Goal: Task Accomplishment & Management: Manage account settings

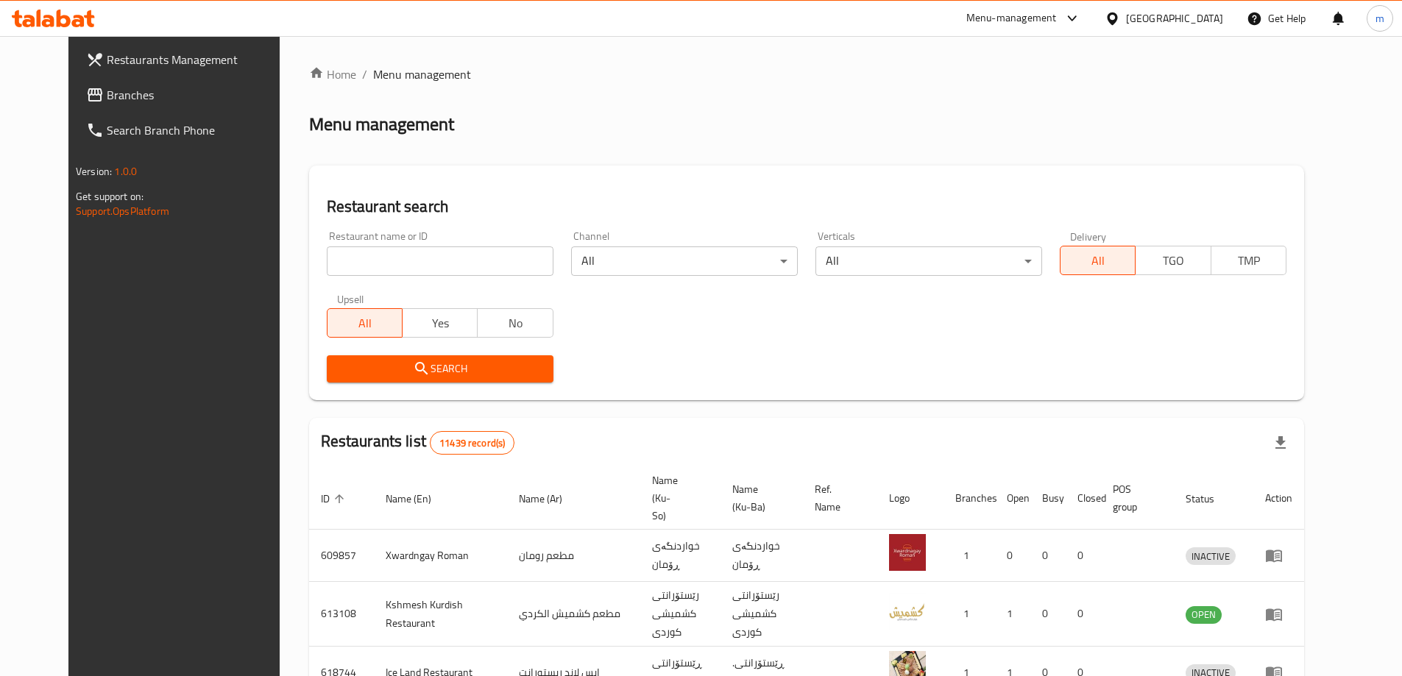
click at [427, 258] on input "search" at bounding box center [440, 261] width 227 height 29
paste input "725694"
type input "725694"
click at [129, 91] on span "Branches" at bounding box center [199, 95] width 184 height 18
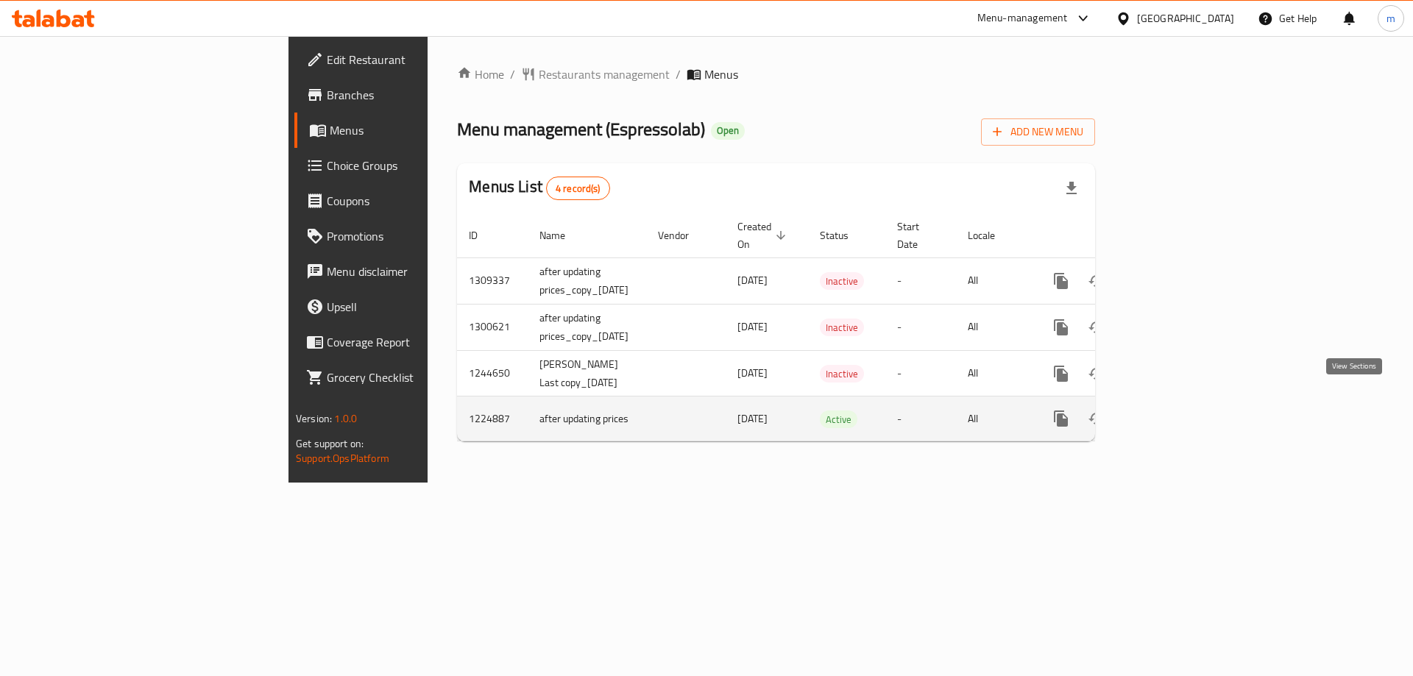
click at [1176, 410] on icon "enhanced table" at bounding box center [1168, 419] width 18 height 18
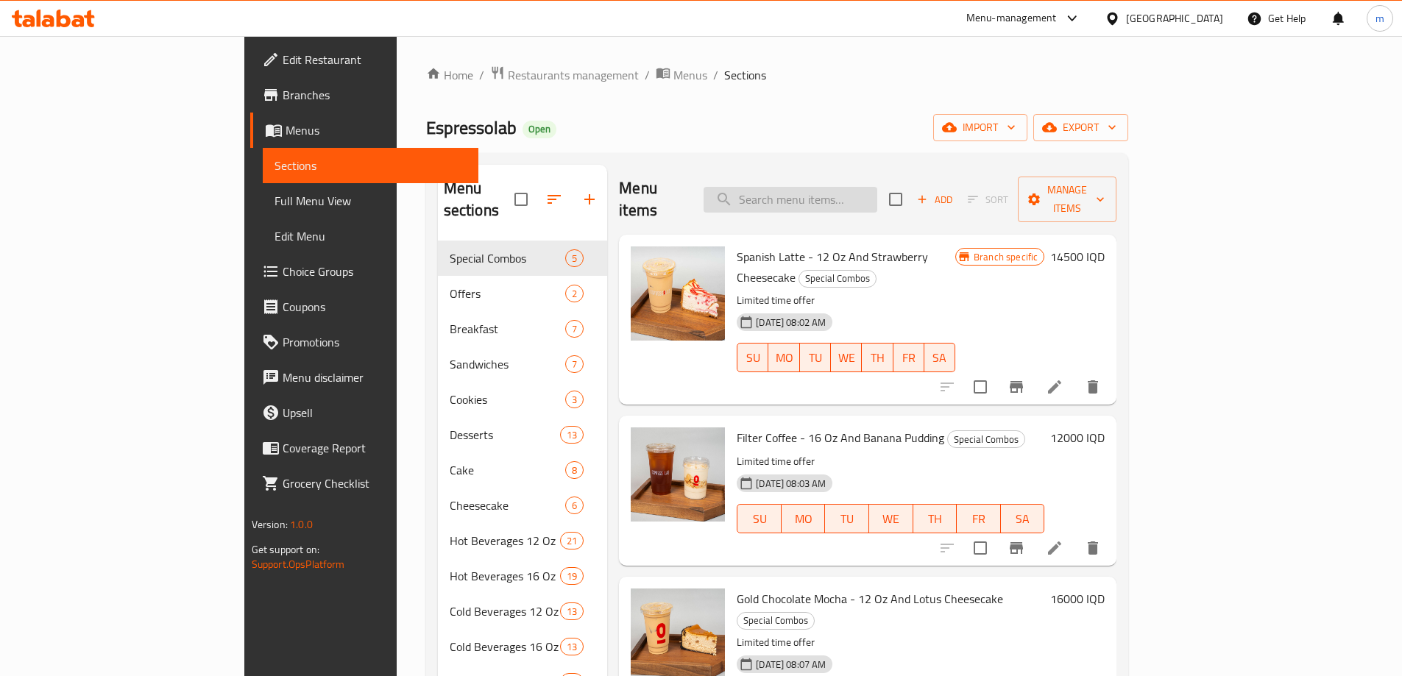
click at [863, 187] on input "search" at bounding box center [791, 200] width 174 height 26
paste input "White Mocha - 16 Oz"
type input "White Mocha - 16 Oz"
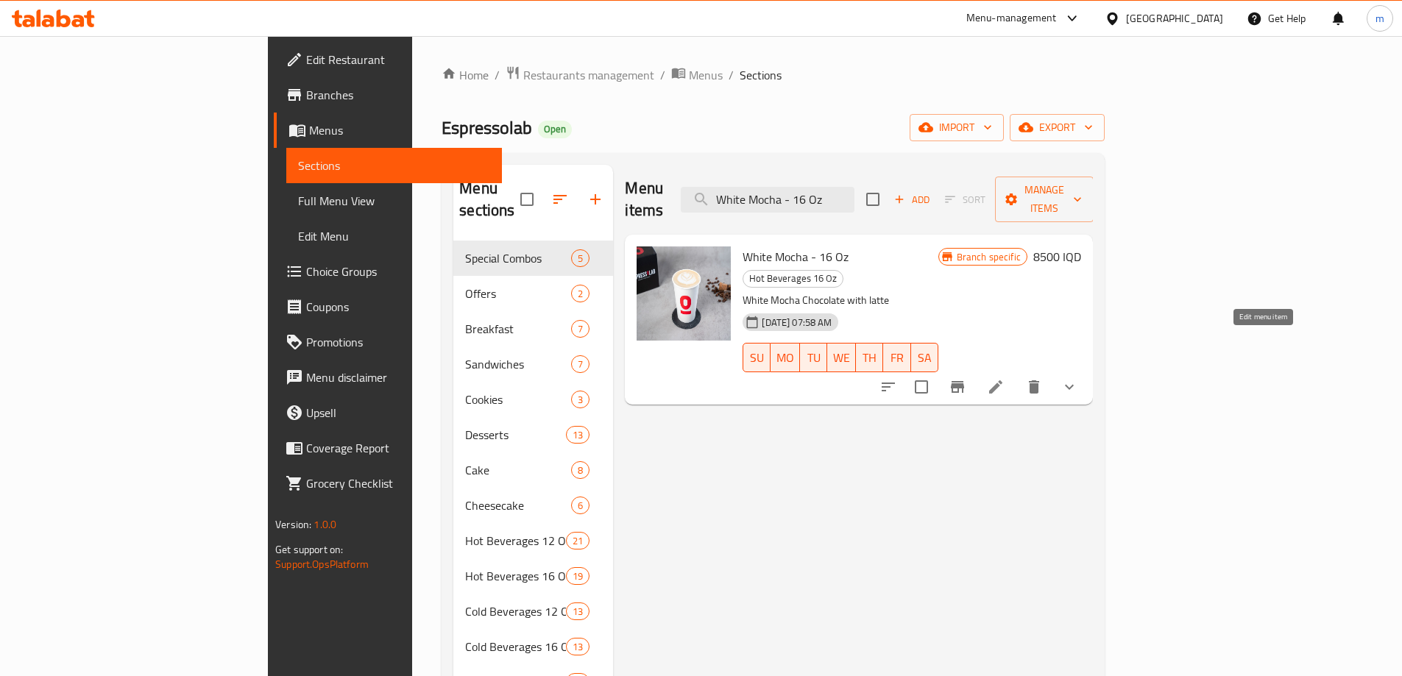
click at [1005, 378] on icon at bounding box center [996, 387] width 18 height 18
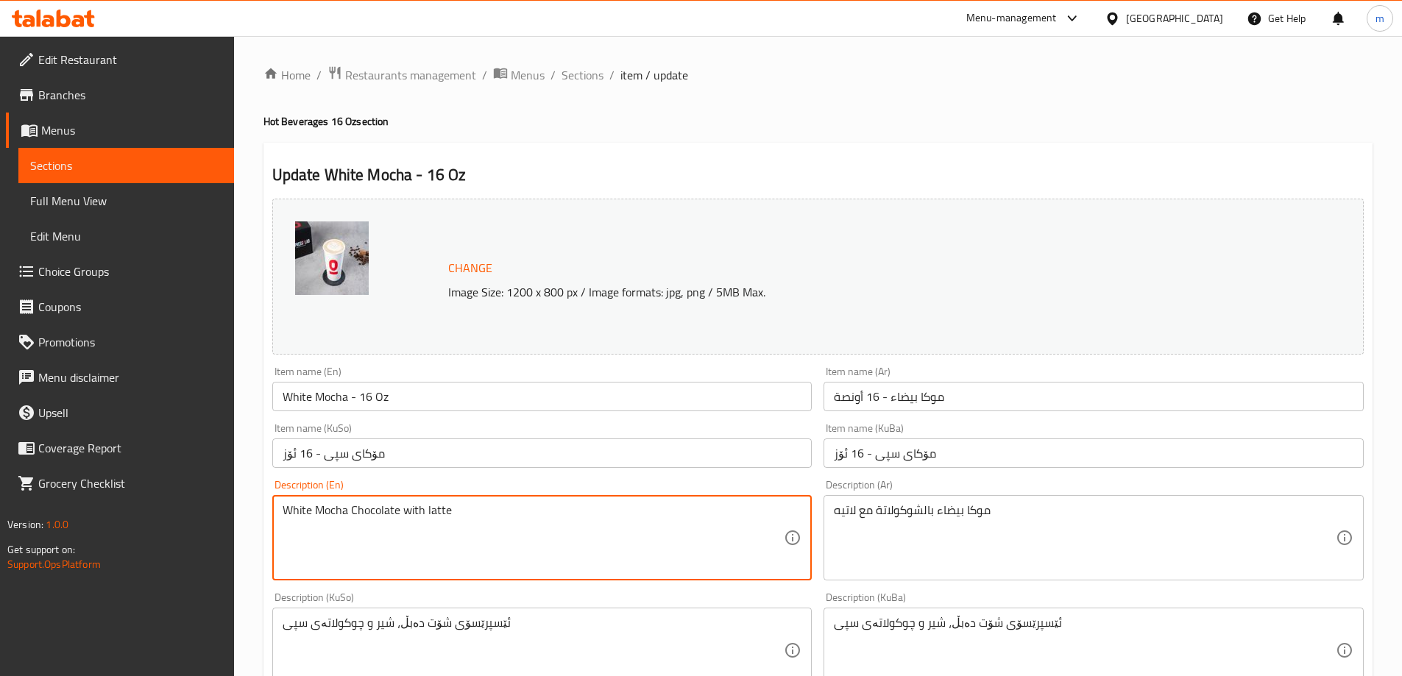
click at [375, 509] on textarea "White Mocha Chocolate with latte" at bounding box center [534, 539] width 502 height 70
type textarea "White Mocha Chocolate with latte"
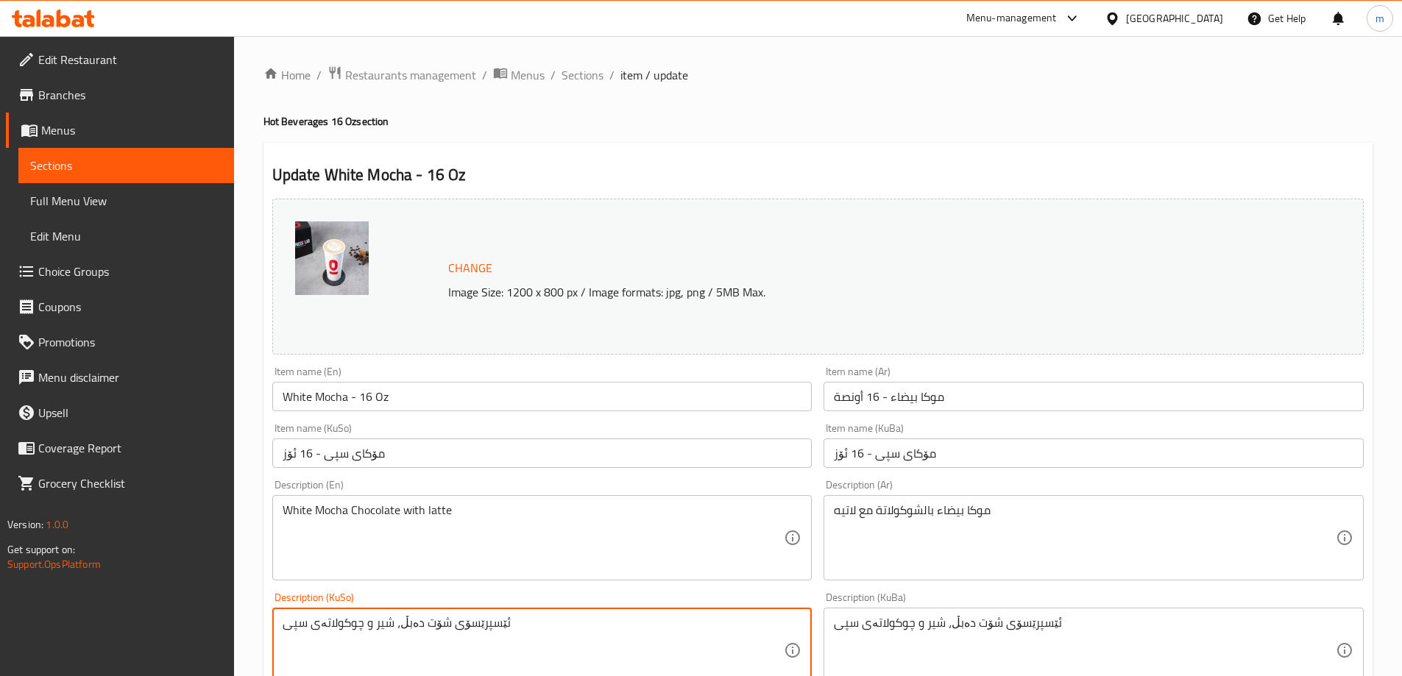
click at [386, 618] on textarea "ئێسپرێسۆی شۆت دەبڵ، شیر و چوکولاتەی سپی" at bounding box center [534, 651] width 502 height 70
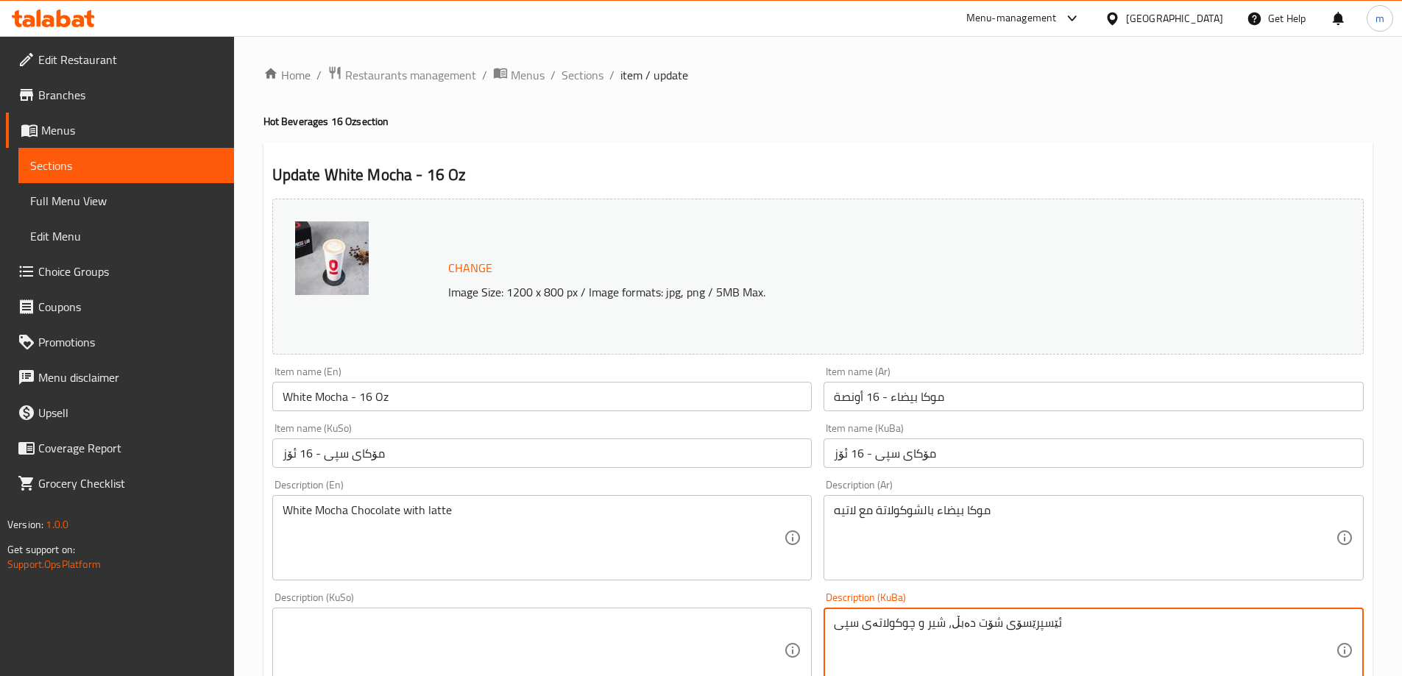
click at [925, 620] on textarea "ئێسپرێسۆی شۆت دەبڵ، شیر و چوکولاتەی سپی" at bounding box center [1085, 651] width 502 height 70
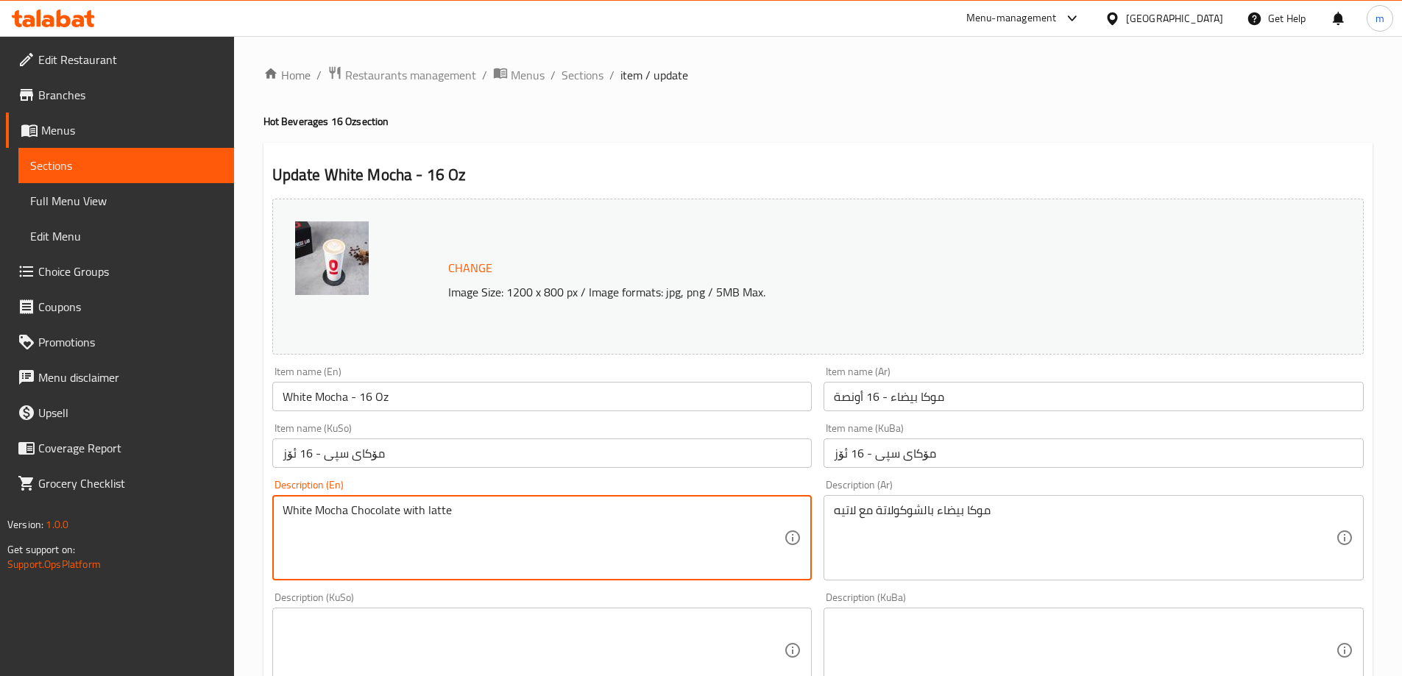
click at [349, 511] on textarea "White Mocha Chocolate with latte" at bounding box center [534, 539] width 502 height 70
paste textarea "mocha c"
type textarea "White mocha chocolate with latte"
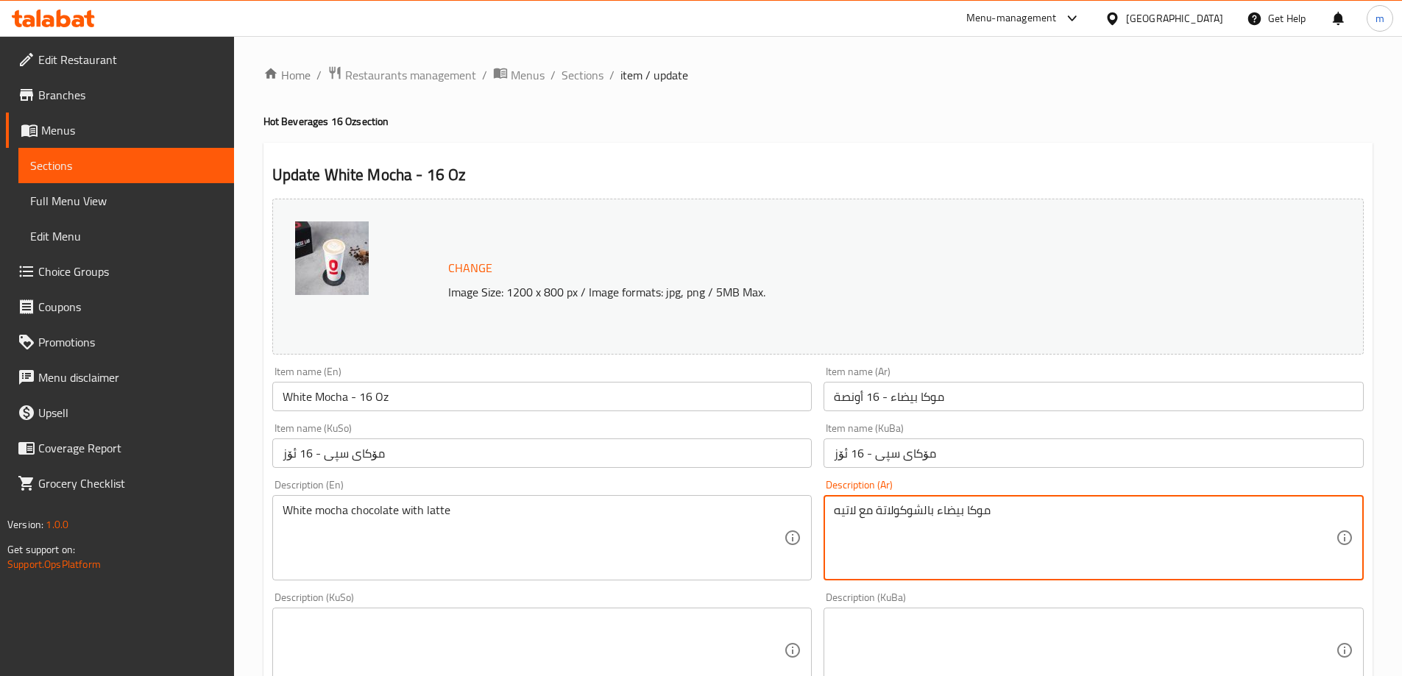
click at [980, 512] on textarea "موكا بيضاء بالشوكولاتة مع لاتيه" at bounding box center [1085, 539] width 502 height 70
click at [922, 512] on textarea "موكا بيضاء بالشوكولاتة مع لاتيه" at bounding box center [1085, 539] width 502 height 70
type textarea "موكا بيضاء بشوكولاتة مع لاتيه"
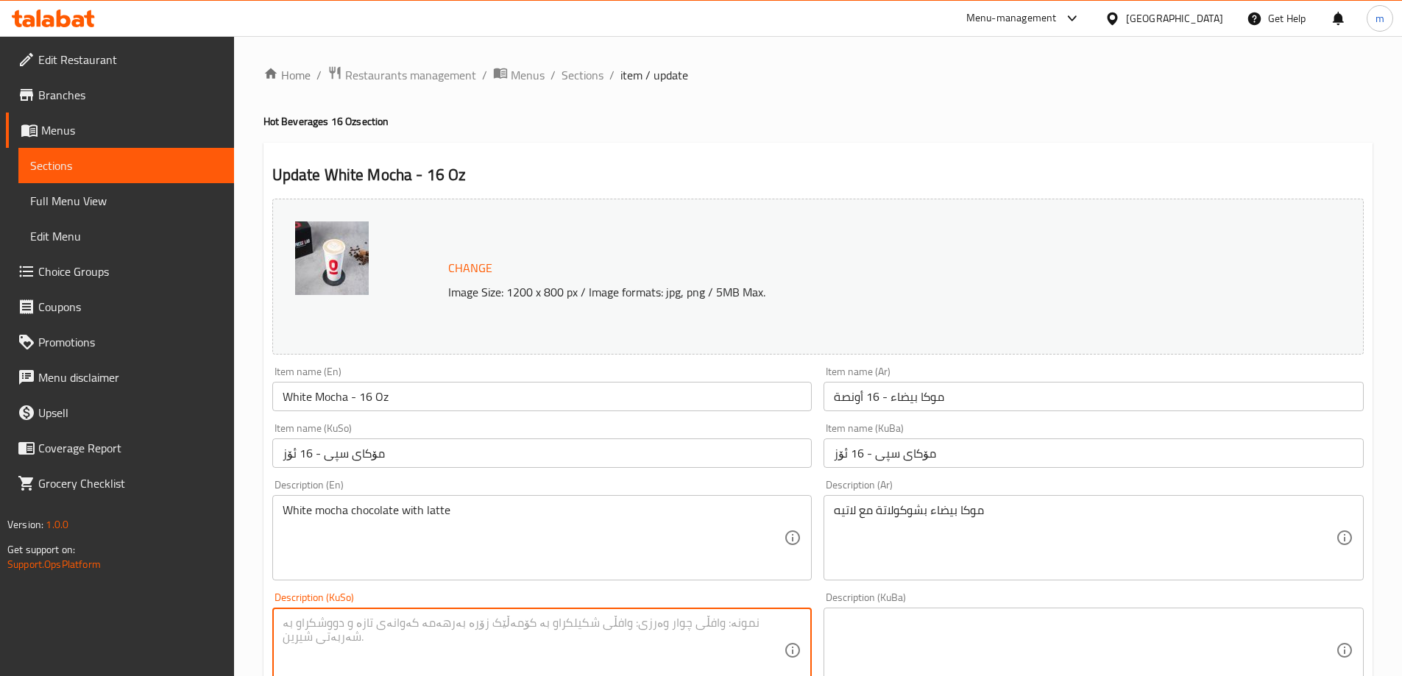
click at [364, 634] on textarea at bounding box center [534, 651] width 502 height 70
paste textarea "مۆکای شوکولاتەی سپی لەگەڵ لاتە"
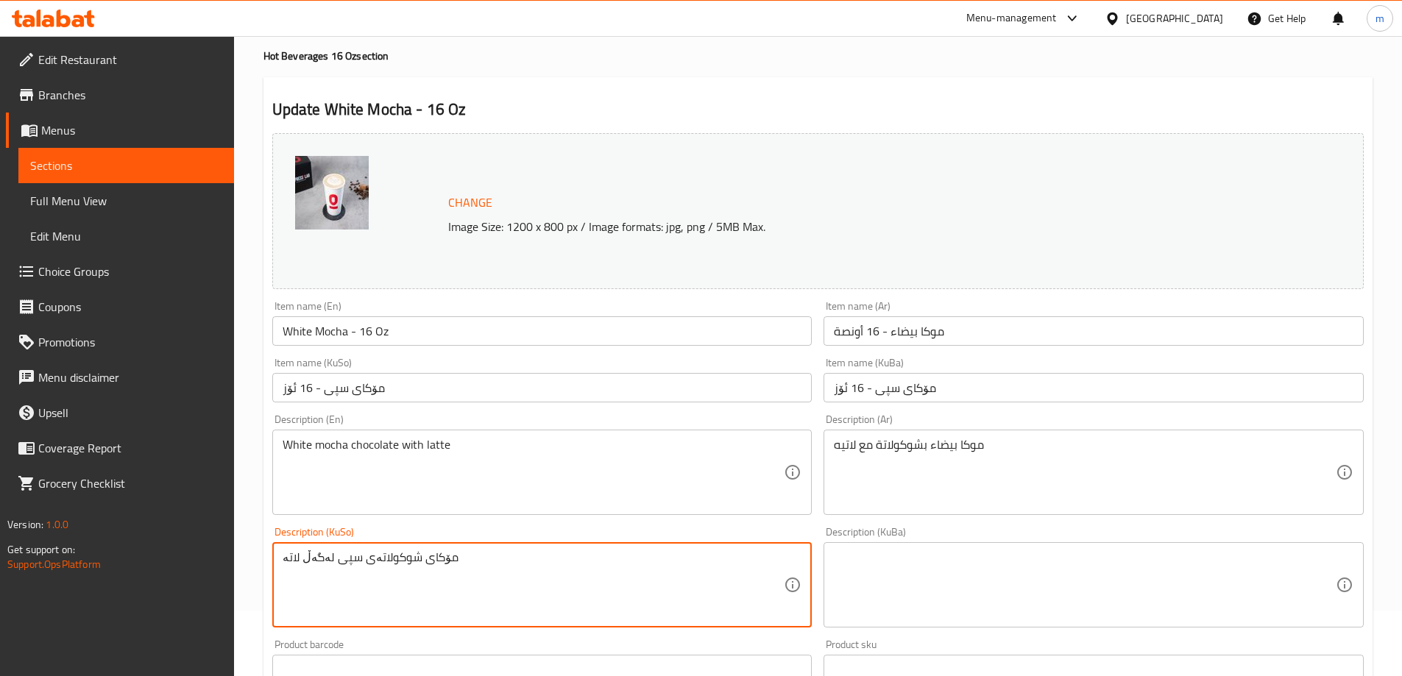
scroll to position [98, 0]
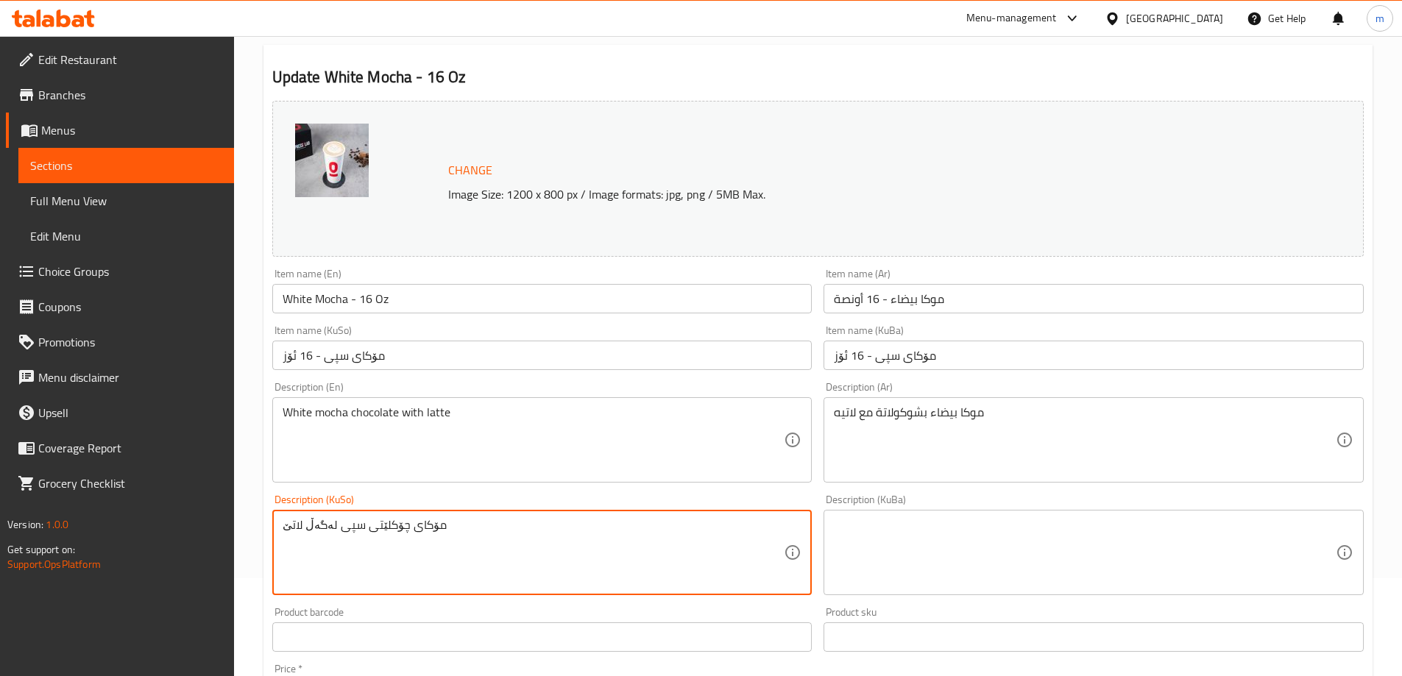
click at [398, 532] on textarea "مۆکای چۆکلێتی سپی لەگەڵ لاتێ" at bounding box center [534, 553] width 502 height 70
type textarea "مۆکای چۆکلێتی سپی لەگەڵ لاتێ"
click at [908, 530] on textarea at bounding box center [1085, 553] width 502 height 70
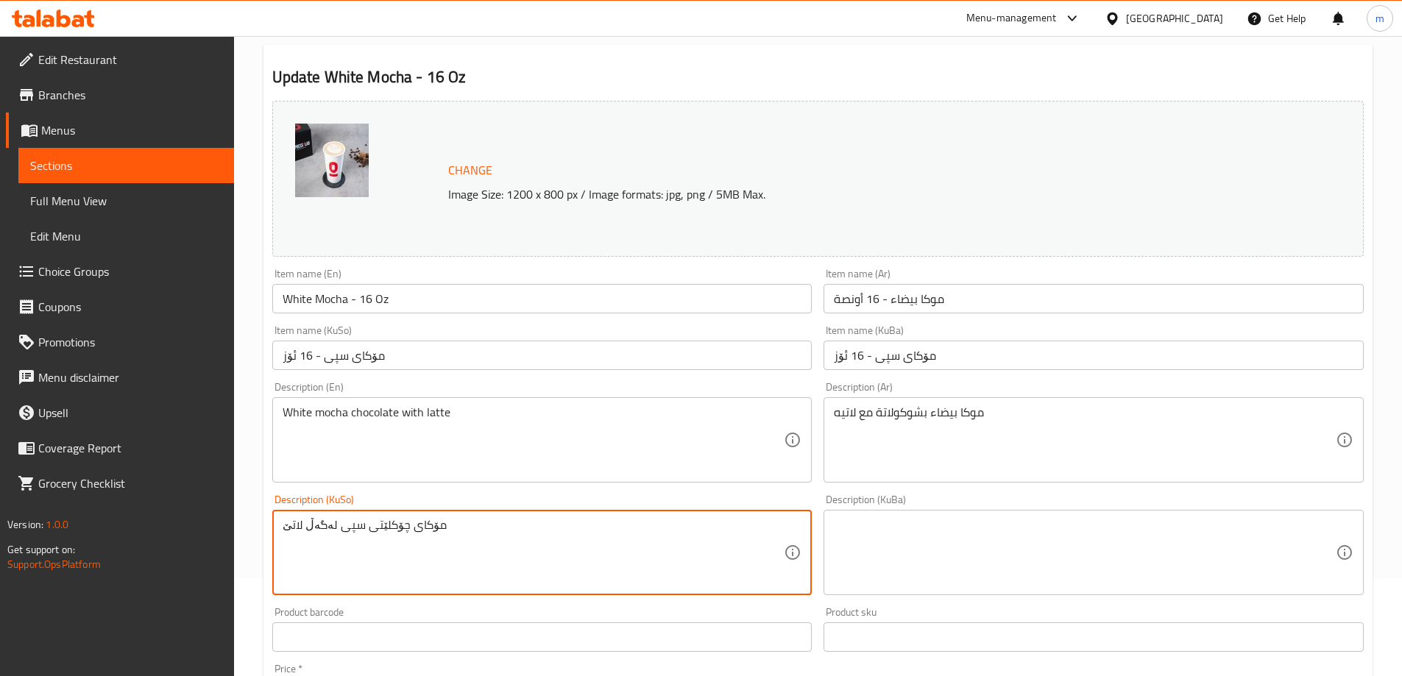
click at [908, 530] on textarea at bounding box center [1085, 553] width 502 height 70
paste textarea "مۆکای چۆکلێتی سپی لەگەڵ لاتێ"
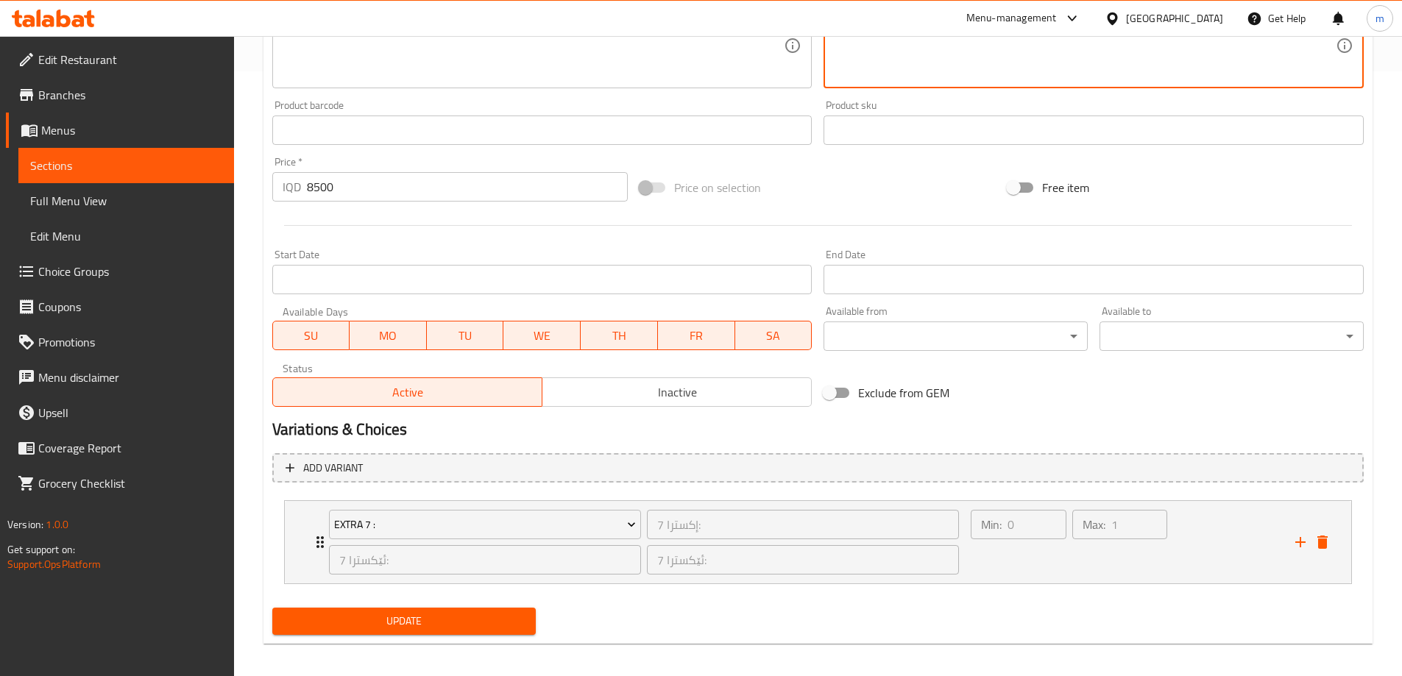
scroll to position [614, 0]
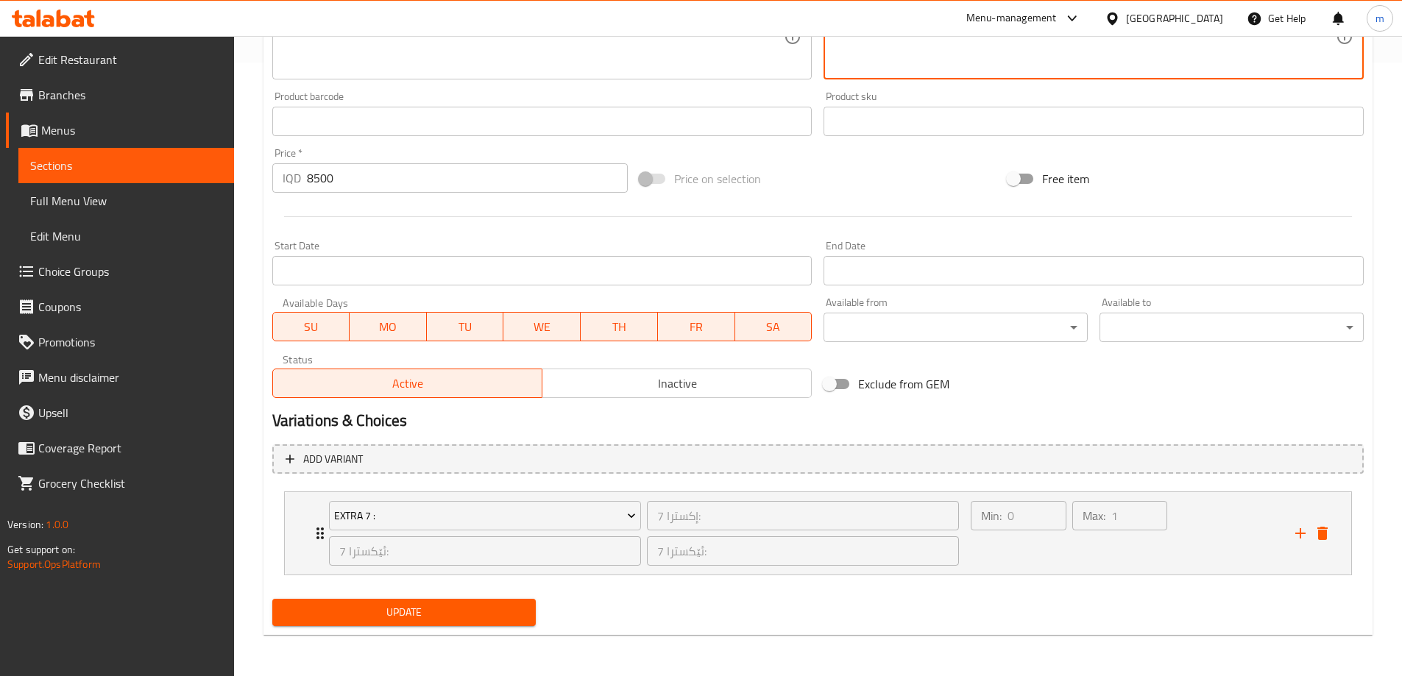
type textarea "مۆکای چۆکلێتی سپی لەگەڵ لاتێ"
click at [419, 609] on span "Update" at bounding box center [404, 613] width 241 height 18
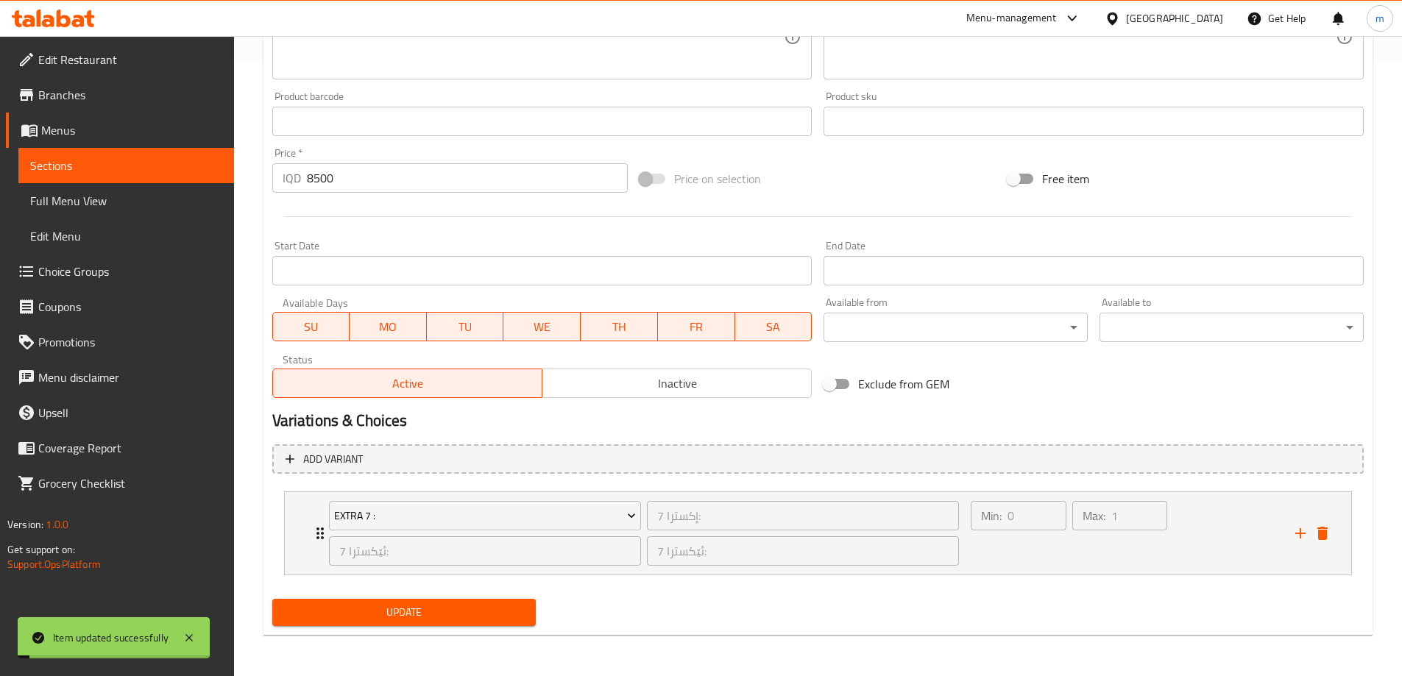
click at [144, 205] on span "Full Menu View" at bounding box center [126, 201] width 192 height 18
click at [150, 209] on span "Full Menu View" at bounding box center [126, 201] width 192 height 18
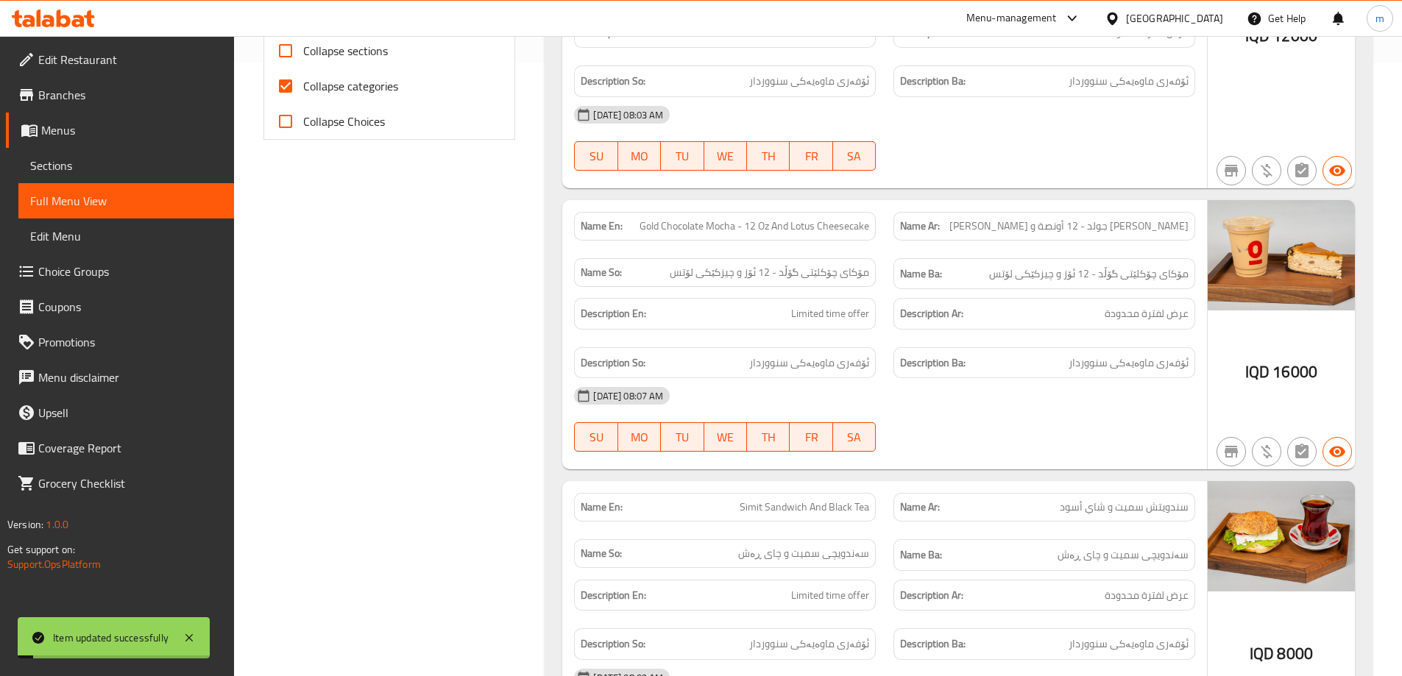
click at [289, 104] on input "Collapse categories" at bounding box center [285, 85] width 35 height 35
checkbox input "false"
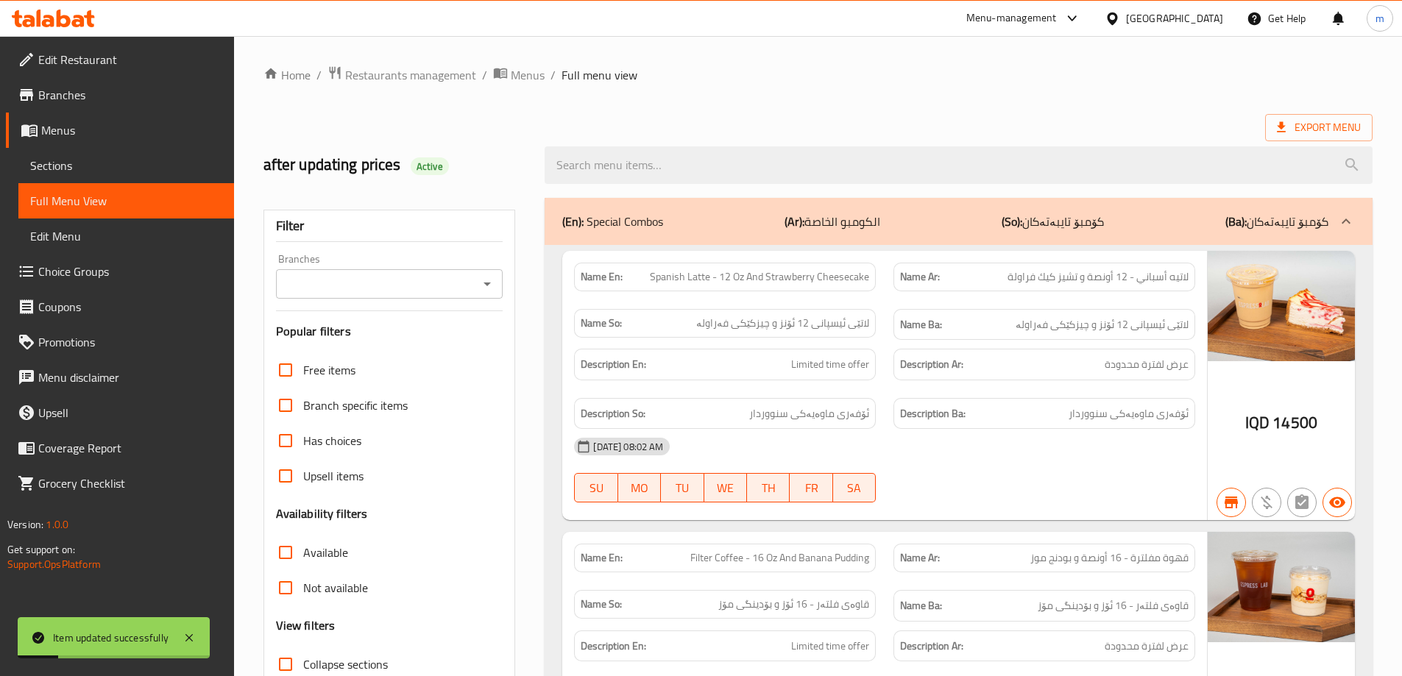
paste input "White Mocha - 16 Oz"
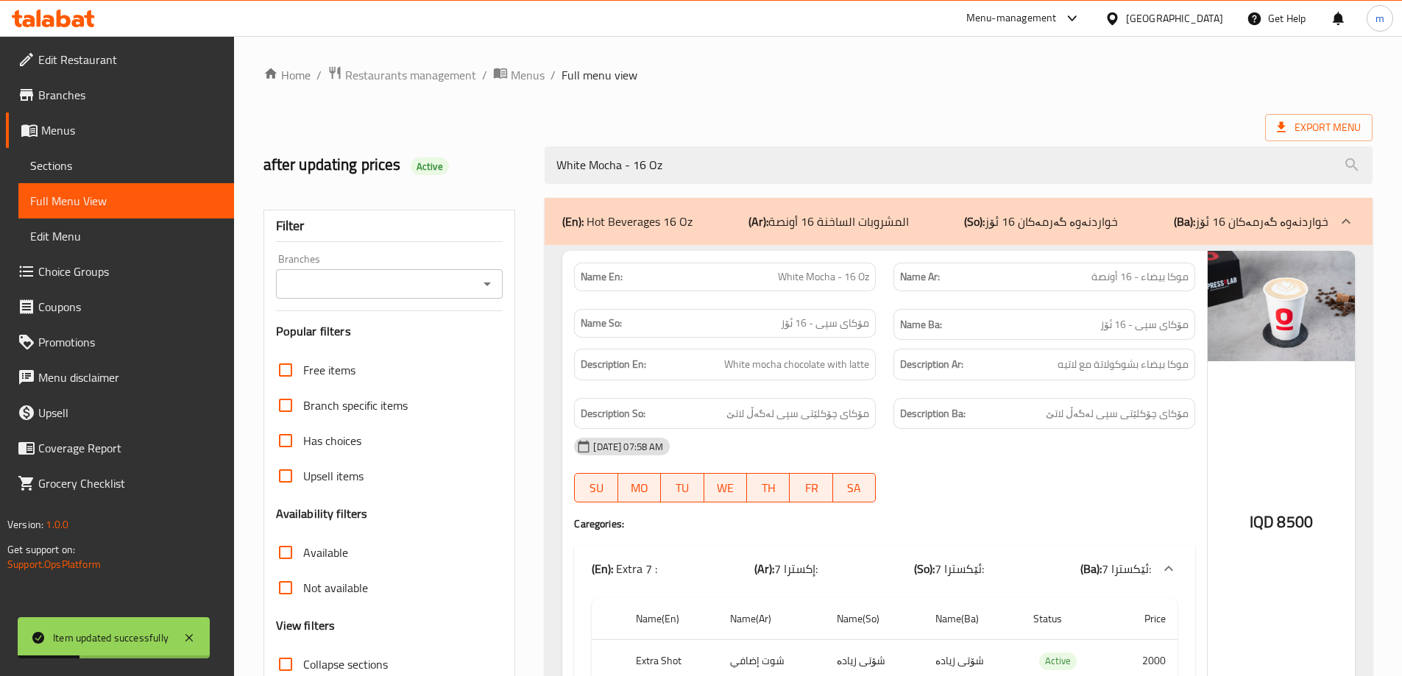
click at [486, 283] on icon "Open" at bounding box center [487, 285] width 7 height 4
type input "White Mocha - 16 Oz"
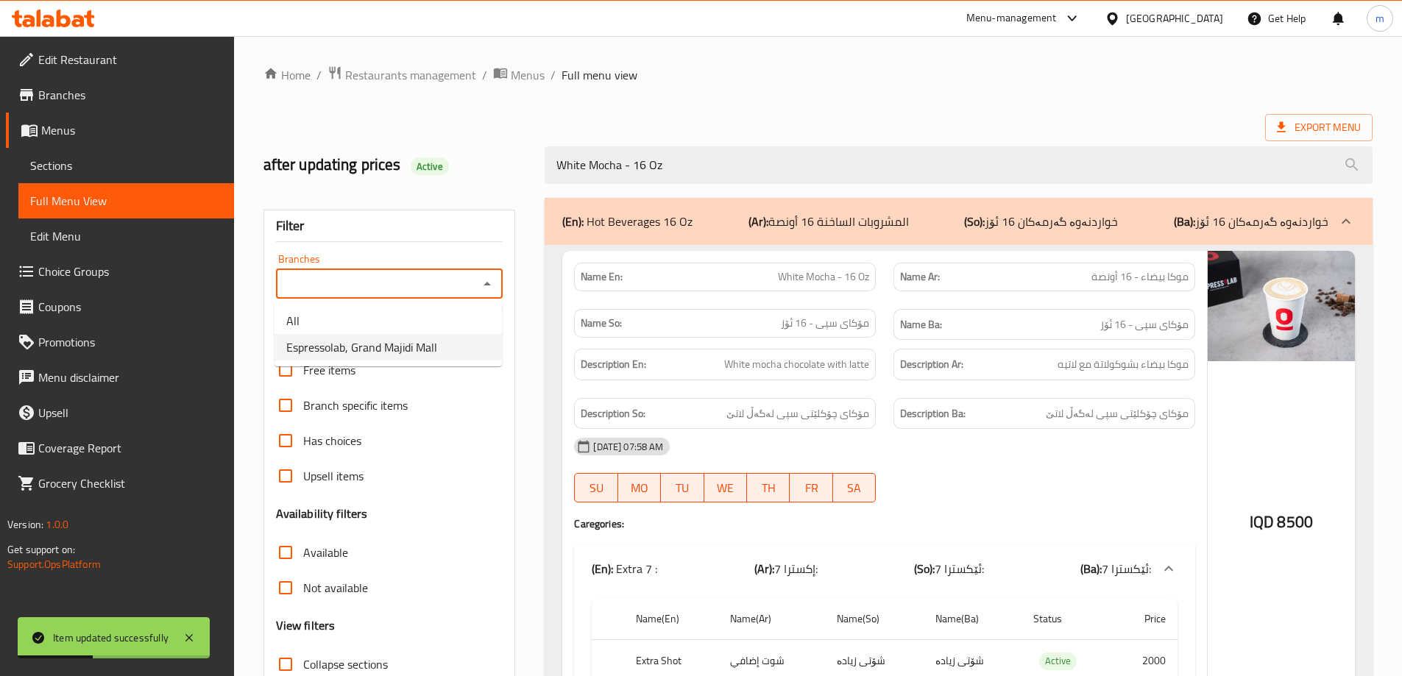
click at [384, 342] on span "Espressolab, Grand Majidi Mall" at bounding box center [361, 348] width 151 height 18
type input "Espressolab, Grand Majidi Mall"
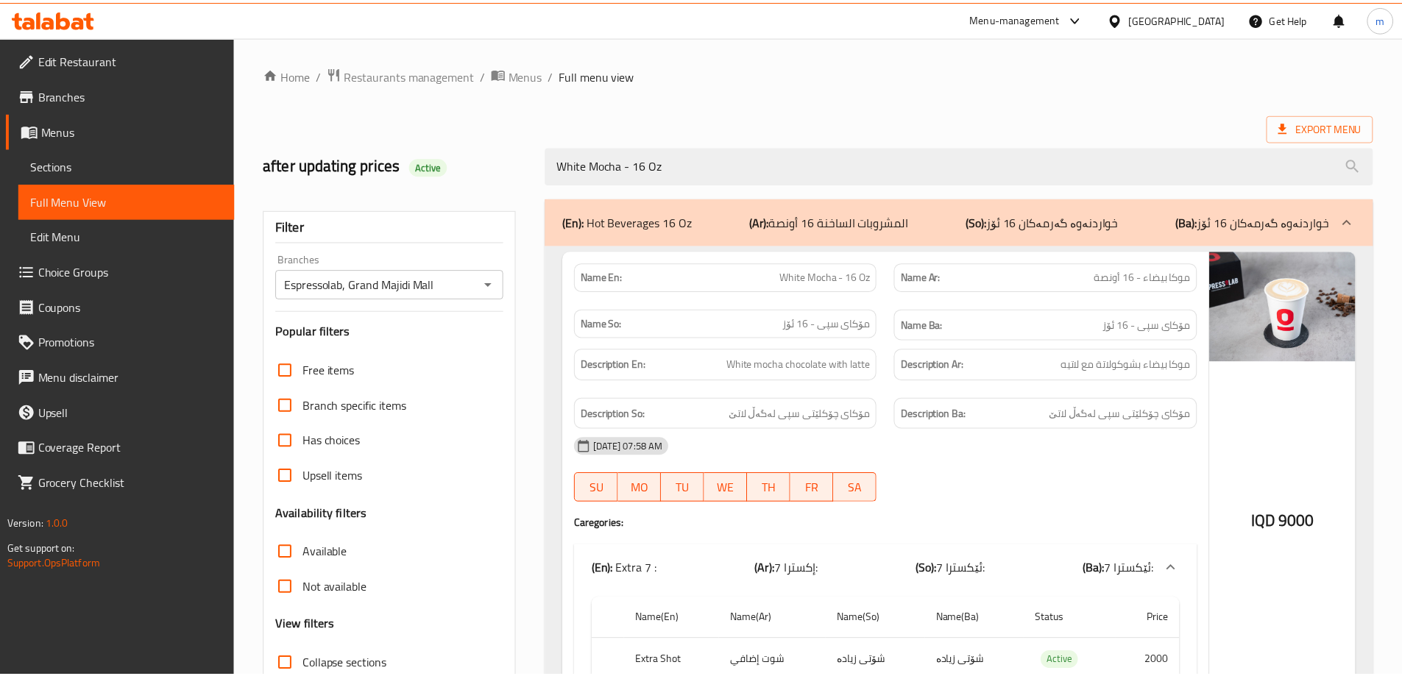
scroll to position [107, 0]
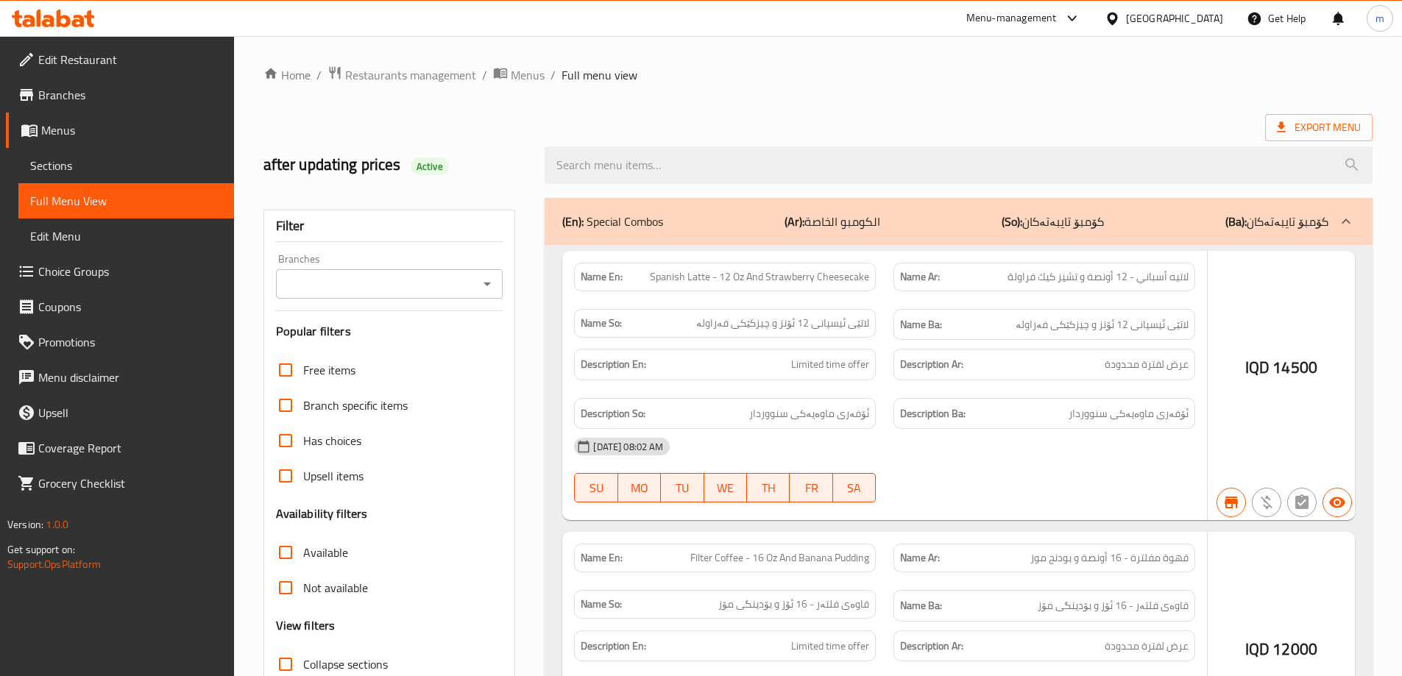
click at [90, 160] on div at bounding box center [701, 338] width 1402 height 676
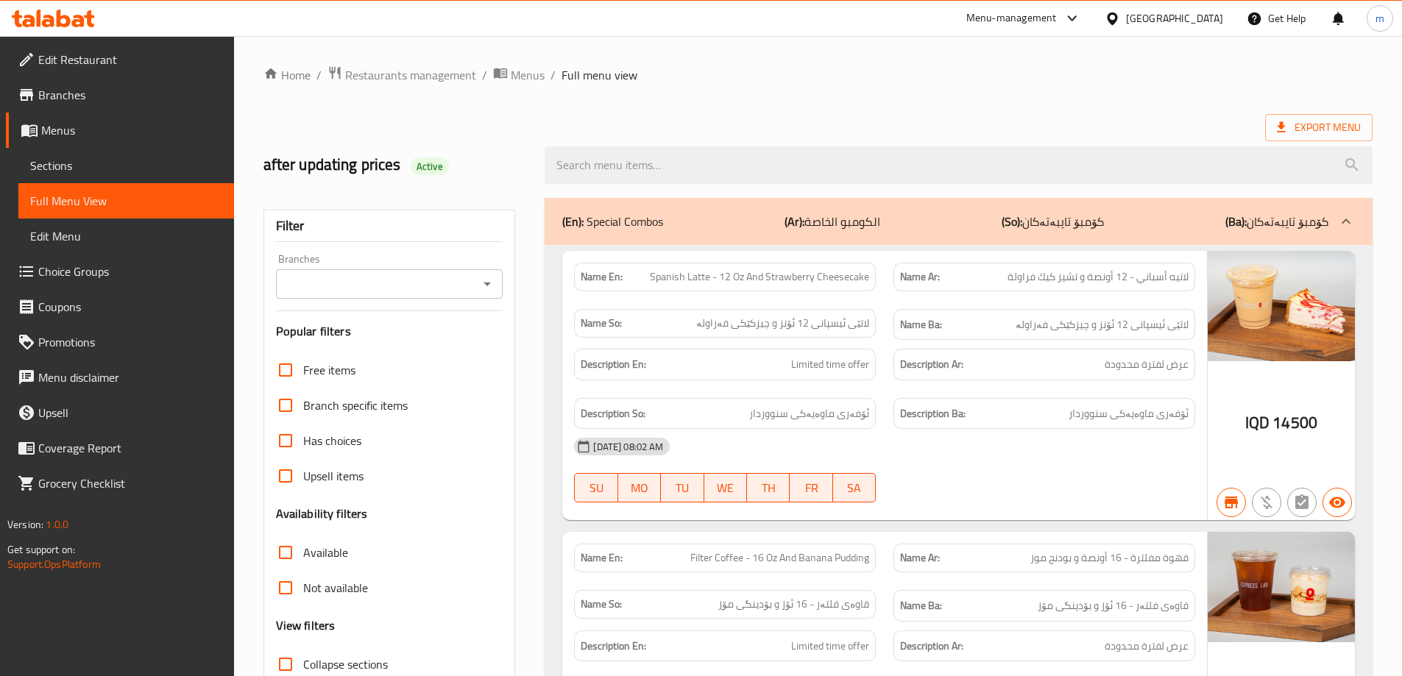
click at [121, 162] on span "Sections" at bounding box center [126, 166] width 192 height 18
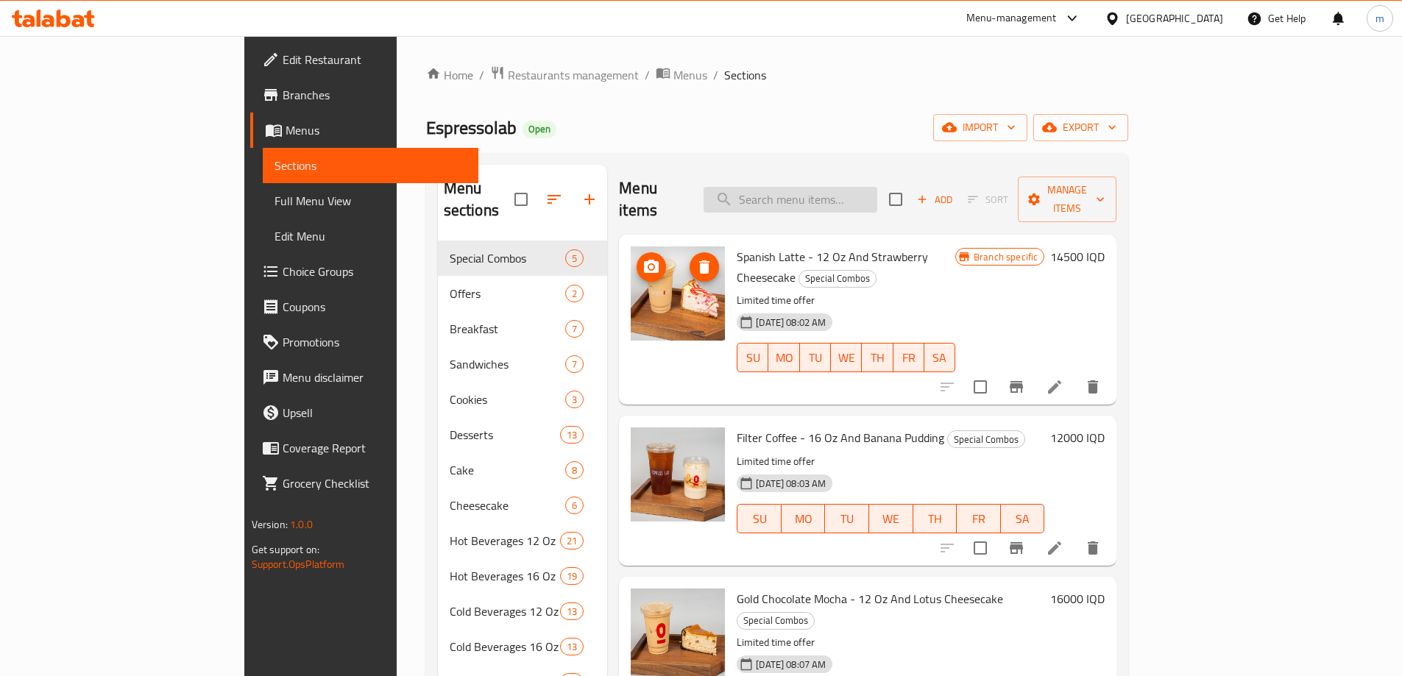
click at [852, 189] on input "search" at bounding box center [791, 200] width 174 height 26
paste input "Gold Mocha - 16 Oz"
type input "Gold Mocha - 16 Oz"
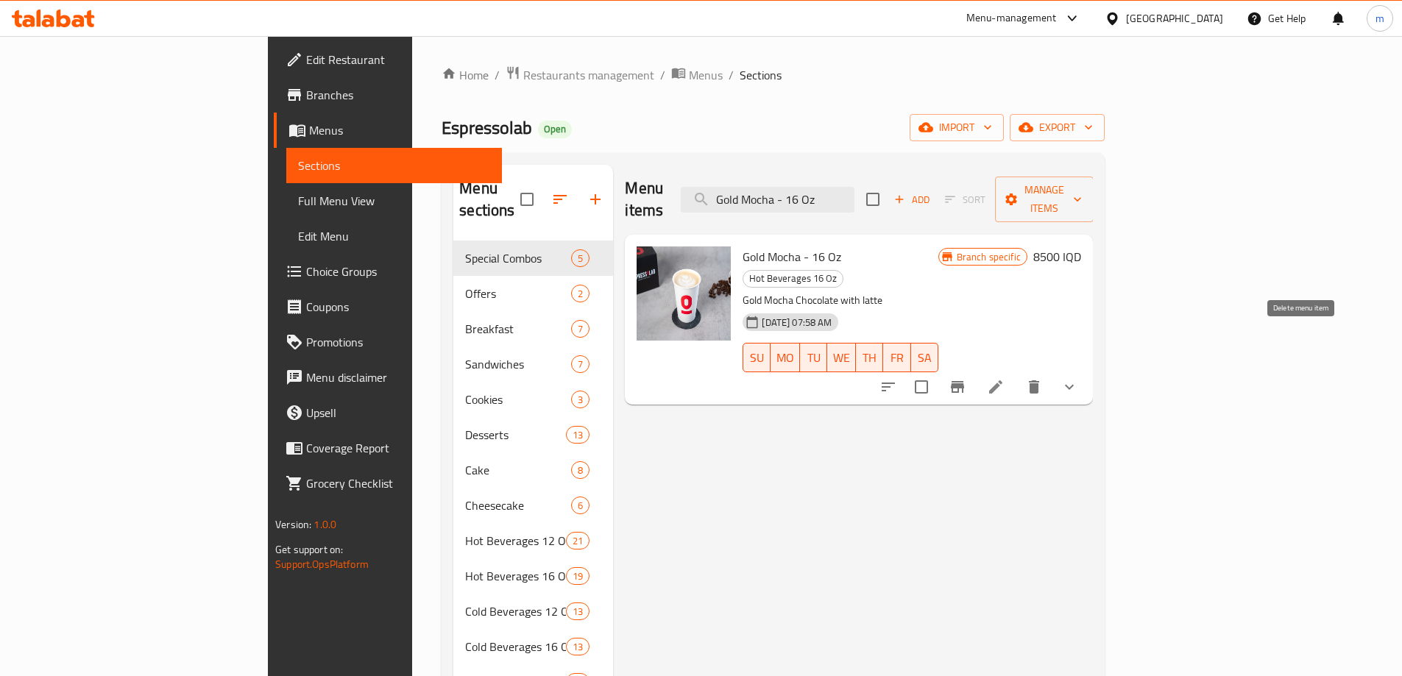
click at [1005, 378] on icon at bounding box center [996, 387] width 18 height 18
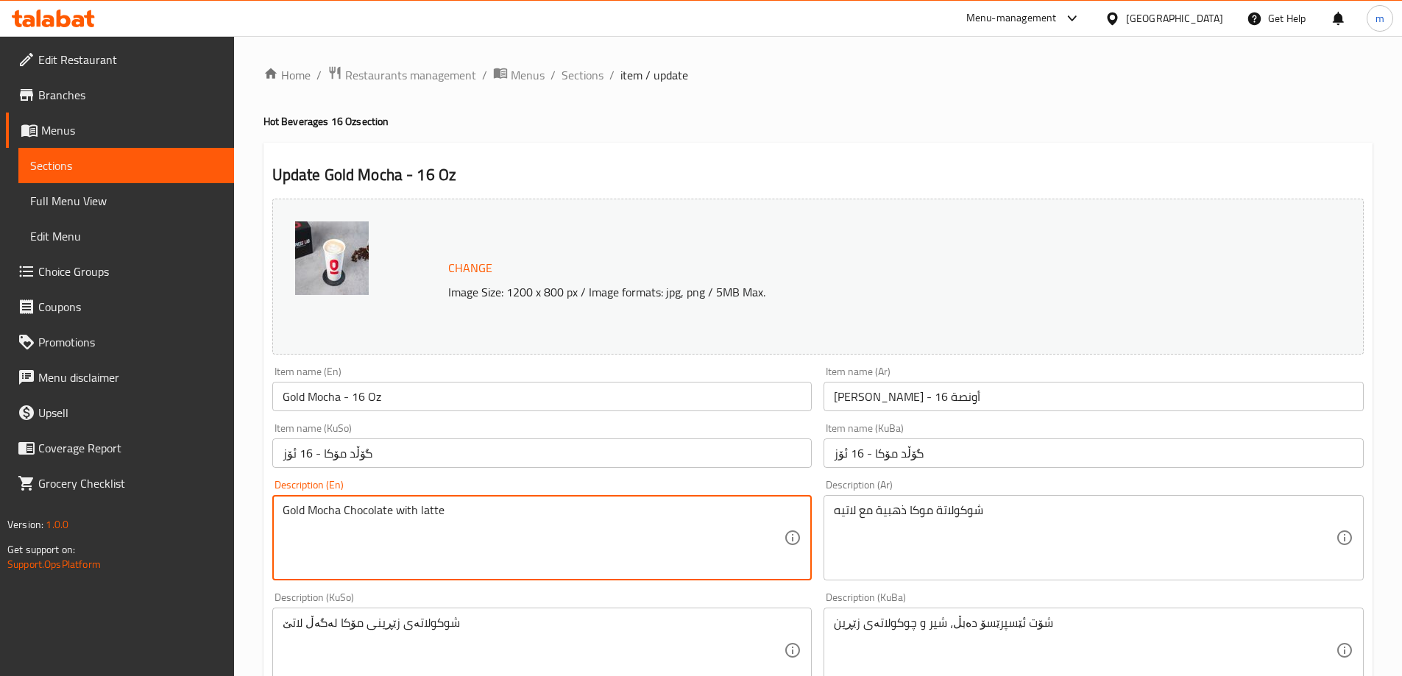
click at [405, 512] on textarea "Gold Mocha Chocolate with latte" at bounding box center [534, 539] width 502 height 70
paste textarea "mocha chocolate with latte"
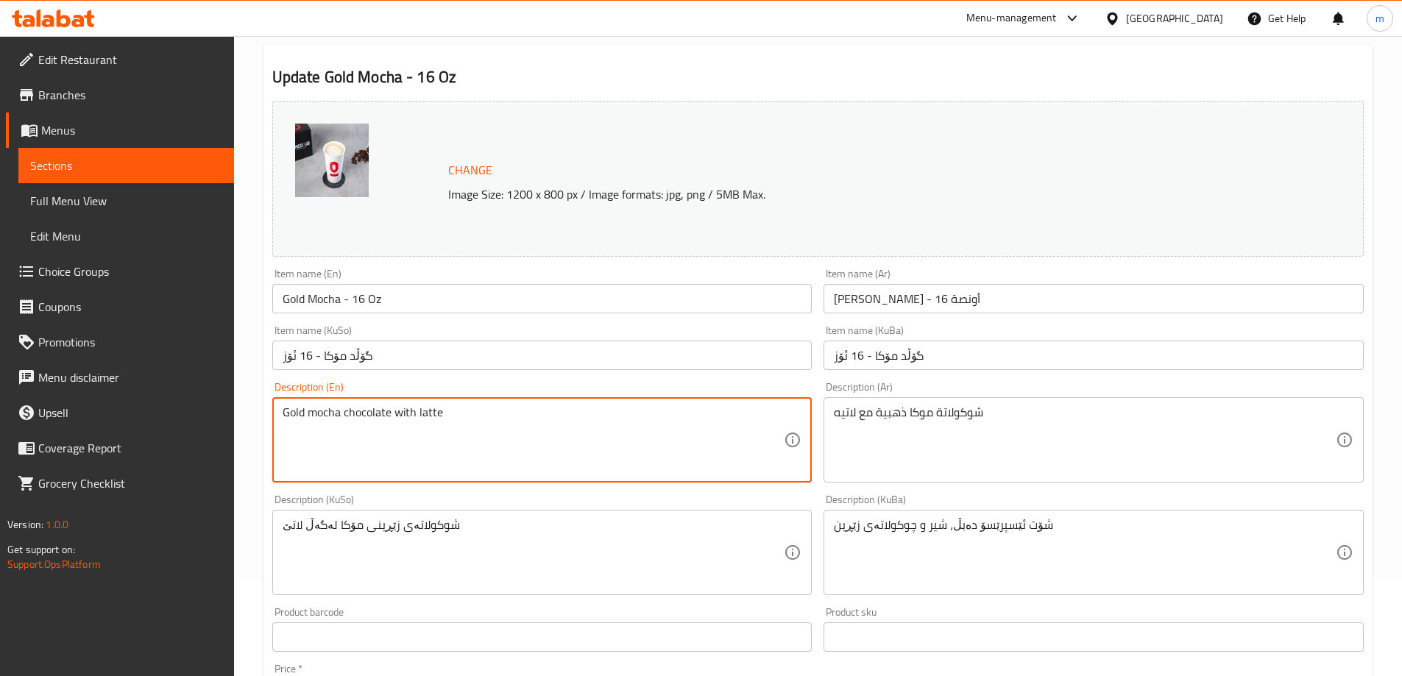
type textarea "Gold mocha chocolate with latte"
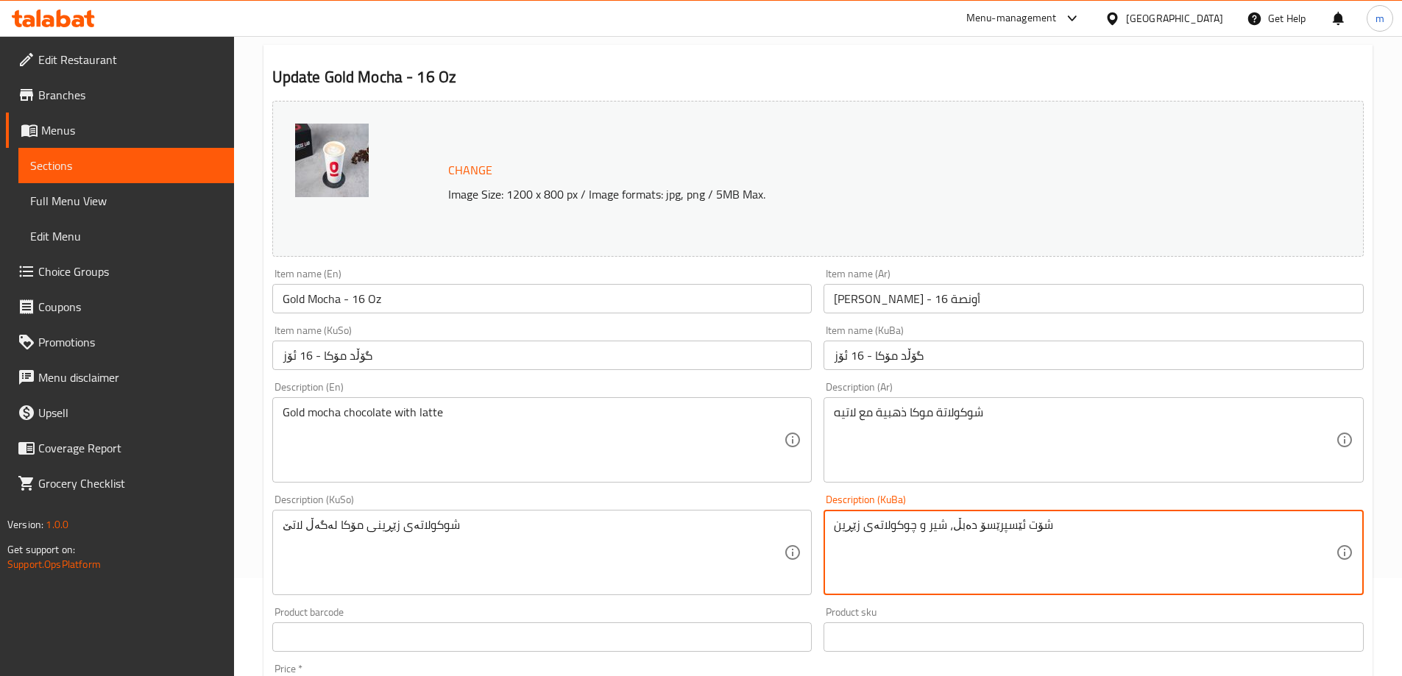
click at [941, 535] on textarea "شۆت ئێسپرێسۆ دەبڵ، شیر و چوکولاتەی زێڕین" at bounding box center [1085, 553] width 502 height 70
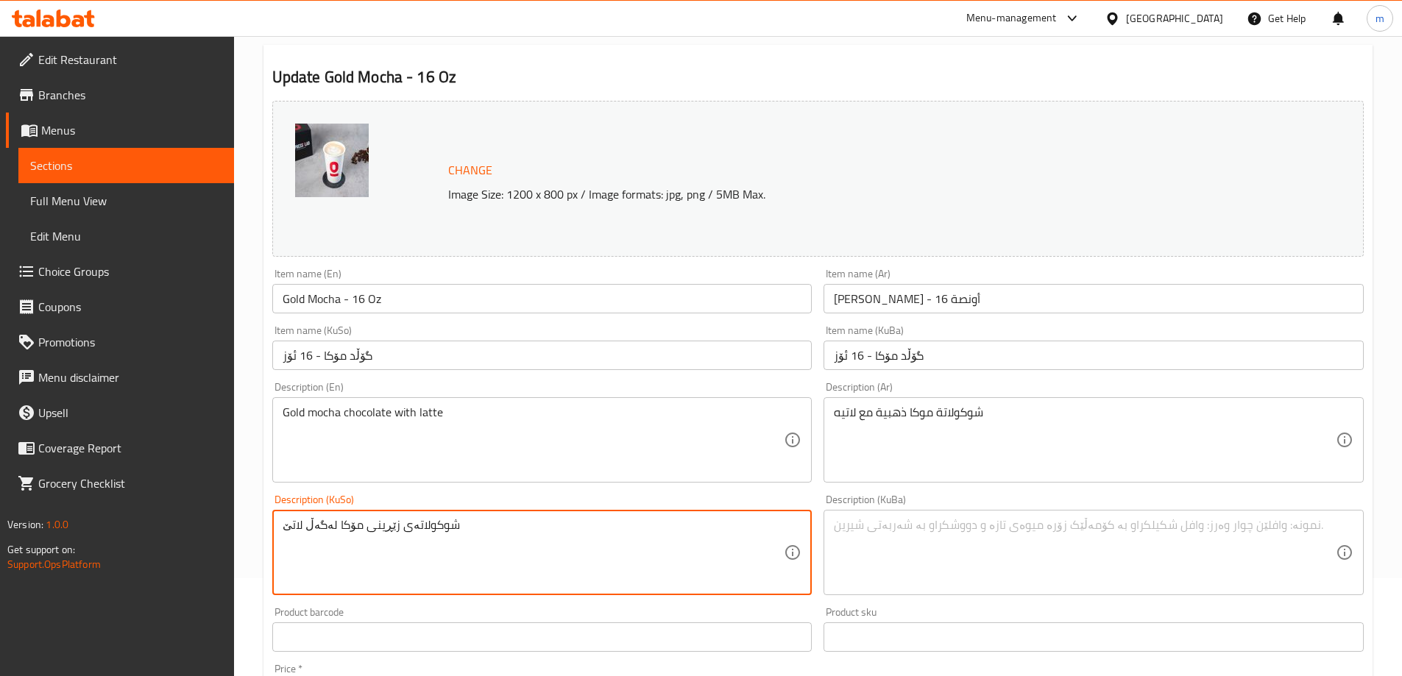
drag, startPoint x: 398, startPoint y: 525, endPoint x: 527, endPoint y: 515, distance: 129.9
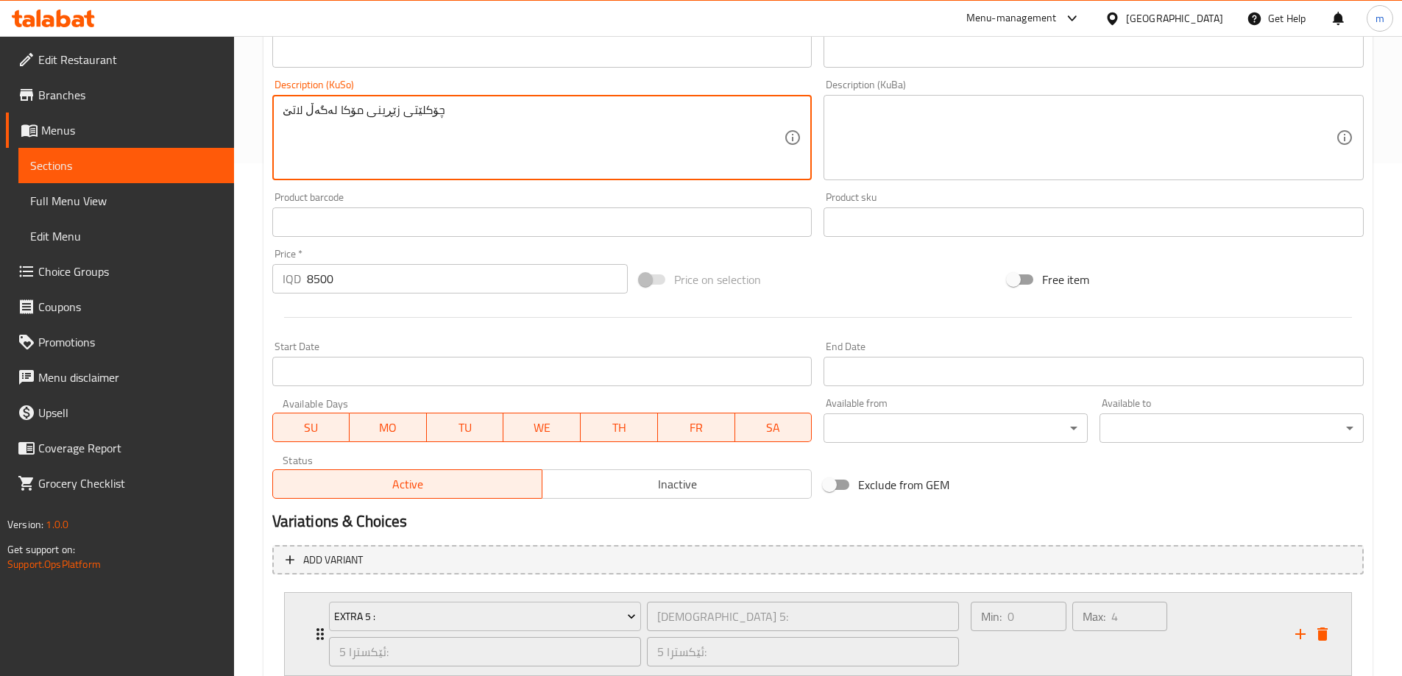
scroll to position [614, 0]
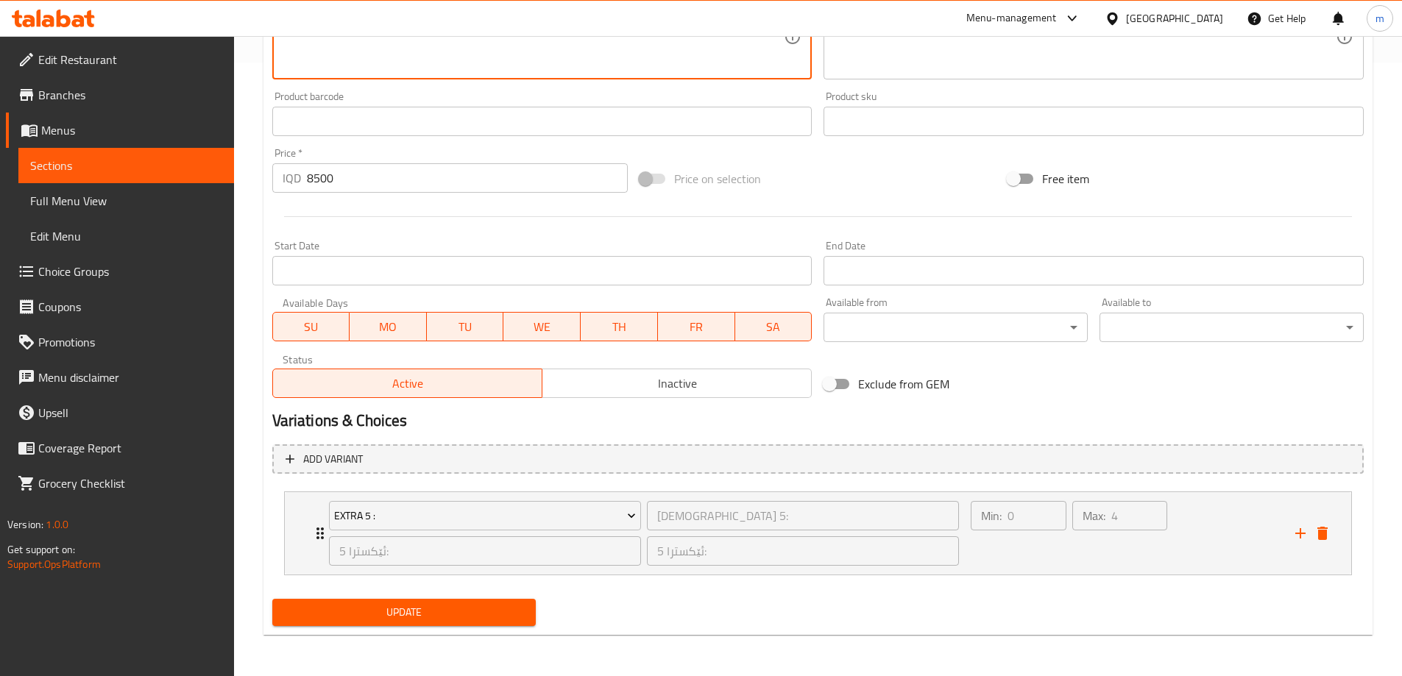
type textarea "چۆکلێتی زێڕینی مۆکا لەگەڵ لاتێ"
click at [400, 604] on span "Update" at bounding box center [404, 613] width 241 height 18
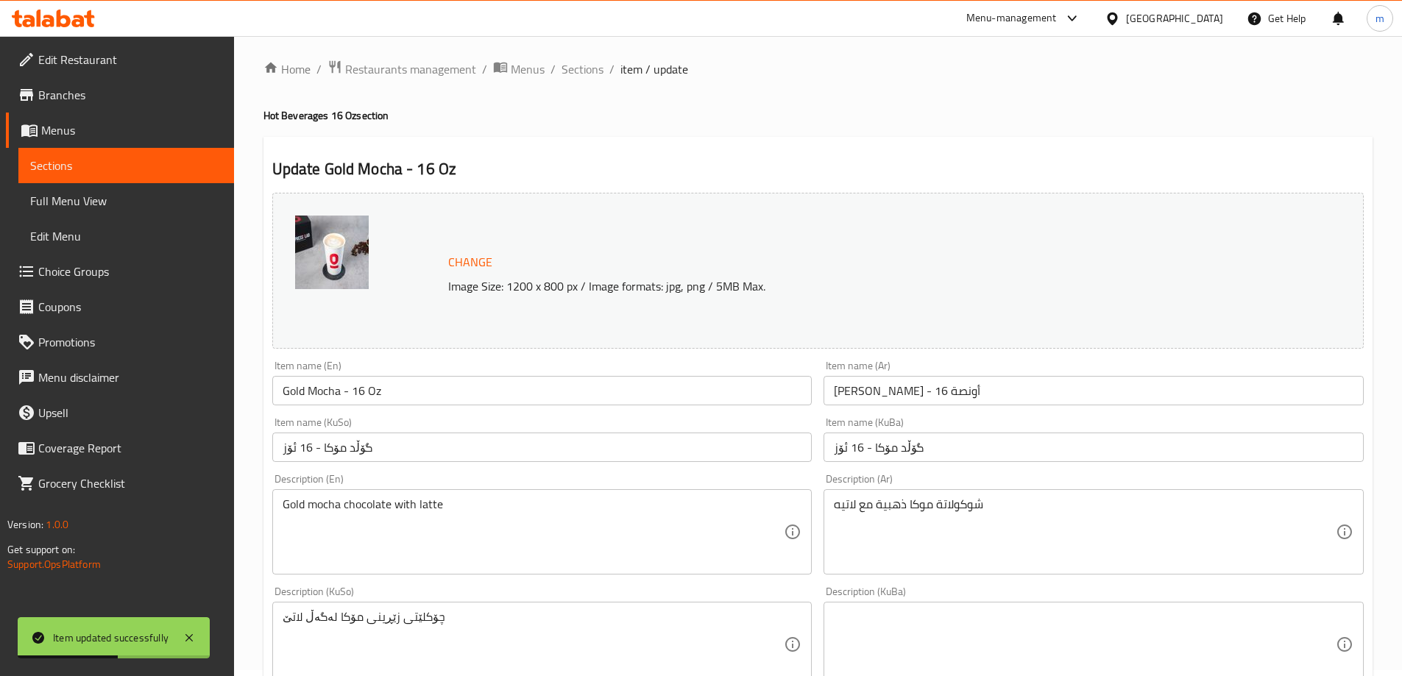
scroll to position [0, 0]
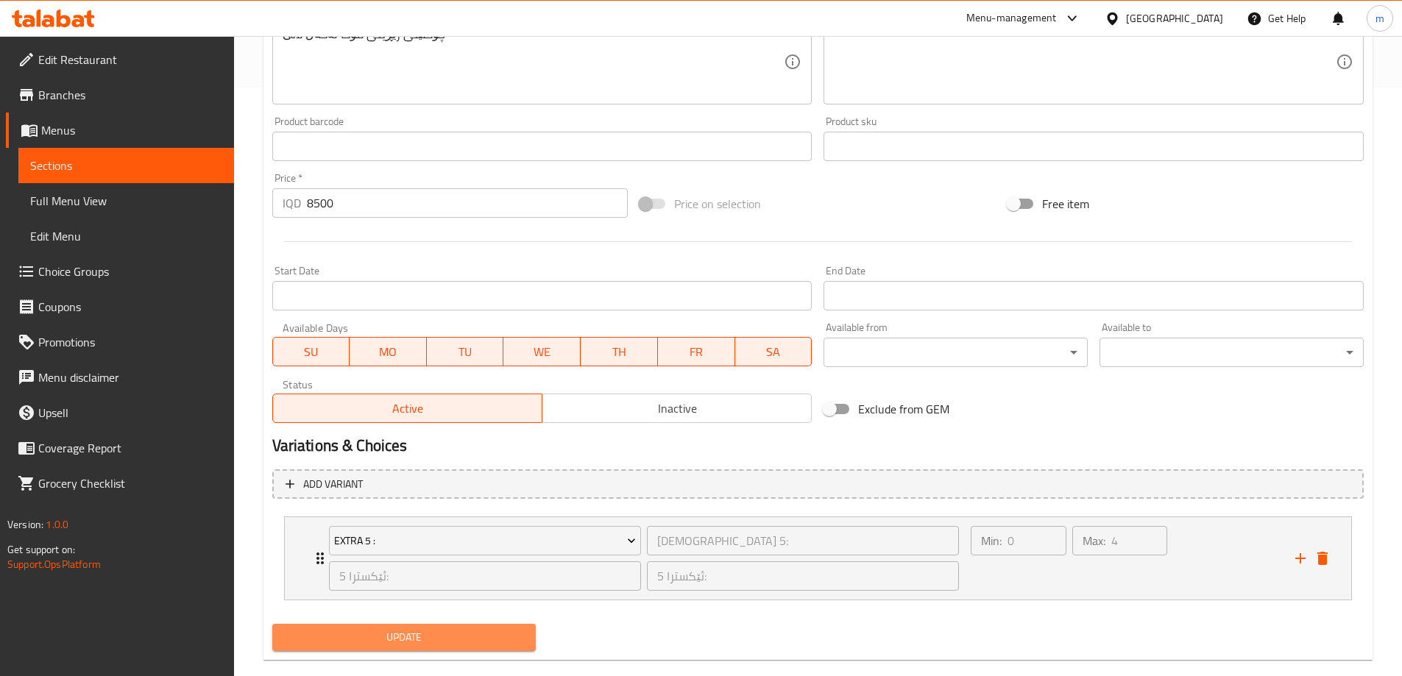
click at [470, 628] on button "Update" at bounding box center [404, 637] width 264 height 27
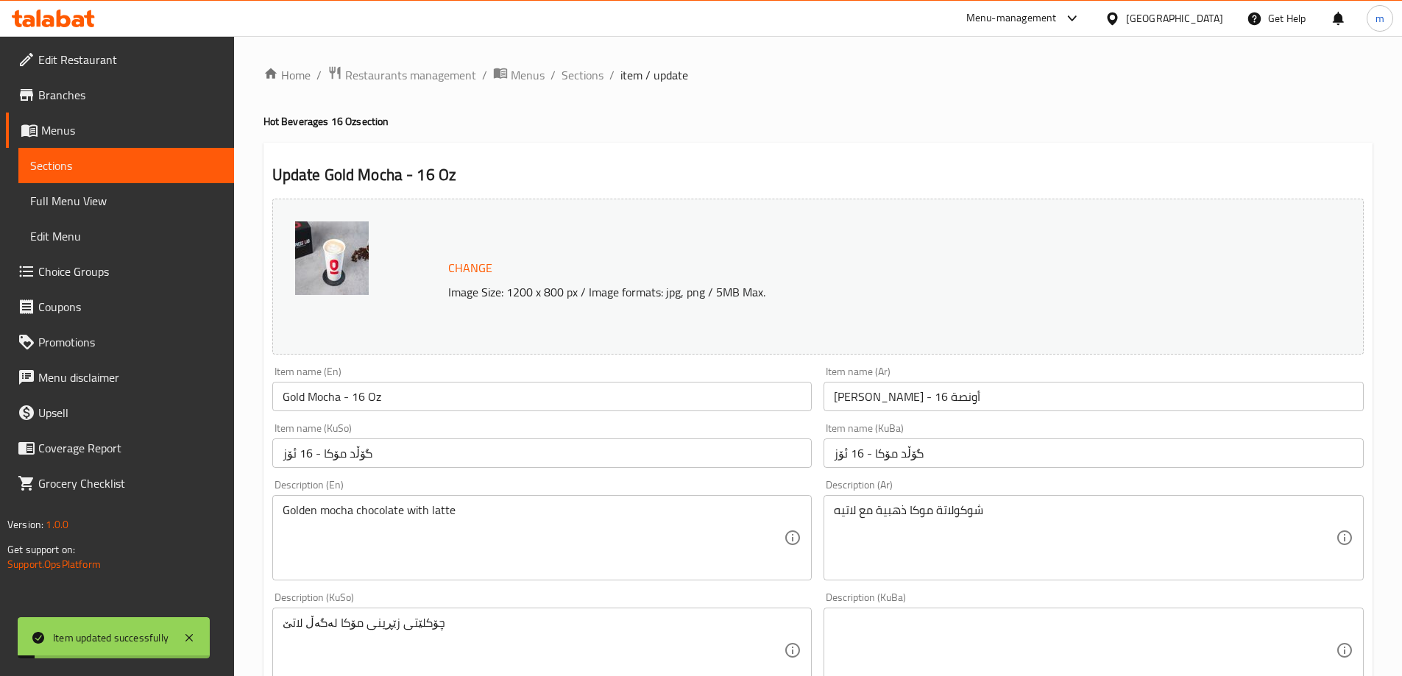
click at [316, 398] on input "Gold Mocha - 16 Oz" at bounding box center [542, 396] width 540 height 29
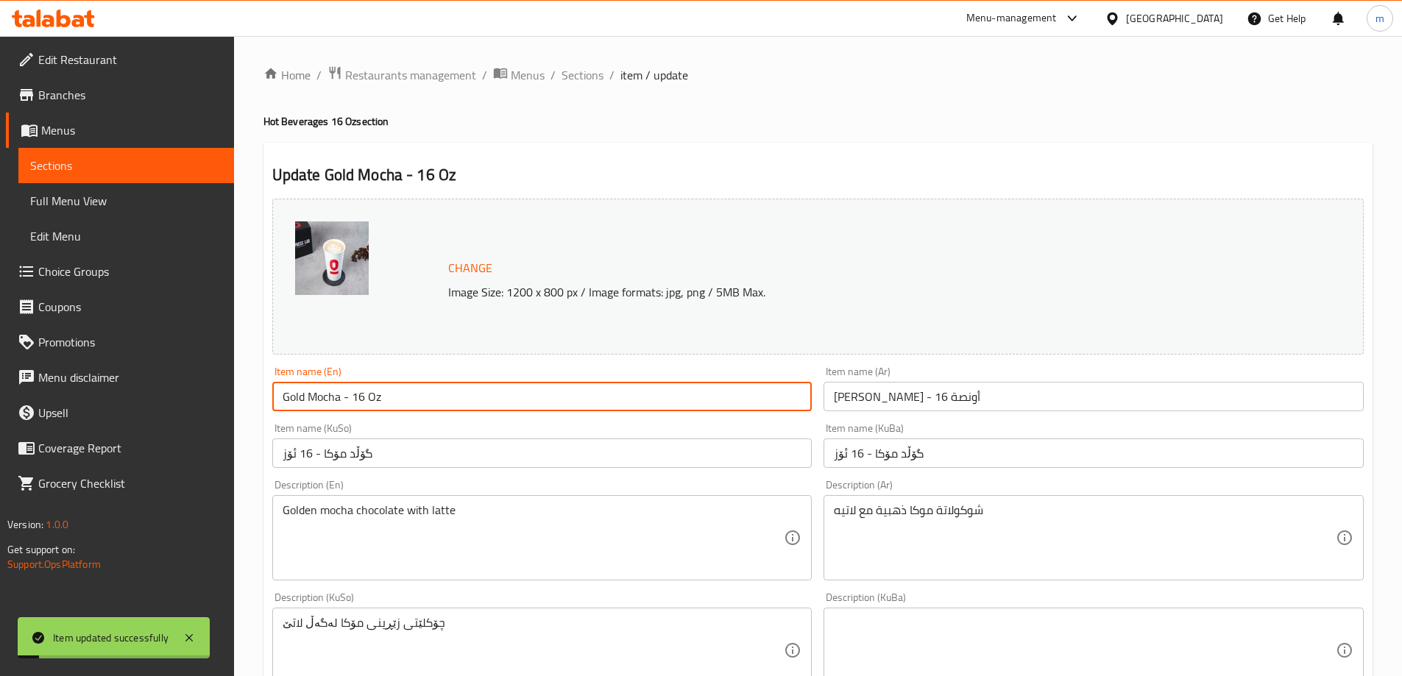
click at [316, 398] on input "Gold Mocha - 16 Oz" at bounding box center [542, 396] width 540 height 29
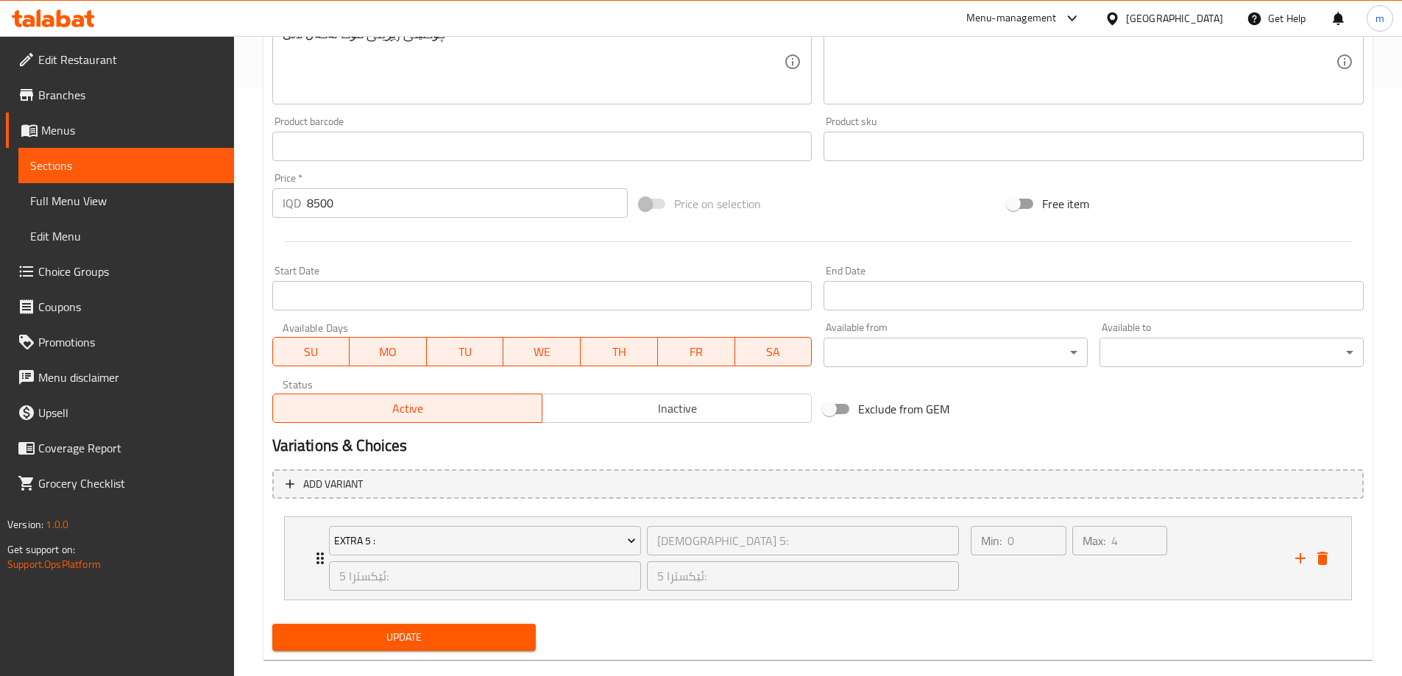
type textarea "Gold mocha chocolate with latte"
click at [423, 635] on span "Update" at bounding box center [404, 638] width 241 height 18
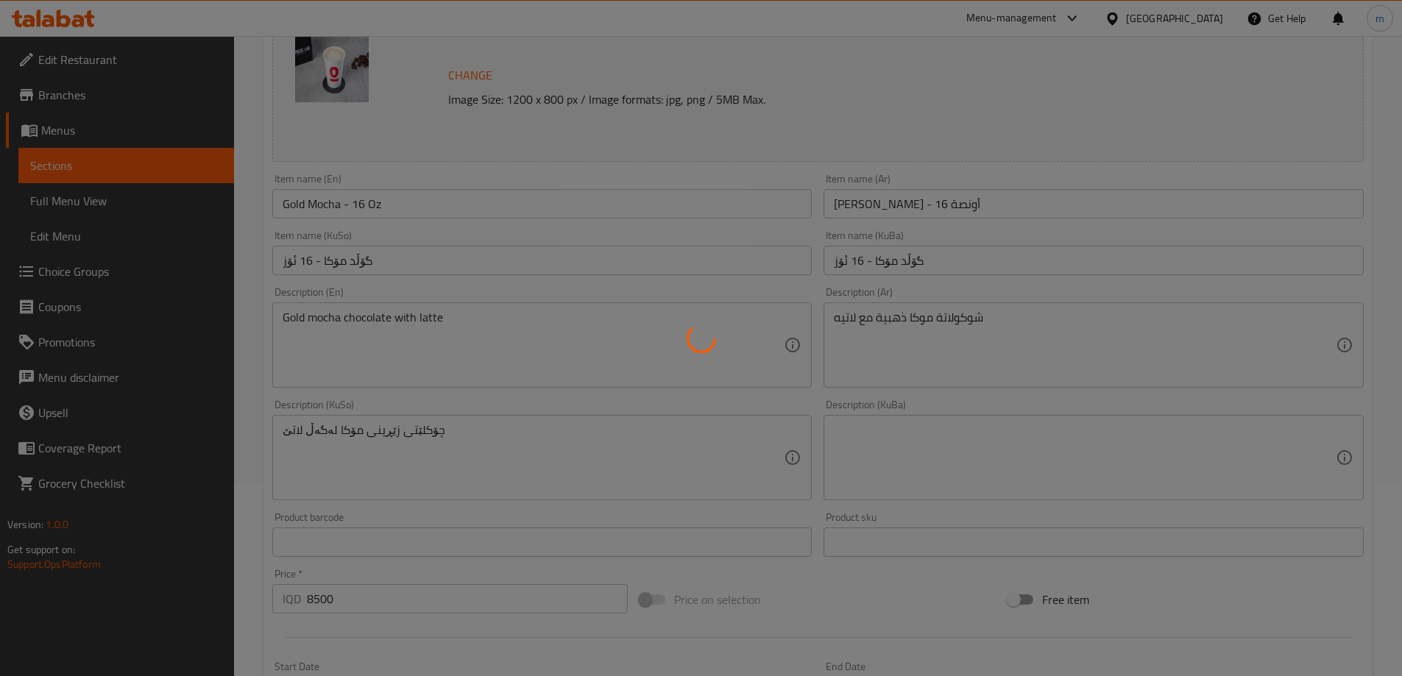
scroll to position [98, 0]
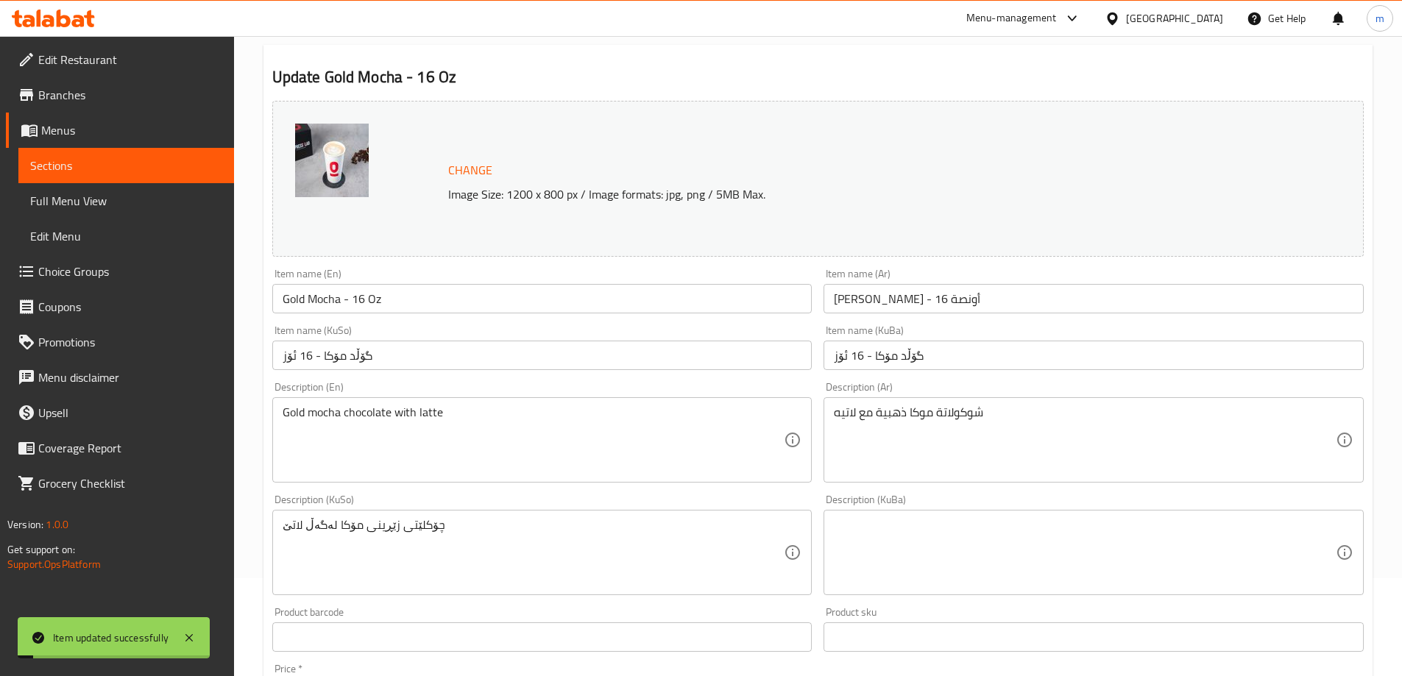
click at [101, 197] on span "Full Menu View" at bounding box center [126, 201] width 192 height 18
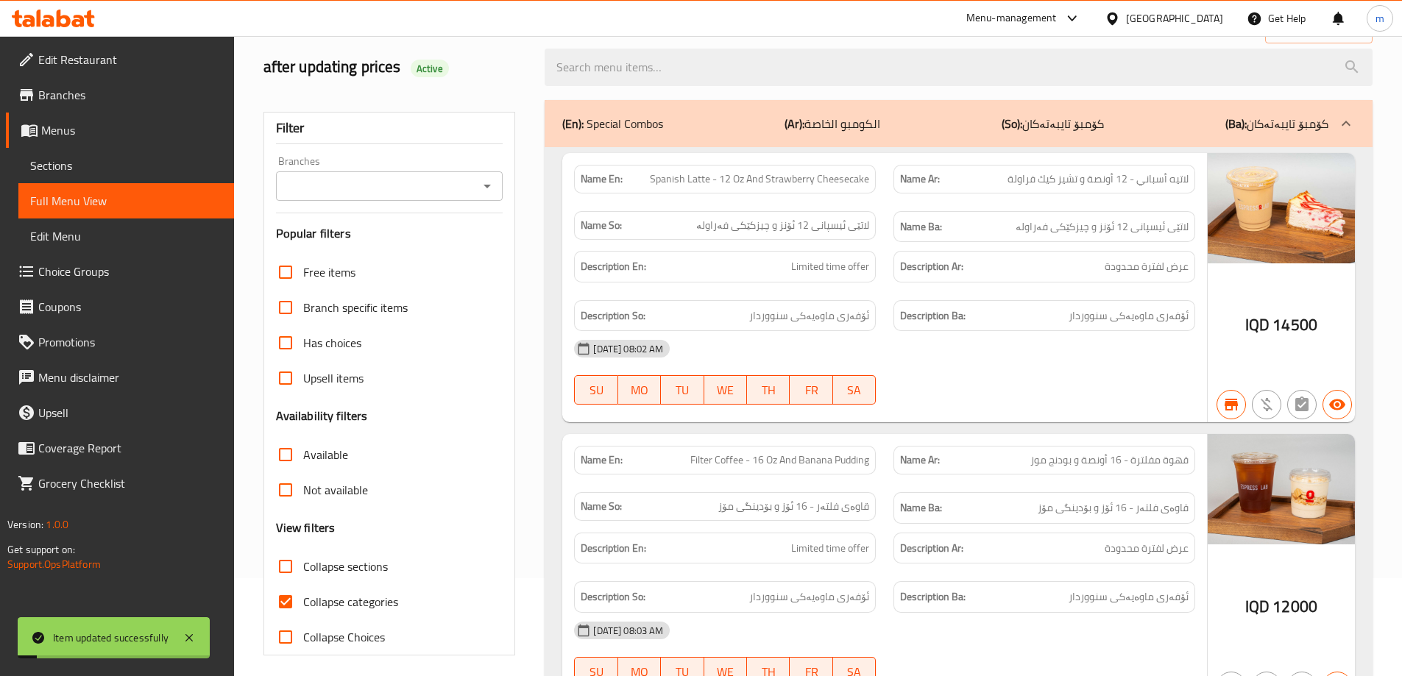
click at [490, 185] on icon "Open" at bounding box center [487, 187] width 7 height 4
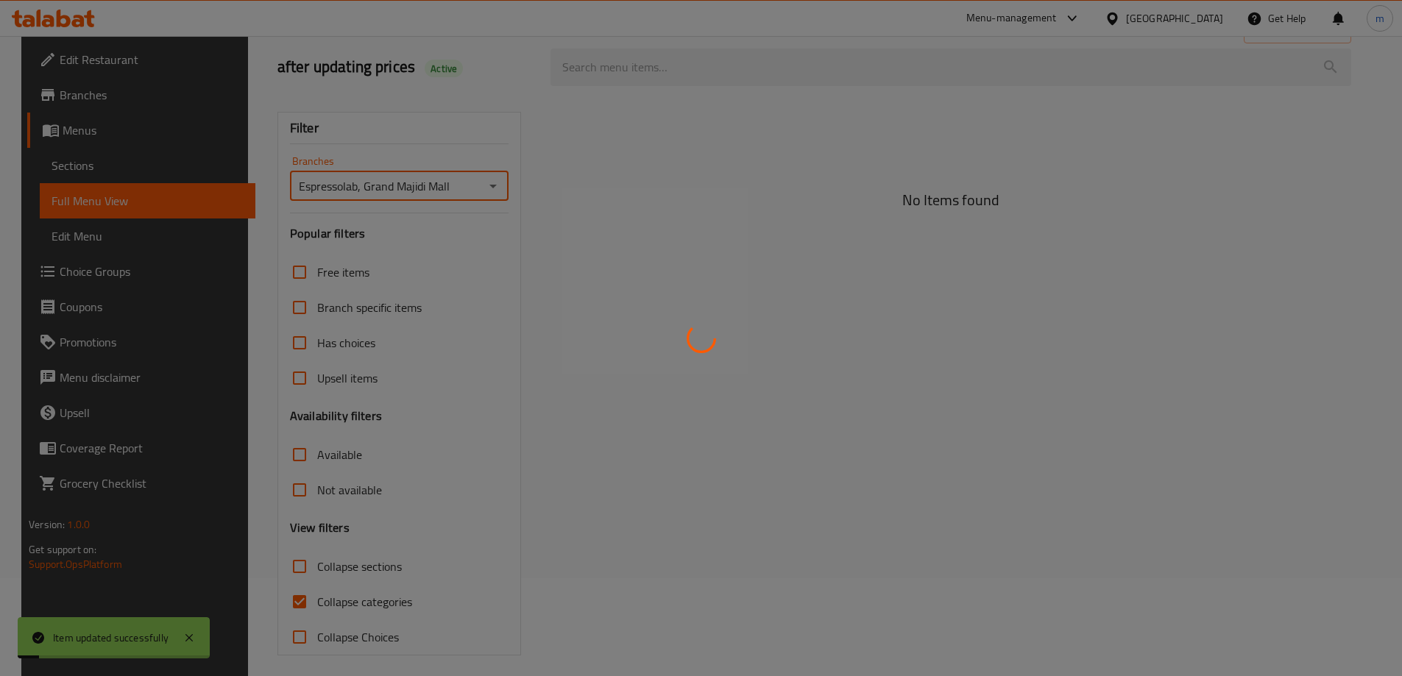
type input "Espressolab, Grand Majidi Mall"
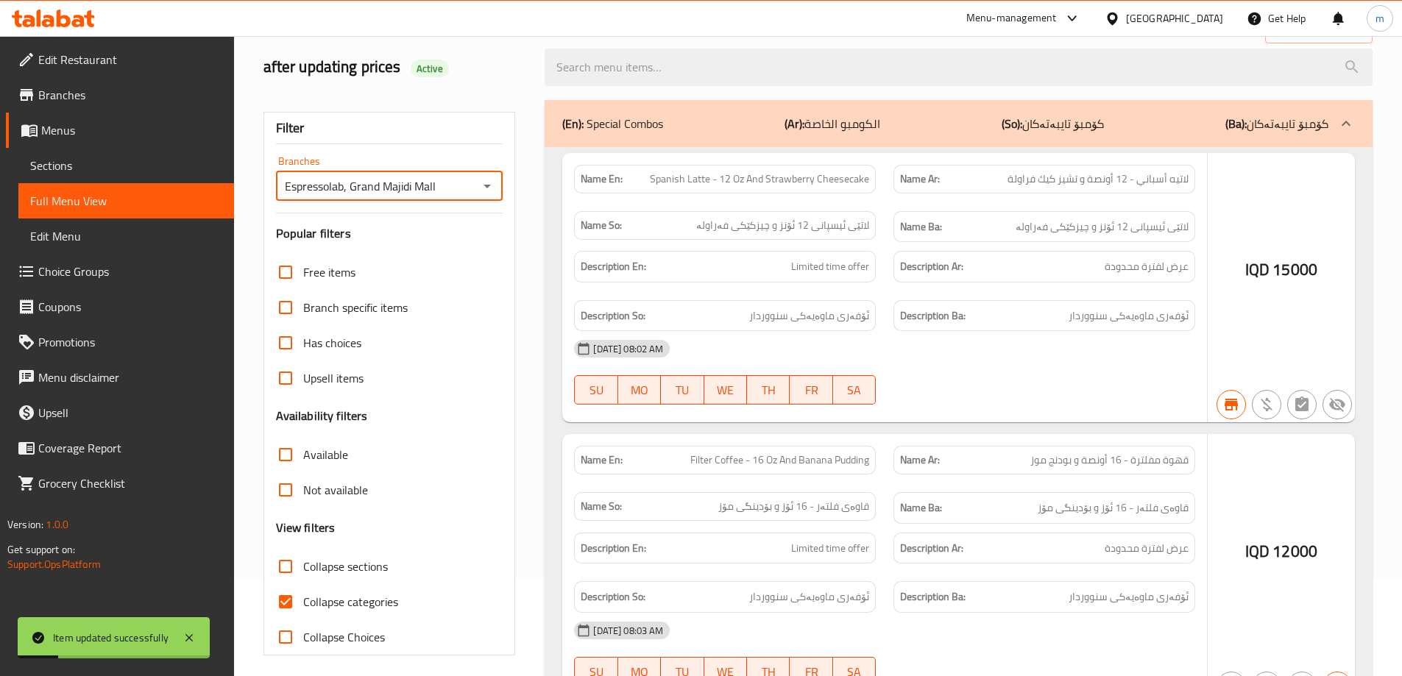
click at [718, 70] on div at bounding box center [701, 338] width 1402 height 676
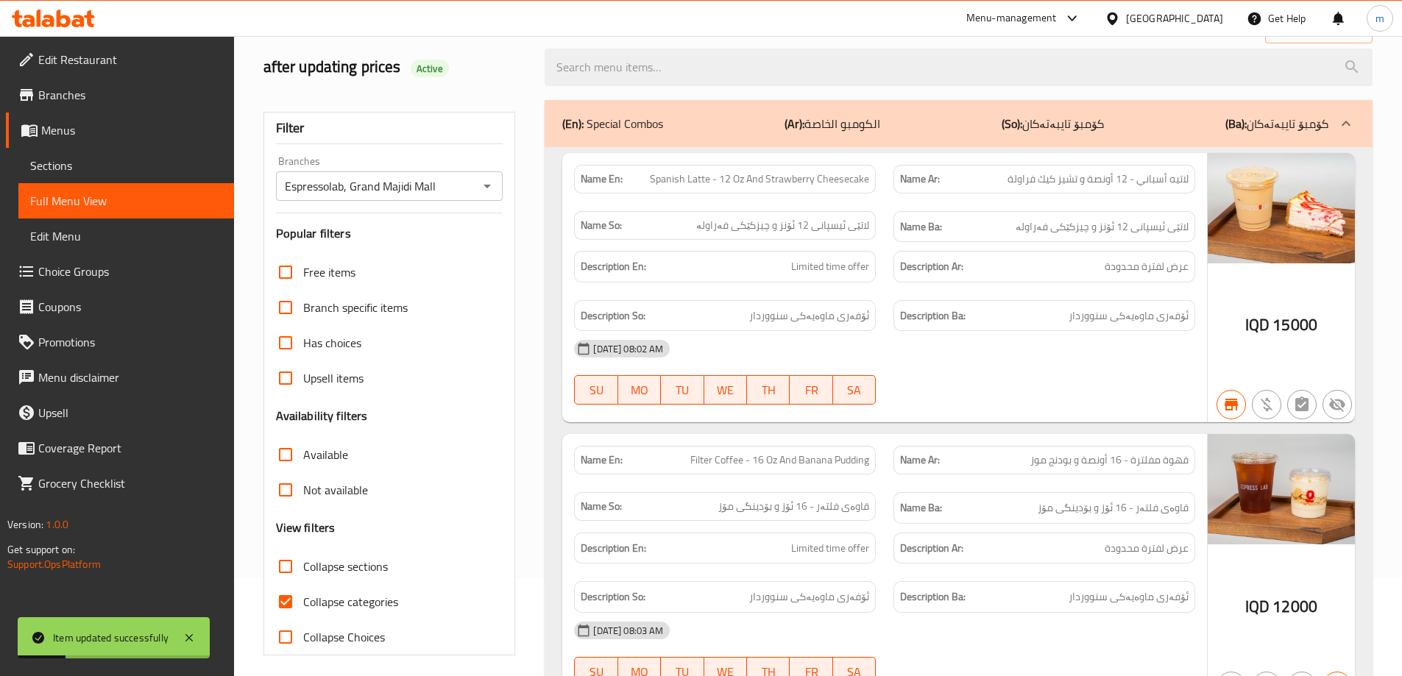
click at [715, 71] on input "search" at bounding box center [959, 68] width 828 height 38
paste input "Gold Mocha - 16 Oz"
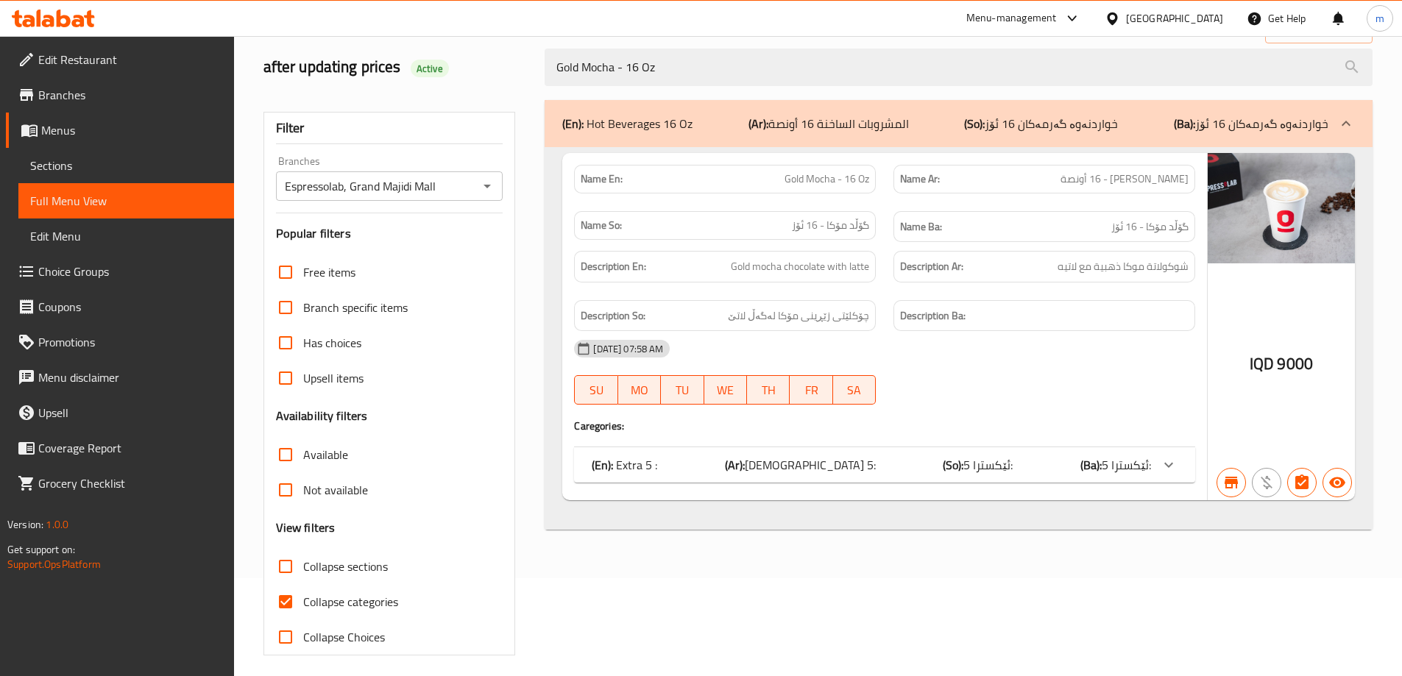
type input "Gold Mocha - 16 Oz"
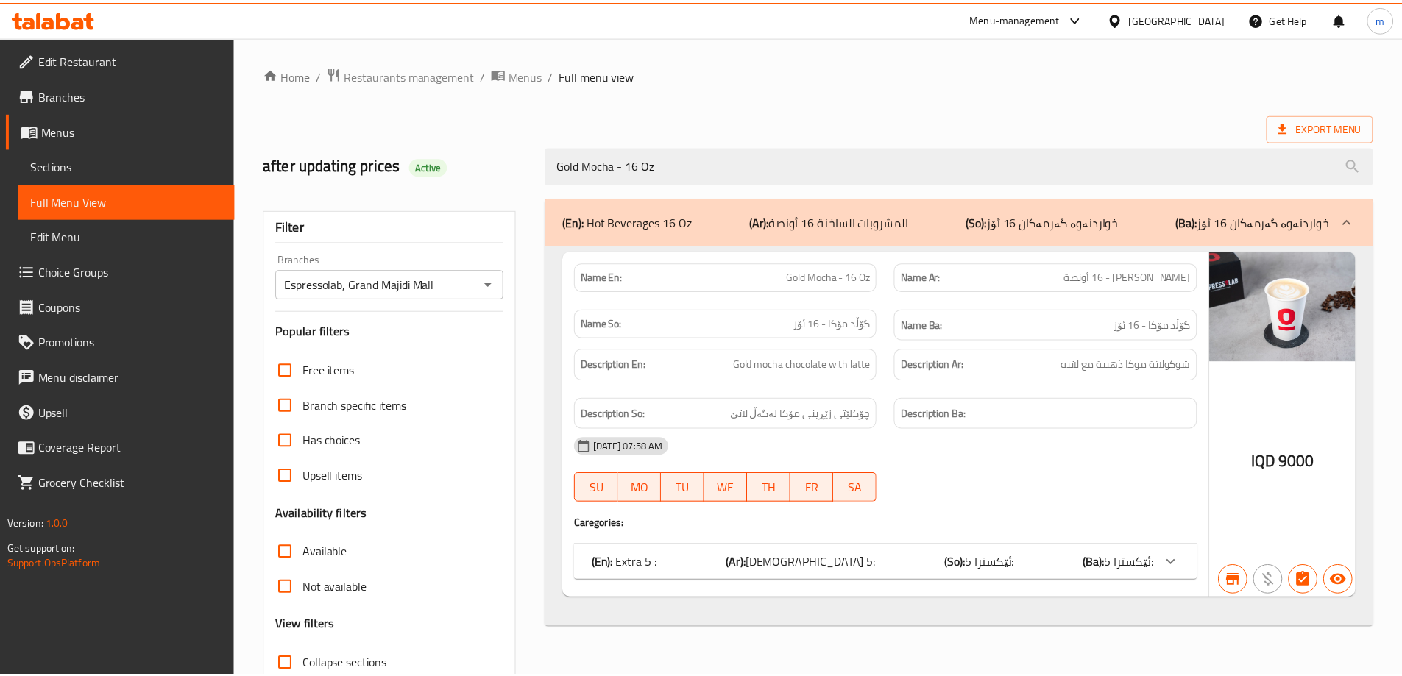
scroll to position [107, 0]
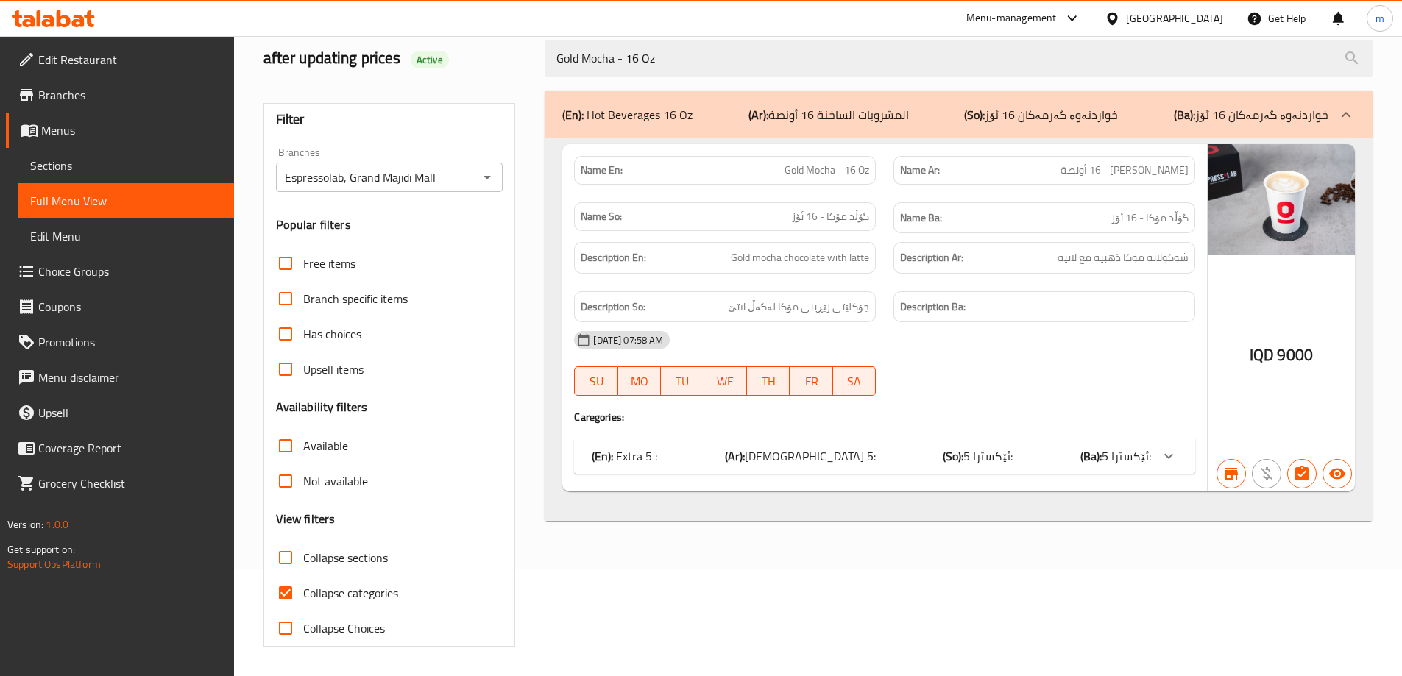
click at [75, 167] on span "Sections" at bounding box center [126, 166] width 192 height 18
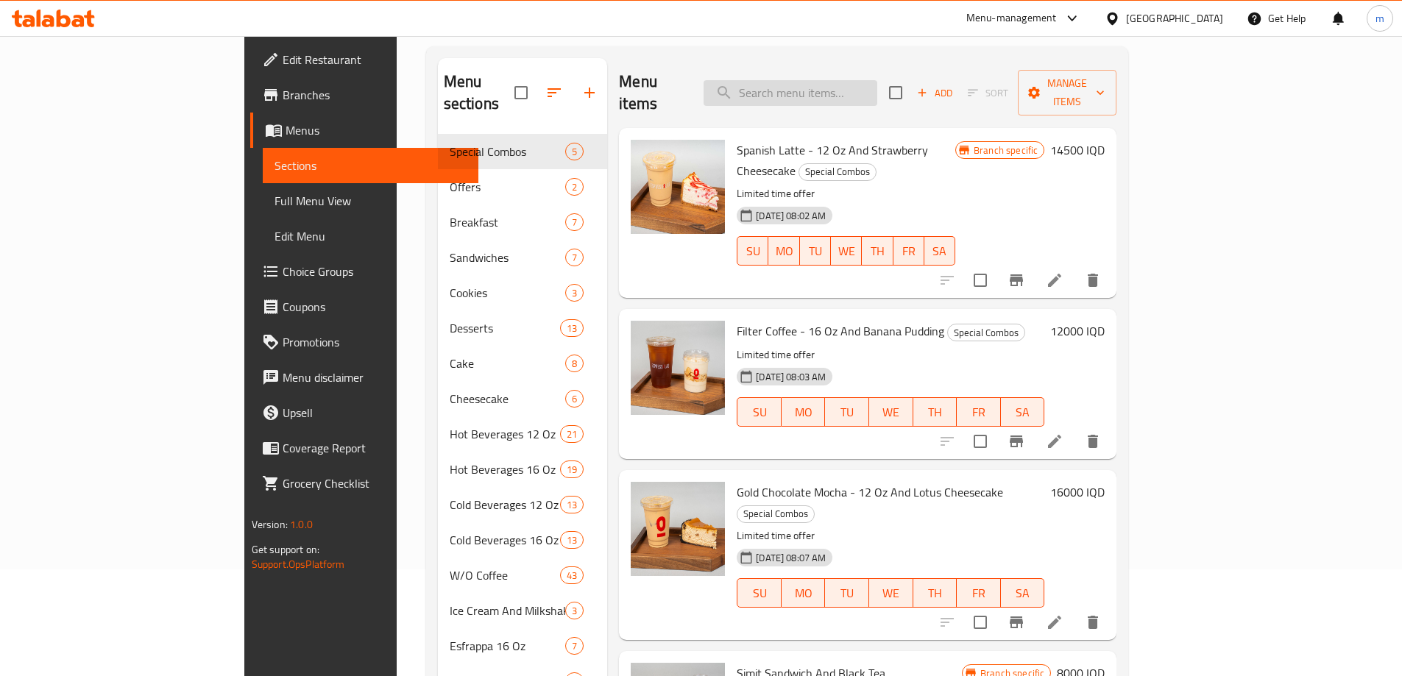
click at [854, 80] on input "search" at bounding box center [791, 93] width 174 height 26
paste input "Iced Filter Coffee - 12 Oz"
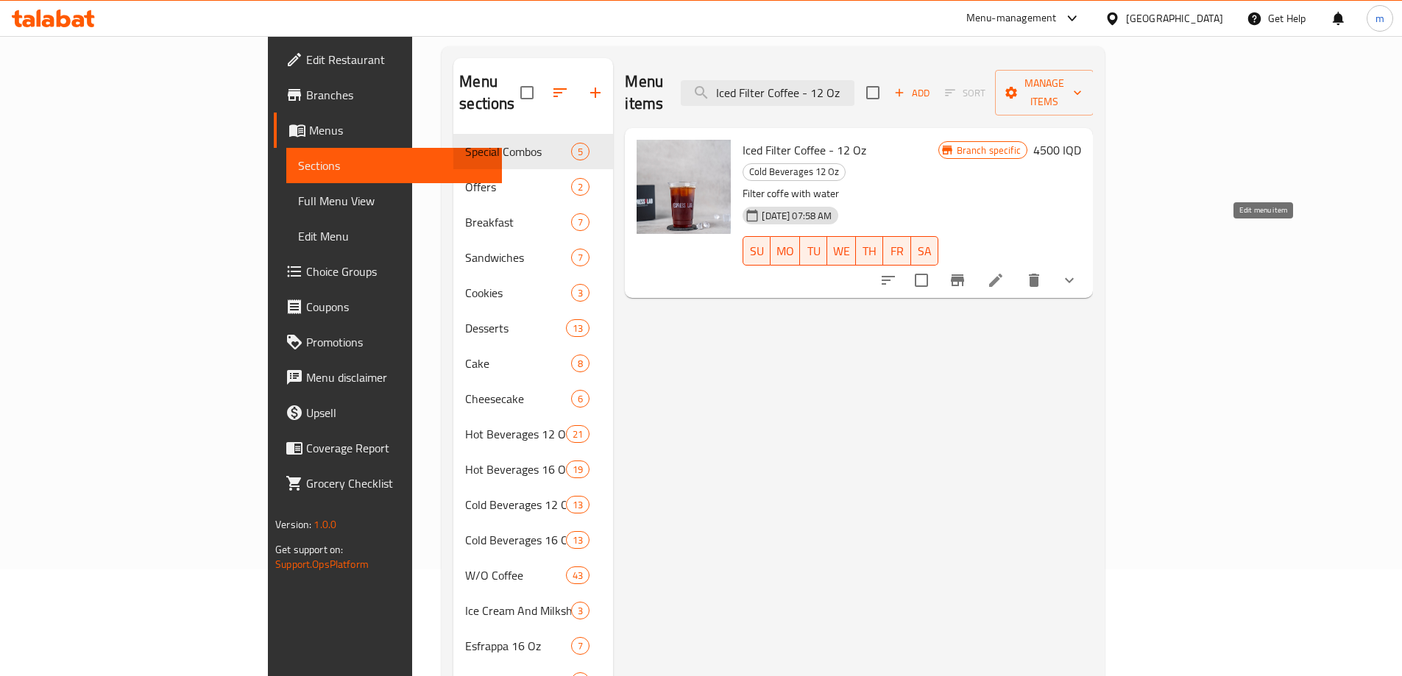
type input "Iced Filter Coffee - 12 Oz"
click at [1005, 272] on icon at bounding box center [996, 281] width 18 height 18
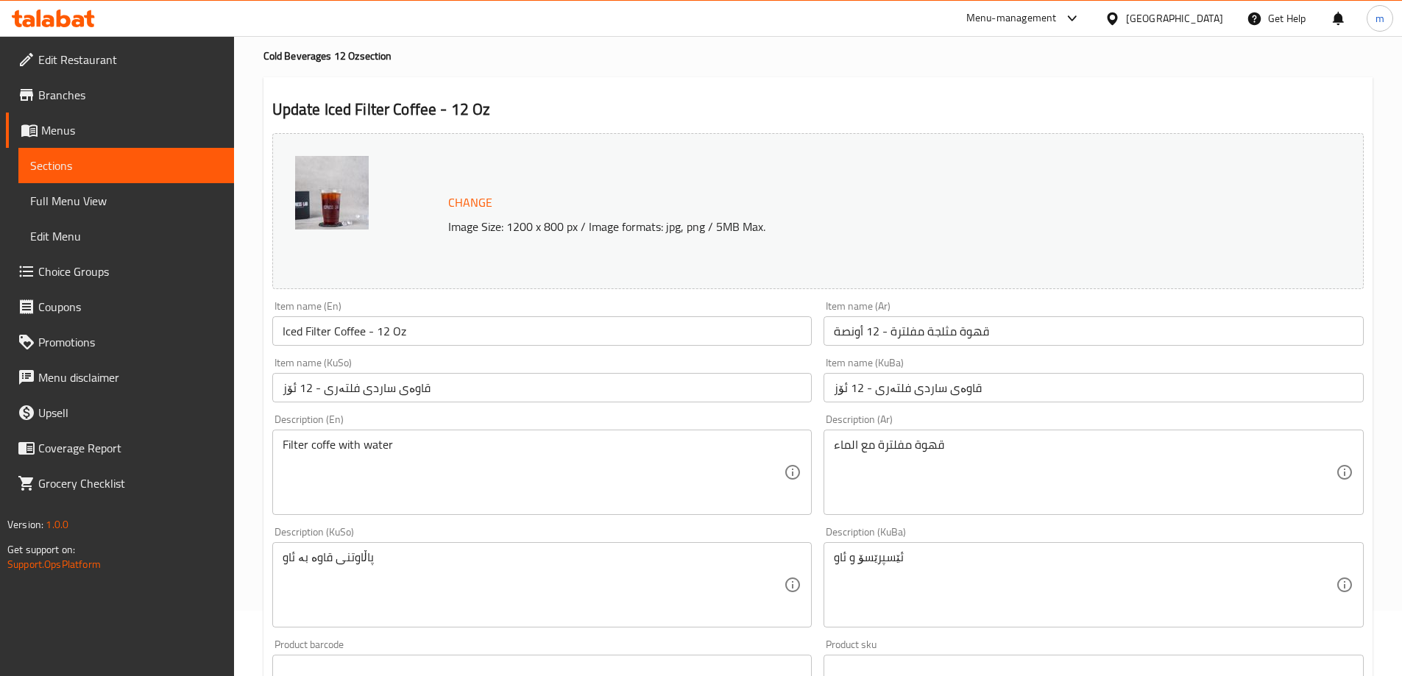
scroll to position [98, 0]
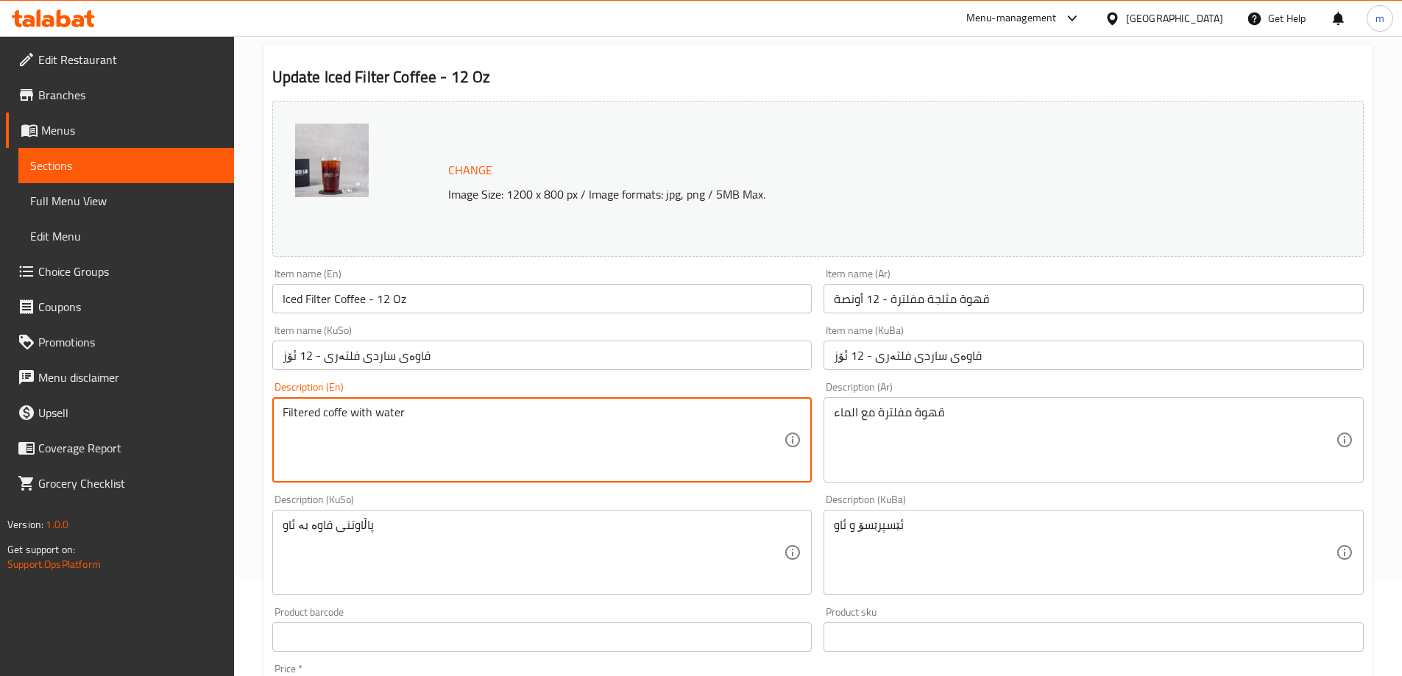
click at [340, 409] on textarea "Filtered coffe with water" at bounding box center [534, 441] width 502 height 70
type textarea "Filtered coffee with water"
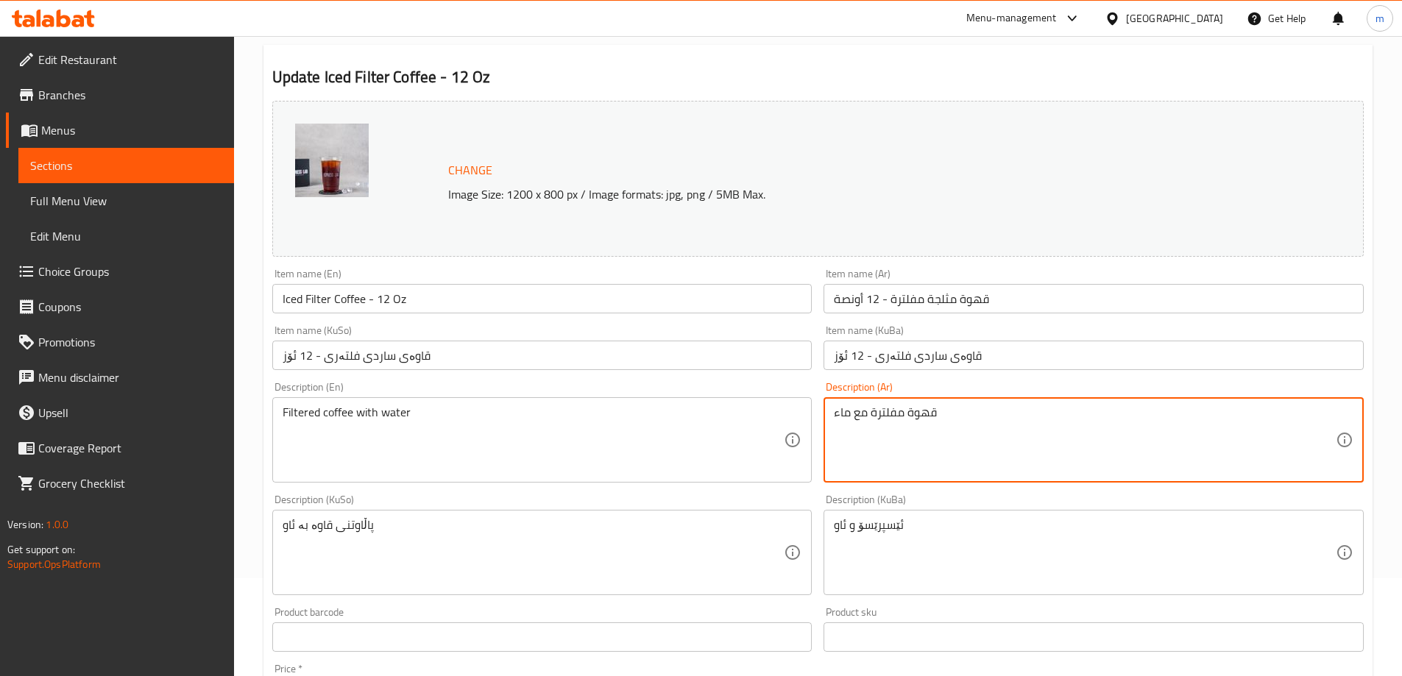
type textarea "قهوة مفلترة مع ماء"
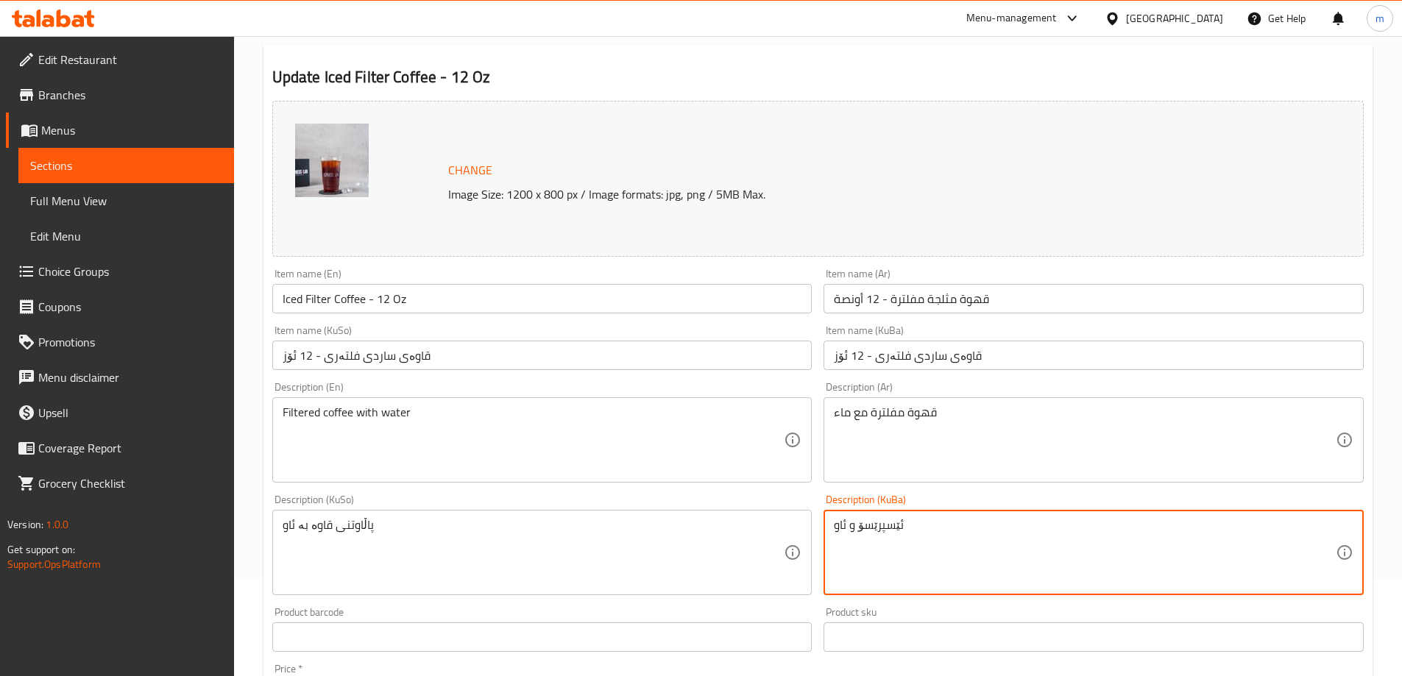
click at [858, 526] on textarea "ئێسپرێسۆ و ئاو" at bounding box center [1085, 553] width 502 height 70
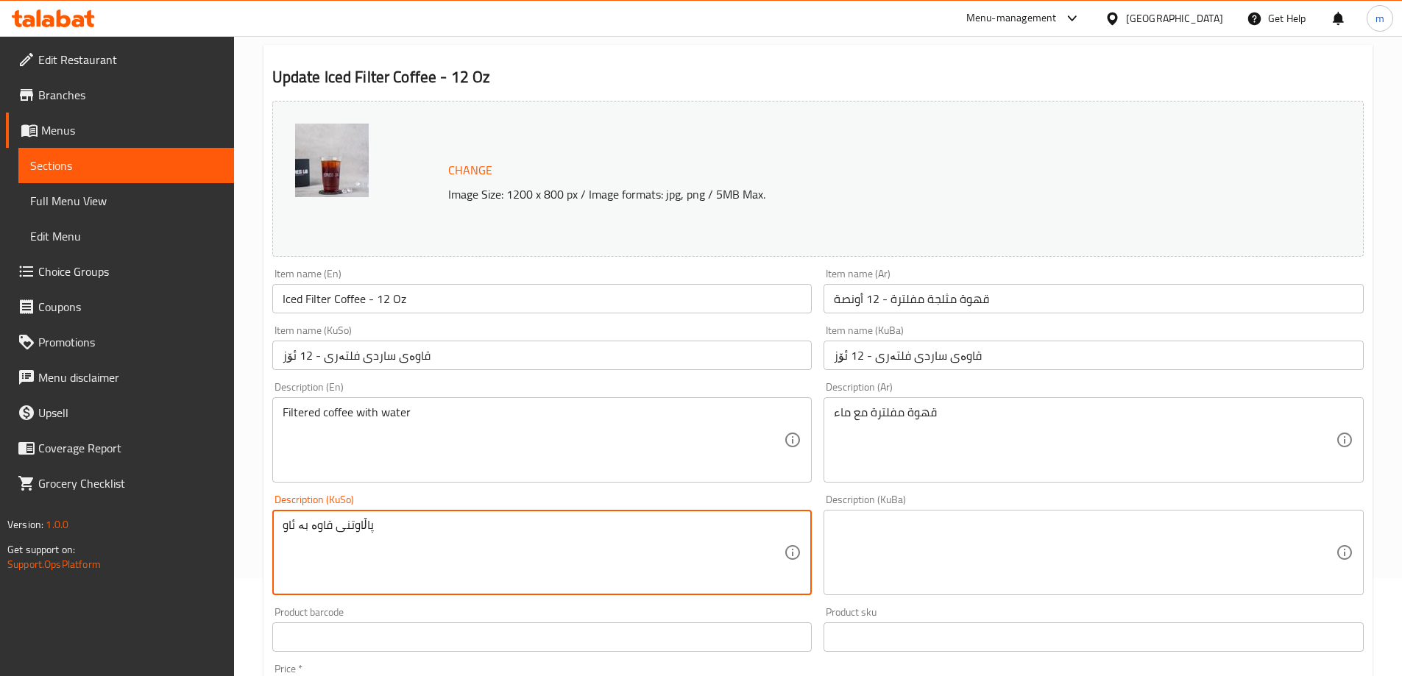
click at [336, 529] on textarea "پاڵاوتنی قاوە بە ئاو" at bounding box center [534, 553] width 502 height 70
click at [345, 417] on textarea "Filtered coffee with water" at bounding box center [534, 441] width 502 height 70
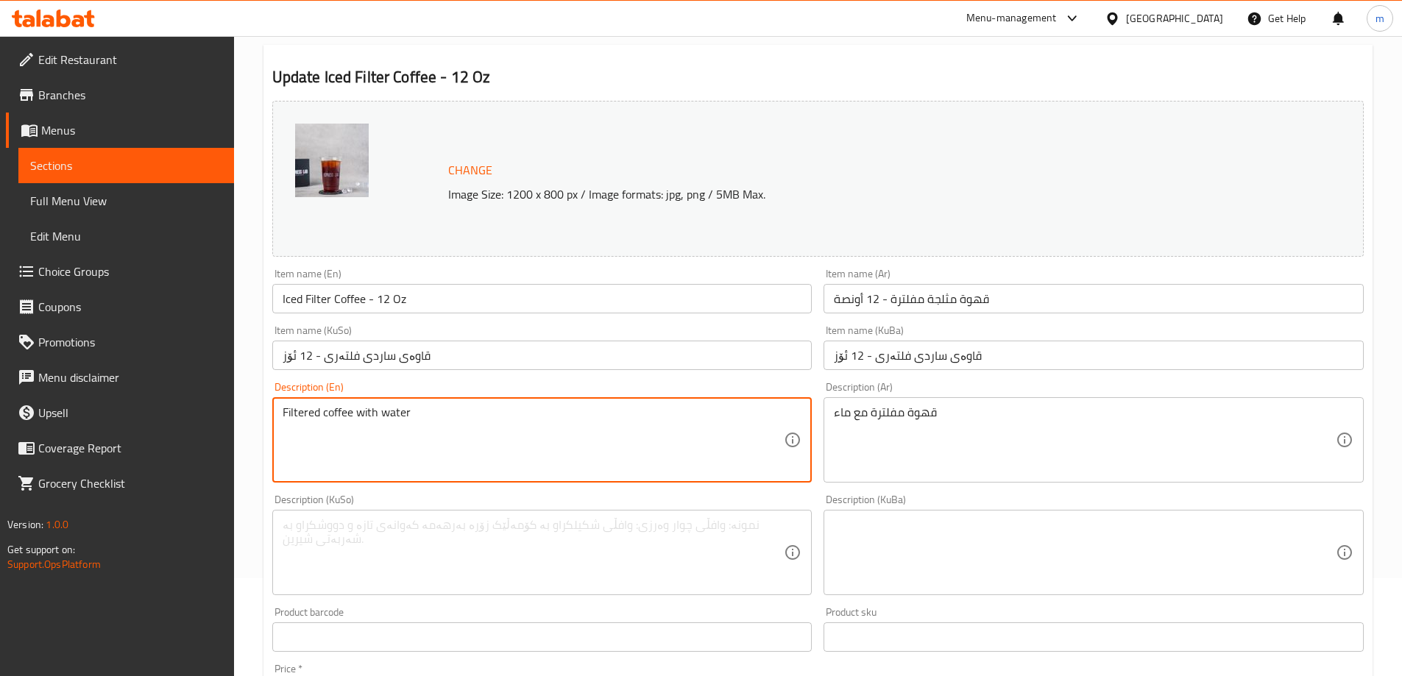
click at [345, 417] on textarea "Filtered coffee with water" at bounding box center [534, 441] width 502 height 70
click at [342, 560] on textarea at bounding box center [534, 553] width 502 height 70
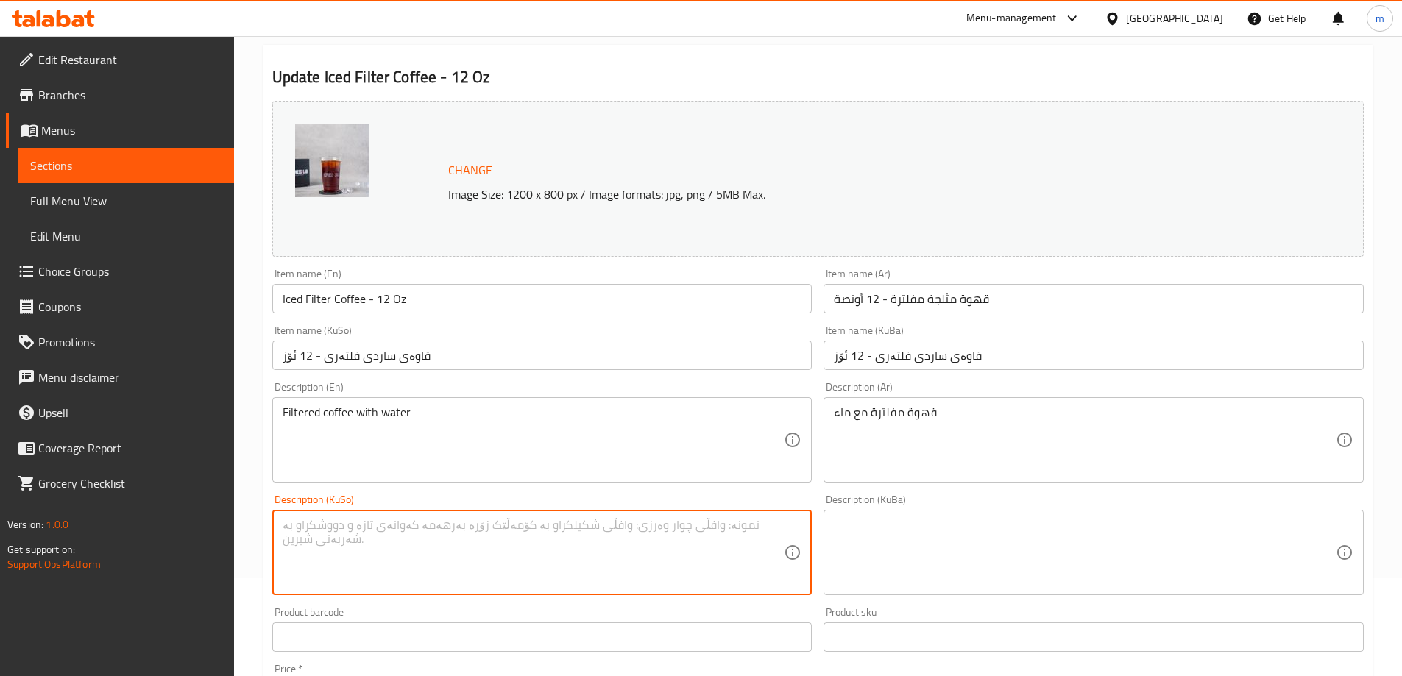
paste textarea "قاوەیەکی فلتەرکراو لەگەڵ ئاو"
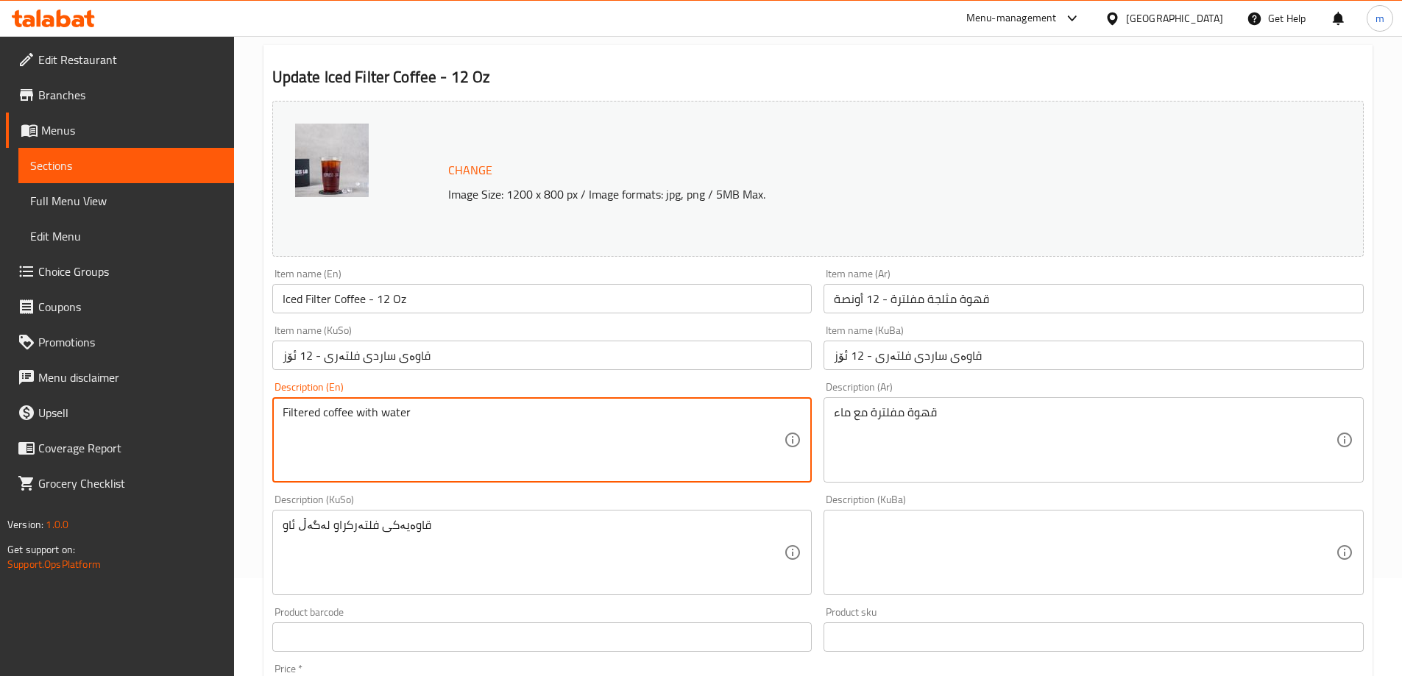
drag, startPoint x: 308, startPoint y: 409, endPoint x: 282, endPoint y: 417, distance: 27.0
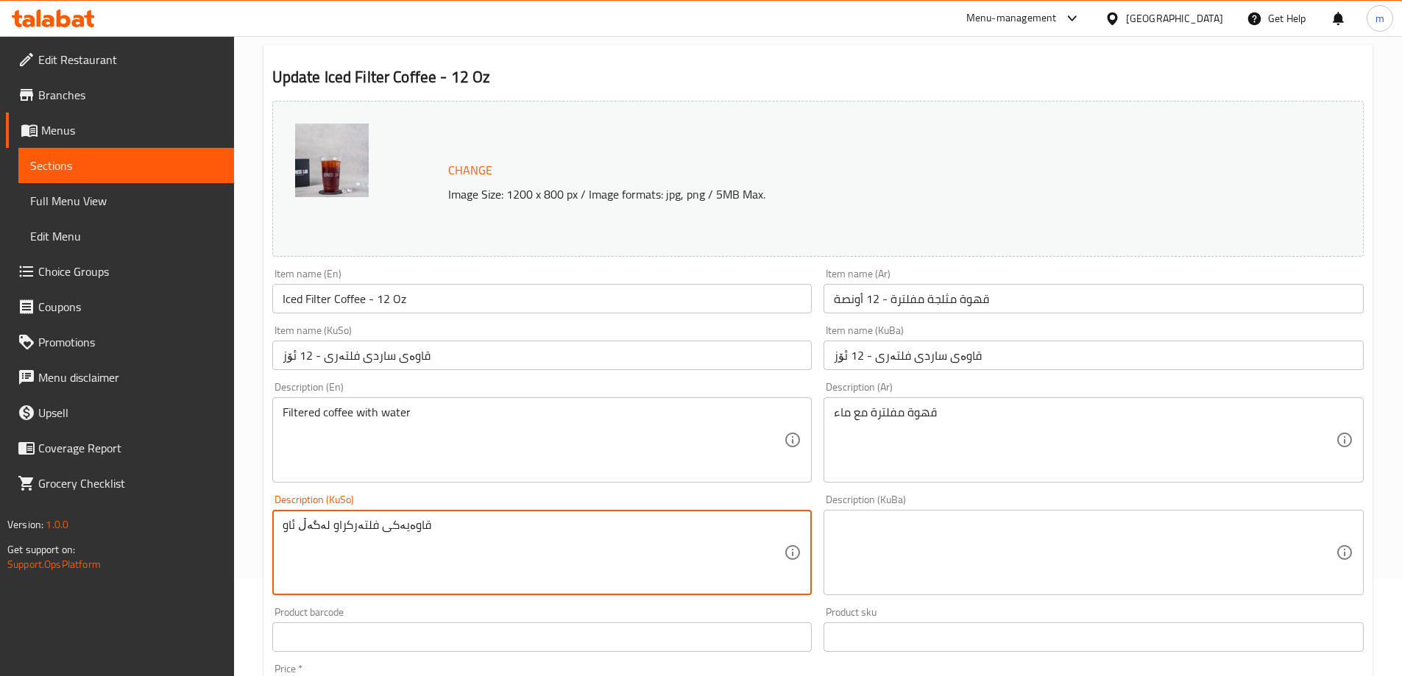
click at [357, 529] on textarea "قاوەیەکی فلتەرکراو لەگەڵ ئاو" at bounding box center [534, 553] width 502 height 70
drag, startPoint x: 395, startPoint y: 530, endPoint x: 407, endPoint y: 531, distance: 11.8
click at [407, 531] on textarea "قاوەیەکی فلتەرکراو لەگەڵ ئاو" at bounding box center [534, 553] width 502 height 70
drag, startPoint x: 324, startPoint y: 523, endPoint x: 492, endPoint y: 542, distance: 169.6
click at [492, 542] on textarea "قاوەیەکی فلتەرکراو لەگەڵ ئاو" at bounding box center [534, 553] width 502 height 70
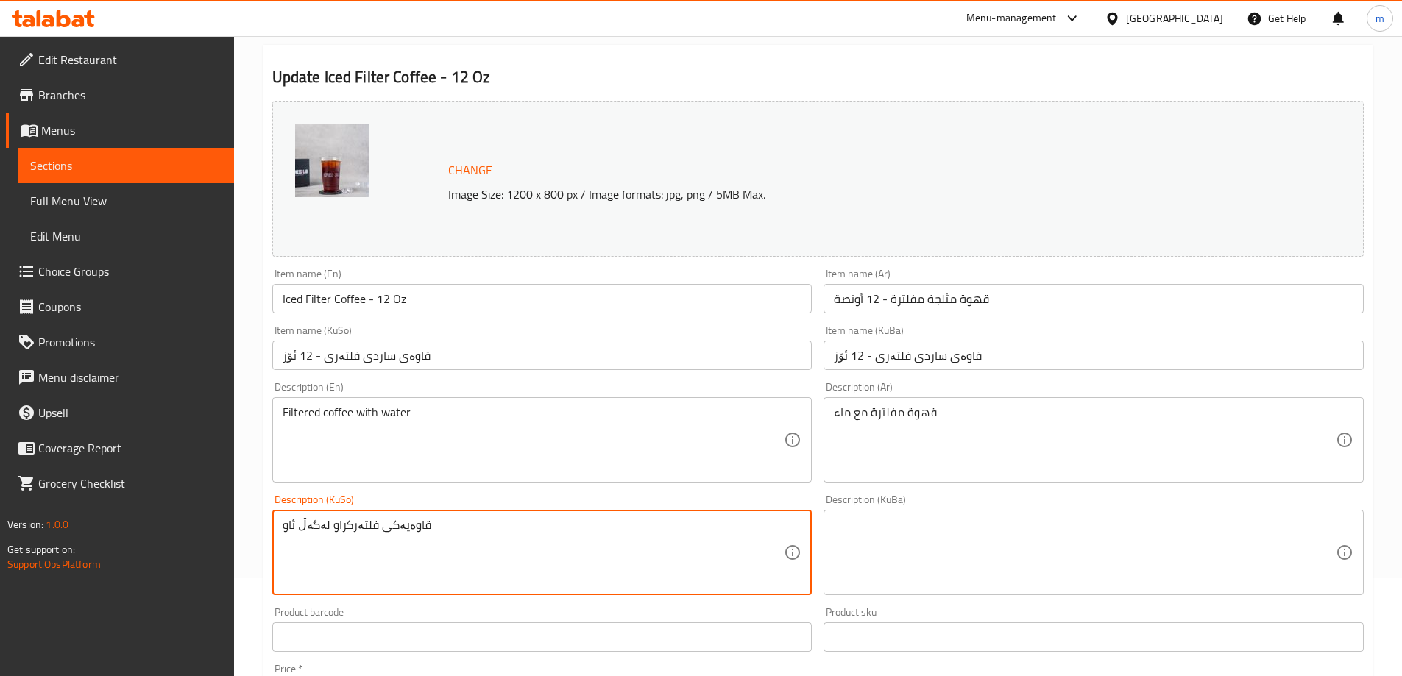
paste textarea "فلتەرکراو"
click at [345, 531] on textarea "قاوەی فلتەرکراو لەگەڵ ئاو" at bounding box center [534, 553] width 502 height 70
type textarea "قاوەی فلتەرکراو لەگەڵ ئاو"
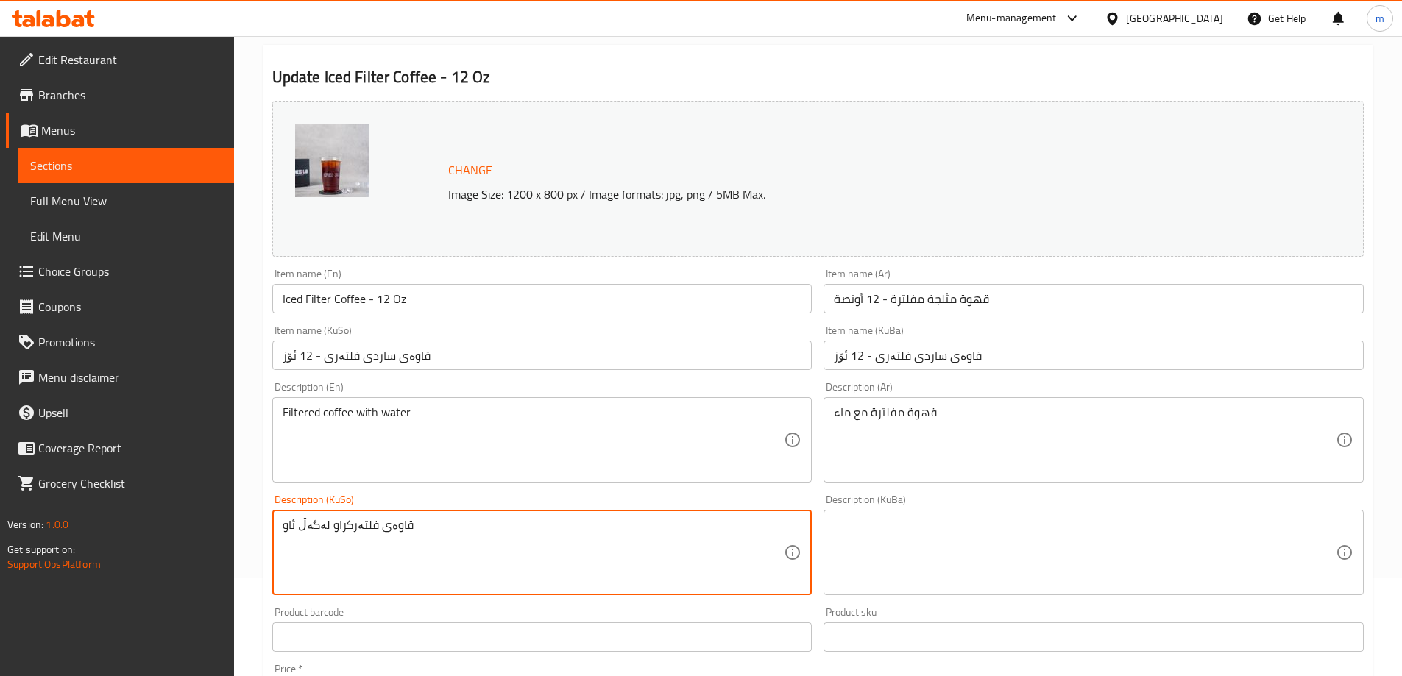
click at [928, 512] on div "Description (KuBa)" at bounding box center [1094, 552] width 540 height 85
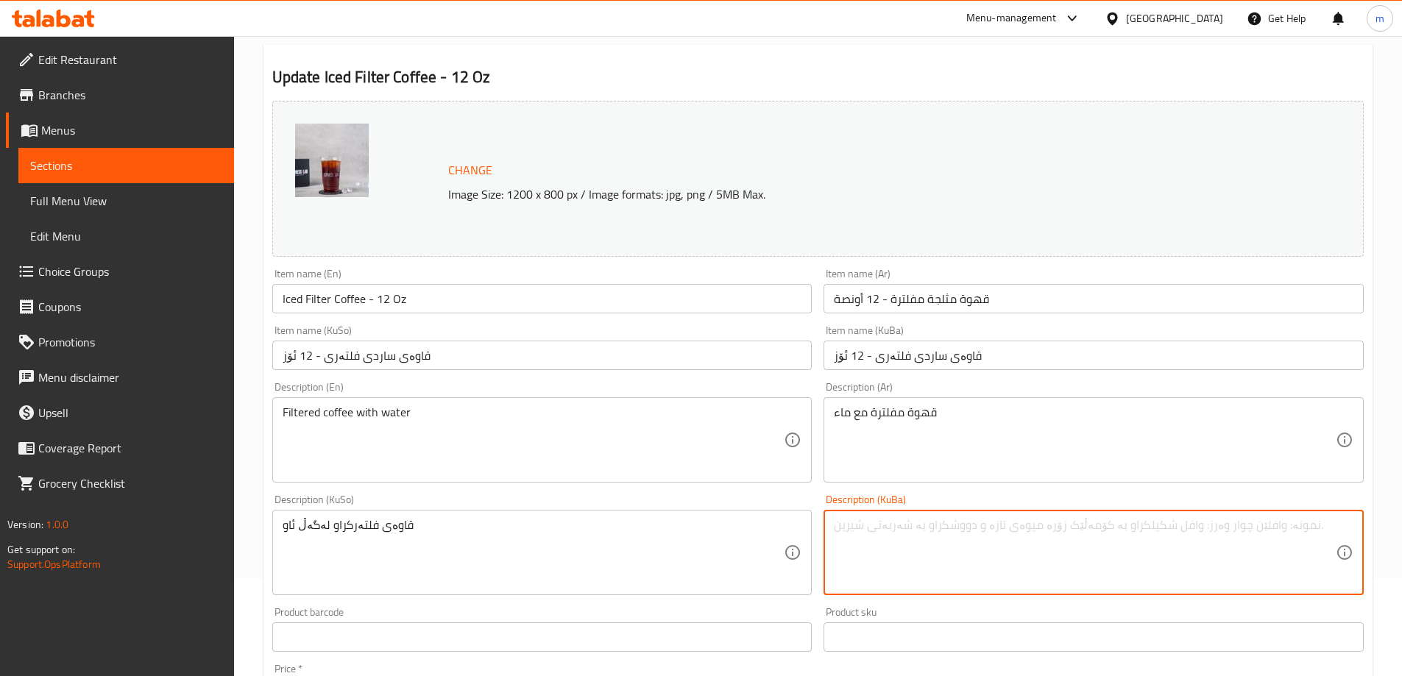
paste textarea "قاوەی فلتەرکراو لەگەڵ ئاو"
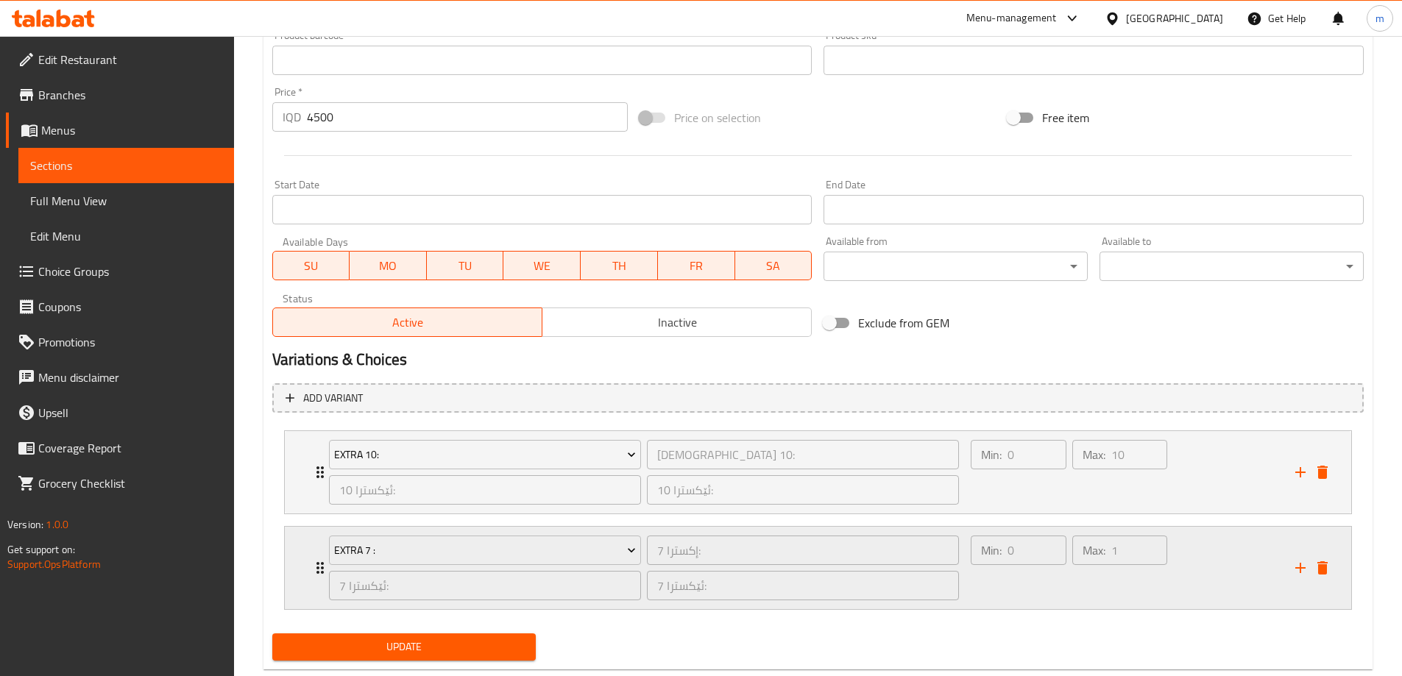
scroll to position [687, 0]
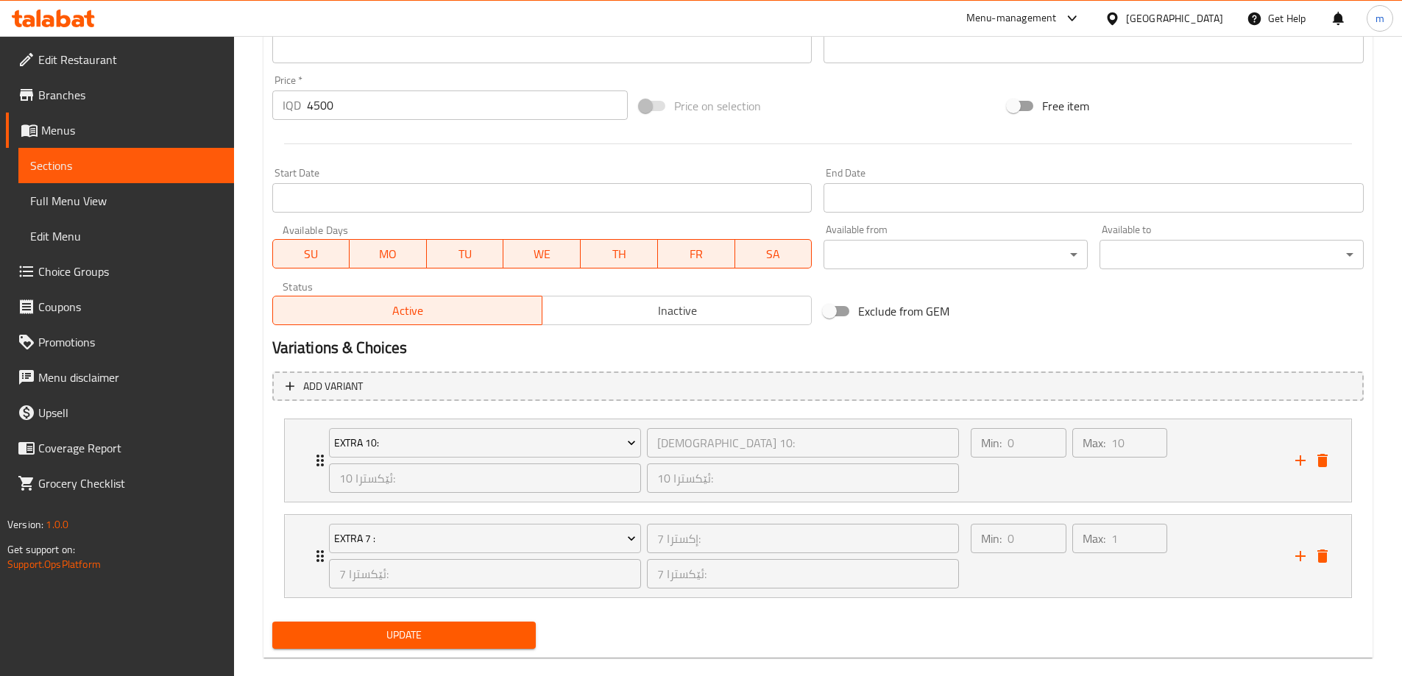
type textarea "قاوەی فلتەرکراو لەگەڵ ئاو"
click at [378, 630] on span "Update" at bounding box center [404, 635] width 241 height 18
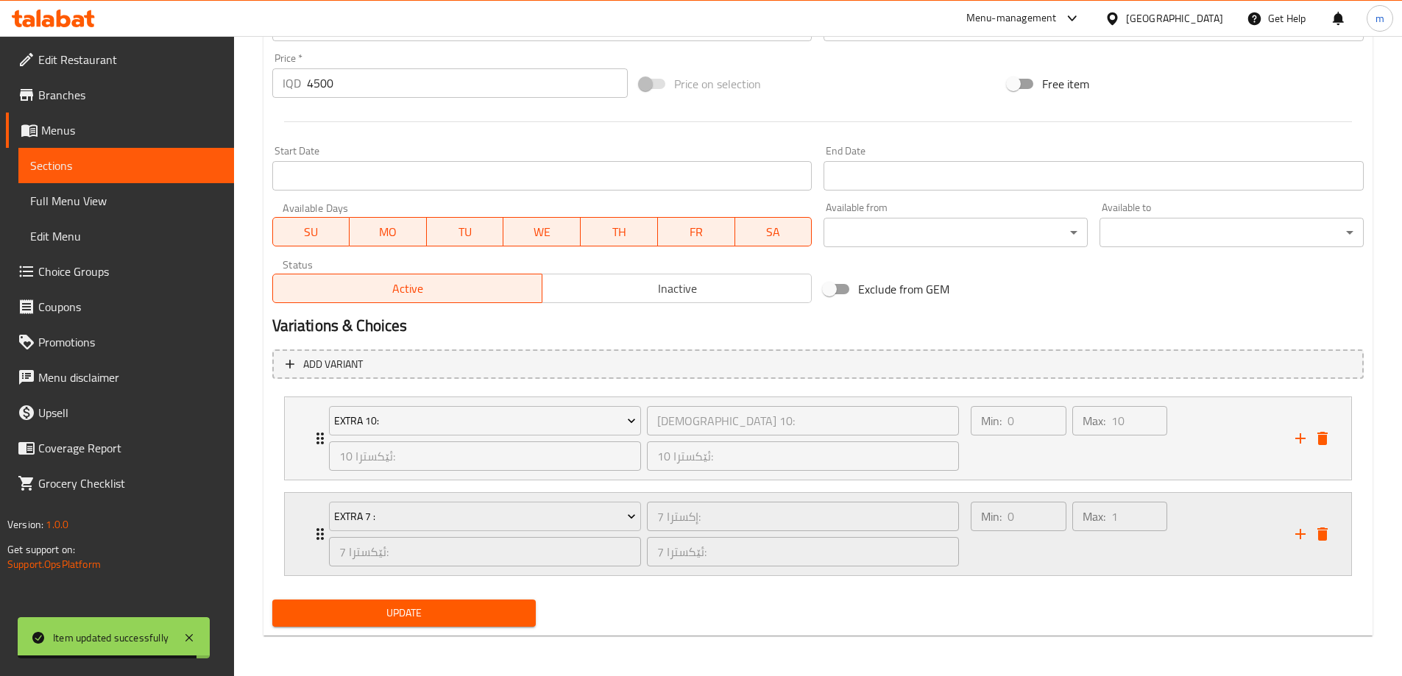
scroll to position [710, 0]
click at [473, 612] on span "Update" at bounding box center [404, 613] width 241 height 18
click at [120, 200] on span "Full Menu View" at bounding box center [126, 201] width 192 height 18
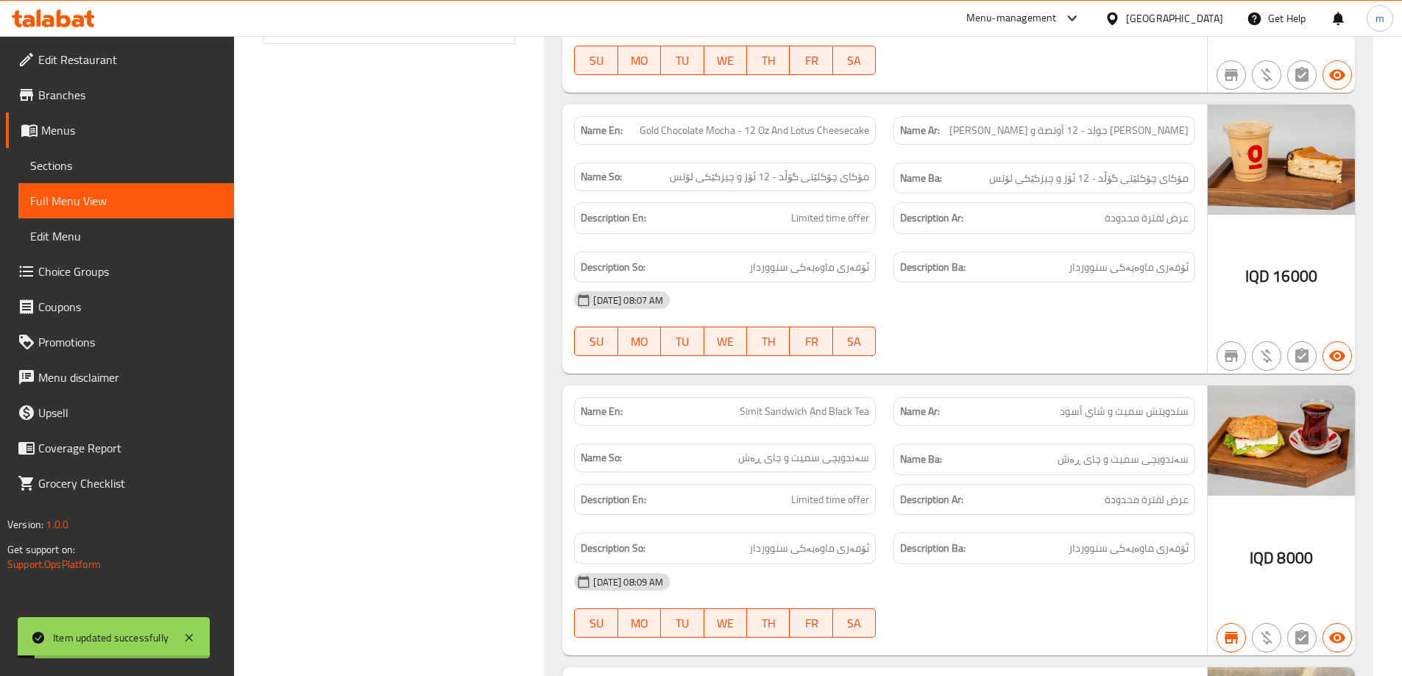
scroll to position [23, 0]
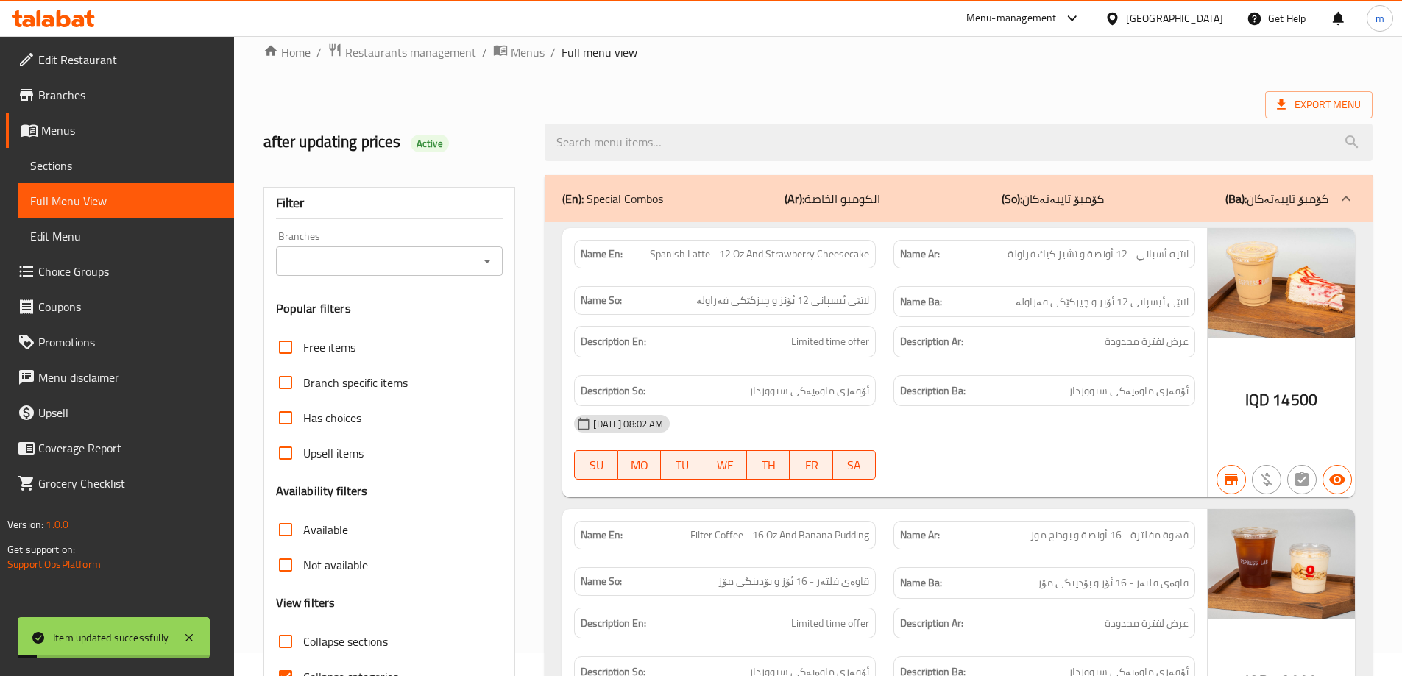
click at [486, 263] on icon "Open" at bounding box center [487, 261] width 18 height 18
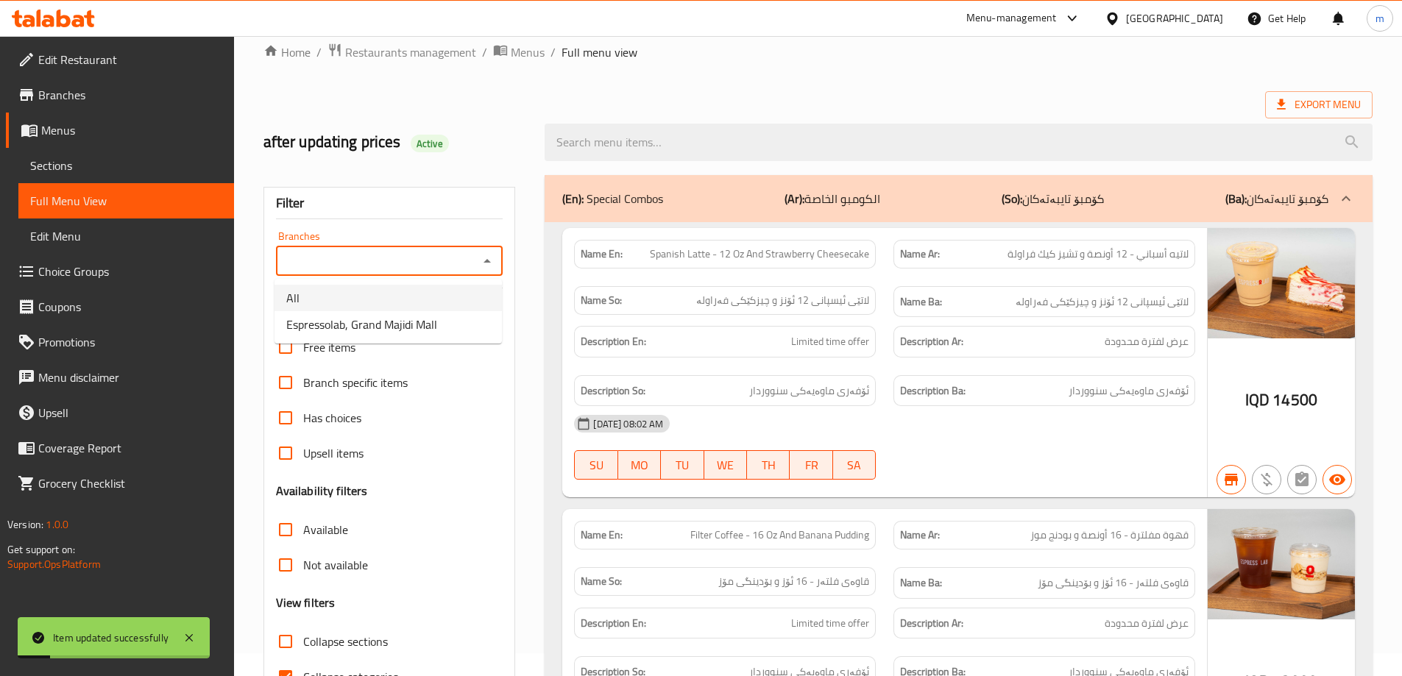
click at [421, 313] on li "Espressolab, Grand Majidi Mall" at bounding box center [388, 324] width 227 height 27
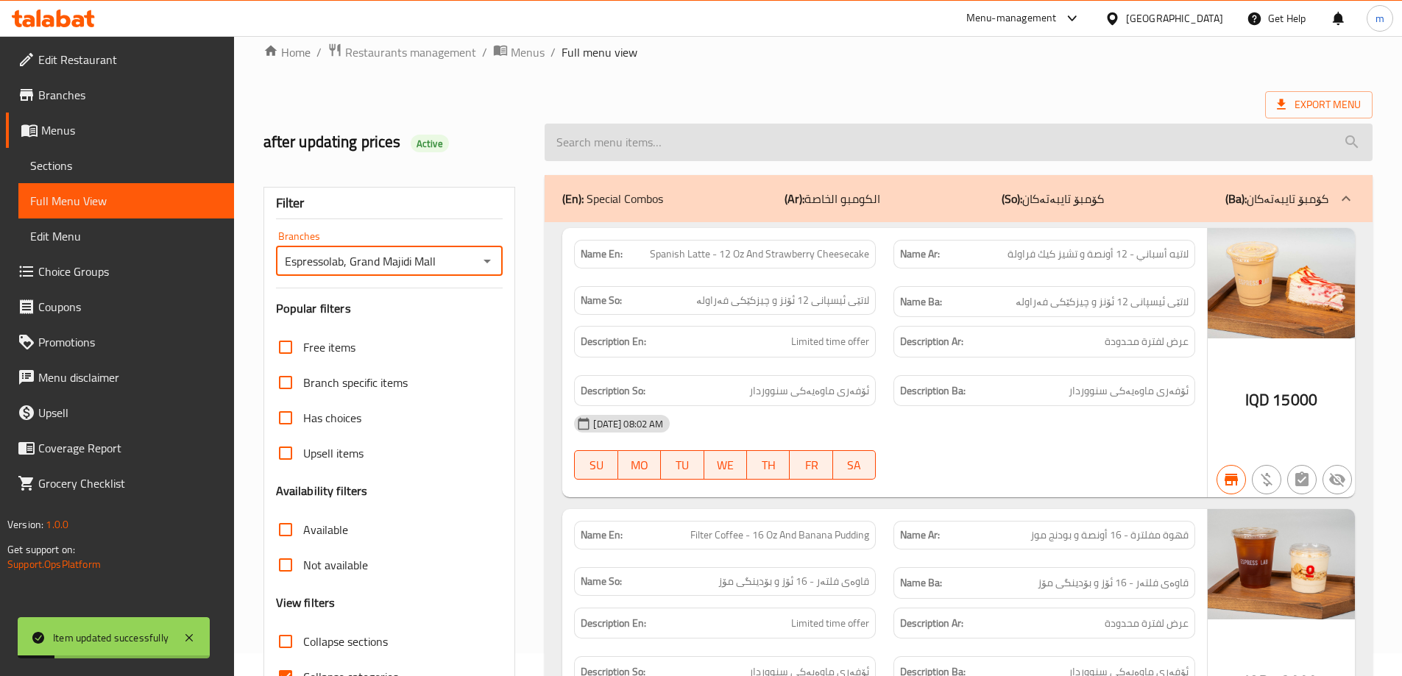
type input "Espressolab, Grand Majidi Mall"
click at [673, 138] on input "search" at bounding box center [959, 143] width 828 height 38
paste input "Iced Filter Coffee - 12 Oz"
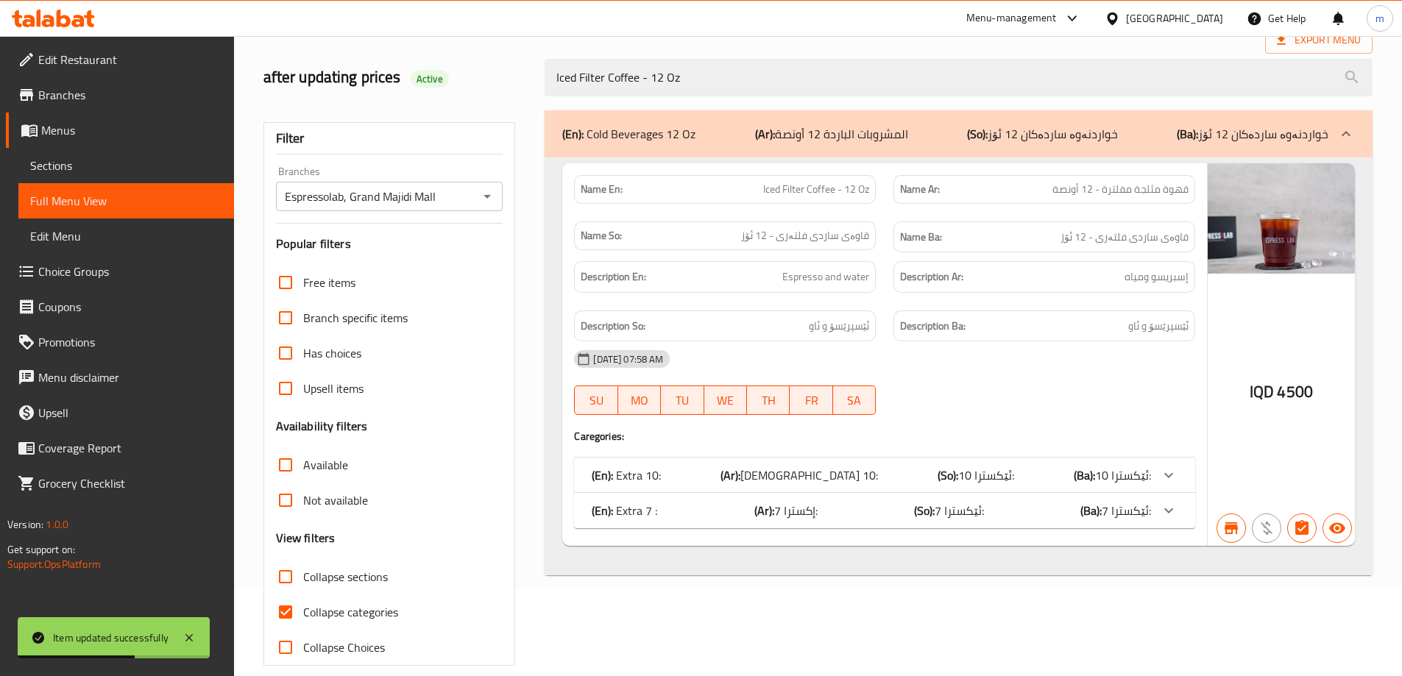
scroll to position [107, 0]
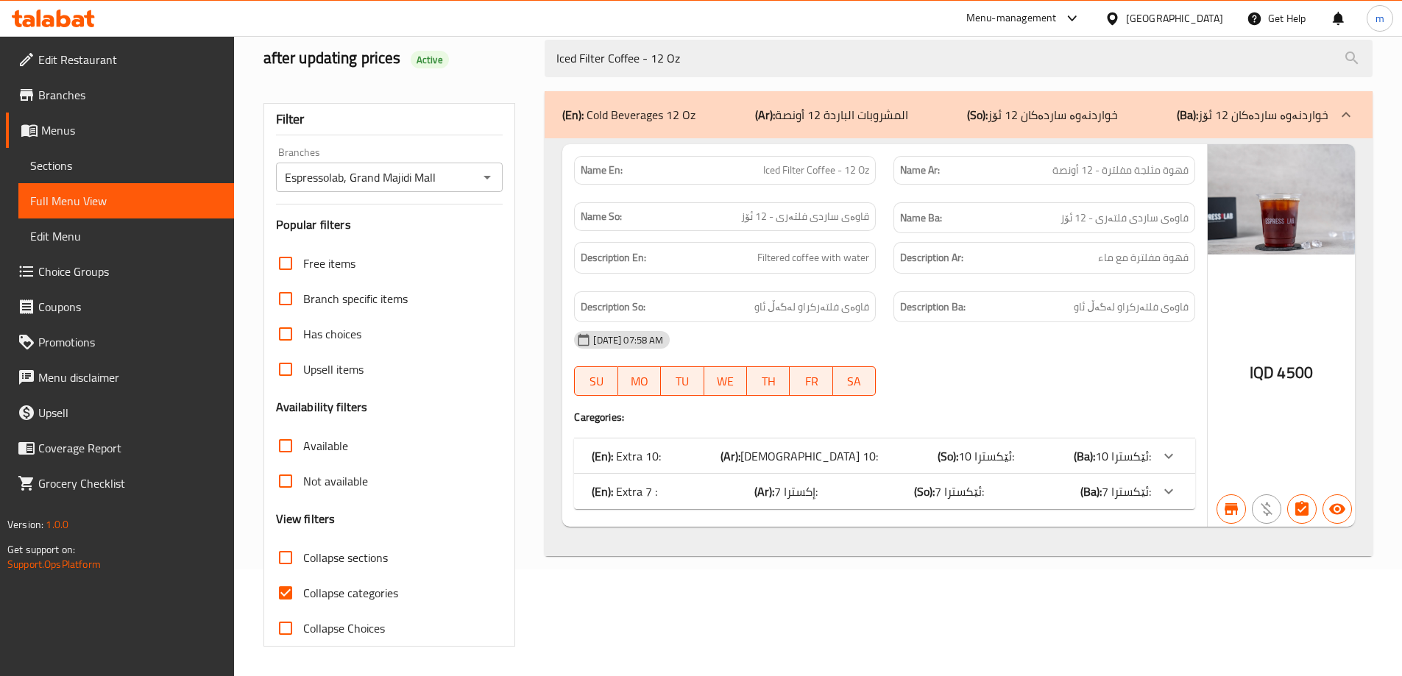
type input "Iced Filter Coffee - 12 Oz"
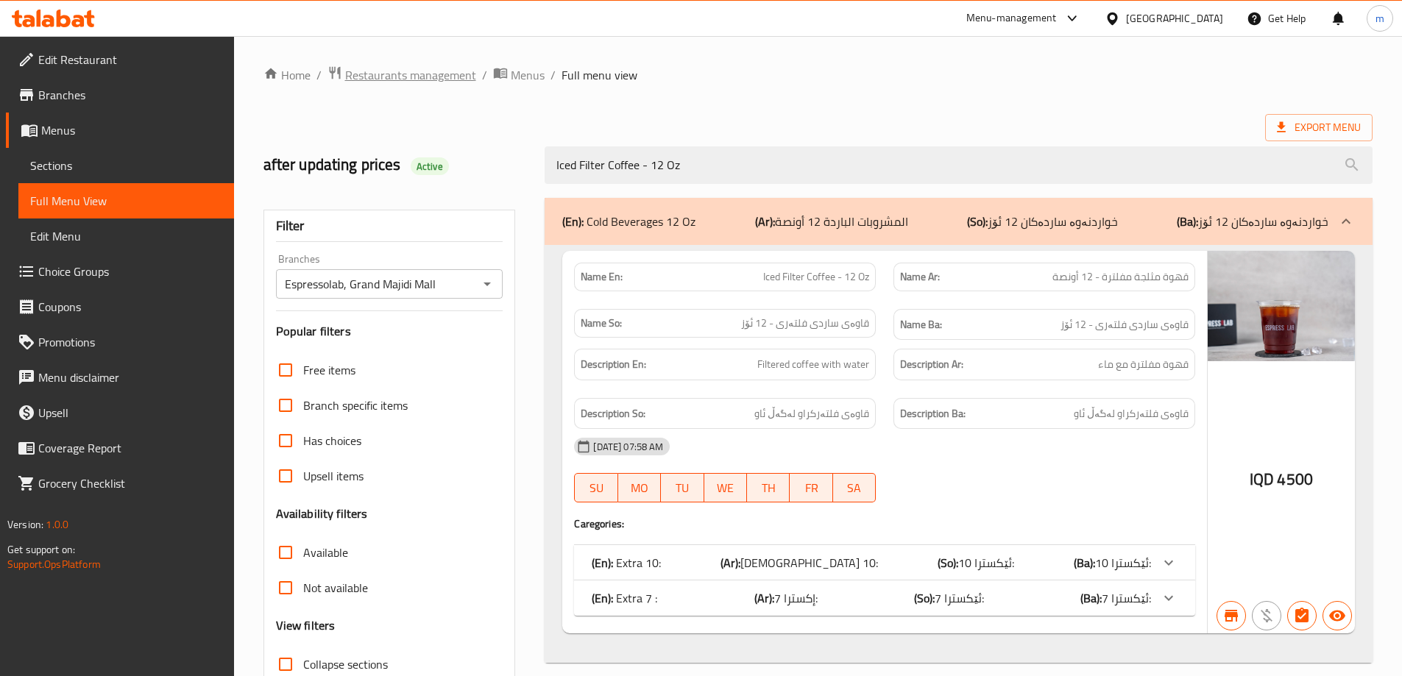
click at [380, 73] on span "Restaurants management" at bounding box center [410, 75] width 131 height 18
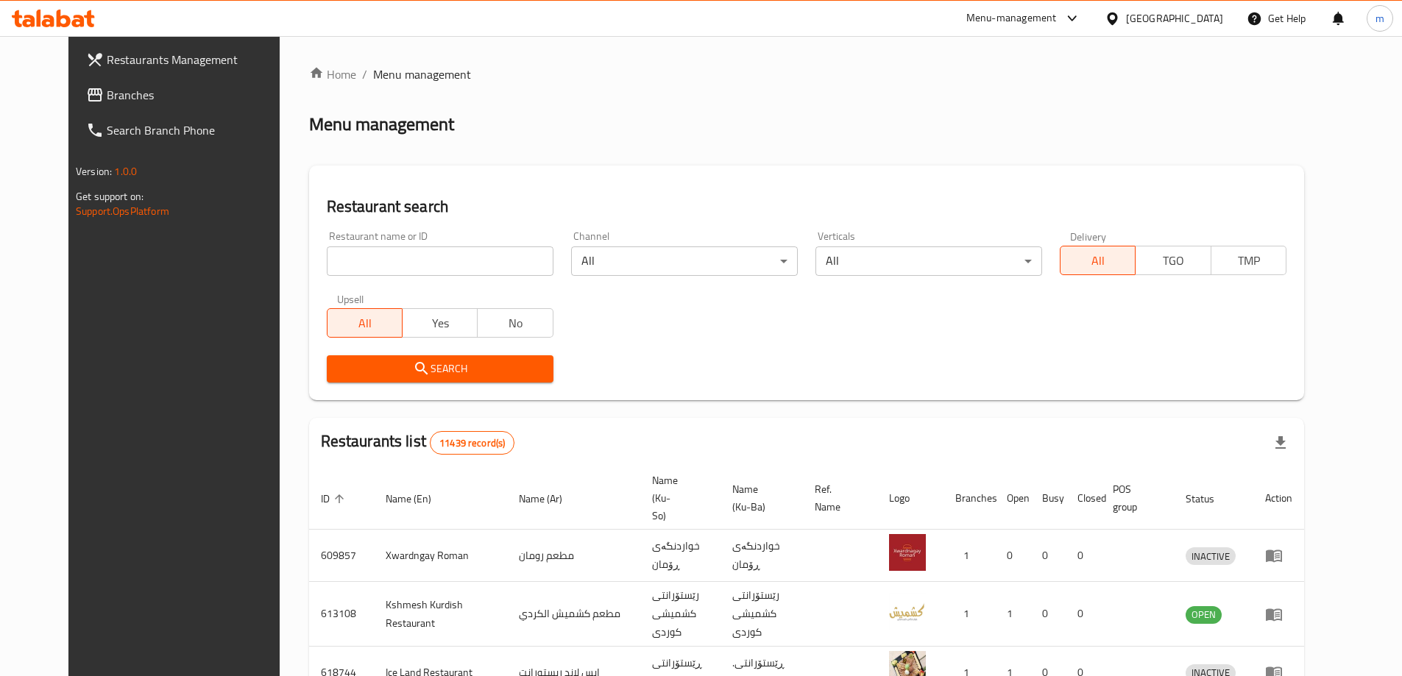
click at [117, 89] on span "Branches" at bounding box center [199, 95] width 184 height 18
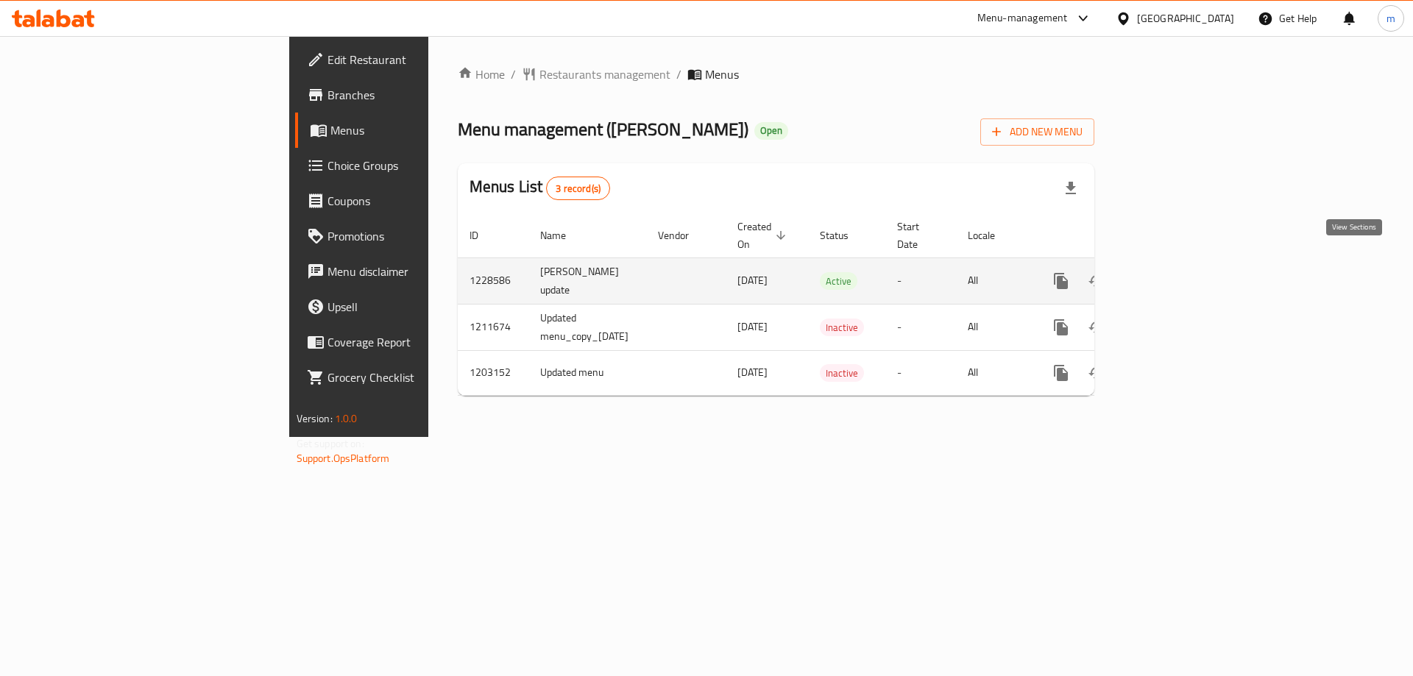
click at [1176, 272] on icon "enhanced table" at bounding box center [1168, 281] width 18 height 18
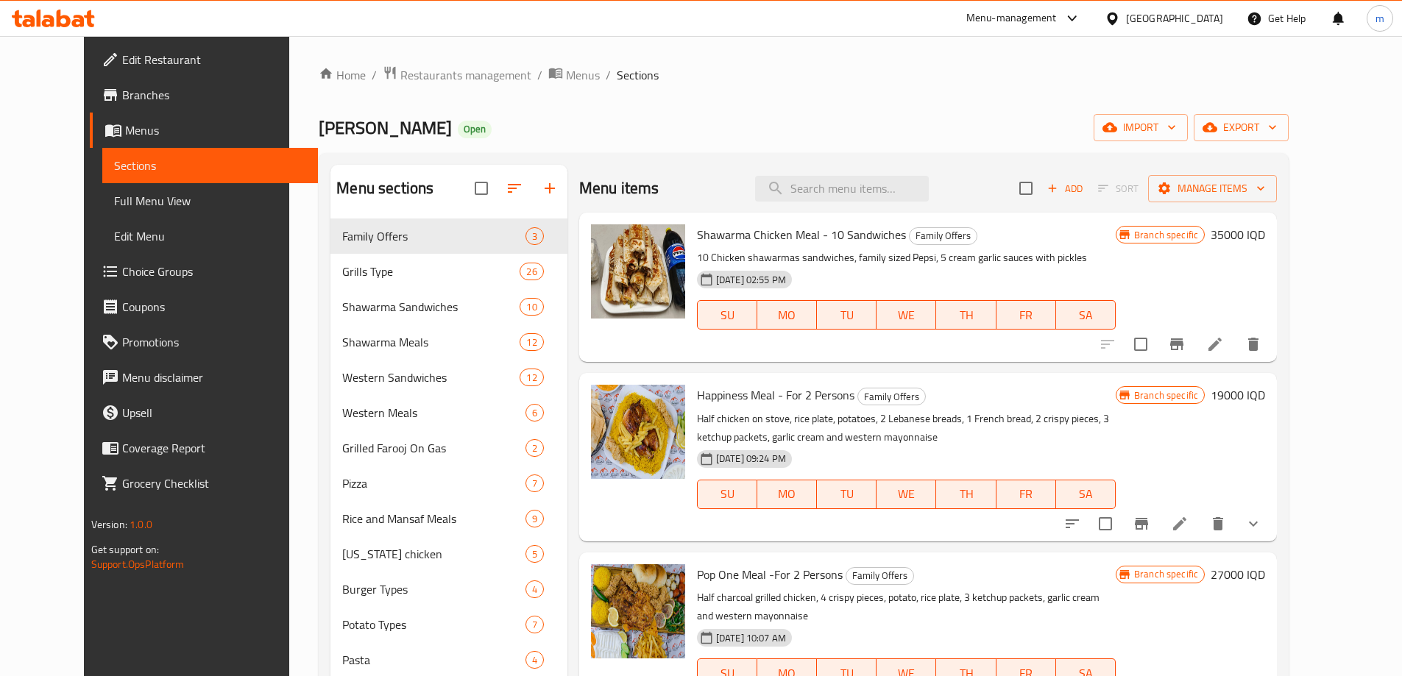
click at [166, 202] on span "Full Menu View" at bounding box center [210, 201] width 192 height 18
click at [141, 206] on span "Full Menu View" at bounding box center [210, 201] width 192 height 18
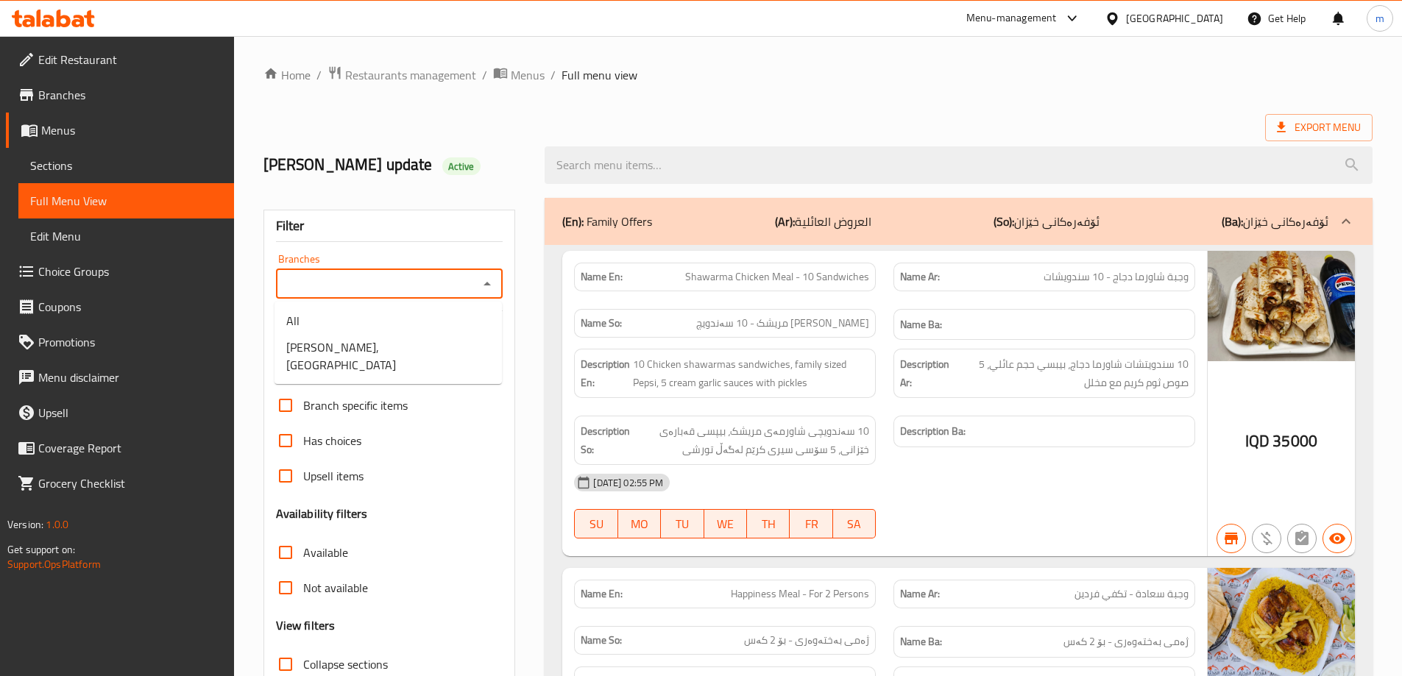
click at [408, 348] on span "Dhaif Almukhtar, Bakhtiary" at bounding box center [388, 356] width 204 height 35
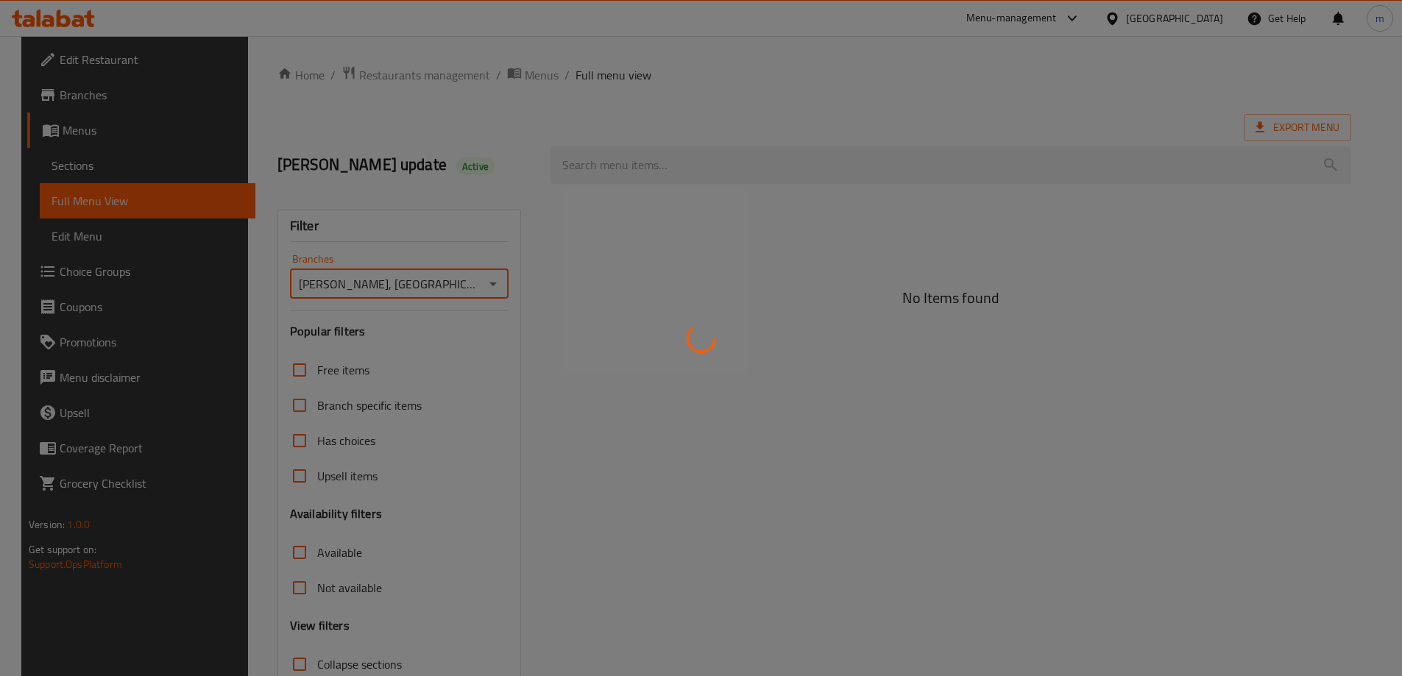
type input "Dhaif Almukhtar, Bakhtiary"
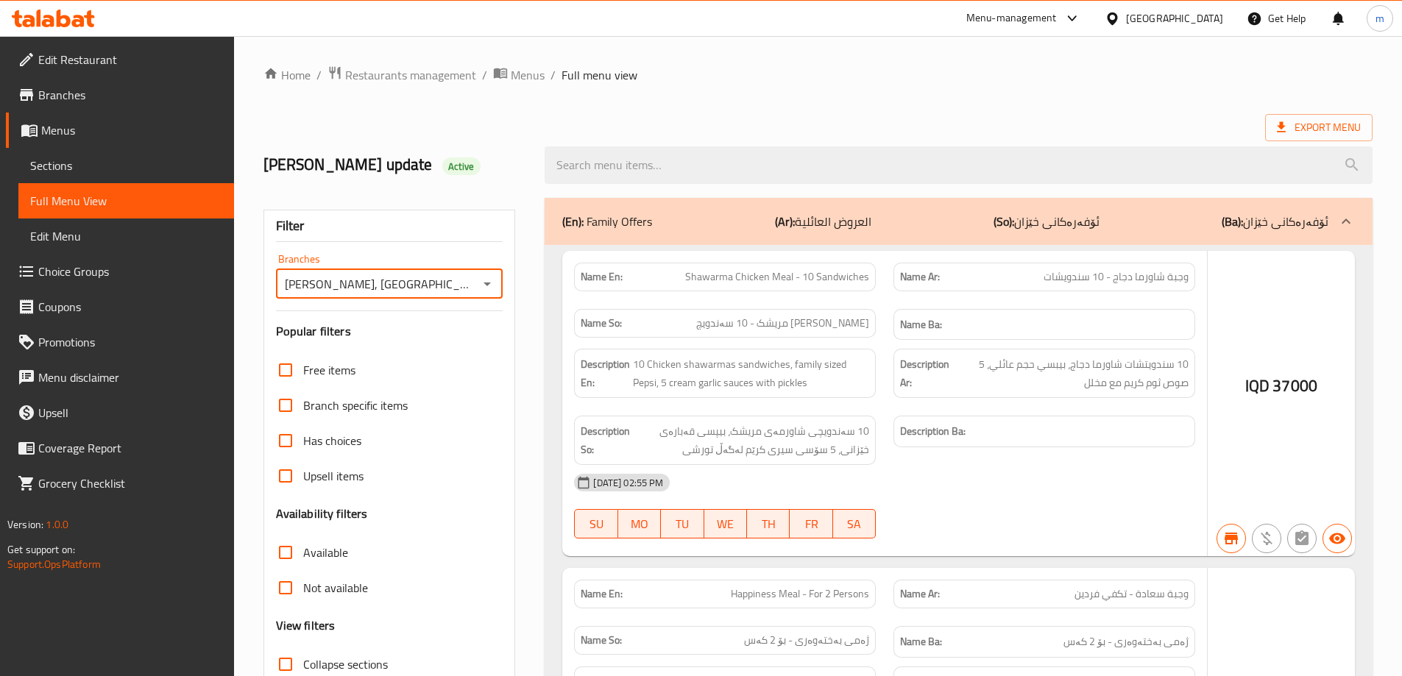
click at [641, 173] on div at bounding box center [701, 338] width 1402 height 676
click at [644, 163] on div at bounding box center [701, 338] width 1402 height 676
click at [636, 165] on div at bounding box center [701, 338] width 1402 height 676
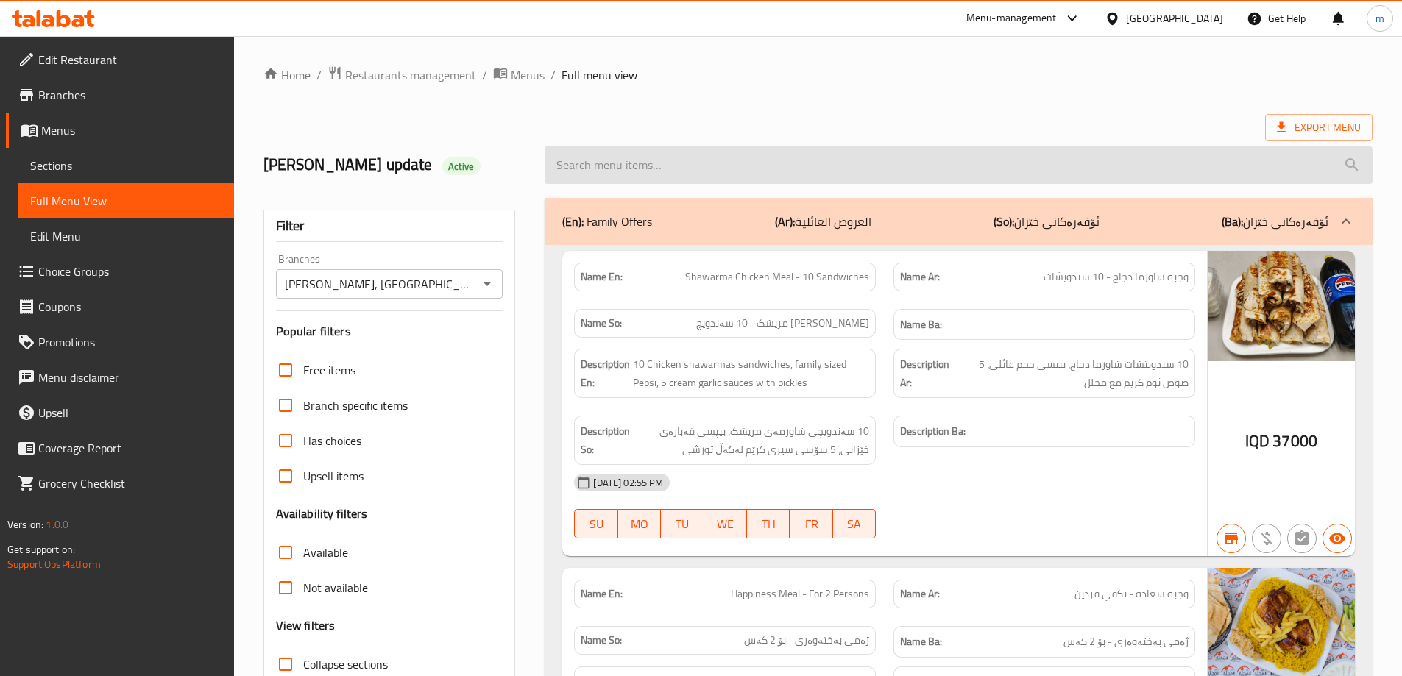
click at [688, 172] on input "search" at bounding box center [959, 165] width 828 height 38
paste input "713675"
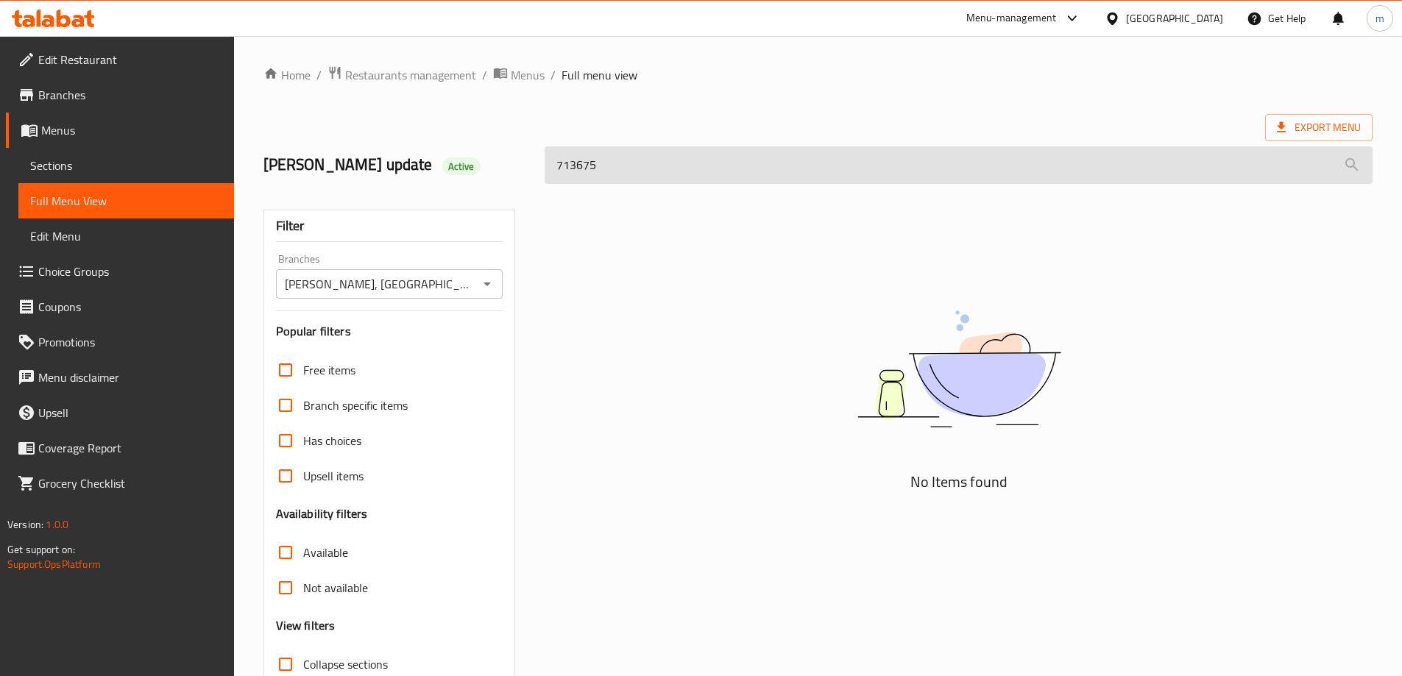
click at [623, 163] on input "713675" at bounding box center [959, 165] width 828 height 38
paste input "Double Arabic Chicken Shawarma Meal"
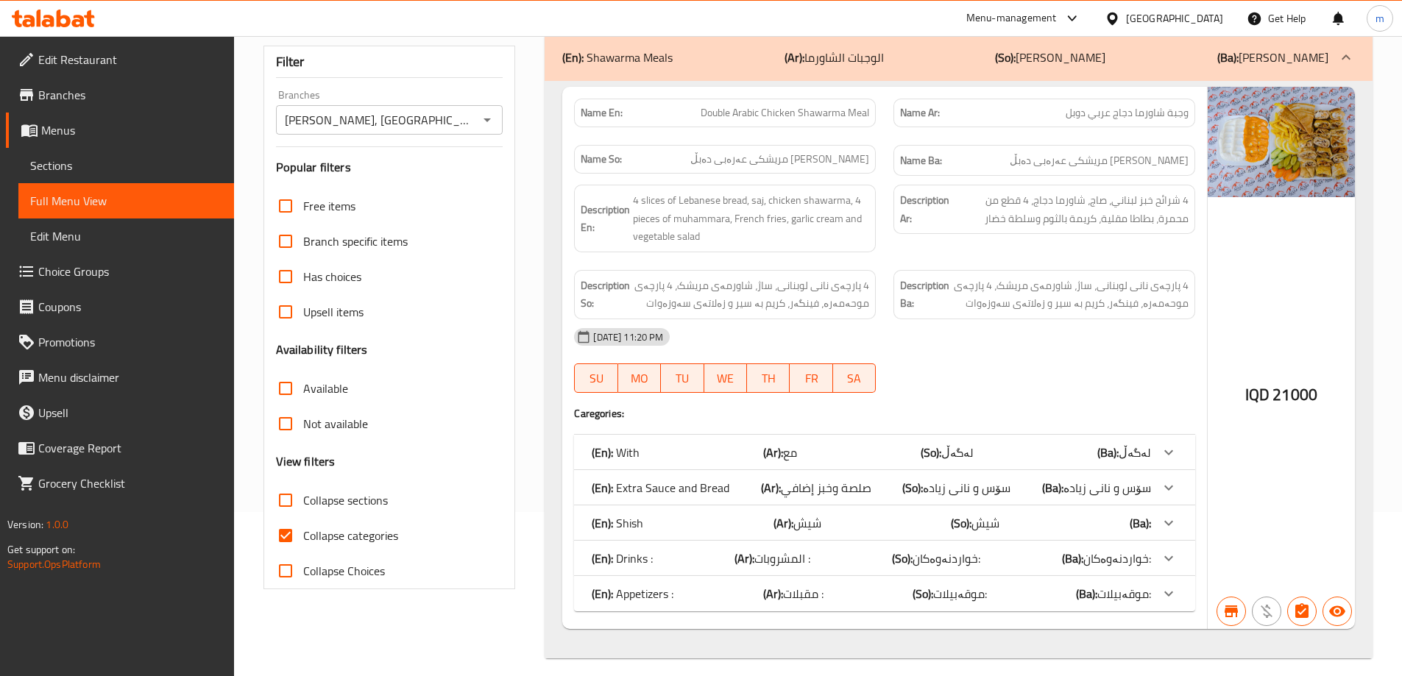
scroll to position [176, 0]
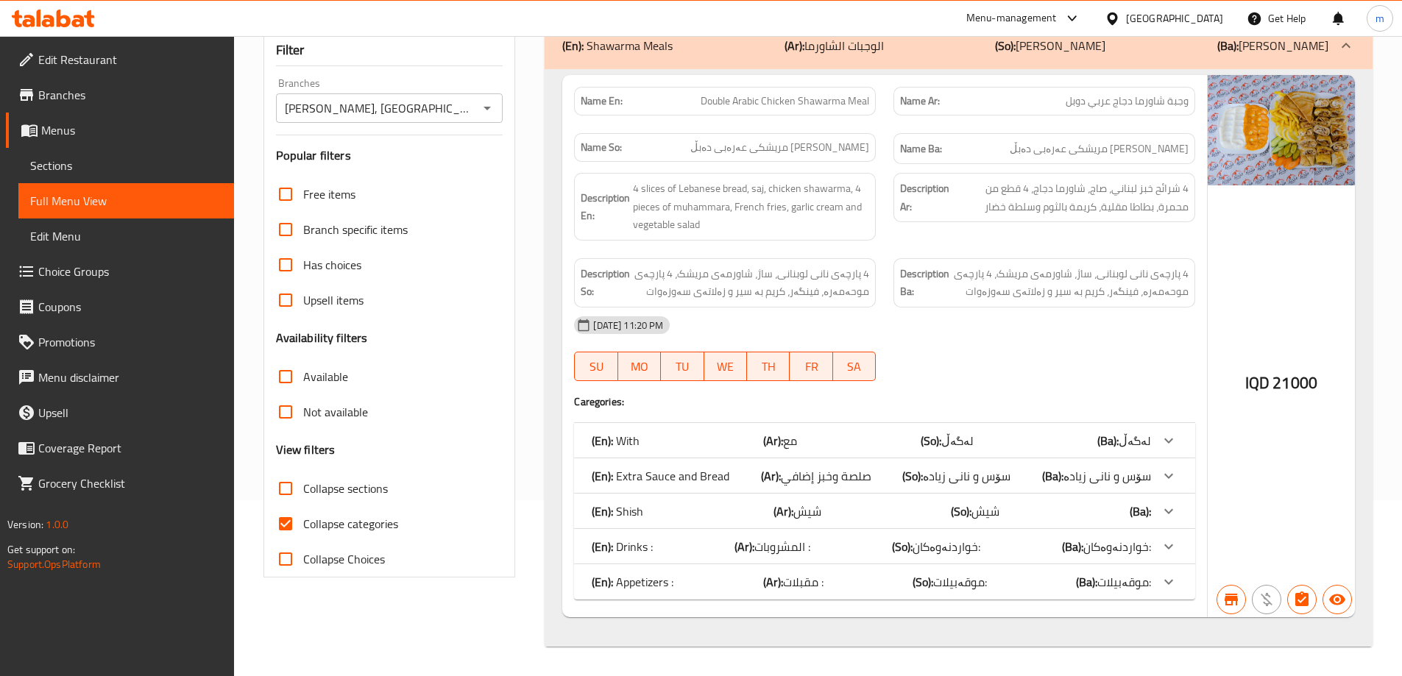
type input "Double Arabic Chicken Shawarma Meal"
click at [293, 522] on input "Collapse categories" at bounding box center [285, 523] width 35 height 35
checkbox input "false"
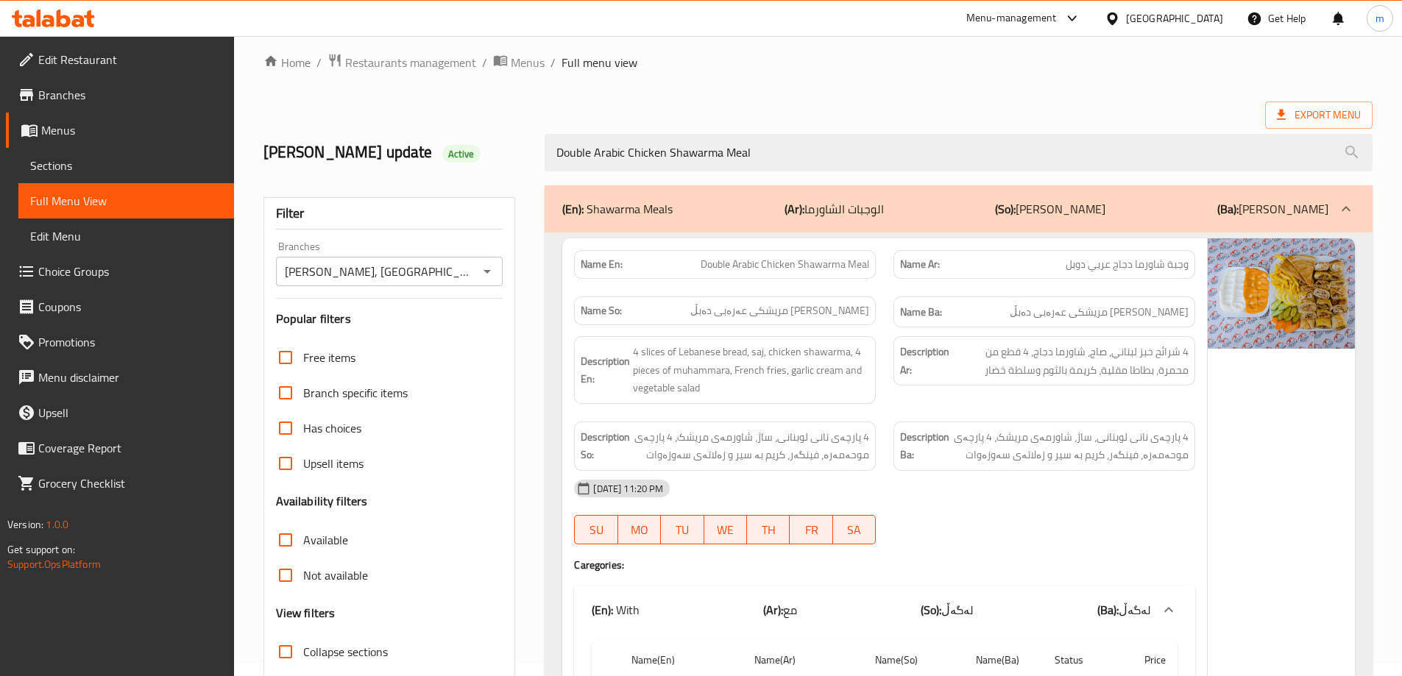
scroll to position [0, 0]
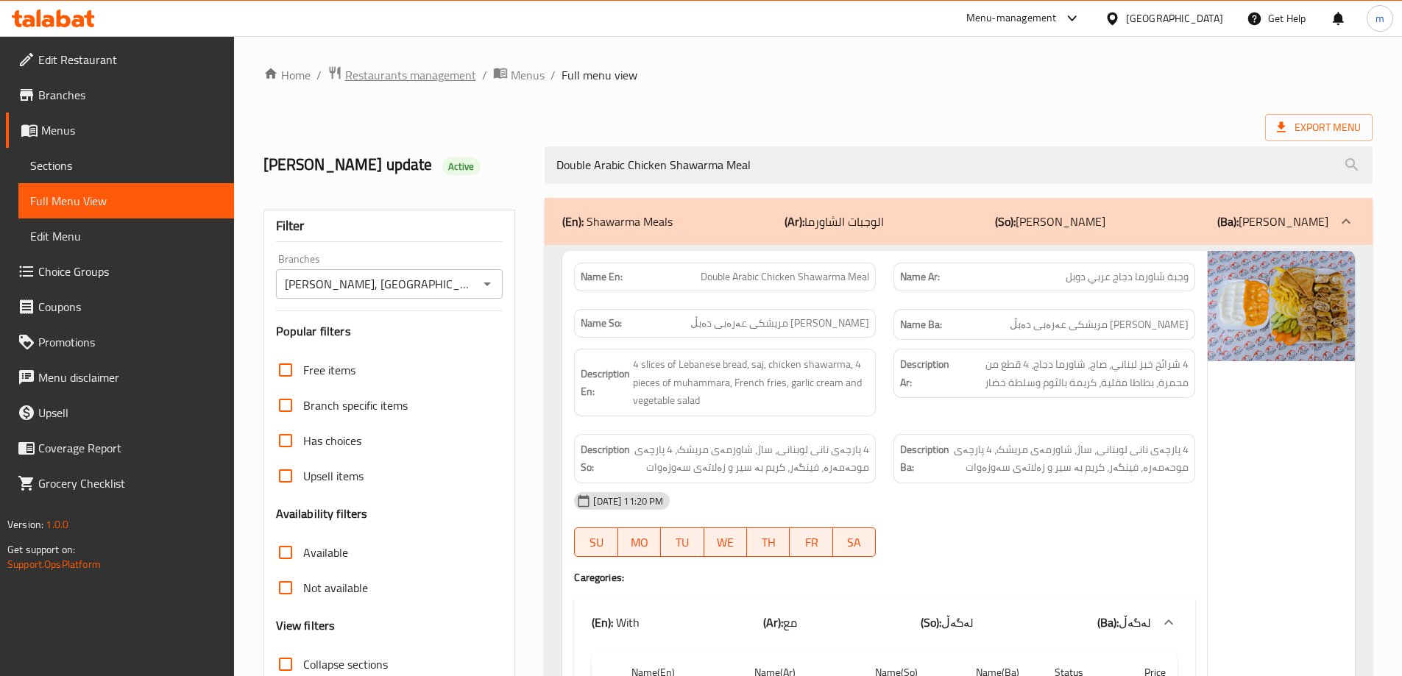
click at [401, 72] on span "Restaurants management" at bounding box center [410, 75] width 131 height 18
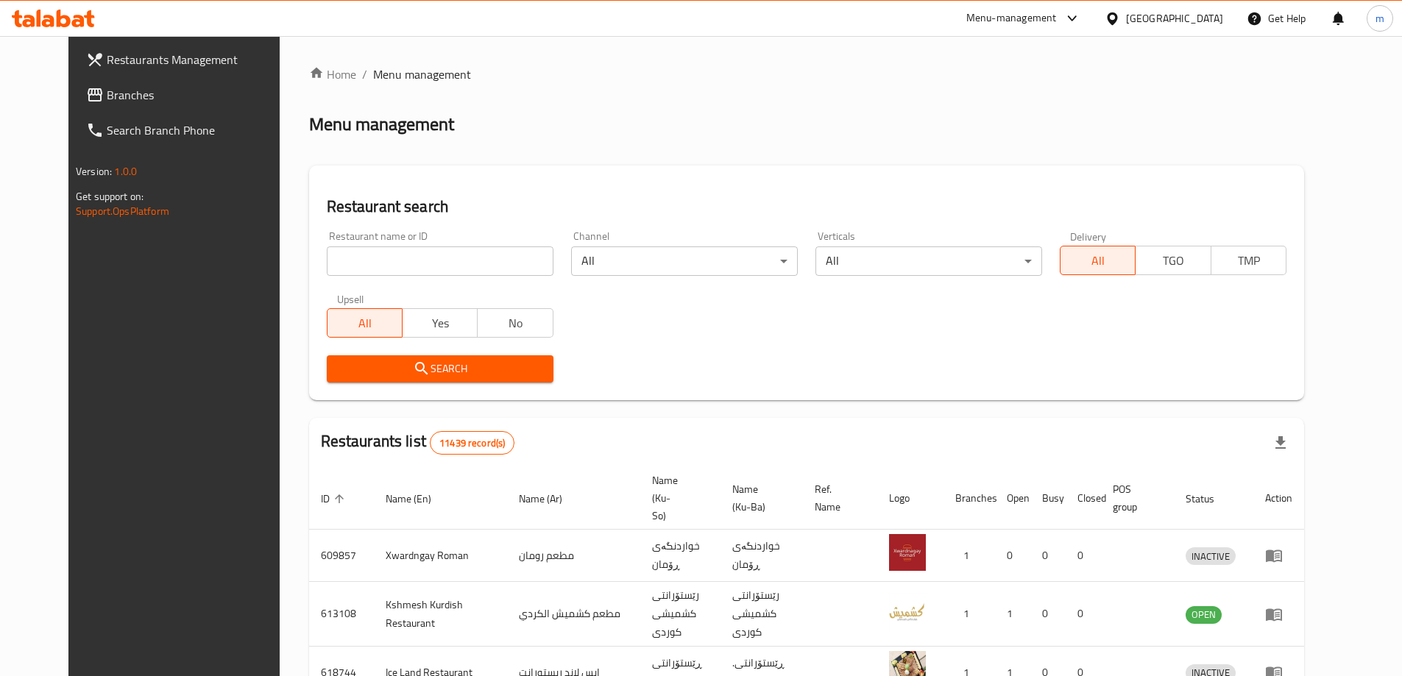
click at [162, 91] on span "Branches" at bounding box center [199, 95] width 184 height 18
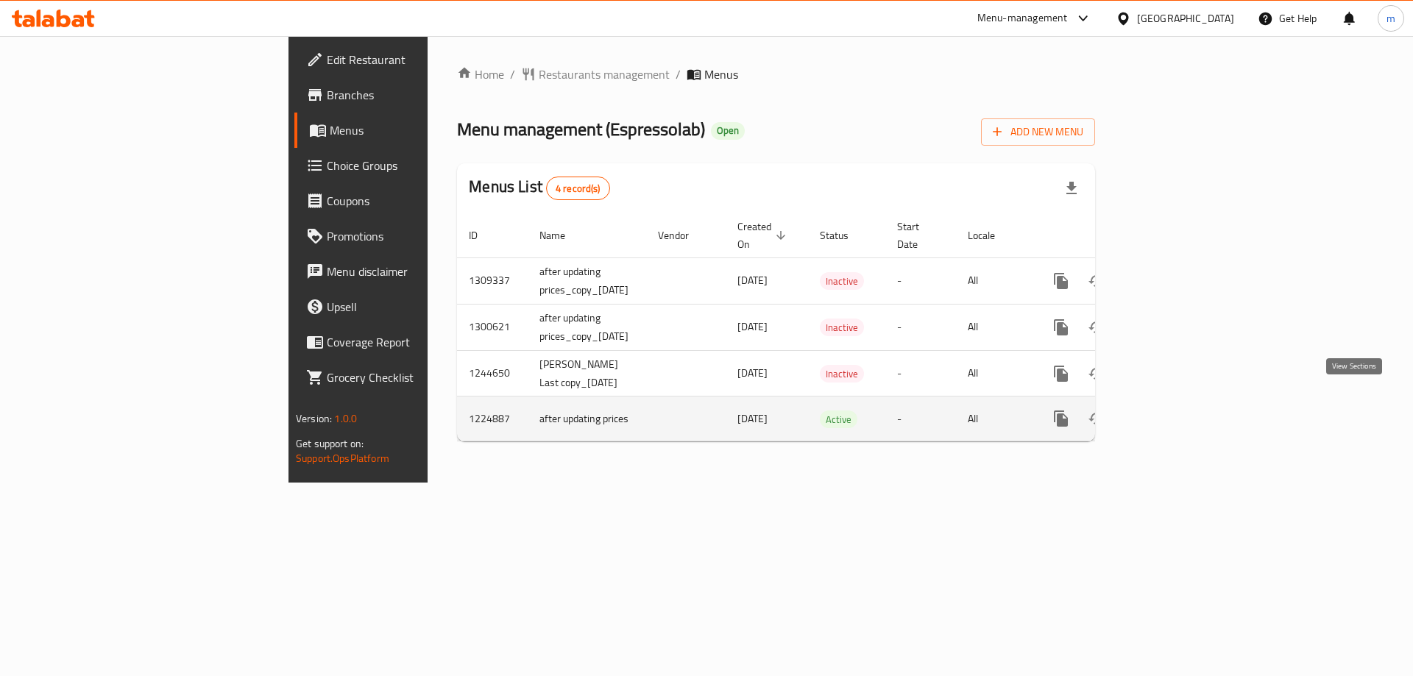
click at [1176, 410] on icon "enhanced table" at bounding box center [1168, 419] width 18 height 18
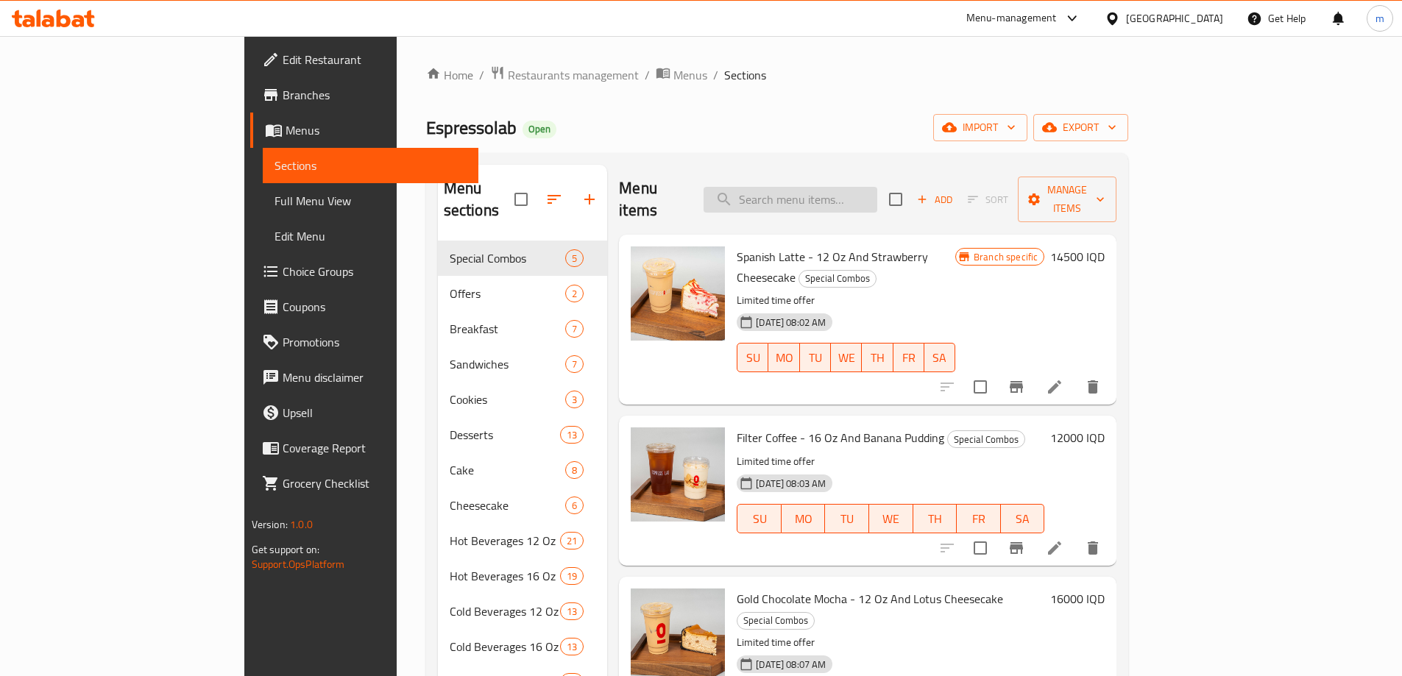
click at [877, 192] on input "search" at bounding box center [791, 200] width 174 height 26
paste input "Iced Mocha - 16 Oz"
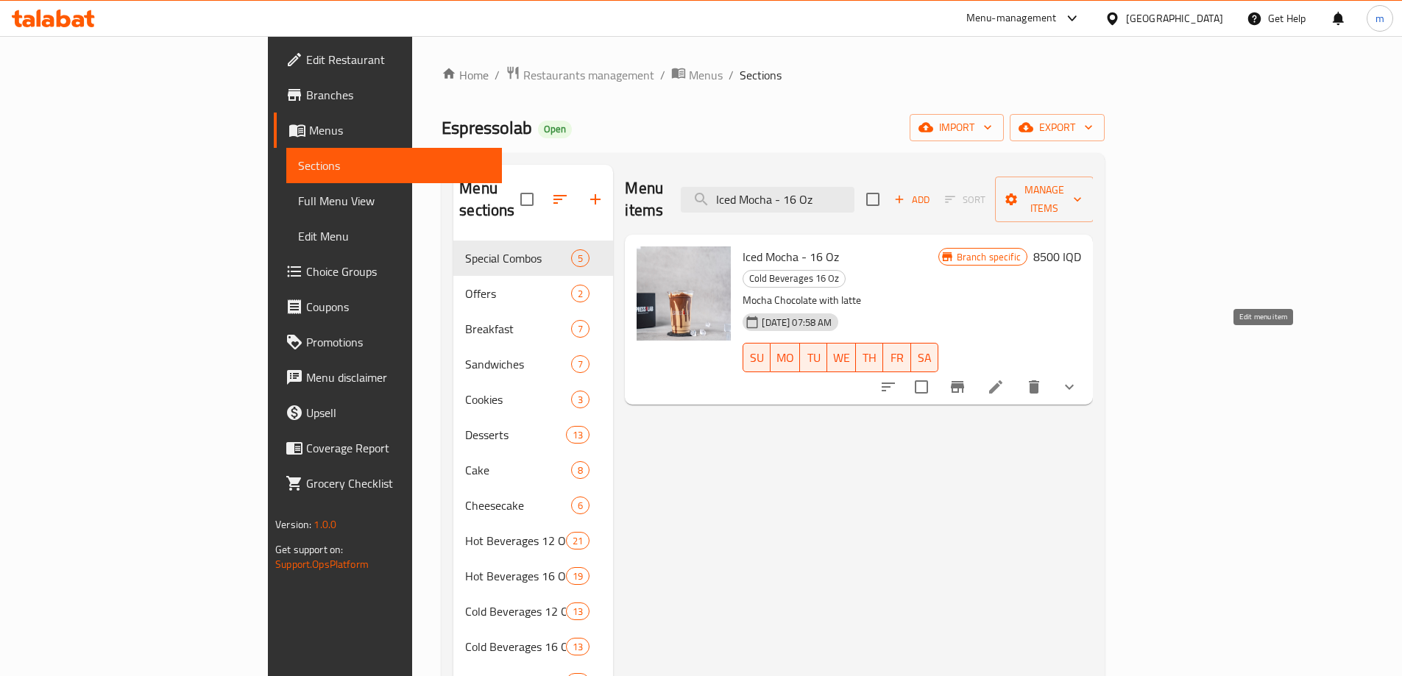
type input "Iced Mocha - 16 Oz"
click at [1005, 378] on icon at bounding box center [996, 387] width 18 height 18
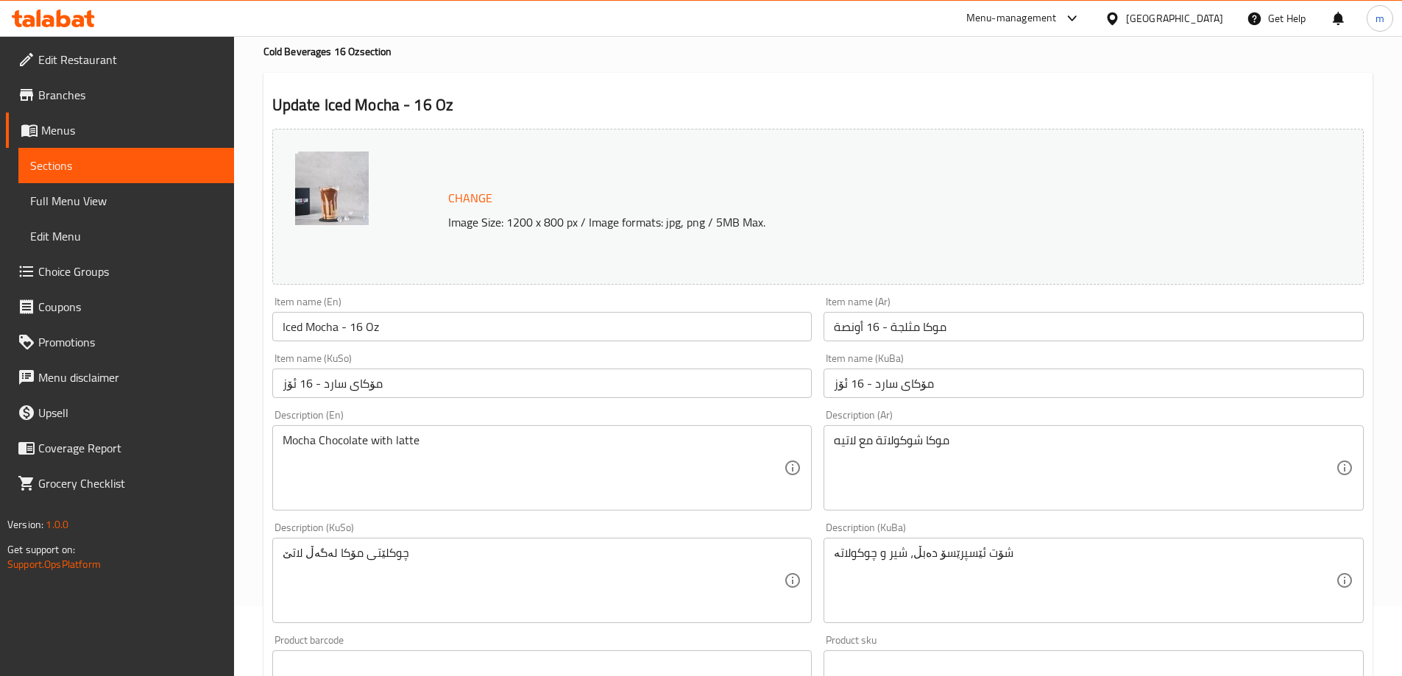
scroll to position [98, 0]
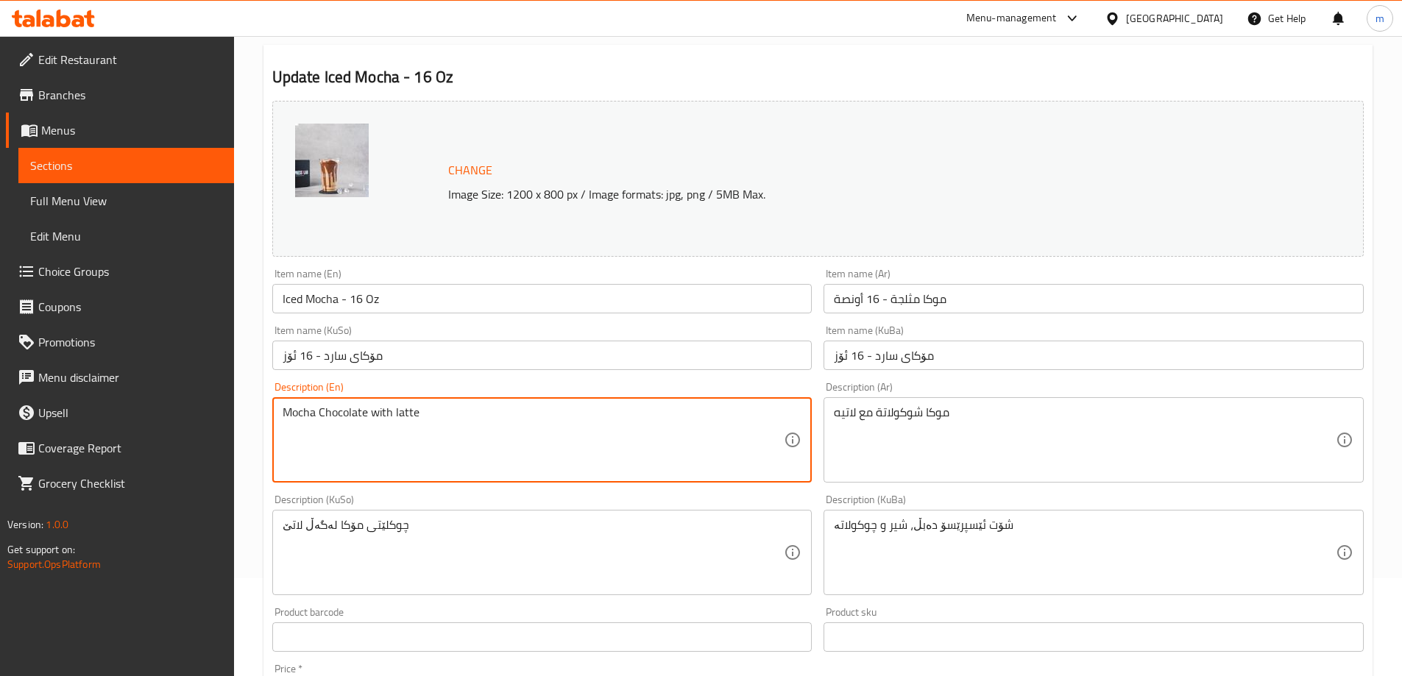
click at [369, 410] on textarea "Mocha Chocolate with latte" at bounding box center [534, 441] width 502 height 70
paste textarea "c"
type textarea "Mocha chocolate with latte"
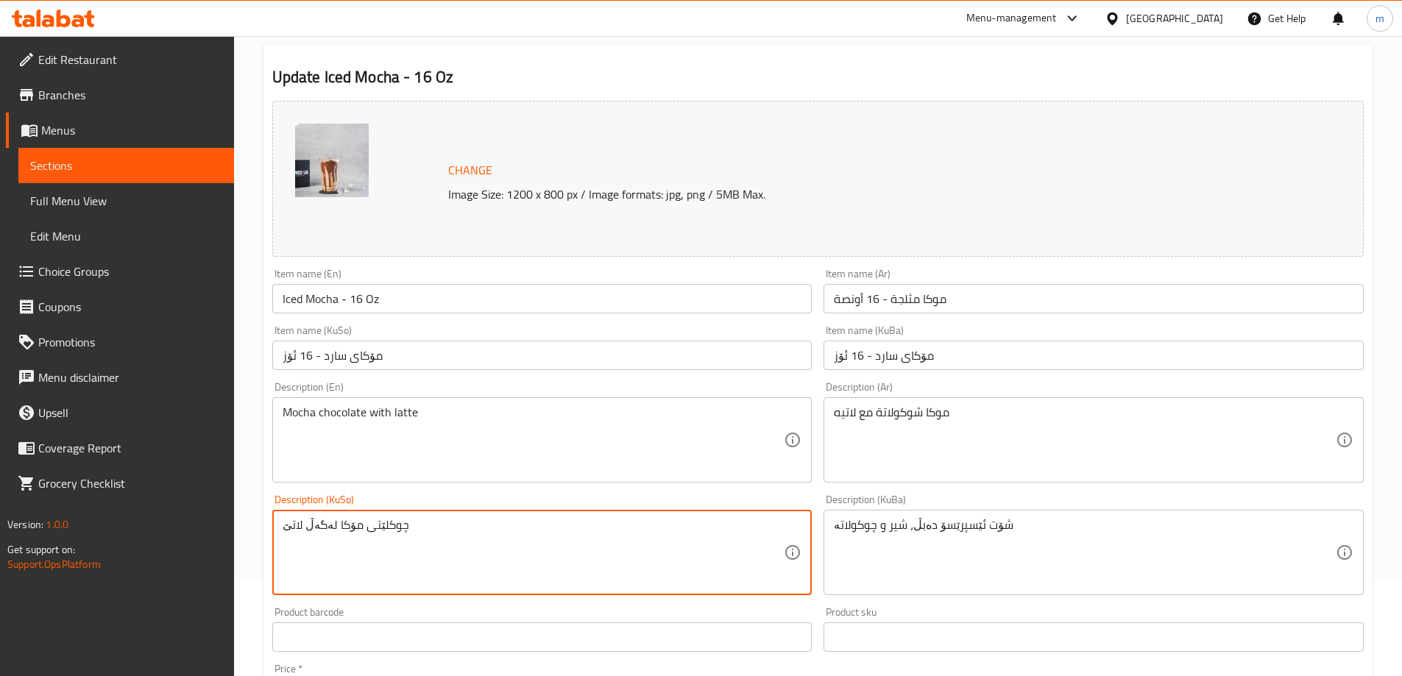
click at [364, 529] on textarea "چوکلێتی مۆکا لەگەڵ لاتێ" at bounding box center [534, 553] width 502 height 70
click at [383, 526] on textarea "مۆکای چۆکلێت لەگەڵ لاتێ" at bounding box center [534, 553] width 502 height 70
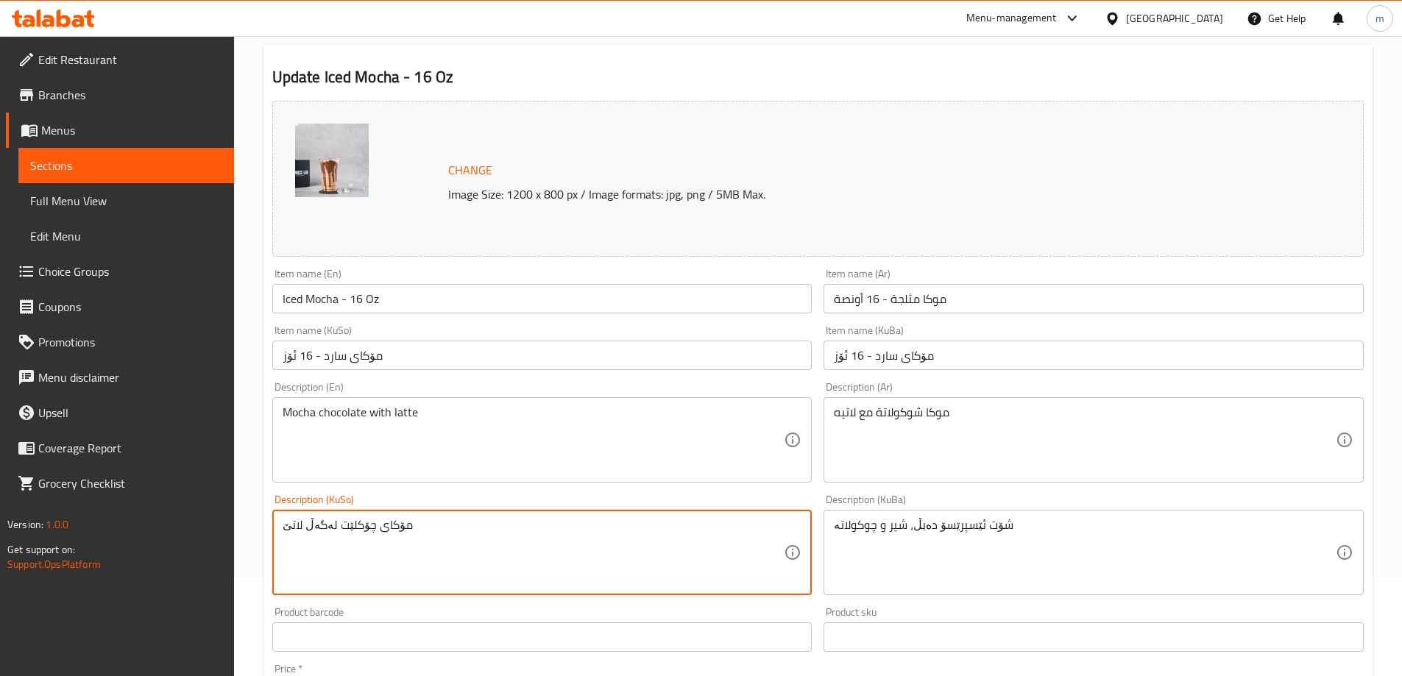
click at [383, 526] on textarea "مۆکای چۆکلێت لەگەڵ لاتێ" at bounding box center [534, 553] width 502 height 70
type textarea "مۆکای چۆکلێت لەگەڵ لاتێ"
click at [921, 543] on textarea "شۆت ئێسپرێسۆ دەبڵ، شیر و چوکولاتە" at bounding box center [1085, 553] width 502 height 70
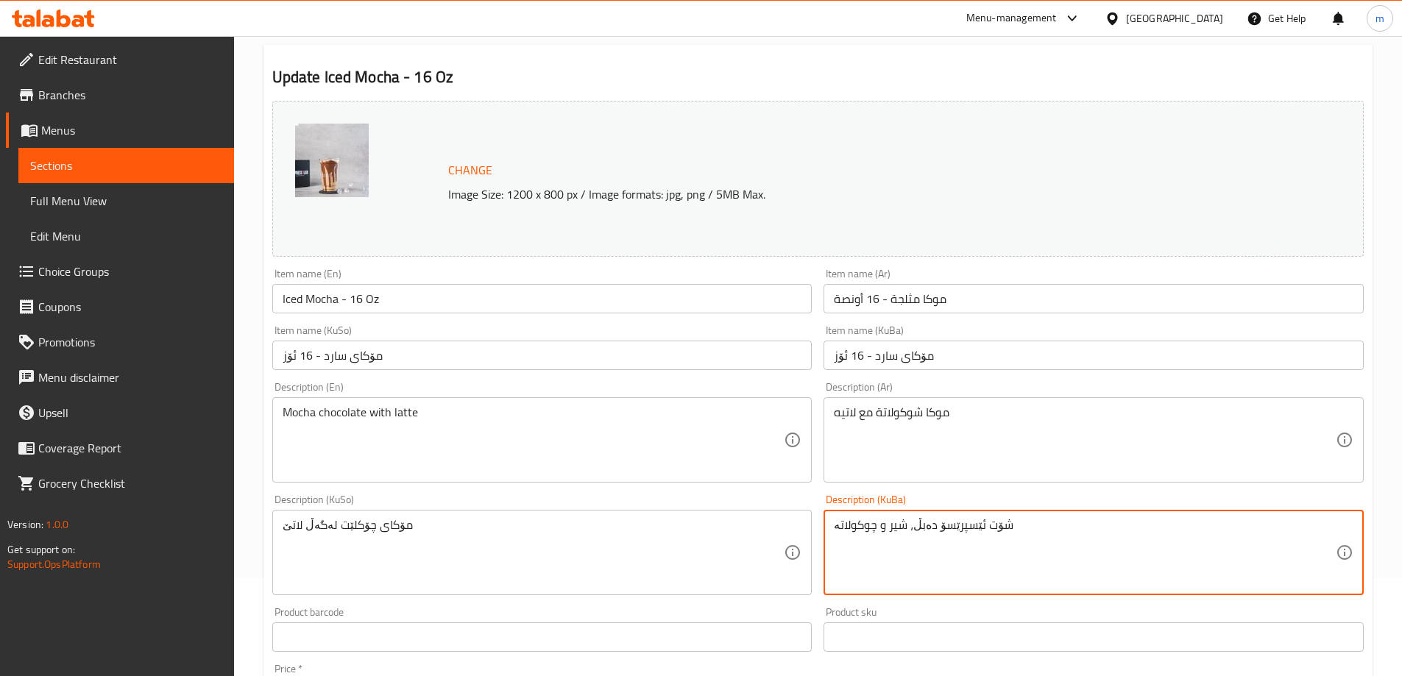
click at [921, 543] on textarea "شۆت ئێسپرێسۆ دەبڵ، شیر و چوکولاتە" at bounding box center [1085, 553] width 502 height 70
paste textarea "مۆکای چۆکلێت لەگەڵ لاتێ"
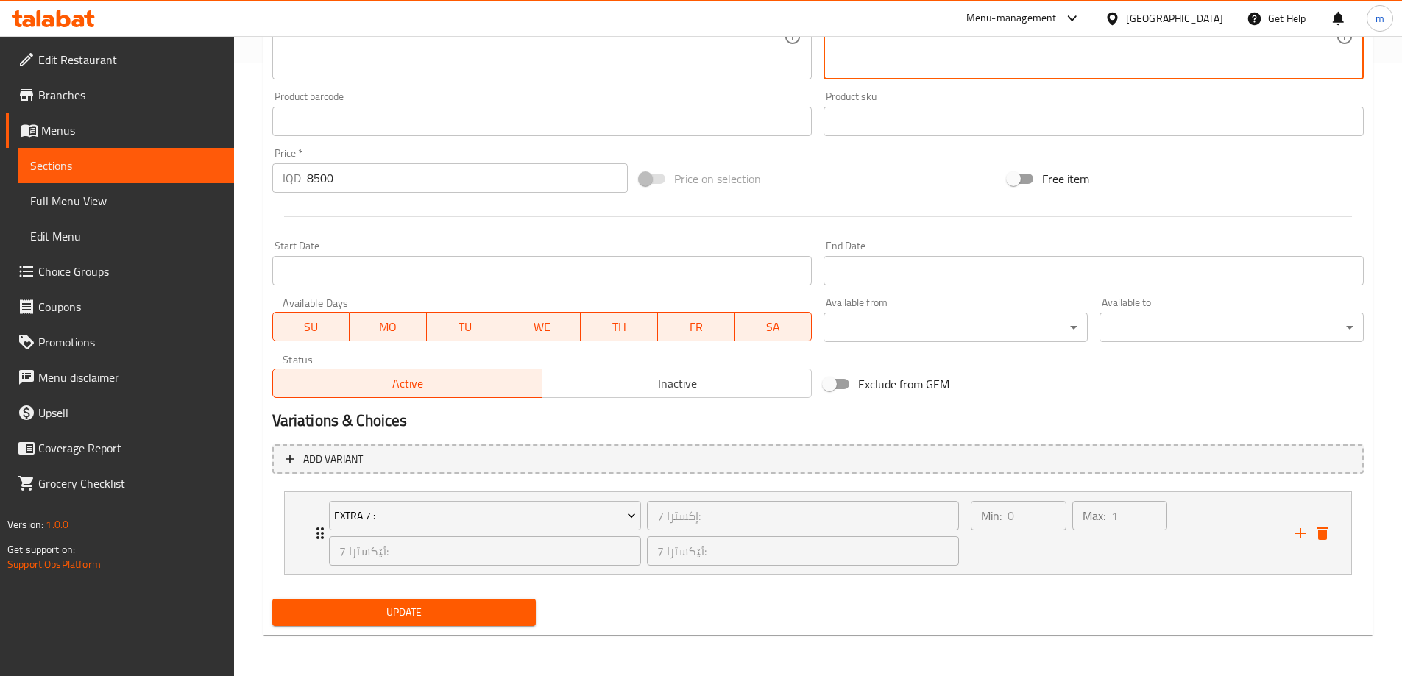
type textarea "مۆکای چۆکلێت لەگەڵ لاتێ"
click at [381, 617] on span "Update" at bounding box center [404, 613] width 241 height 18
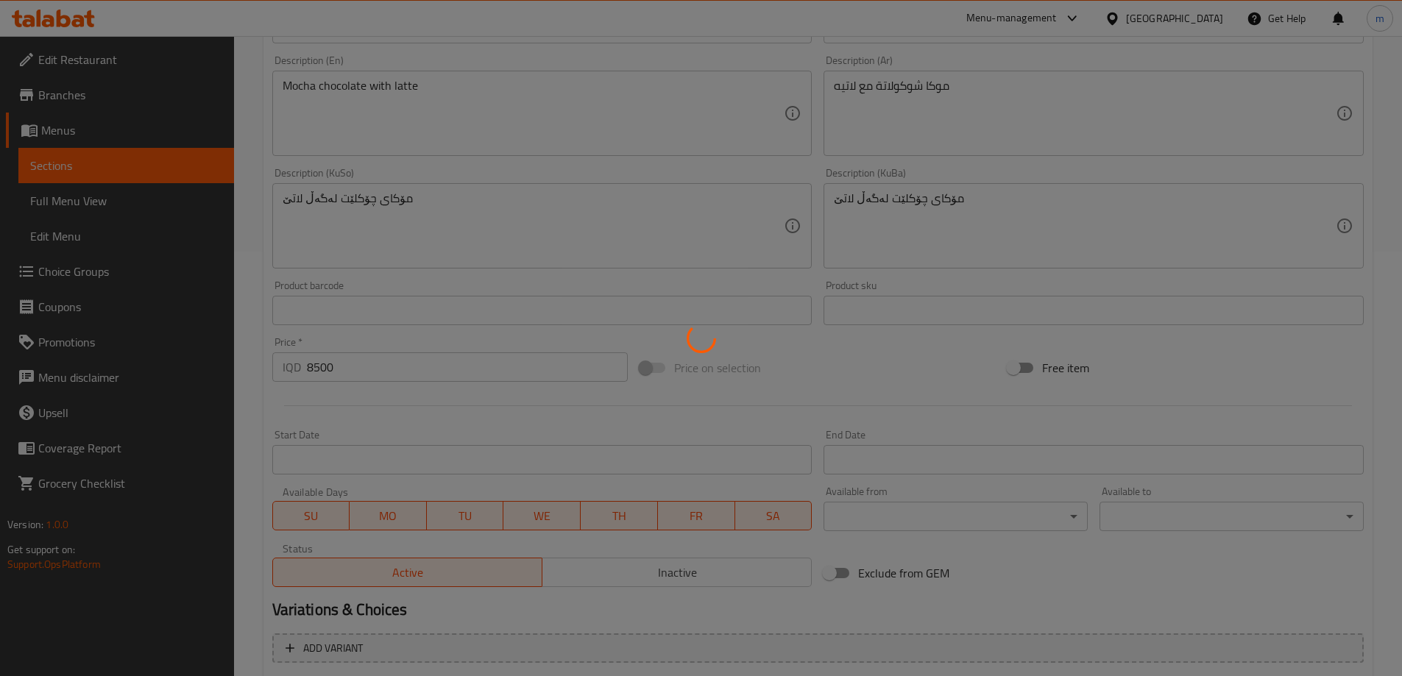
scroll to position [0, 0]
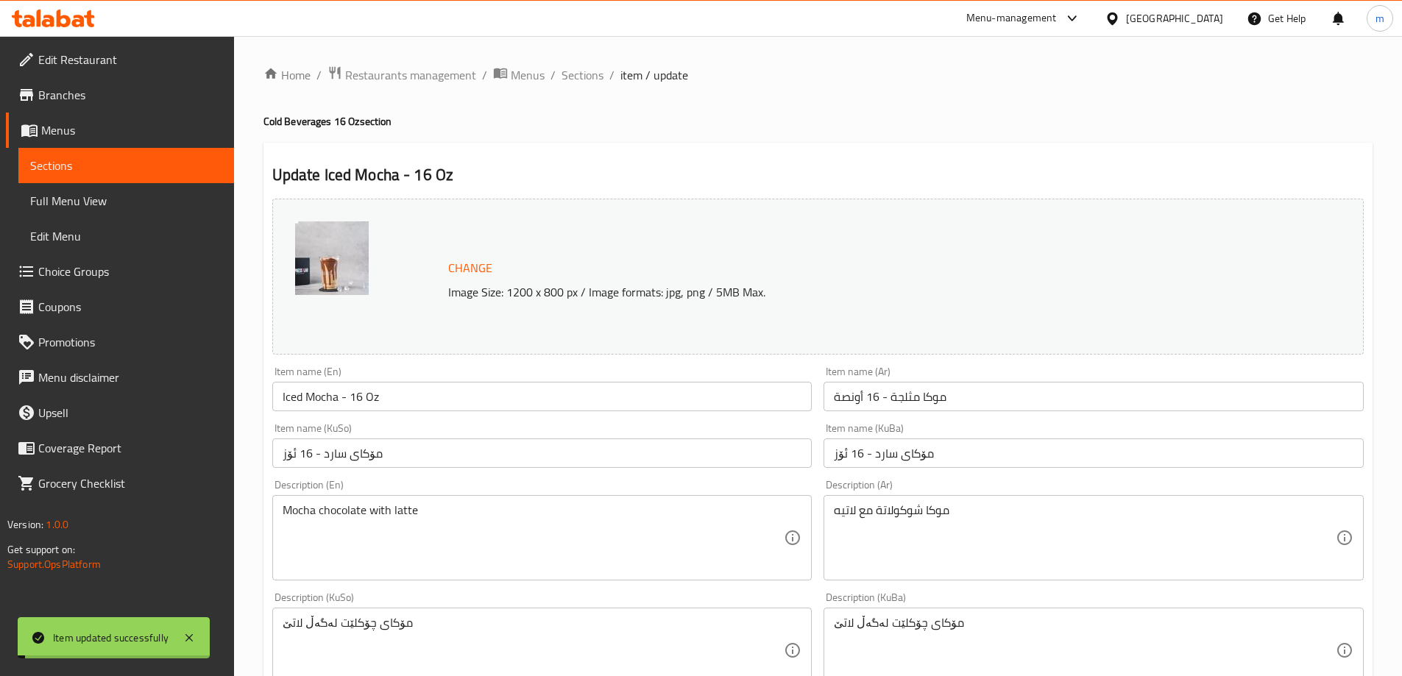
click at [110, 201] on span "Full Menu View" at bounding box center [126, 201] width 192 height 18
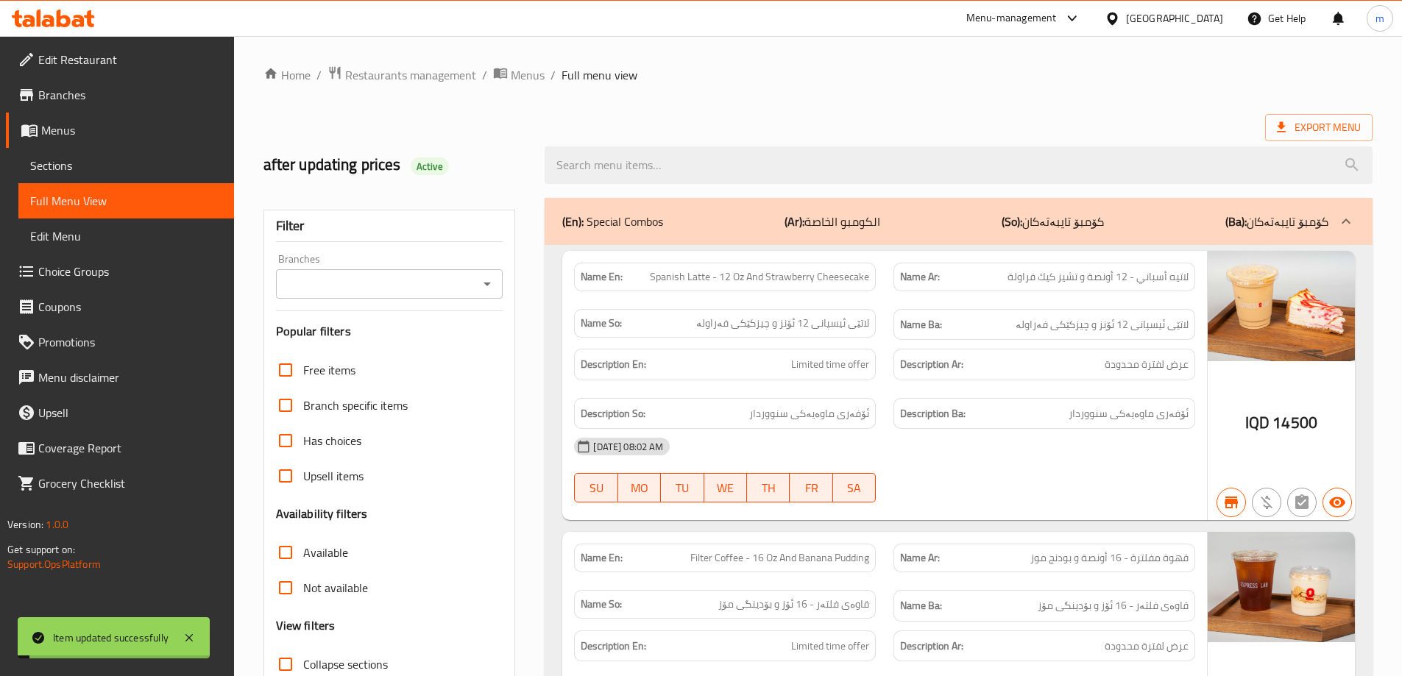
click at [487, 283] on icon "Open" at bounding box center [487, 285] width 7 height 4
click at [415, 342] on span "Espressolab, Grand Majidi Mall" at bounding box center [361, 348] width 151 height 18
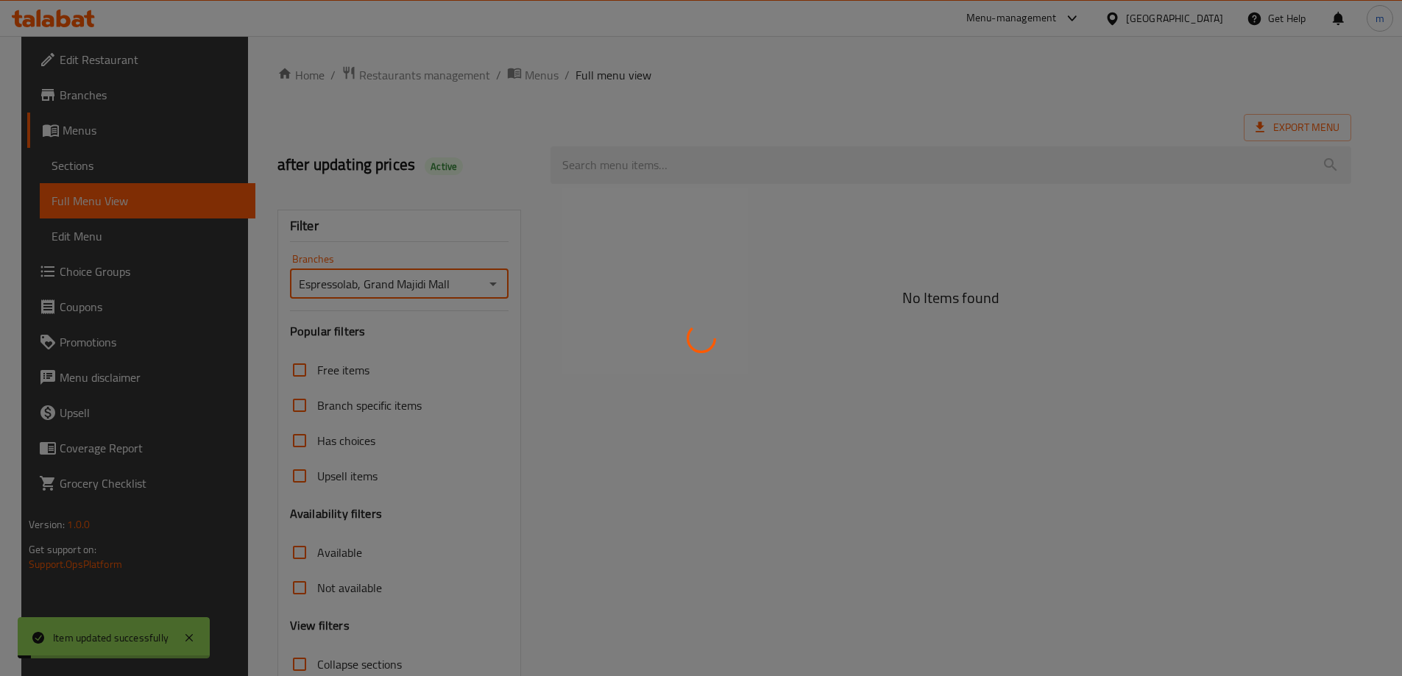
type input "Espressolab, Grand Majidi Mall"
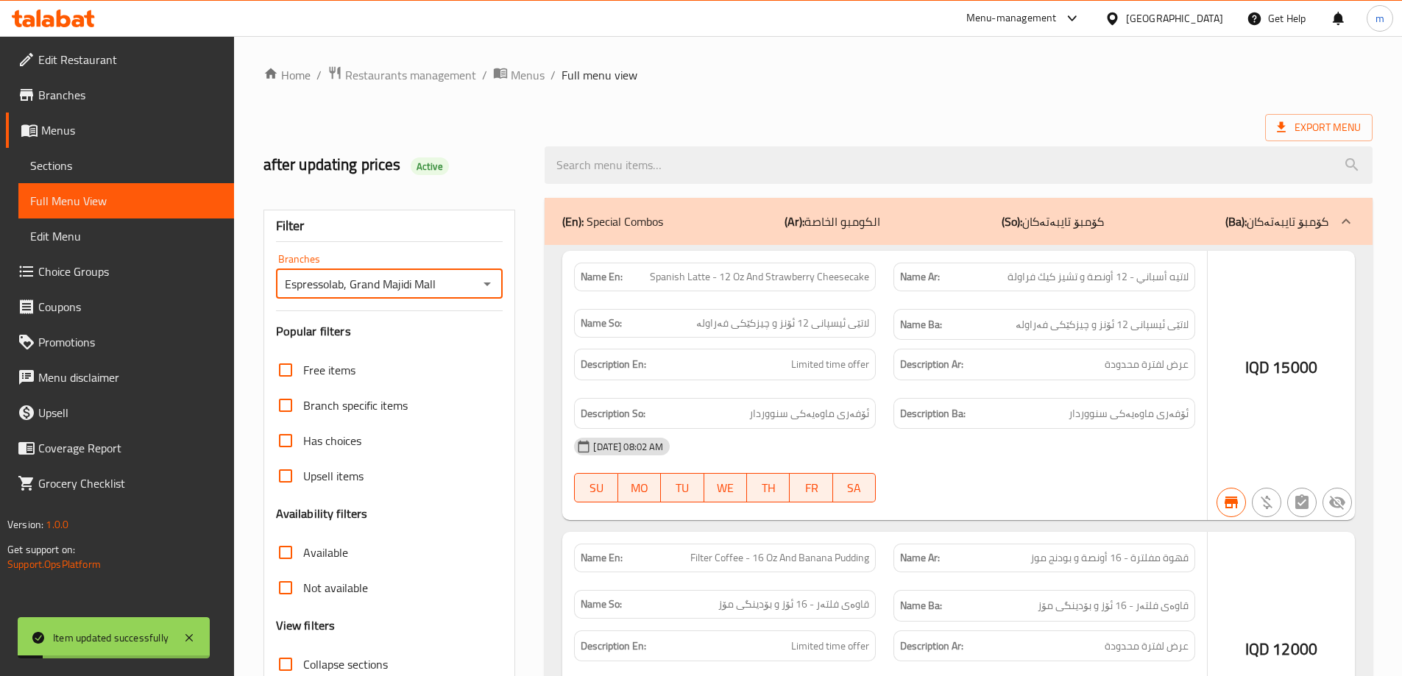
click at [656, 160] on div at bounding box center [701, 338] width 1402 height 676
click at [651, 163] on div at bounding box center [701, 338] width 1402 height 676
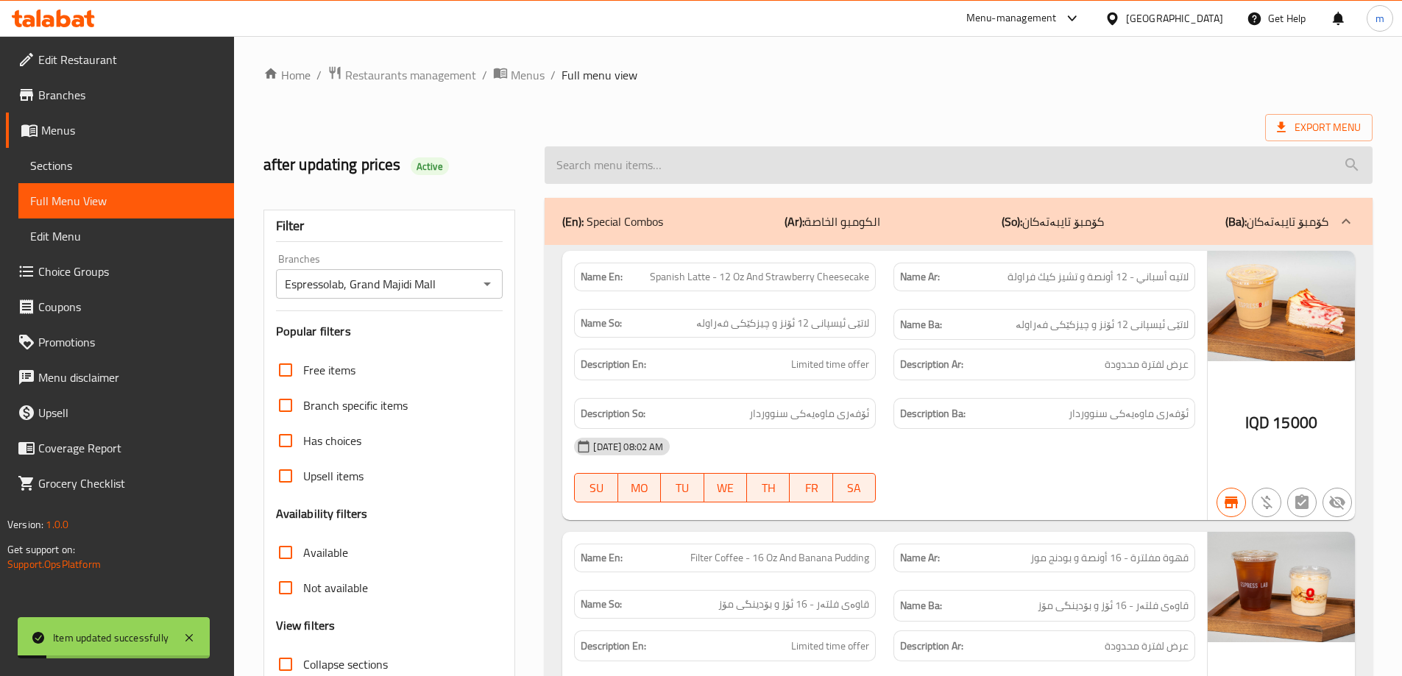
click at [668, 172] on input "search" at bounding box center [959, 165] width 828 height 38
paste input "Iced Mocha - 16 Oz"
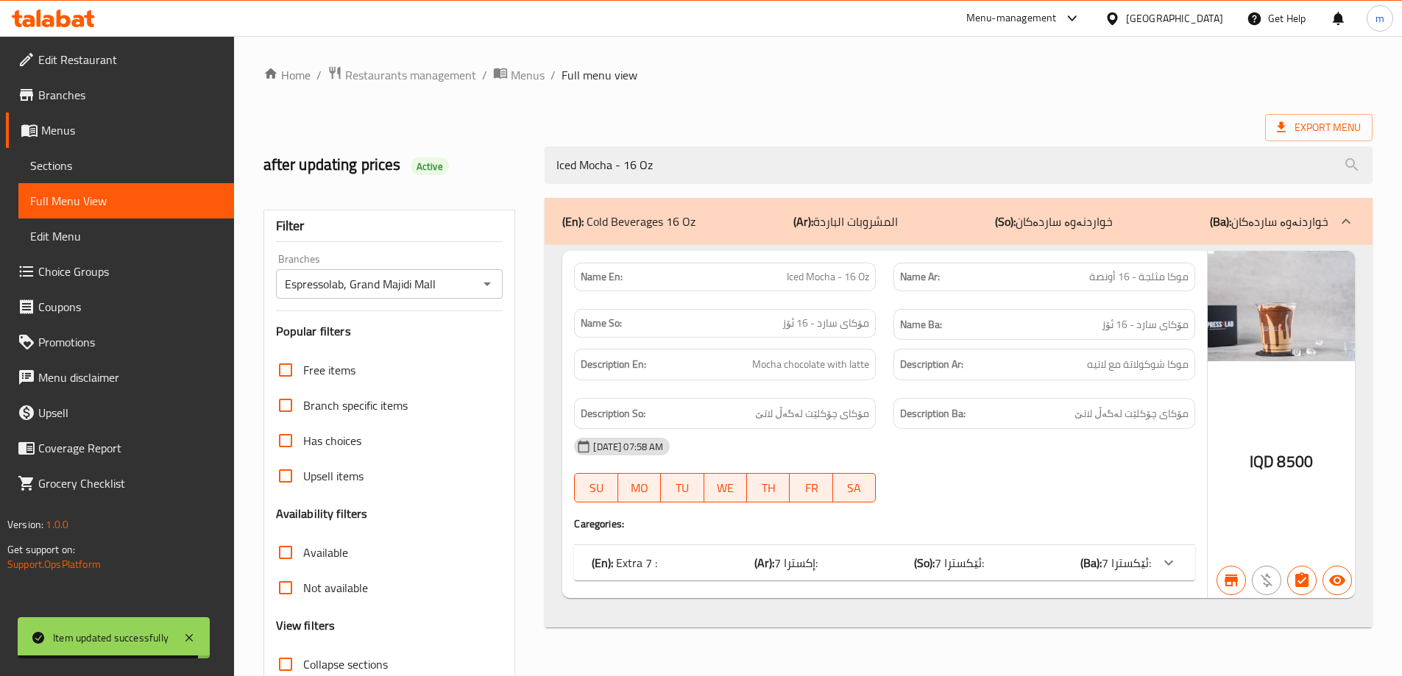
type input "Iced Mocha - 16 Oz"
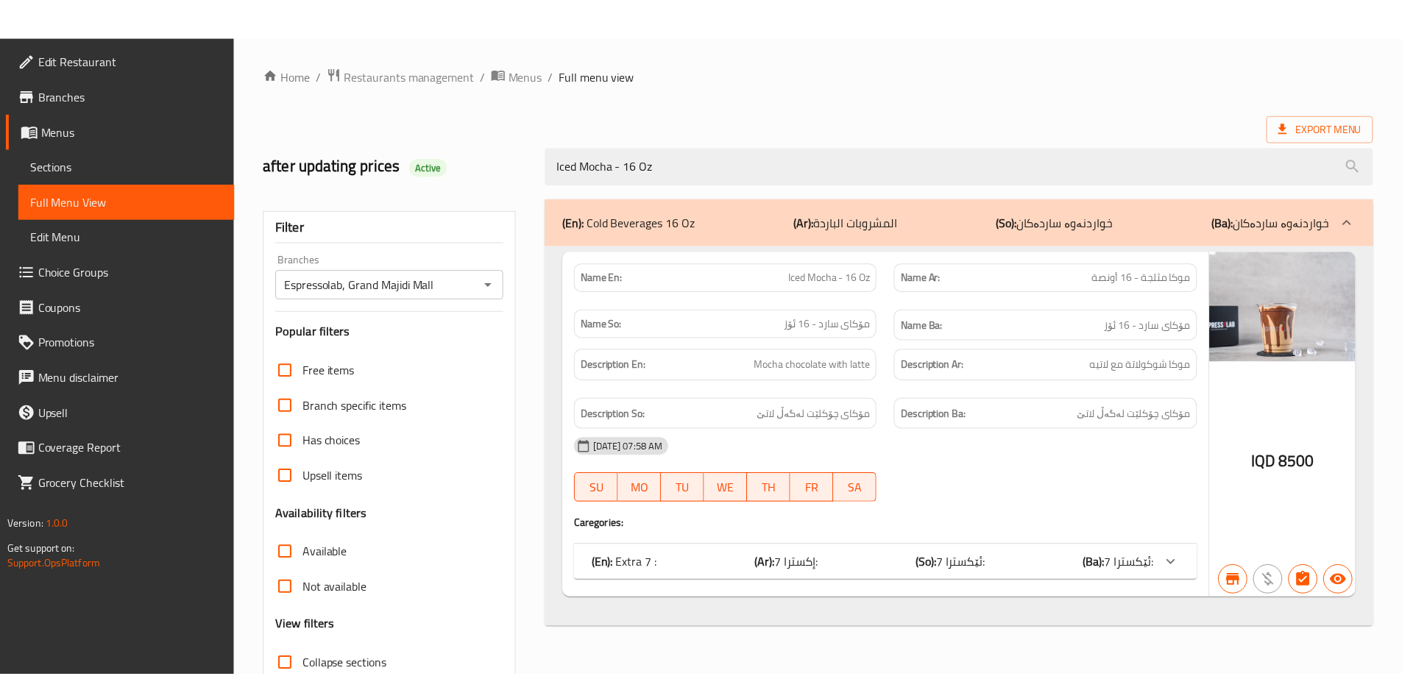
scroll to position [107, 0]
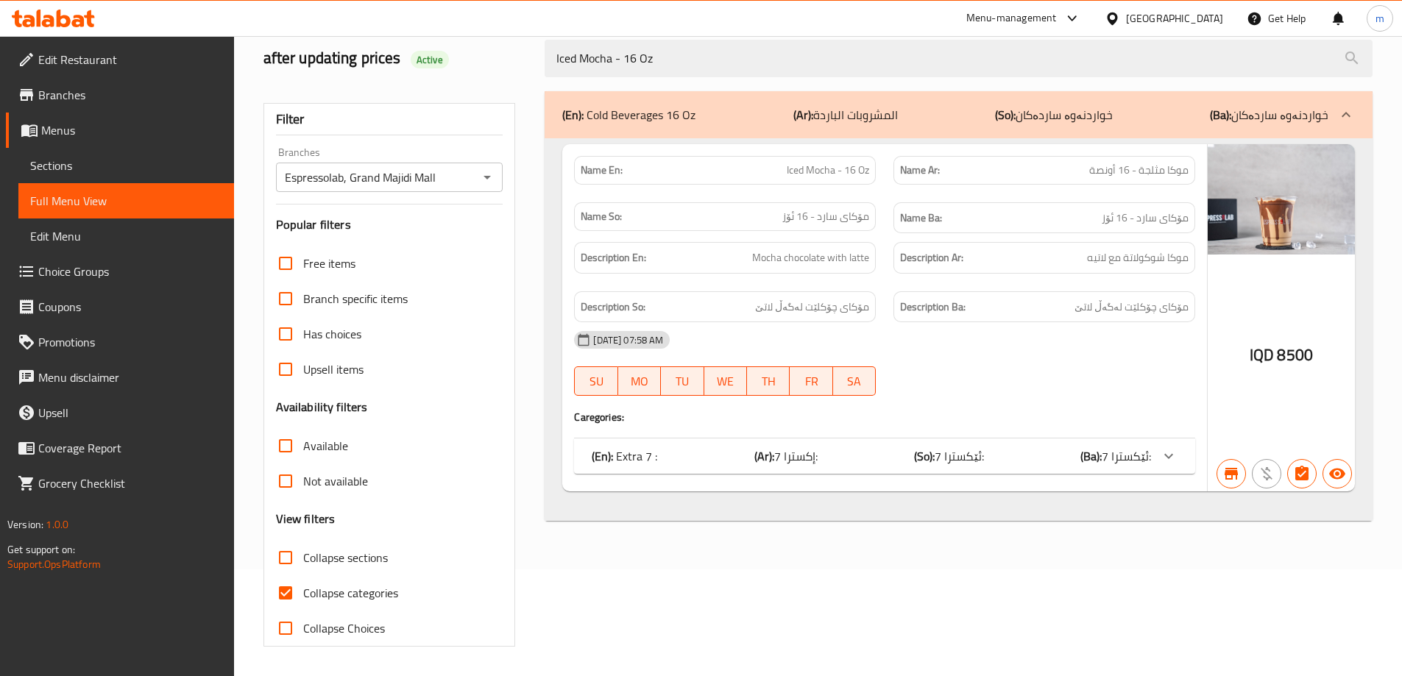
click at [112, 166] on span "Sections" at bounding box center [126, 166] width 192 height 18
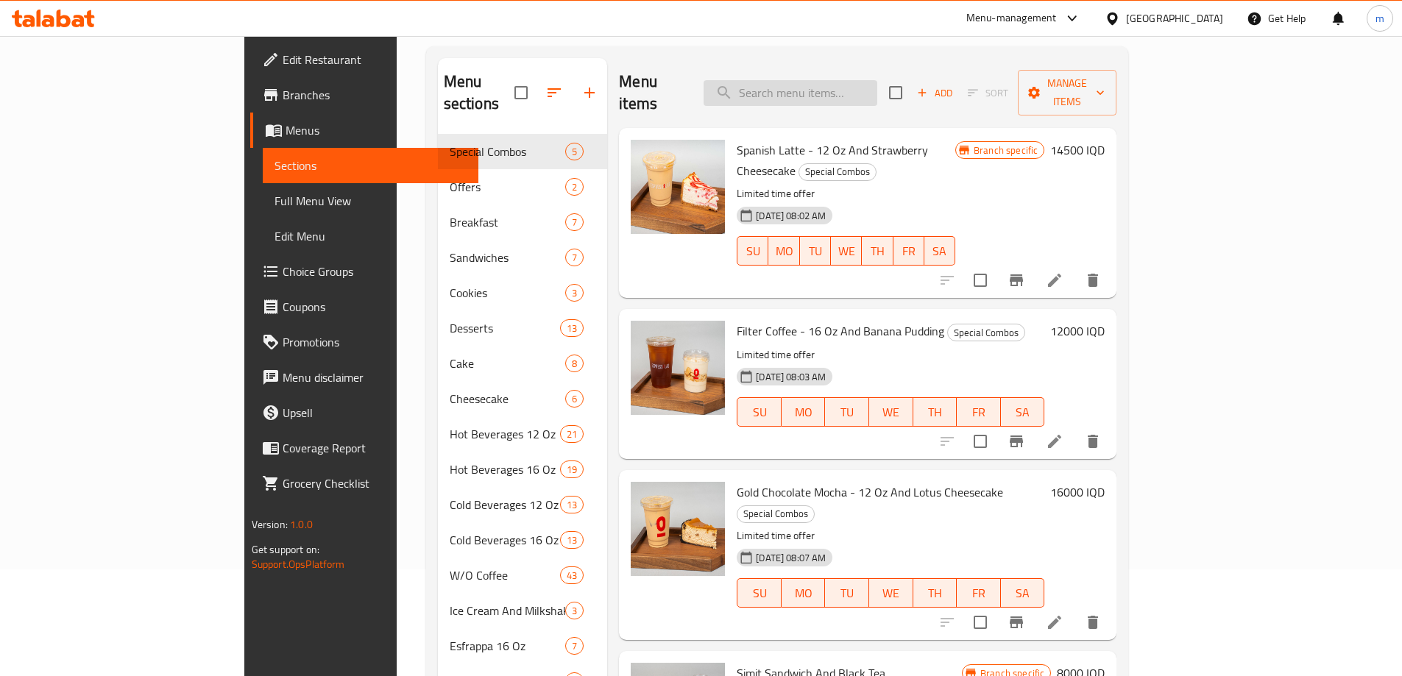
click at [877, 87] on input "search" at bounding box center [791, 93] width 174 height 26
paste input "Iced White Chocolate Mocha - 16 Oz"
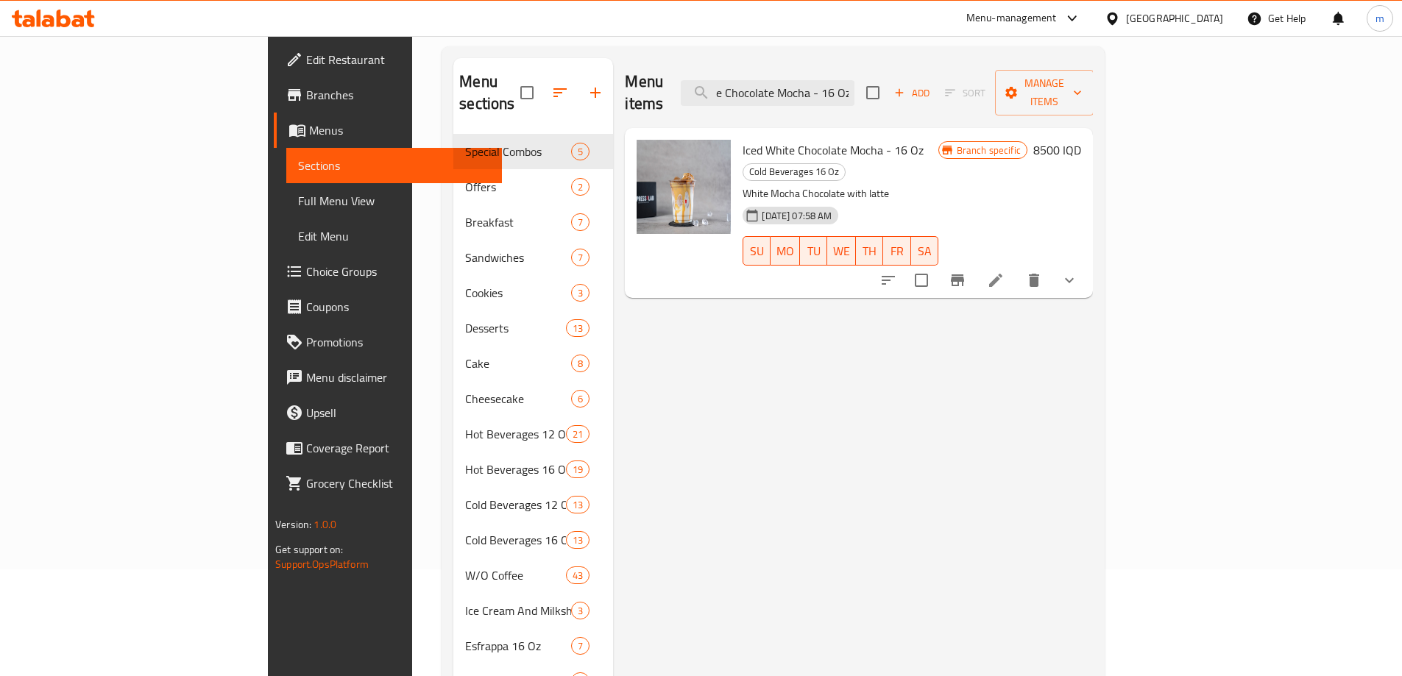
type input "Iced White Chocolate Mocha - 16 Oz"
click at [1087, 263] on div at bounding box center [979, 280] width 216 height 35
click at [1005, 272] on icon at bounding box center [996, 281] width 18 height 18
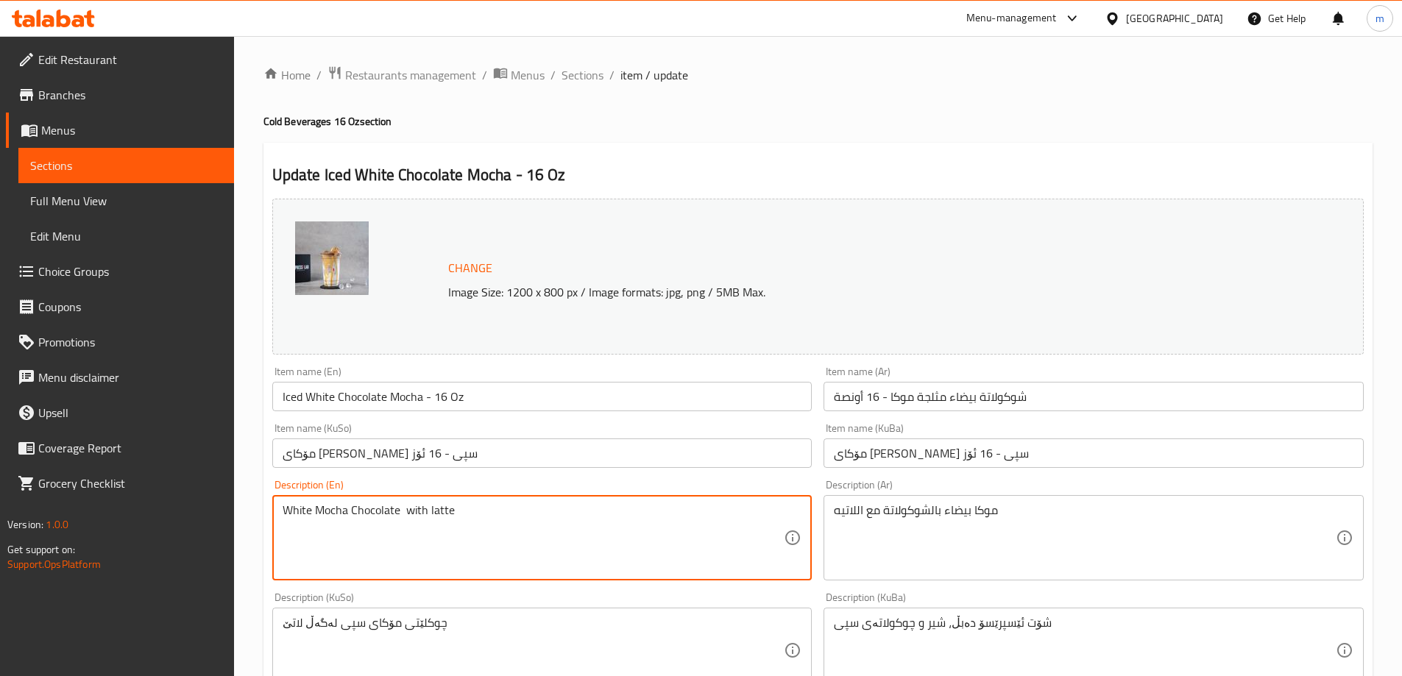
click at [384, 511] on textarea "White Mocha Chocolate with latte" at bounding box center [534, 539] width 502 height 70
paste textarea "mocha c"
click at [401, 506] on textarea "White mocha chocolate with latte" at bounding box center [534, 539] width 502 height 70
type textarea "White mocha chocolate with latte"
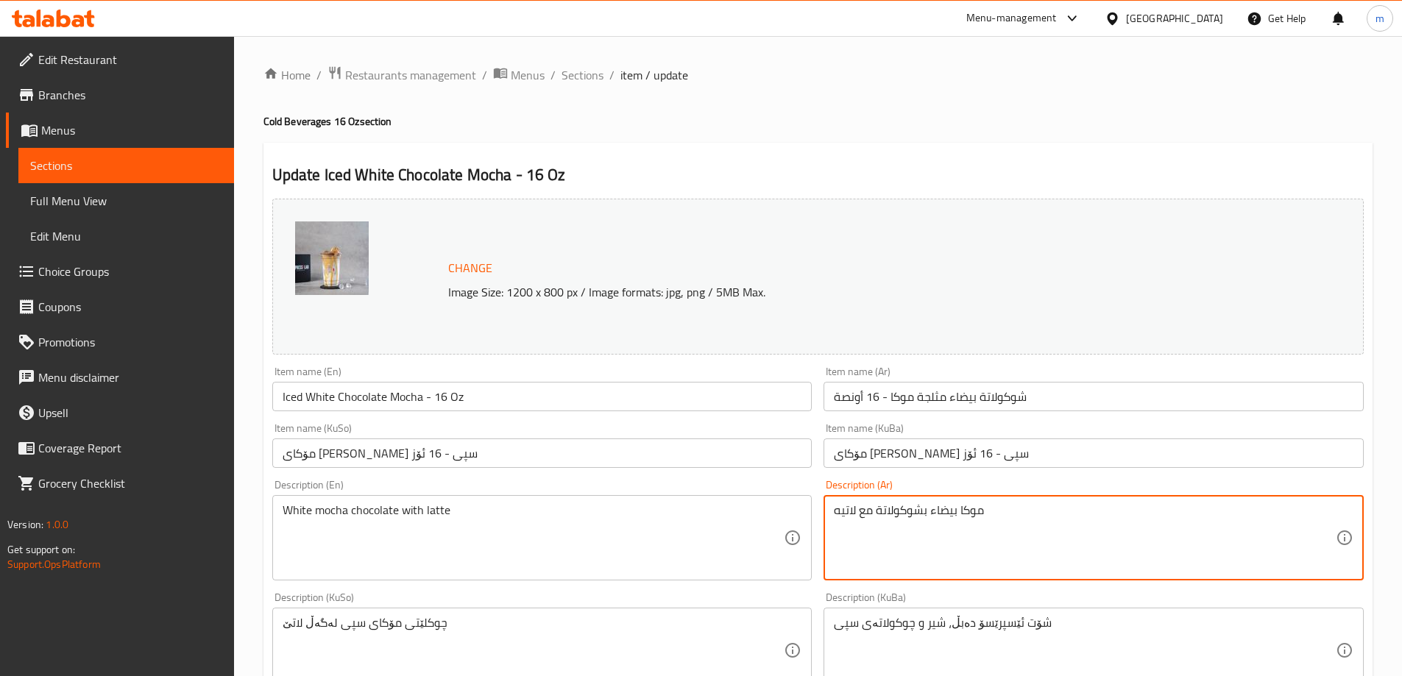
click at [870, 508] on textarea "موكا بيضاء بشوكولاتة مع لاتيه" at bounding box center [1085, 539] width 502 height 70
type textarea "موكا بيضاء بشوكولاتة مع لاتيه"
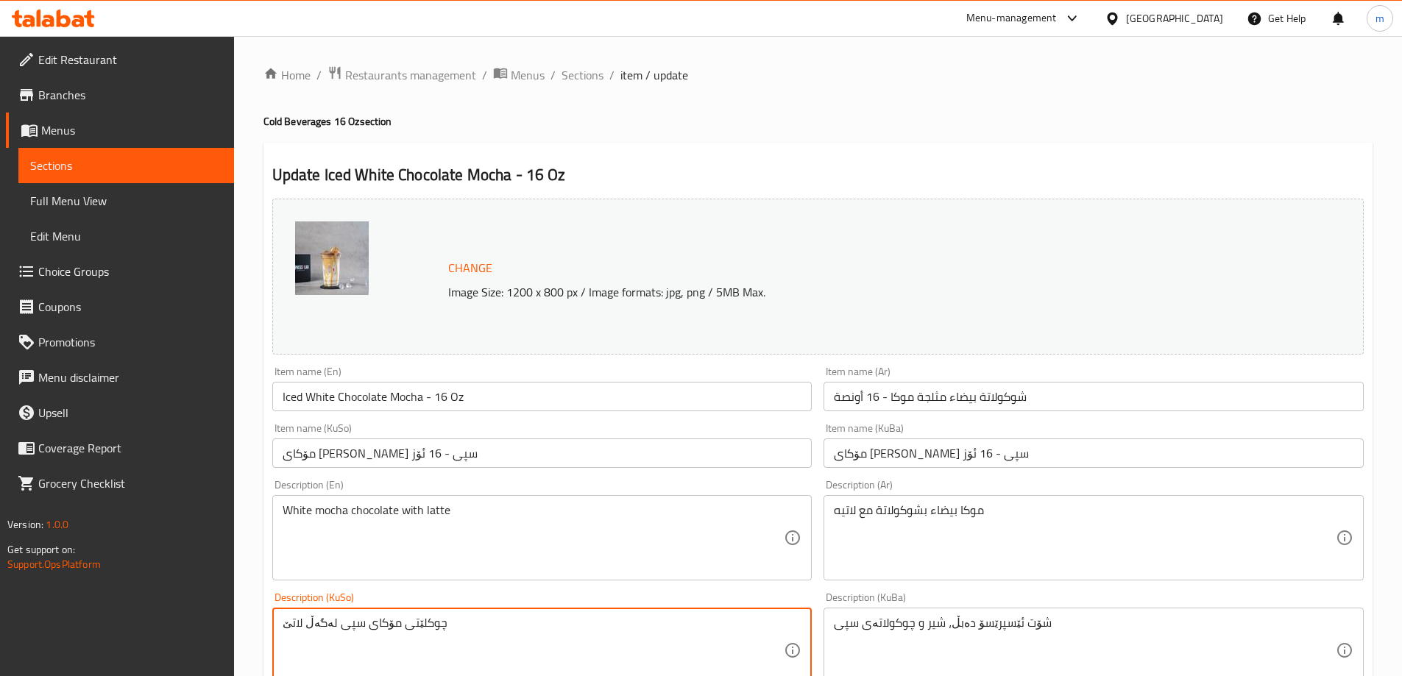
click at [450, 621] on textarea "چوکلێتی مۆکای سپی لەگەڵ لاتێ" at bounding box center [534, 651] width 502 height 70
type textarea "مۆکای سپی بە چۆکلێت لەگەڵ لاتێ"
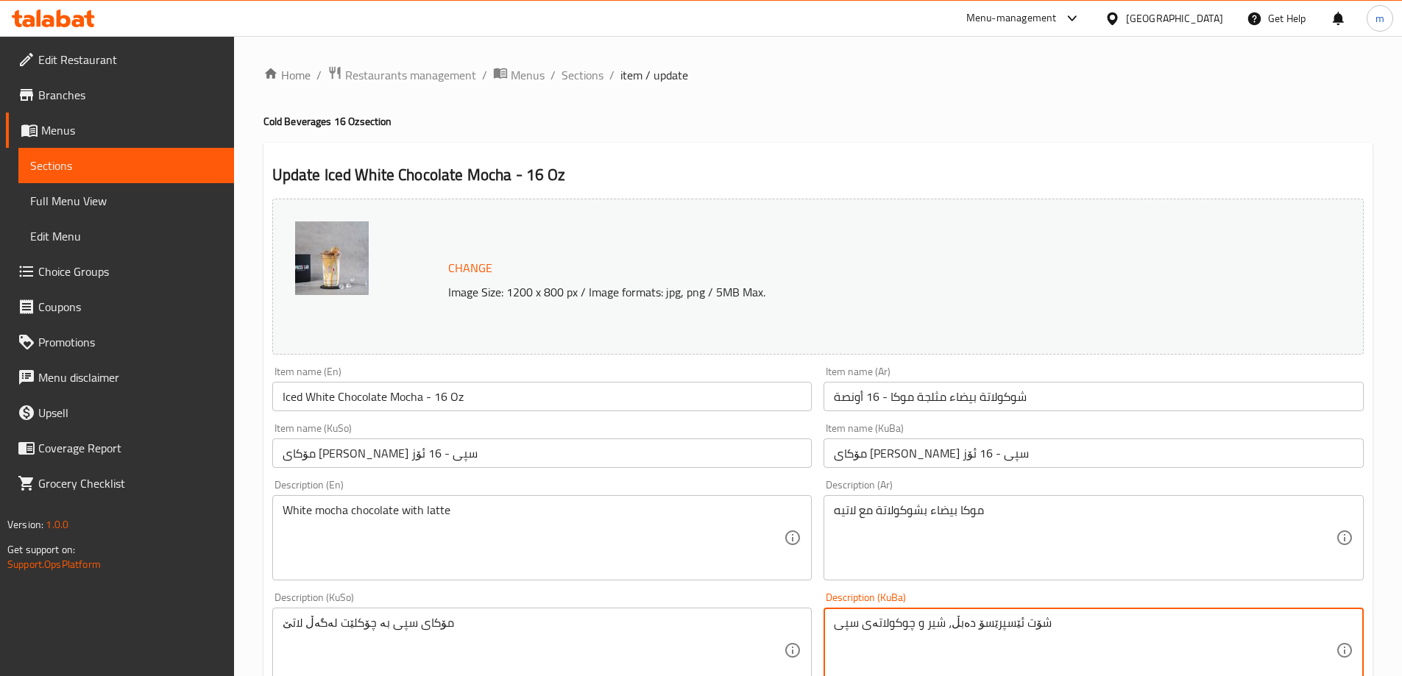
click at [932, 633] on textarea "شۆت ئێسپرێسۆ دەبڵ، شیر و چوکولاتەی سپی" at bounding box center [1085, 651] width 502 height 70
paste textarea "مۆکای سپی بە چۆکلێت لەگەڵ لاتێ"
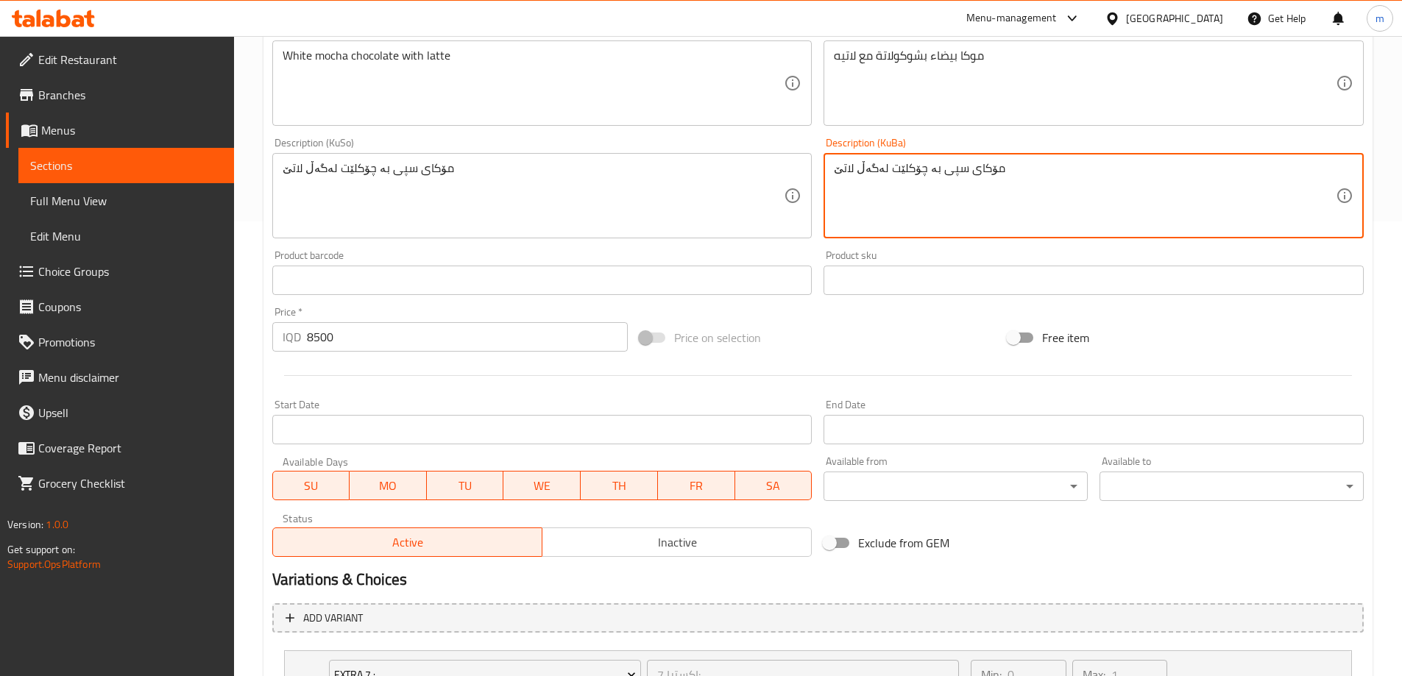
scroll to position [614, 0]
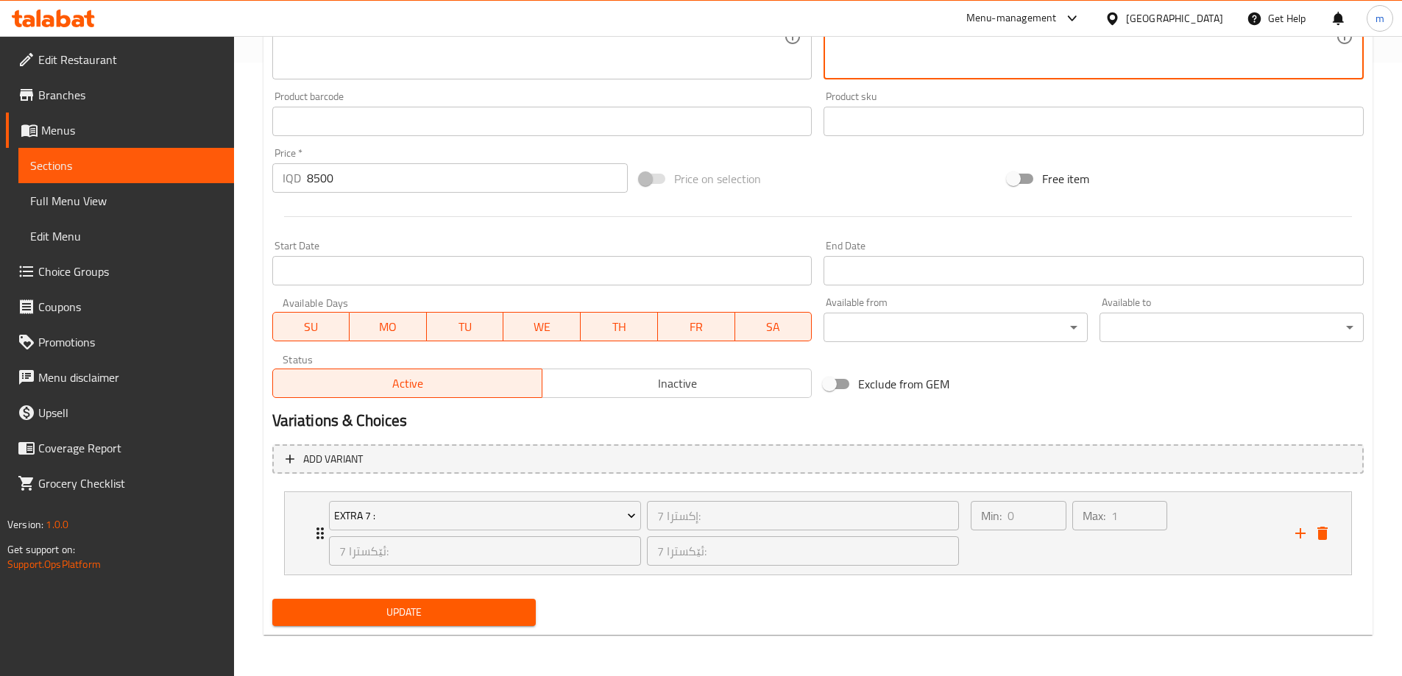
type textarea "مۆکای سپی بە چۆکلێت لەگەڵ لاتێ"
click at [362, 618] on span "Update" at bounding box center [404, 613] width 241 height 18
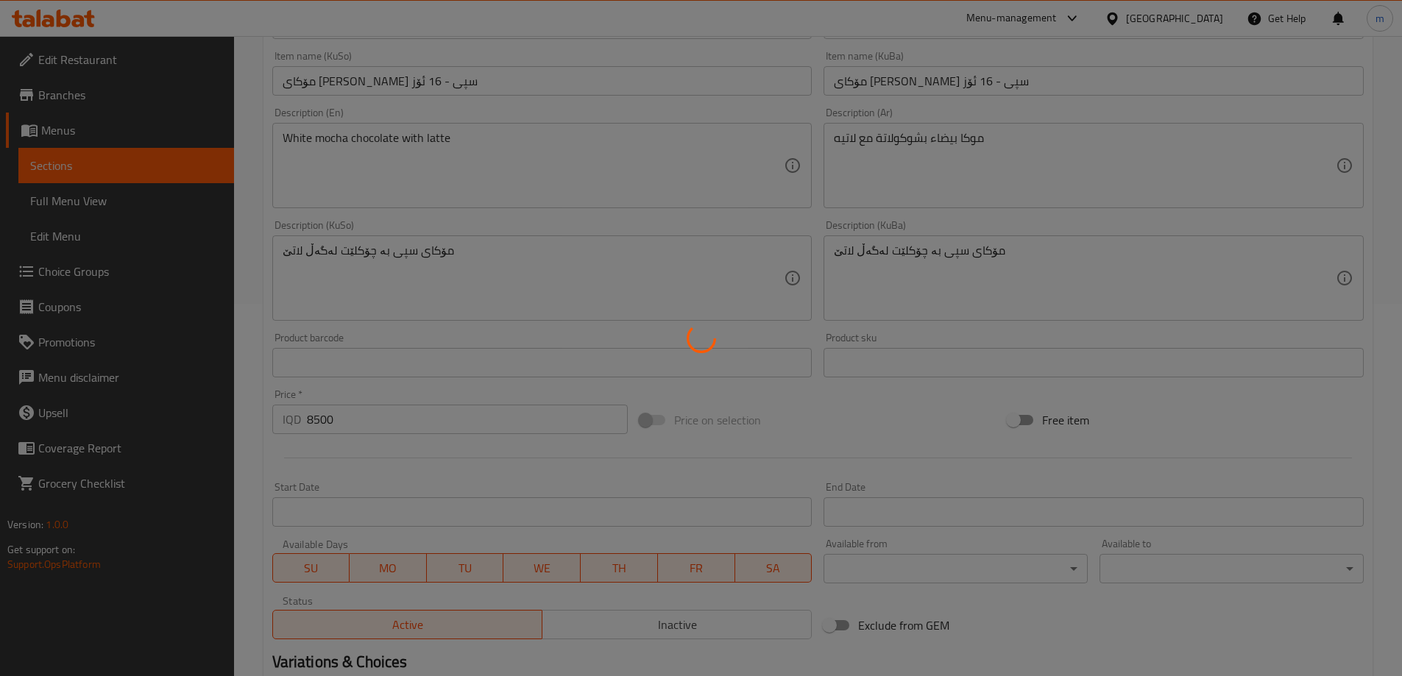
scroll to position [123, 0]
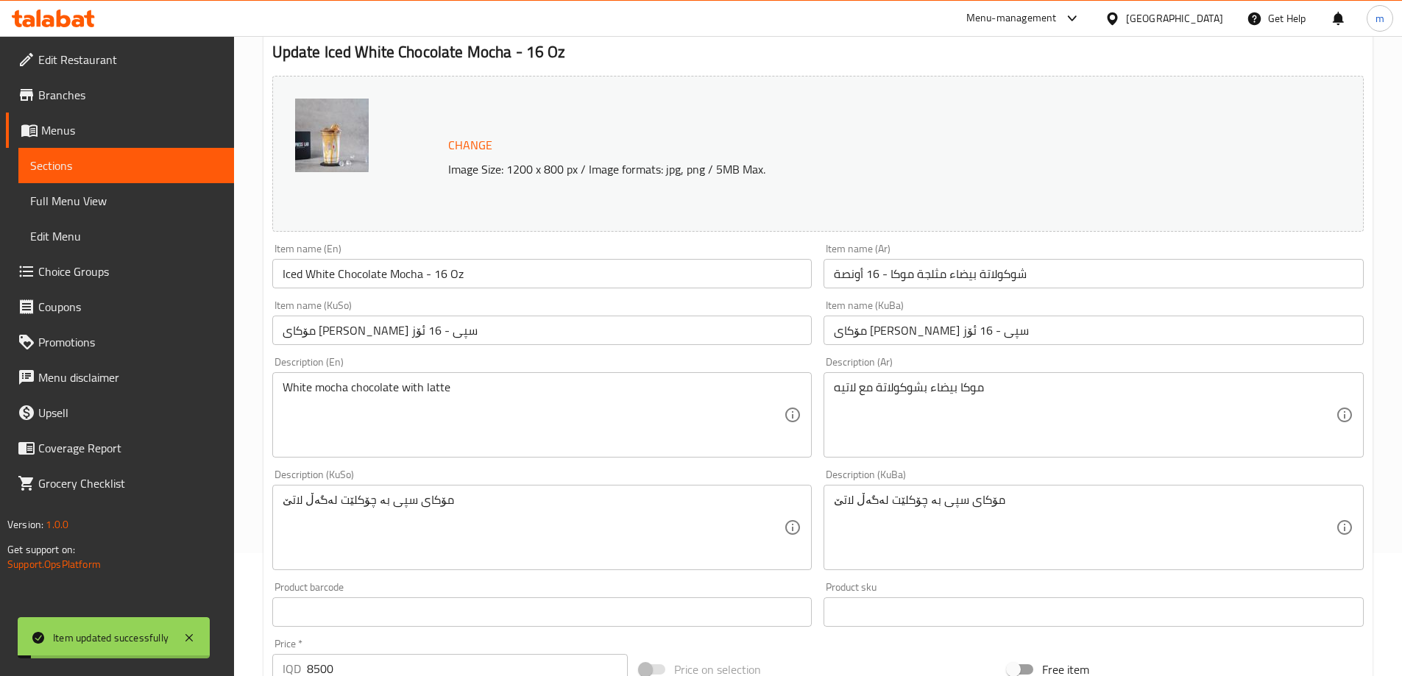
click at [127, 200] on span "Full Menu View" at bounding box center [126, 201] width 192 height 18
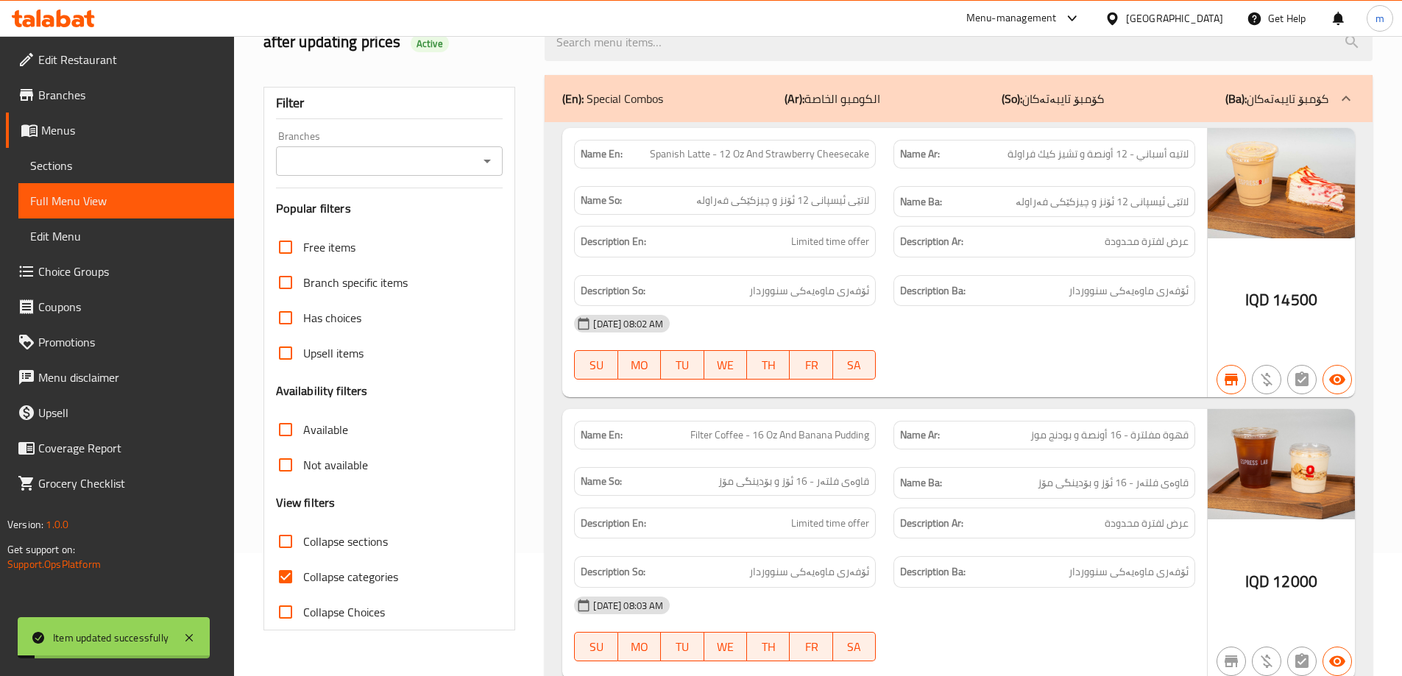
click at [487, 161] on icon "Open" at bounding box center [487, 162] width 7 height 4
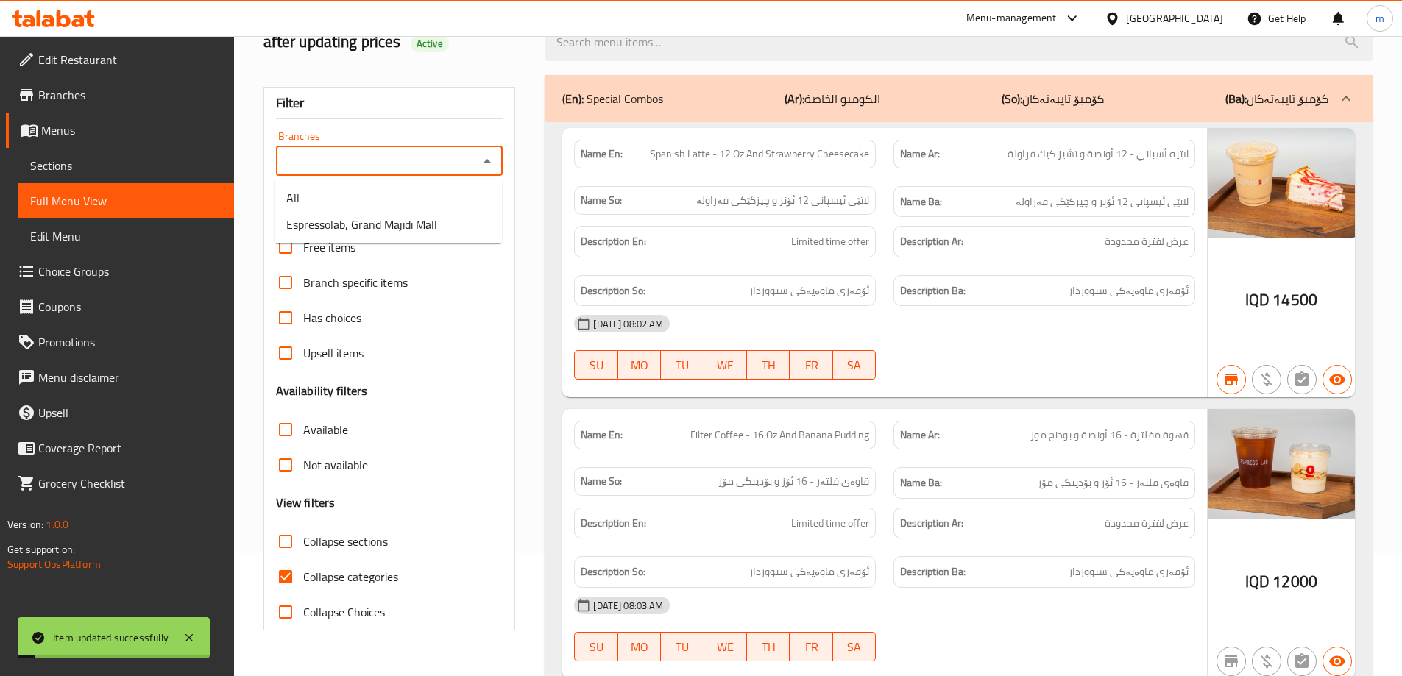
click at [427, 222] on span "Espressolab, Grand Majidi Mall" at bounding box center [361, 225] width 151 height 18
type input "Espressolab, Grand Majidi Mall"
click at [281, 583] on input "Collapse categories" at bounding box center [285, 576] width 35 height 35
checkbox input "false"
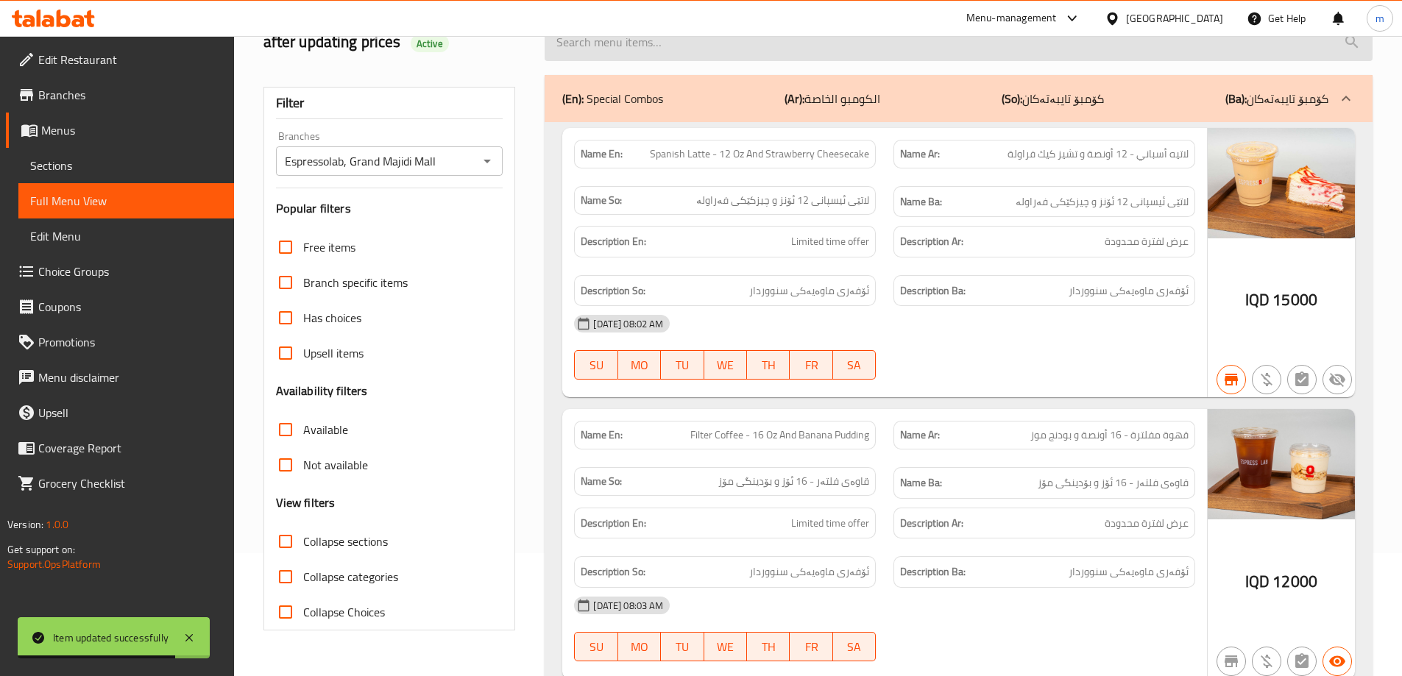
click at [693, 61] on input "search" at bounding box center [959, 43] width 828 height 38
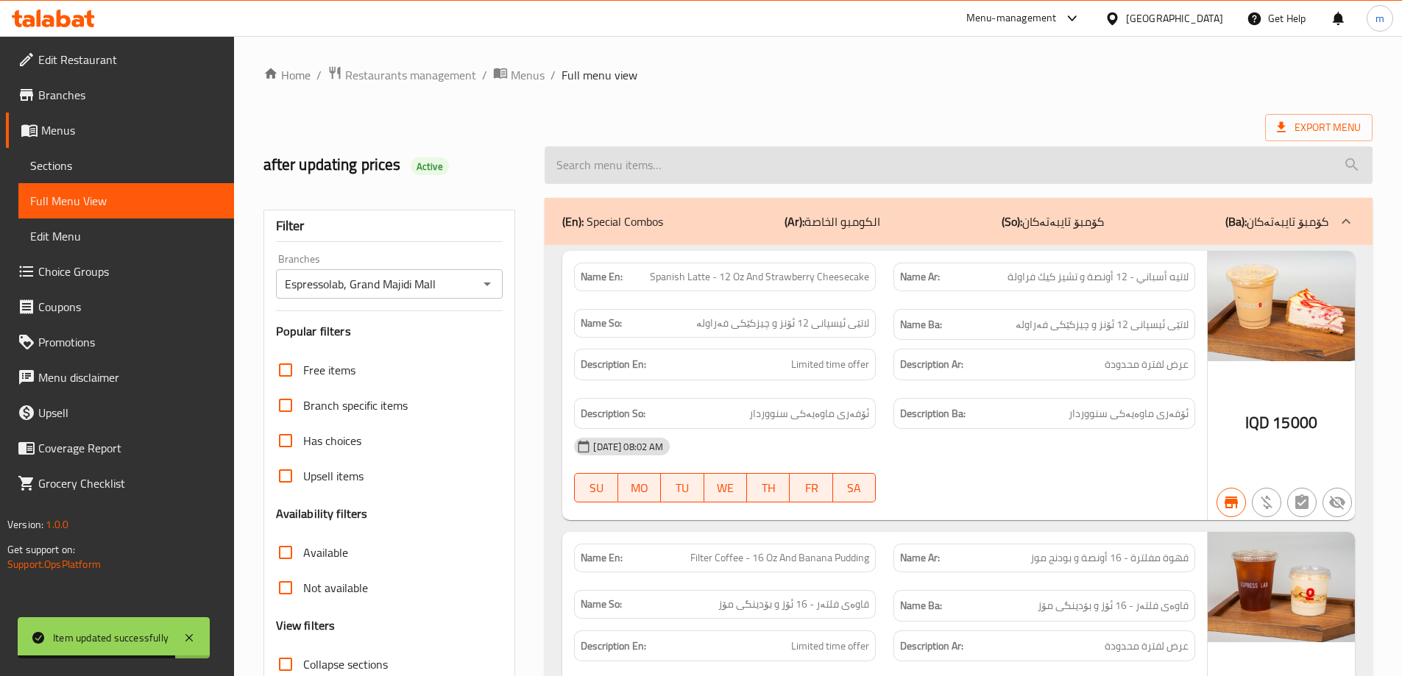
click at [693, 167] on input "search" at bounding box center [959, 165] width 828 height 38
paste input "Iced Mocha - 16 Oz"
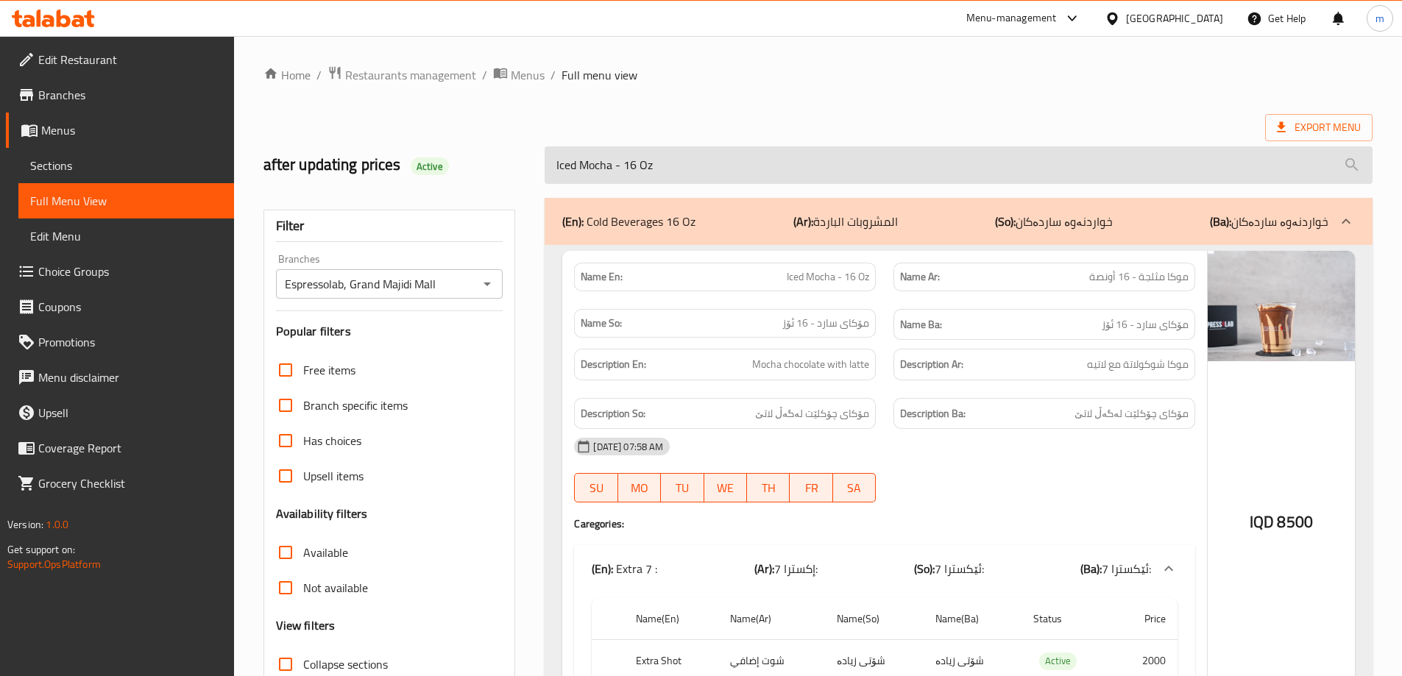
click at [647, 171] on input "Iced Mocha - 16 Oz" at bounding box center [959, 165] width 828 height 38
paste input "White Chocolate"
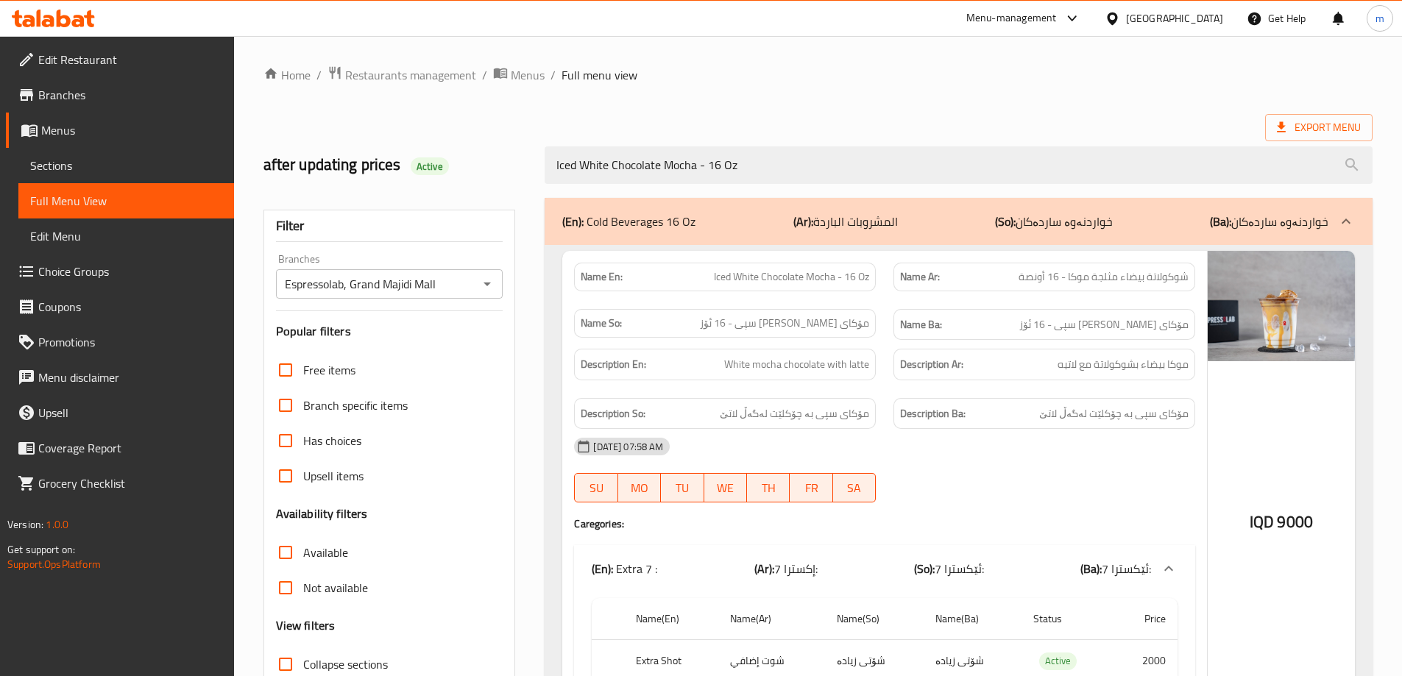
type input "Iced White Chocolate Mocha - 16 Oz"
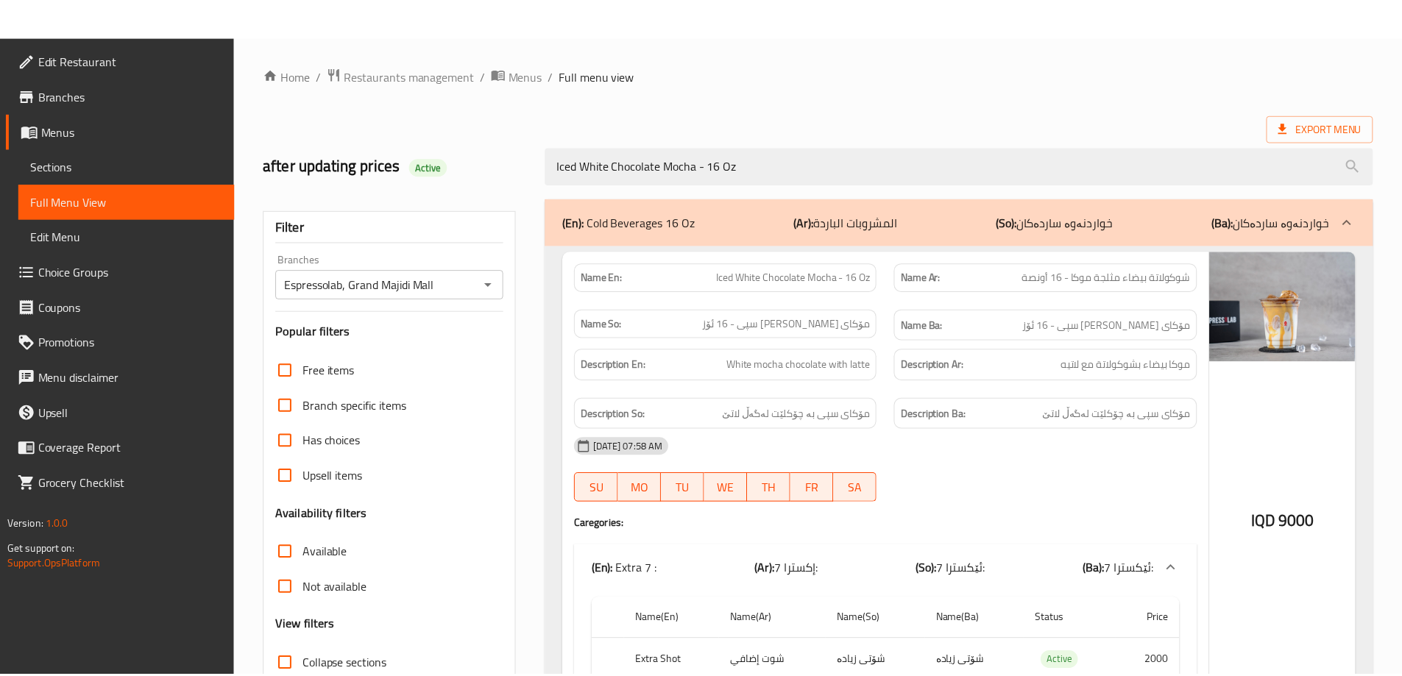
scroll to position [107, 0]
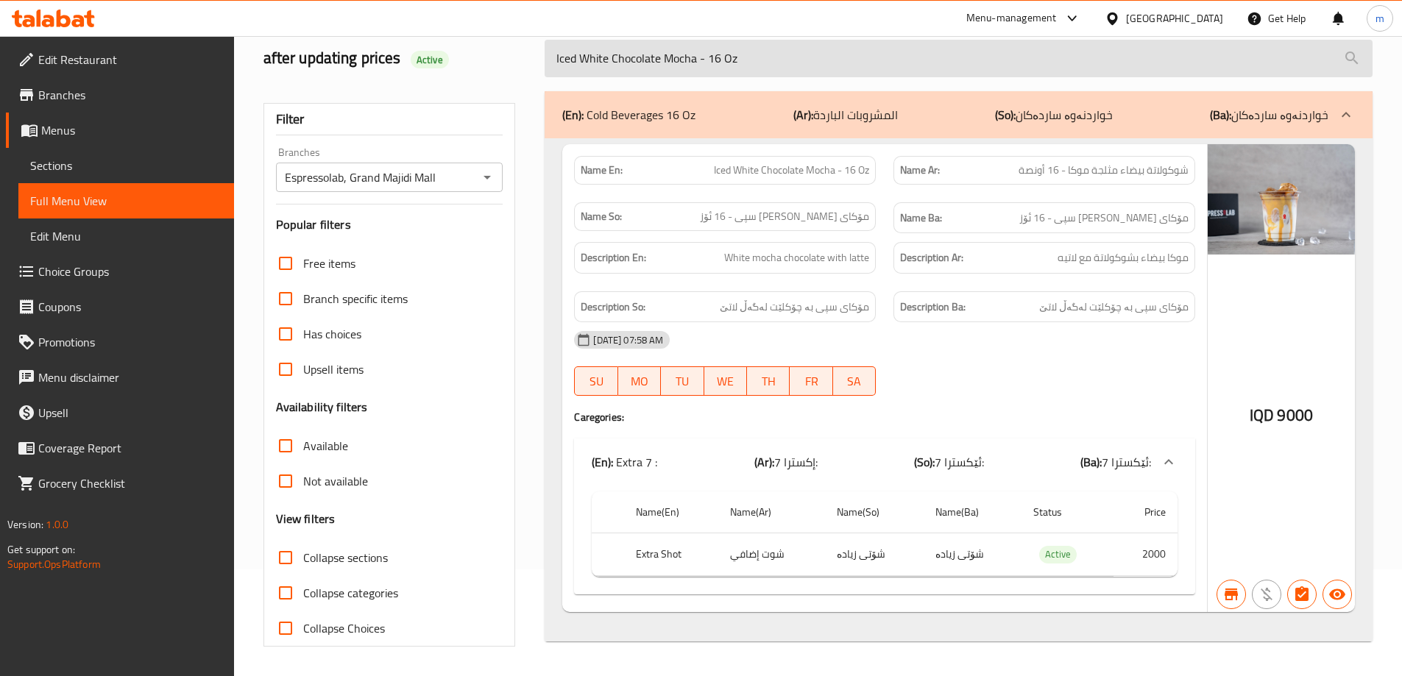
click at [739, 66] on input "Iced White Chocolate Mocha - 16 Oz" at bounding box center [959, 59] width 828 height 38
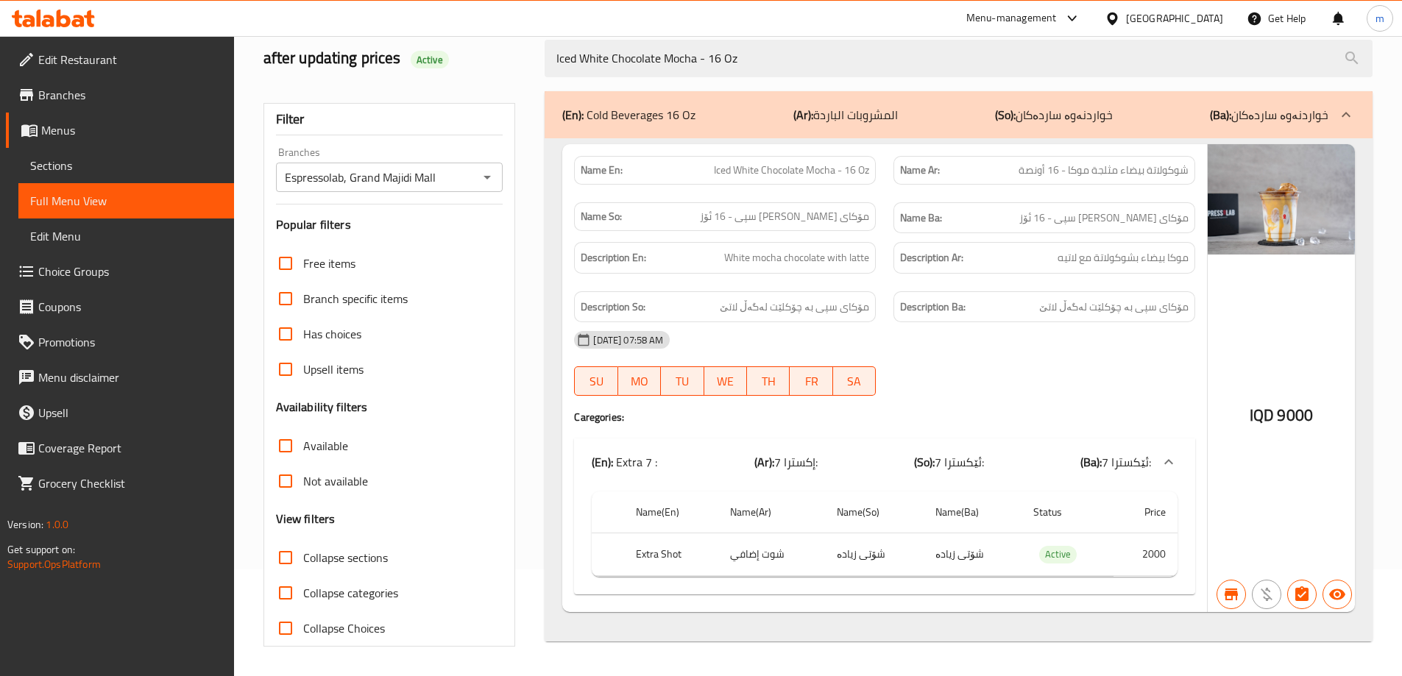
click at [69, 161] on span "Sections" at bounding box center [126, 166] width 192 height 18
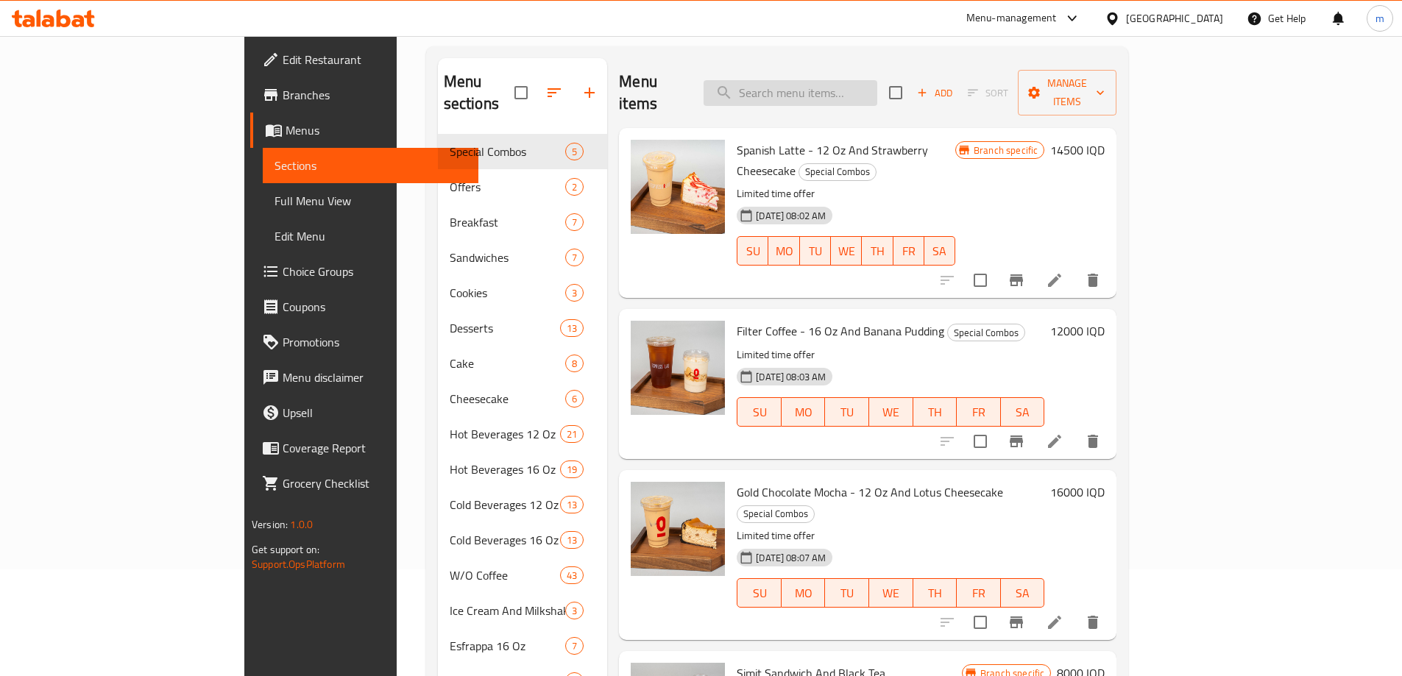
click at [870, 85] on input "search" at bounding box center [791, 93] width 174 height 26
paste input "Iced Gold Chocolate Mocha - 16 Oz"
type input "Iced Gold Chocolate Mocha - 16 Oz"
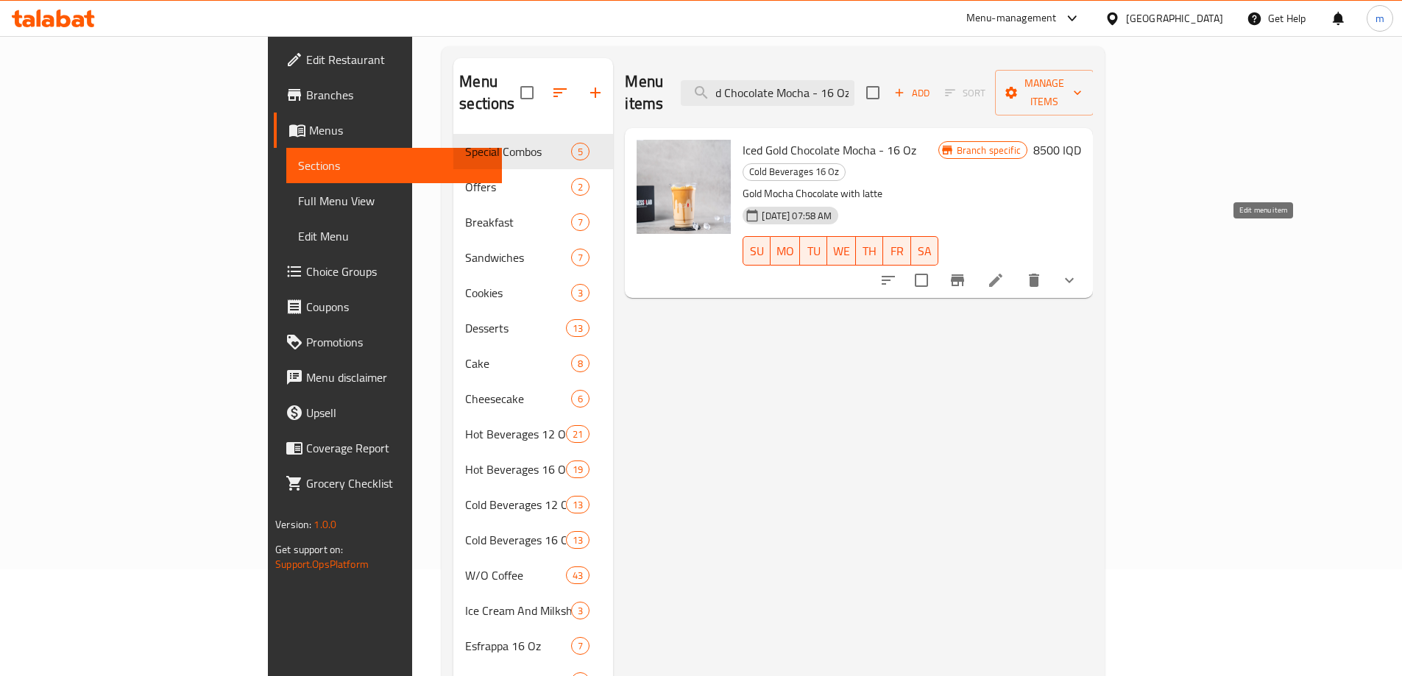
click at [1005, 272] on icon at bounding box center [996, 281] width 18 height 18
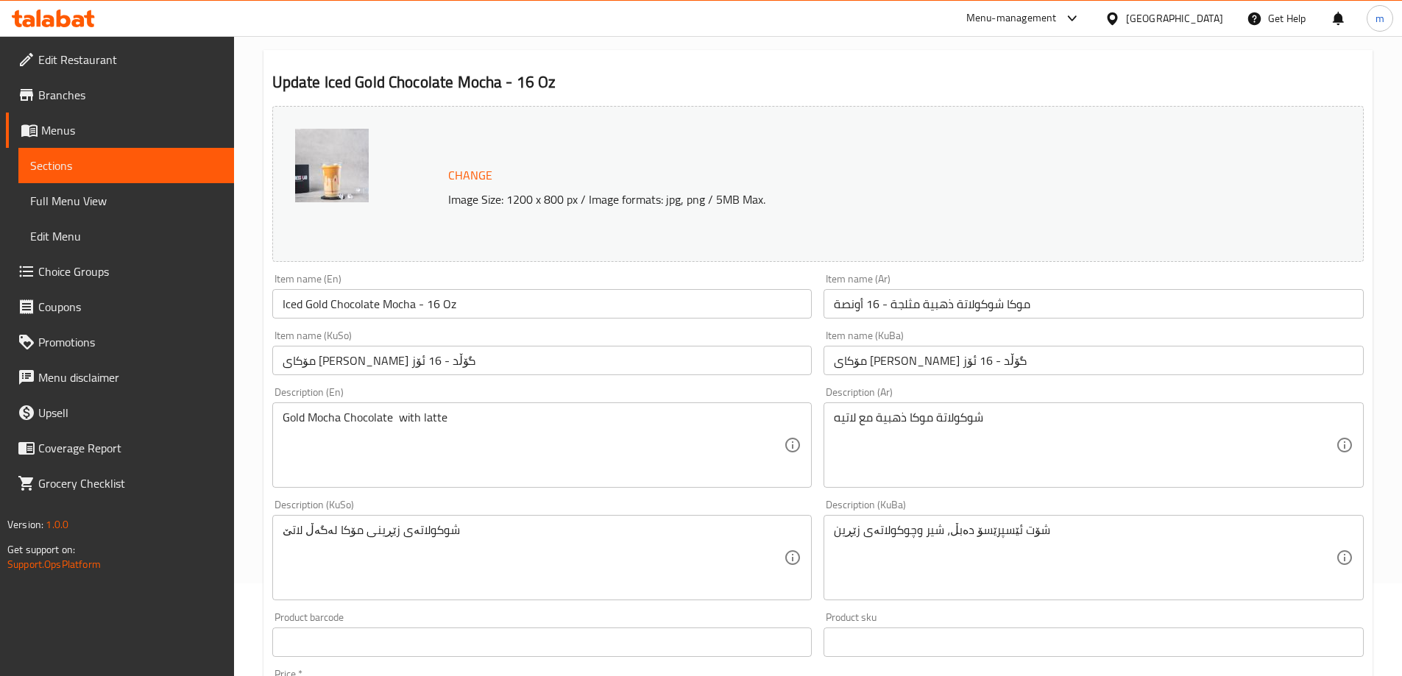
scroll to position [197, 0]
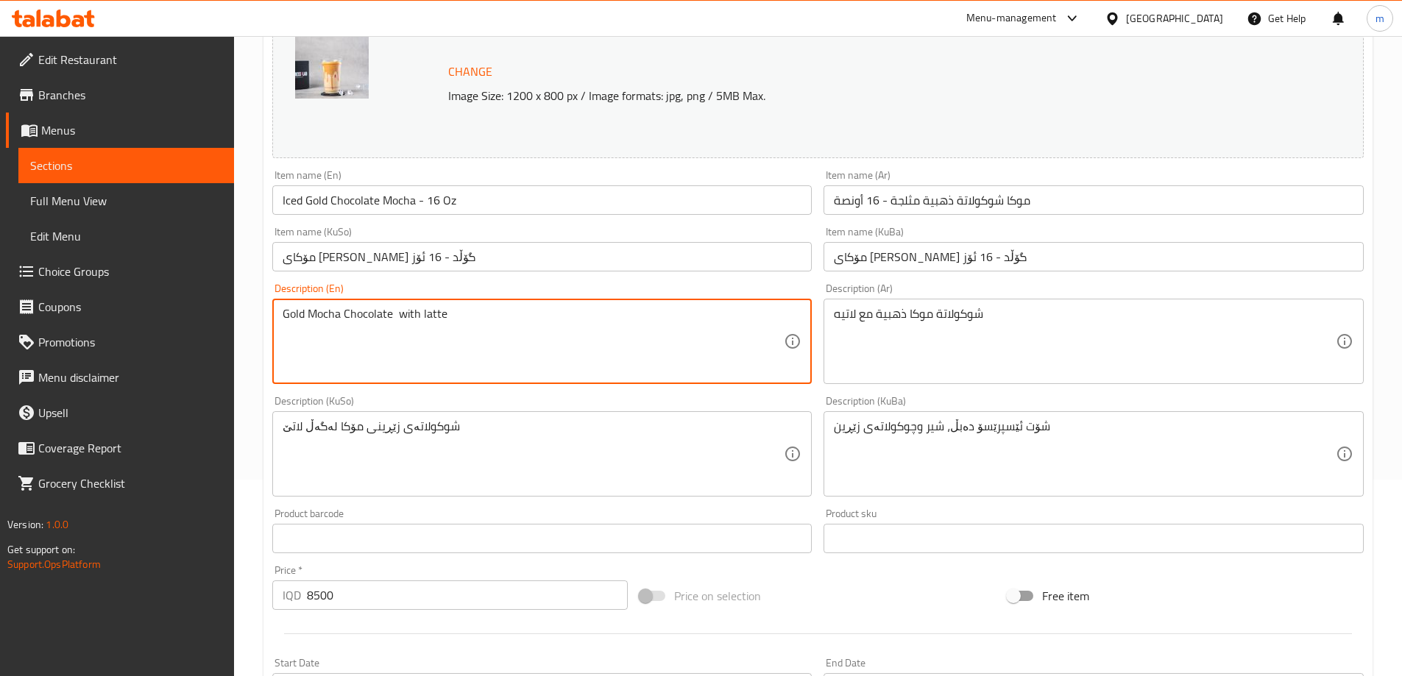
click at [389, 314] on textarea "Gold Mocha Chocolate with latte" at bounding box center [534, 342] width 502 height 70
click at [395, 312] on textarea "Gold Mocha Chocolate with latte" at bounding box center [534, 342] width 502 height 70
paste textarea "mocha c"
click at [326, 336] on textarea "Gold mocha chocolate with latte" at bounding box center [534, 342] width 502 height 70
type textarea "Gold mocha chocolate with latte"
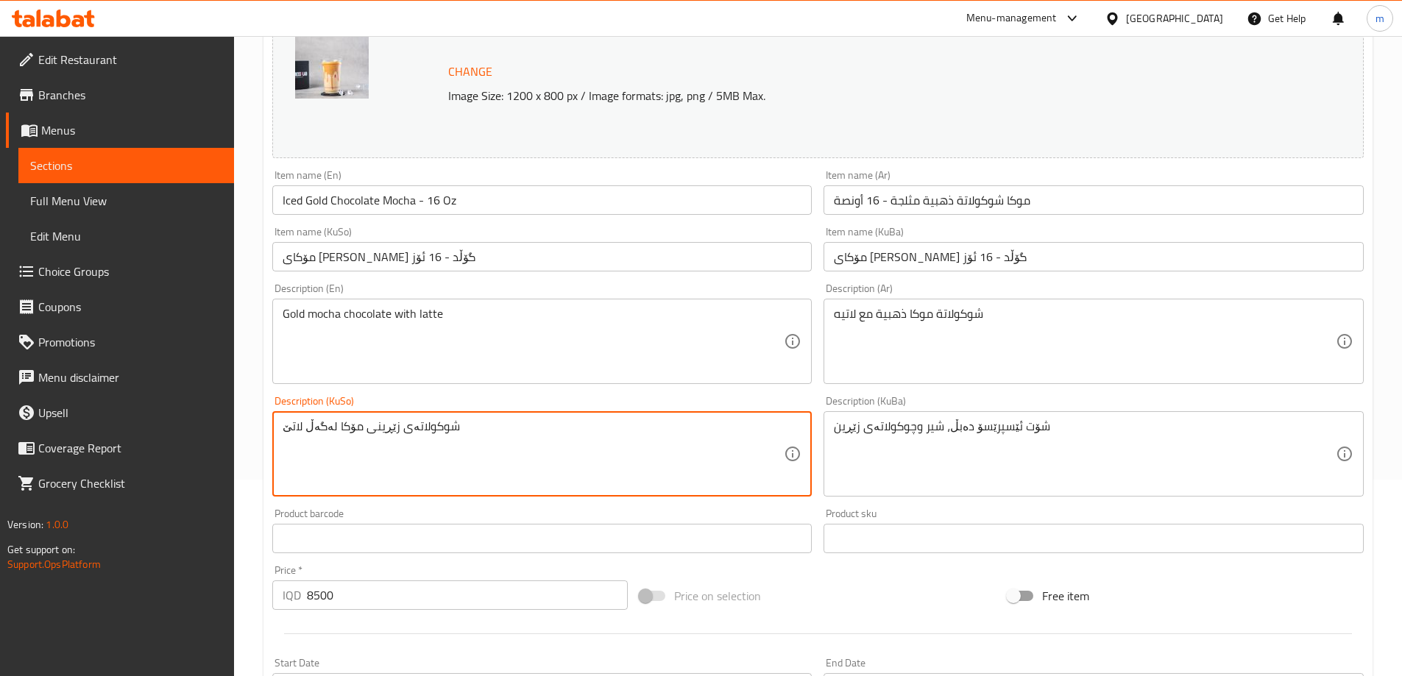
drag, startPoint x: 399, startPoint y: 428, endPoint x: 589, endPoint y: 431, distance: 189.9
type textarea "چۆکلێتی زێڕینی مۆکا لەگەڵ لاتێ"
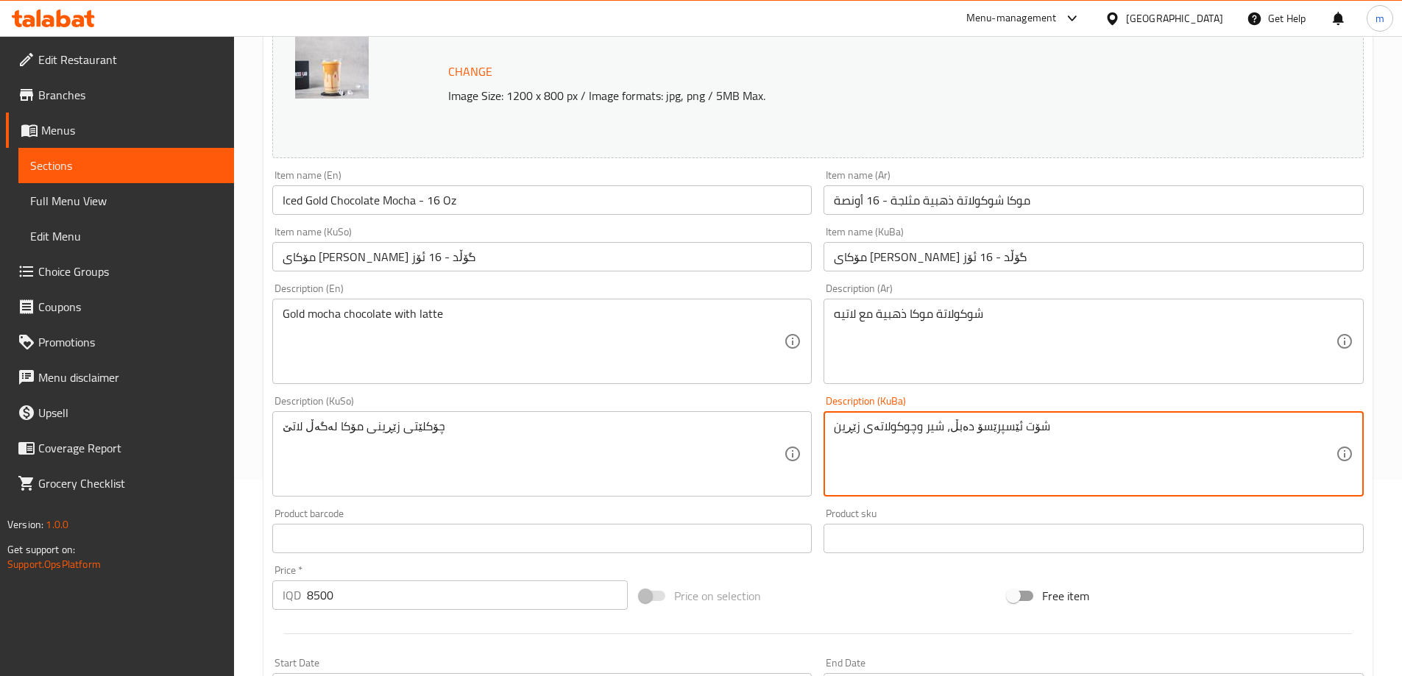
click at [987, 437] on textarea "شۆت ئێسپرێسۆ دەبڵ، شیر وچوکولاتەی زێڕین" at bounding box center [1085, 455] width 502 height 70
paste textarea "چۆکلێتی زێڕینی مۆکا لەگەڵ لاتێ"
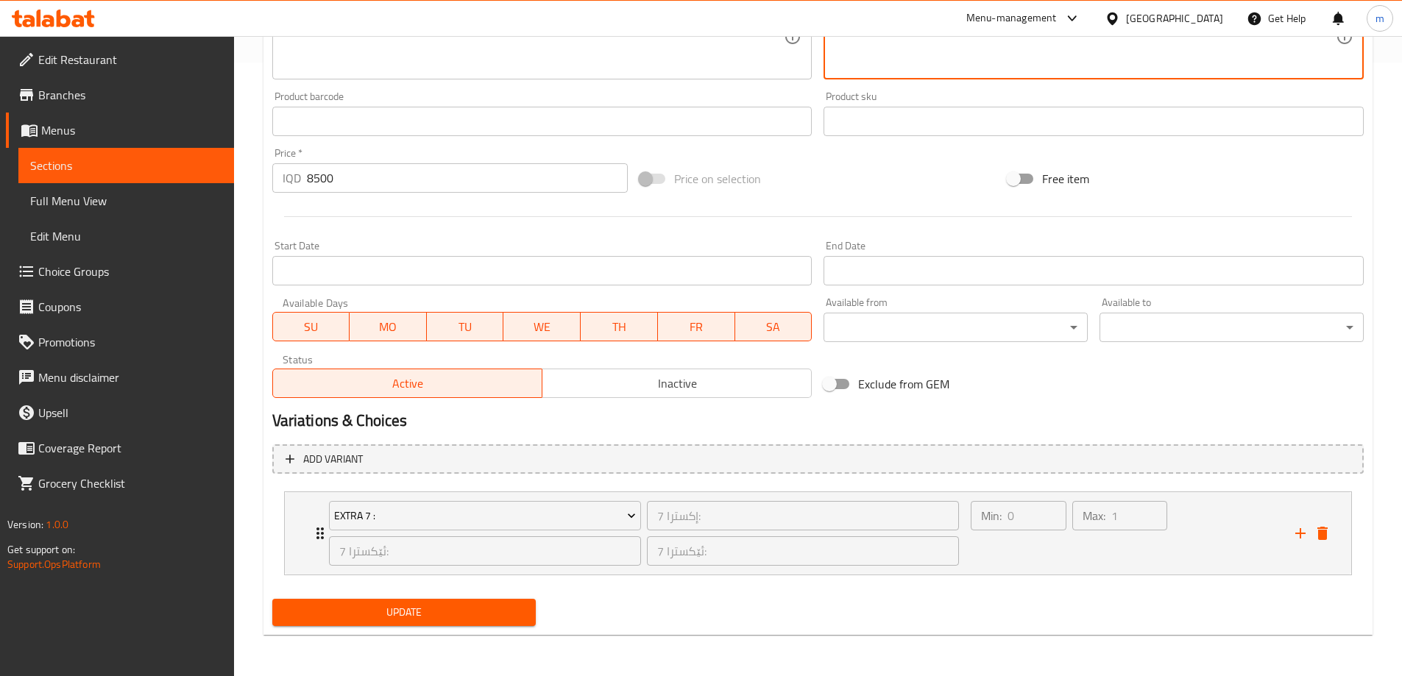
type textarea "چۆکلێتی زێڕینی مۆکا لەگەڵ لاتێ"
click at [379, 599] on button "Update" at bounding box center [404, 612] width 264 height 27
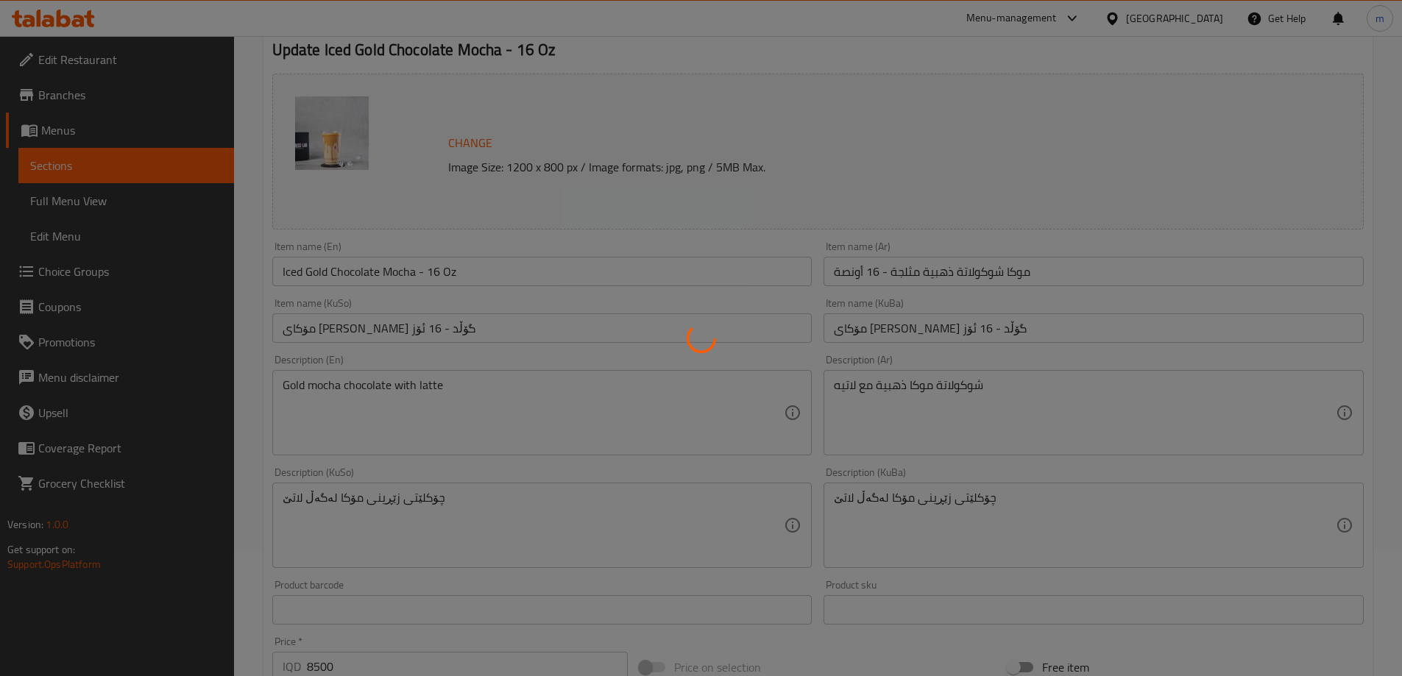
scroll to position [123, 0]
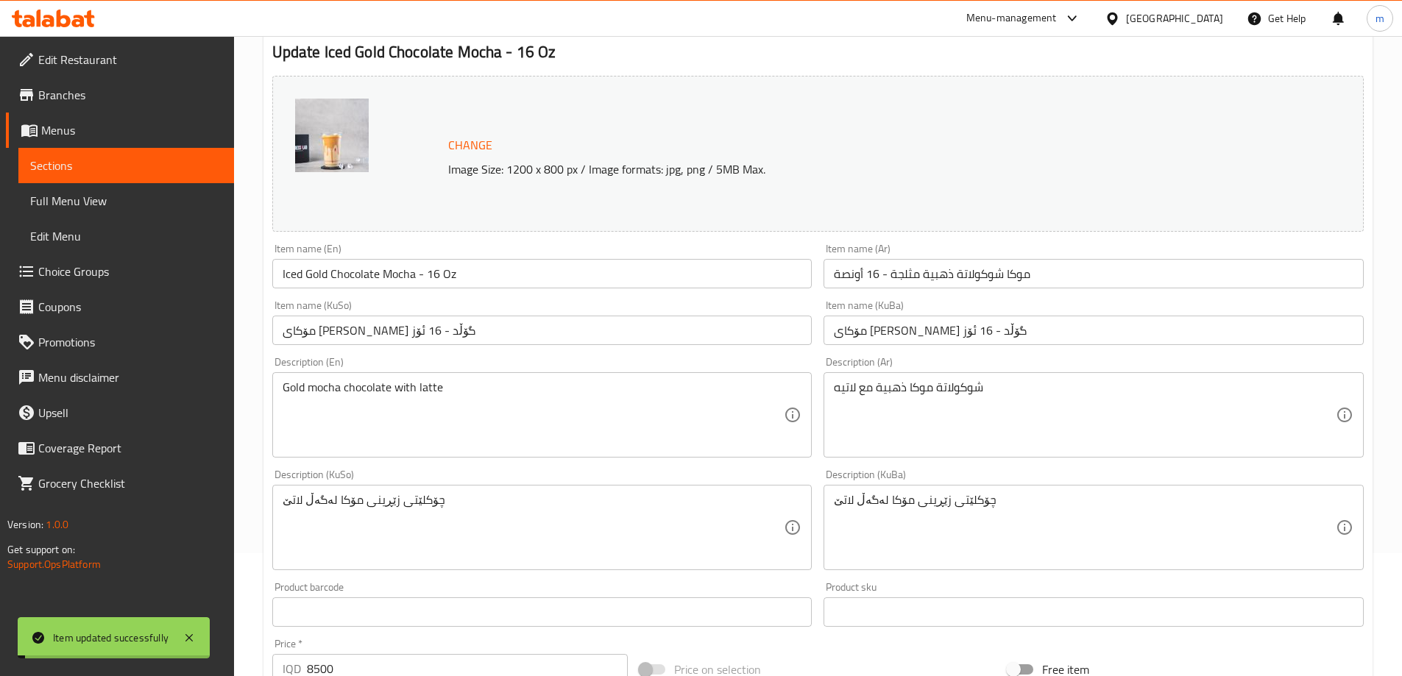
click at [386, 269] on input "Iced Gold Chocolate Mocha - 16 Oz" at bounding box center [542, 273] width 540 height 29
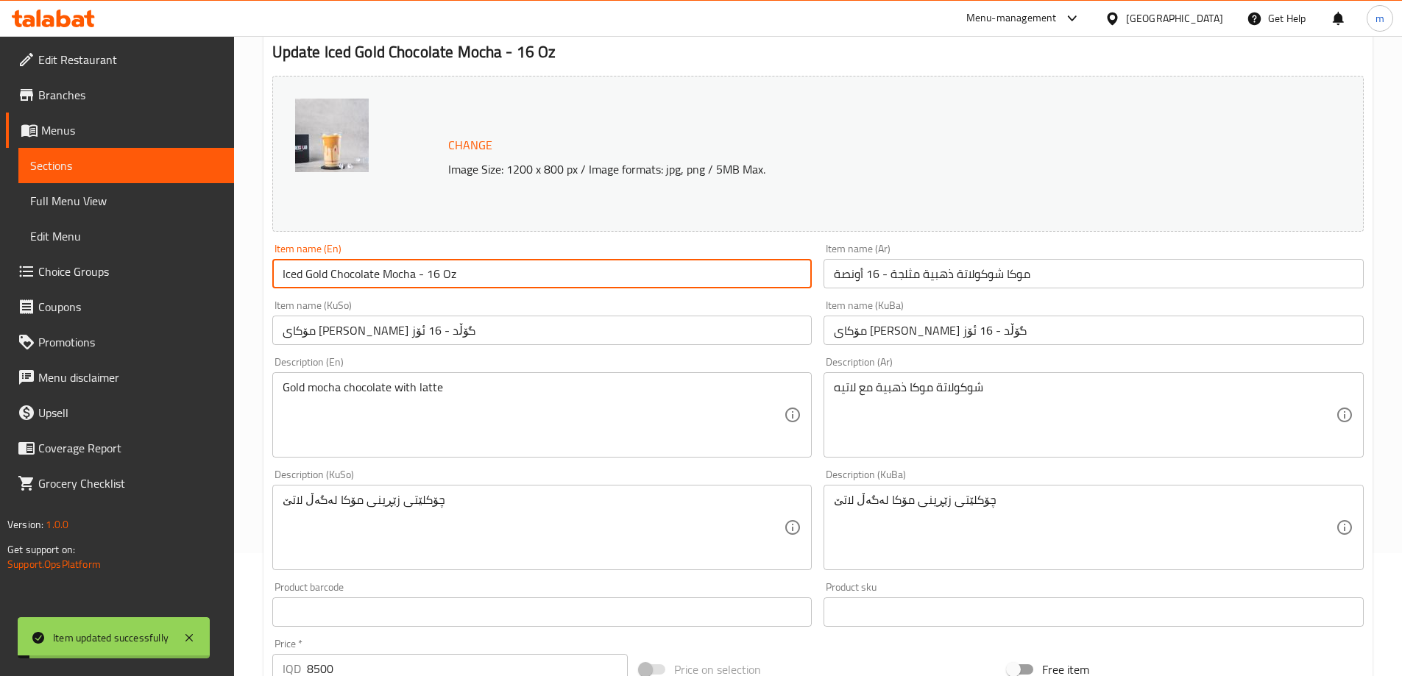
click at [386, 269] on input "Iced Gold Chocolate Mocha - 16 Oz" at bounding box center [542, 273] width 540 height 29
click at [103, 193] on span "Full Menu View" at bounding box center [126, 201] width 192 height 18
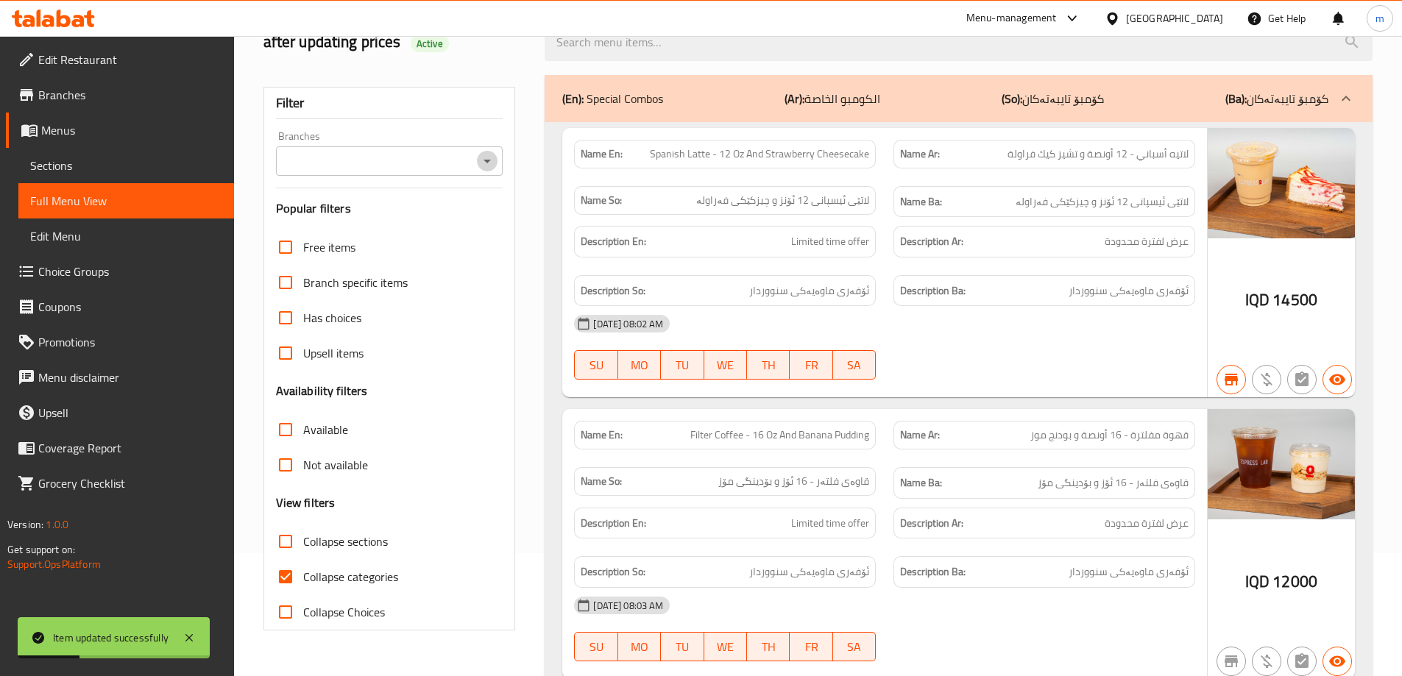
click at [490, 162] on icon "Open" at bounding box center [487, 161] width 18 height 18
click at [425, 224] on div "Filter Branches Branches Popular filters Free items Branch specific items Has c…" at bounding box center [390, 359] width 252 height 544
type input "Espressolab, Grand Majidi Mall"
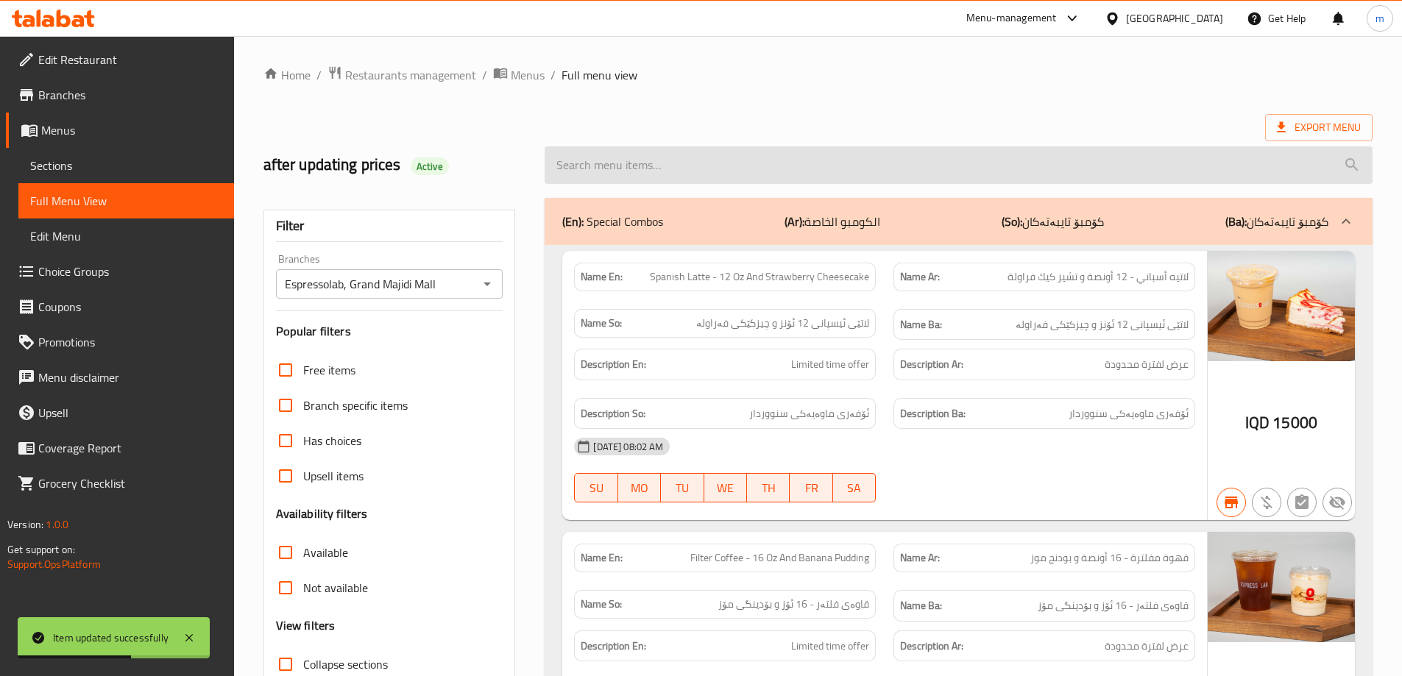
click at [646, 163] on input "search" at bounding box center [959, 165] width 828 height 38
paste input "Iced Gold Chocolate Mocha - 16 Oz"
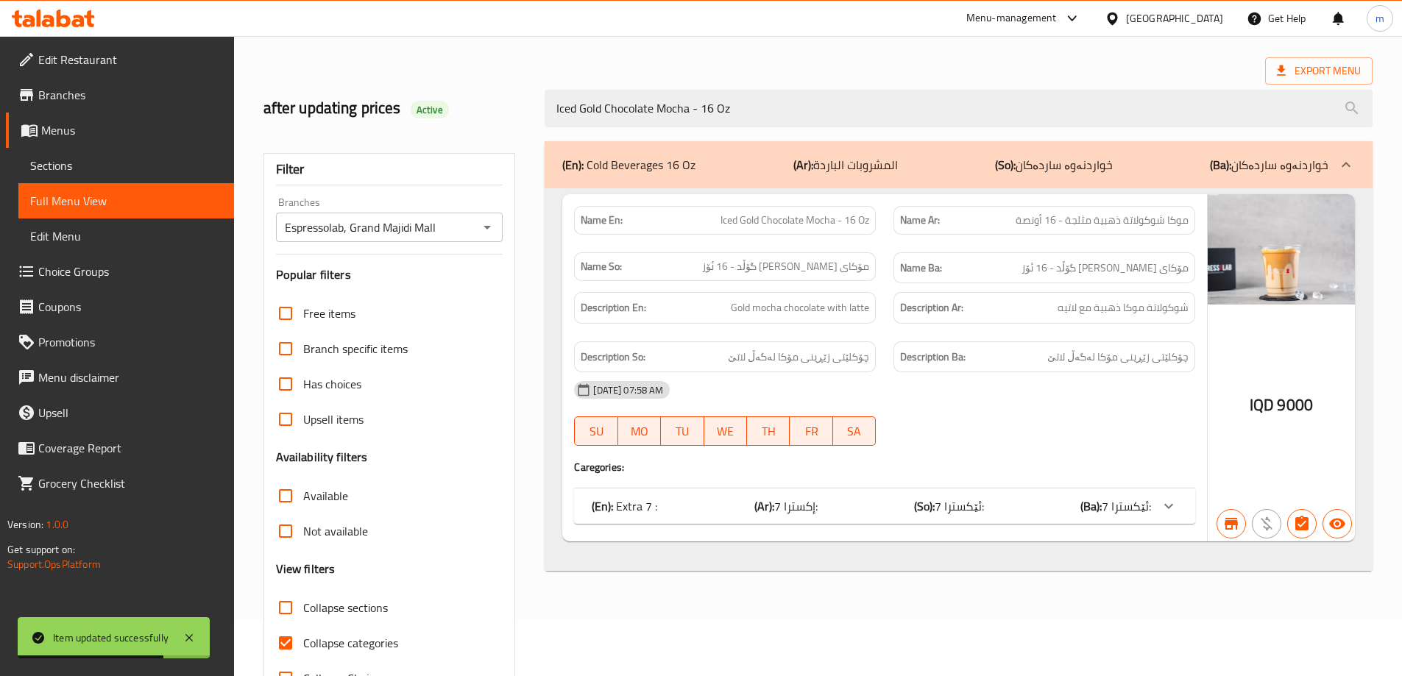
scroll to position [107, 0]
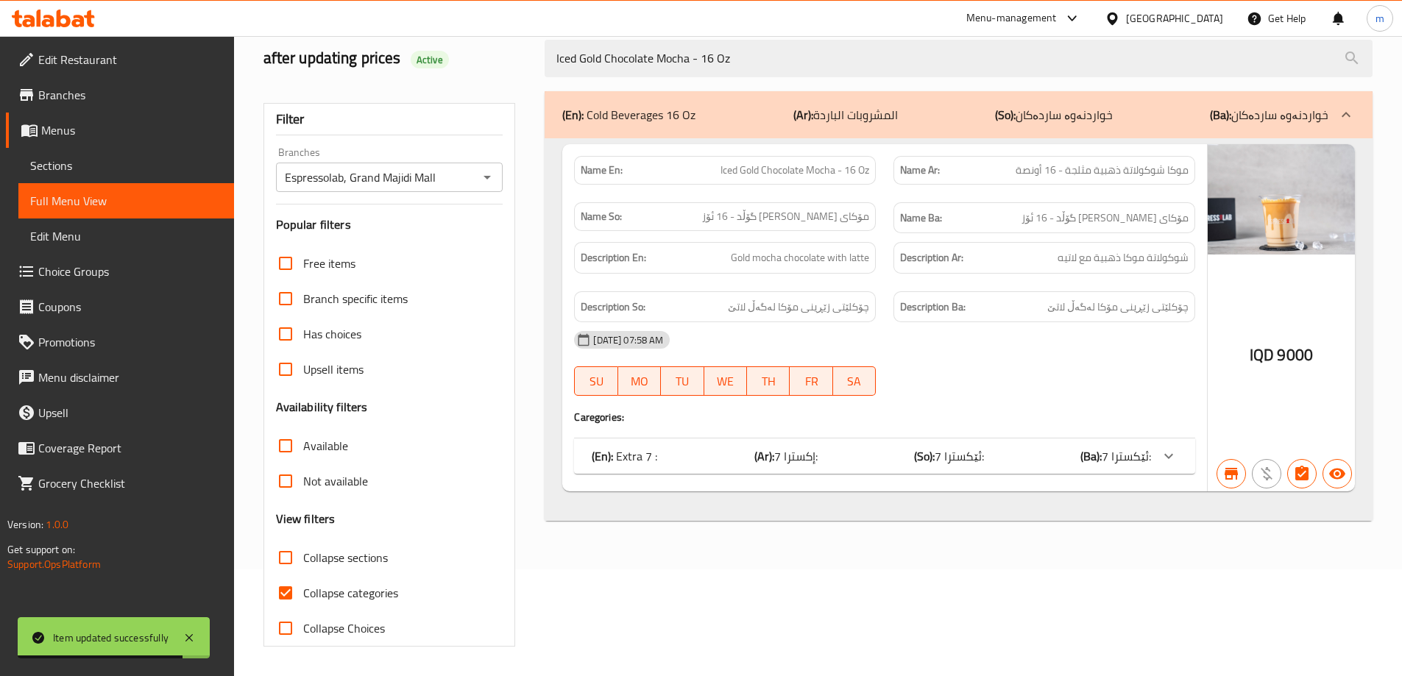
type input "Iced Gold Chocolate Mocha - 16 Oz"
click at [283, 592] on input "Collapse categories" at bounding box center [285, 593] width 35 height 35
checkbox input "false"
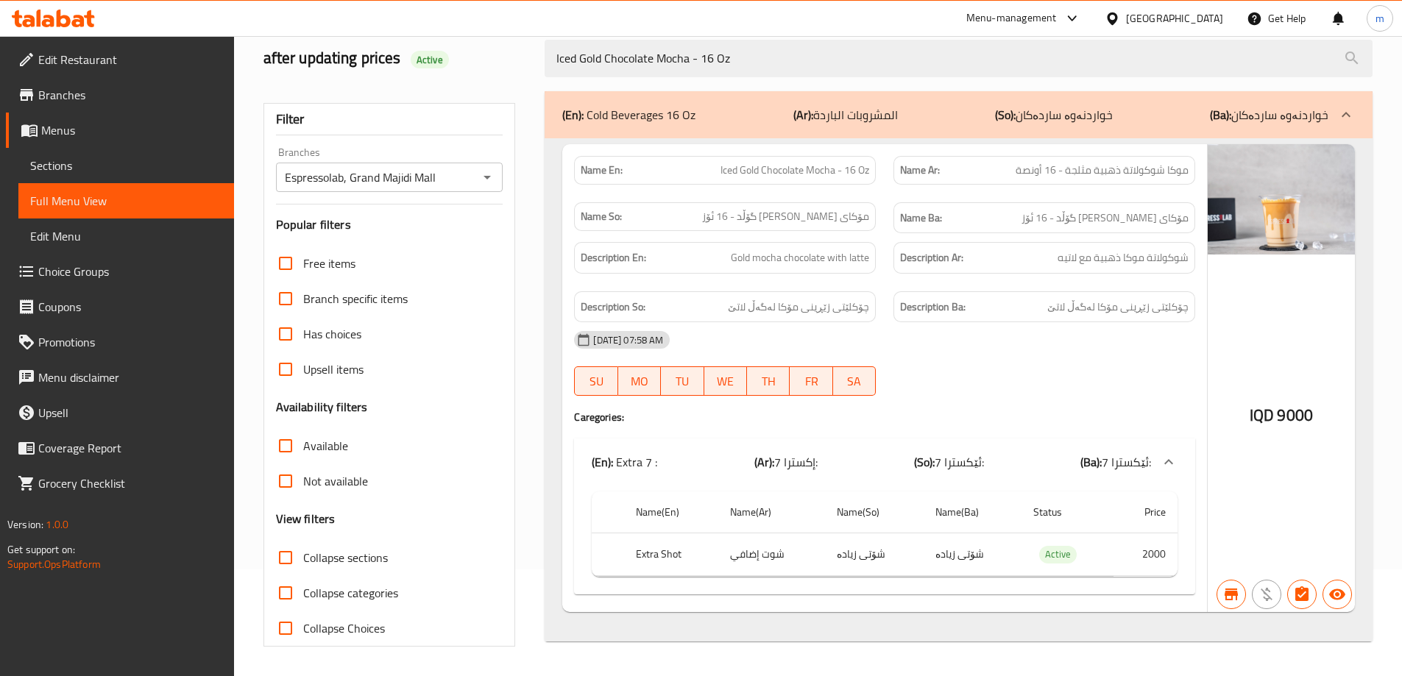
click at [111, 174] on span "Sections" at bounding box center [126, 166] width 192 height 18
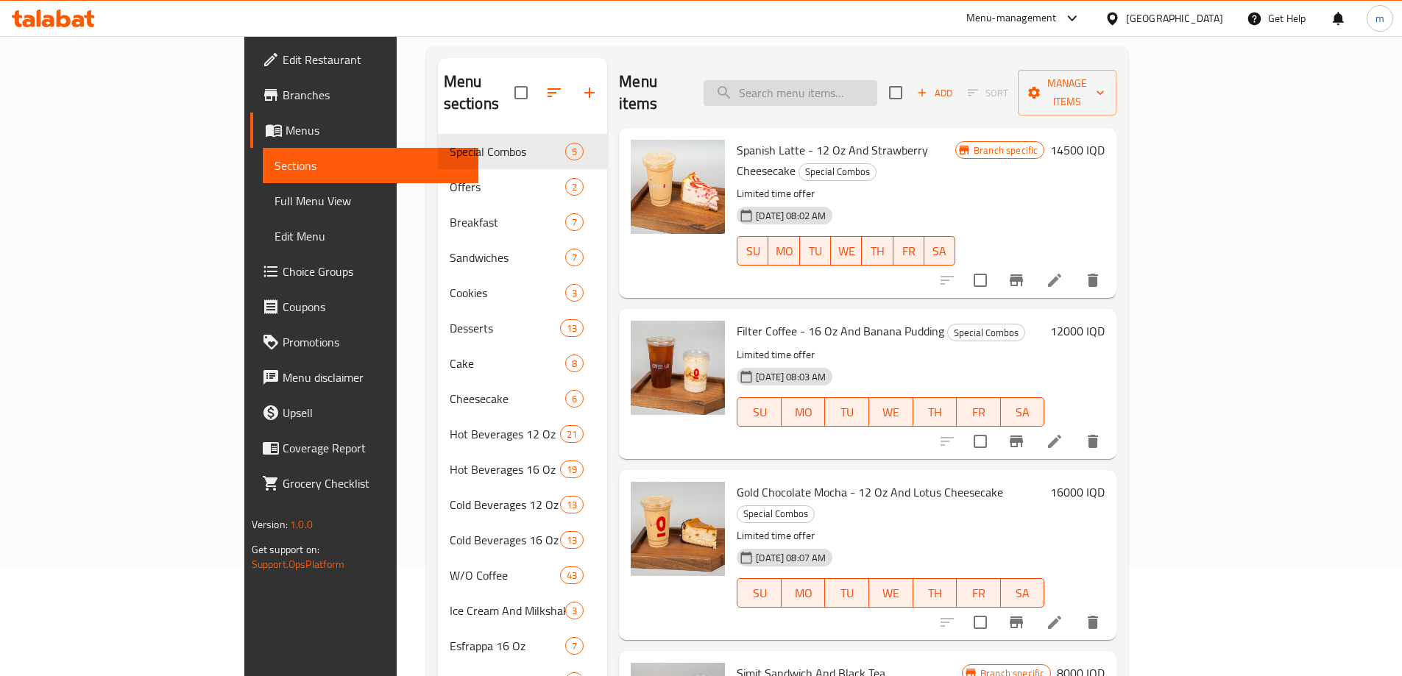
click at [877, 80] on input "search" at bounding box center [791, 93] width 174 height 26
paste input "Cranberry Hibiscus - 16 Oz"
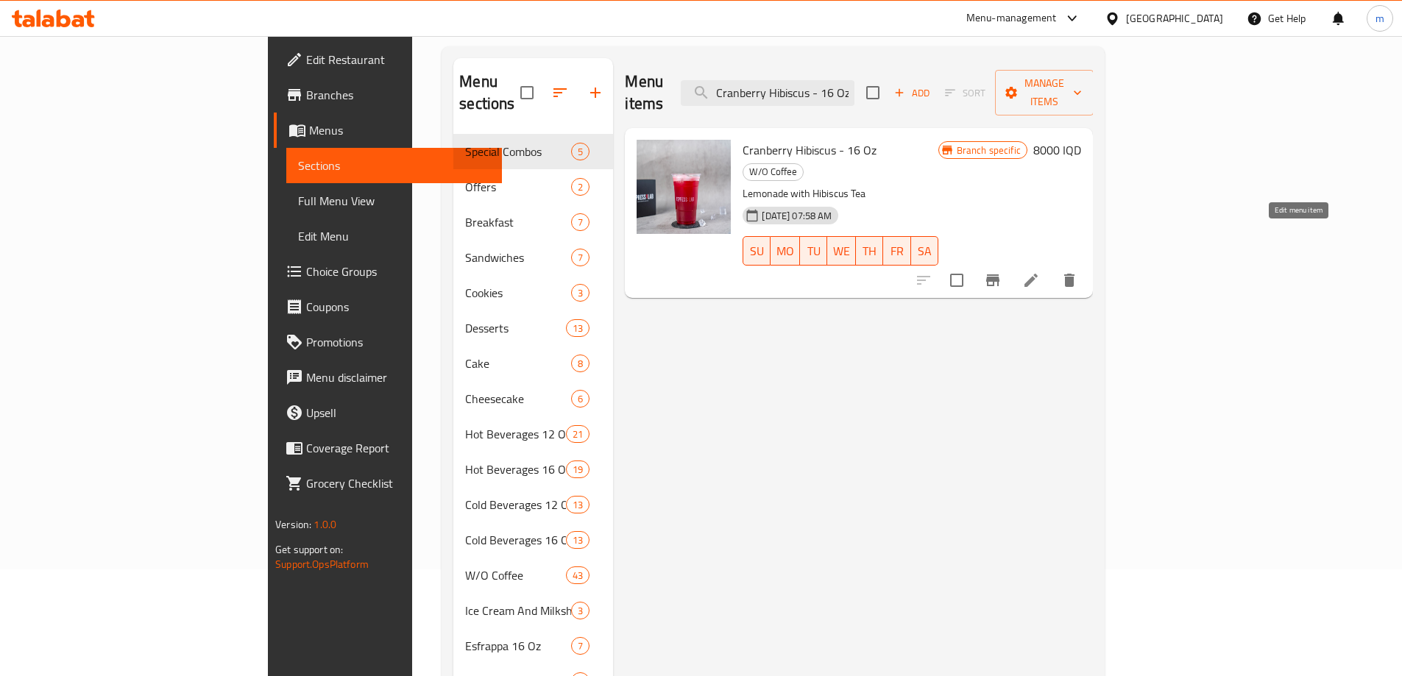
type input "Cranberry Hibiscus - 16 Oz"
click at [1040, 272] on icon at bounding box center [1031, 281] width 18 height 18
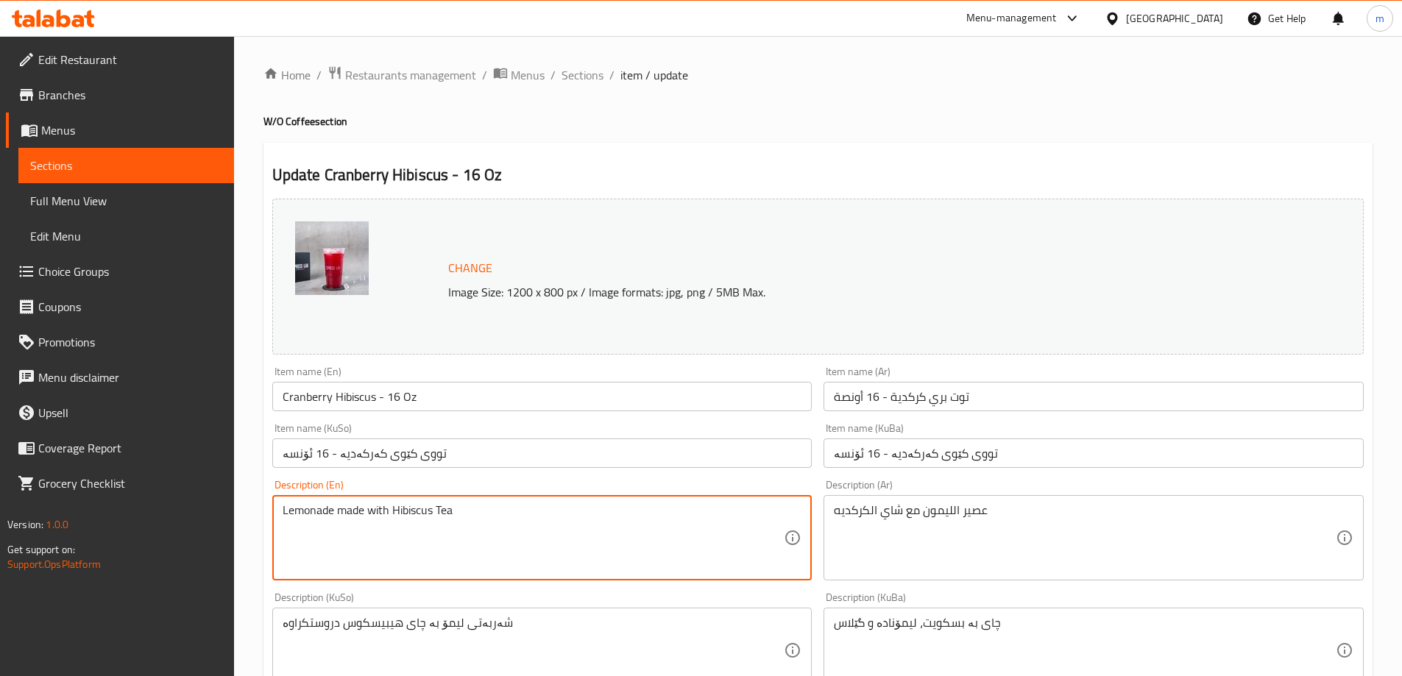
paste textarea "hibiscus t"
click at [407, 511] on textarea "Lemonade made with hibiscus tea" at bounding box center [534, 539] width 502 height 70
type textarea "Lemonade made with hibiscus tea"
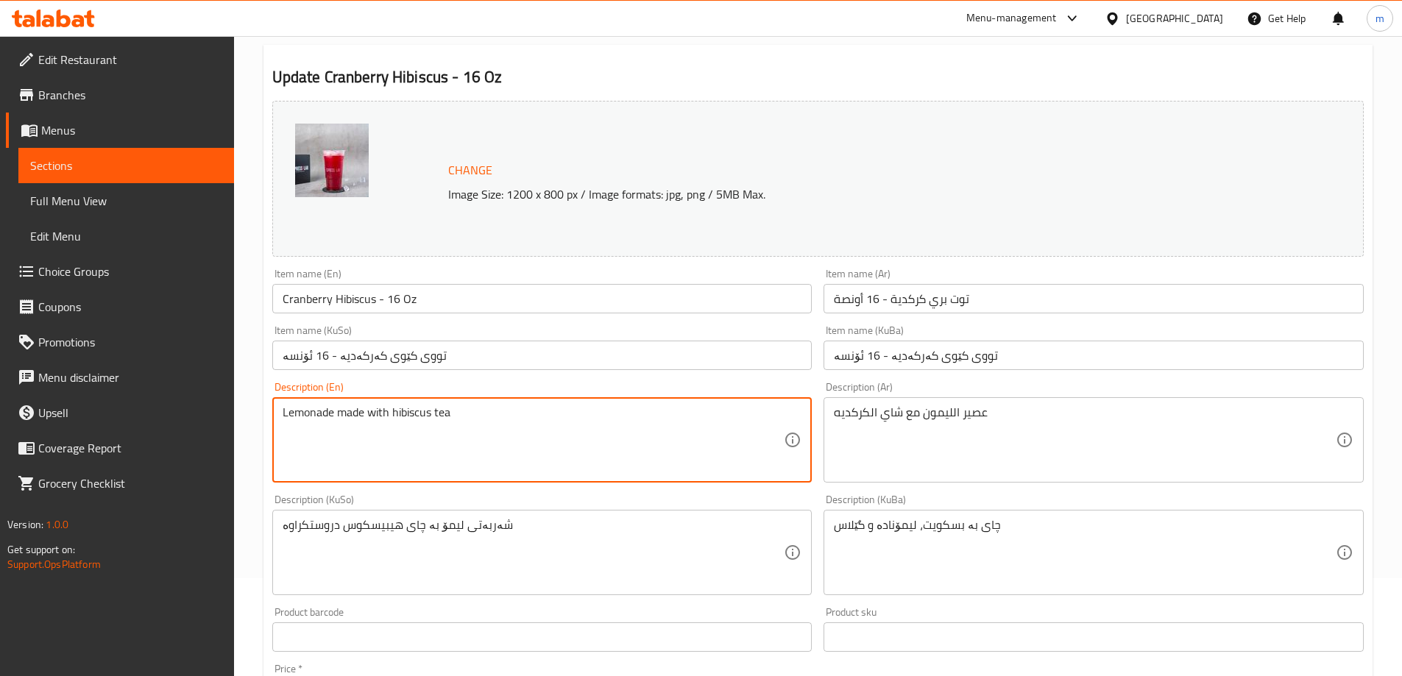
click at [420, 426] on textarea "Lemonade made with hibiscus tea" at bounding box center [534, 441] width 502 height 70
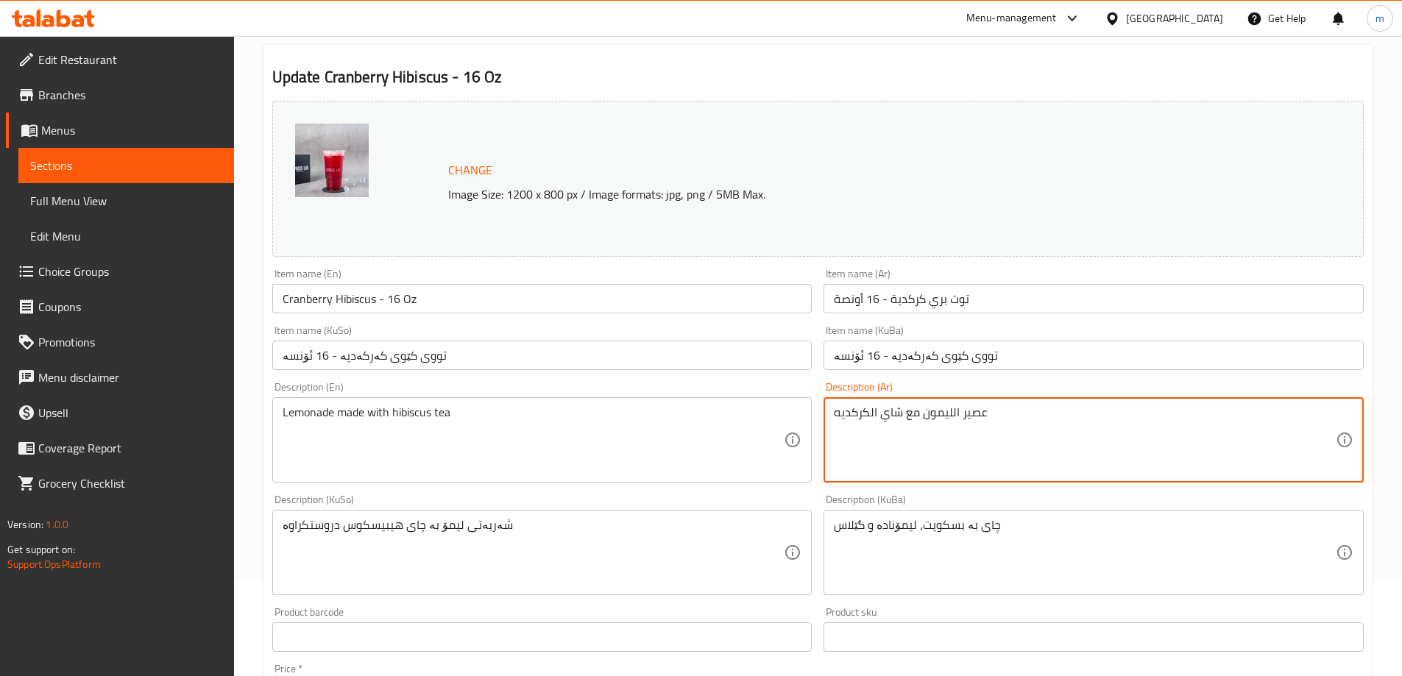
click at [950, 417] on textarea "عصير الليمون مع شاي الكركديه" at bounding box center [1085, 441] width 502 height 70
click at [951, 409] on textarea "عصير الليمون مع شاي الكركديه" at bounding box center [1085, 441] width 502 height 70
click at [920, 417] on textarea "عصير ليمون مع شاي الكركديه" at bounding box center [1085, 441] width 502 height 70
click at [367, 404] on div "Lemonade made with hibiscus tea Description (En)" at bounding box center [542, 440] width 540 height 85
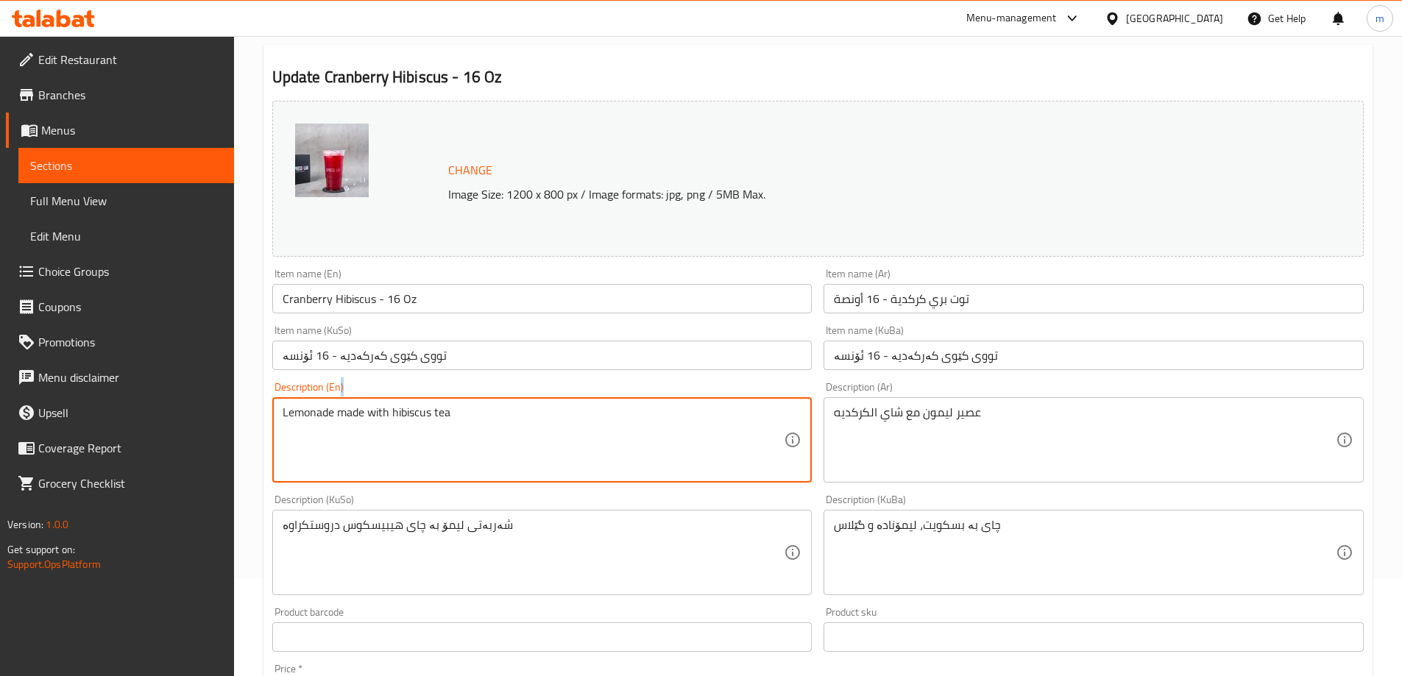
click at [367, 404] on div "Lemonade made with hibiscus tea Description (En)" at bounding box center [542, 440] width 540 height 85
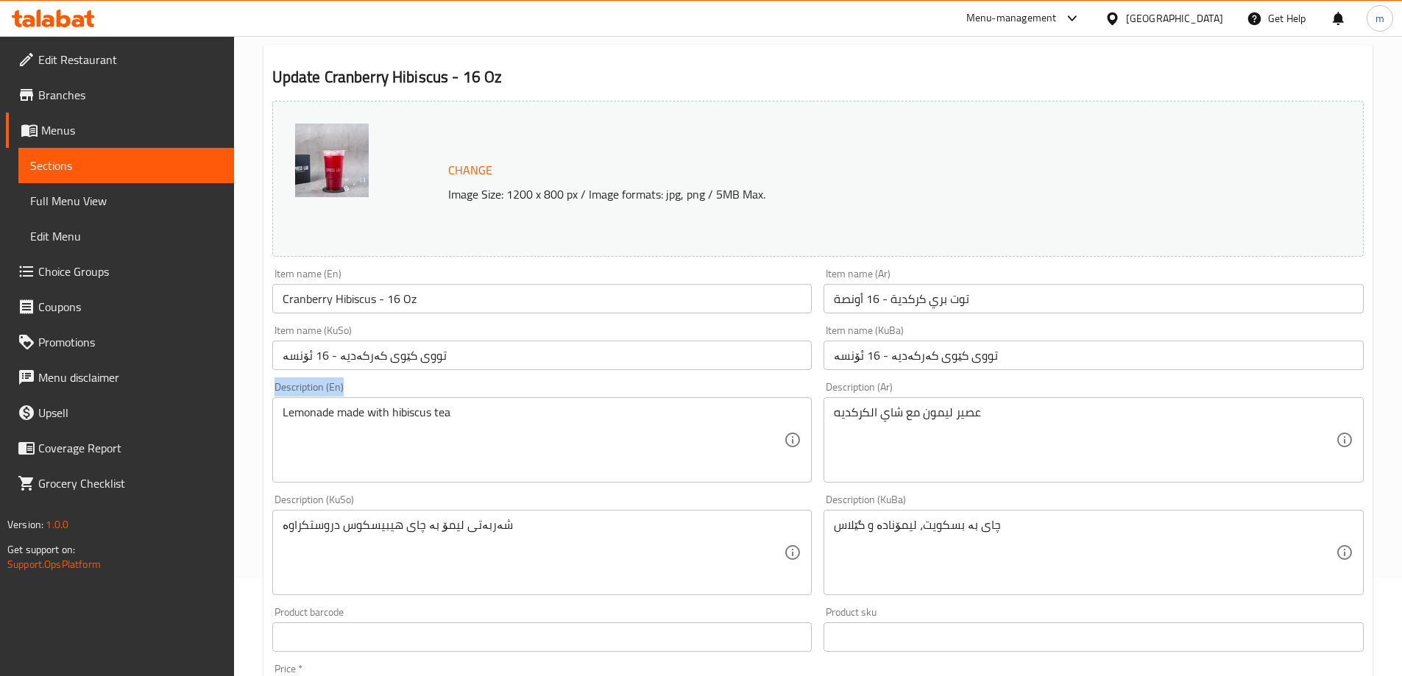
click at [367, 404] on div "Lemonade made with hibiscus tea Description (En)" at bounding box center [542, 440] width 540 height 85
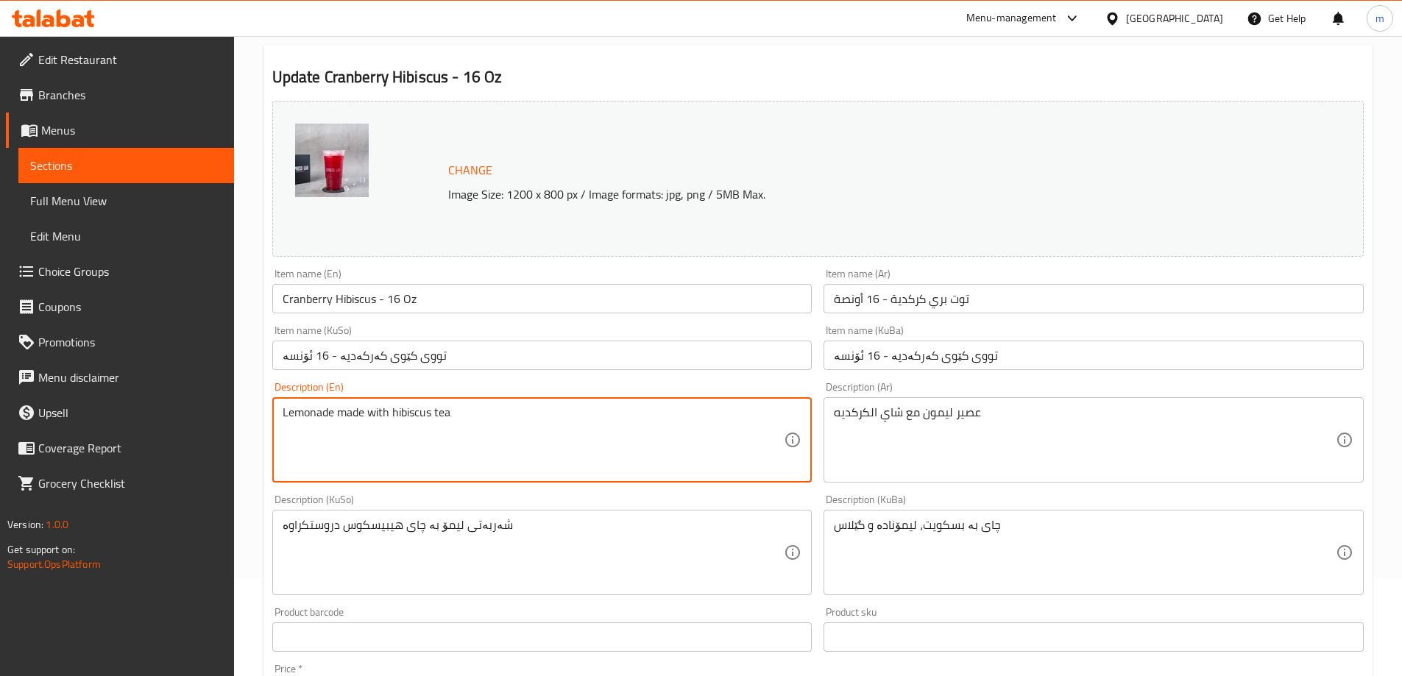
click at [370, 413] on textarea "Lemonade made with hibiscus tea" at bounding box center [534, 441] width 502 height 70
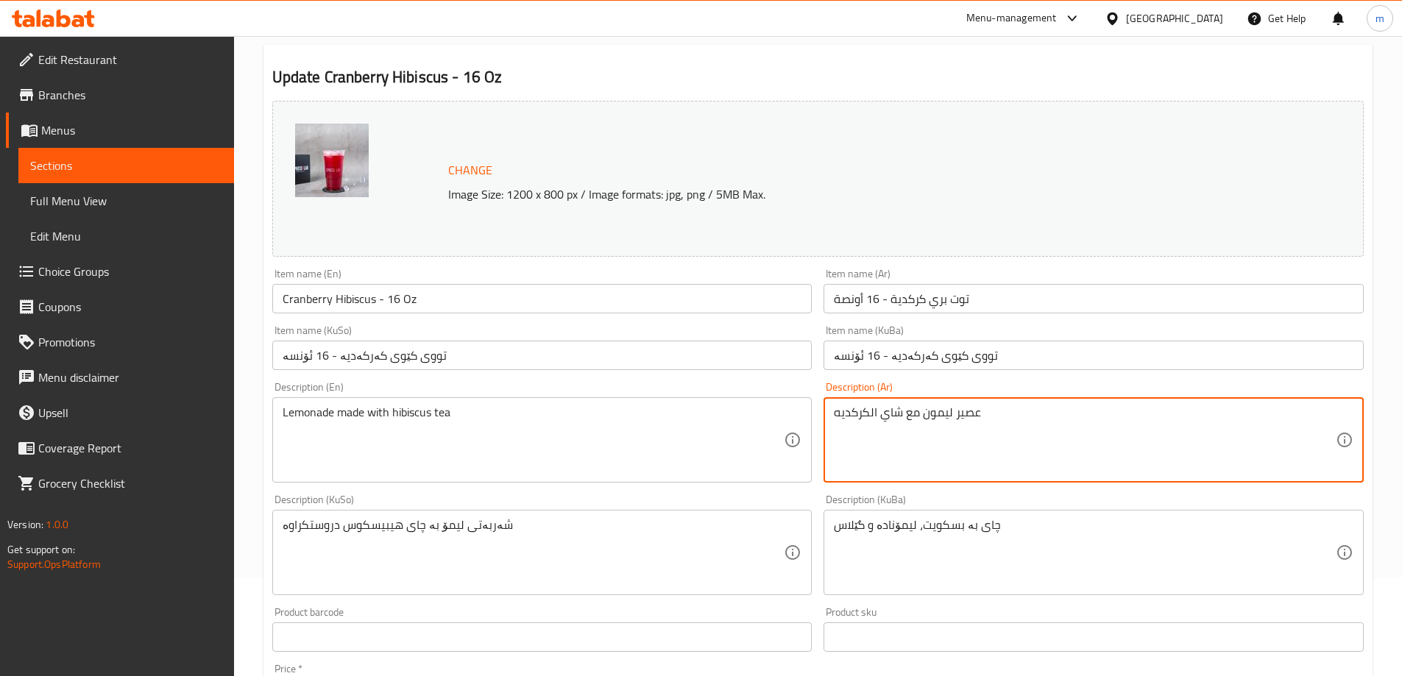
click at [937, 410] on textarea "عصير ليمون مع شاي الكركديه" at bounding box center [1085, 441] width 502 height 70
click at [934, 410] on textarea "عصير ليمون مع شاي الكركديه" at bounding box center [1085, 441] width 502 height 70
drag, startPoint x: 934, startPoint y: 410, endPoint x: 977, endPoint y: 410, distance: 42.7
click at [977, 410] on textarea "عصير ليمون مع شاي الكركديه" at bounding box center [1085, 441] width 502 height 70
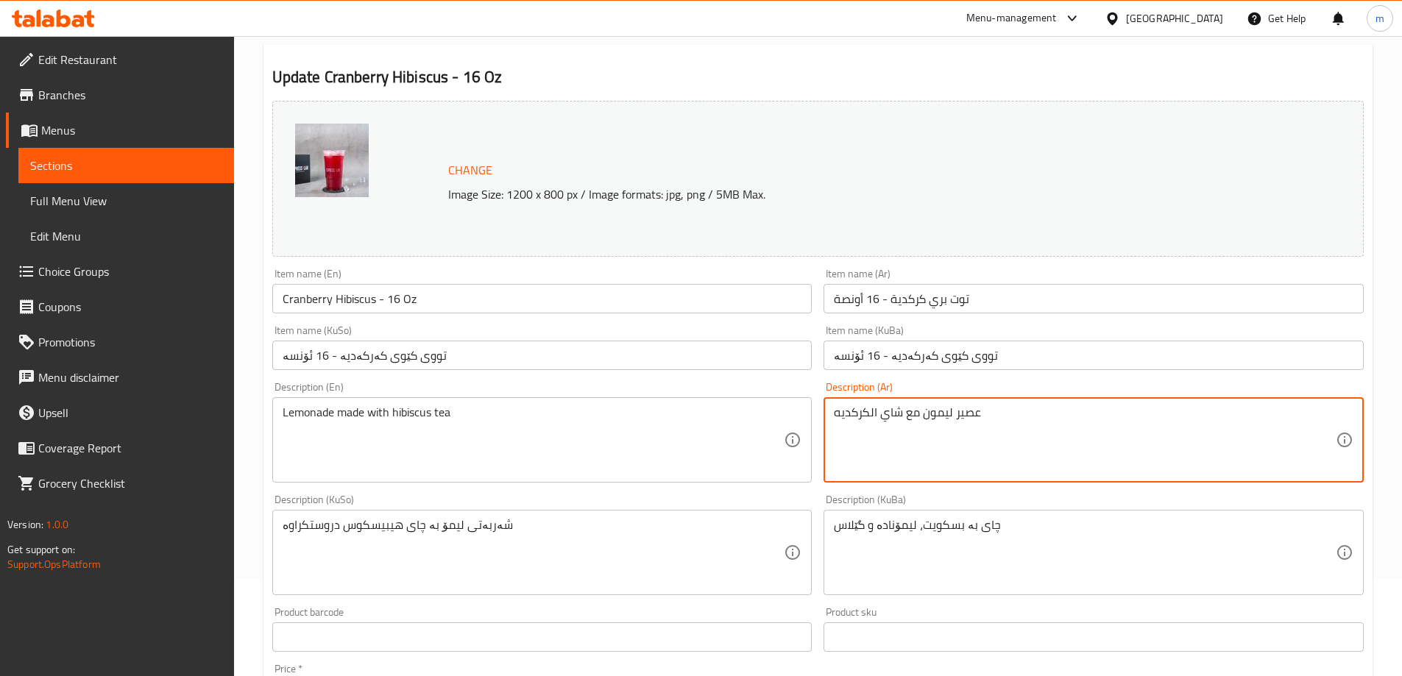
click at [936, 414] on textarea "عصير ليمون مع شاي الكركديه" at bounding box center [1085, 441] width 502 height 70
drag, startPoint x: 936, startPoint y: 414, endPoint x: 955, endPoint y: 414, distance: 19.1
click at [955, 414] on textarea "عصير ليمون مع شاي الكركديه" at bounding box center [1085, 441] width 502 height 70
click at [950, 413] on textarea "عصير ليمون مع شاي الكركديه" at bounding box center [1085, 441] width 502 height 70
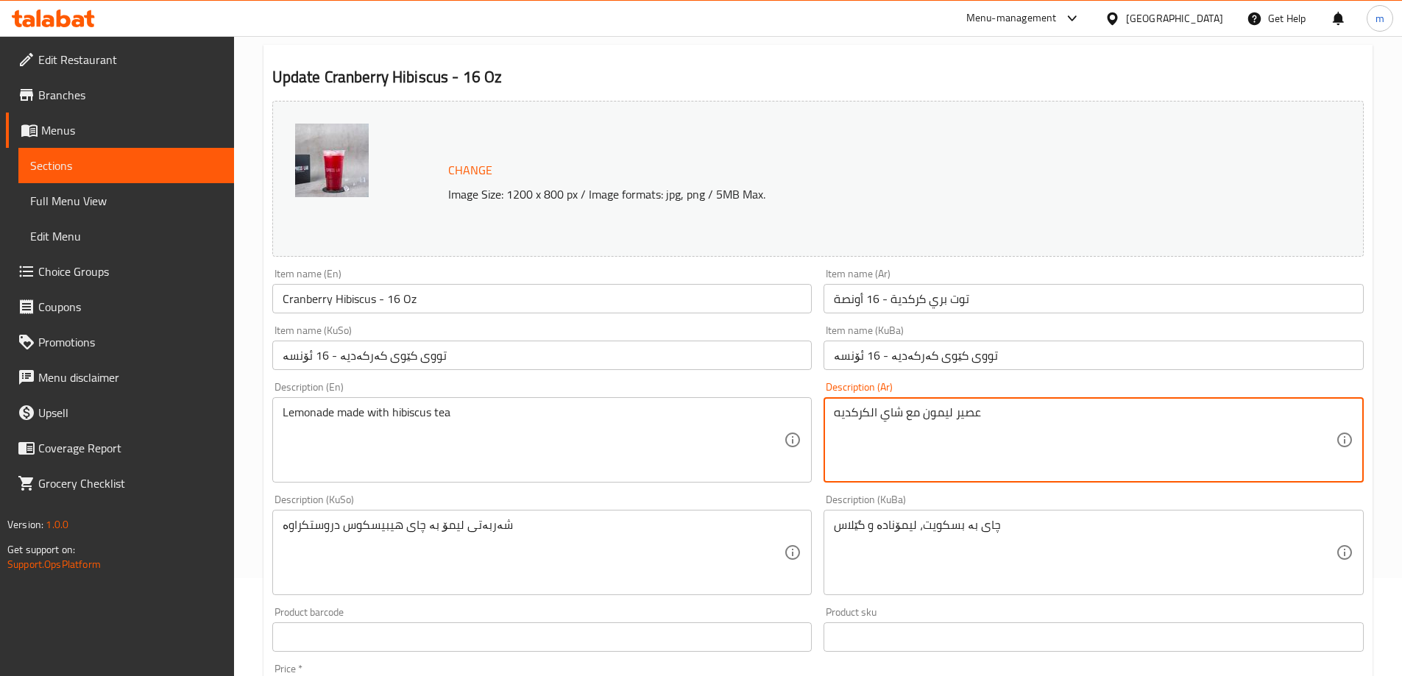
drag, startPoint x: 922, startPoint y: 414, endPoint x: 979, endPoint y: 417, distance: 57.5
click at [979, 417] on textarea "عصير ليمون مع شاي الكركديه" at bounding box center [1085, 441] width 502 height 70
paste textarea "ادة"
click at [870, 407] on textarea "عصير ليمونادة مع شاي الكركديه" at bounding box center [1085, 441] width 502 height 70
type textarea "عصير ليمونادة مع شاي كركديه"
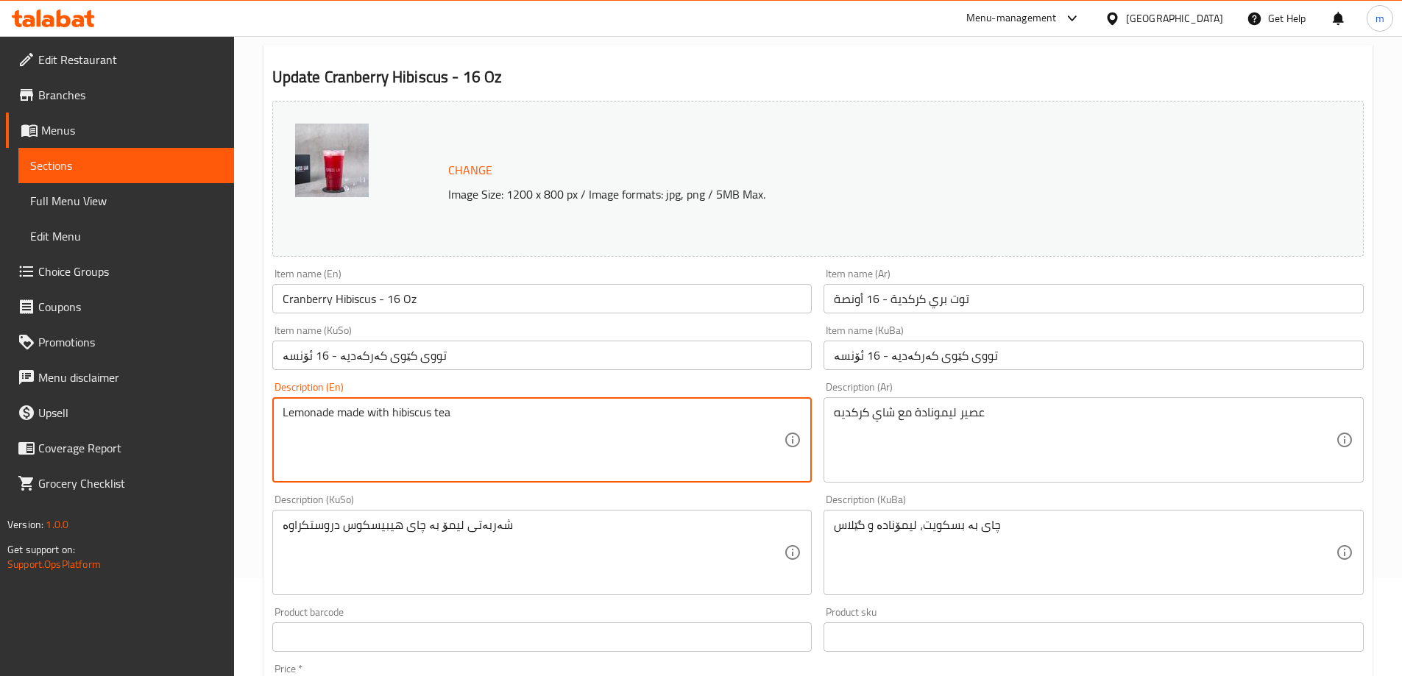
drag, startPoint x: 334, startPoint y: 413, endPoint x: 239, endPoint y: 420, distance: 96.0
click at [333, 413] on textarea "Lemonade made with hibiscus tea" at bounding box center [534, 441] width 502 height 70
paste textarea "Juice"
click at [339, 409] on textarea "Lemonade Juice made with hibiscus tea" at bounding box center [534, 441] width 502 height 70
type textarea "Lemonade juice made with hibiscus tea"
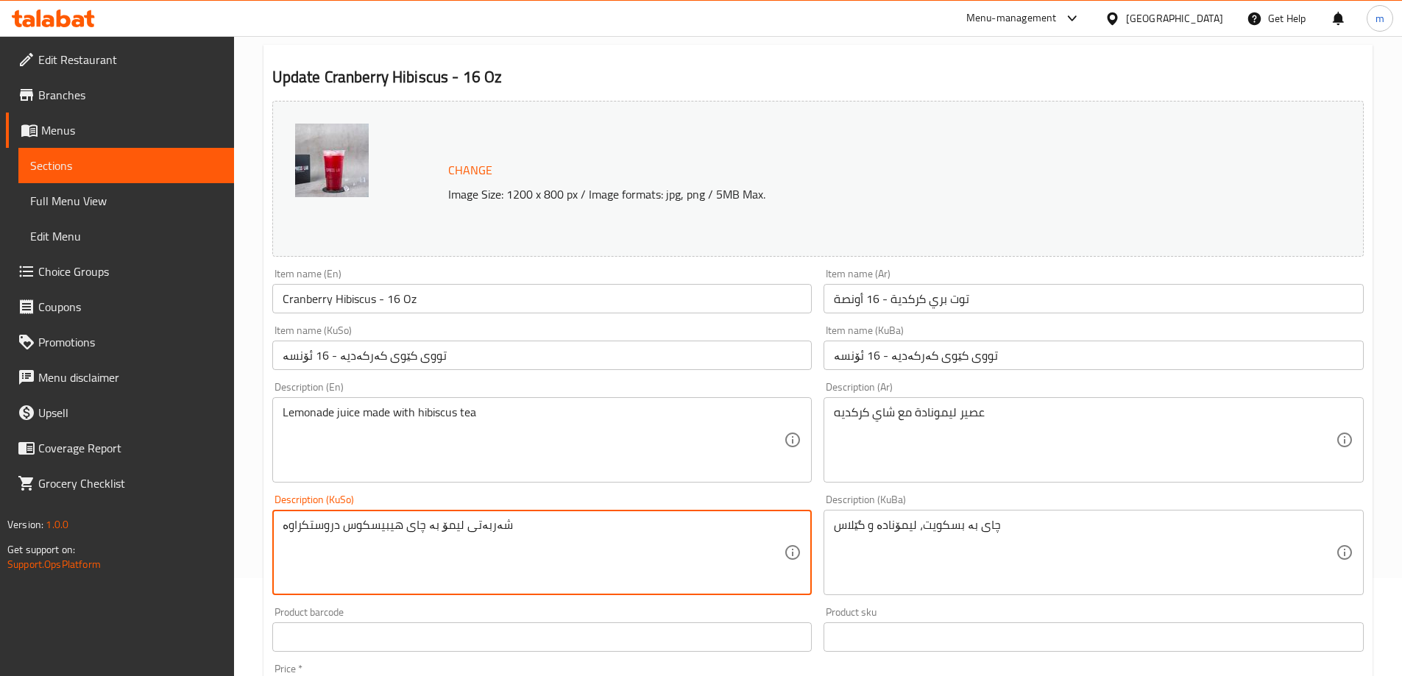
click at [447, 526] on textarea "شەربەتی لیمۆ بە چای هیبیسکوس دروستکراوە" at bounding box center [534, 553] width 502 height 70
paste textarea "يمۆنادە"
type textarea "شەربەتی ليمۆنادە بە چای هیبیسکوس دروستکراوە"
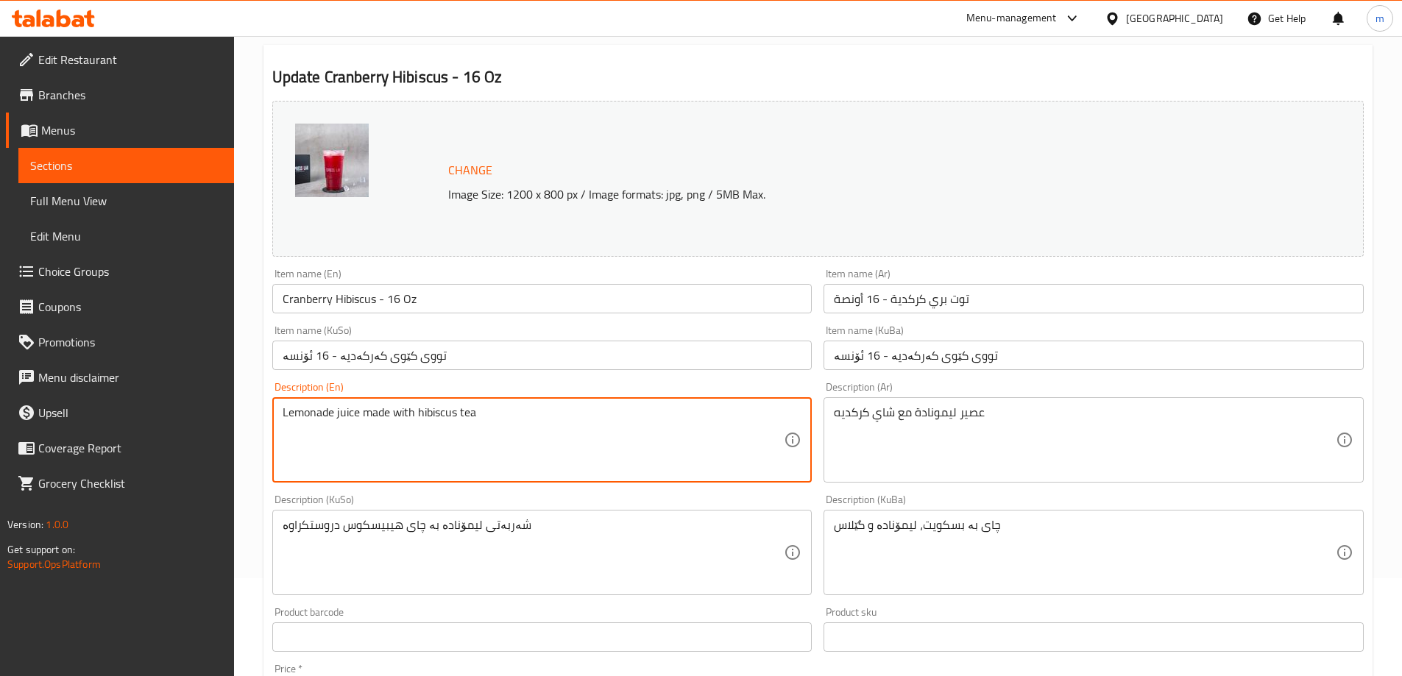
click at [386, 411] on textarea "Lemonade juice made with hibiscus tea" at bounding box center [534, 441] width 502 height 70
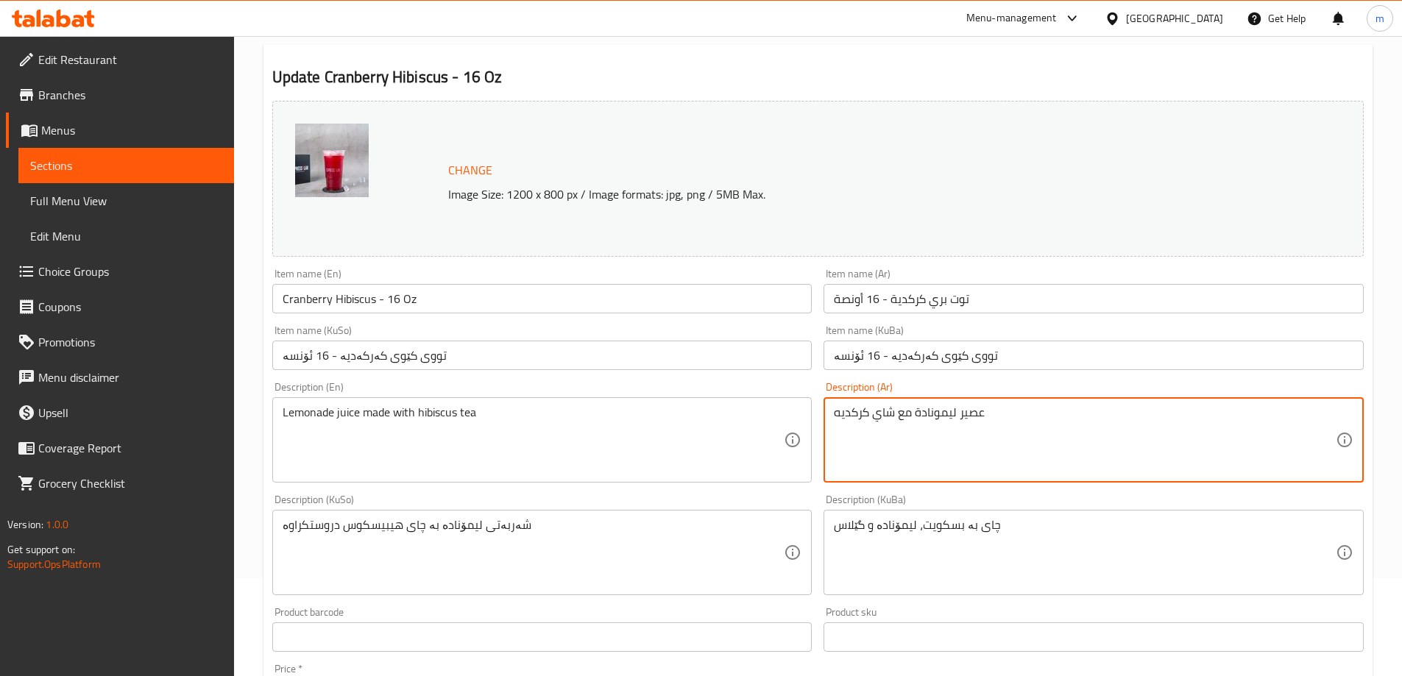
click at [982, 425] on textarea "عصير ليمونادة مع شاي كركديه" at bounding box center [1085, 441] width 502 height 70
paste textarea "مصنوع من"
click at [967, 415] on textarea "عصير ليمون مصنوع من شاي كركديه" at bounding box center [1085, 441] width 502 height 70
click at [972, 415] on textarea "عصير ليمون مصنوع من شاي كركديه" at bounding box center [1085, 441] width 502 height 70
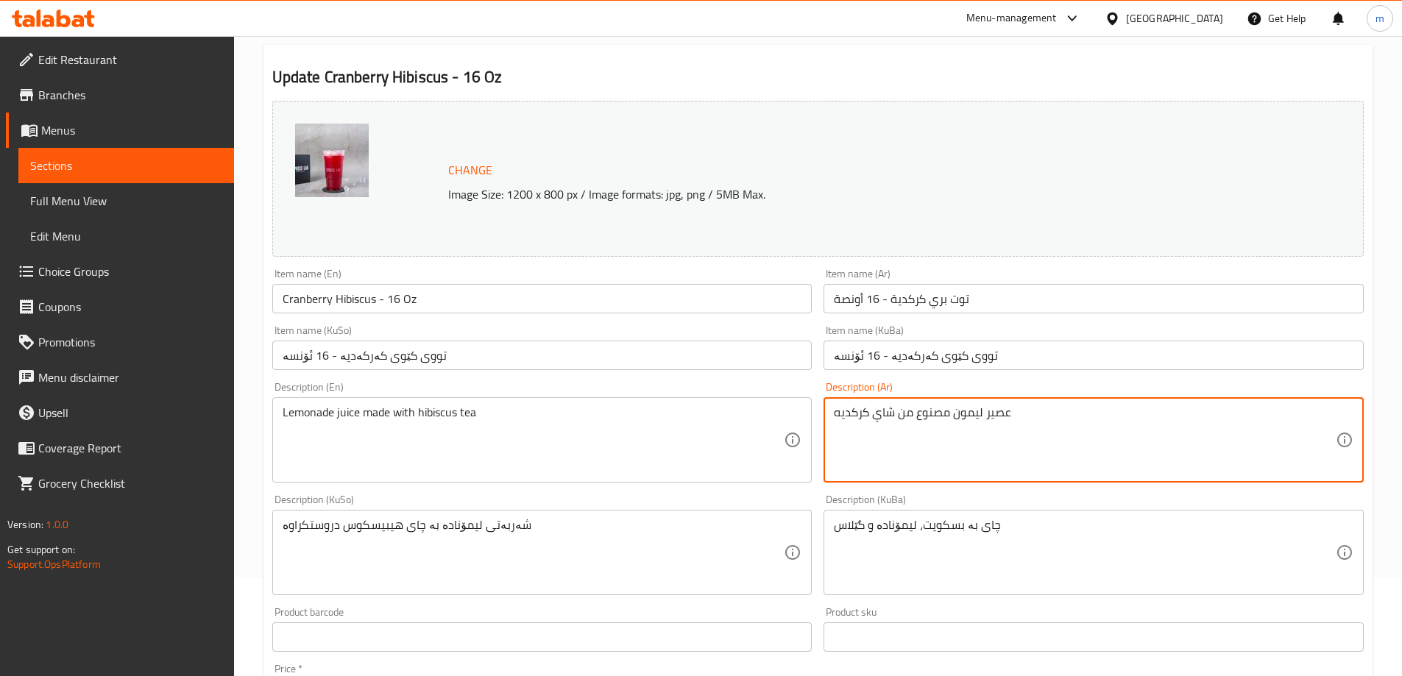
click at [966, 411] on textarea "عصير ليمون مصنوع من شاي كركديه" at bounding box center [1085, 441] width 502 height 70
drag, startPoint x: 966, startPoint y: 411, endPoint x: 1003, endPoint y: 417, distance: 37.2
click at [1003, 417] on textarea "عصير ليمون مصنوع من شاي كركديه" at bounding box center [1085, 441] width 502 height 70
click at [1005, 412] on textarea "عصير ليمون مصنوع من شاي كركديه" at bounding box center [1085, 441] width 502 height 70
drag, startPoint x: 1012, startPoint y: 414, endPoint x: 955, endPoint y: 409, distance: 57.6
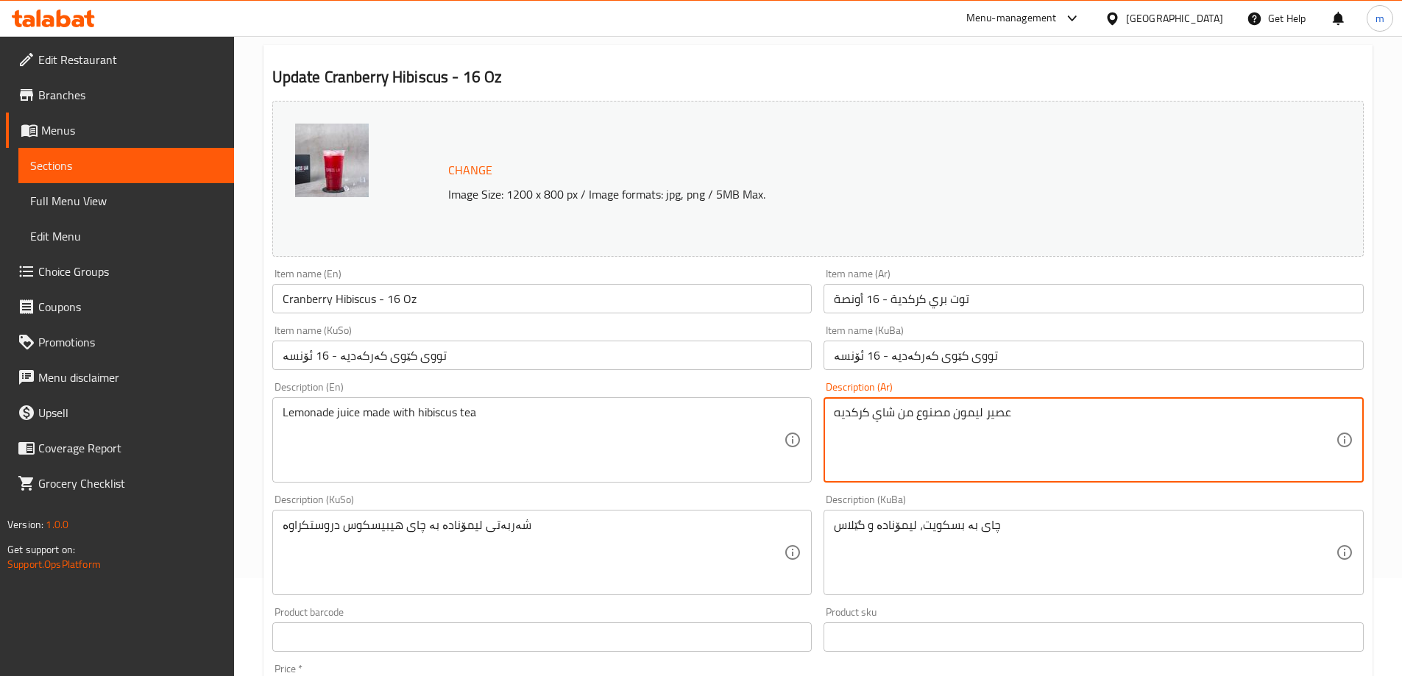
click at [955, 409] on textarea "عصير ليمون مصنوع من شاي كركديه" at bounding box center [1085, 441] width 502 height 70
paste textarea "ادة"
type textarea "عصير ليمونادة مصنوع من شاي كركديه"
click at [311, 525] on textarea "شەربەتی ليمۆنادە بە چای هیبیسکوس دروستکراوە" at bounding box center [534, 553] width 502 height 70
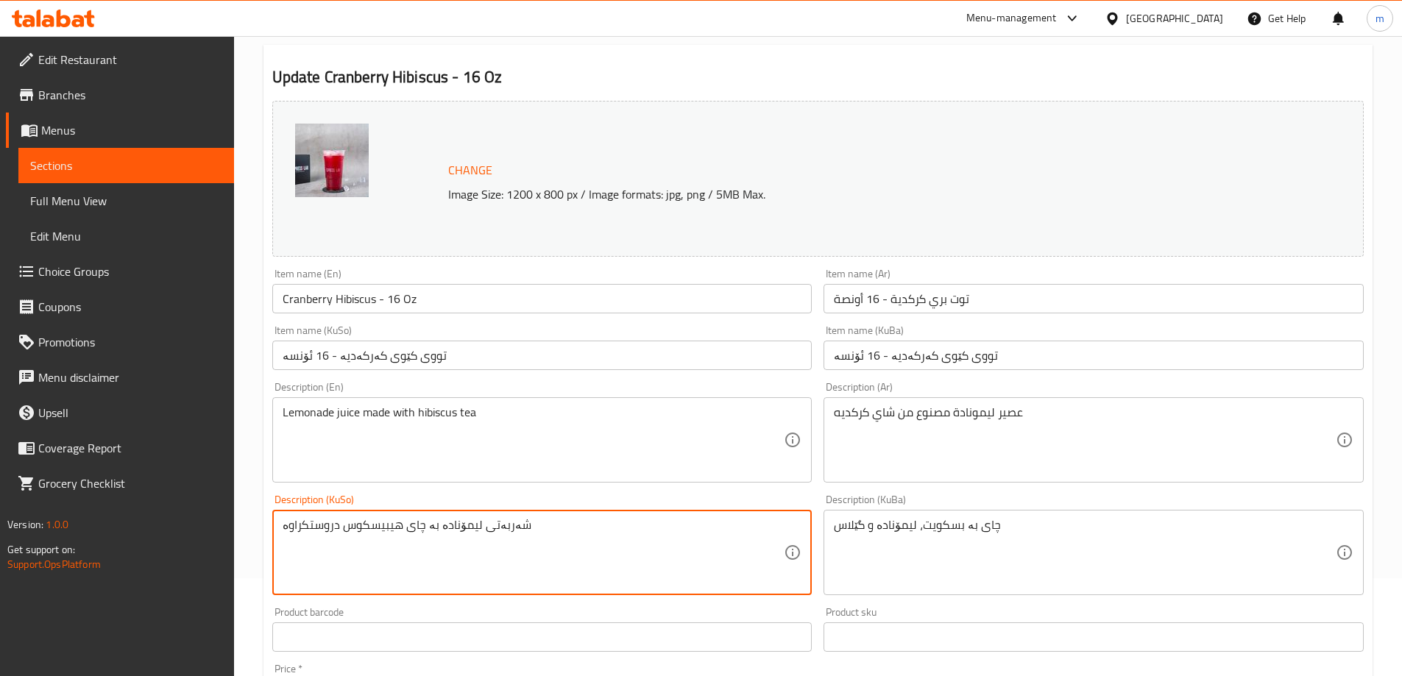
click at [473, 534] on textarea "شەربەتی ليمۆنادە بە چای هیبیسکوس دروستکراوە" at bounding box center [534, 553] width 502 height 70
click at [306, 523] on textarea "شەربەتی ليمۆنادە بە چای هیبیسکوس دروستکراوە" at bounding box center [534, 553] width 502 height 70
click at [378, 524] on textarea "شەربەتی ليمۆنادە بە چای هیبیسکوس" at bounding box center [534, 553] width 502 height 70
paste textarea "دروستکراوە"
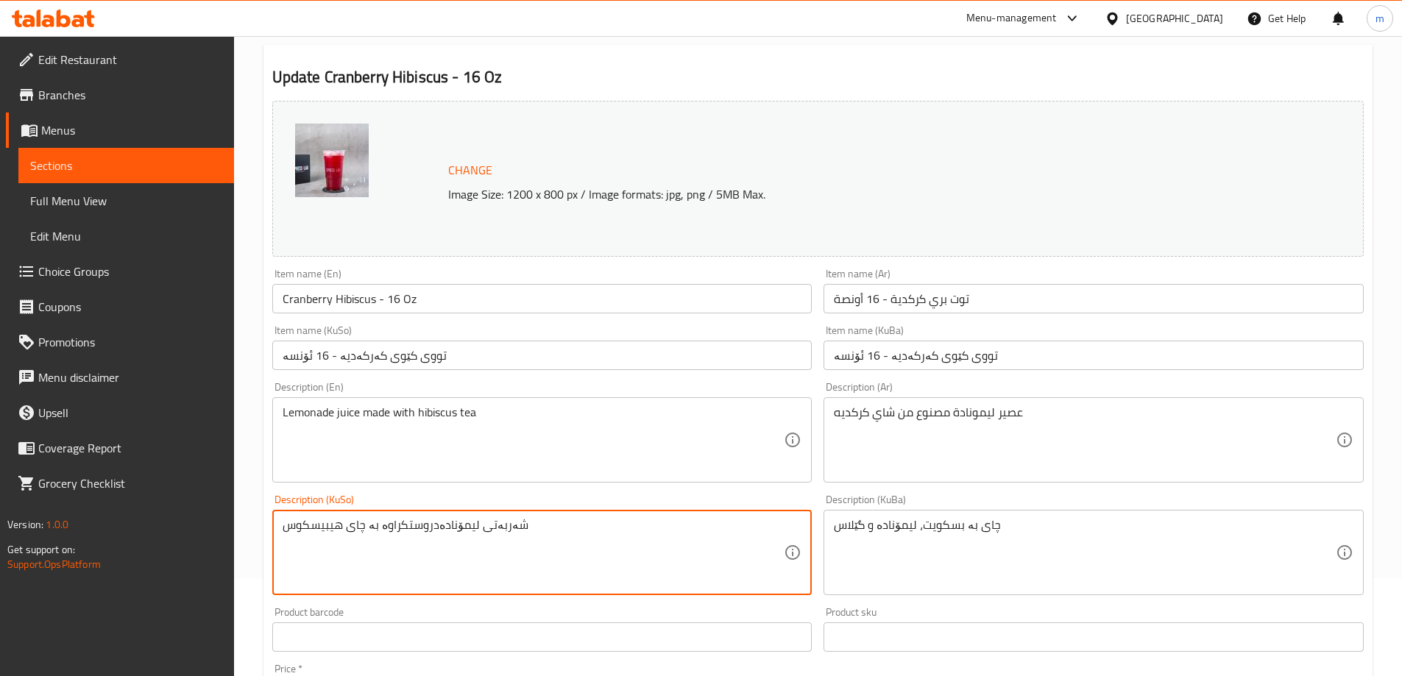
click at [431, 523] on textarea "شەربەتی ليمۆنادەدروستکراوە بە چای هیبیسکوس" at bounding box center [534, 553] width 502 height 70
click at [379, 522] on textarea "شەربەتی ليمۆنادە دروستکراوە بە چای هیبیسکوس" at bounding box center [534, 553] width 502 height 70
click at [313, 523] on textarea "شەربەتی ليمۆنادە دروستکراو بە چای هیبیسکوس" at bounding box center [534, 553] width 502 height 70
type textarea "شەربەتی ليمۆنادە دروستکراو بە چای کەرکەدیە"
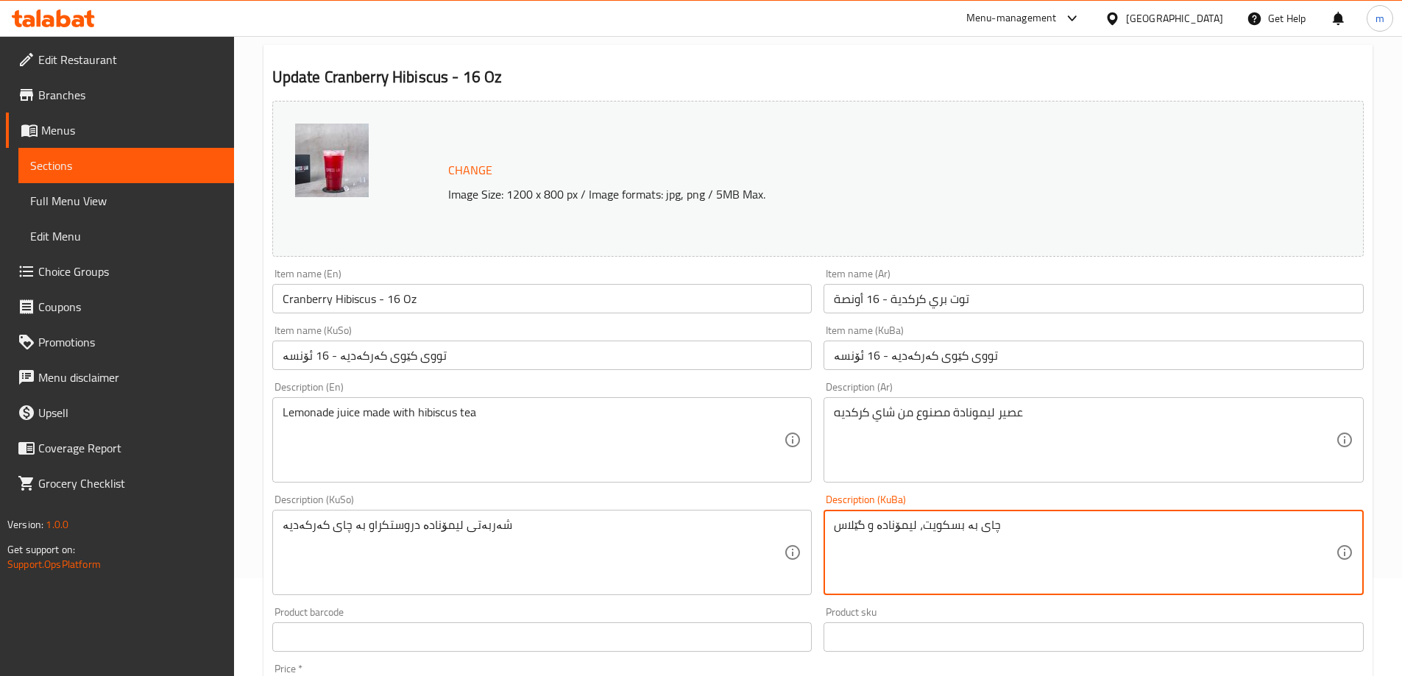
click at [964, 521] on textarea "چای بە بسکویت، ليمۆنادە و گێلاس" at bounding box center [1085, 553] width 502 height 70
paste textarea "شەربەتی ليمۆنادە دروستکراو بە چای کەرکەدیە"
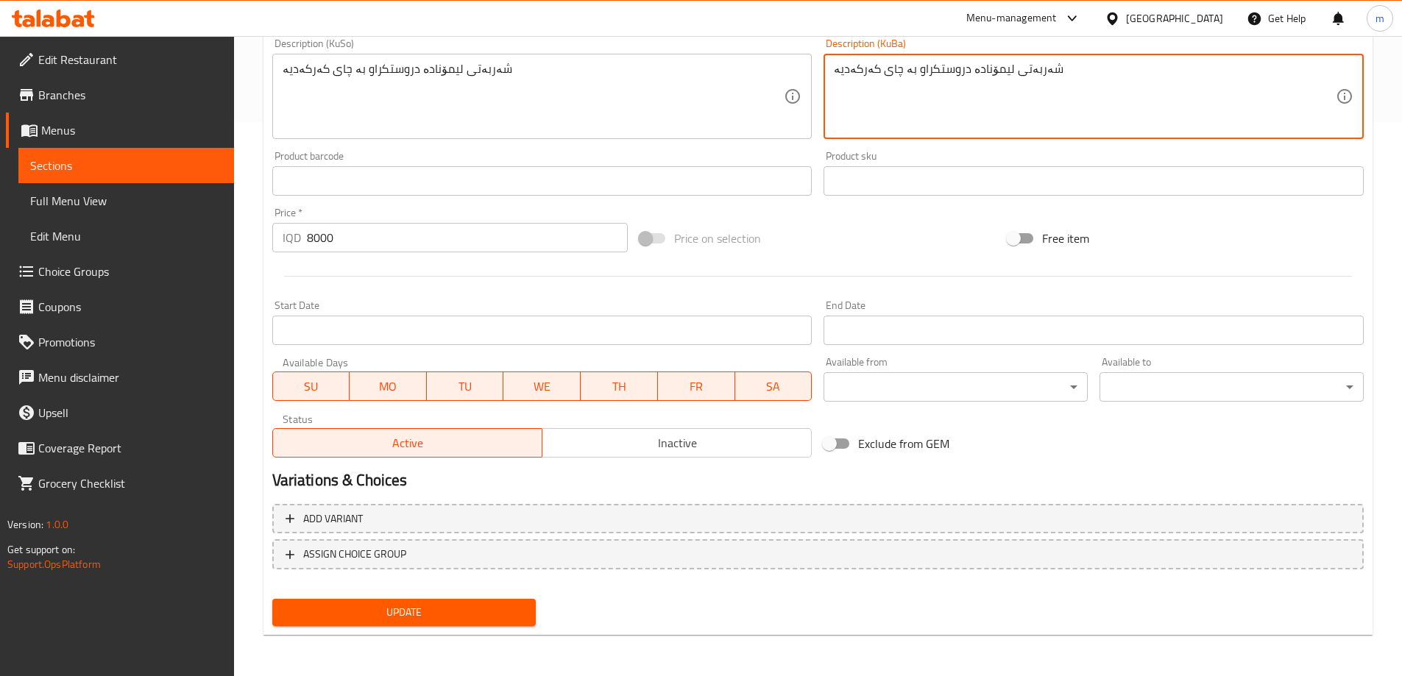
type textarea "شەربەتی ليمۆنادە دروستکراو بە چای کەرکەدیە"
click at [352, 610] on span "Update" at bounding box center [404, 613] width 241 height 18
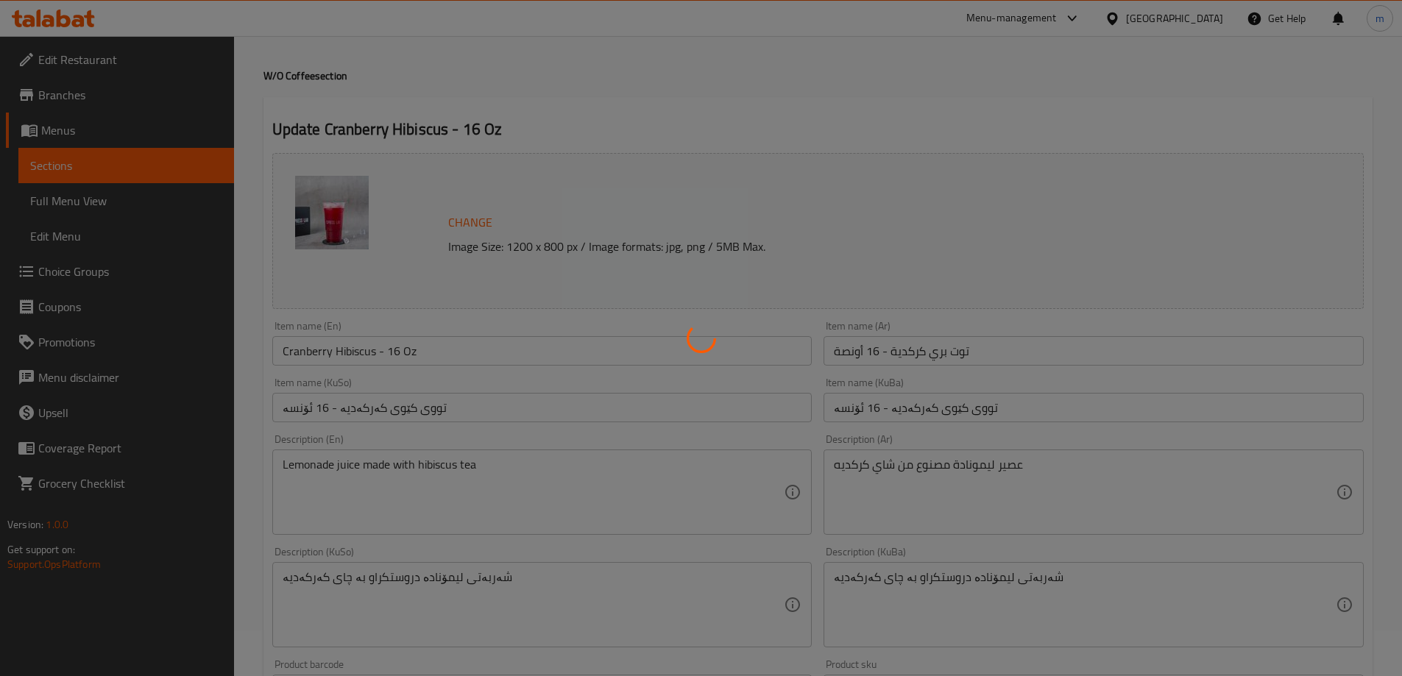
scroll to position [0, 0]
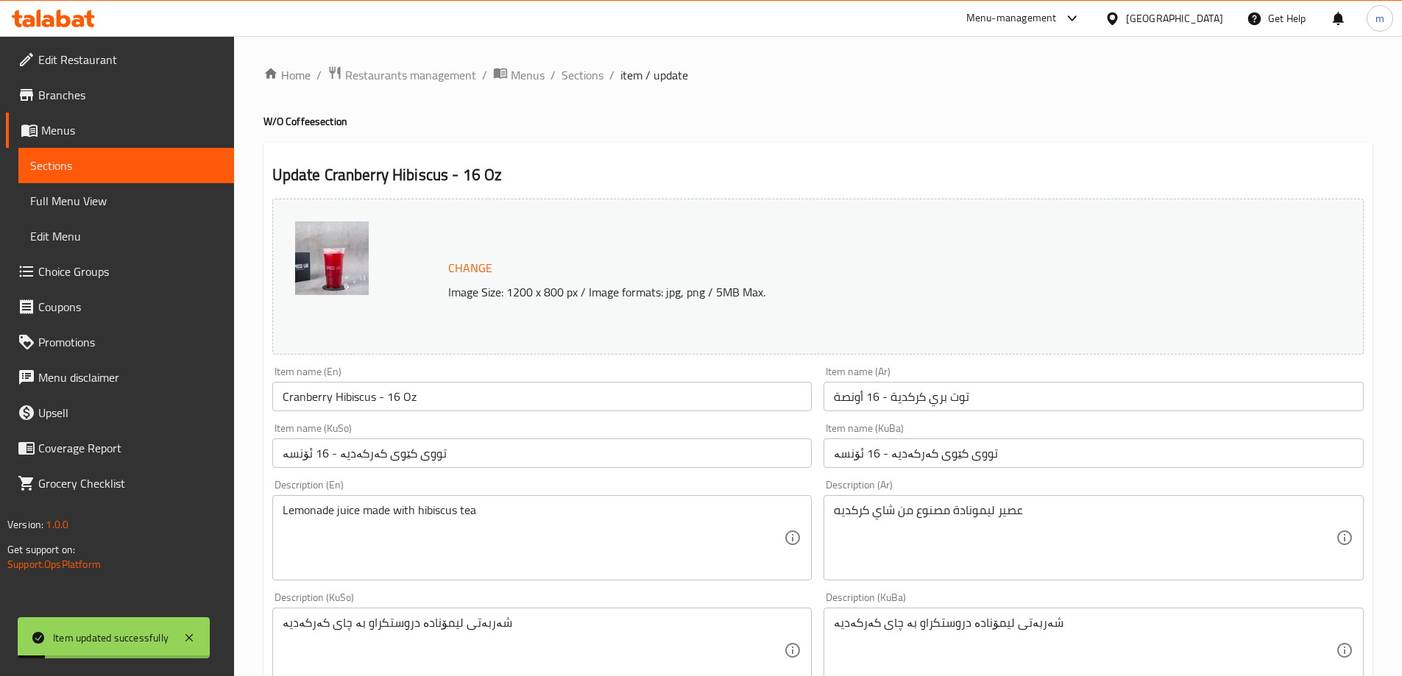
click at [347, 388] on input "Cranberry Hibiscus - 16 Oz" at bounding box center [542, 396] width 540 height 29
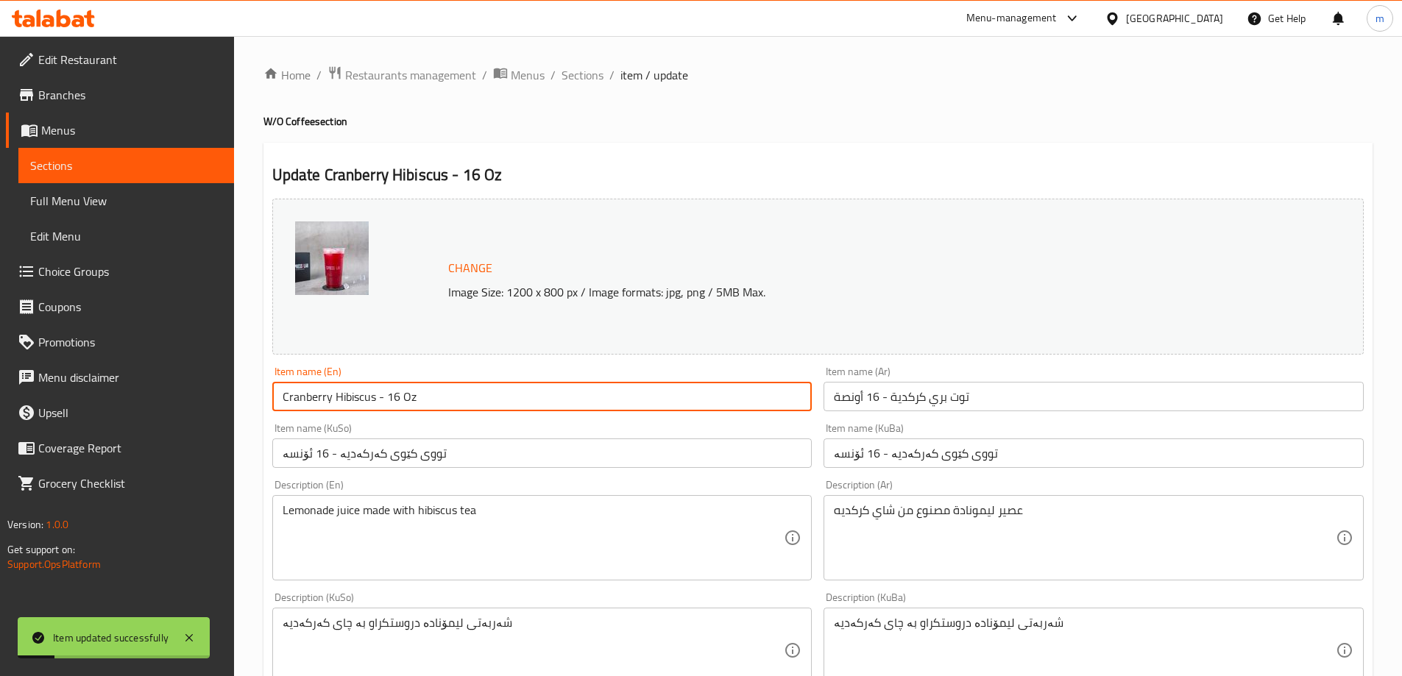
click at [355, 398] on input "Cranberry Hibiscus - 16 Oz" at bounding box center [542, 396] width 540 height 29
click at [68, 198] on span "Full Menu View" at bounding box center [126, 201] width 192 height 18
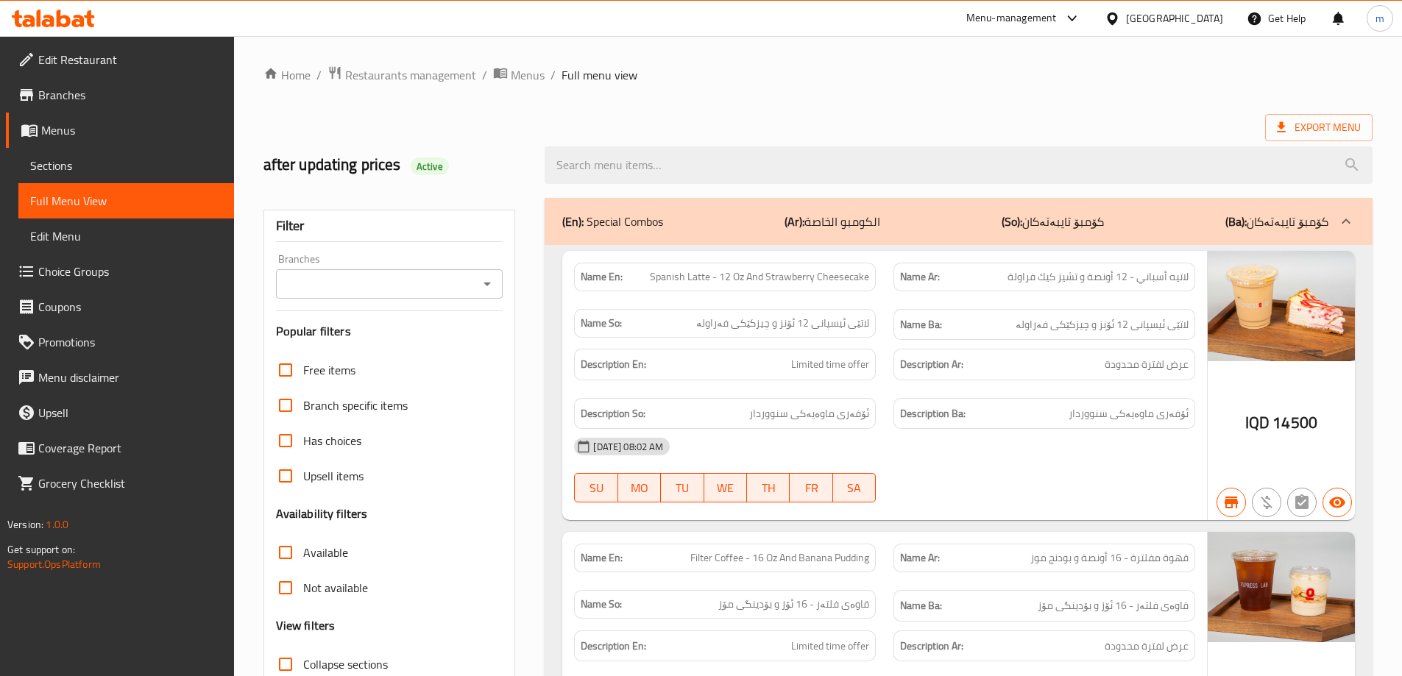
click at [487, 289] on icon "Open" at bounding box center [487, 284] width 18 height 18
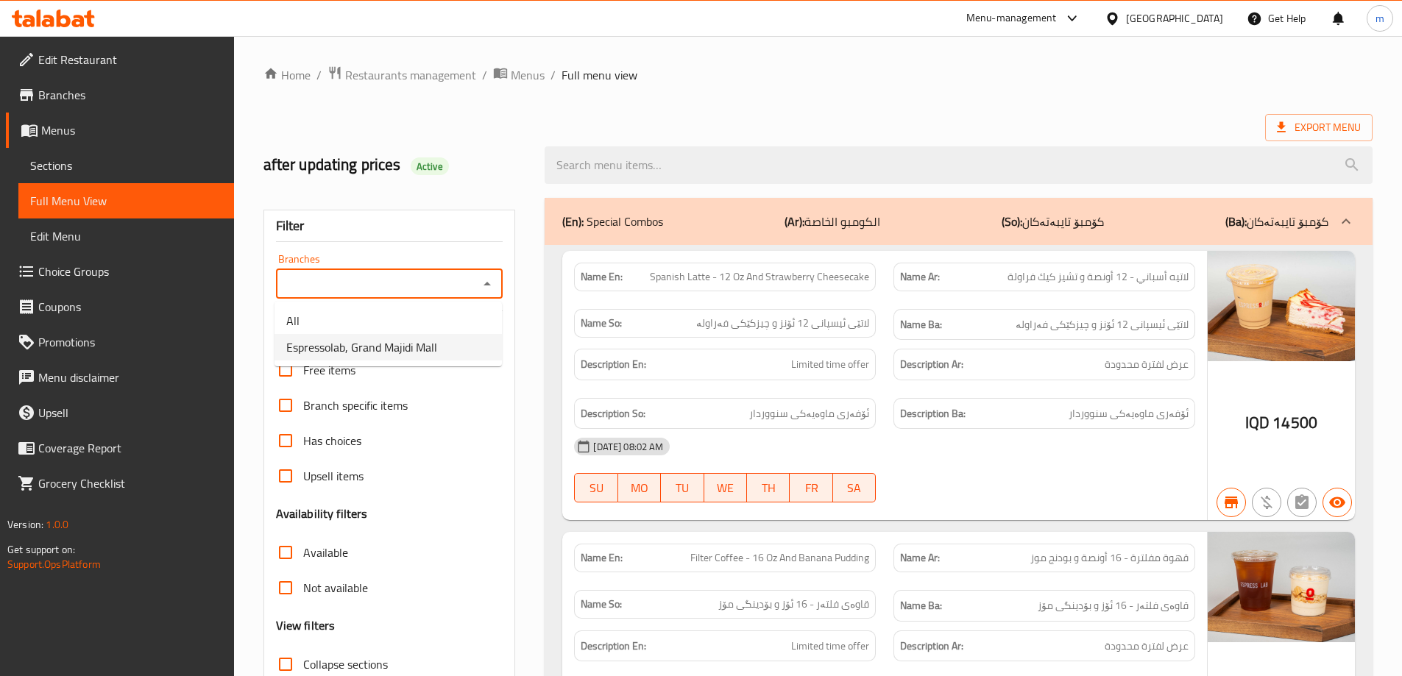
click at [455, 353] on li "Espressolab, Grand Majidi Mall" at bounding box center [388, 347] width 227 height 27
type input "Espressolab, Grand Majidi Mall"
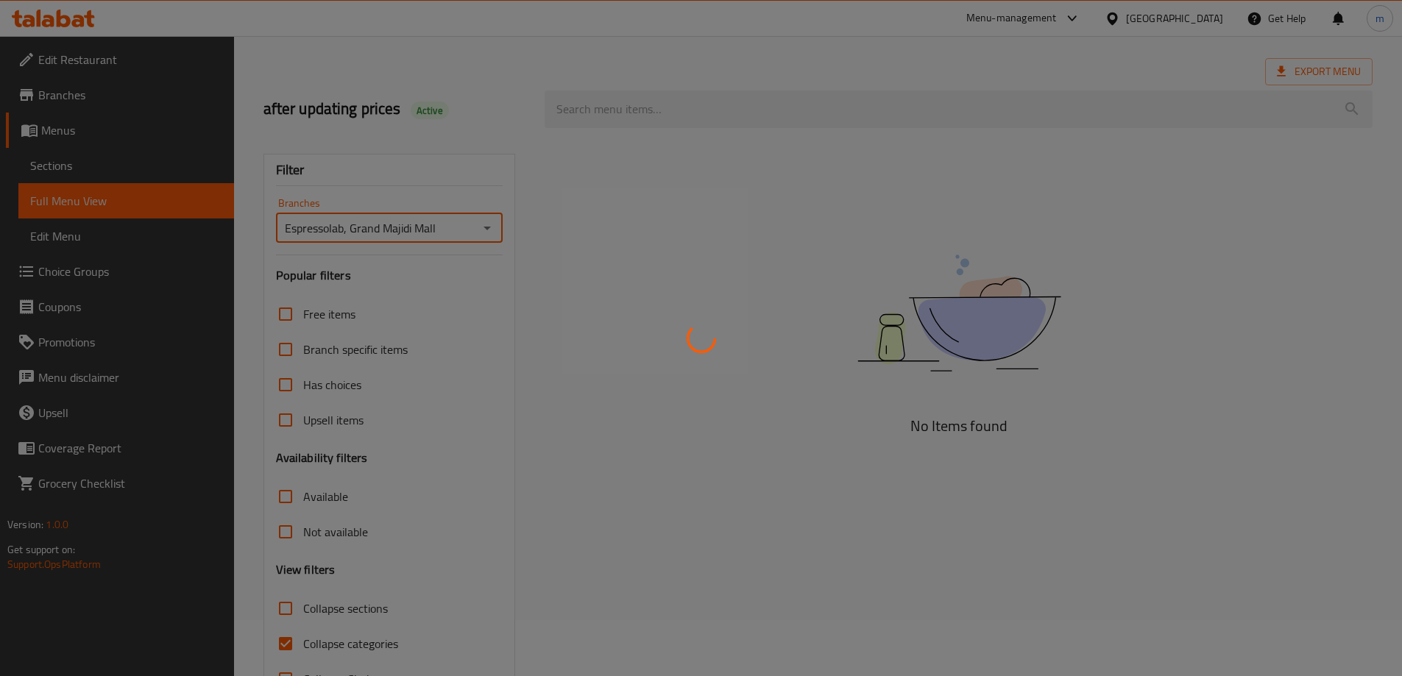
scroll to position [107, 0]
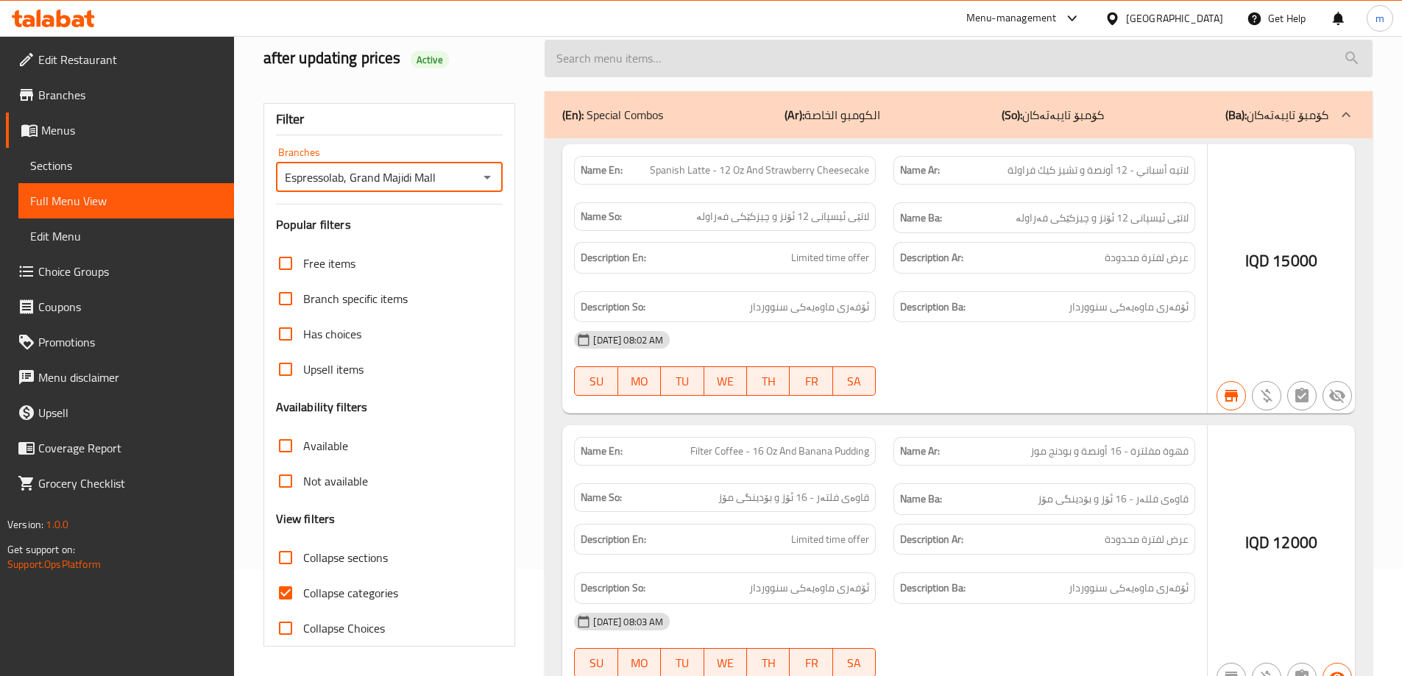
click at [775, 68] on div at bounding box center [701, 338] width 1402 height 676
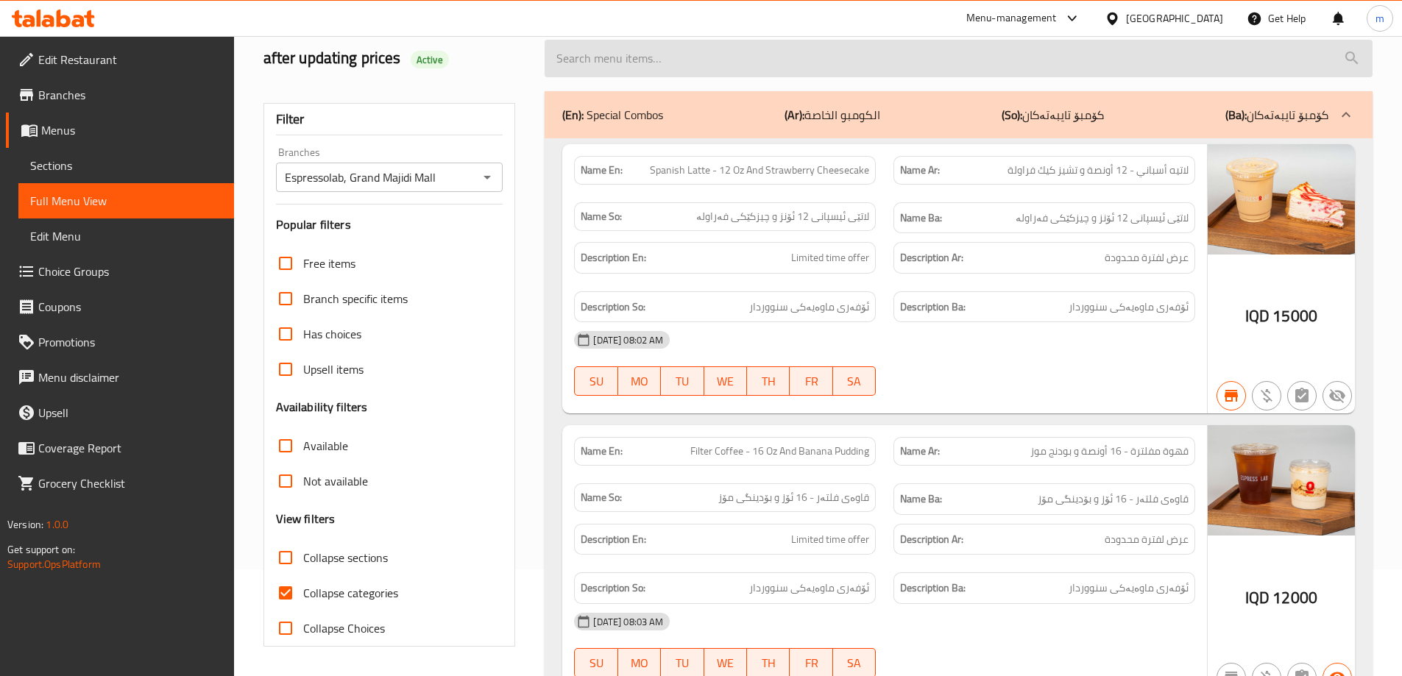
click at [653, 57] on input "search" at bounding box center [959, 59] width 828 height 38
paste input "Cranberry Hibiscus - 16 Oz"
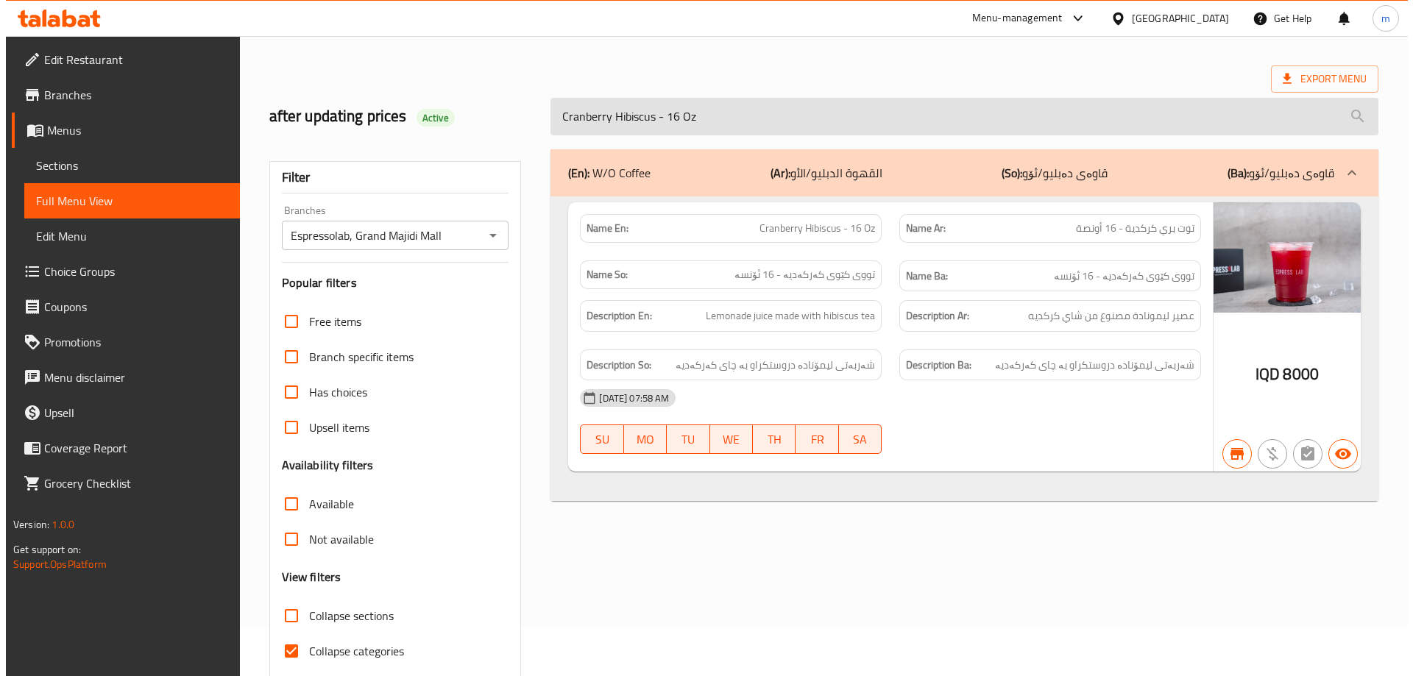
scroll to position [0, 0]
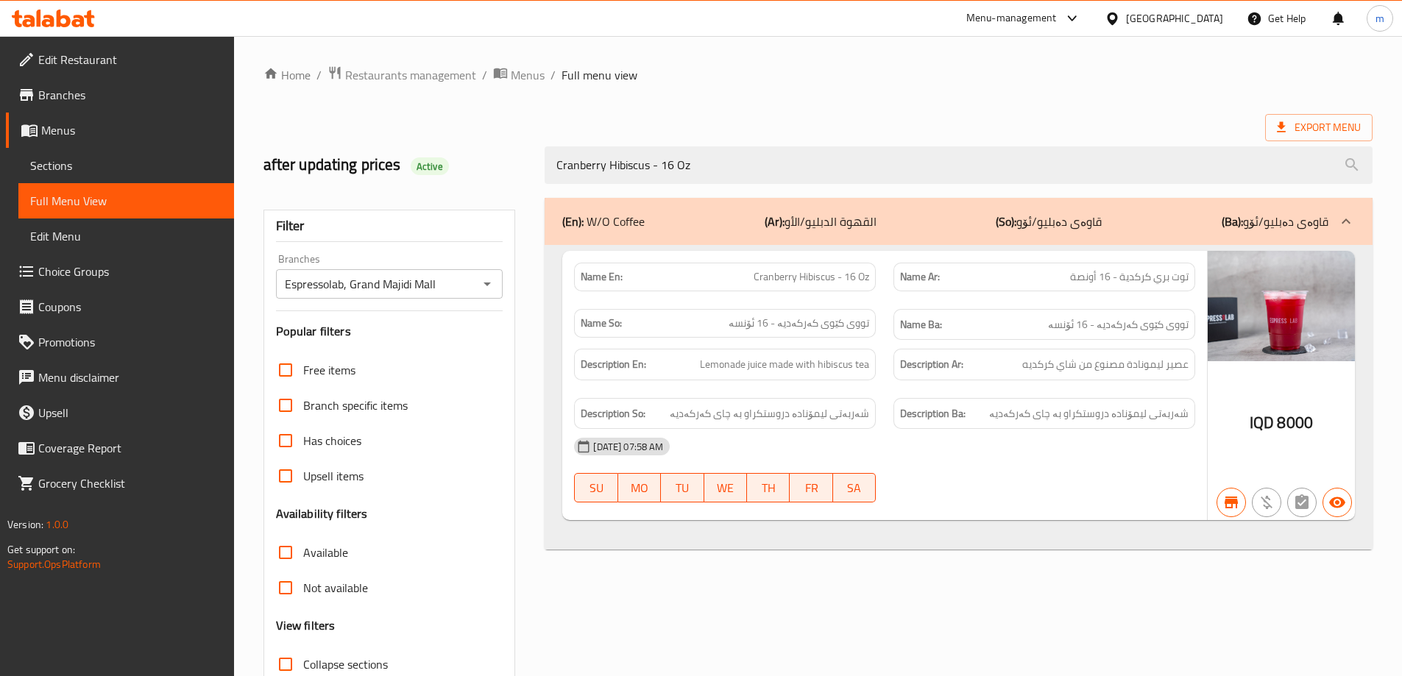
type input "Cranberry Hibiscus - 16 Oz"
click at [87, 173] on span "Sections" at bounding box center [126, 166] width 192 height 18
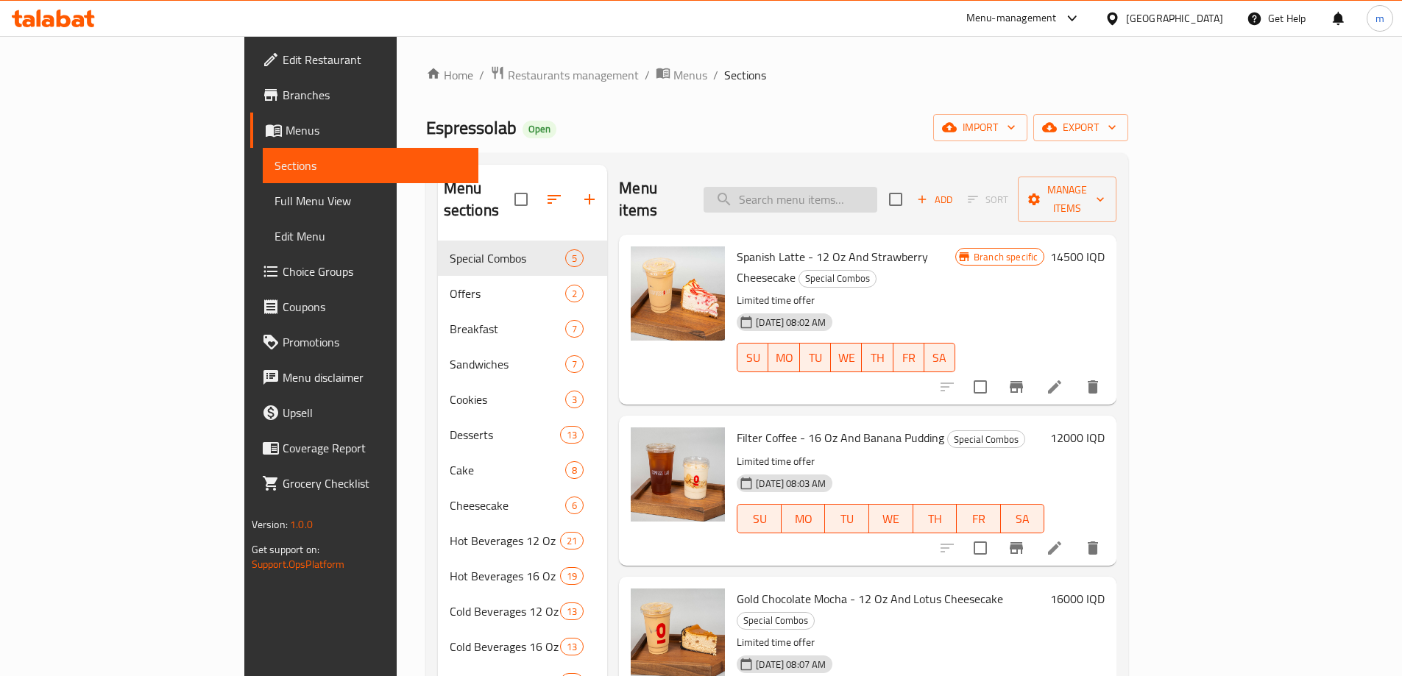
click at [845, 187] on input "search" at bounding box center [791, 200] width 174 height 26
paste input "Coconut Matcha 12Oz"
type input "Coconut Matcha 12Oz"
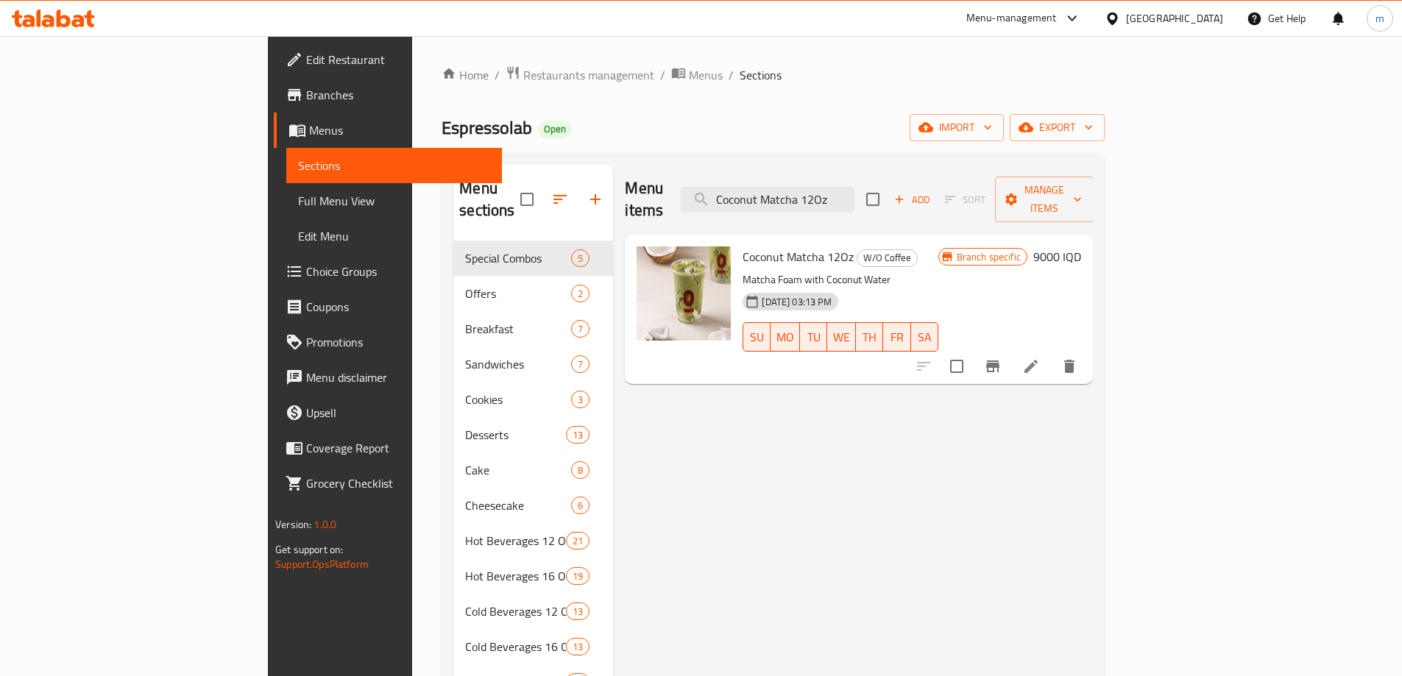
click at [1040, 358] on icon at bounding box center [1031, 367] width 18 height 18
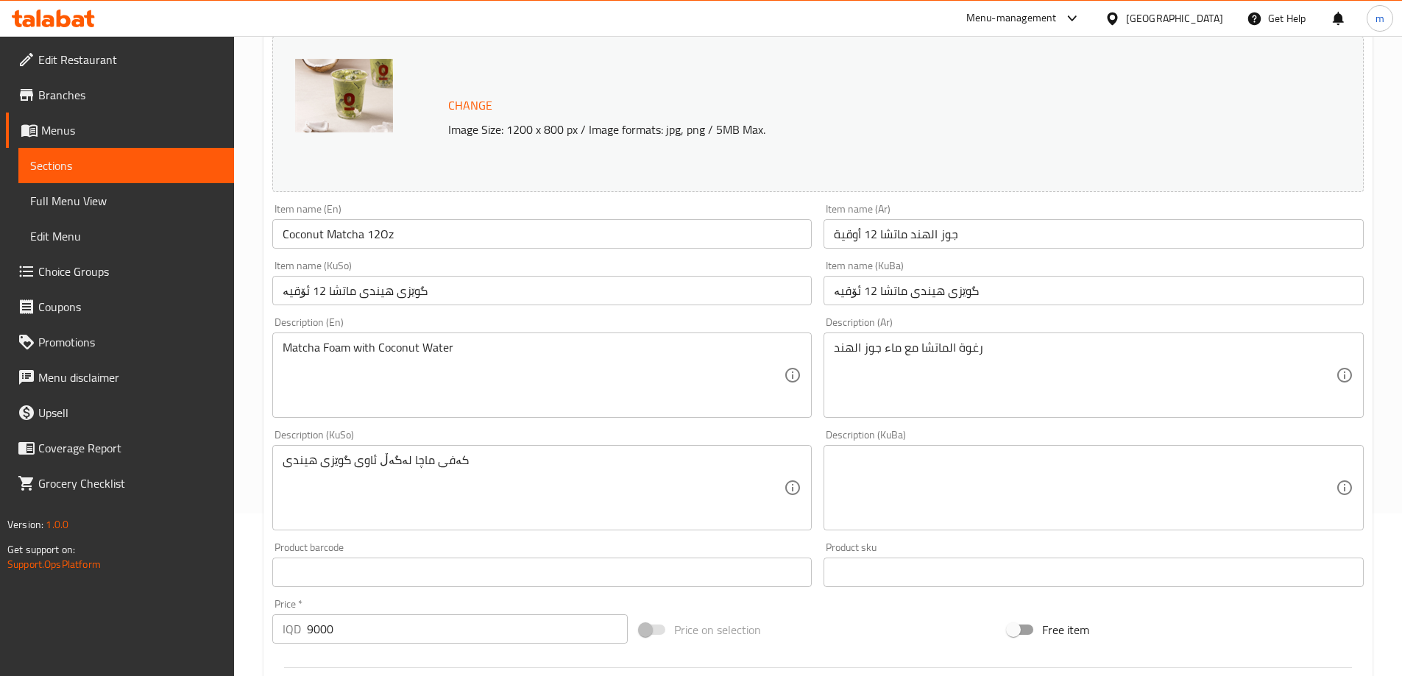
scroll to position [197, 0]
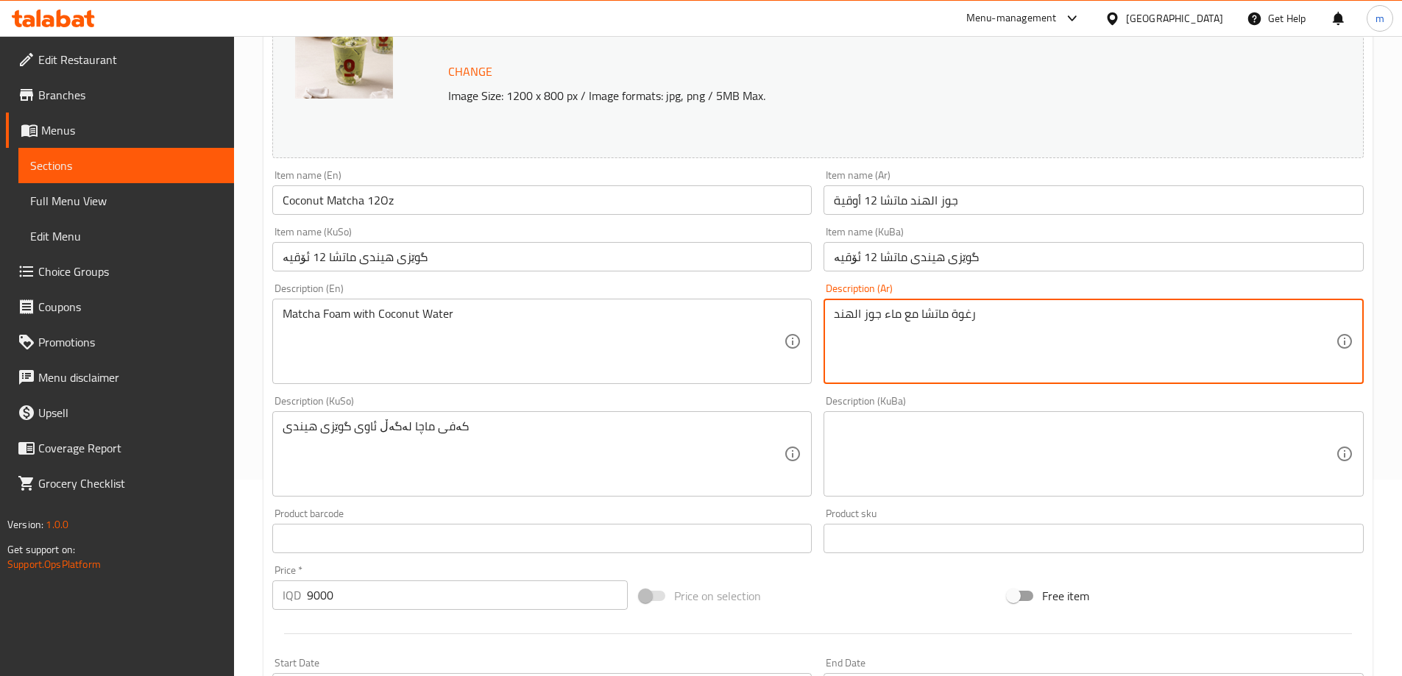
click at [855, 314] on textarea "رغوة ماتشا مع ماء جوز الهند" at bounding box center [1085, 342] width 502 height 70
type textarea "رغوة ماتشا مع ماء جوز الهند"
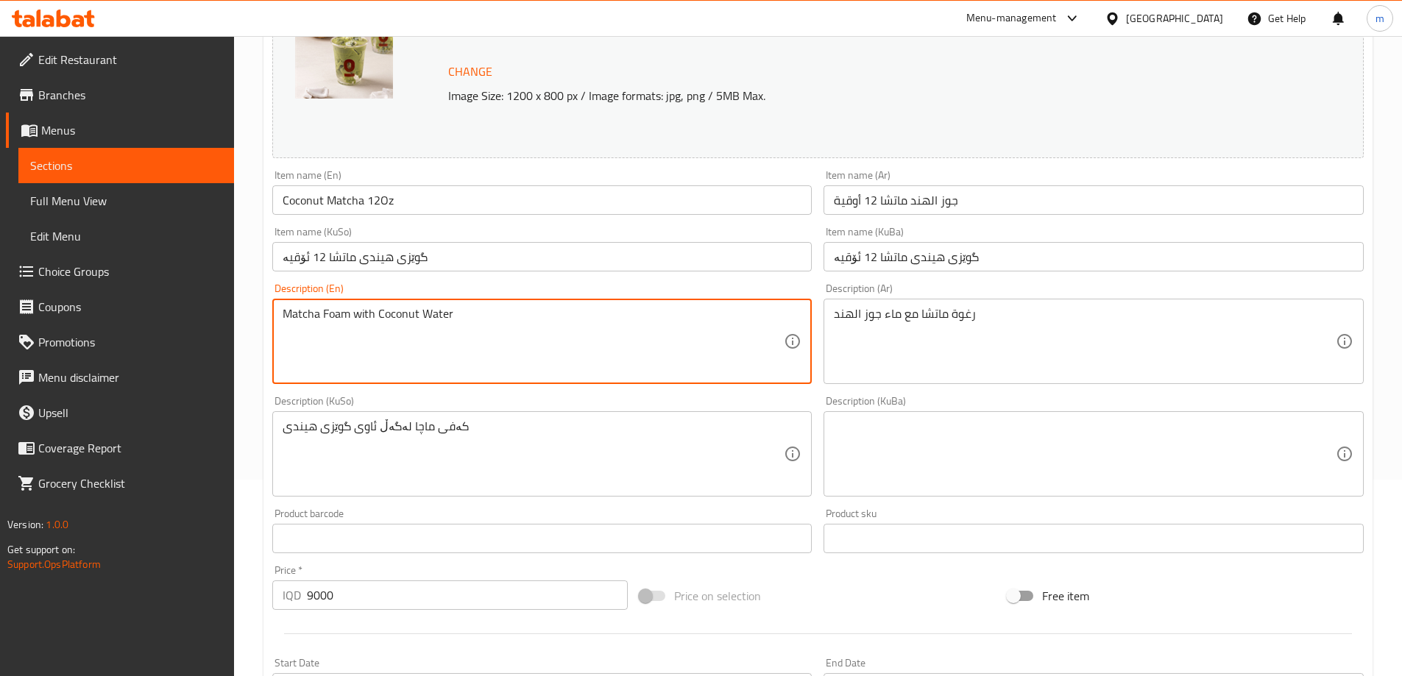
click at [400, 317] on textarea "Matcha Foam with Coconut Water" at bounding box center [534, 342] width 502 height 70
click at [397, 317] on textarea "Matcha Foam with Coconut Water" at bounding box center [534, 342] width 502 height 70
click at [401, 316] on textarea "Matcha Foam with Coconut Water" at bounding box center [534, 342] width 502 height 70
click at [397, 316] on textarea "Matcha Foam with Coconut Water" at bounding box center [534, 342] width 502 height 70
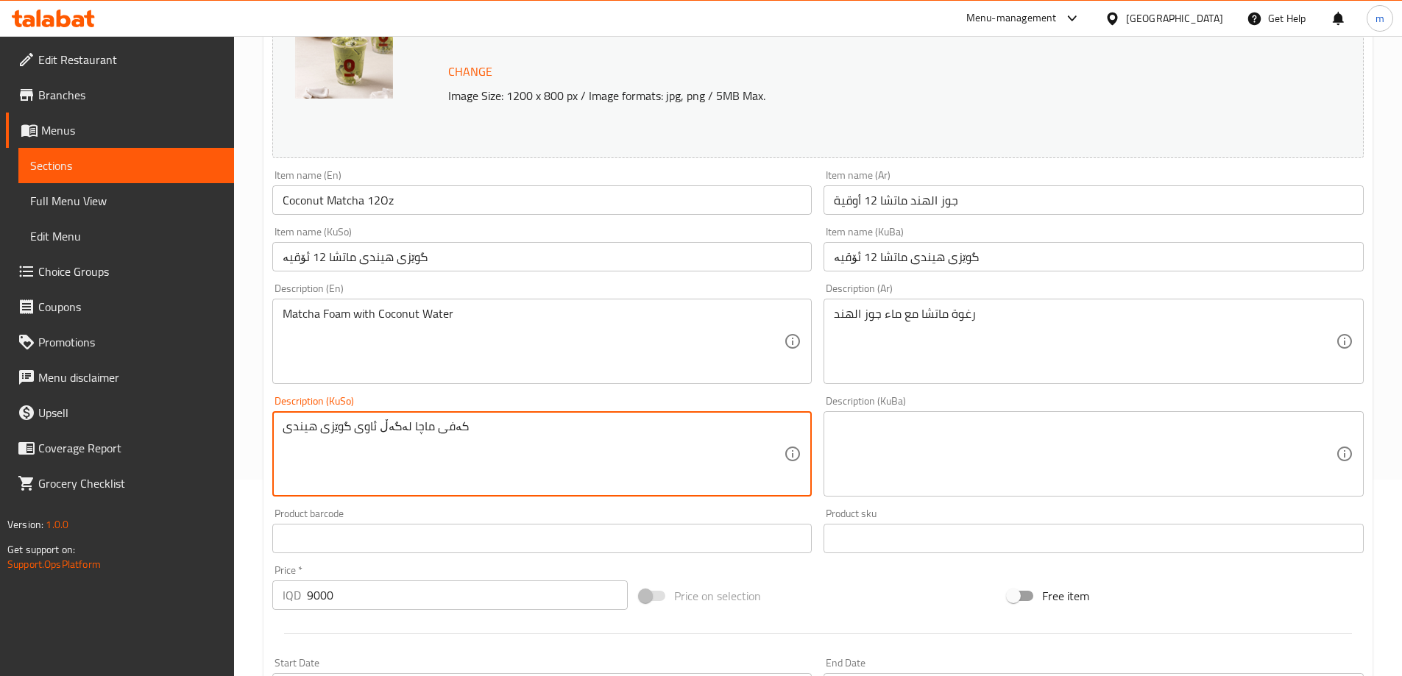
drag, startPoint x: 332, startPoint y: 428, endPoint x: 309, endPoint y: 425, distance: 23.1
click at [309, 425] on textarea "کەفی ماچا لەگەڵ ئاوی گوێزی هیندی" at bounding box center [534, 455] width 502 height 70
click at [349, 425] on textarea "کەفی ماچا لەگەڵ ئاوی گوێزی هیندی" at bounding box center [534, 455] width 502 height 70
drag, startPoint x: 349, startPoint y: 425, endPoint x: 263, endPoint y: 423, distance: 86.1
click at [264, 423] on div "Update Coconut Matcha 12Oz Change Image Size: 1200 x 800 px / Image formats: jp…" at bounding box center [818, 469] width 1109 height 1047
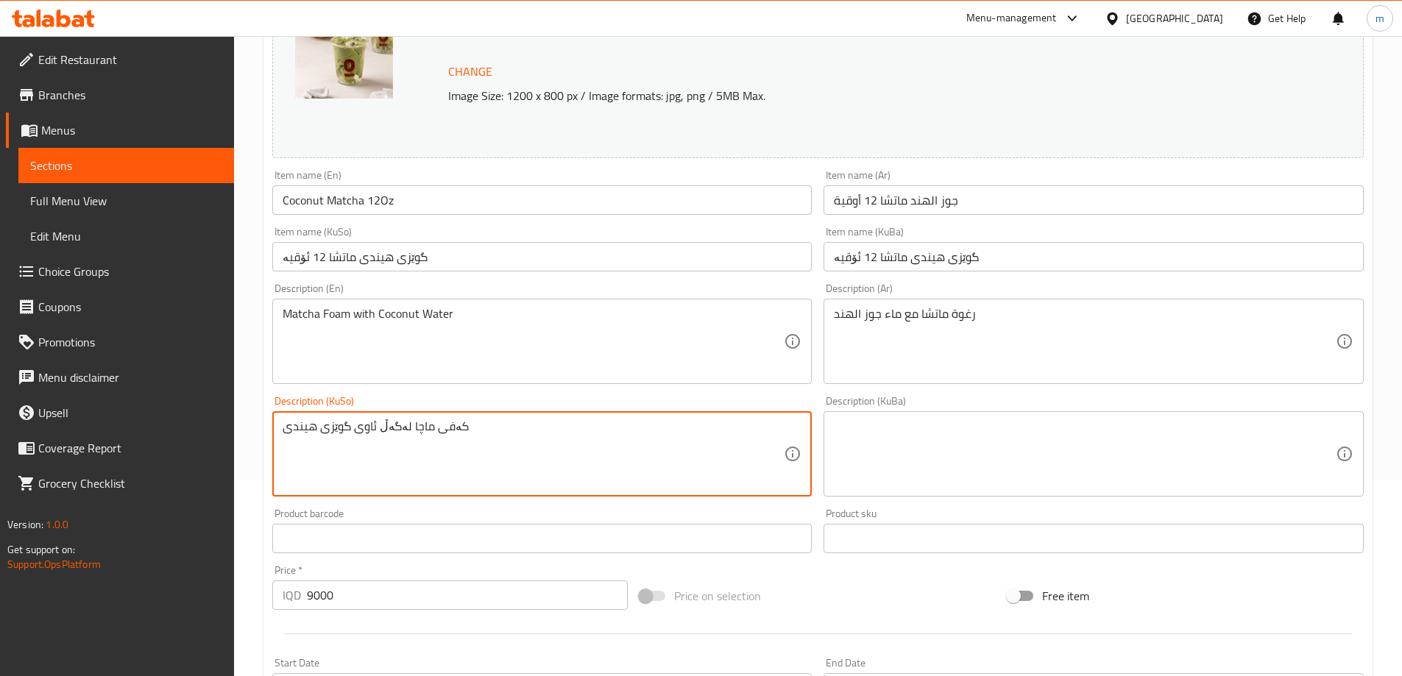
paste textarea
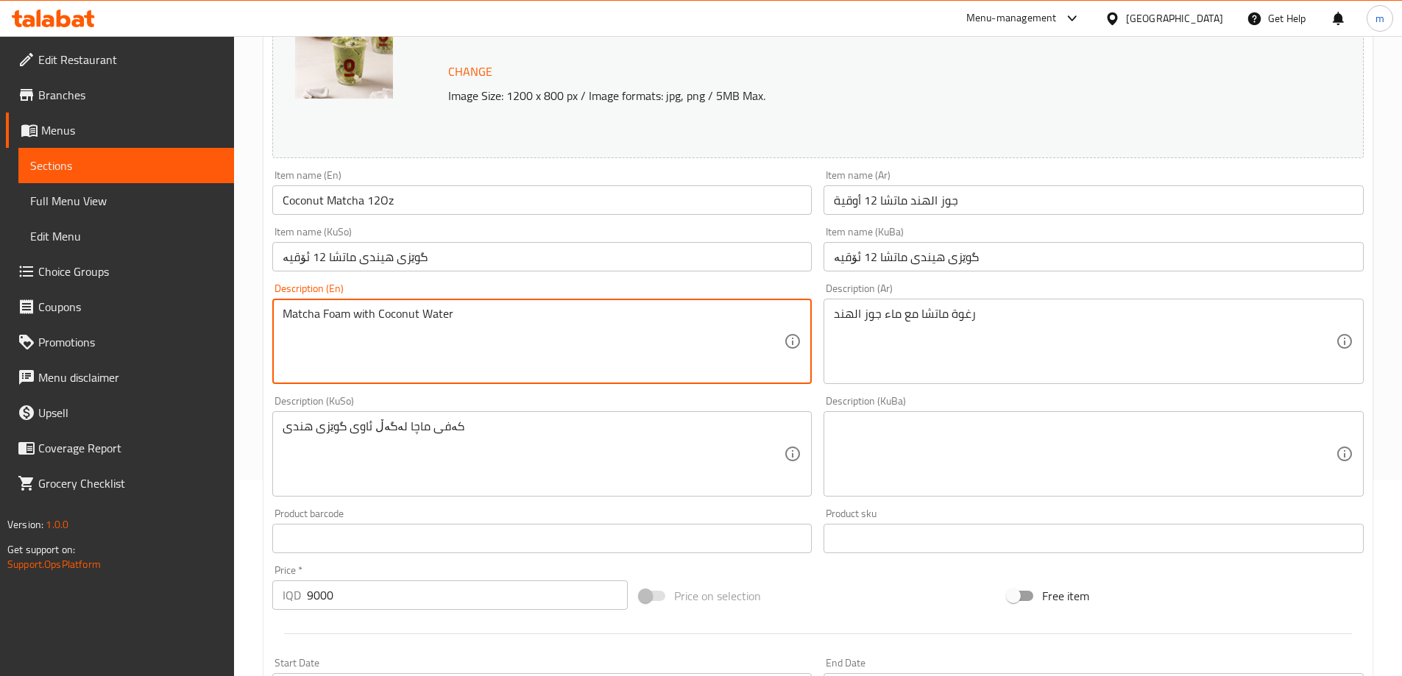
drag, startPoint x: 306, startPoint y: 316, endPoint x: 301, endPoint y: 339, distance: 23.4
click at [301, 339] on textarea "Matcha Foam with Coconut Water" at bounding box center [534, 342] width 502 height 70
click at [313, 318] on textarea "Matcha Foam with Coconut Water" at bounding box center [534, 342] width 502 height 70
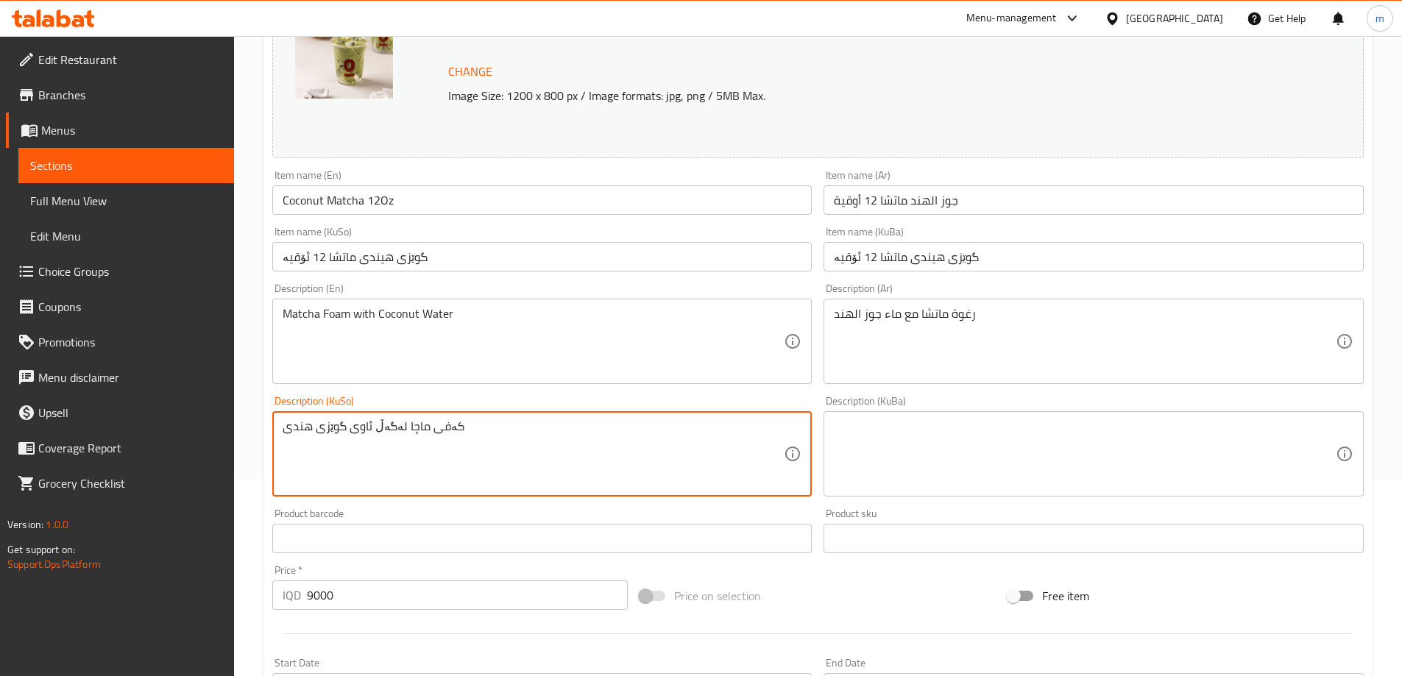
click at [415, 428] on textarea "کەفی ماچا لەگەڵ ئاوی گوێزی هندی" at bounding box center [534, 455] width 502 height 70
paste textarea "تش"
type textarea "کەفی ماتشا لەگەڵ ئاوی گوێزی هندی"
click at [356, 199] on input "Coconut Matcha 12Oz" at bounding box center [542, 200] width 540 height 29
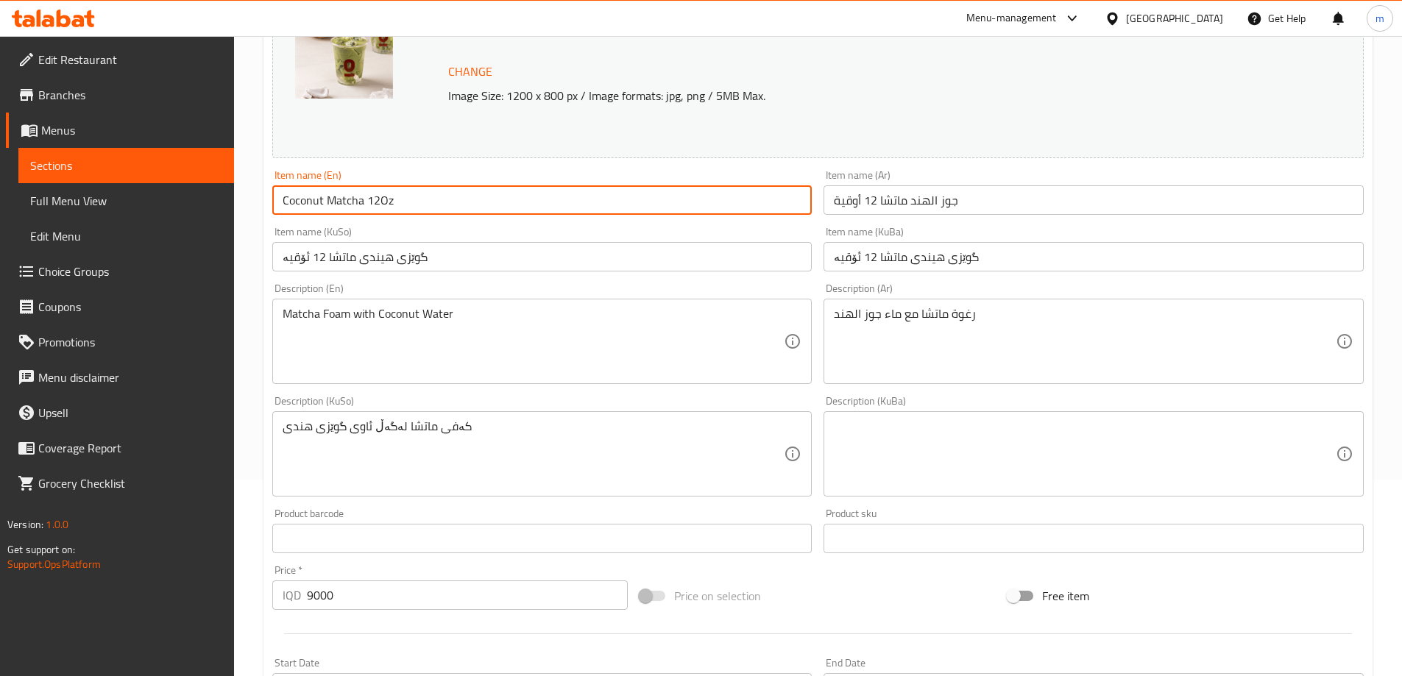
click at [356, 199] on input "Coconut Matcha 12Oz" at bounding box center [542, 200] width 540 height 29
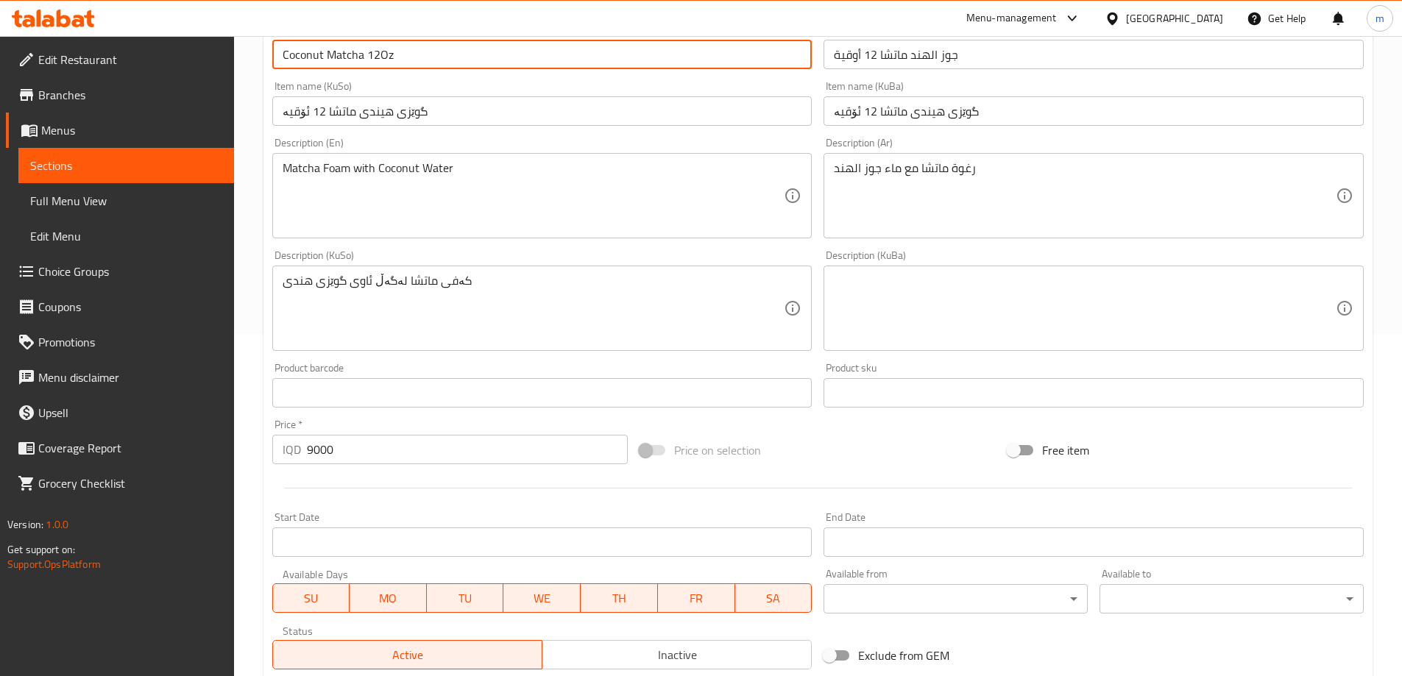
scroll to position [554, 0]
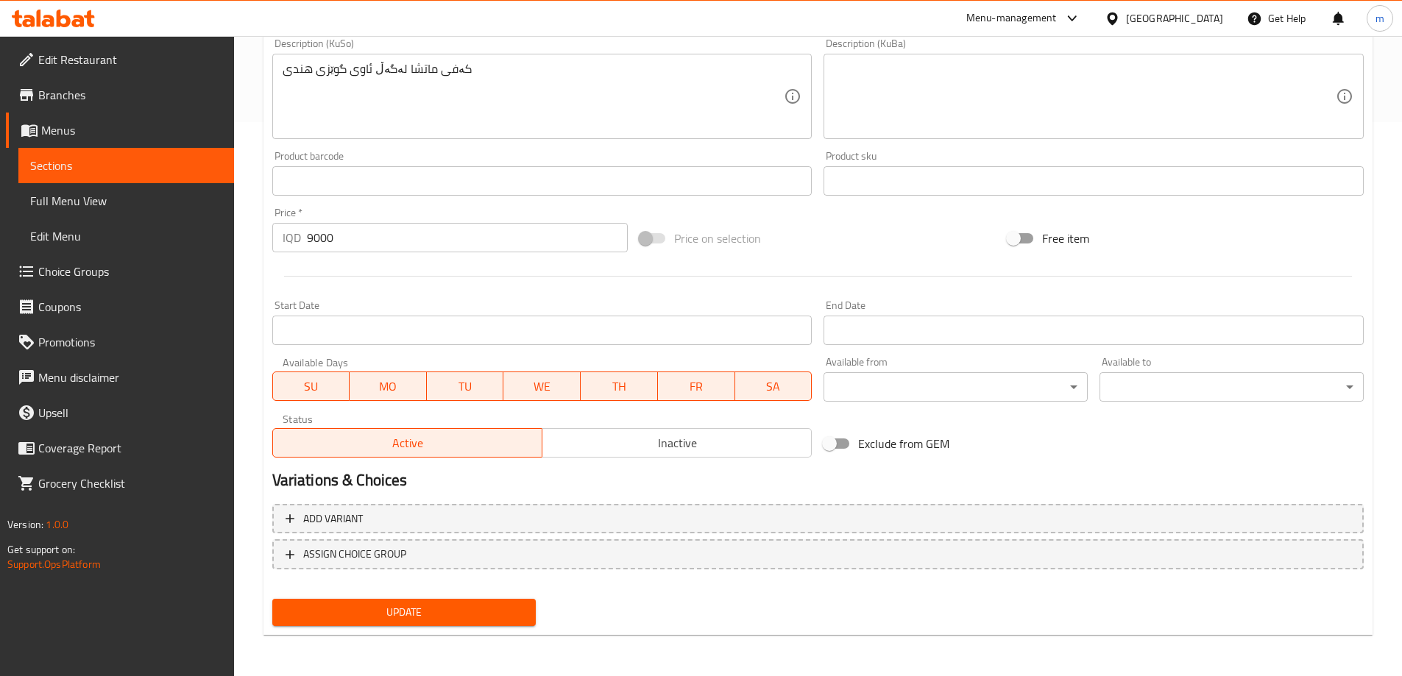
click at [350, 617] on span "Update" at bounding box center [404, 613] width 241 height 18
click at [107, 202] on span "Full Menu View" at bounding box center [126, 201] width 192 height 18
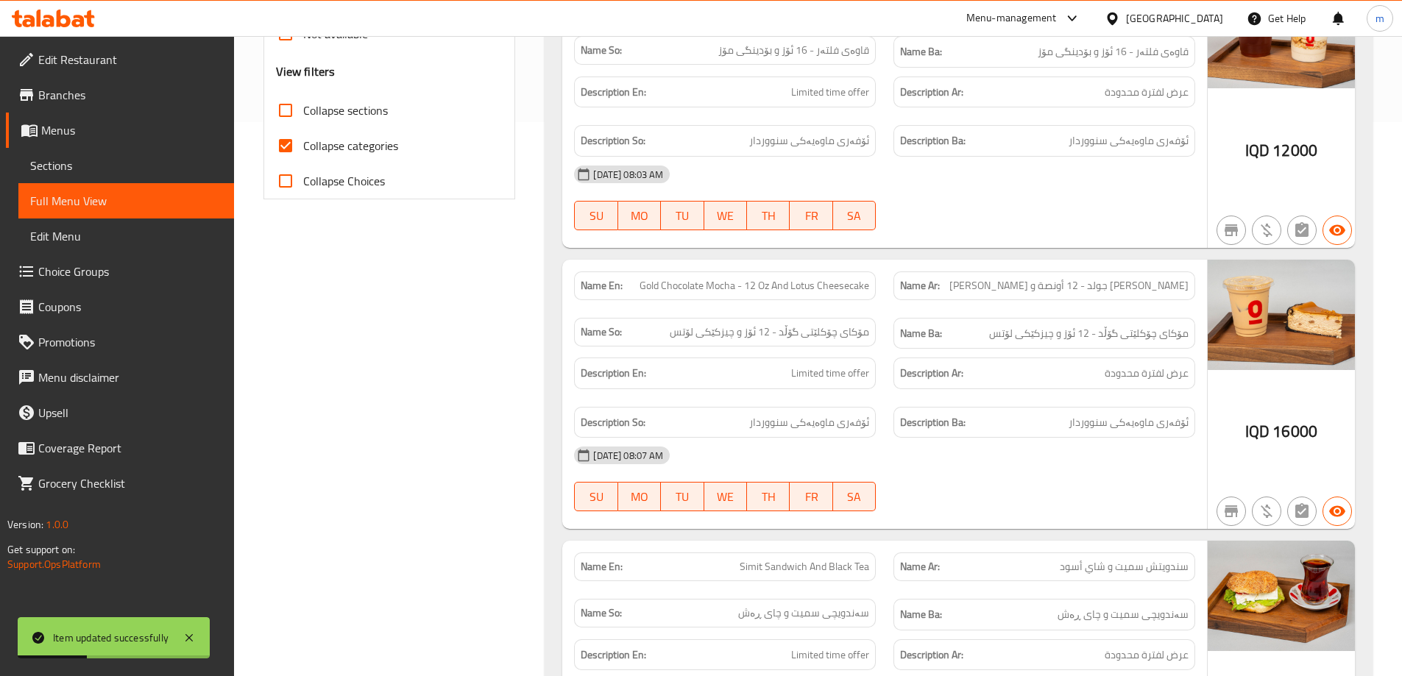
click at [286, 163] on input "Collapse categories" at bounding box center [285, 145] width 35 height 35
checkbox input "false"
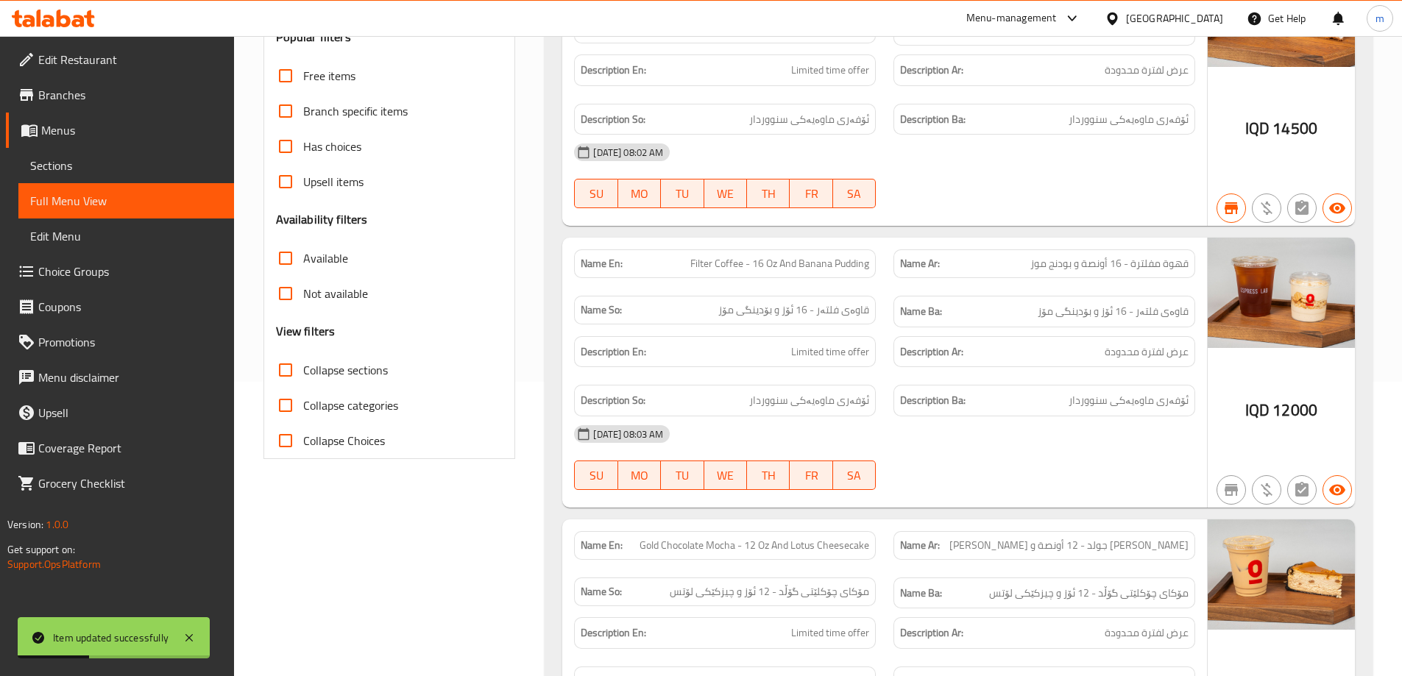
click at [485, 286] on div "Filter Branches Branches Popular filters Free items Branch specific items Has c…" at bounding box center [390, 187] width 252 height 544
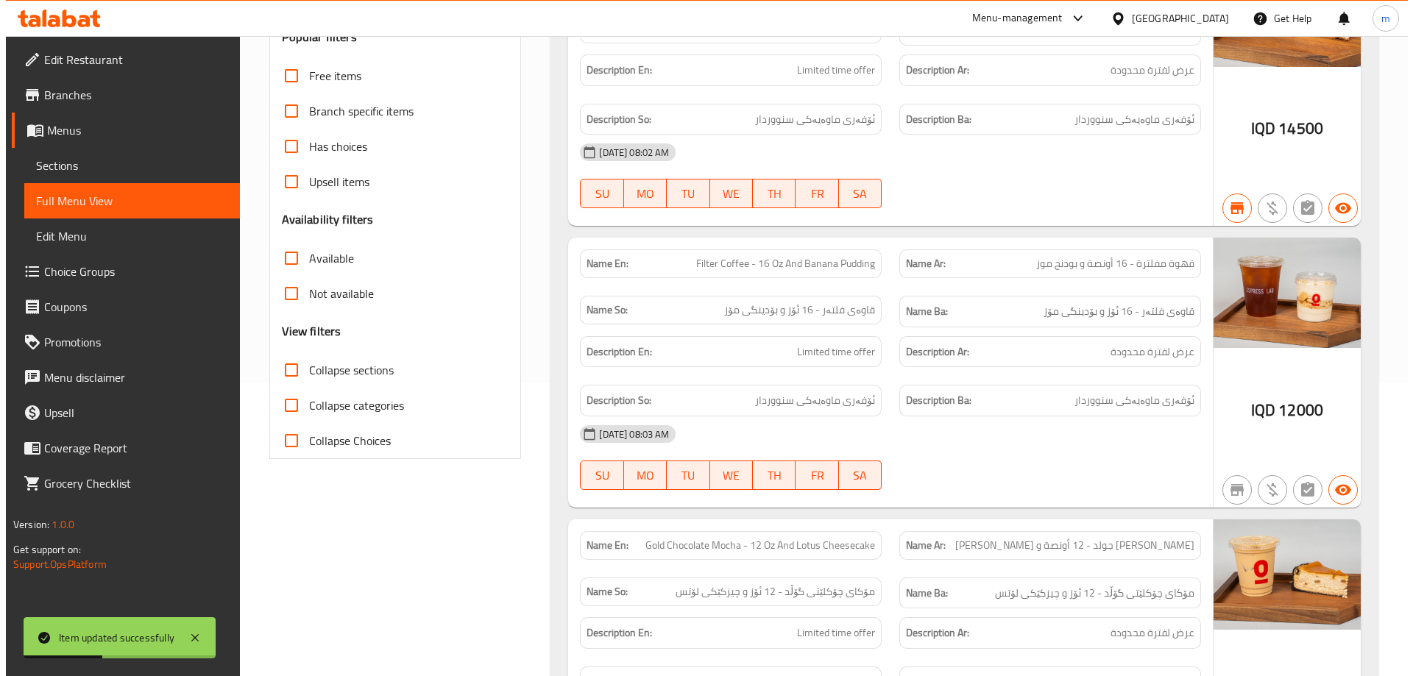
scroll to position [0, 0]
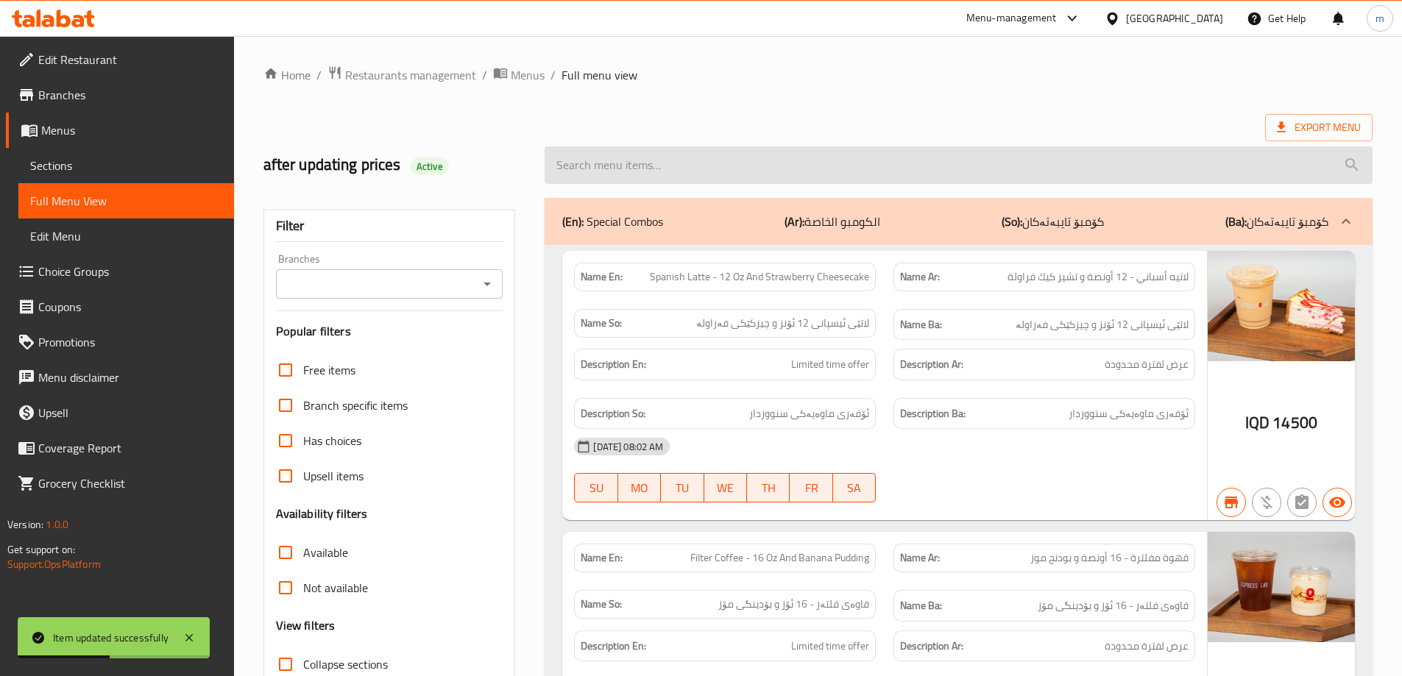
paste input "Coconut Matcha 12Oz"
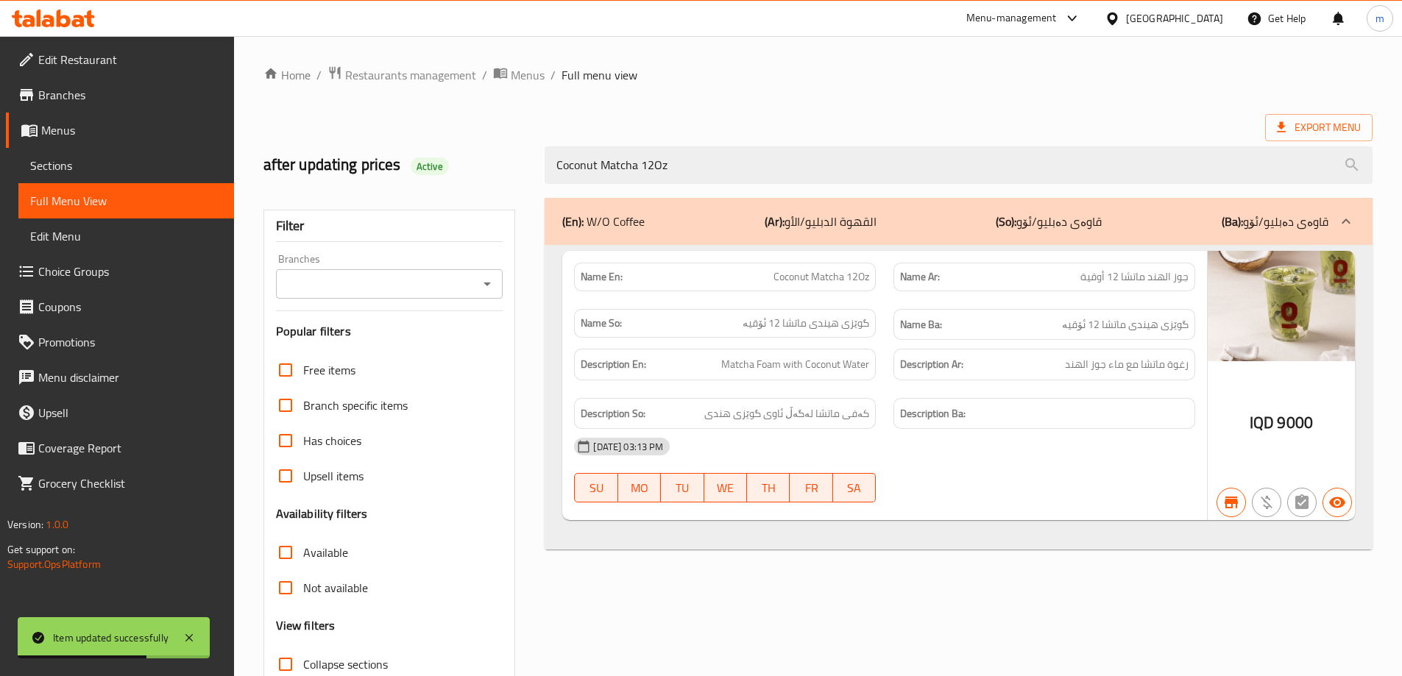
click at [489, 289] on icon "Open" at bounding box center [487, 284] width 18 height 18
type input "Coconut Matcha 12Oz"
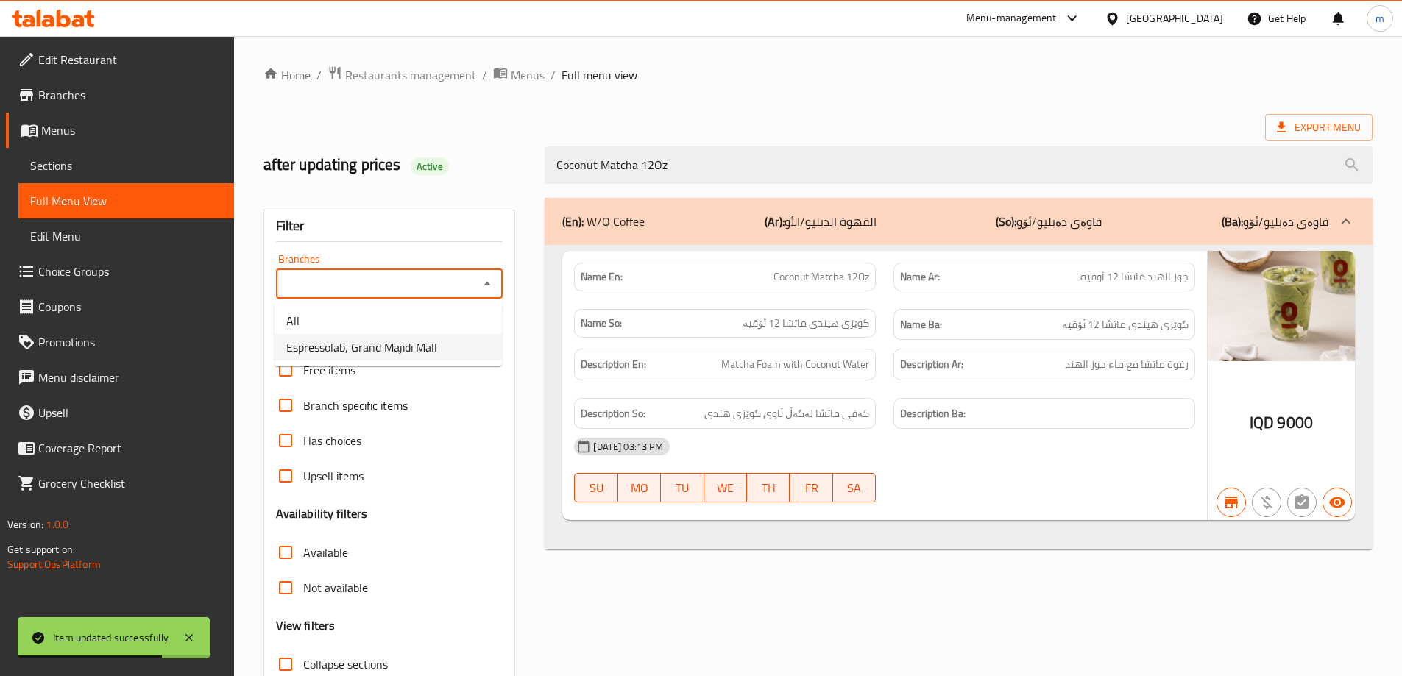
click at [406, 352] on span "Espressolab, Grand Majidi Mall" at bounding box center [361, 348] width 151 height 18
type input "Espressolab, Grand Majidi Mall"
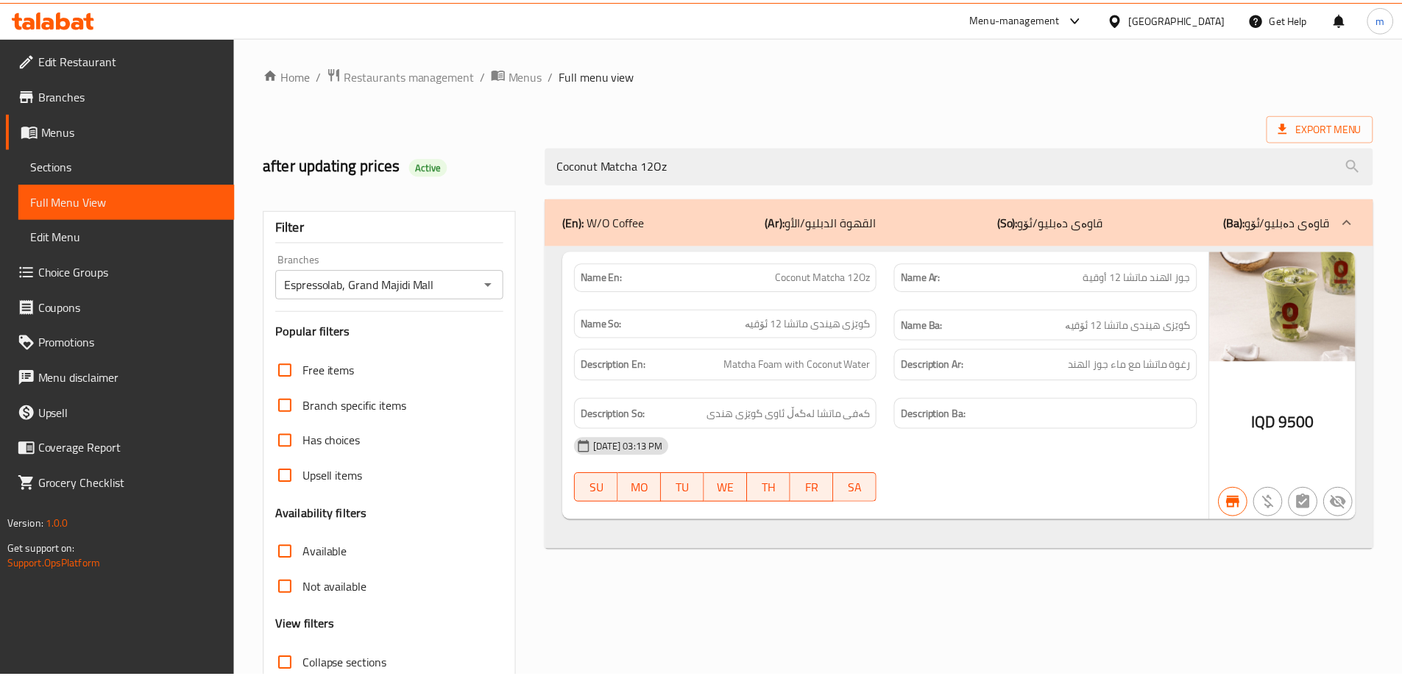
scroll to position [107, 0]
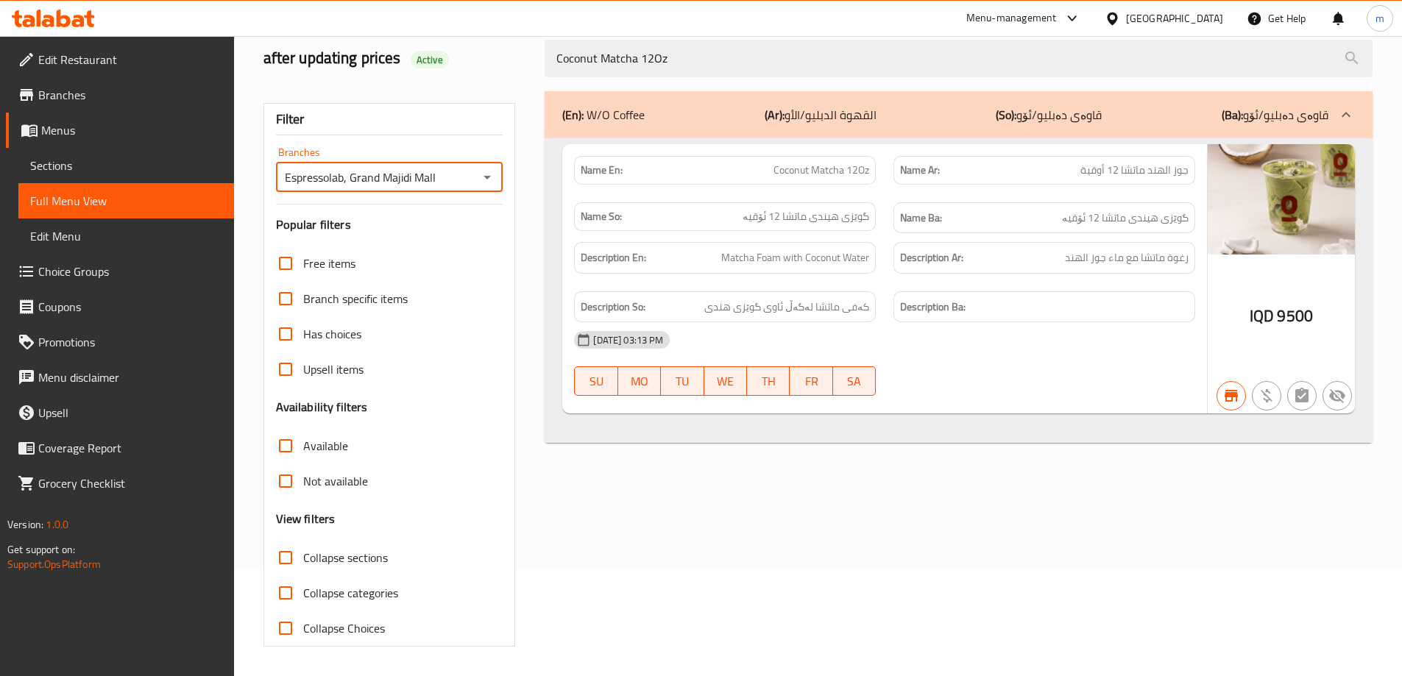
click at [107, 164] on span "Sections" at bounding box center [126, 166] width 192 height 18
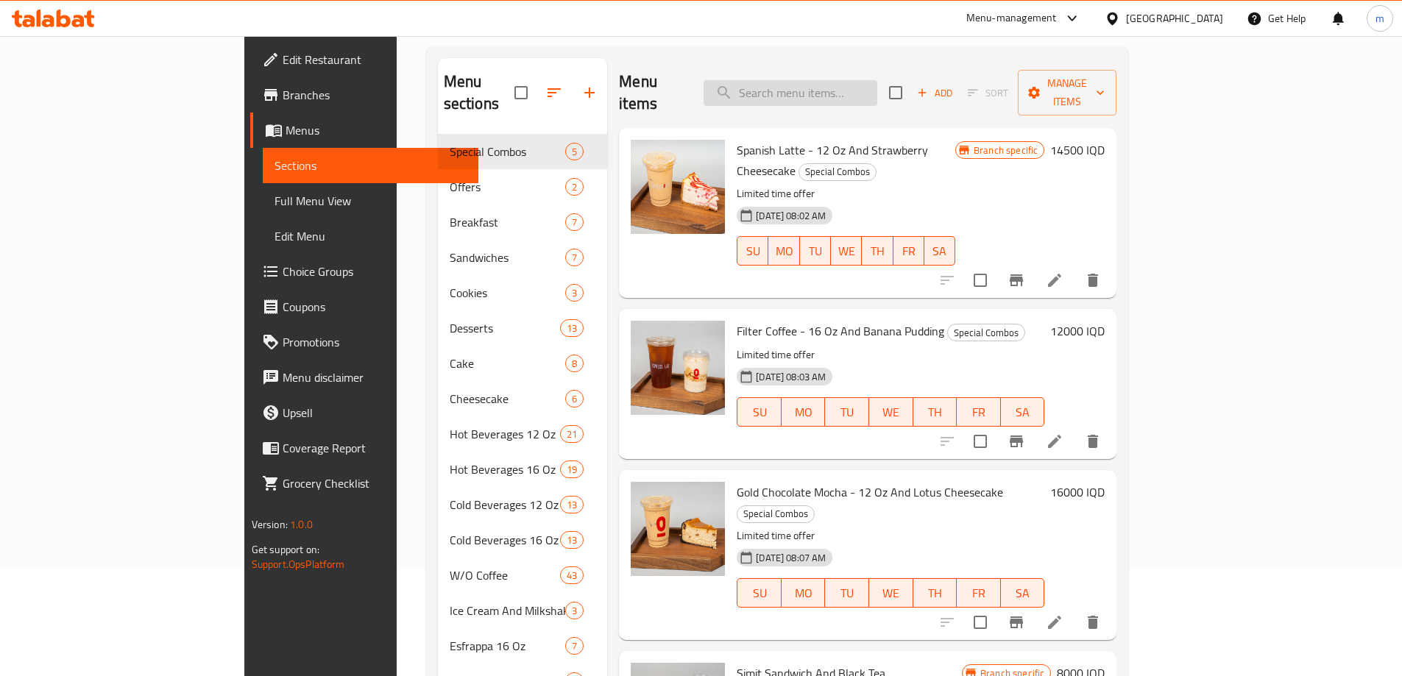
click at [855, 80] on input "search" at bounding box center [791, 93] width 174 height 26
paste input "Coconut Matcha 12Oz"
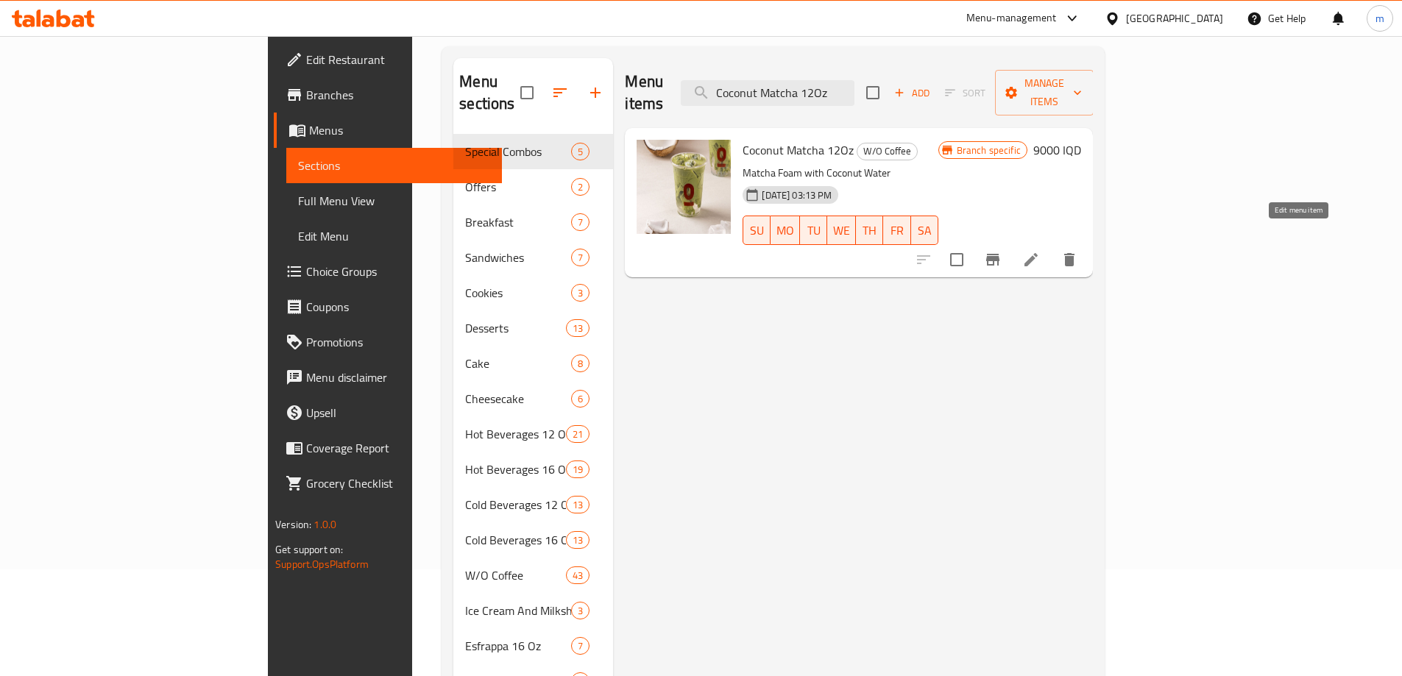
type input "Coconut Matcha 12Oz"
click at [1040, 251] on icon at bounding box center [1031, 260] width 18 height 18
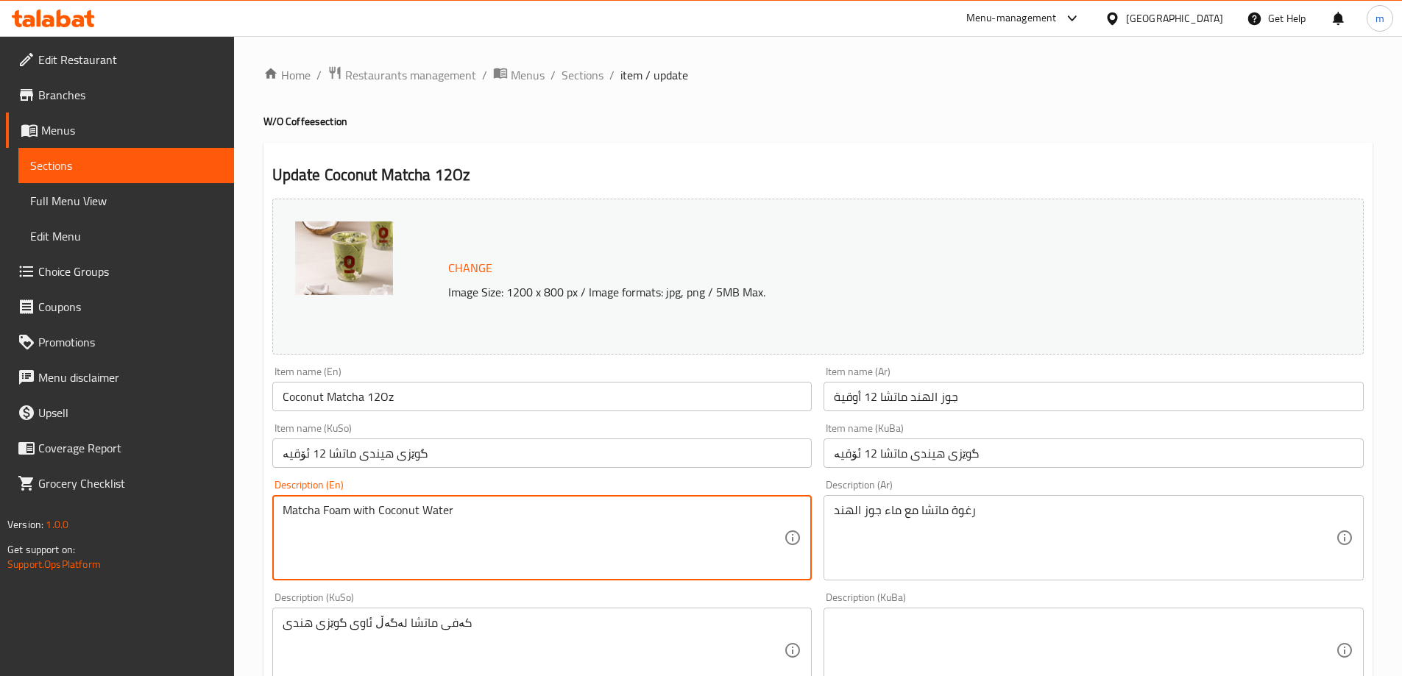
click at [360, 519] on textarea "Matcha Foam with Coconut Water" at bounding box center [534, 539] width 502 height 70
paste textarea "foam with coconut w"
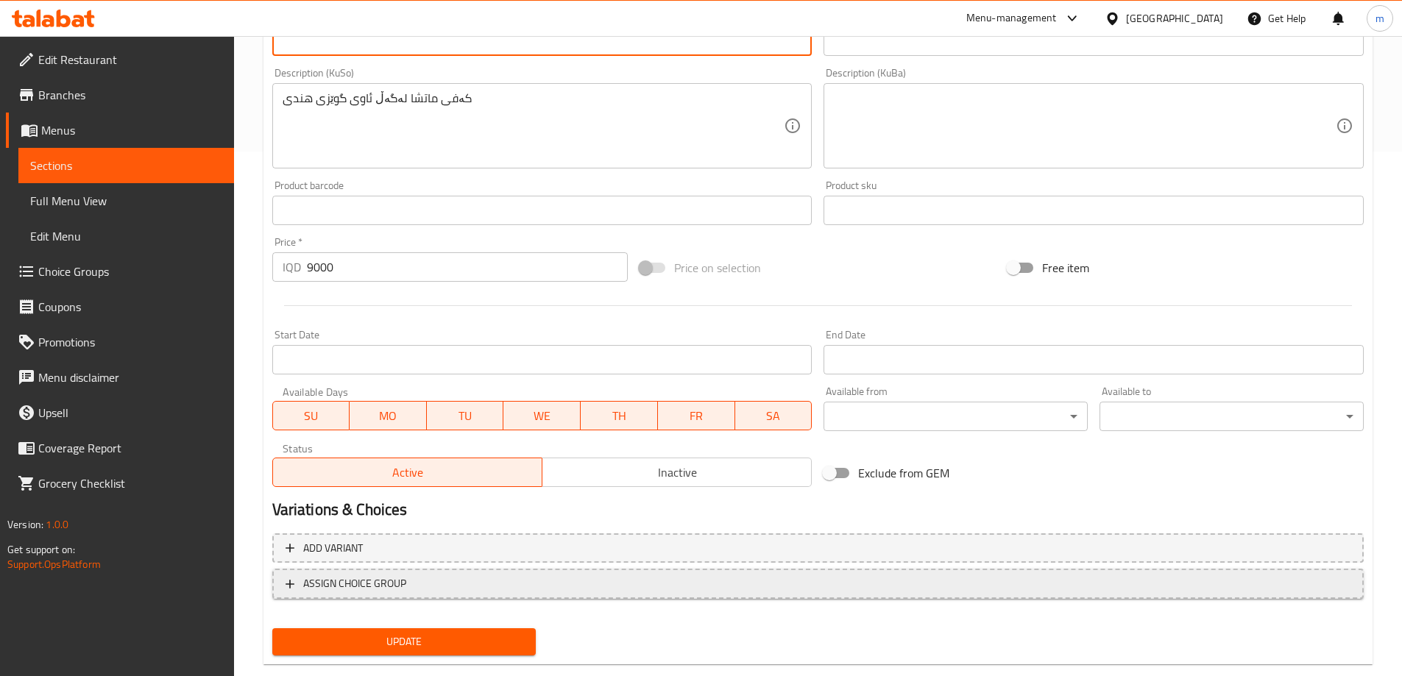
scroll to position [554, 0]
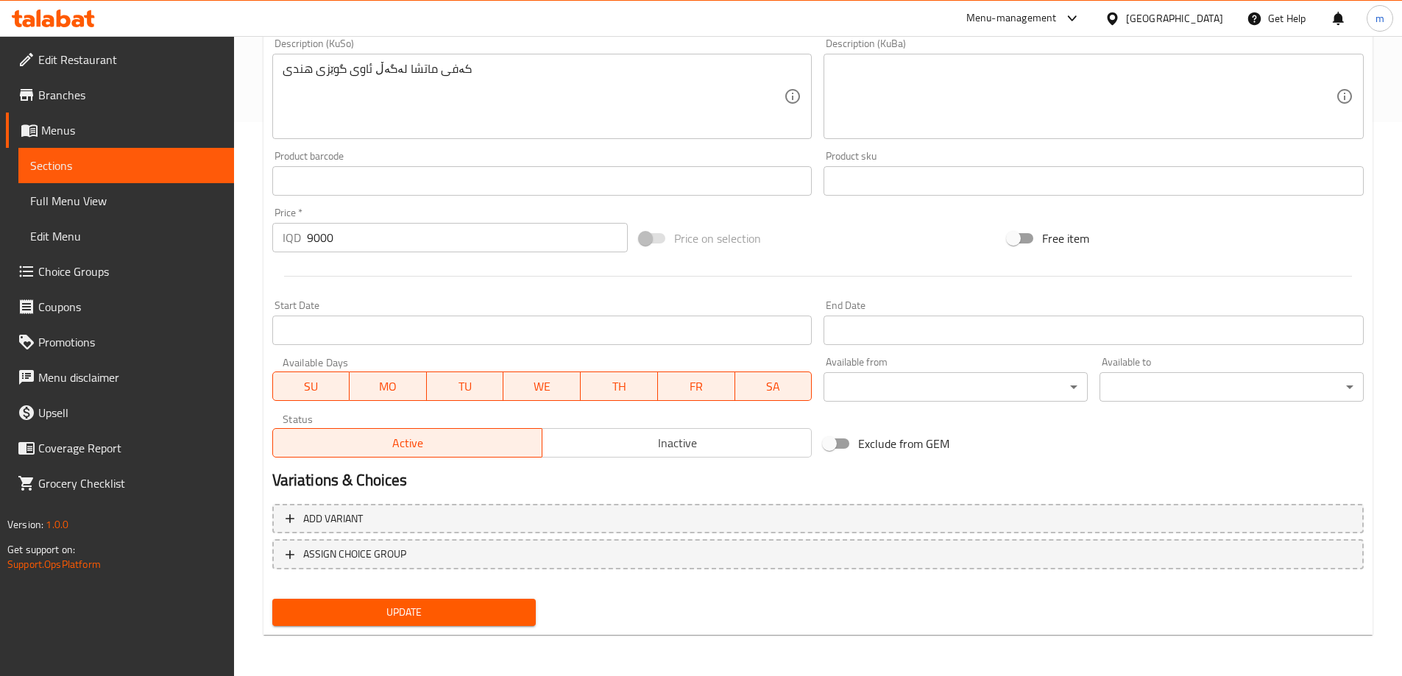
type textarea "Matcha foam with coconut water"
click at [406, 612] on span "Update" at bounding box center [404, 613] width 241 height 18
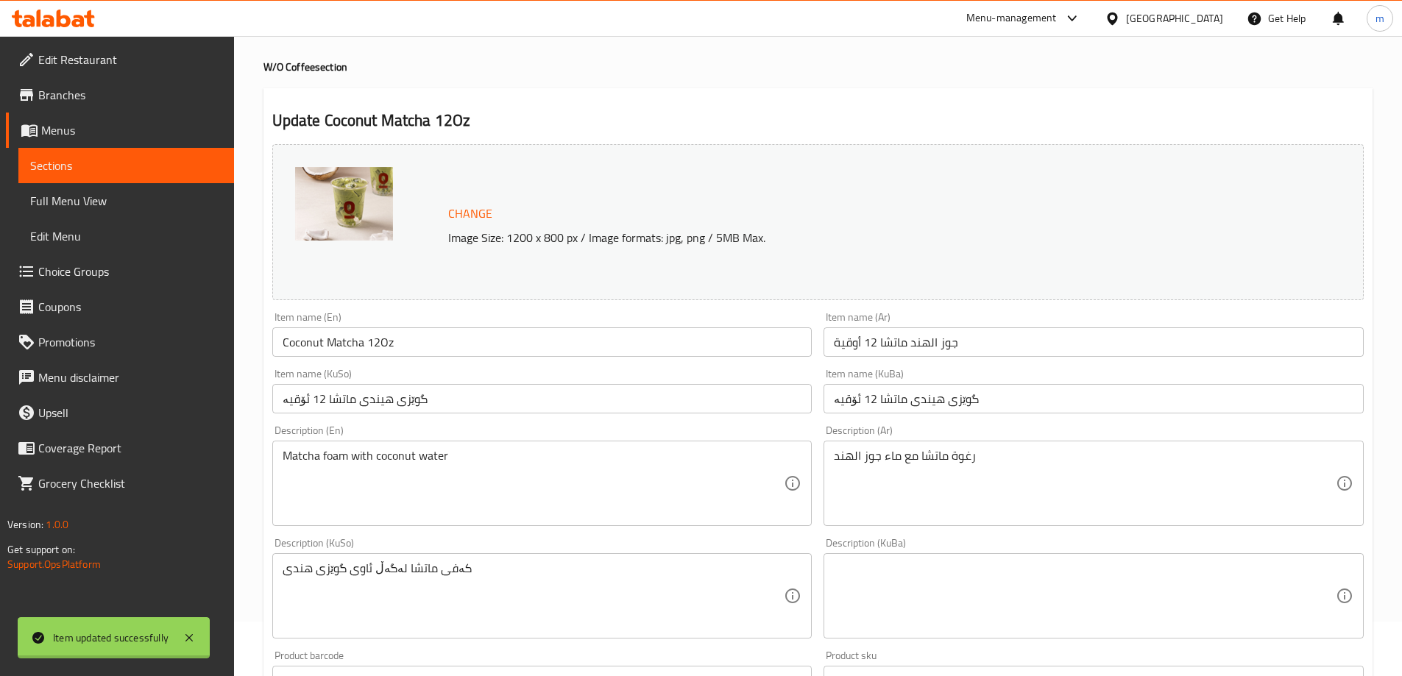
scroll to position [0, 0]
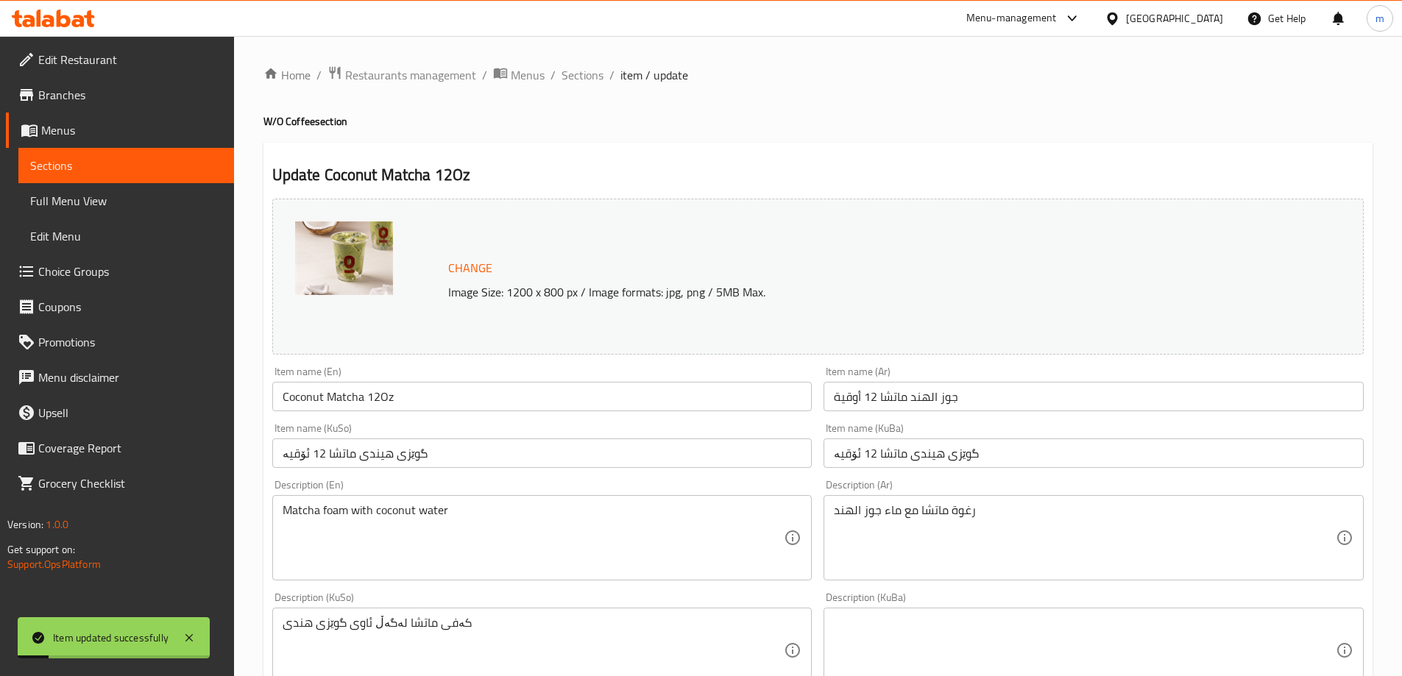
click at [96, 187] on link "Full Menu View" at bounding box center [126, 200] width 216 height 35
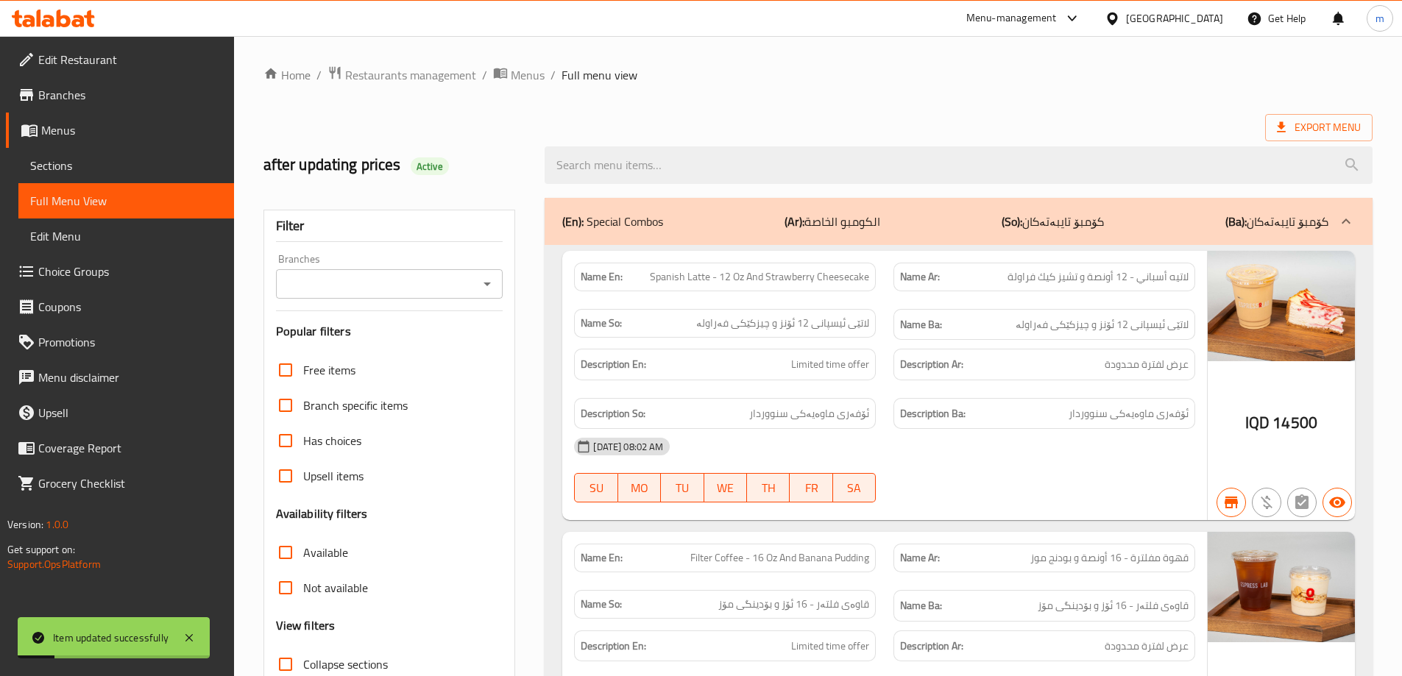
click at [482, 280] on icon "Open" at bounding box center [487, 284] width 18 height 18
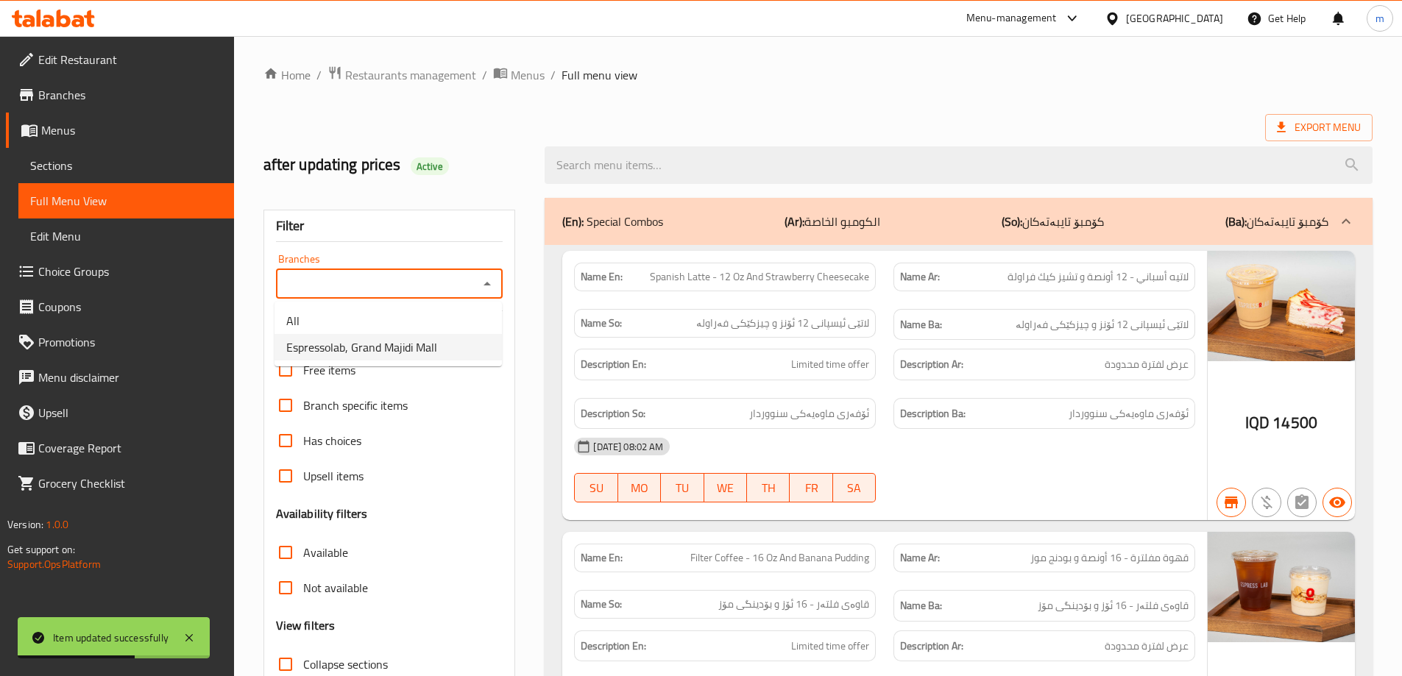
click at [417, 350] on span "Espressolab, Grand Majidi Mall" at bounding box center [361, 348] width 151 height 18
type input "Espressolab, Grand Majidi Mall"
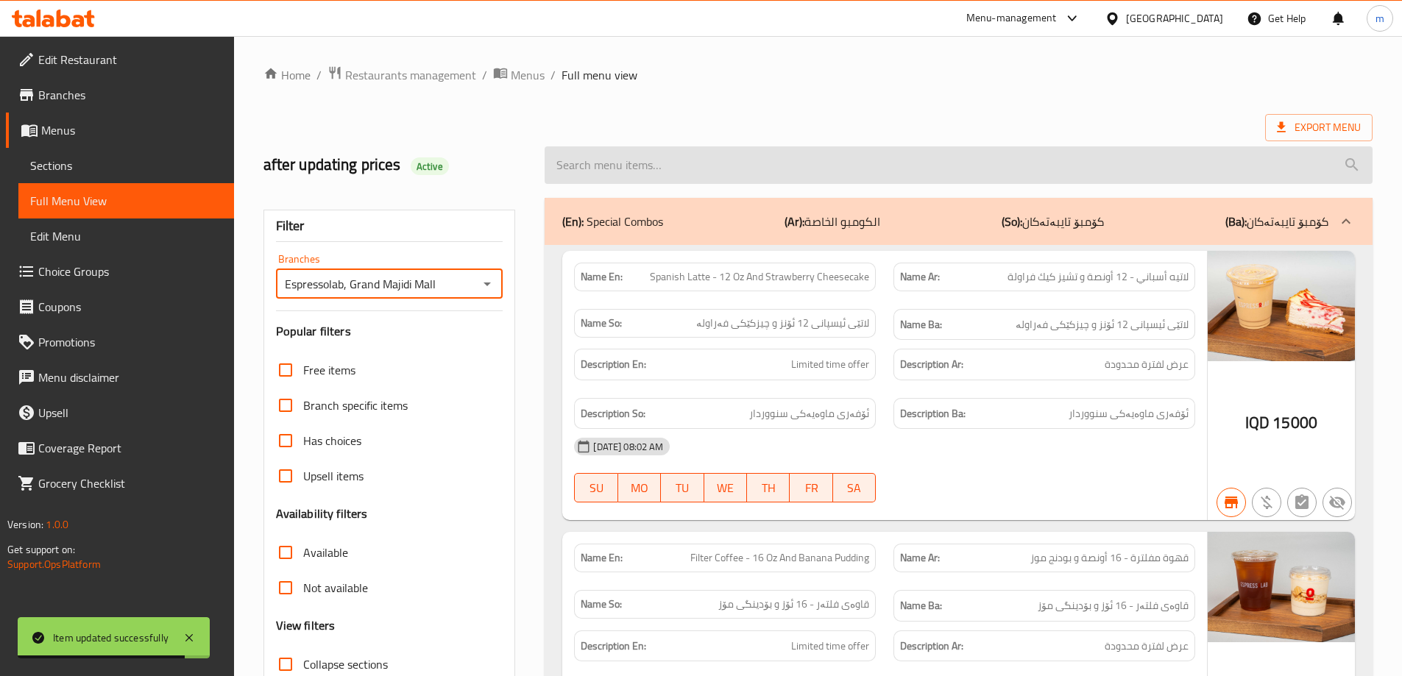
click at [621, 161] on input "search" at bounding box center [959, 165] width 828 height 38
paste input "Matcha foam with coconut water"
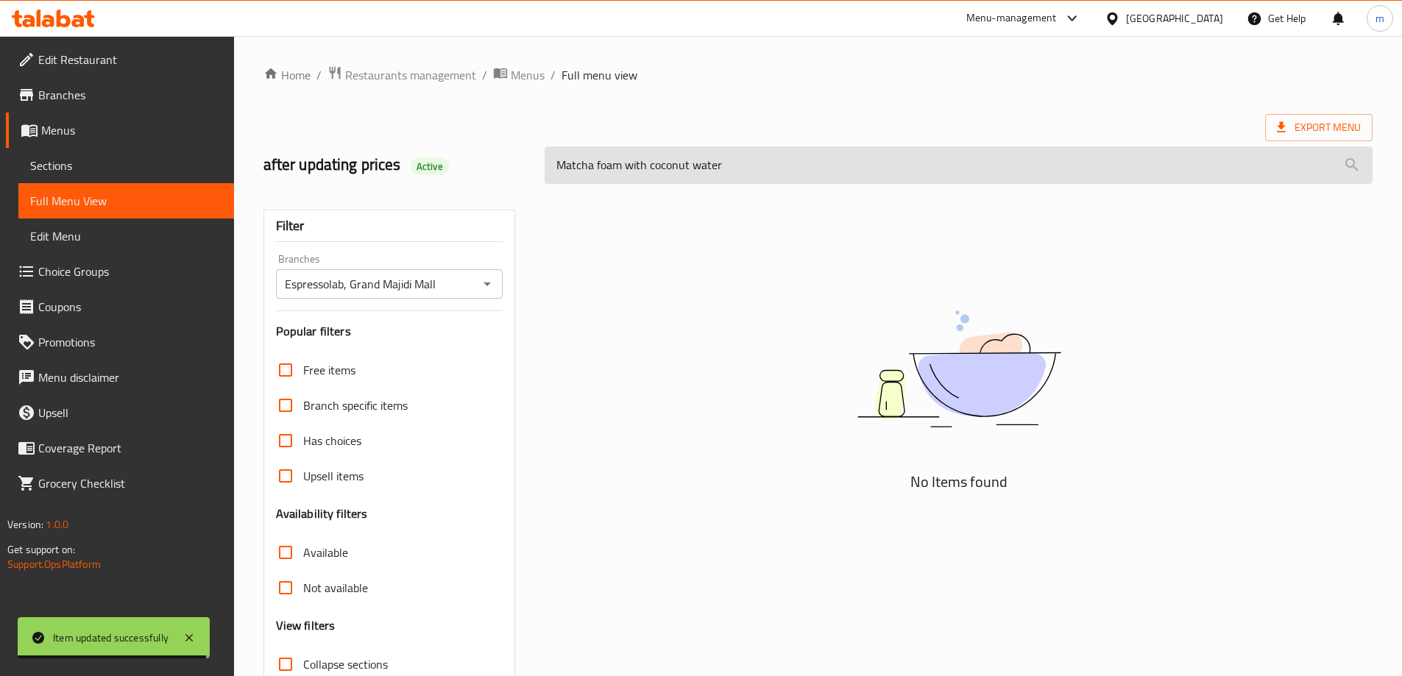
click at [627, 166] on input "Matcha foam with coconut water" at bounding box center [959, 165] width 828 height 38
paste input "Coconut Matcha 12Oz"
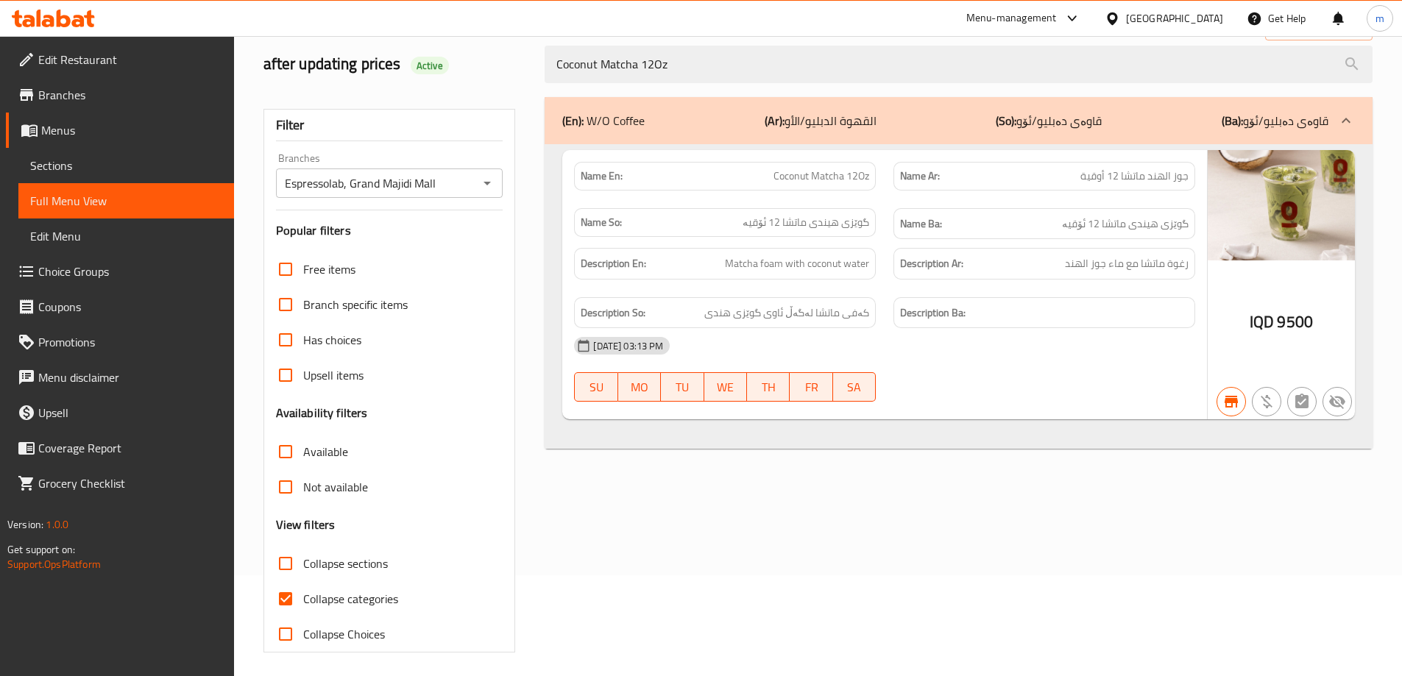
scroll to position [107, 0]
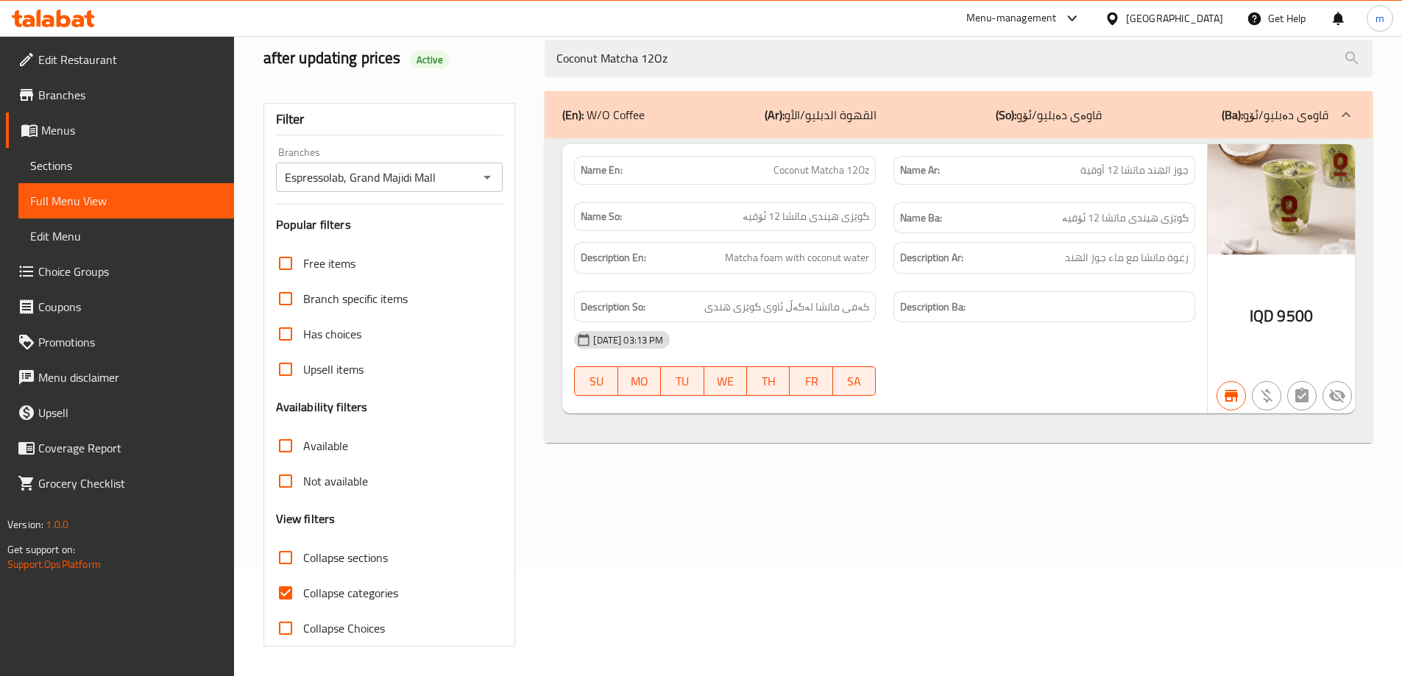
type input "Coconut Matcha 12Oz"
click at [279, 597] on input "Collapse categories" at bounding box center [285, 593] width 35 height 35
checkbox input "false"
click at [66, 159] on span "Sections" at bounding box center [126, 166] width 192 height 18
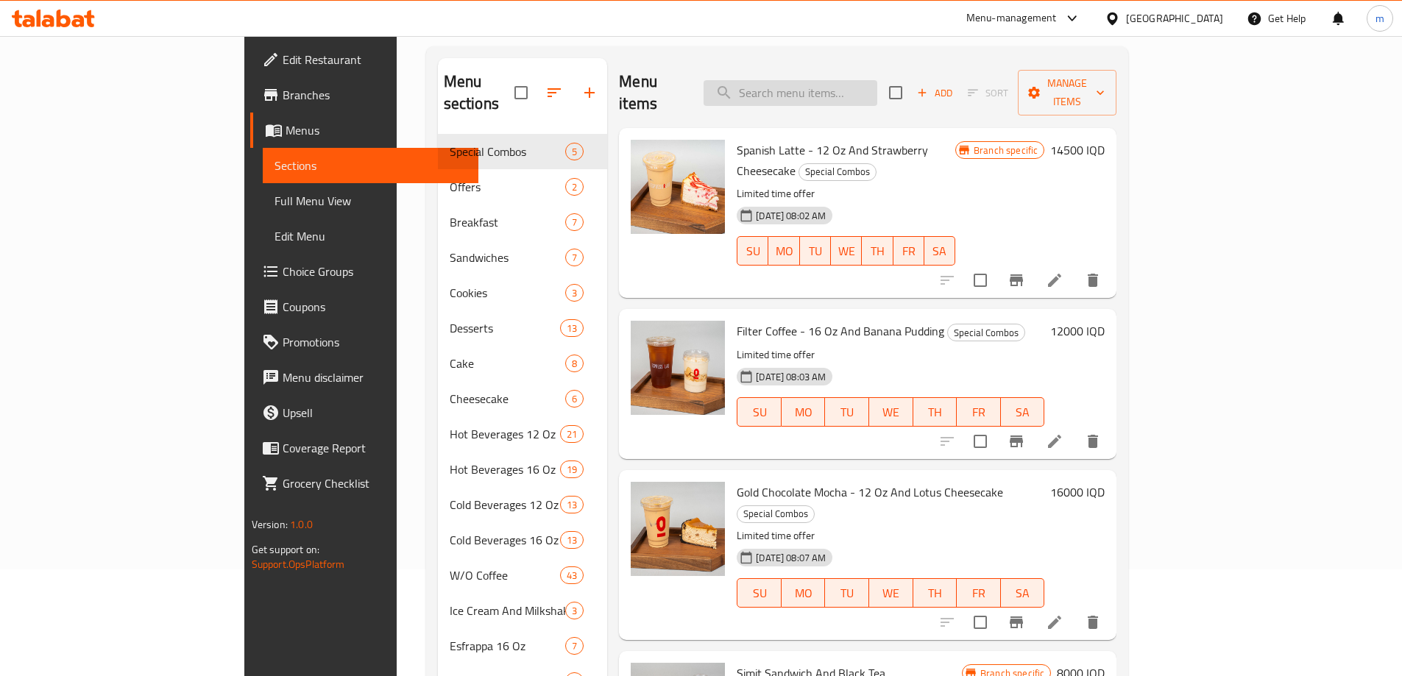
click at [847, 88] on input "search" at bounding box center [791, 93] width 174 height 26
paste input "[PERSON_NAME] - 16 Oz"
type input "[PERSON_NAME] - 16 Oz"
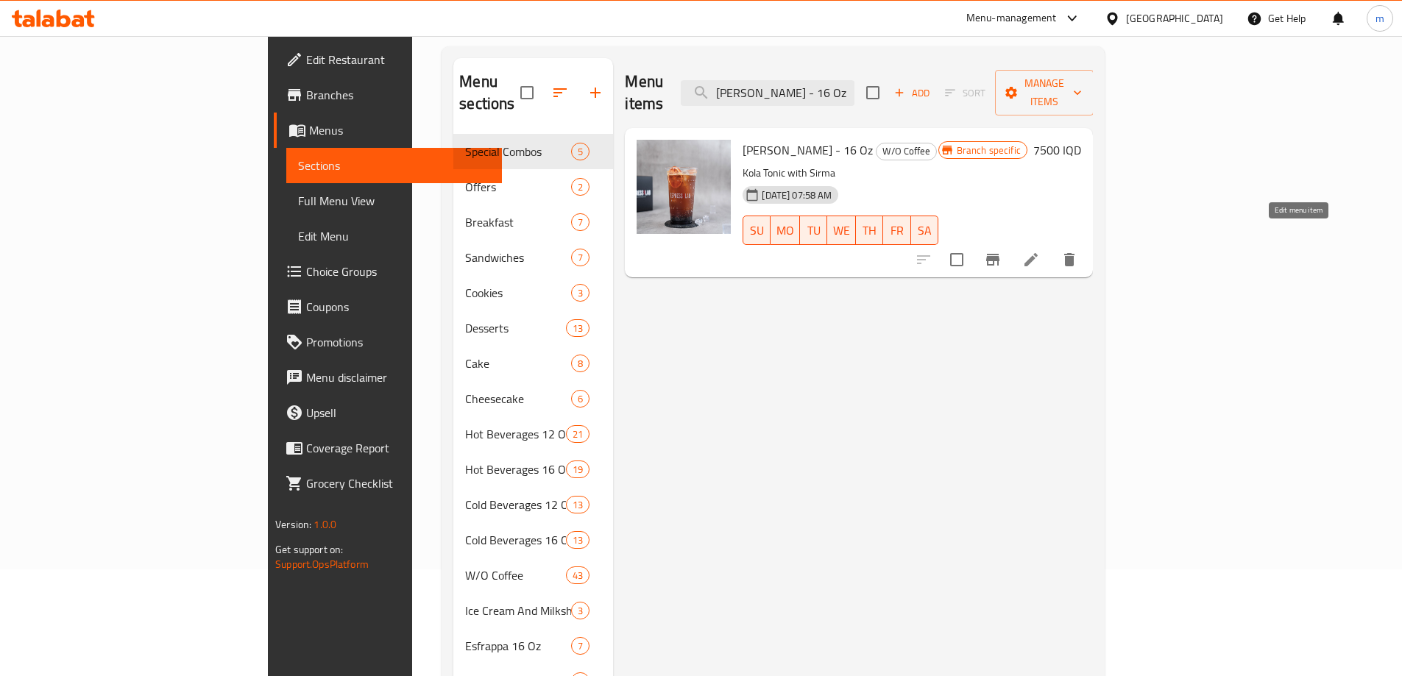
click at [1040, 251] on icon at bounding box center [1031, 260] width 18 height 18
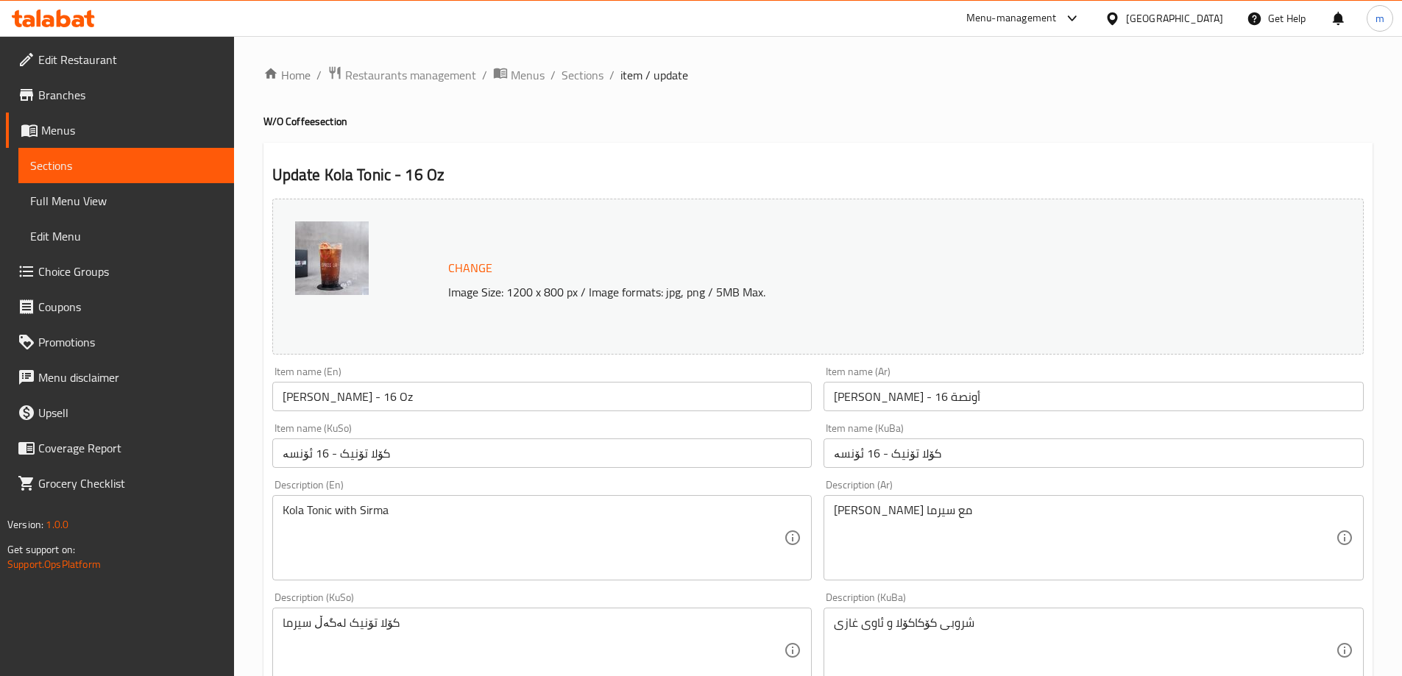
click at [350, 517] on textarea "Kola Tonic with Sirma" at bounding box center [534, 539] width 502 height 70
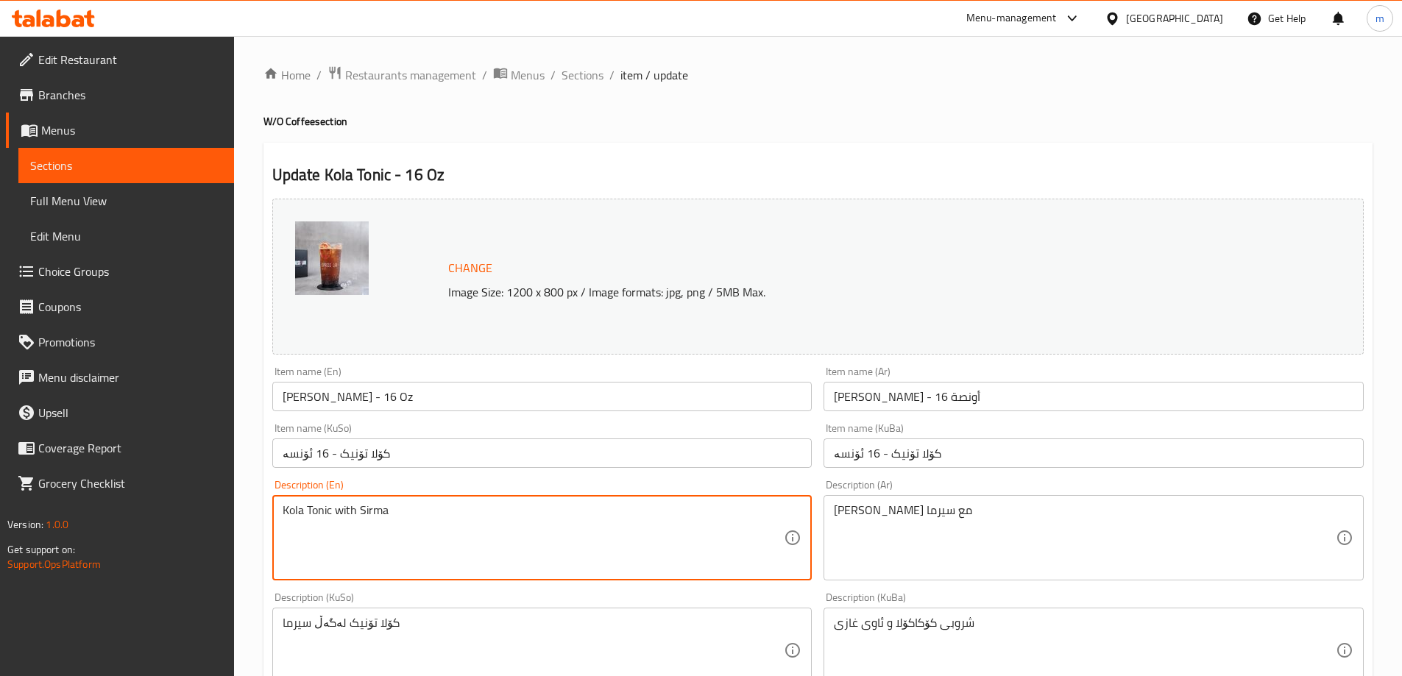
click at [350, 517] on textarea "Kola Tonic with Sirma" at bounding box center [534, 539] width 502 height 70
paste textarea "tonic with s"
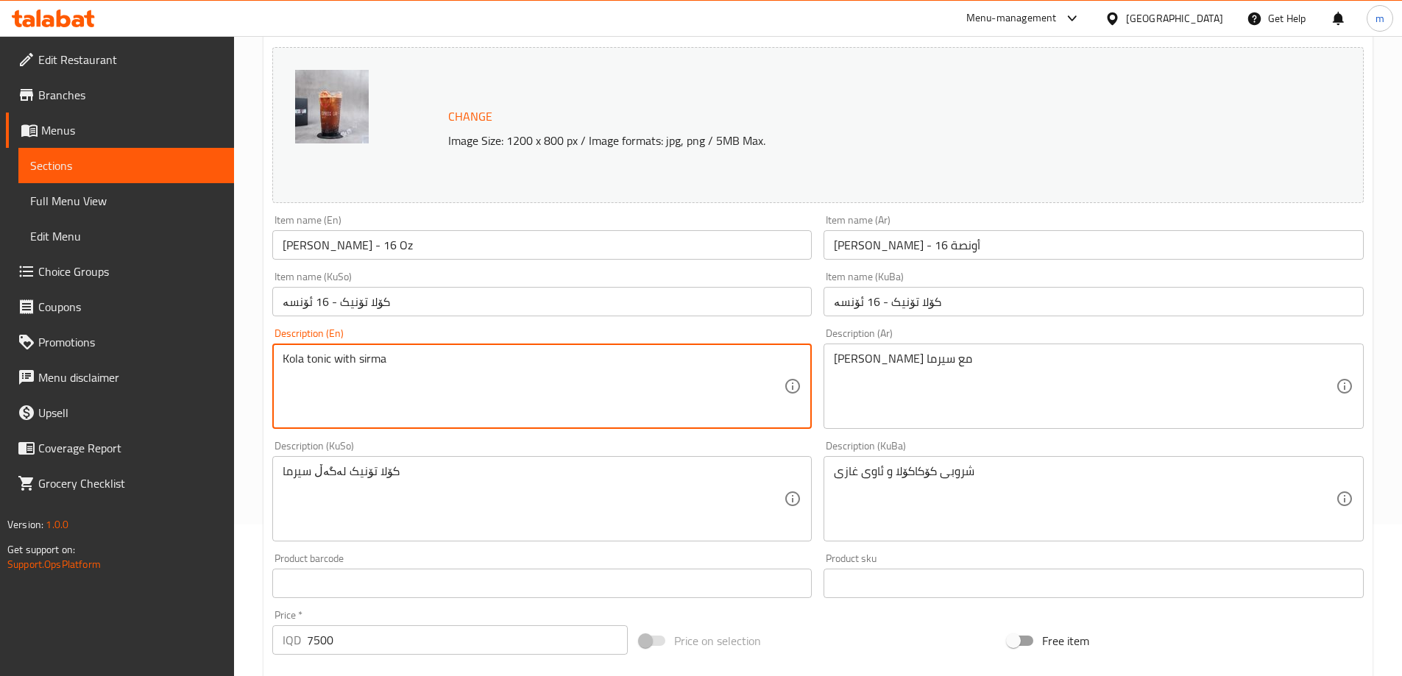
scroll to position [294, 0]
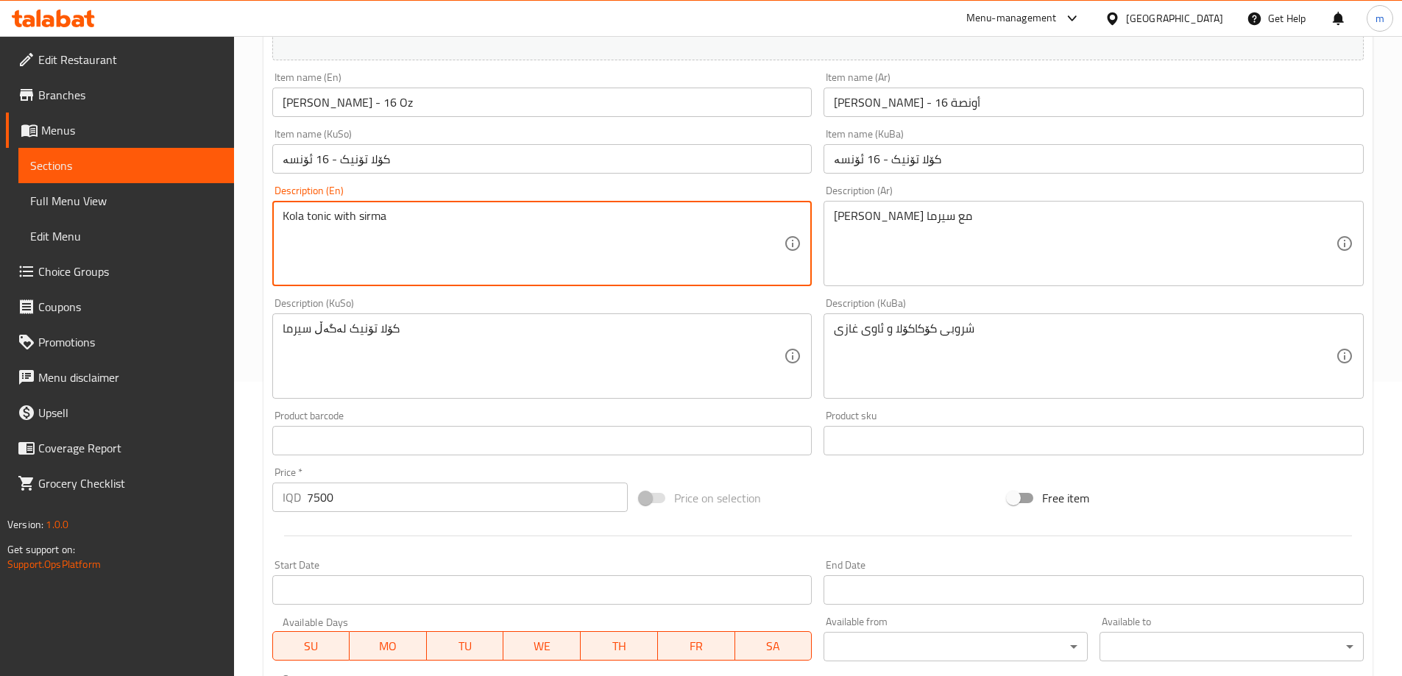
type textarea "Kola tonic with sirma"
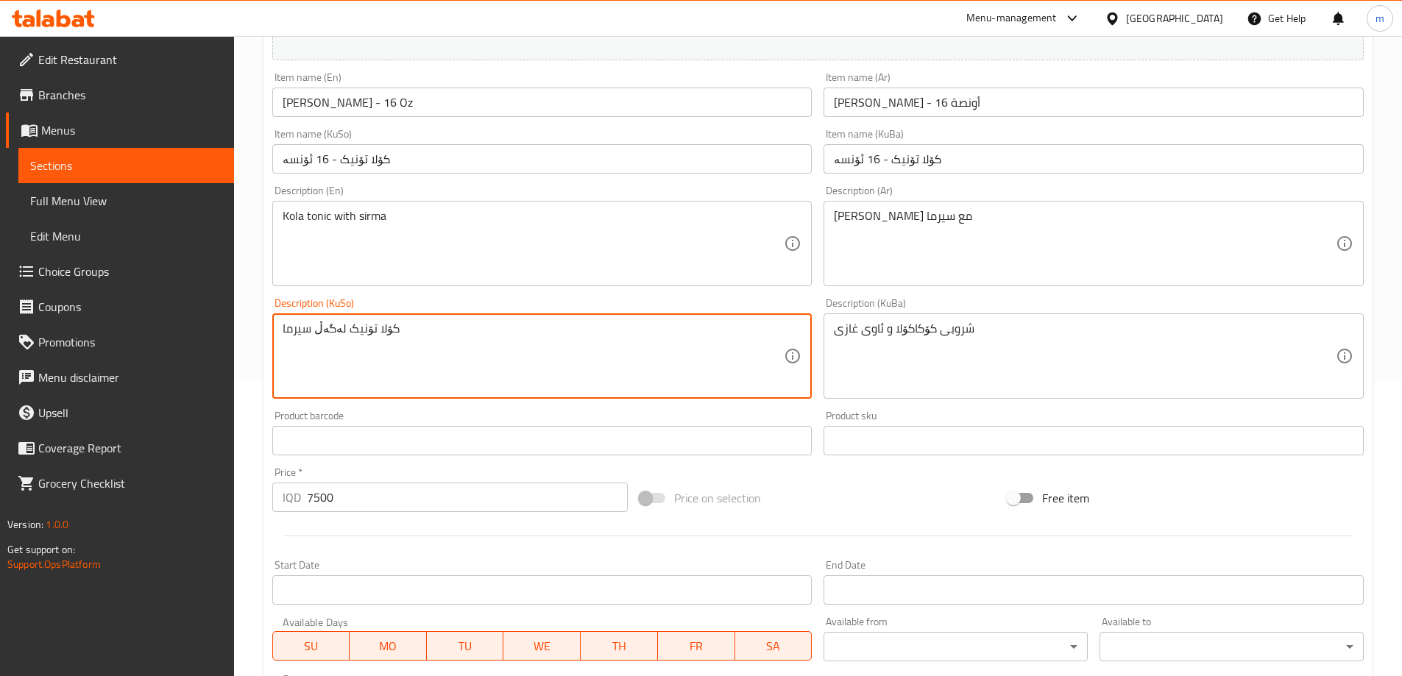
click at [325, 325] on textarea "کۆلا تۆنیک لەگەڵ سیرما" at bounding box center [534, 357] width 502 height 70
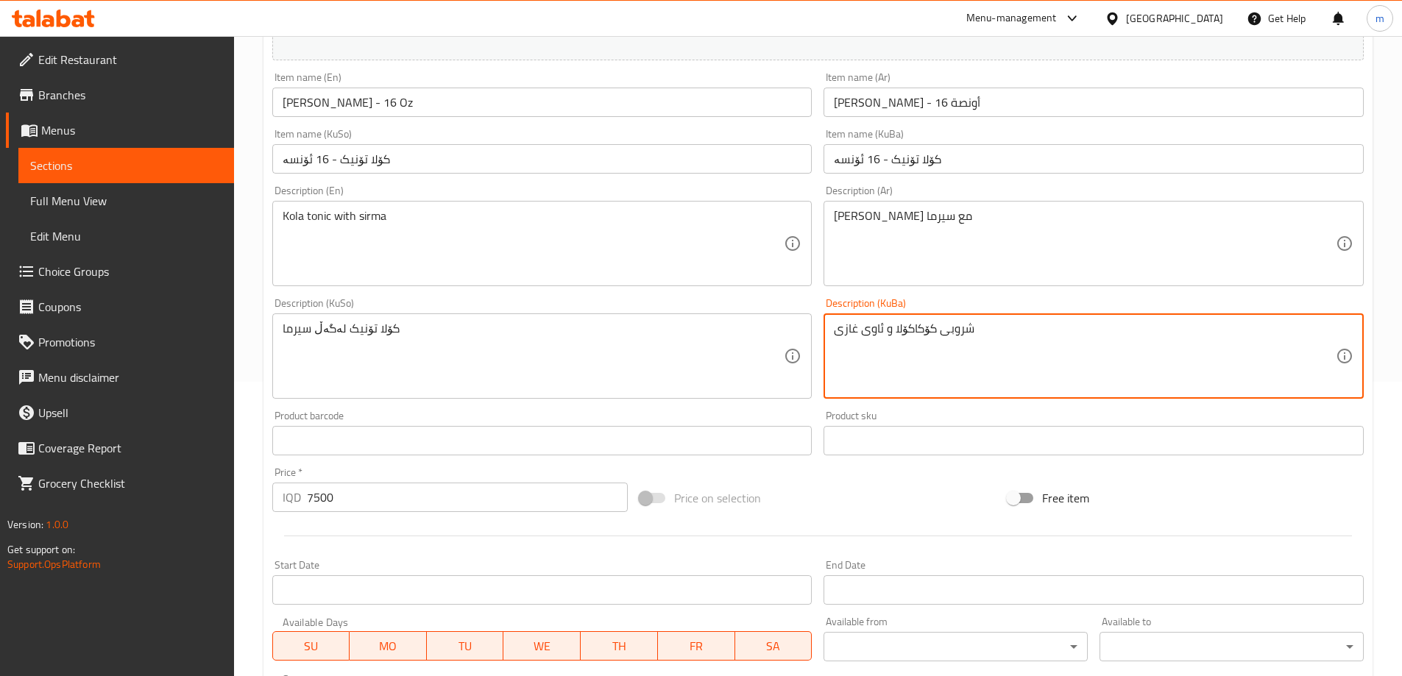
click at [914, 325] on textarea "شروبی کۆکاکۆلا و ئاوی غازی" at bounding box center [1085, 357] width 502 height 70
paste textarea "کۆلا تۆنیک لەگەڵ سیرما"
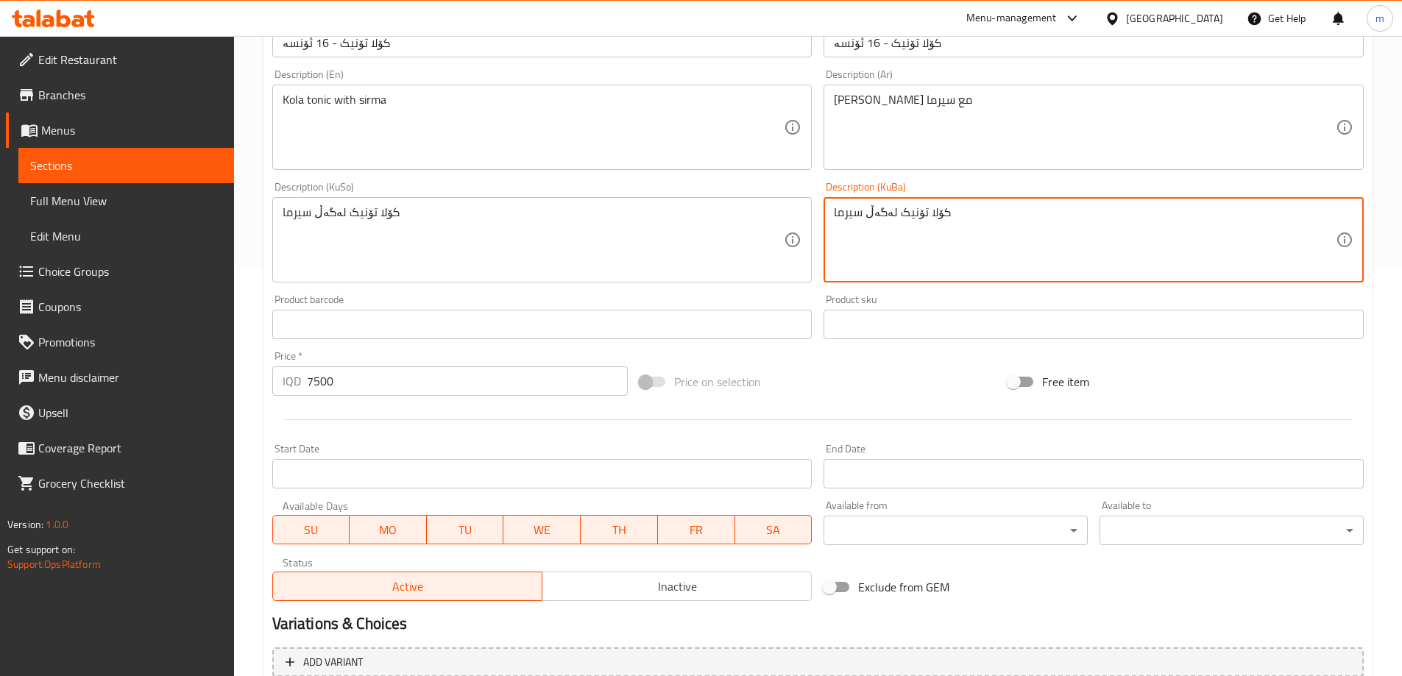
scroll to position [554, 0]
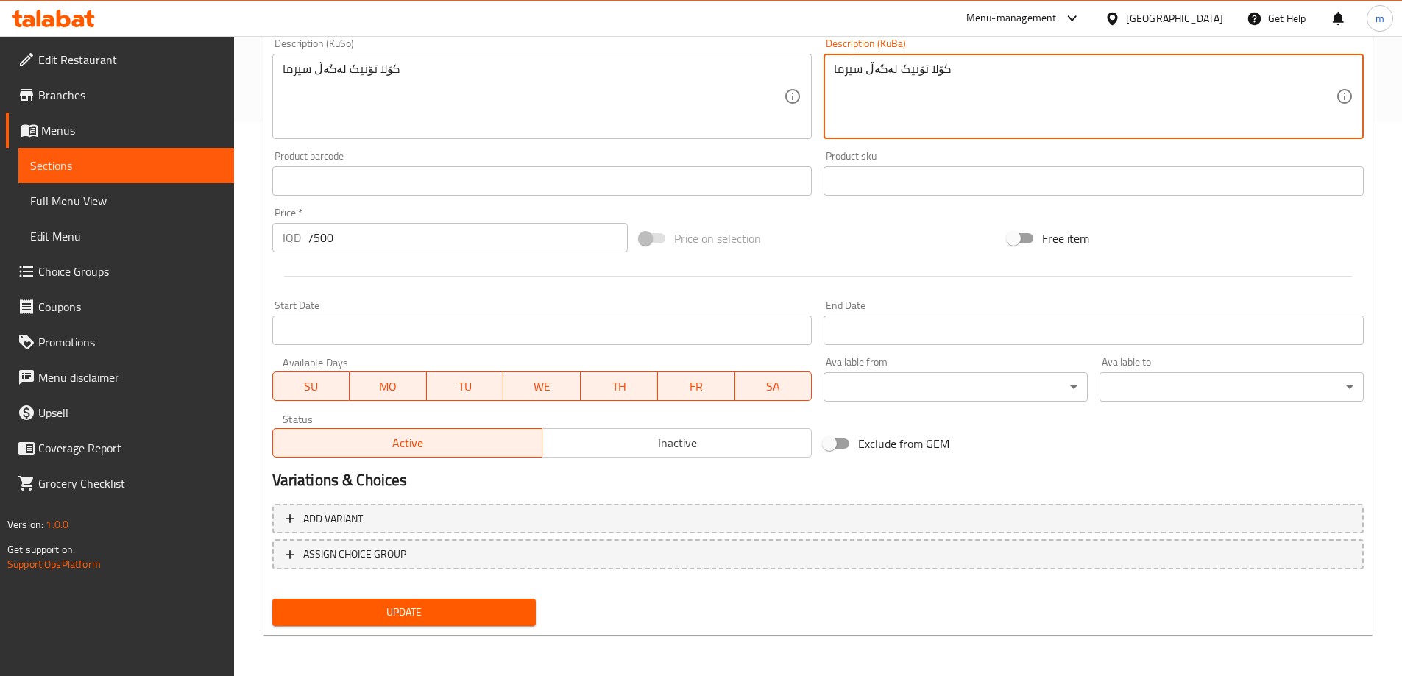
type textarea "کۆلا تۆنیک لەگەڵ سیرما"
click at [484, 608] on span "Update" at bounding box center [404, 613] width 241 height 18
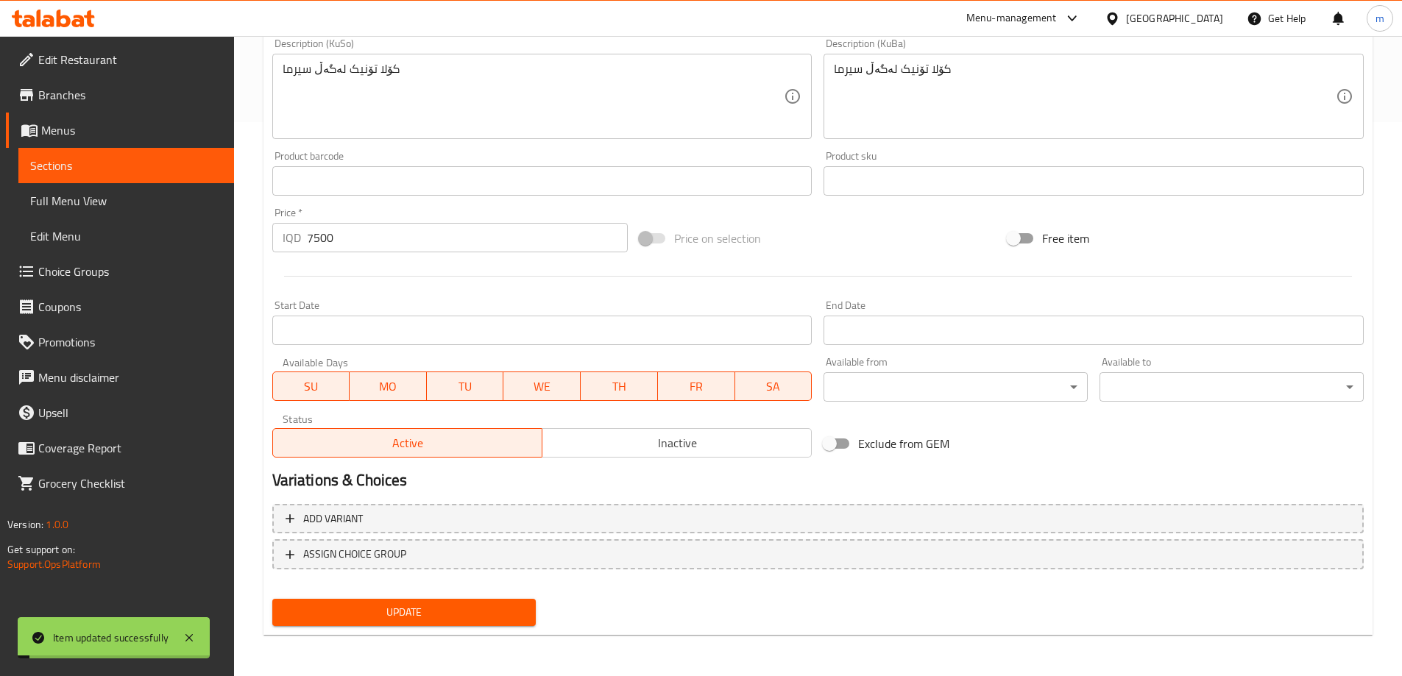
click at [102, 204] on span "Full Menu View" at bounding box center [126, 201] width 192 height 18
click at [173, 197] on span "Full Menu View" at bounding box center [126, 201] width 192 height 18
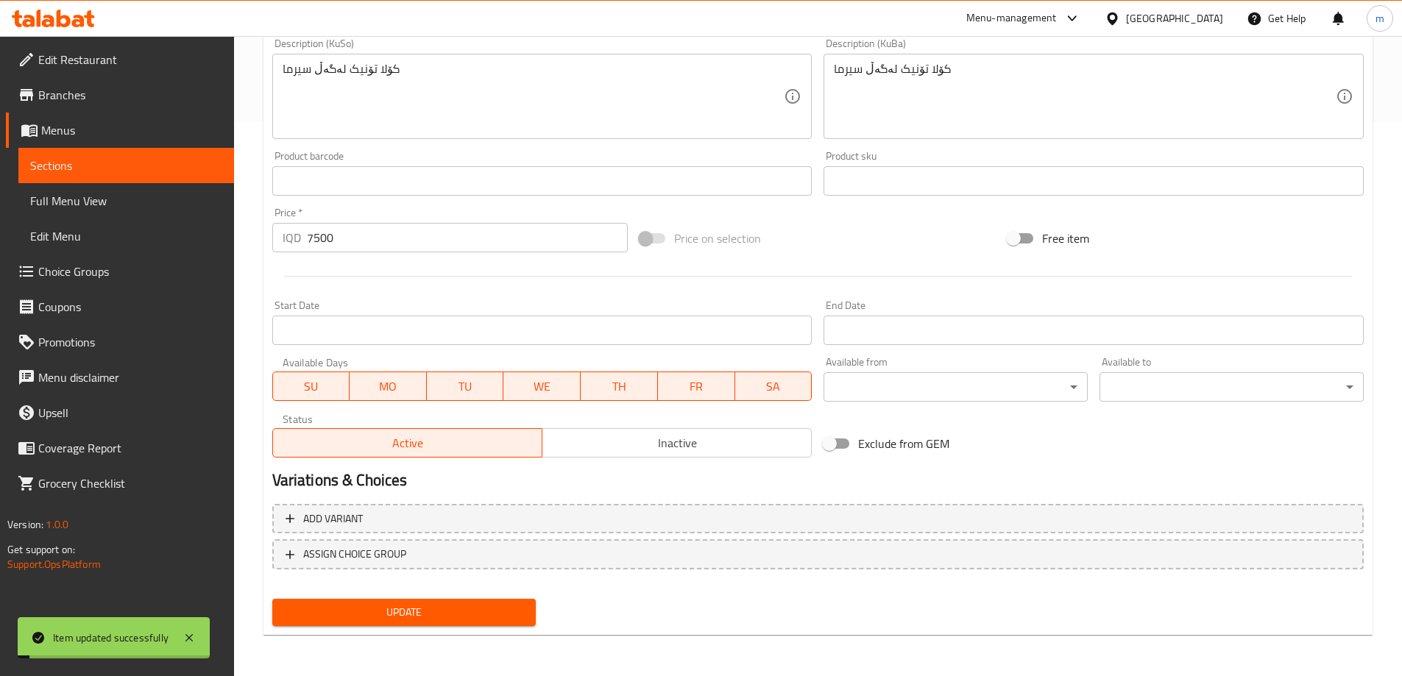
click at [173, 197] on span "Full Menu View" at bounding box center [126, 201] width 192 height 18
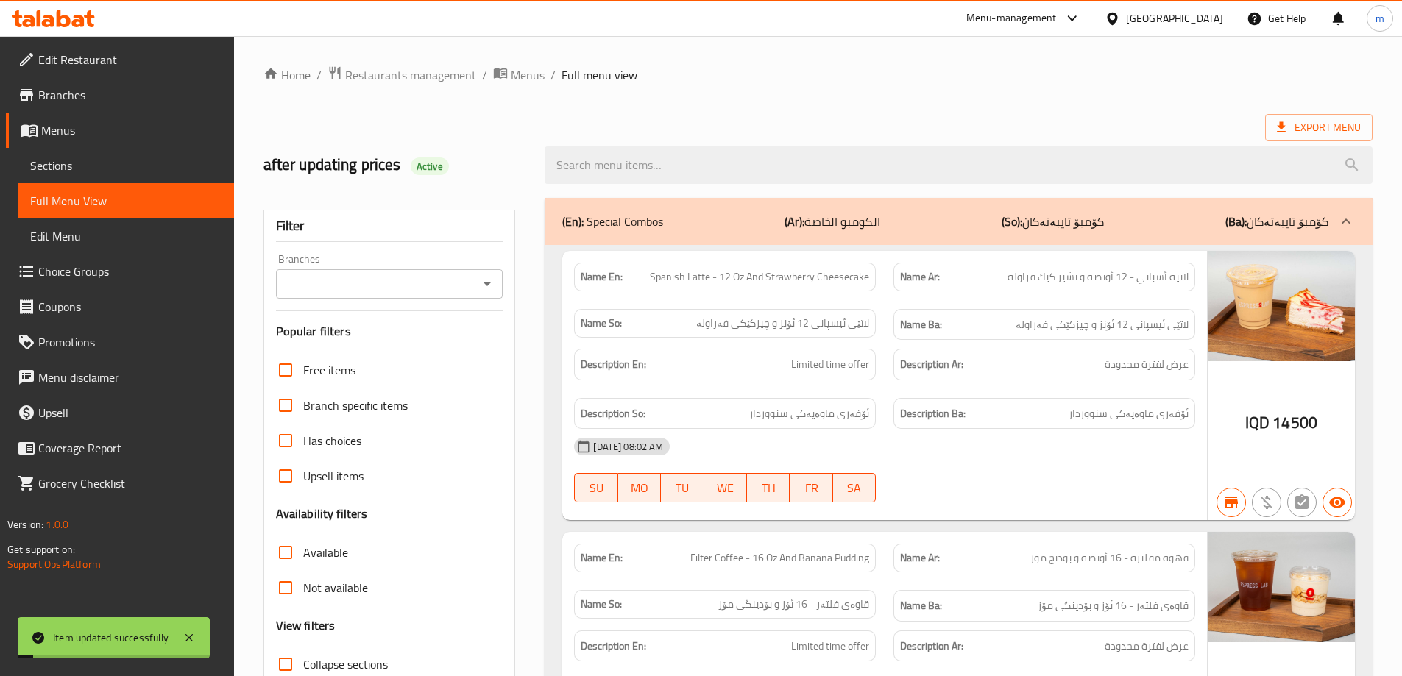
click at [489, 284] on icon "Open" at bounding box center [487, 285] width 7 height 4
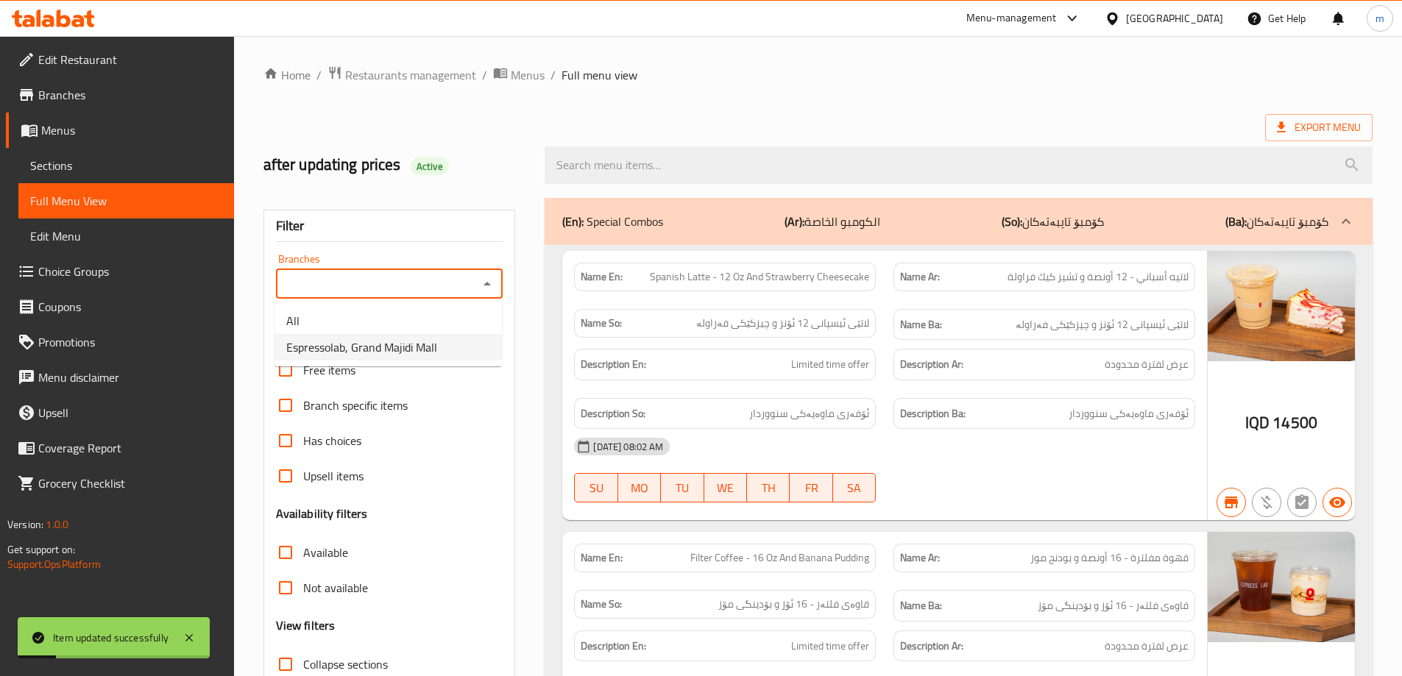
click at [440, 343] on li "Espressolab, Grand Majidi Mall" at bounding box center [388, 347] width 227 height 27
type input "Espressolab, Grand Majidi Mall"
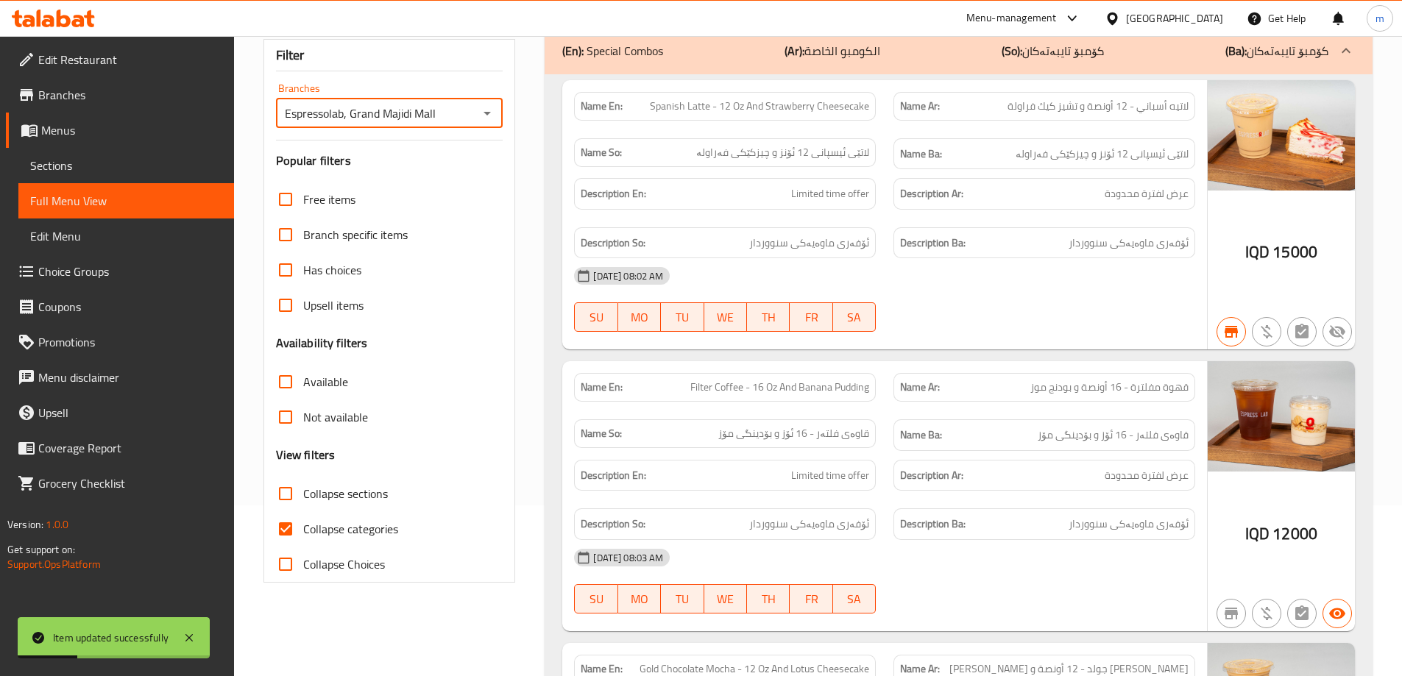
scroll to position [197, 0]
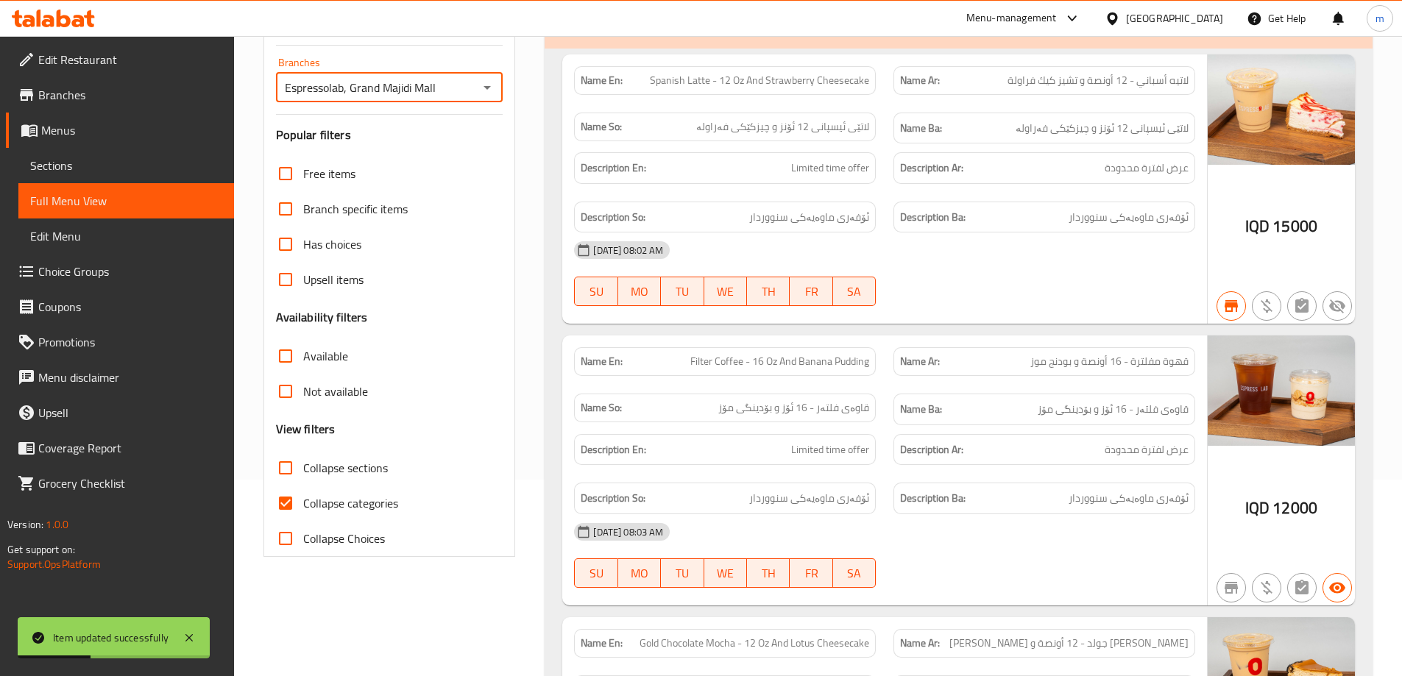
click at [283, 502] on input "Collapse categories" at bounding box center [285, 503] width 35 height 35
checkbox input "false"
click at [666, 158] on div "Description En: Limited time offer" at bounding box center [725, 168] width 302 height 32
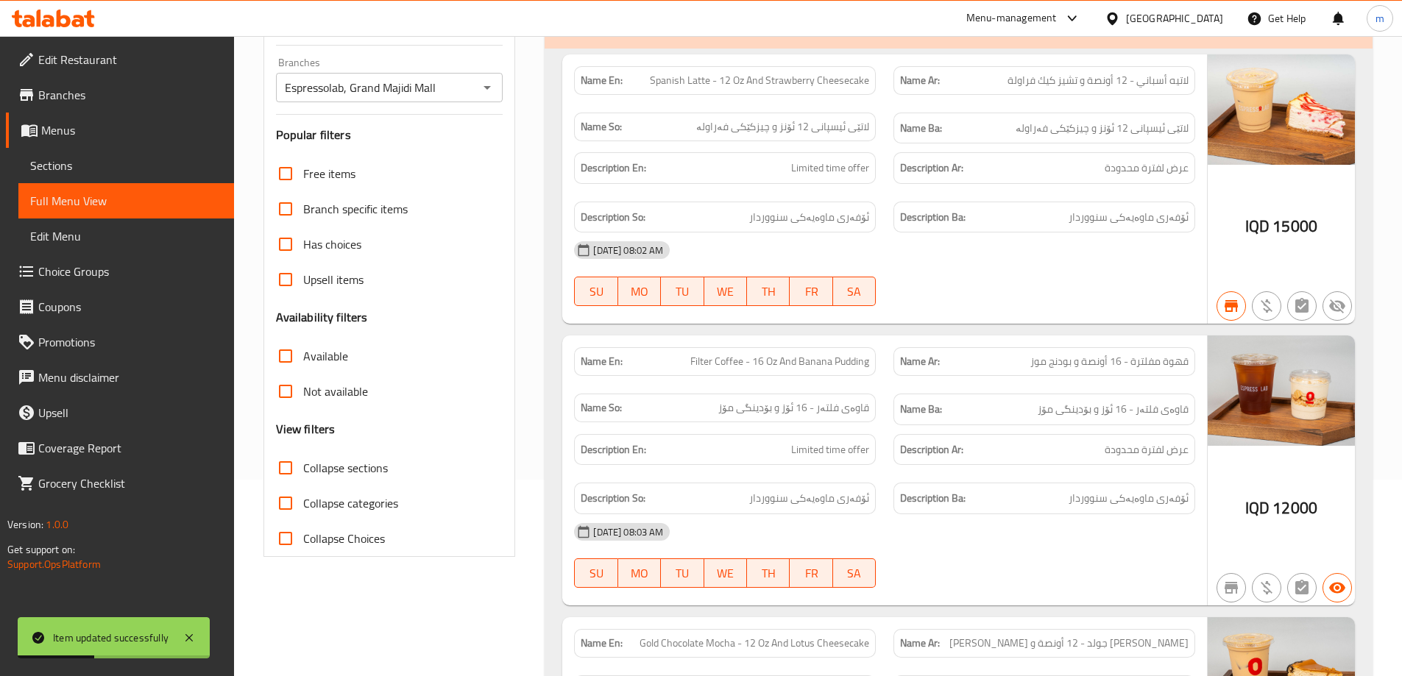
scroll to position [0, 0]
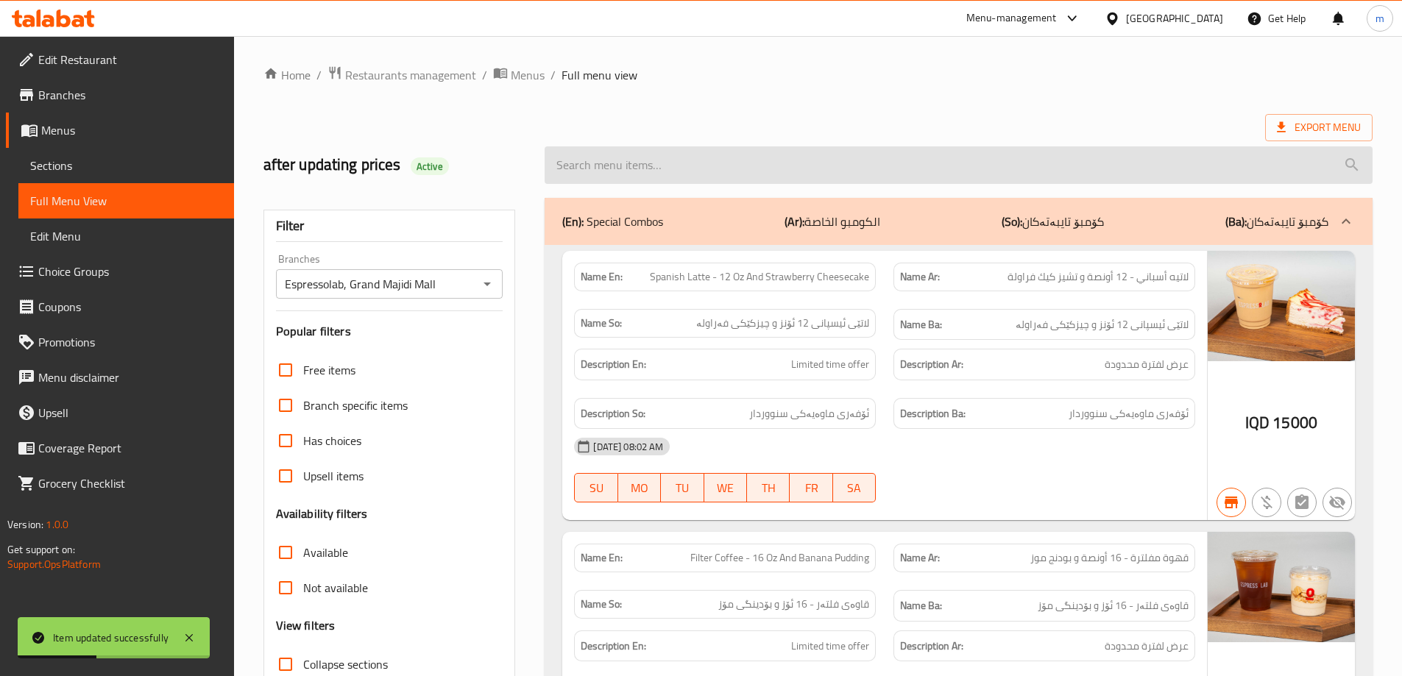
click at [699, 160] on input "search" at bounding box center [959, 165] width 828 height 38
paste input "Kola tonic with sirma"
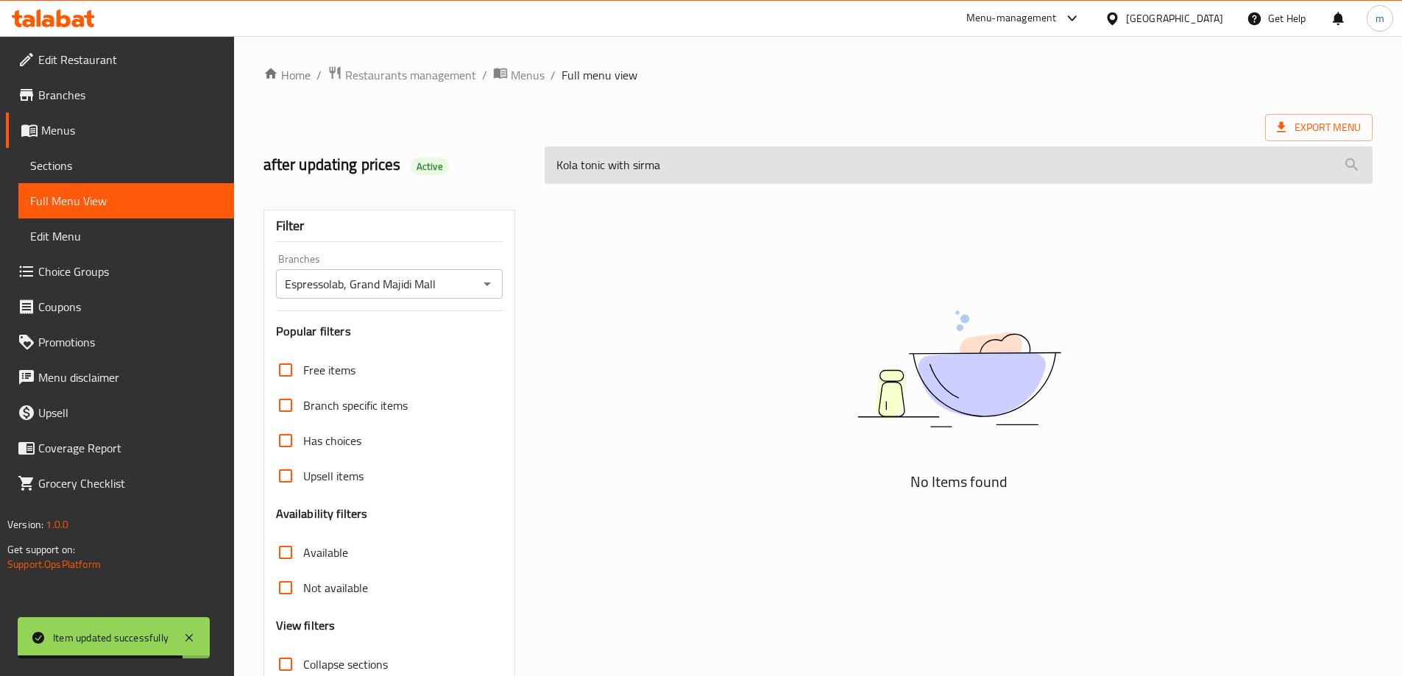
click at [665, 154] on input "Kola tonic with sirma" at bounding box center [959, 165] width 828 height 38
paste input "Tonic - 16 Oz"
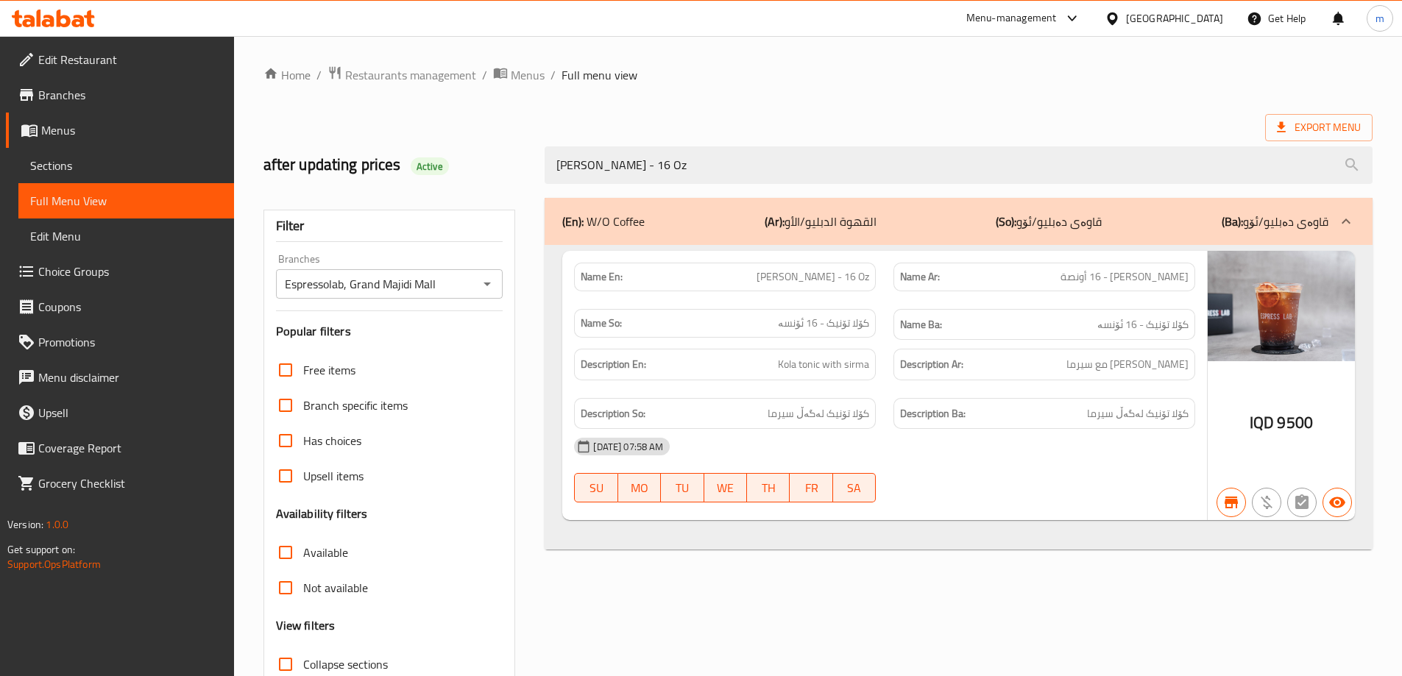
type input "Kola Tonic - 16 Oz"
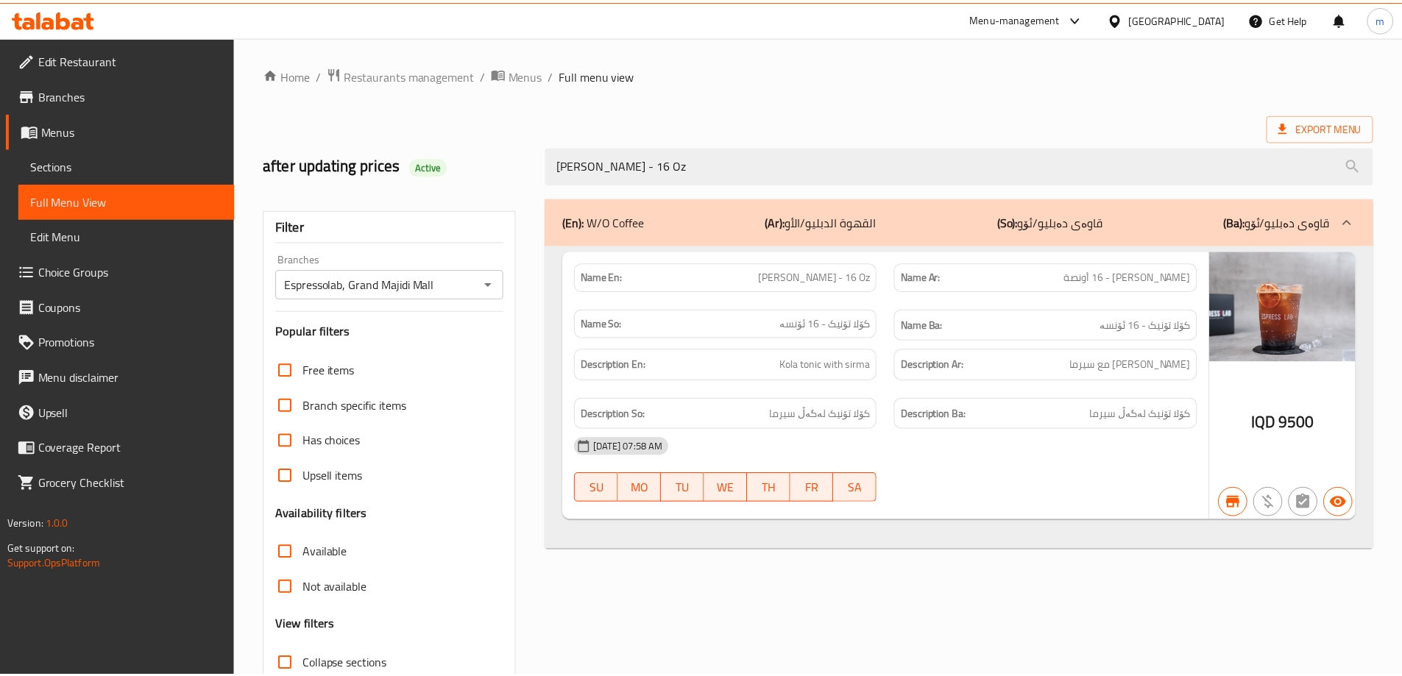
scroll to position [107, 0]
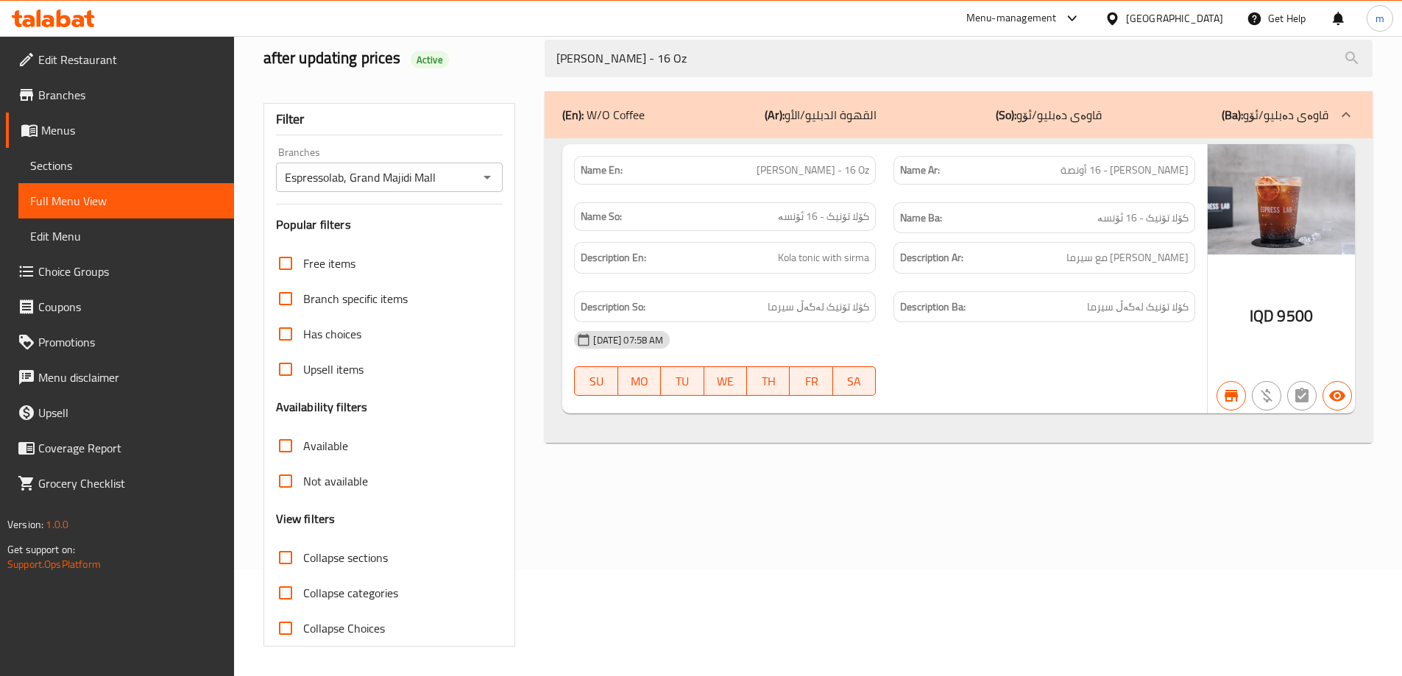
click at [66, 160] on span "Sections" at bounding box center [126, 166] width 192 height 18
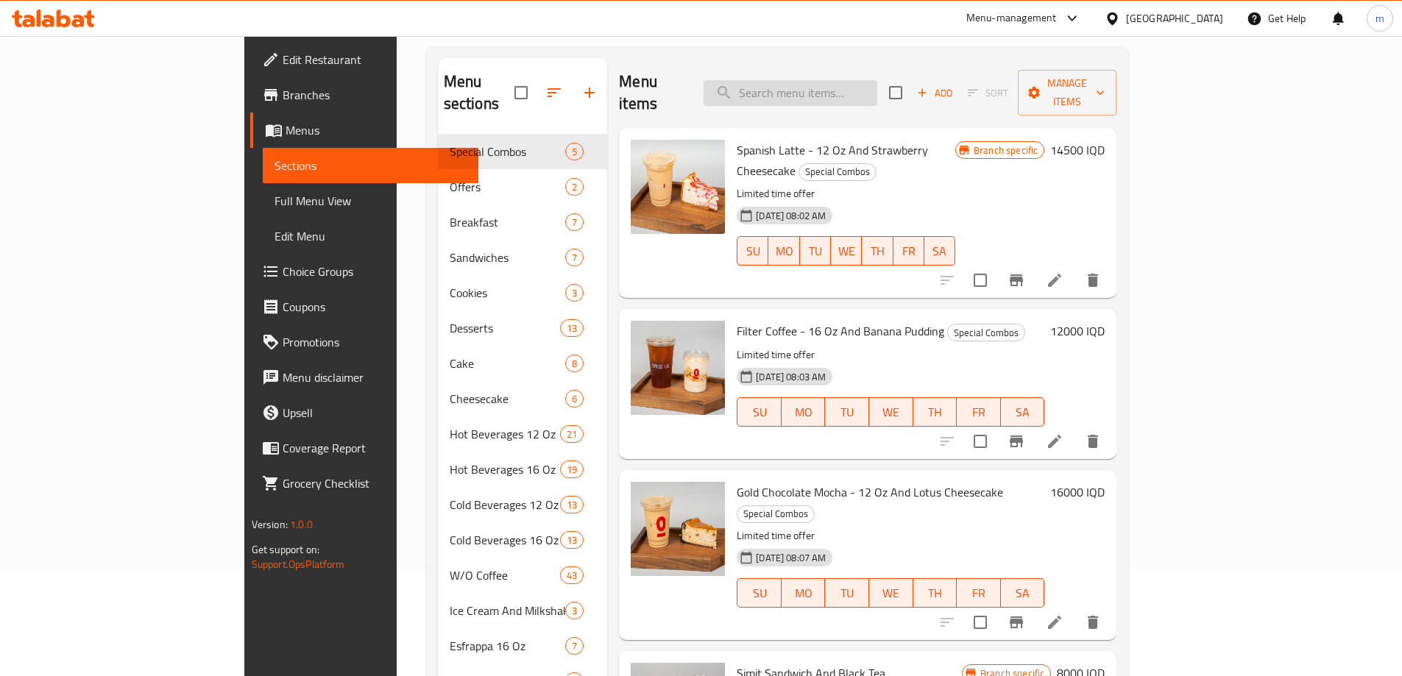
click at [853, 85] on input "search" at bounding box center [791, 93] width 174 height 26
paste input "Yuzu Geisha"
type input "Yuzu Geisha"
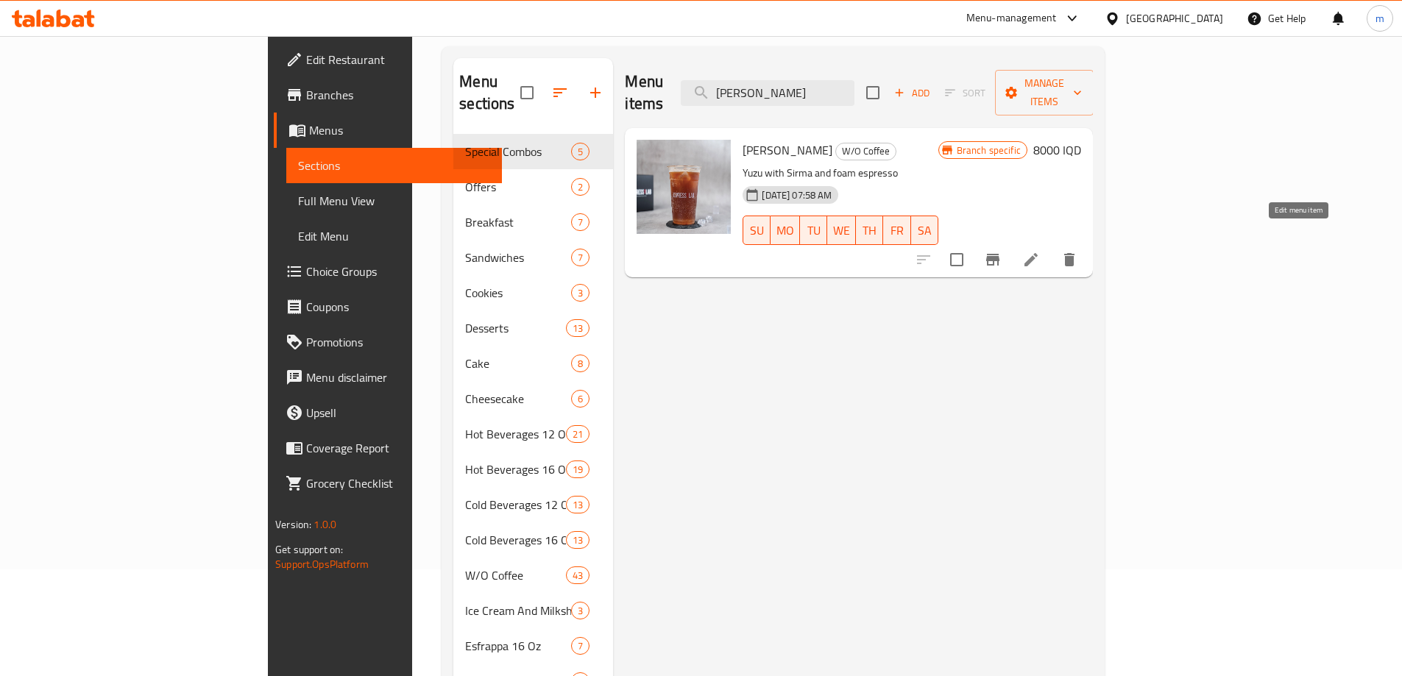
click at [1040, 251] on icon at bounding box center [1031, 260] width 18 height 18
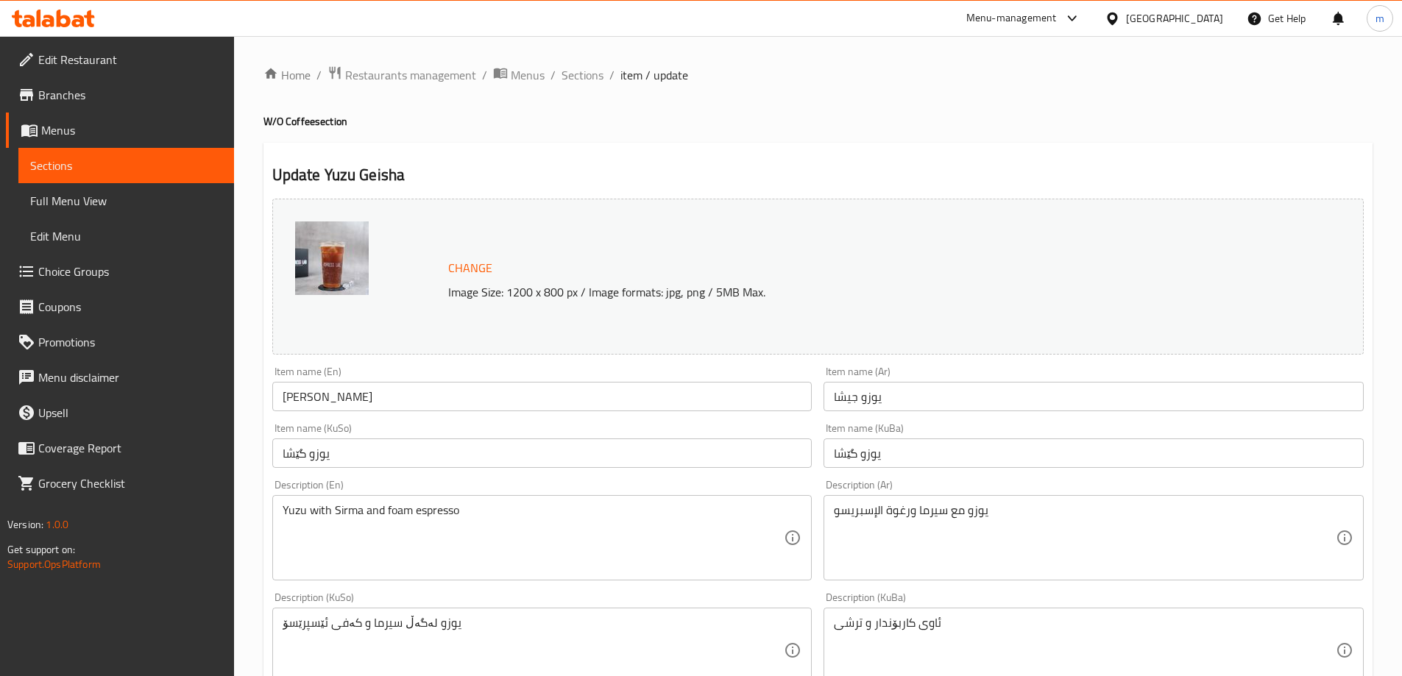
click at [386, 515] on textarea "Yuzu with Sirma and foam espresso" at bounding box center [534, 539] width 502 height 70
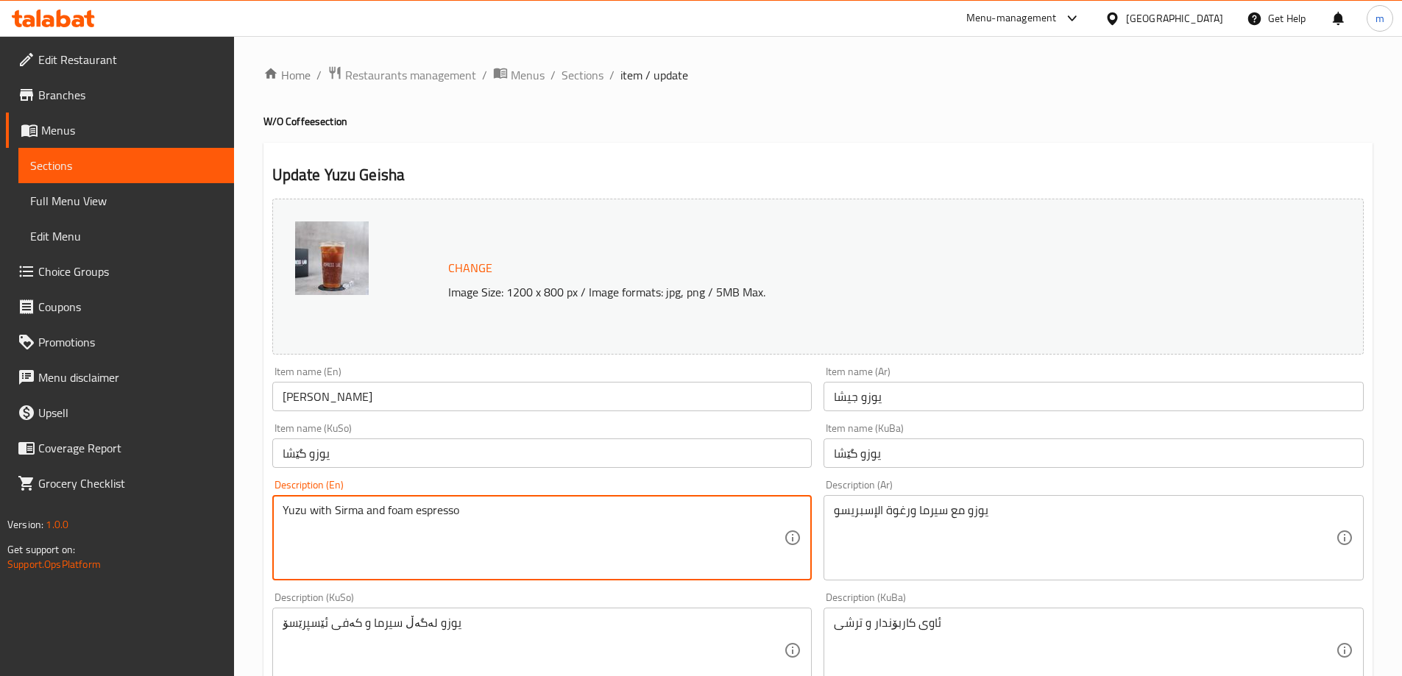
click at [386, 515] on textarea "Yuzu with Sirma and foam espresso" at bounding box center [534, 539] width 502 height 70
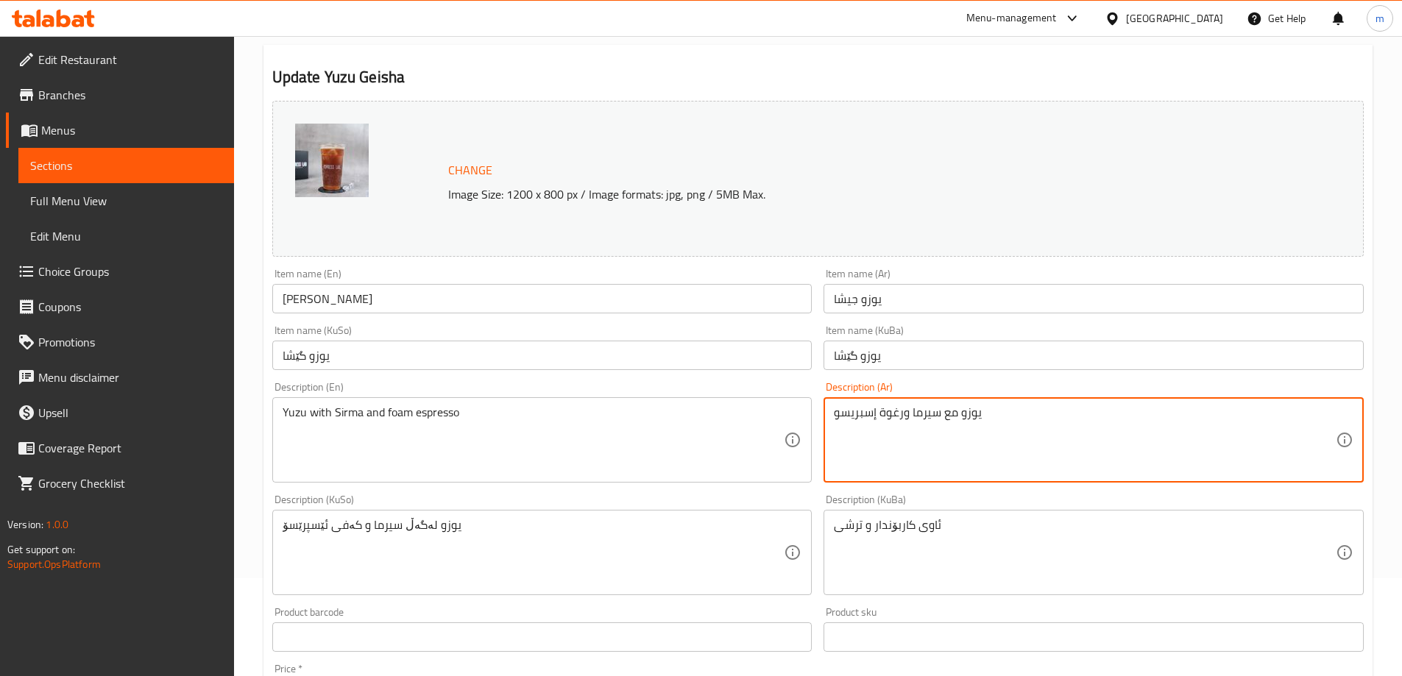
type textarea "يوزو مع سيرما ورغوة إسبريسو"
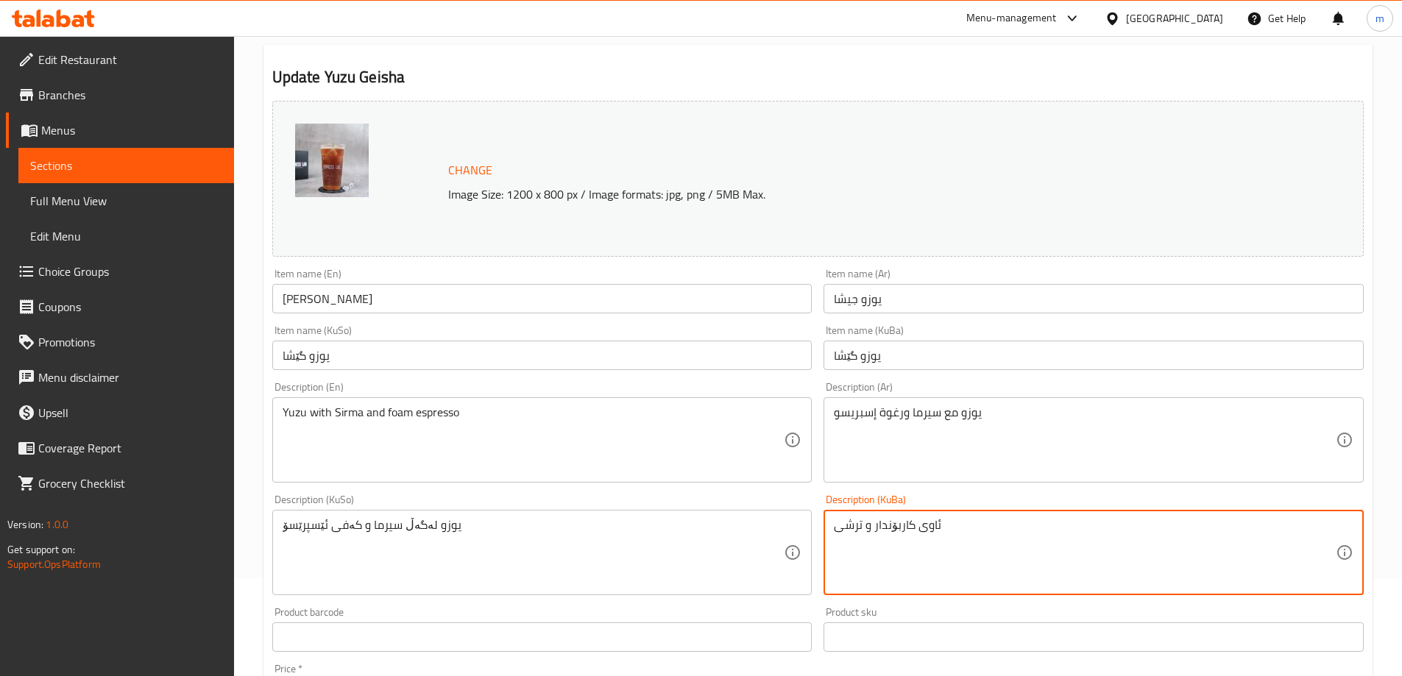
click at [884, 528] on textarea "ئاوی کاربۆندار و ترشی" at bounding box center [1085, 553] width 502 height 70
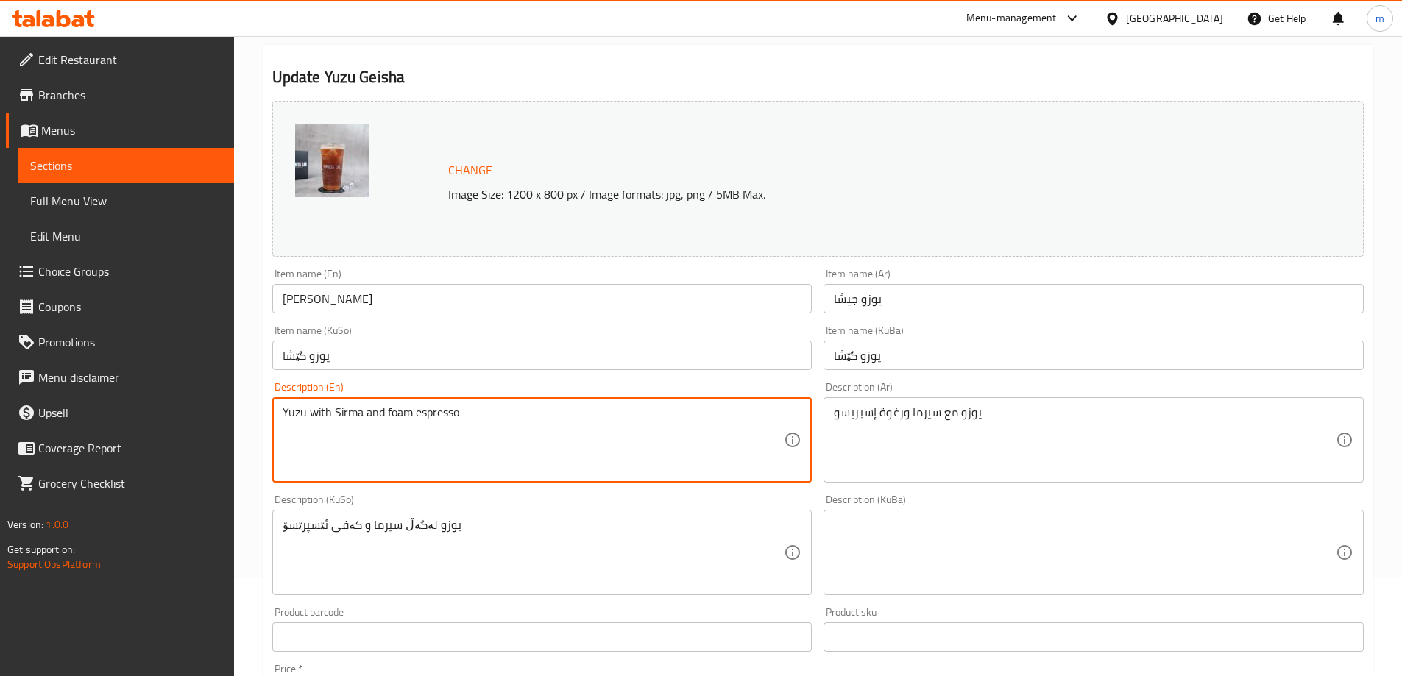
click at [393, 411] on textarea "Yuzu with Sirma and foam espresso" at bounding box center [534, 441] width 502 height 70
paste textarea "foam"
click at [328, 308] on input "Yuzu Geisha" at bounding box center [542, 298] width 540 height 29
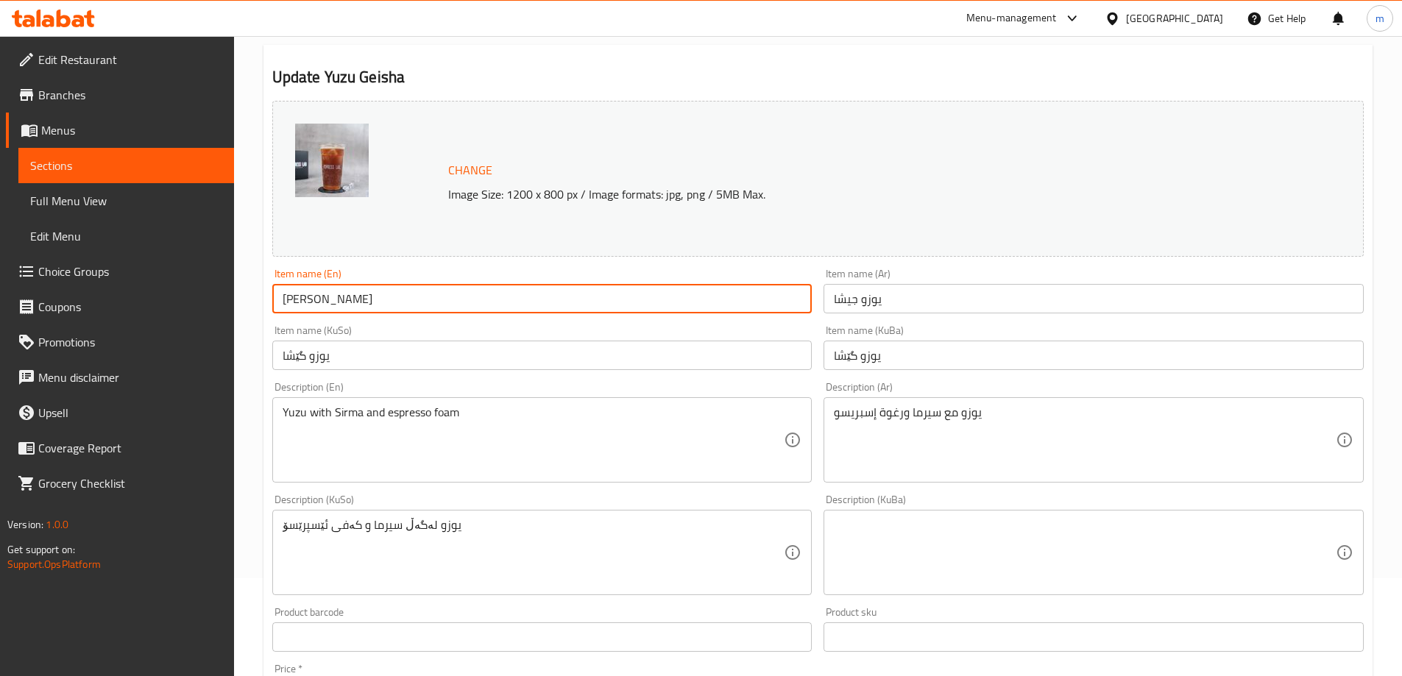
click at [328, 308] on input "Yuzu Geisha" at bounding box center [542, 298] width 540 height 29
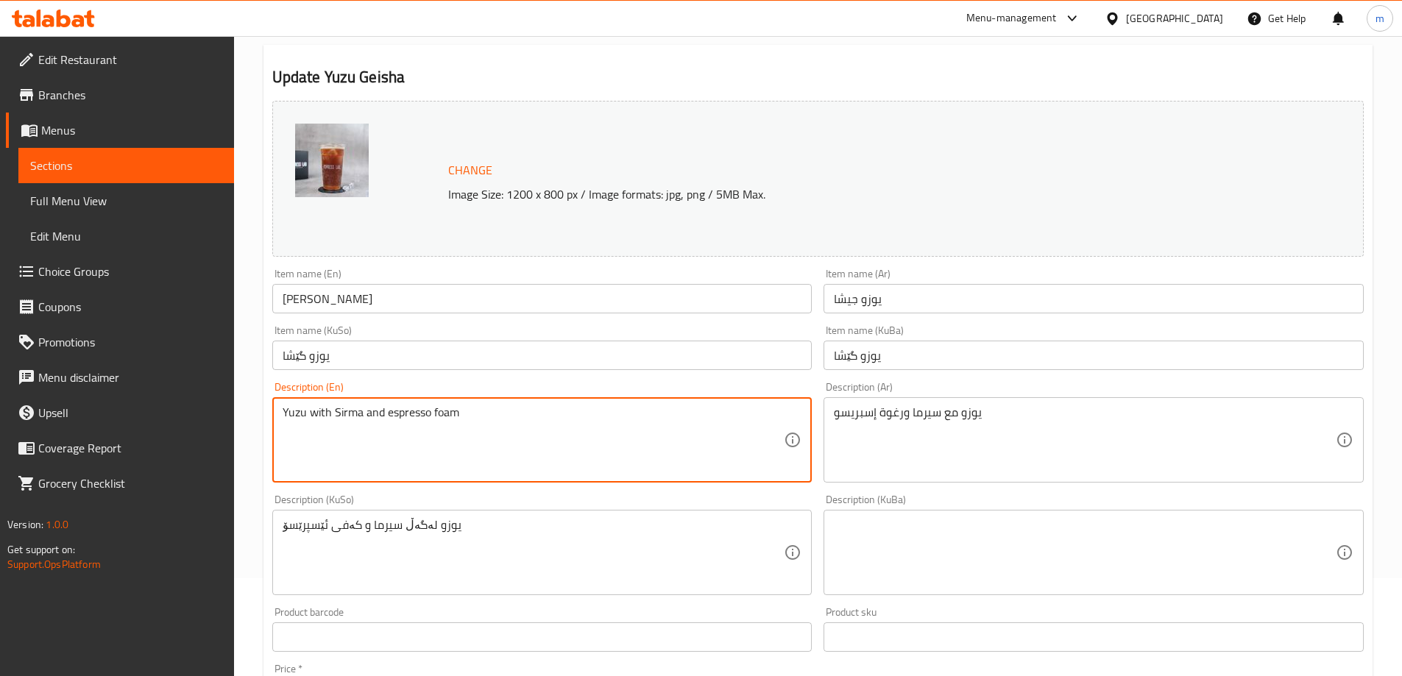
click at [342, 411] on textarea "Yuzu with Sirma and espresso foam" at bounding box center [534, 441] width 502 height 70
paste textarea "sirma and foam espresso"
click at [399, 411] on textarea "Yuzu with sirma and foam espresso" at bounding box center [534, 441] width 502 height 70
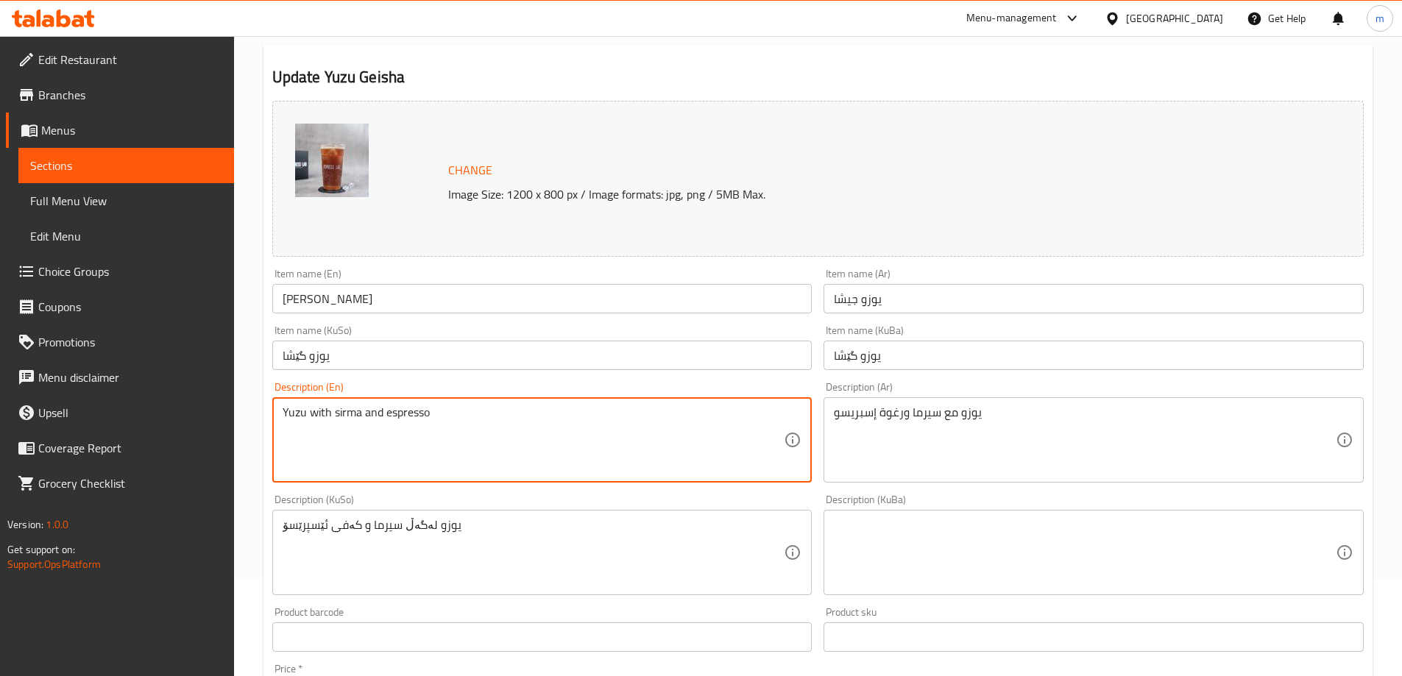
click at [460, 419] on textarea "Yuzu with sirma and espresso" at bounding box center [534, 441] width 502 height 70
paste textarea "foam"
type textarea "Yuzu with sirma and espresso foam"
click at [317, 289] on input "Yuzu Geisha" at bounding box center [542, 298] width 540 height 29
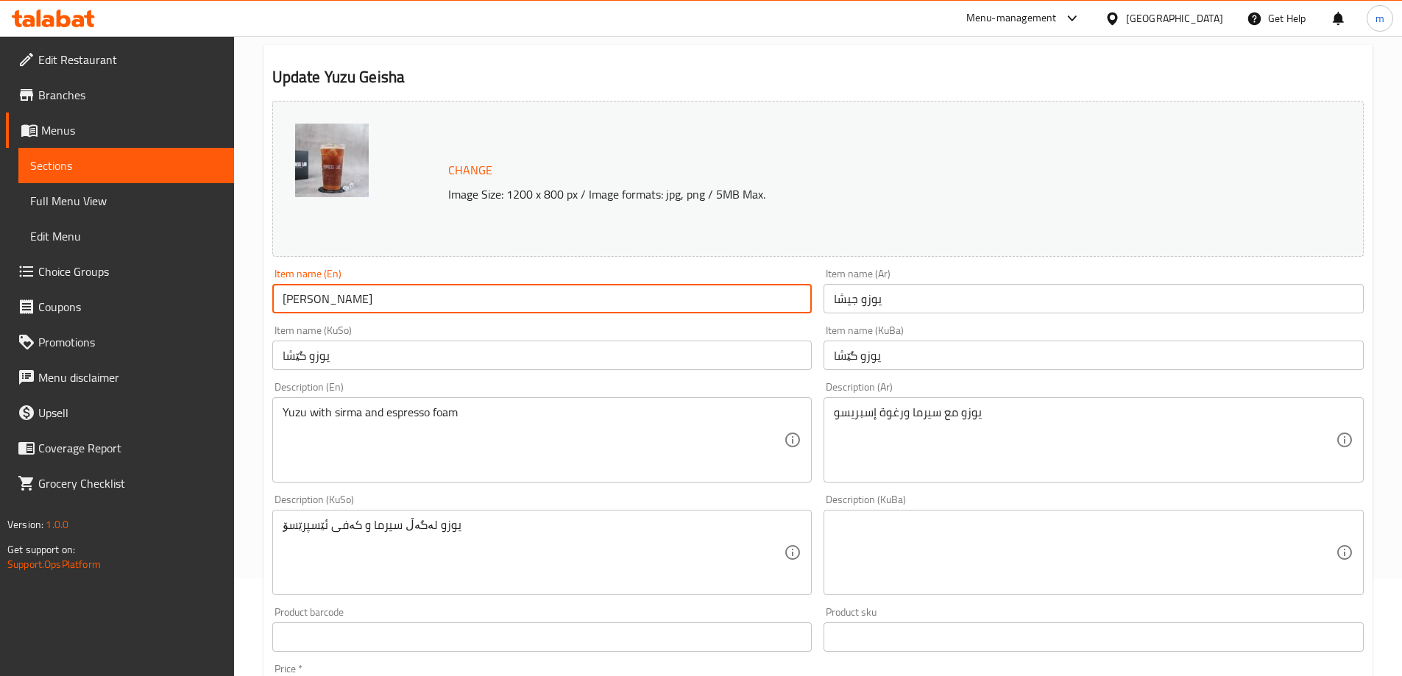
click at [317, 289] on input "Yuzu Geisha" at bounding box center [542, 298] width 540 height 29
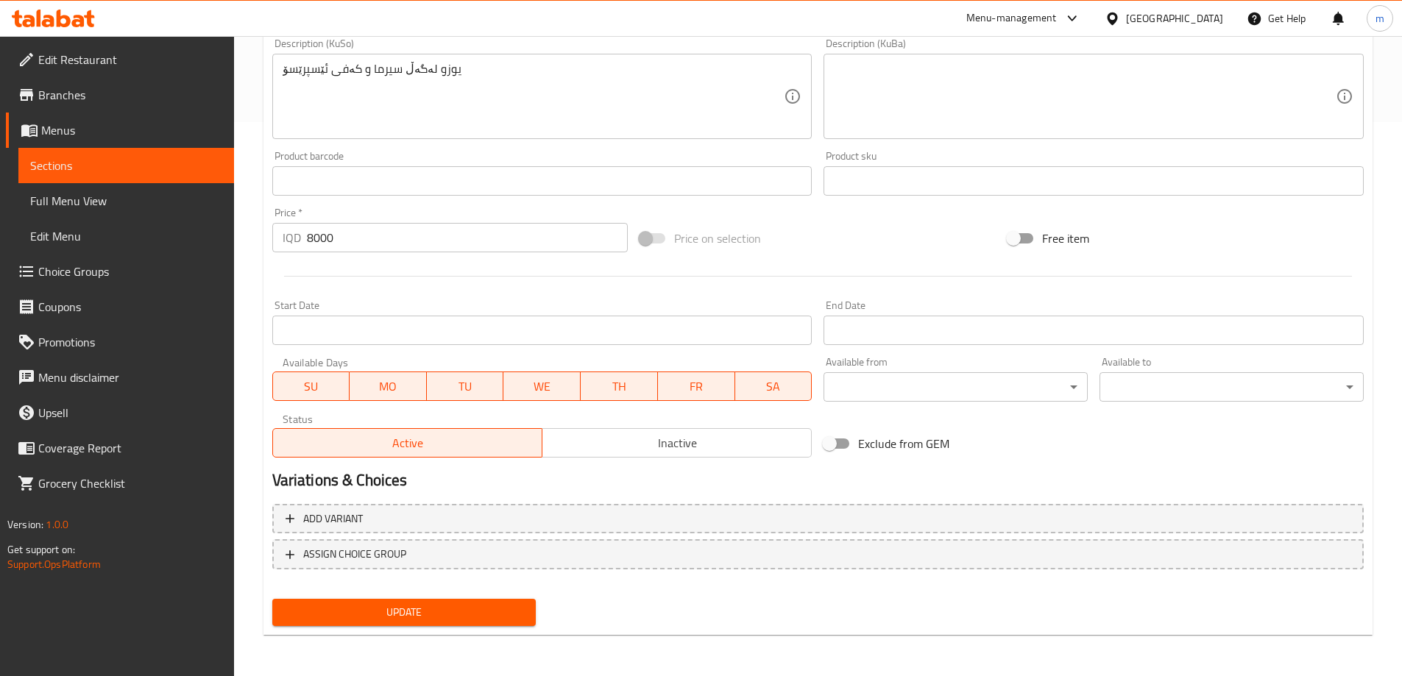
click at [363, 604] on span "Update" at bounding box center [404, 613] width 241 height 18
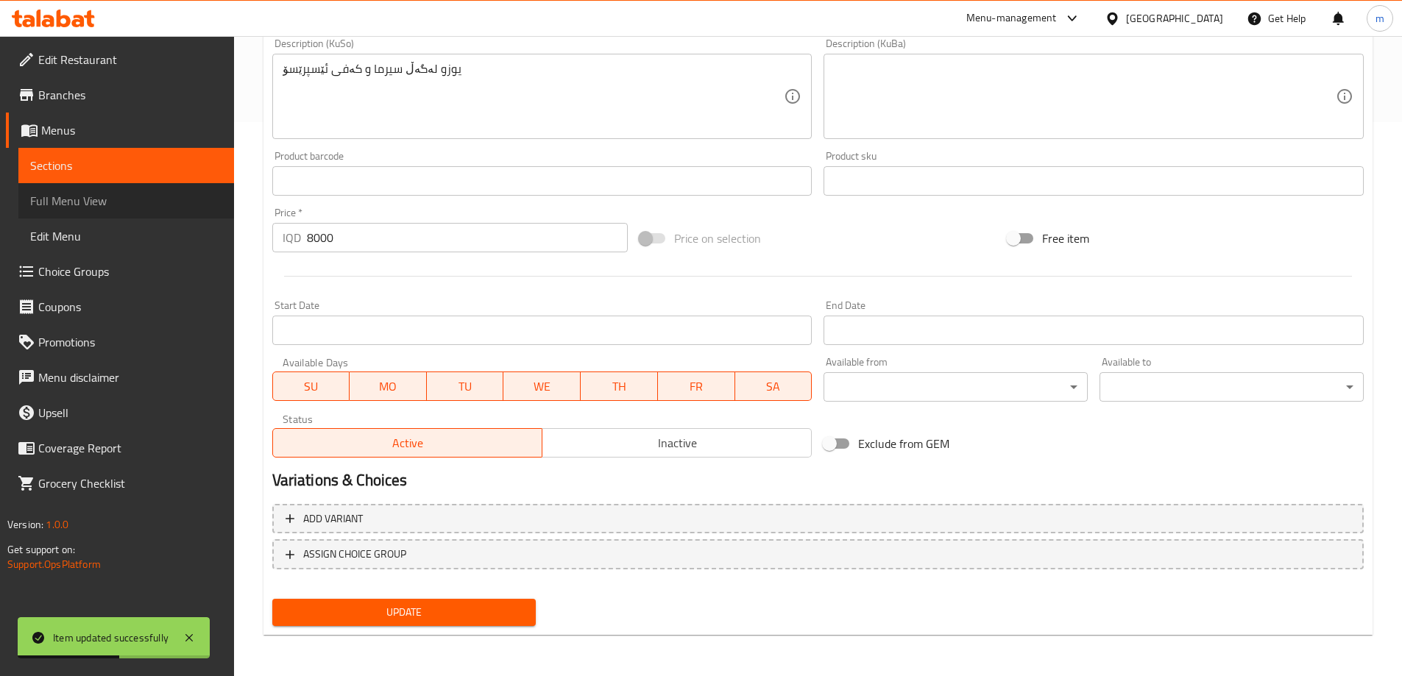
click at [114, 190] on link "Full Menu View" at bounding box center [126, 200] width 216 height 35
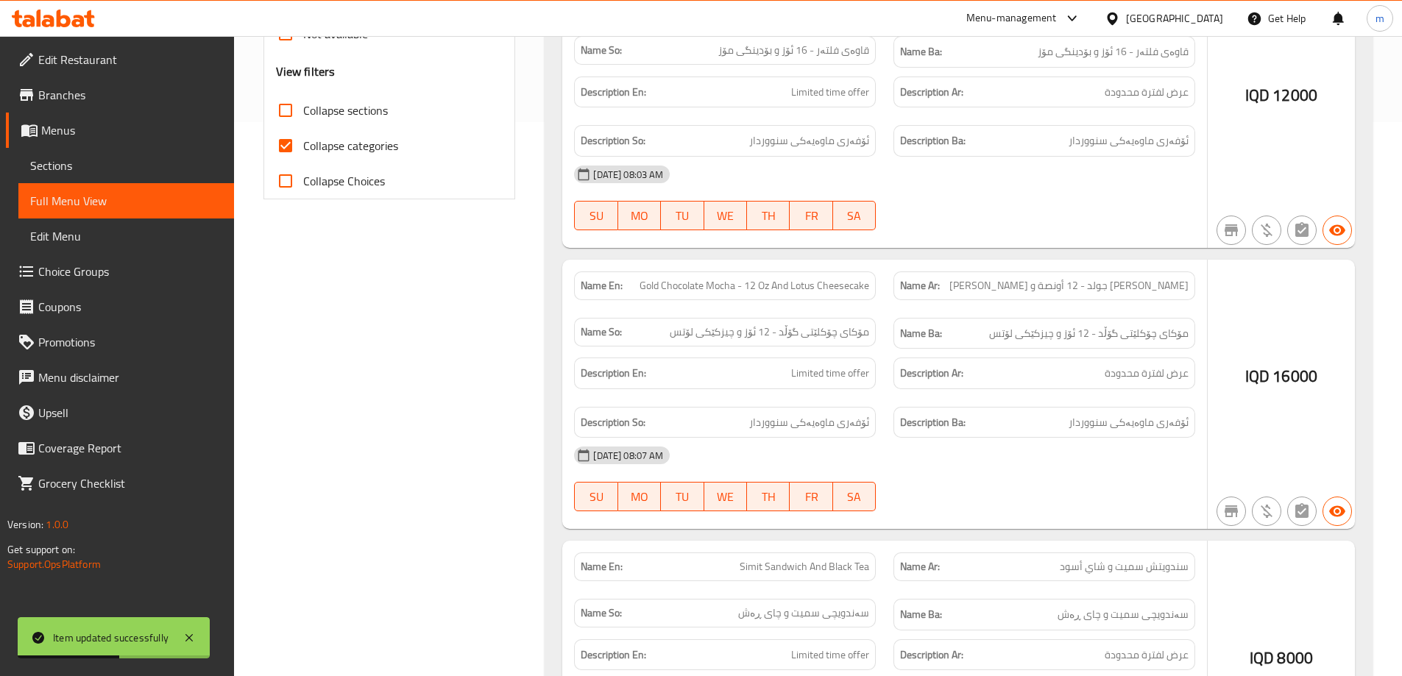
click at [287, 146] on input "Collapse categories" at bounding box center [285, 145] width 35 height 35
checkbox input "false"
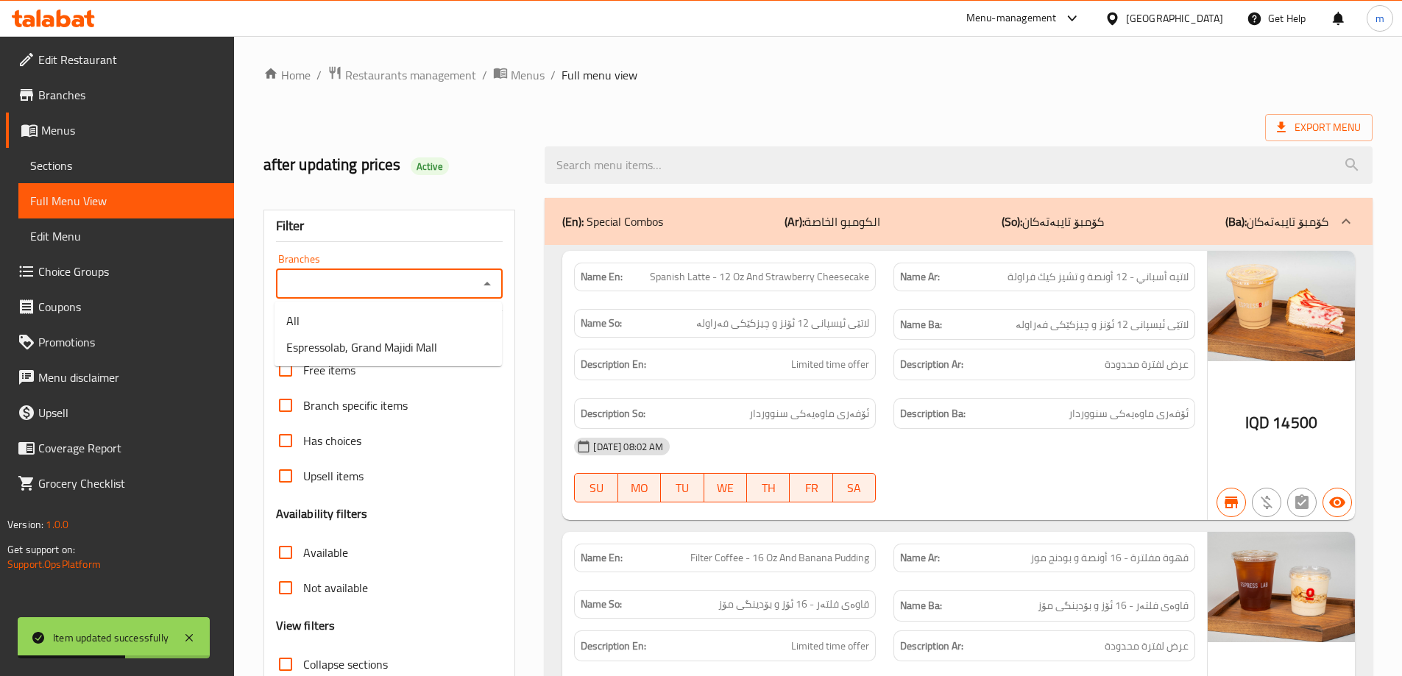
click at [421, 350] on span "Espressolab, Grand Majidi Mall" at bounding box center [361, 348] width 151 height 18
click at [351, 349] on div "Filter Branches Branches Popular filters Free items Branch specific items Has c…" at bounding box center [390, 482] width 252 height 544
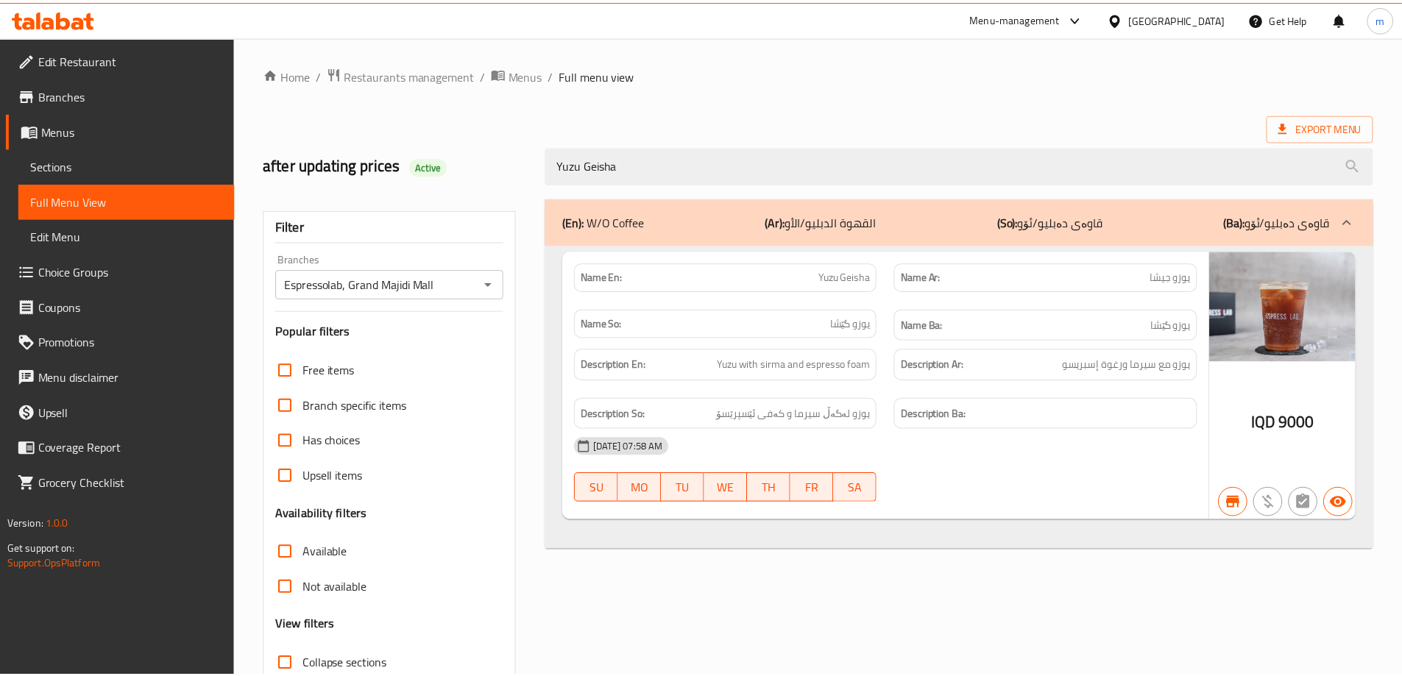
scroll to position [107, 0]
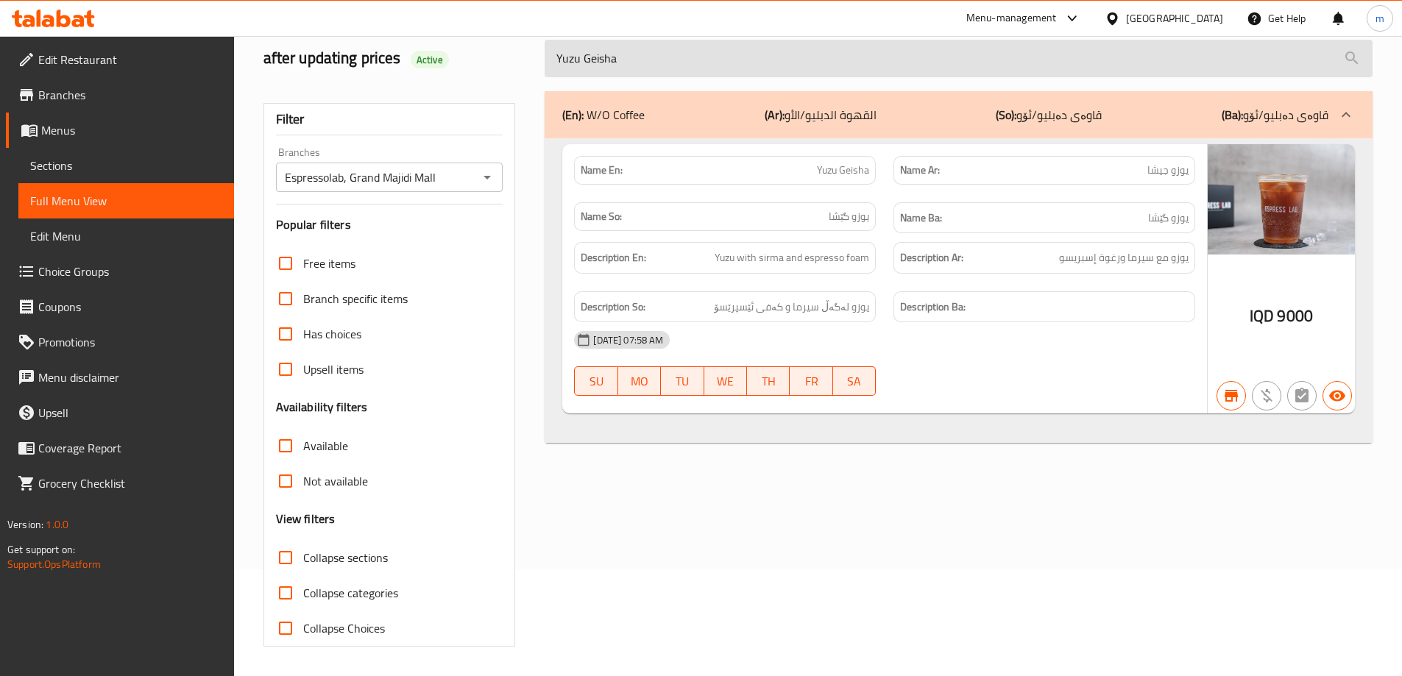
click at [732, 53] on input "Yuzu Geisha" at bounding box center [959, 59] width 828 height 38
paste input "Lime Breeze - 12 Oz"
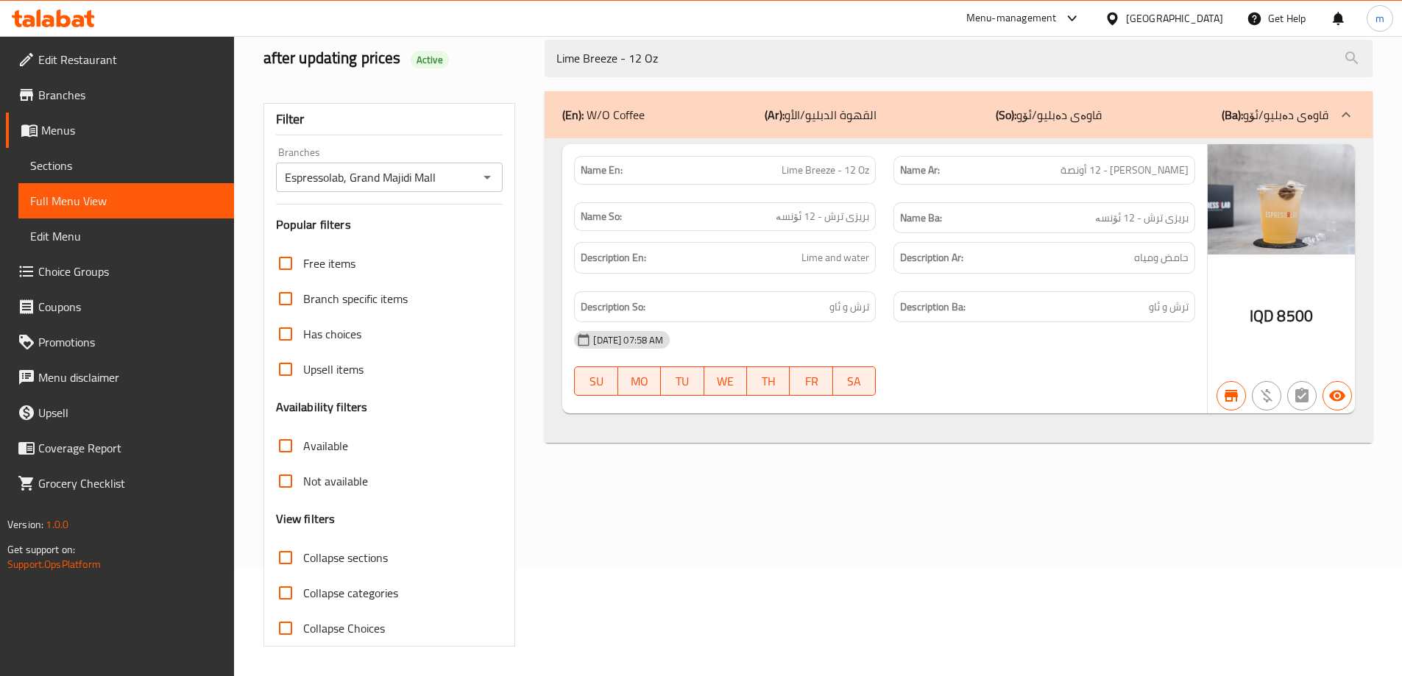
type input "Lime Breeze - 12 Oz"
click at [83, 167] on span "Sections" at bounding box center [126, 166] width 192 height 18
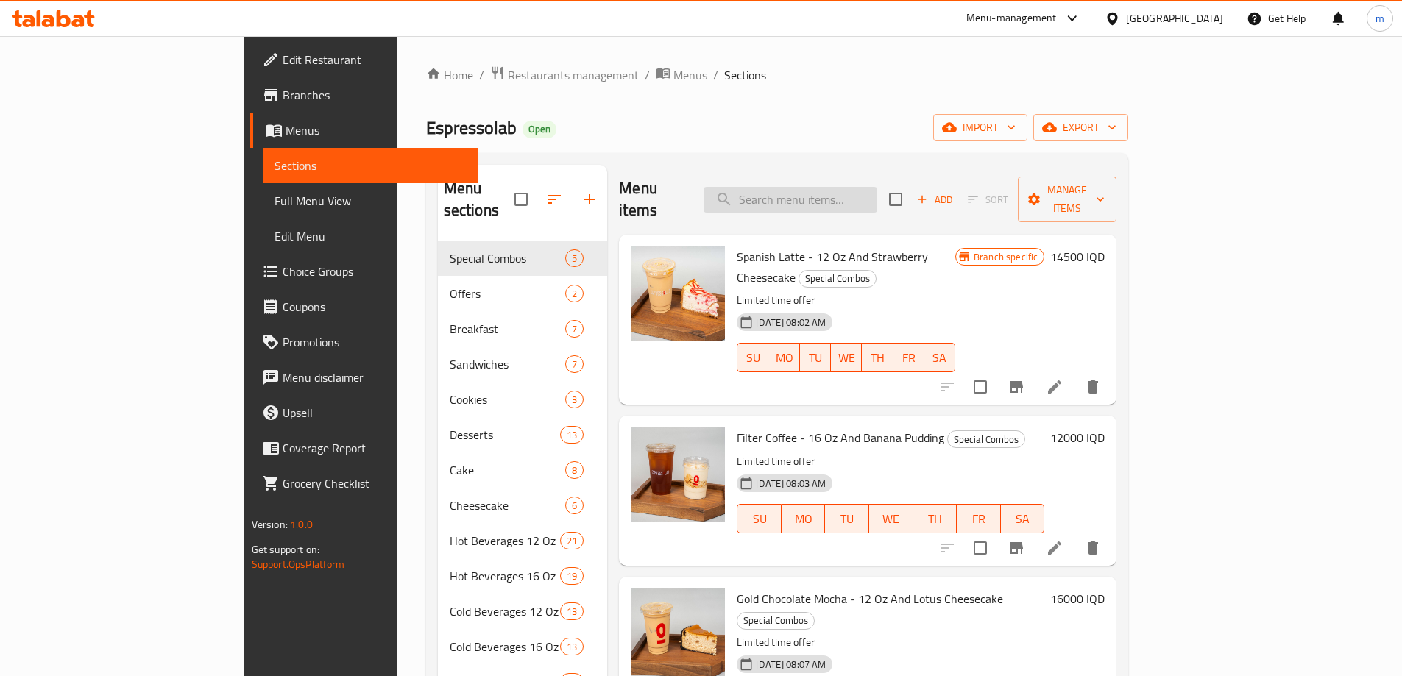
click at [877, 187] on input "search" at bounding box center [791, 200] width 174 height 26
paste input "Lime Breeze - 12 Oz"
type input "Lime Breeze - 12 Oz"
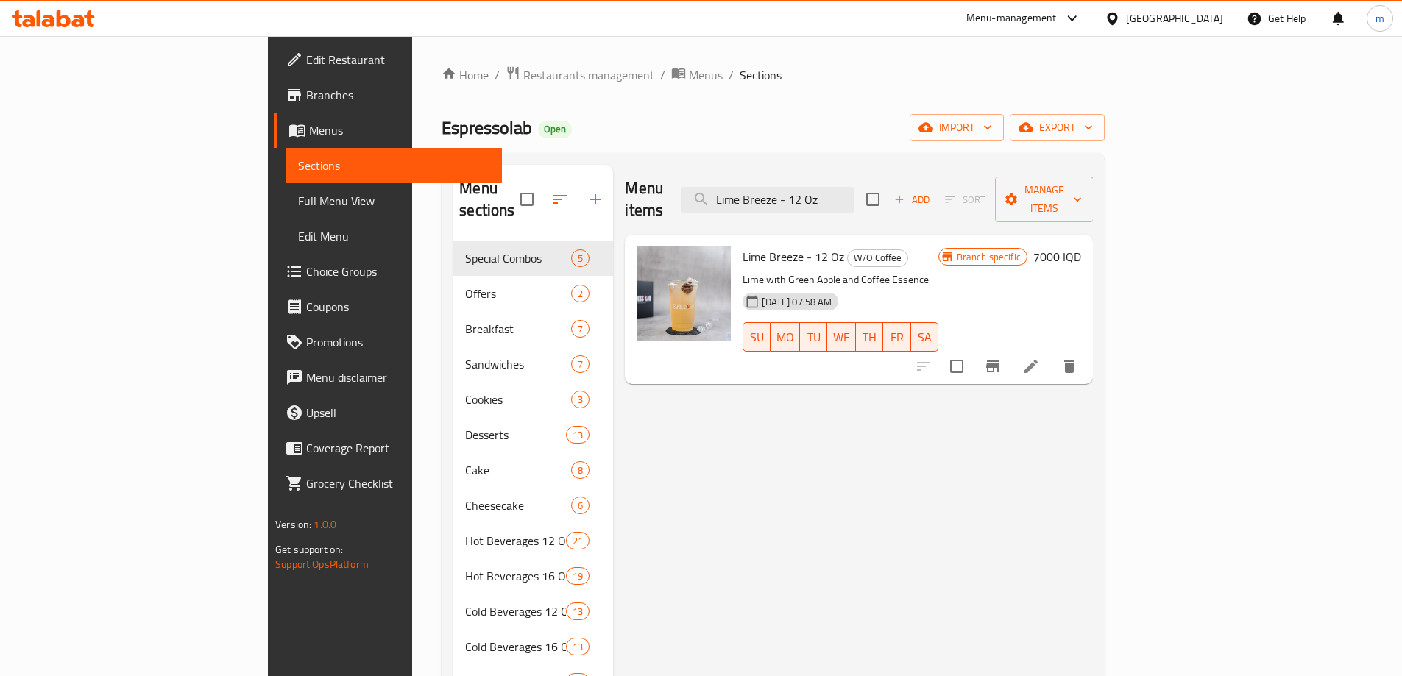
click at [1038, 360] on icon at bounding box center [1031, 366] width 13 height 13
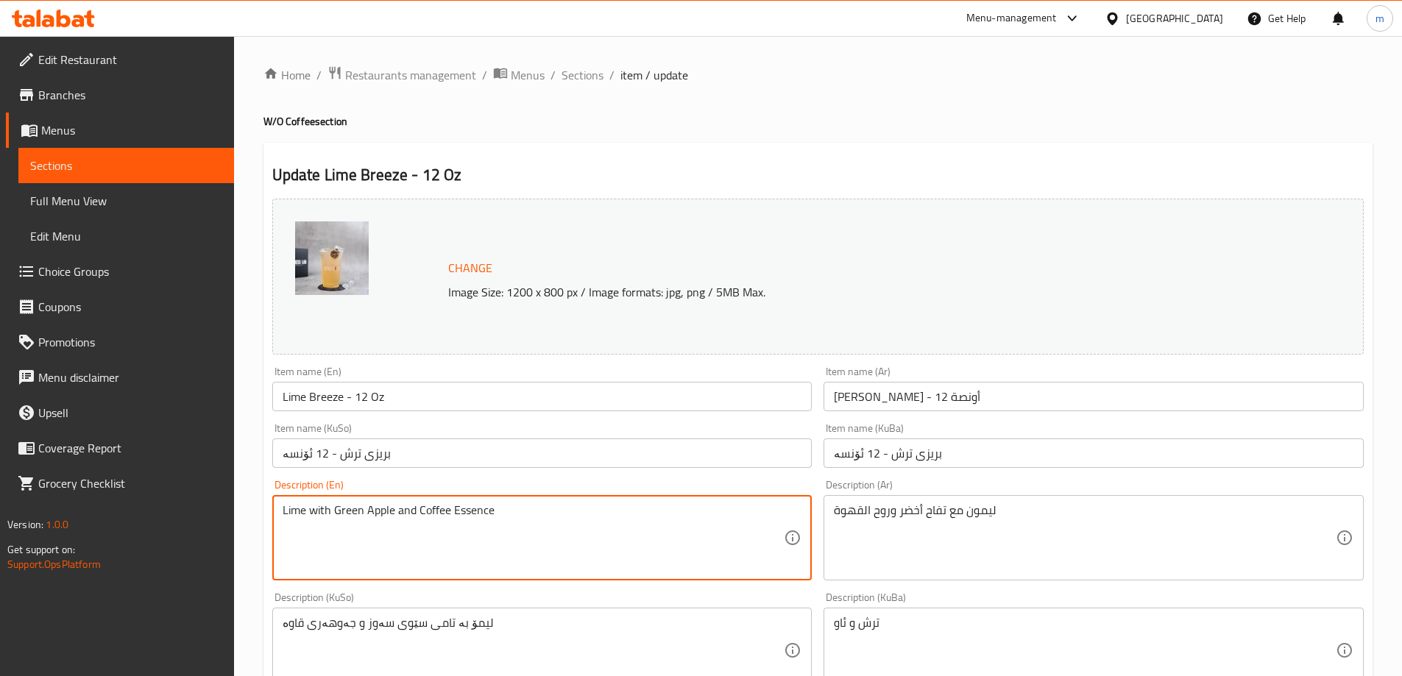
click at [479, 514] on textarea "Lime with Green Apple and Coffee Essence" at bounding box center [534, 539] width 502 height 70
click at [333, 511] on textarea "Lime with Green Apple and Coffee Essence" at bounding box center [534, 539] width 502 height 70
click at [296, 511] on textarea "Lime with taste of Green Apple and Coffee Essence" at bounding box center [534, 539] width 502 height 70
drag, startPoint x: 296, startPoint y: 511, endPoint x: 286, endPoint y: 514, distance: 10.0
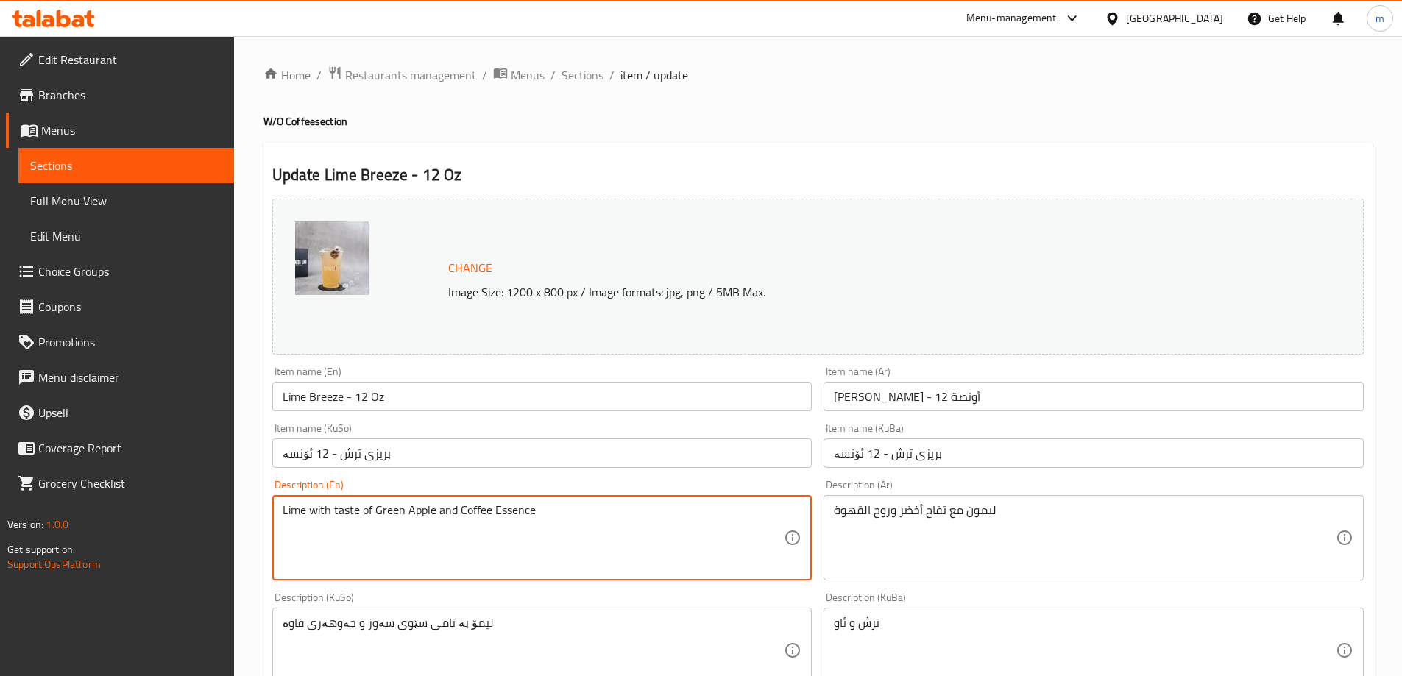
click at [286, 514] on textarea "Lime with taste of Green Apple and Coffee Essence" at bounding box center [534, 539] width 502 height 70
type textarea "Lime with taste of Green Apple and Coffee Essence"
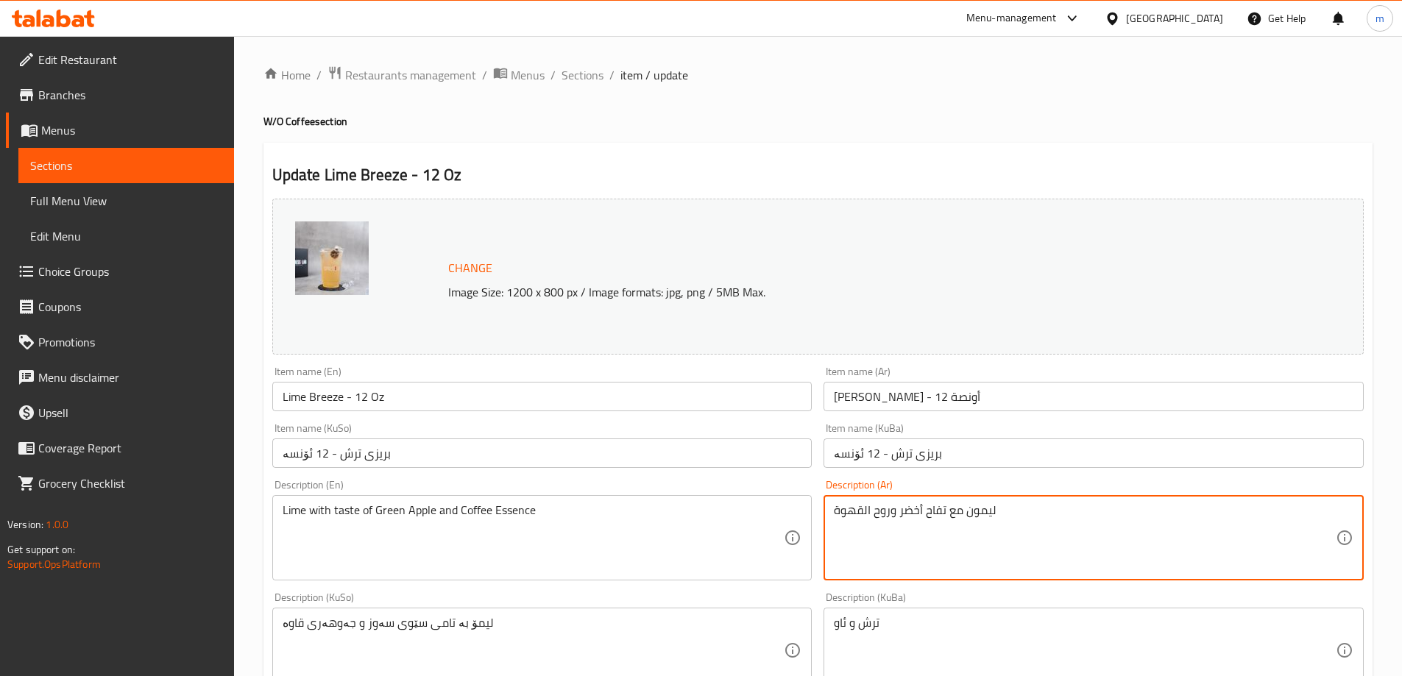
click at [987, 509] on textarea "ليمون مع تفاح أخضر وروح القهوة" at bounding box center [1085, 539] width 502 height 70
drag, startPoint x: 1000, startPoint y: 510, endPoint x: 965, endPoint y: 512, distance: 34.6
click at [965, 512] on textarea "ليمون مع تفاح أخضر وروح القهوة" at bounding box center [1085, 539] width 502 height 70
paste textarea "حامض"
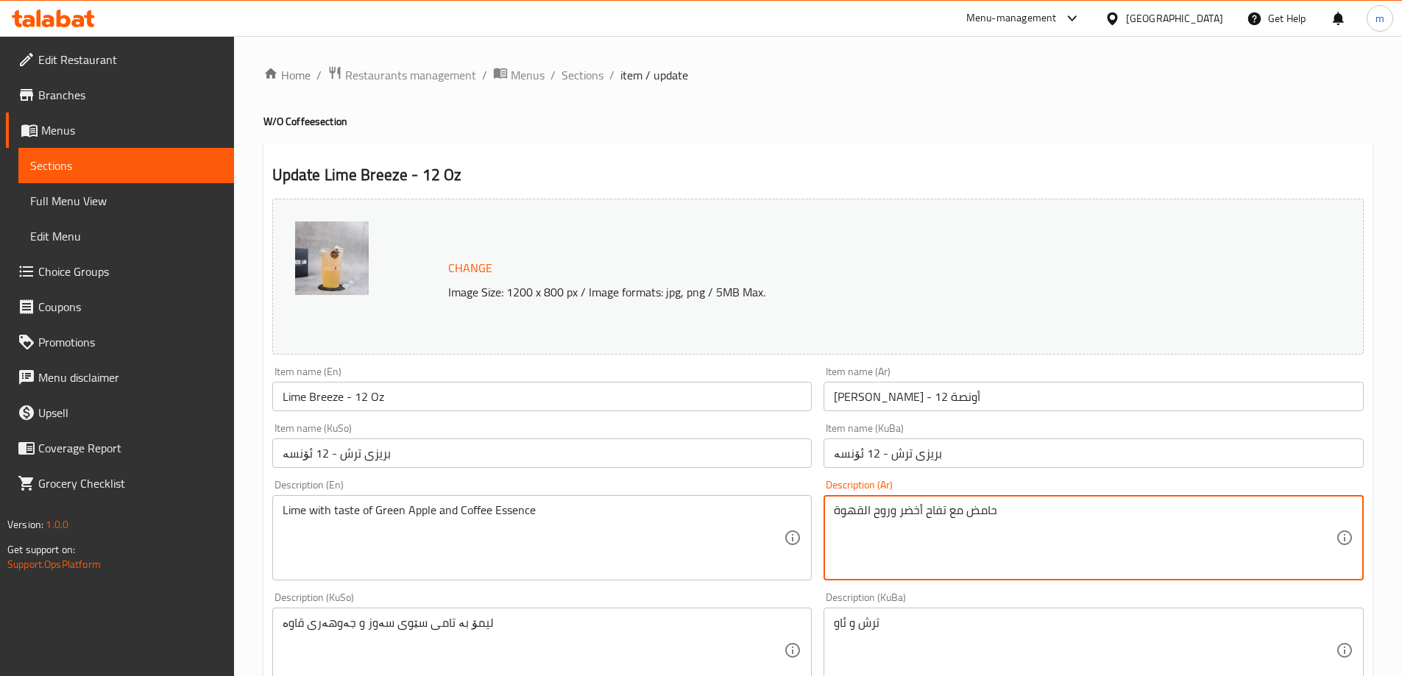
type textarea "حامض مع تفاح أخضر وروح القهوة"
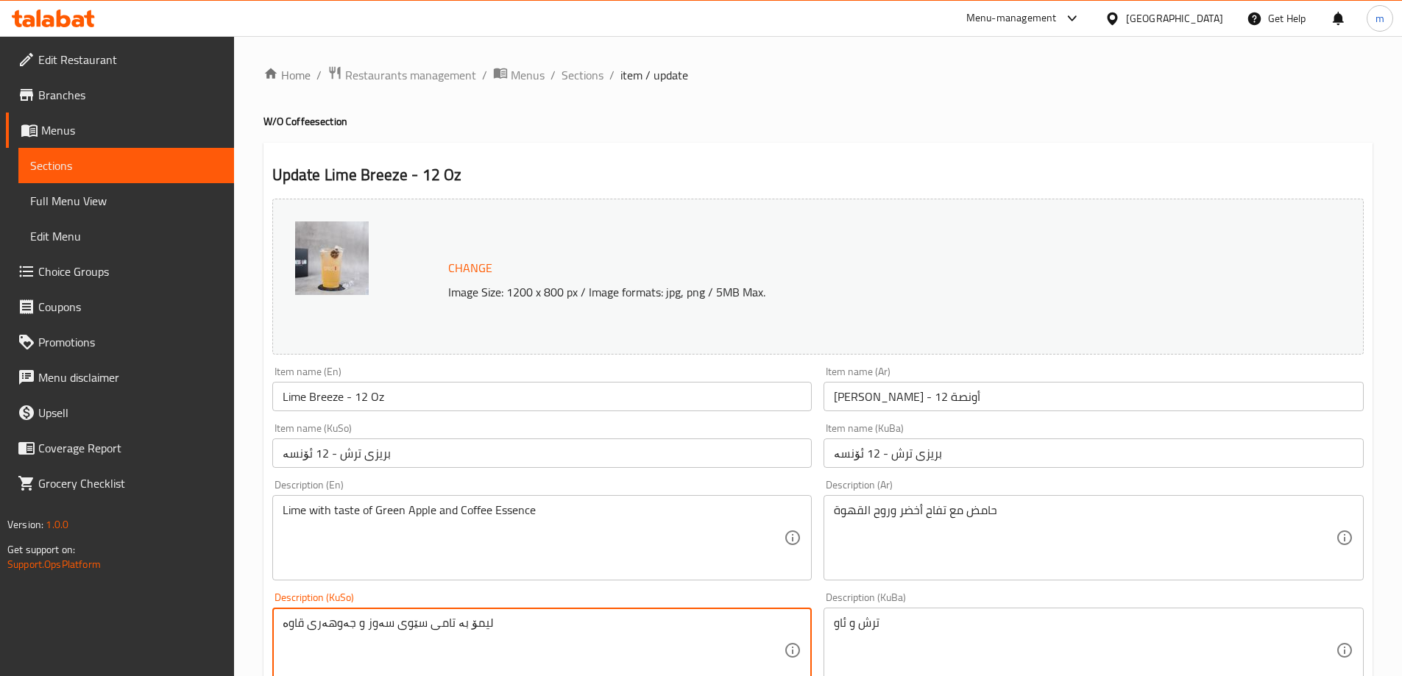
drag, startPoint x: 474, startPoint y: 623, endPoint x: 456, endPoint y: 624, distance: 17.7
paste textarea "ترش"
click at [325, 626] on textarea "ترش بە تامی سێوی سەوز و جەوهەری قاوە" at bounding box center [534, 651] width 502 height 70
type textarea "ترش بە تامی سێوی سەوز و ئێسێنسی قاوە"
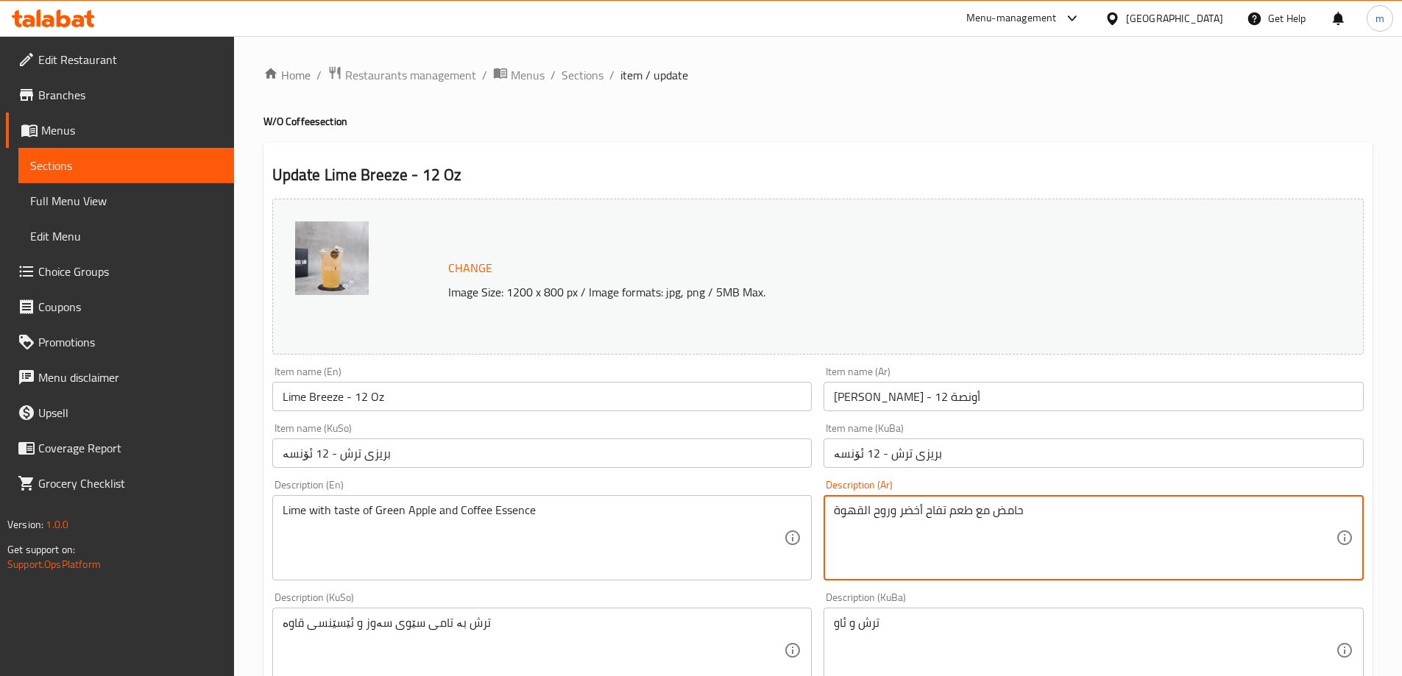
click at [861, 509] on textarea "حامض مع طعم تفاح أخضر وروح القهوة" at bounding box center [1085, 539] width 502 height 70
type textarea "حامض مع طعم تفاح أخضر وروح قهوة"
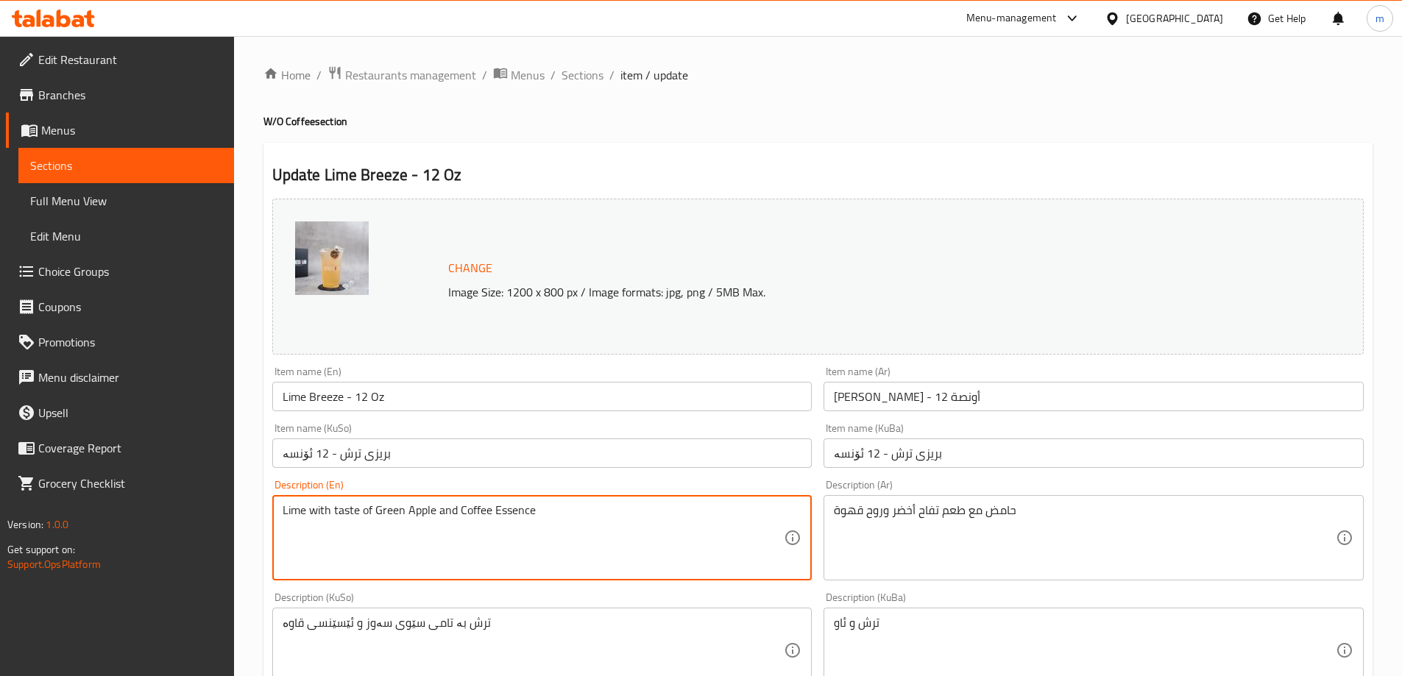
click at [484, 506] on textarea "Lime with taste of Green Apple and Coffee Essence" at bounding box center [534, 539] width 502 height 70
paste textarea "green apple and coffee e"
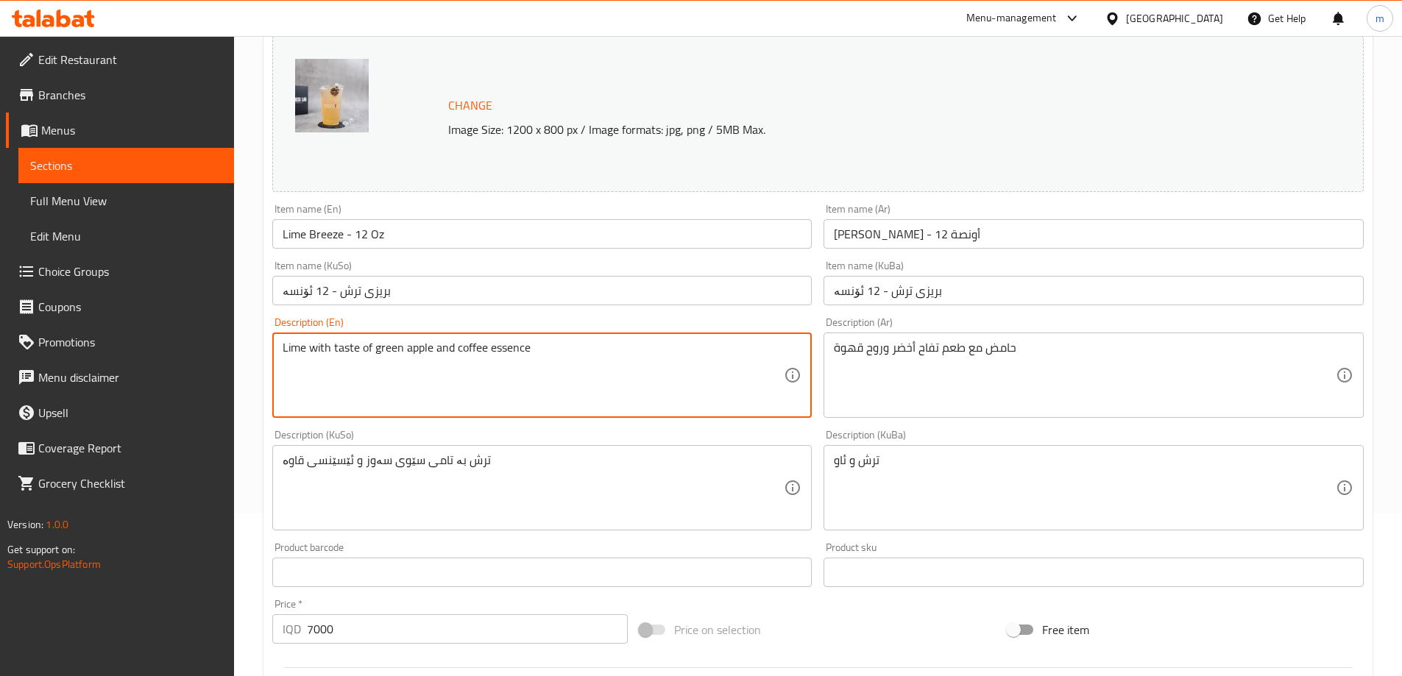
scroll to position [197, 0]
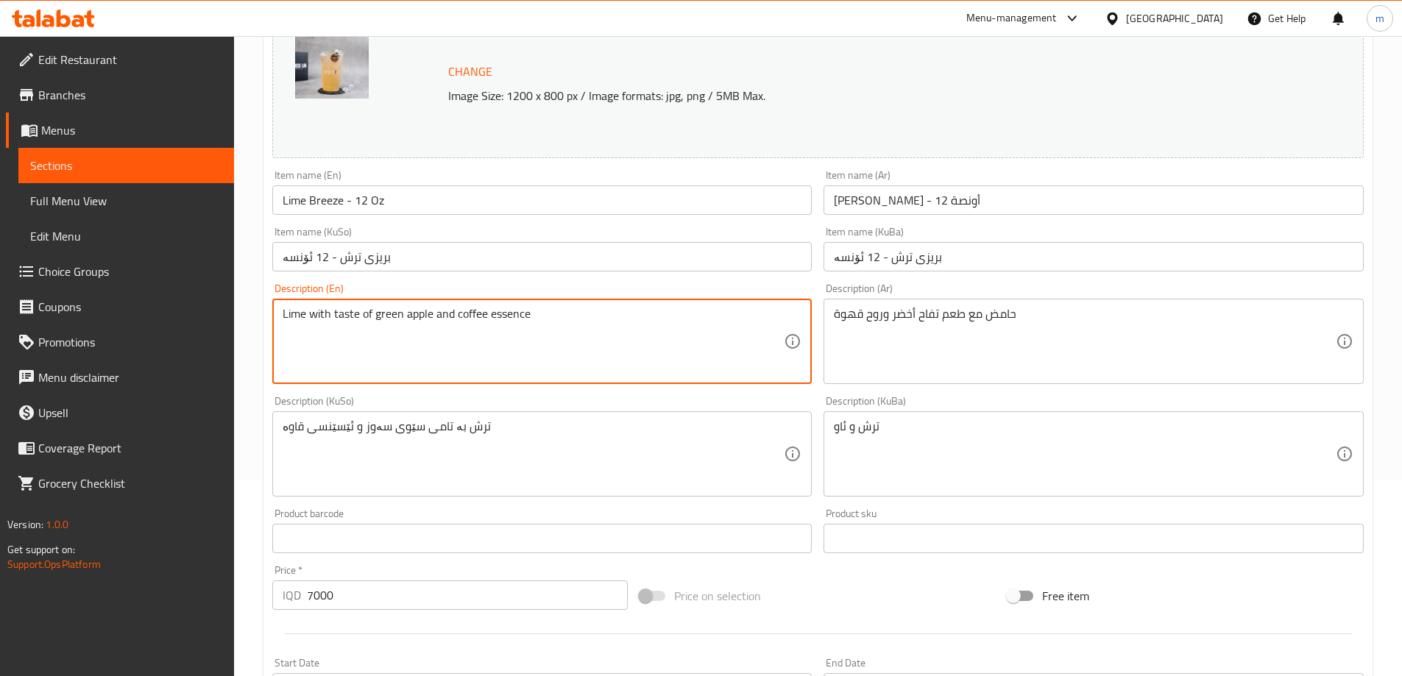
type textarea "Lime with taste of green apple and coffee essence"
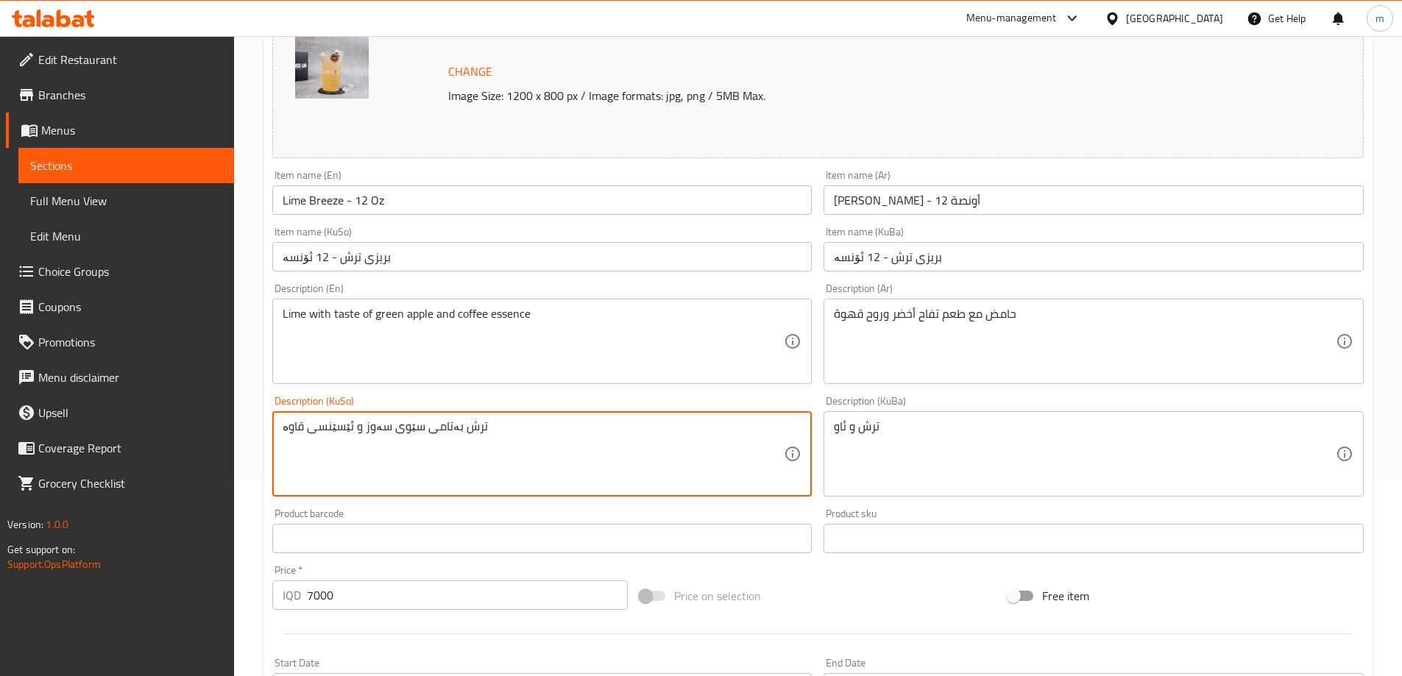
type textarea "ترش بە تامی سێوی سەوز و ئێسێنسی قاوە"
click at [357, 429] on textarea "ترش بە تامی سێوی سەوز و ئێسێنسی قاوە" at bounding box center [534, 455] width 502 height 70
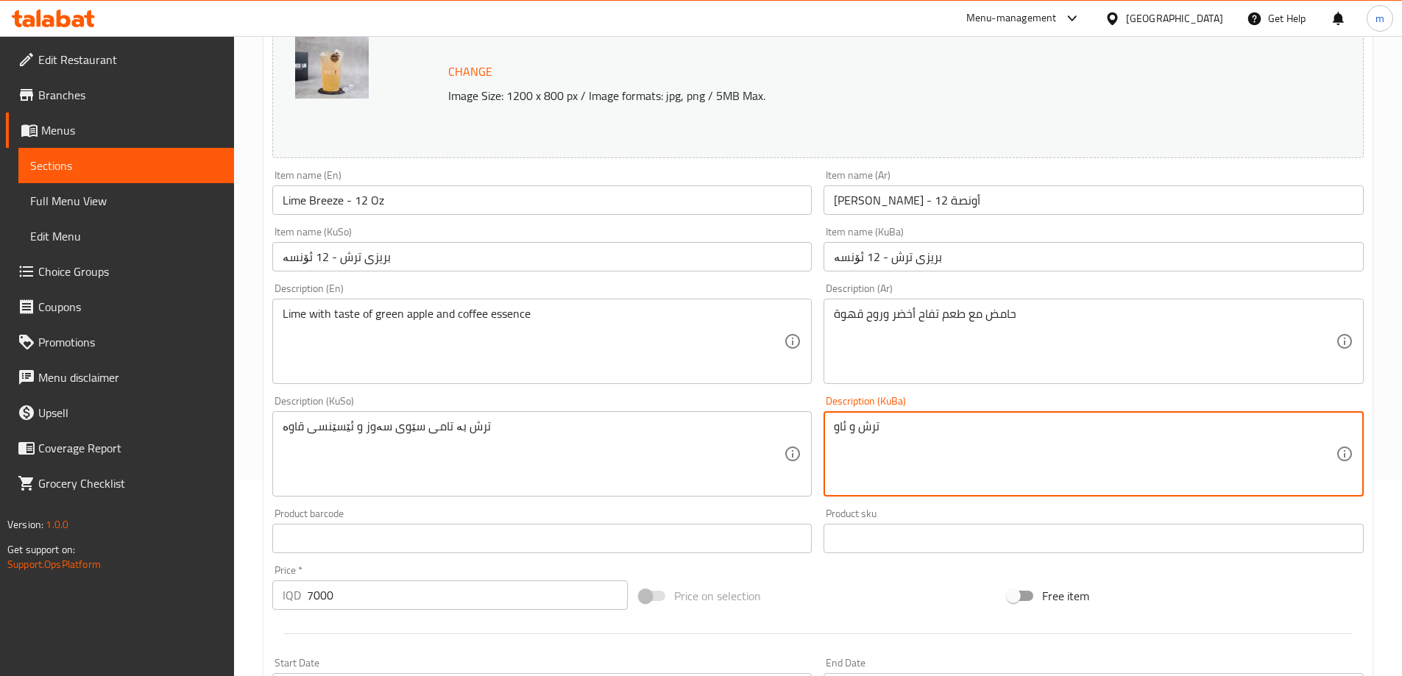
click at [925, 433] on textarea "ترش و ئاو" at bounding box center [1085, 455] width 502 height 70
paste textarea "بە تامی سێوی سەوز و ئێسێنسی قاوە"
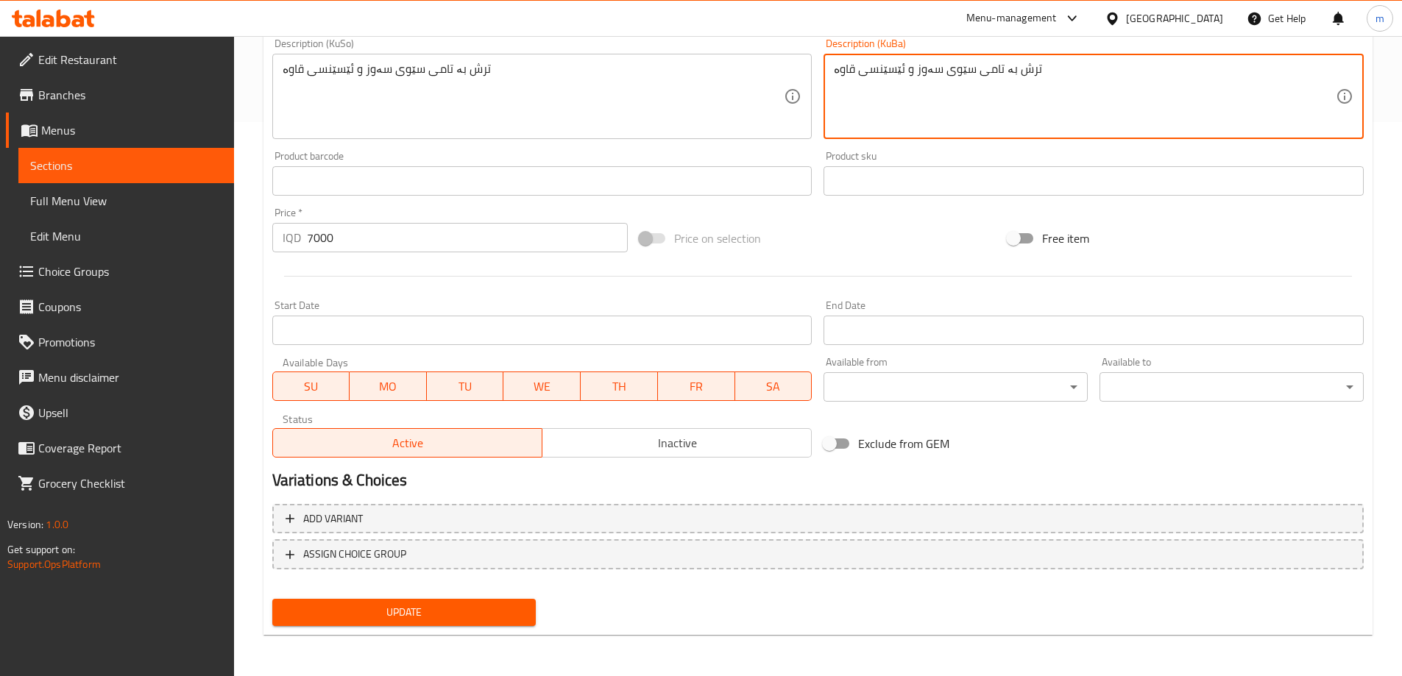
type textarea "ترش بە تامی سێوی سەوز و ئێسێنسی قاوە"
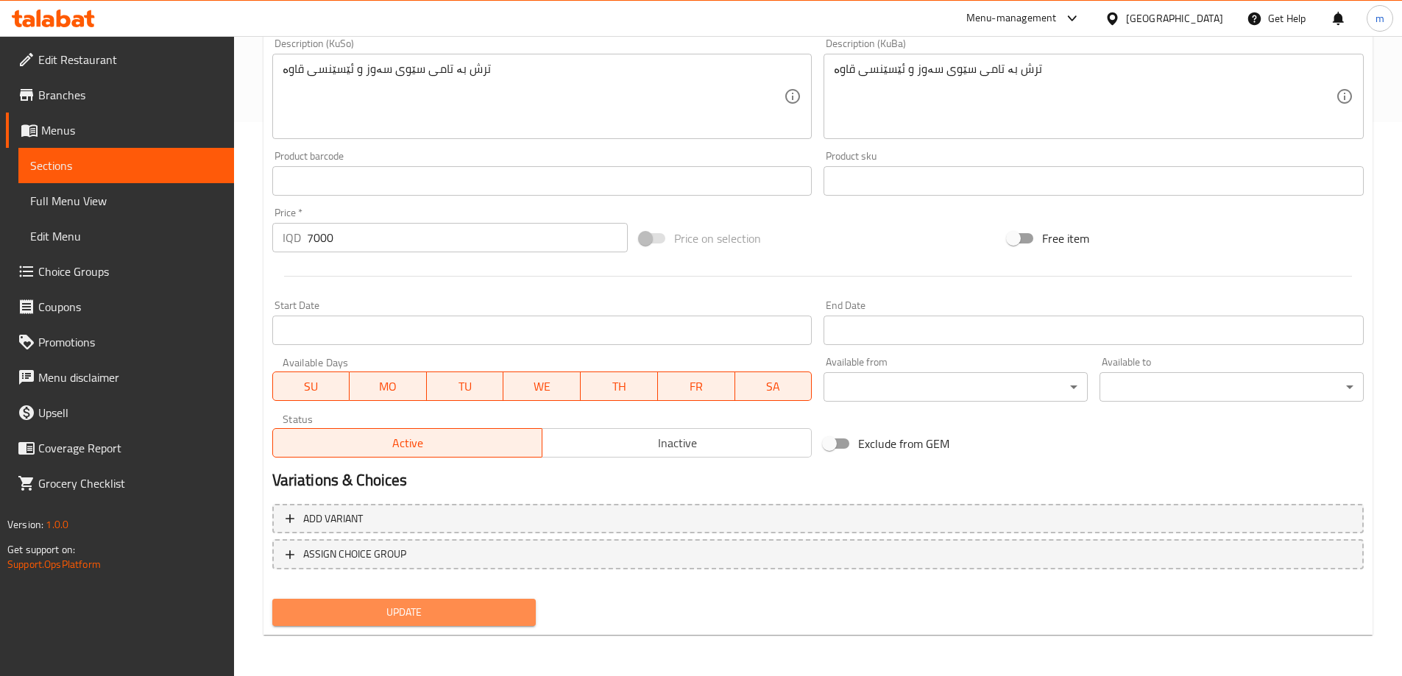
click at [369, 610] on span "Update" at bounding box center [404, 613] width 241 height 18
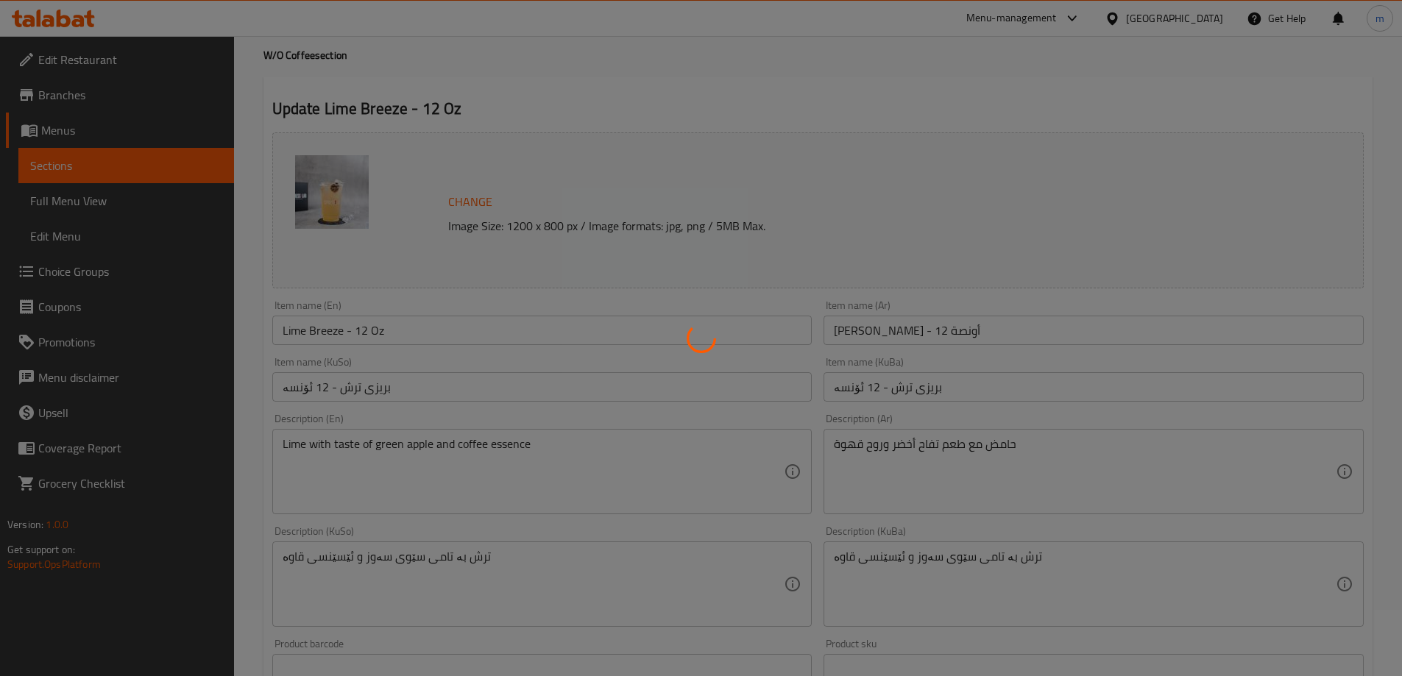
scroll to position [0, 0]
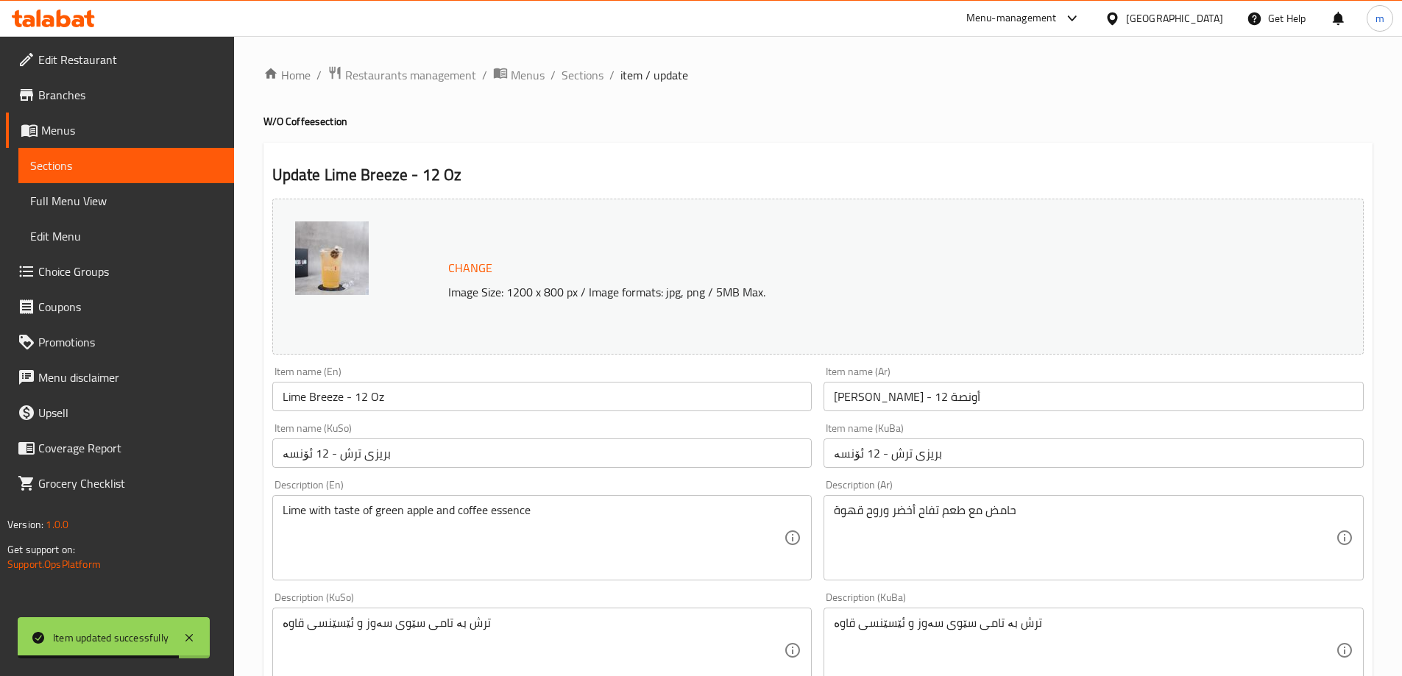
click at [332, 391] on input "Lime Breeze - 12 Oz" at bounding box center [542, 396] width 540 height 29
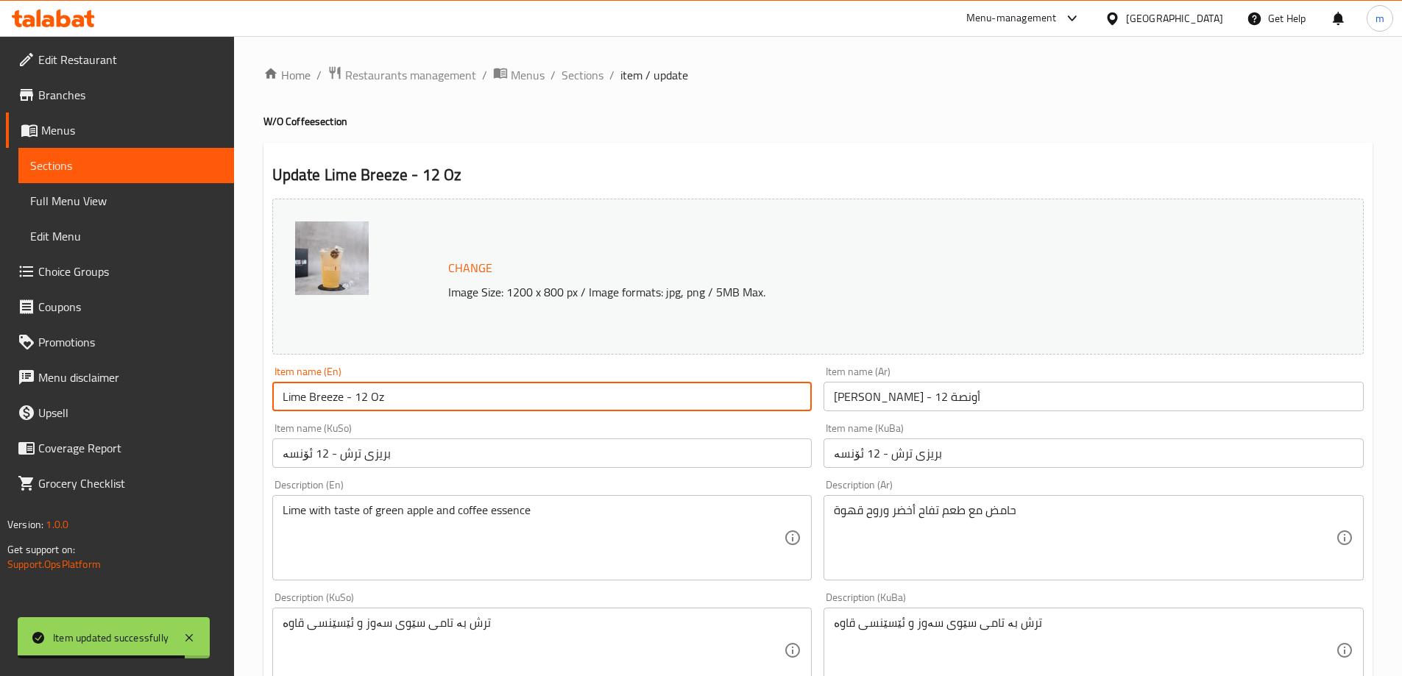
click at [332, 391] on input "Lime Breeze - 12 Oz" at bounding box center [542, 396] width 540 height 29
click at [111, 202] on span "Full Menu View" at bounding box center [126, 201] width 192 height 18
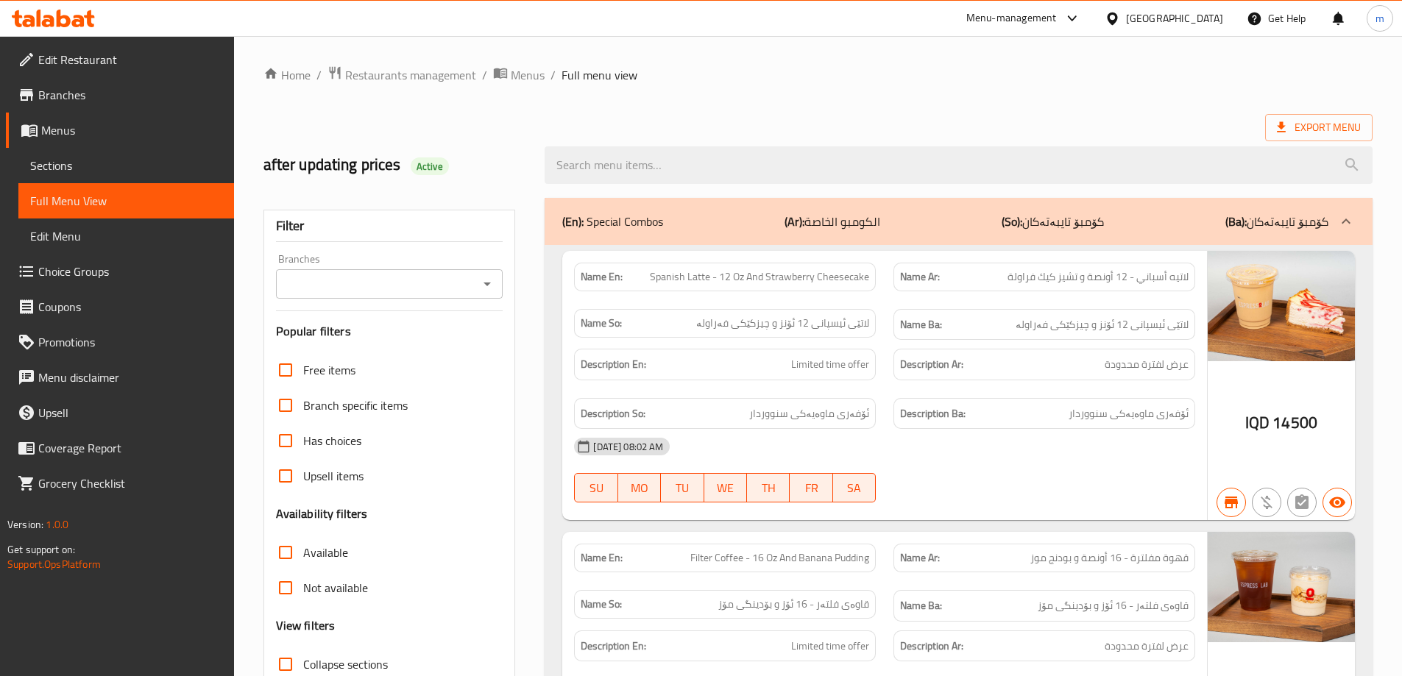
click at [487, 285] on icon "Open" at bounding box center [487, 285] width 7 height 4
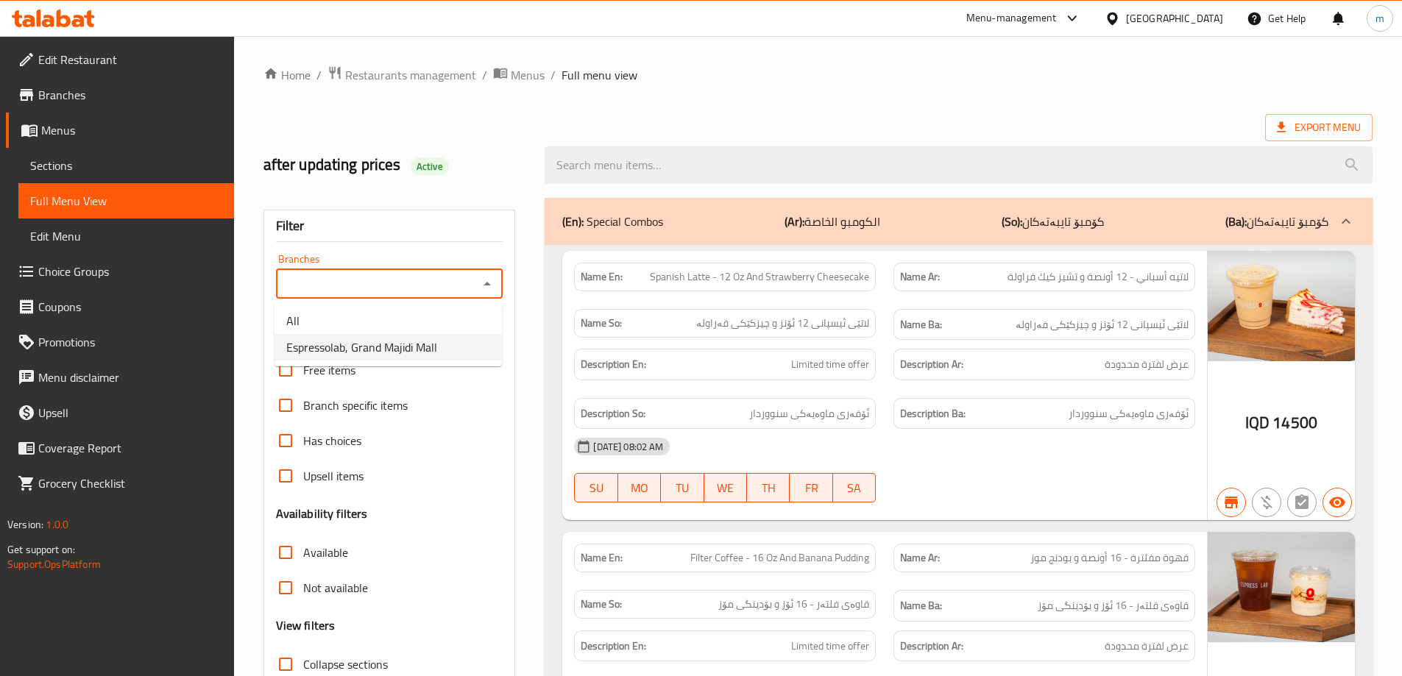
click at [364, 354] on span "Espressolab, Grand Majidi Mall" at bounding box center [361, 348] width 151 height 18
type input "Espressolab, Grand Majidi Mall"
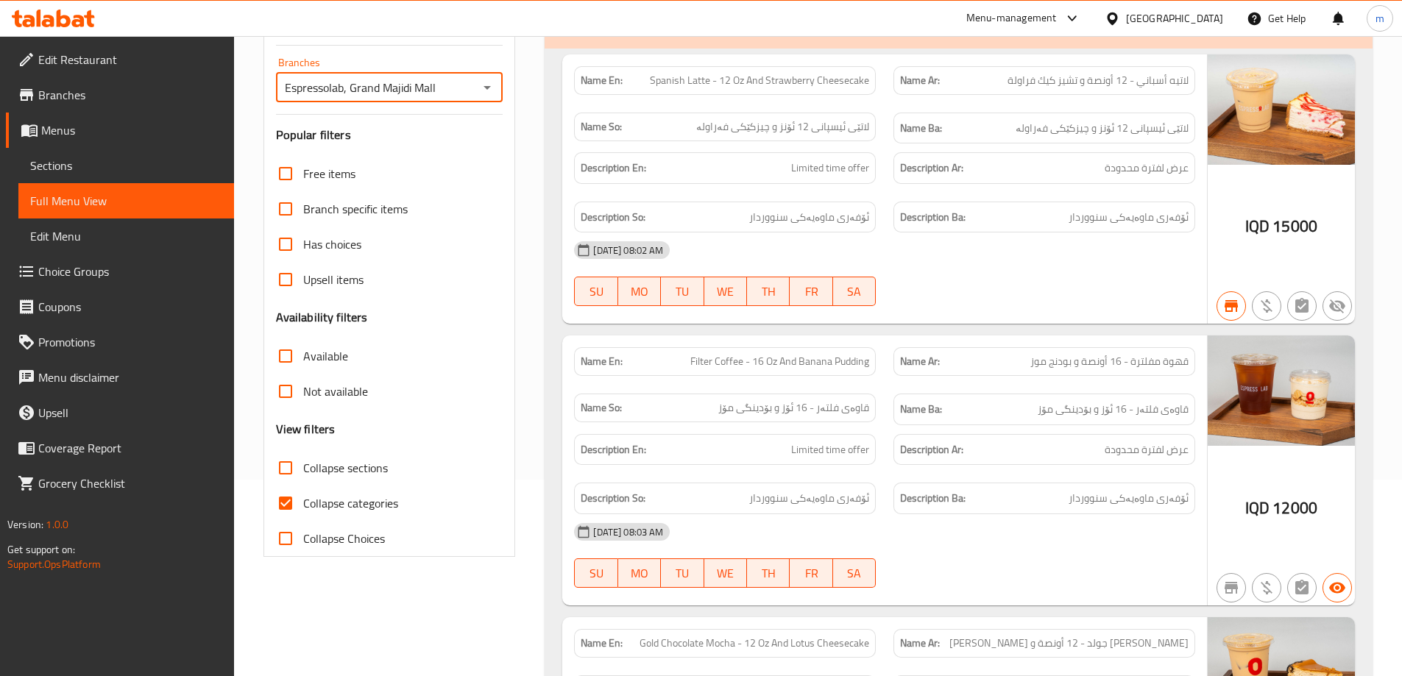
click at [289, 504] on input "Collapse categories" at bounding box center [285, 503] width 35 height 35
checkbox input "false"
click at [705, 166] on h6 "Description En: Limited time offer" at bounding box center [725, 168] width 289 height 18
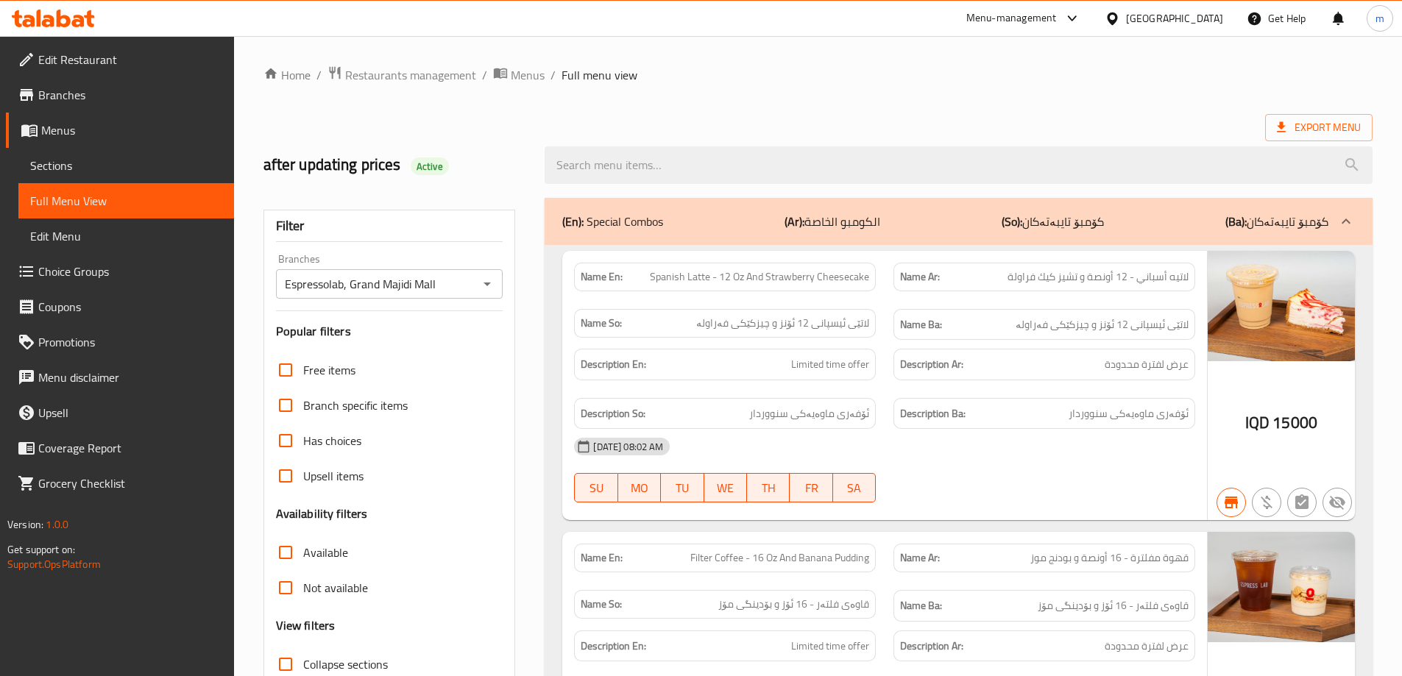
paste input "Lime Breeze - 12 Oz"
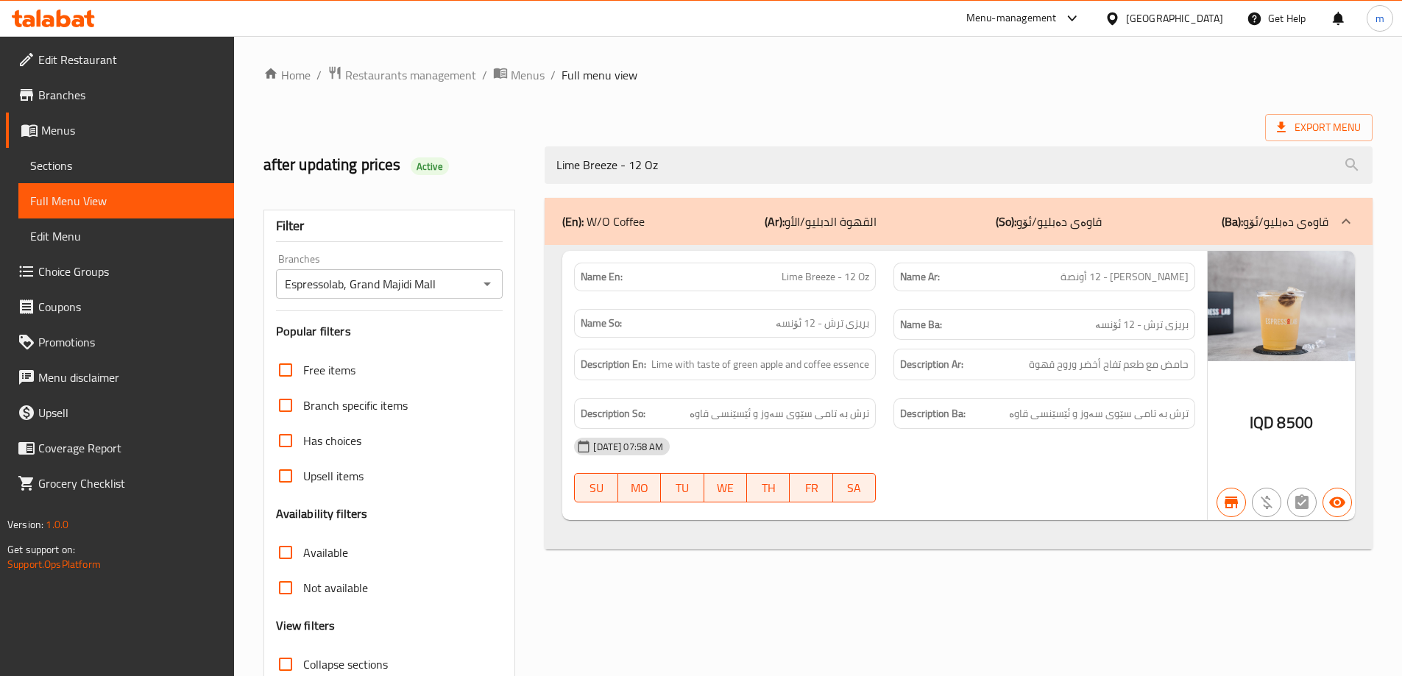
type input "Lime Breeze - 12 Oz"
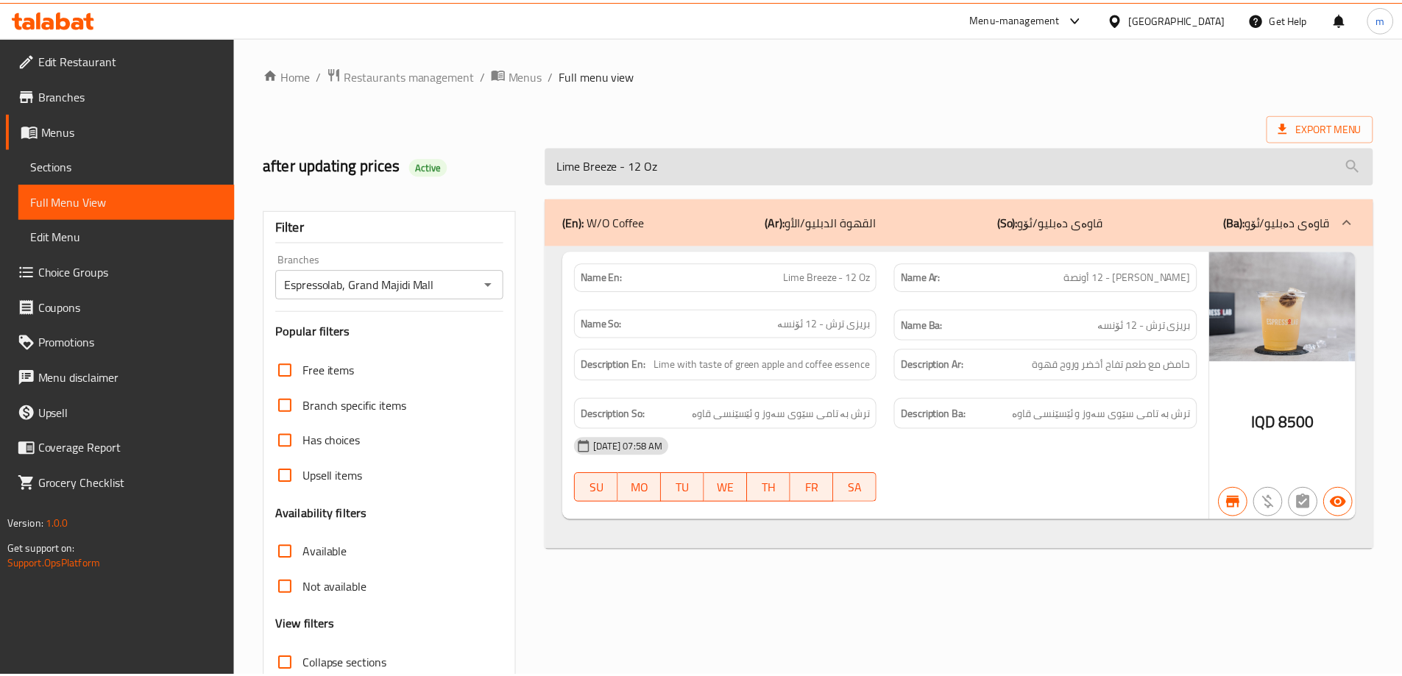
scroll to position [107, 0]
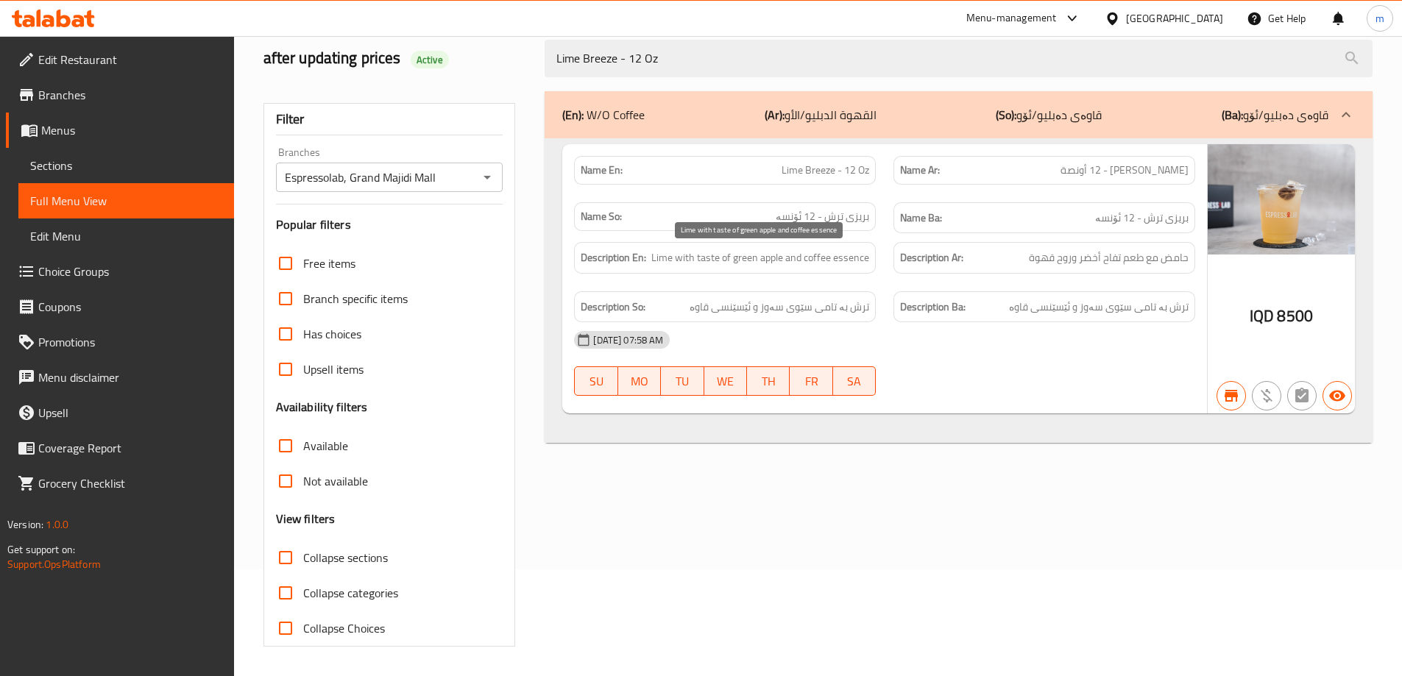
click at [750, 252] on span "Lime with taste of green apple and coffee essence" at bounding box center [760, 258] width 218 height 18
copy span "Lime with taste of green apple and coffee essence"
click at [1126, 252] on span "حامض مع طعم تفاح أخضر وروح قهوة" at bounding box center [1109, 258] width 160 height 18
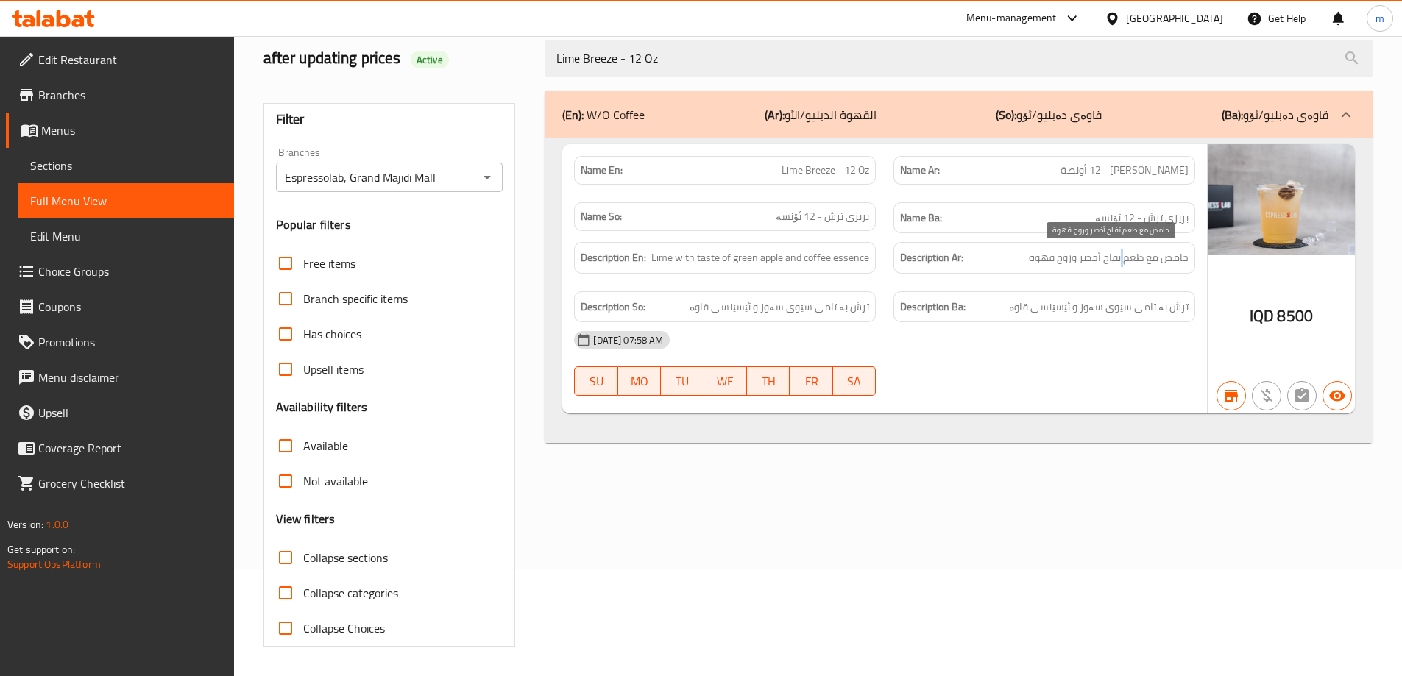
click at [1126, 252] on span "حامض مع طعم تفاح أخضر وروح قهوة" at bounding box center [1109, 258] width 160 height 18
copy span "حامض مع طعم تفاح أخضر وروح قهوة"
click at [813, 308] on span "ترش بە تامی سێوی سەوز و ئێسێنسی قاوە" at bounding box center [780, 307] width 180 height 18
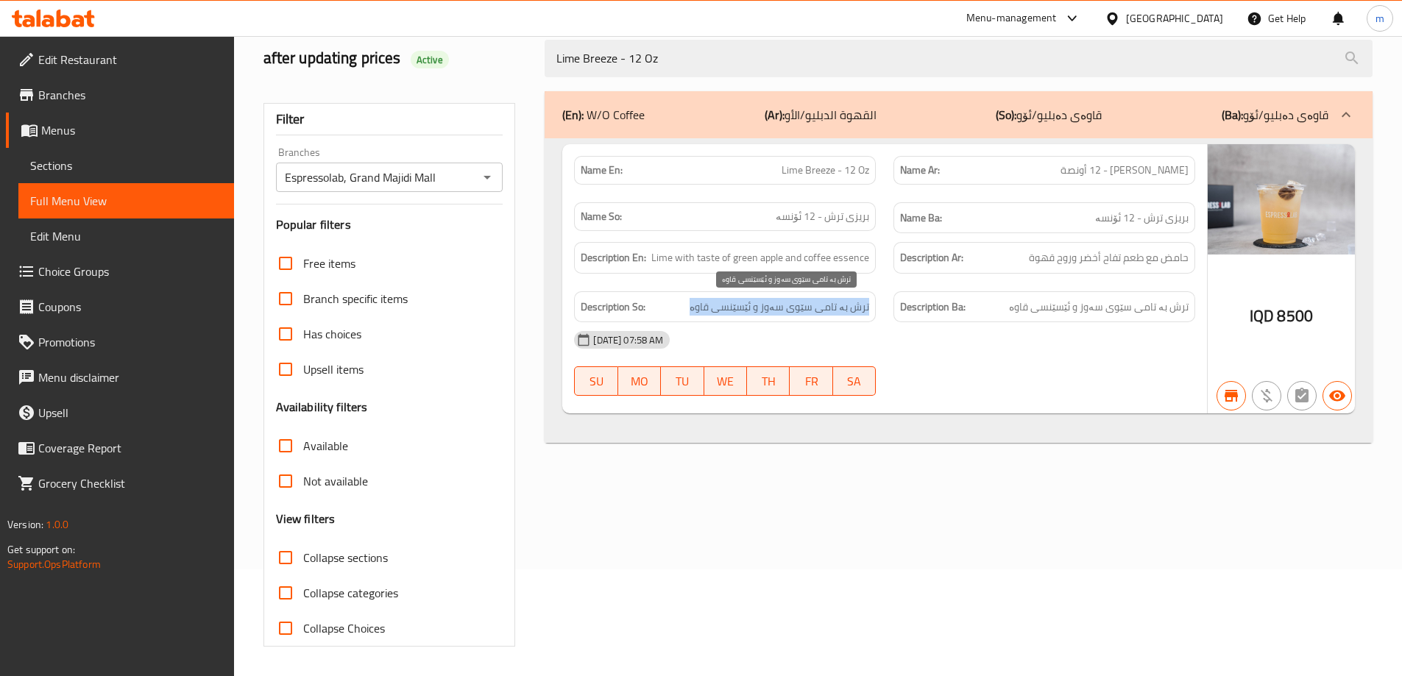
click at [813, 308] on span "ترش بە تامی سێوی سەوز و ئێسێنسی قاوە" at bounding box center [780, 307] width 180 height 18
copy span "ترش بە تامی سێوی سەوز و ئێسێنسی قاوە"
click at [74, 159] on span "Sections" at bounding box center [126, 166] width 192 height 18
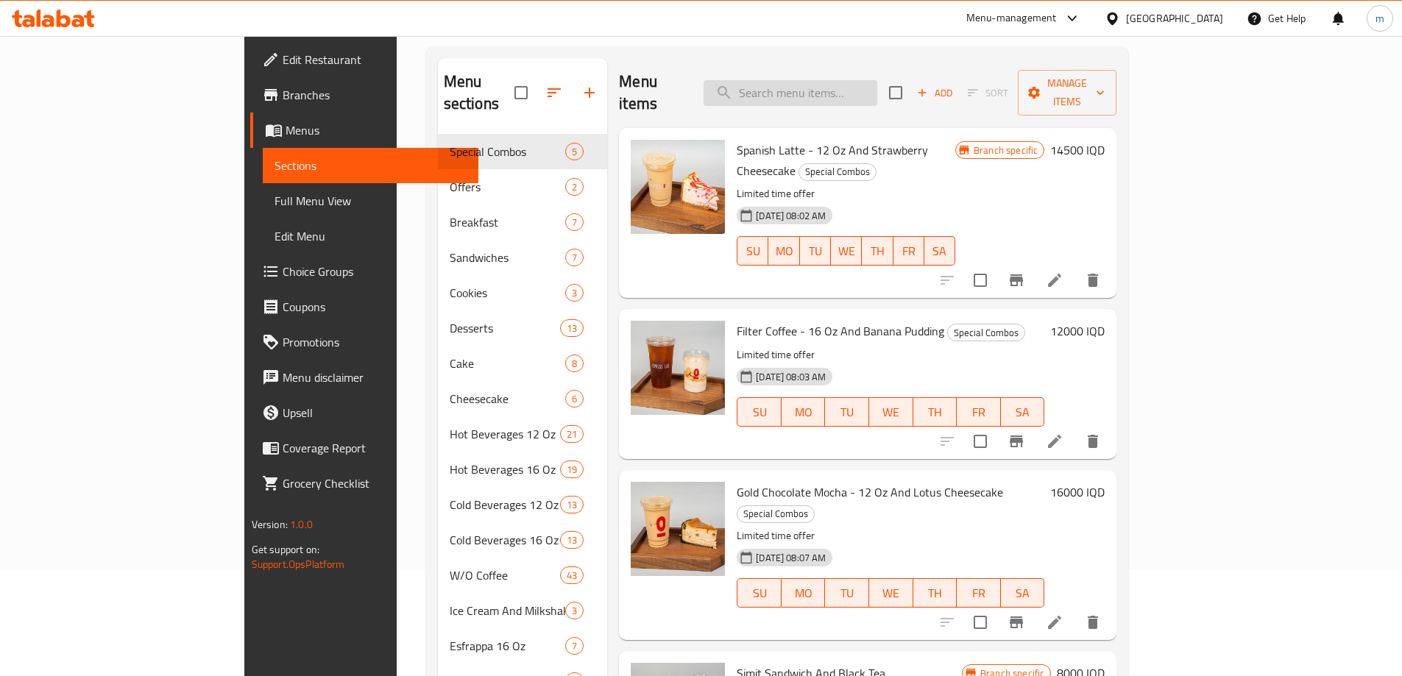
click at [831, 80] on input "search" at bounding box center [791, 93] width 174 height 26
paste input "Lime Breeze - 16 Oz"
type input "Lime Breeze - 16 Oz"
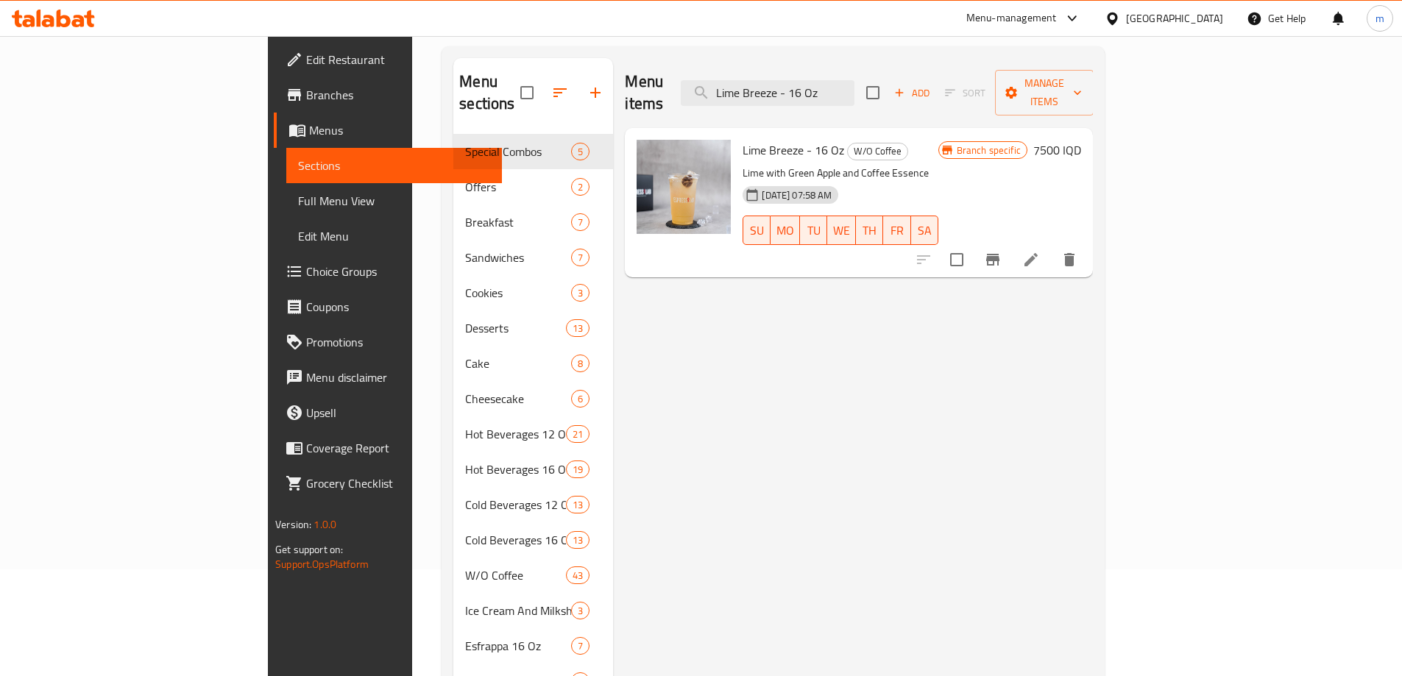
click at [1038, 253] on icon at bounding box center [1031, 259] width 13 height 13
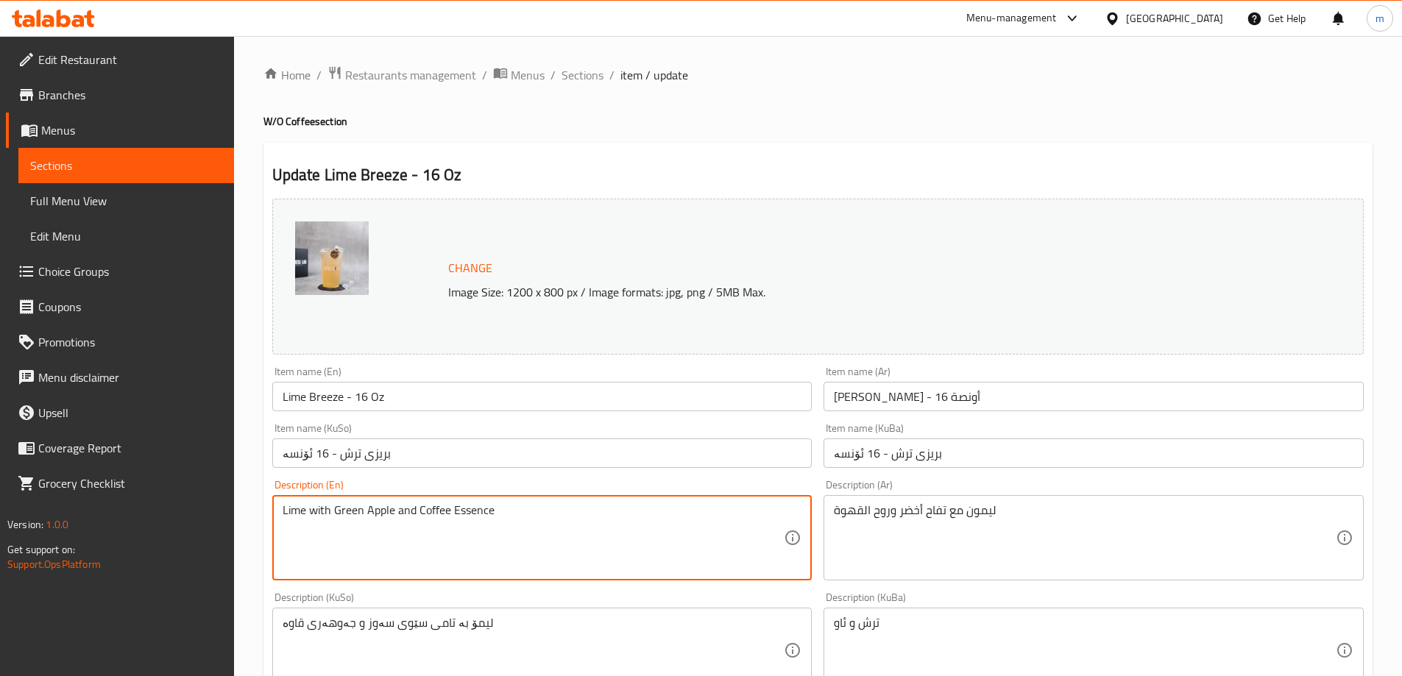
click at [464, 517] on textarea "Lime with Green Apple and Coffee Essence" at bounding box center [534, 539] width 502 height 70
click at [529, 515] on textarea "Lime with Green Apple and Coffee Essence" at bounding box center [534, 539] width 502 height 70
paste textarea "Lime with taste of green apple and coffee essence"
type textarea "Lime with Green Apple and Coffee Essence Lime with taste of green apple and cof…"
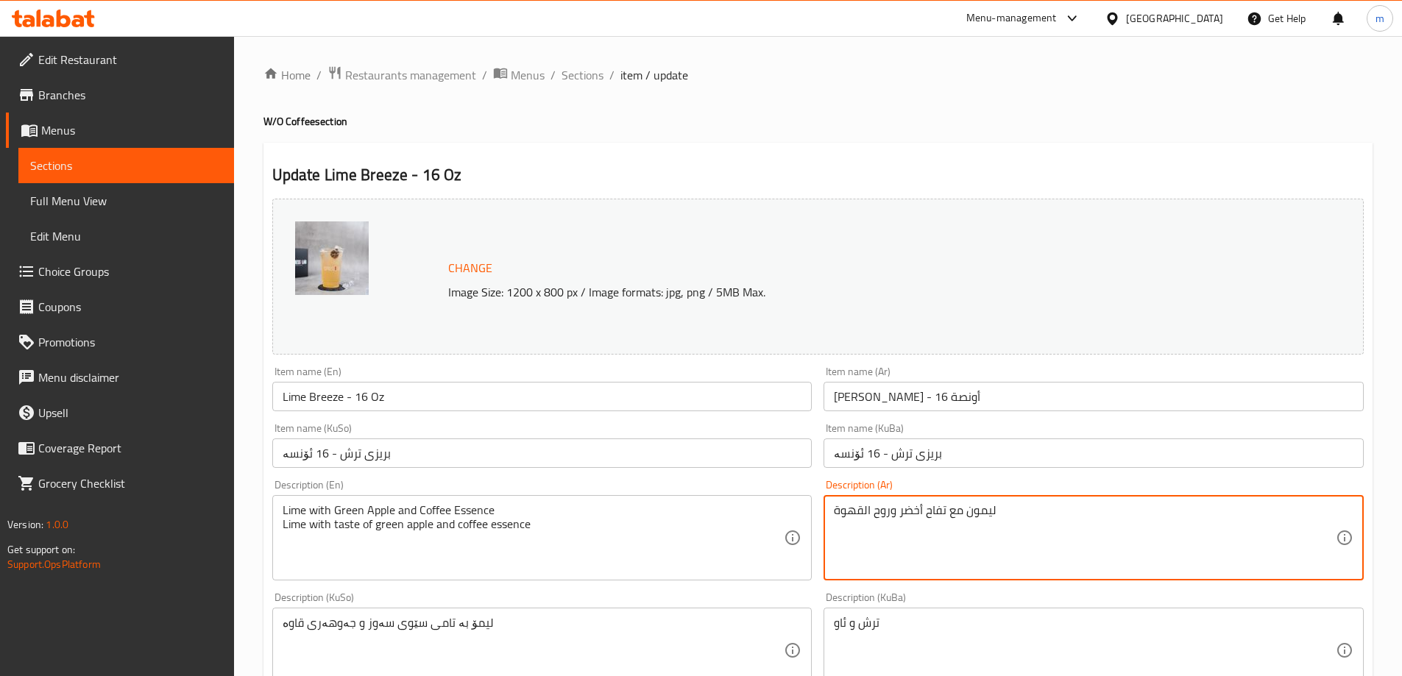
paste textarea "حامض مع طعم تفاح أخضر وروح قهوة"
type textarea "ليمون مع تفاح أخضر وروح القهوة حامض مع طعم تفاح أخضر وروح قهوة"
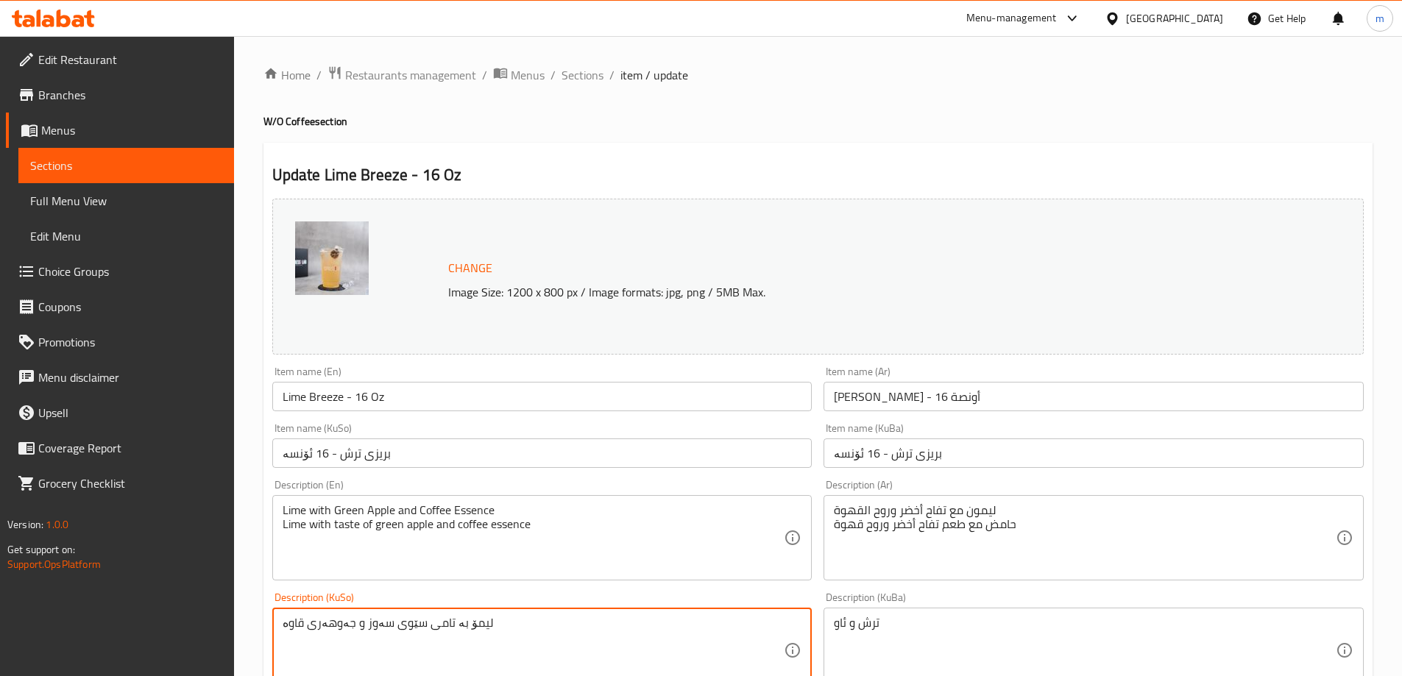
paste textarea "ترش بە تامی سێوی سەوز و ئێسێنسی قاوە"
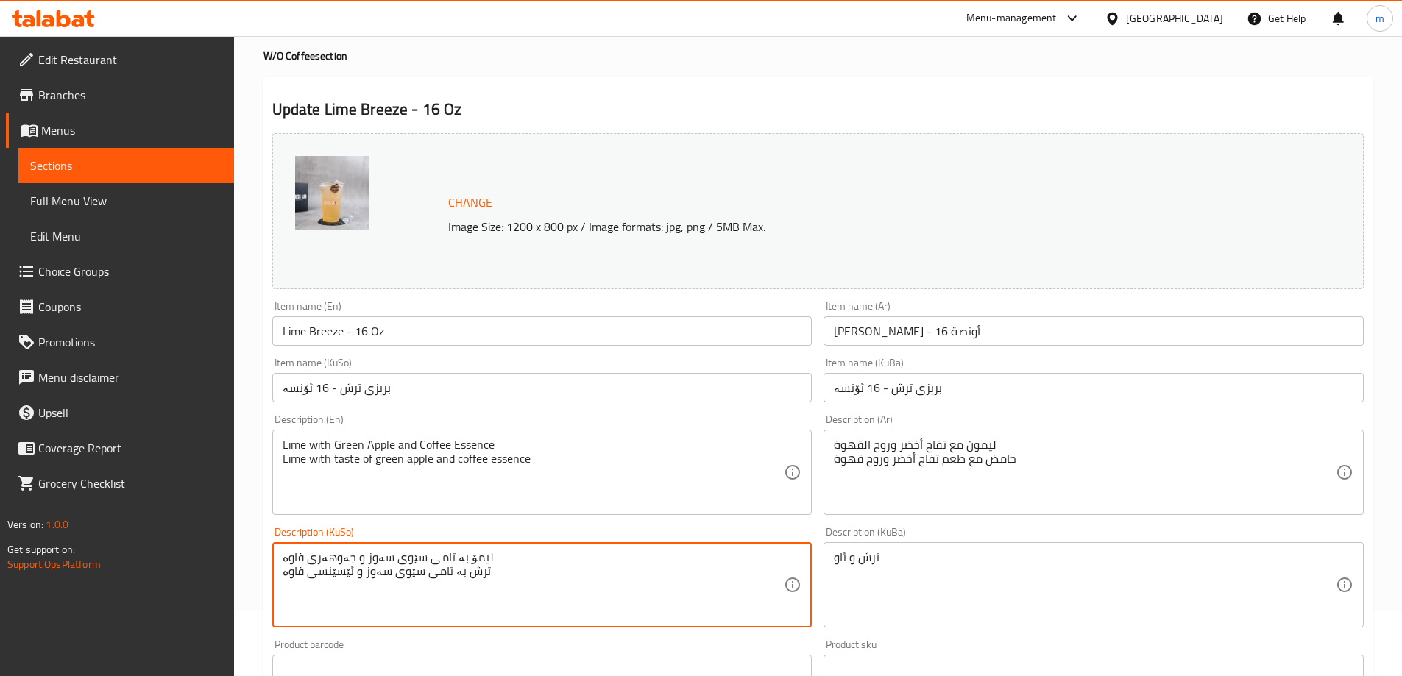
scroll to position [98, 0]
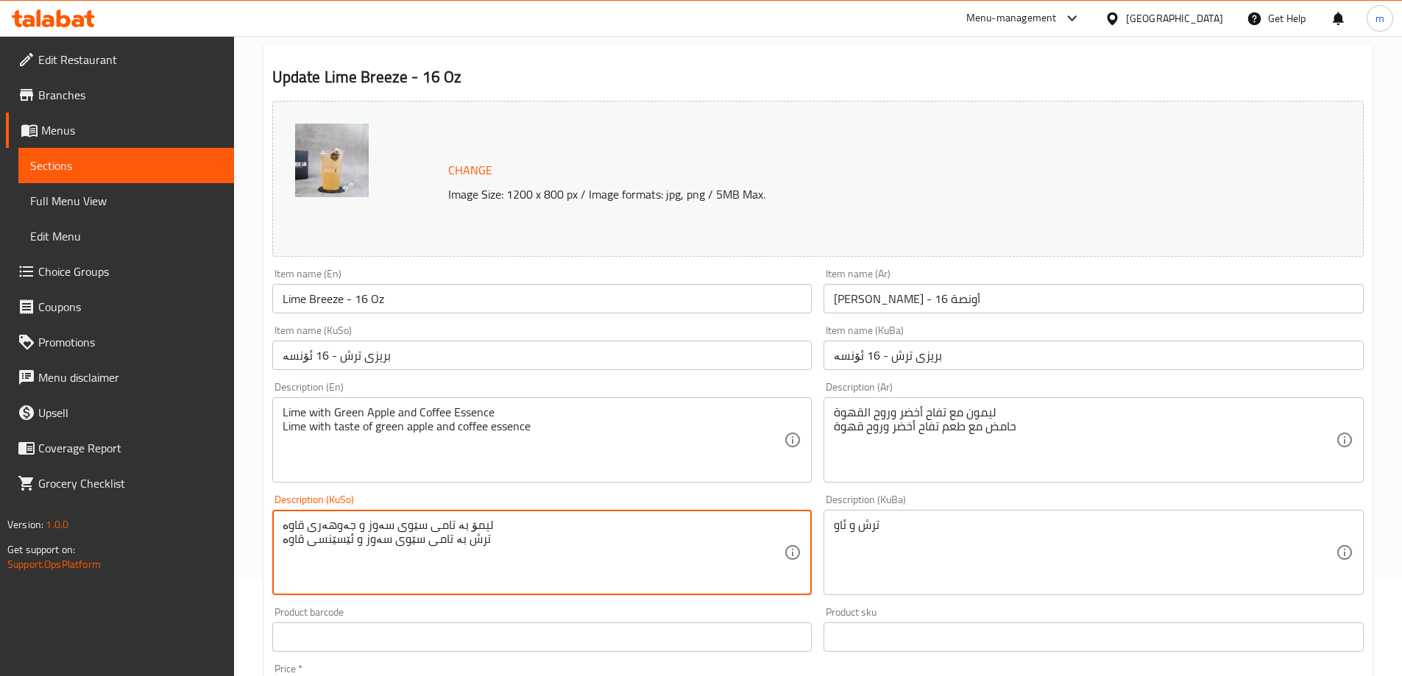
click at [354, 522] on textarea "لیمۆ بە تامی سێوی سەوز و جەوهەری قاوە ترش بە تامی سێوی سەوز و ئێسێنسی قاوە" at bounding box center [534, 553] width 502 height 70
type textarea "ترش بە تامی سێوی سەوز و ئێسێنسی قاوە"
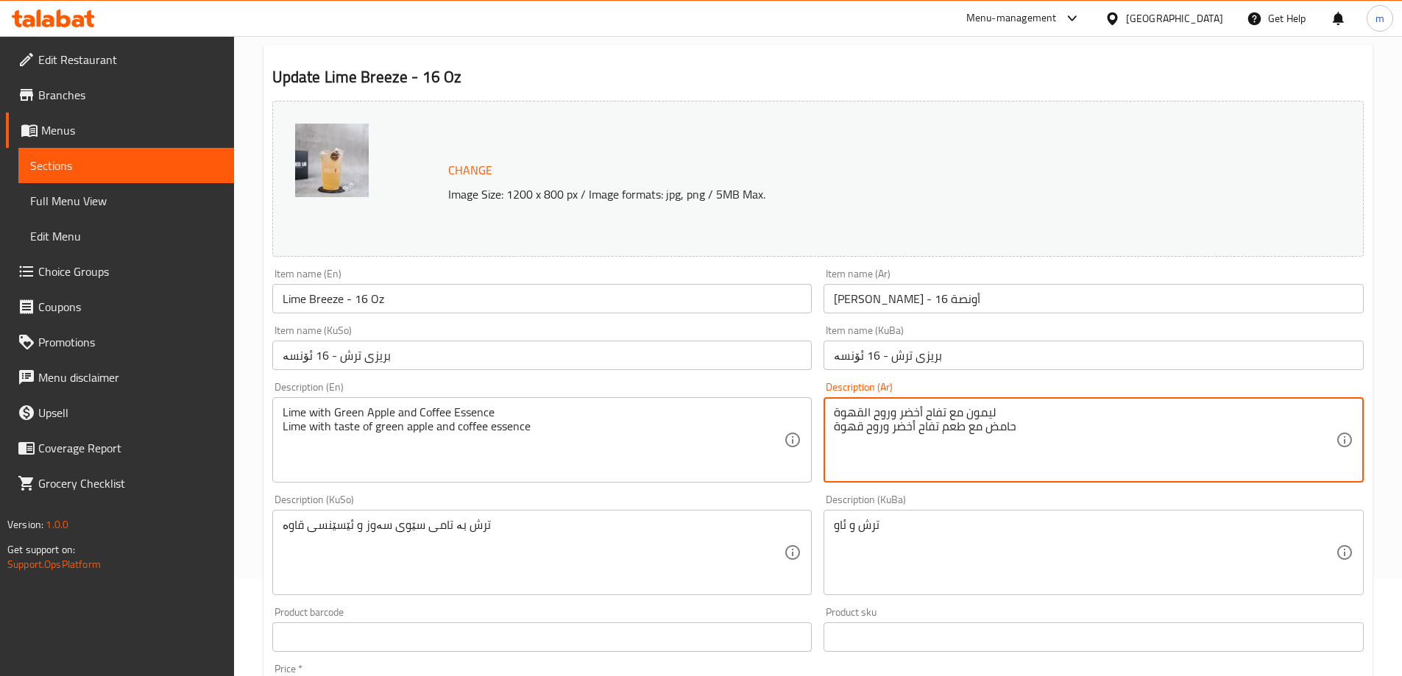
click at [914, 407] on textarea "ليمون مع تفاح أخضر وروح القهوة حامض مع طعم تفاح أخضر وروح قهوة" at bounding box center [1085, 441] width 502 height 70
type textarea "حامض مع طعم تفاح أخضر وروح قهوة"
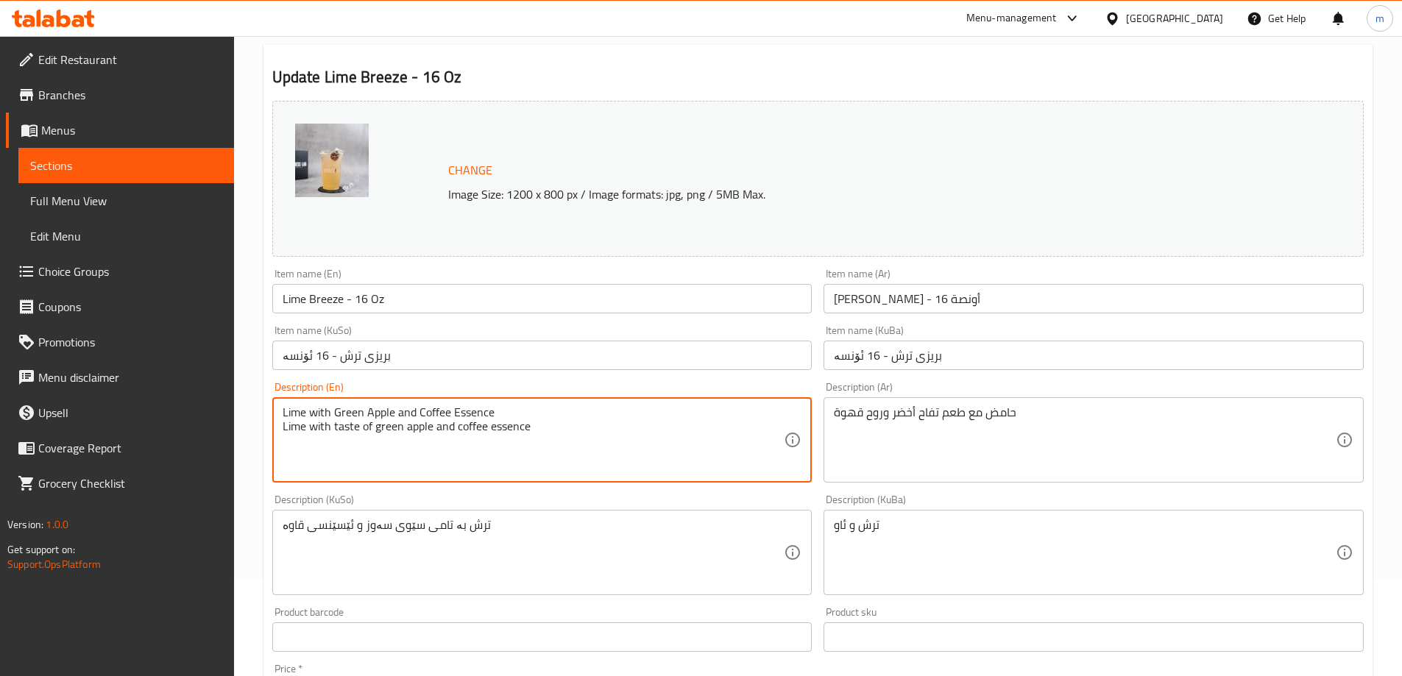
click at [395, 415] on textarea "Lime with Green Apple and Coffee Essence Lime with taste of green apple and cof…" at bounding box center [534, 441] width 502 height 70
click at [392, 409] on textarea "Lime with Green Apple and Coffee Essence Lime with taste of green apple and cof…" at bounding box center [534, 441] width 502 height 70
type textarea "Lime with taste of green apple and coffee essence"
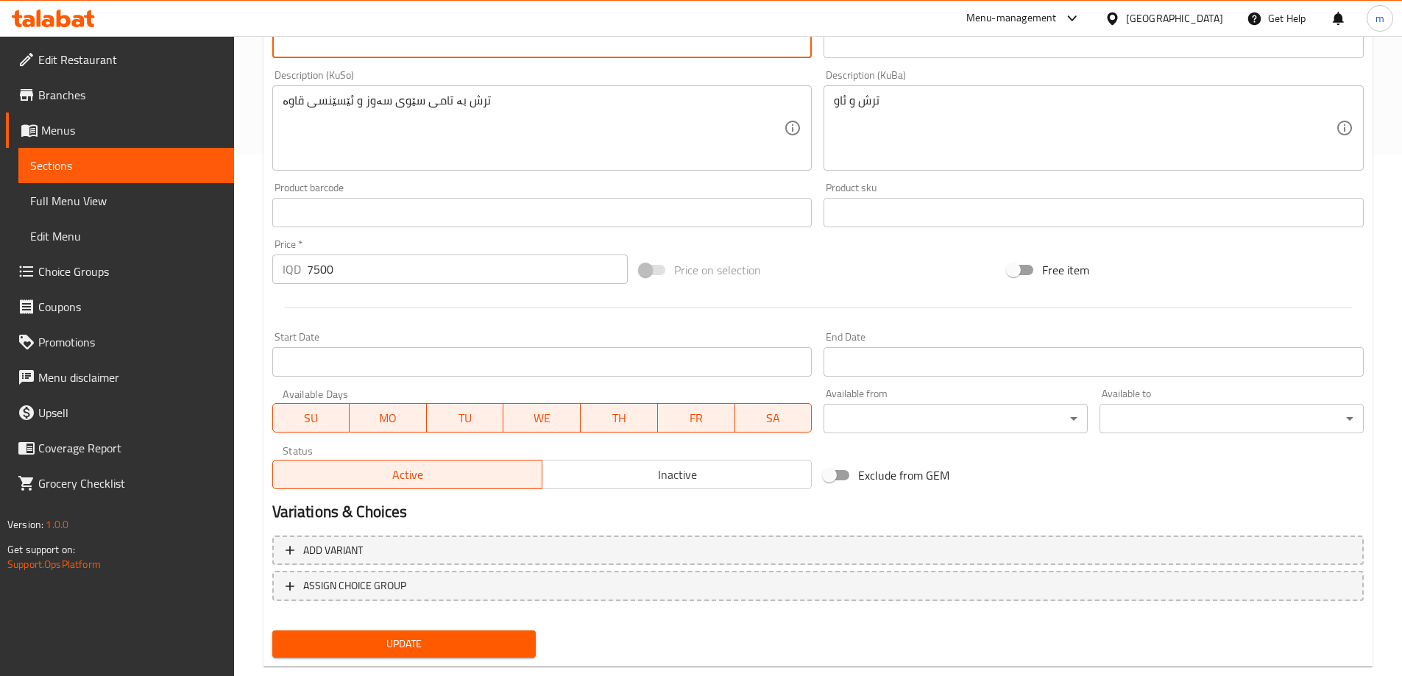
scroll to position [554, 0]
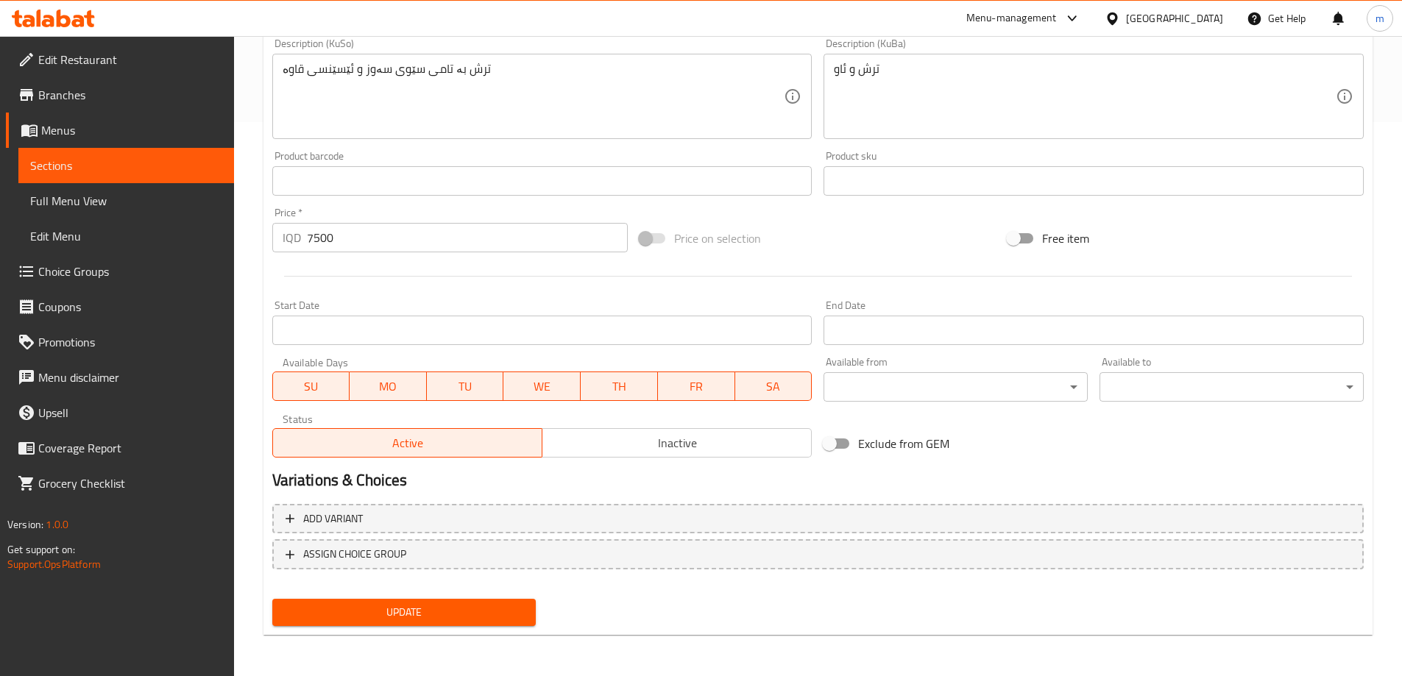
click at [406, 620] on span "Update" at bounding box center [404, 613] width 241 height 18
click at [135, 207] on span "Full Menu View" at bounding box center [126, 201] width 192 height 18
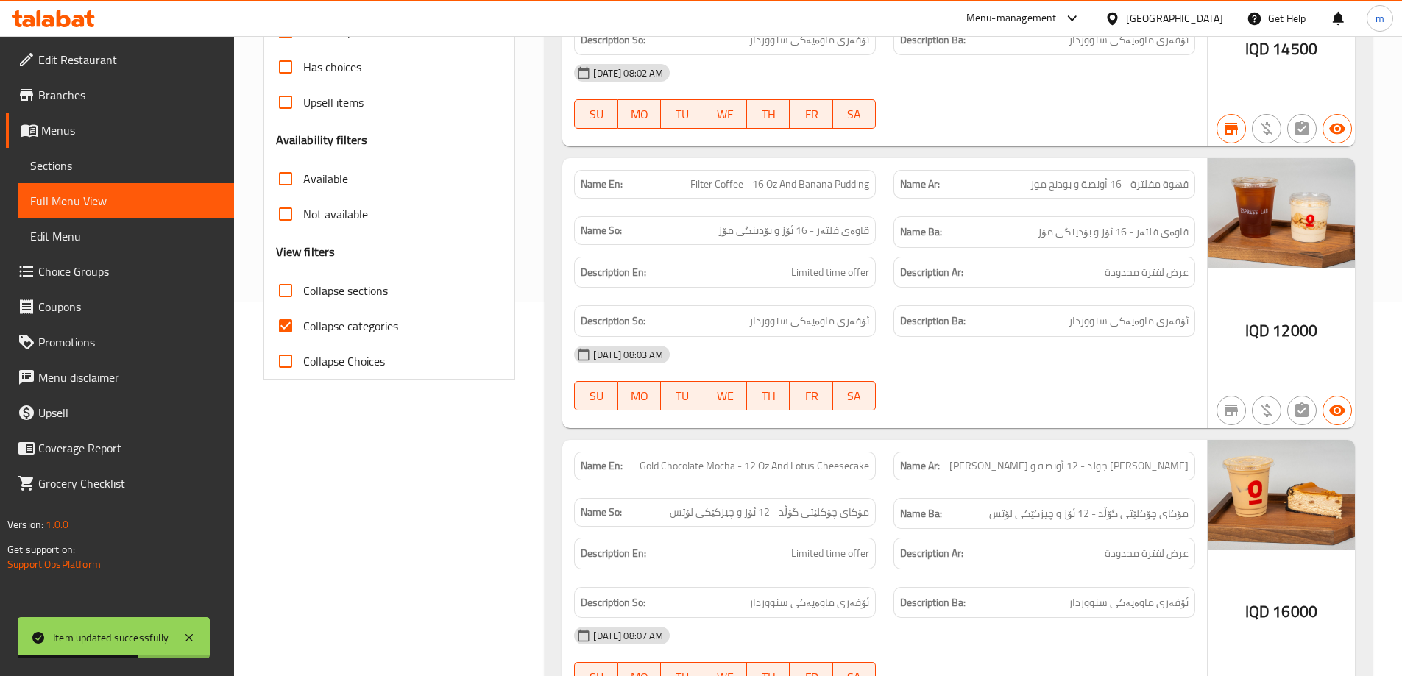
scroll to position [260, 0]
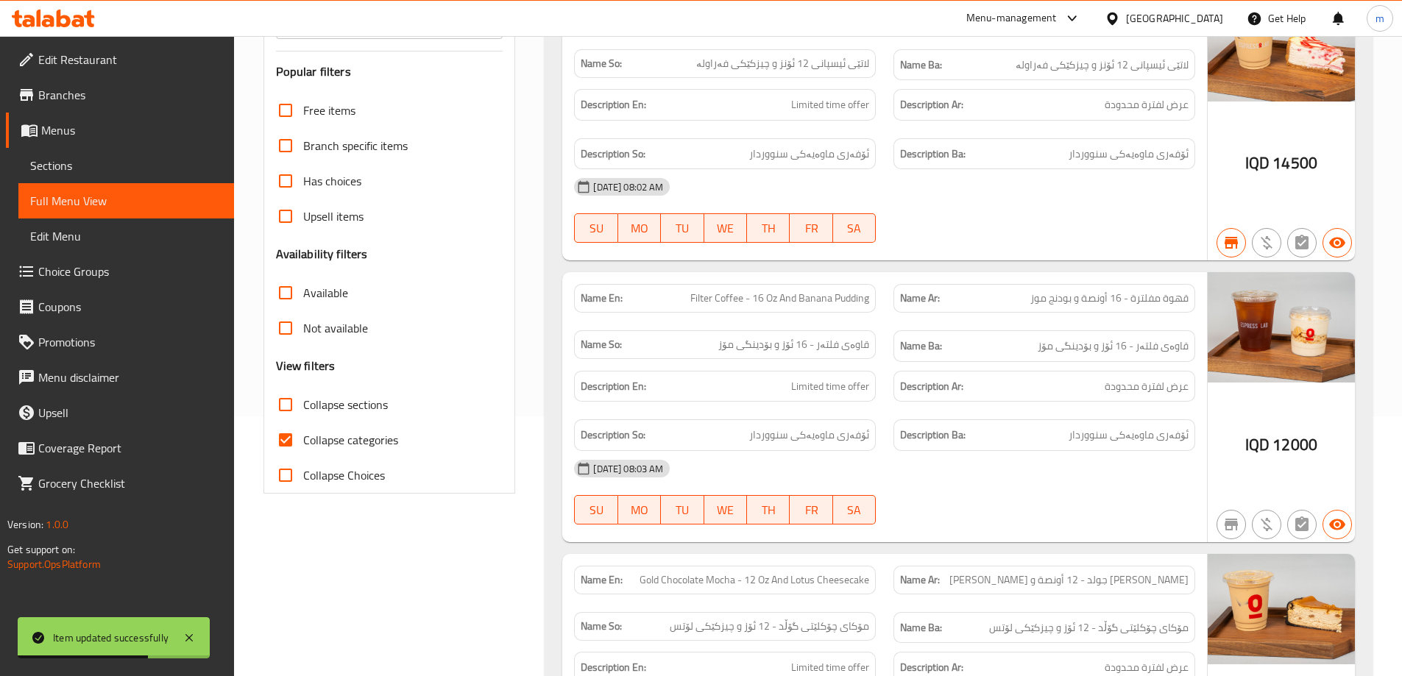
click at [286, 442] on input "Collapse categories" at bounding box center [285, 440] width 35 height 35
checkbox input "false"
click at [489, 283] on div "Available" at bounding box center [389, 292] width 227 height 35
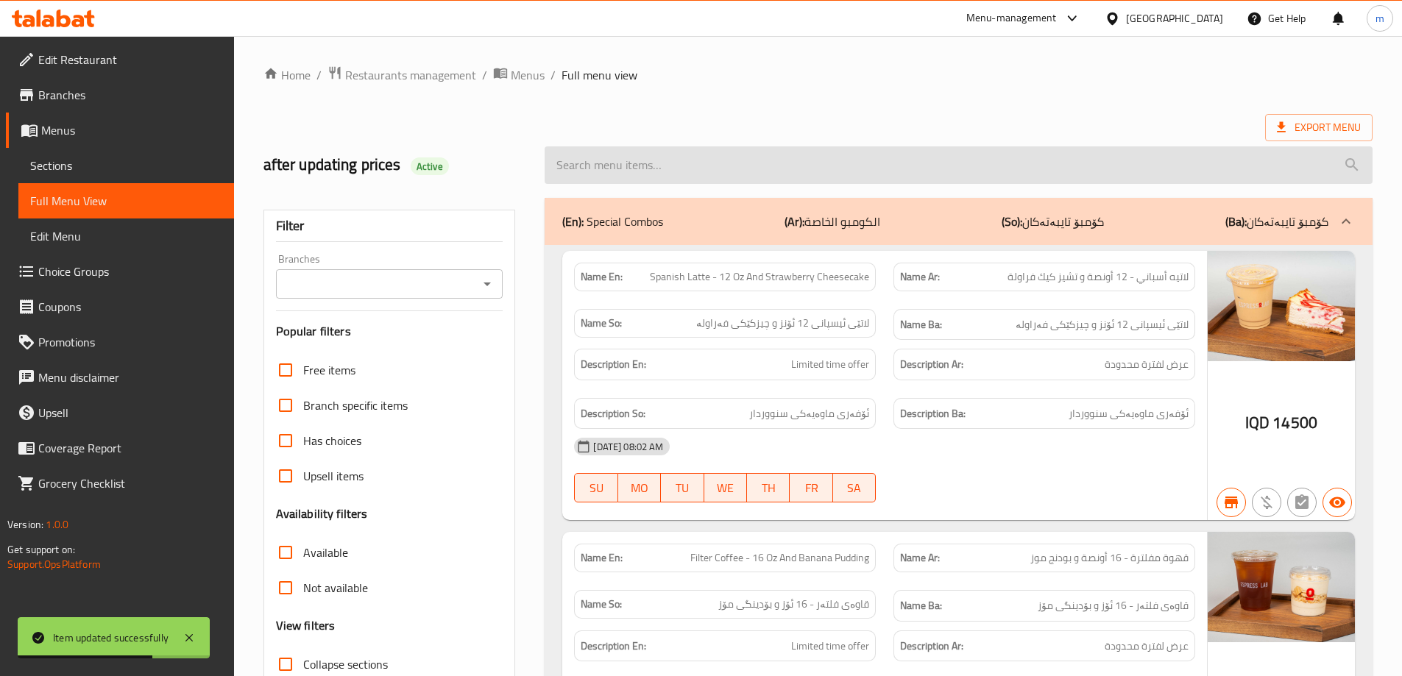
click at [640, 166] on input "search" at bounding box center [959, 165] width 828 height 38
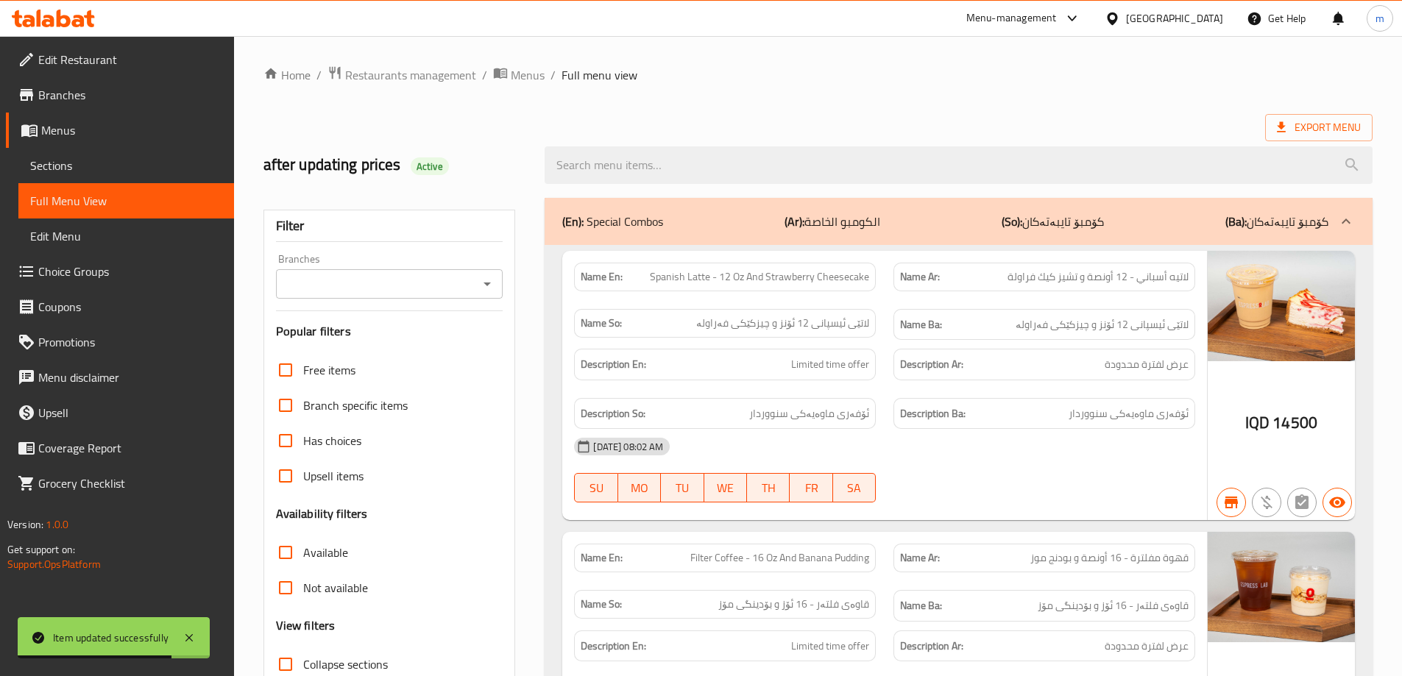
paste input "ترش بە تامی سێوی سەوز و ئێسێنسی قاوە"
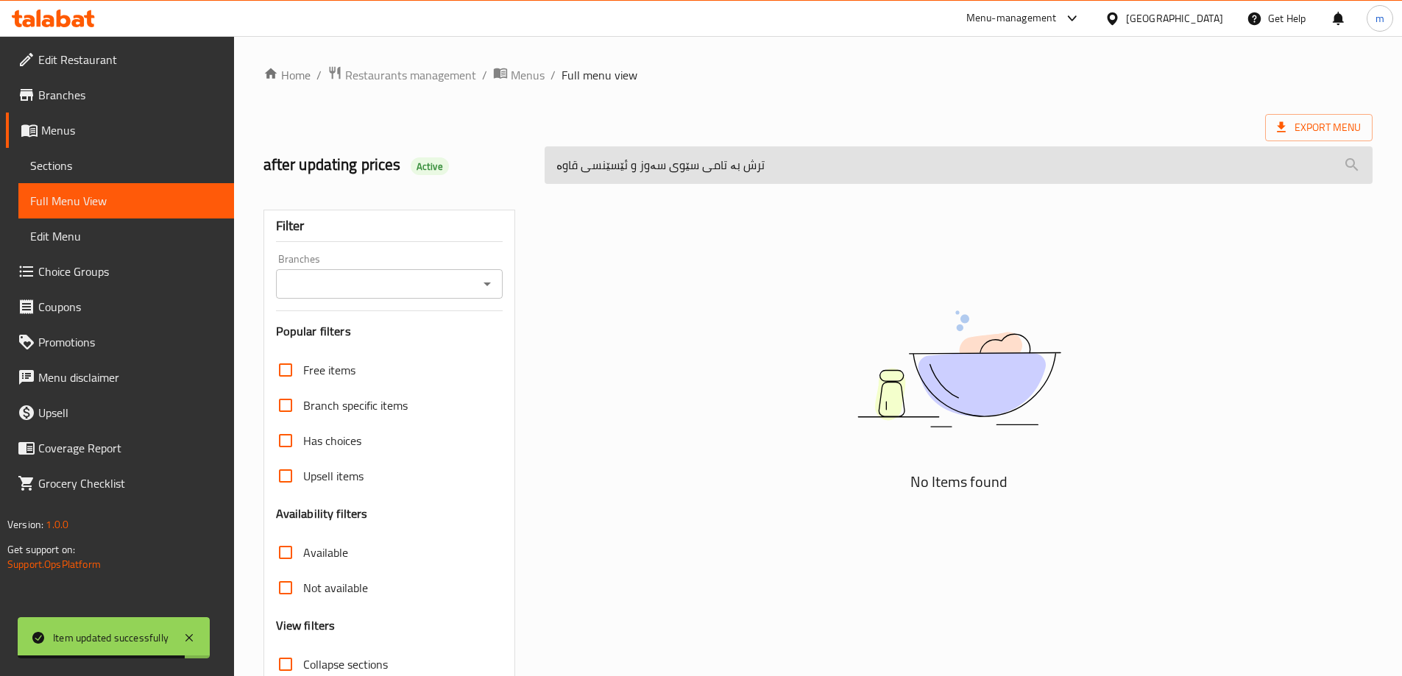
click at [699, 151] on input "ترش بە تامی سێوی سەوز و ئێسێنسی قاوە" at bounding box center [959, 165] width 828 height 38
click at [697, 158] on input "ترش بە تامی سێوی سەوز و ئێسێنسی قاوە" at bounding box center [959, 165] width 828 height 38
click at [693, 160] on input "ترش بە تامی سێوی سەوز و ئێسێنسی قاوە" at bounding box center [959, 165] width 828 height 38
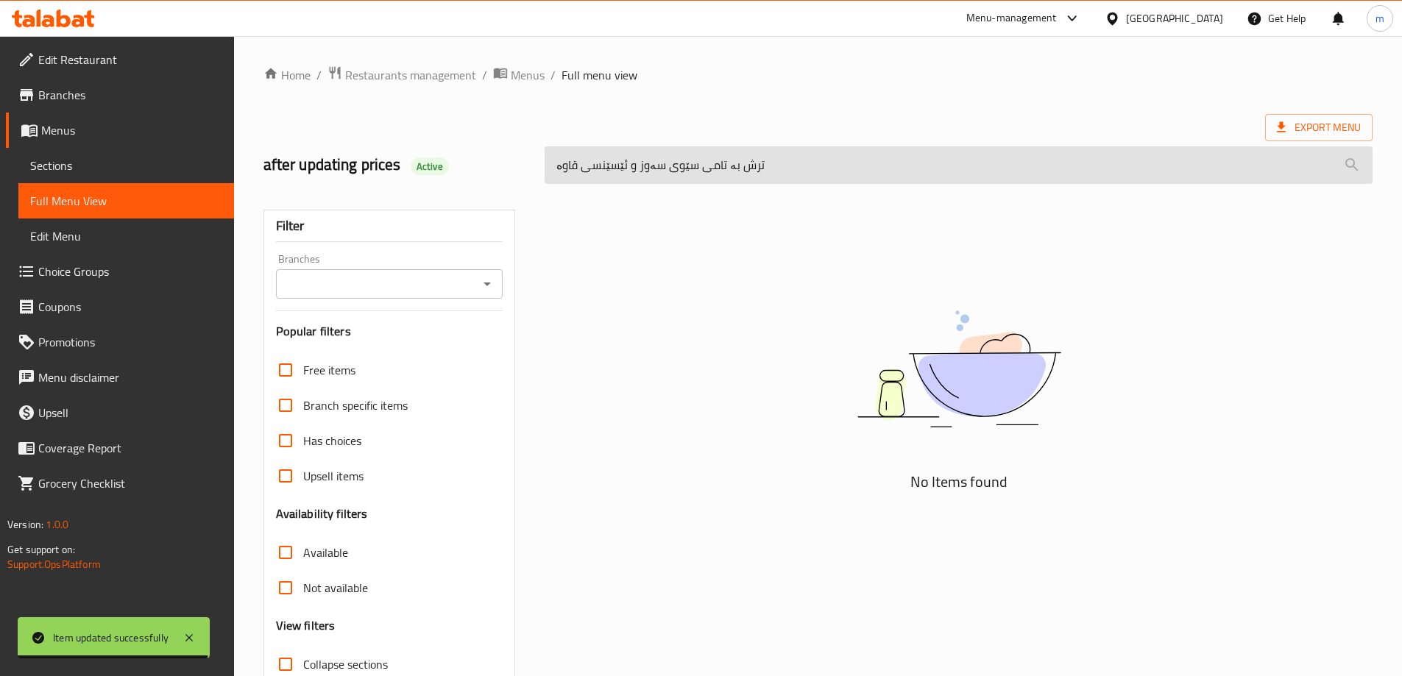
click at [693, 160] on input "ترش بە تامی سێوی سەوز و ئێسێنسی قاوە" at bounding box center [959, 165] width 828 height 38
paste input "Lime Breeze - 16 Oz"
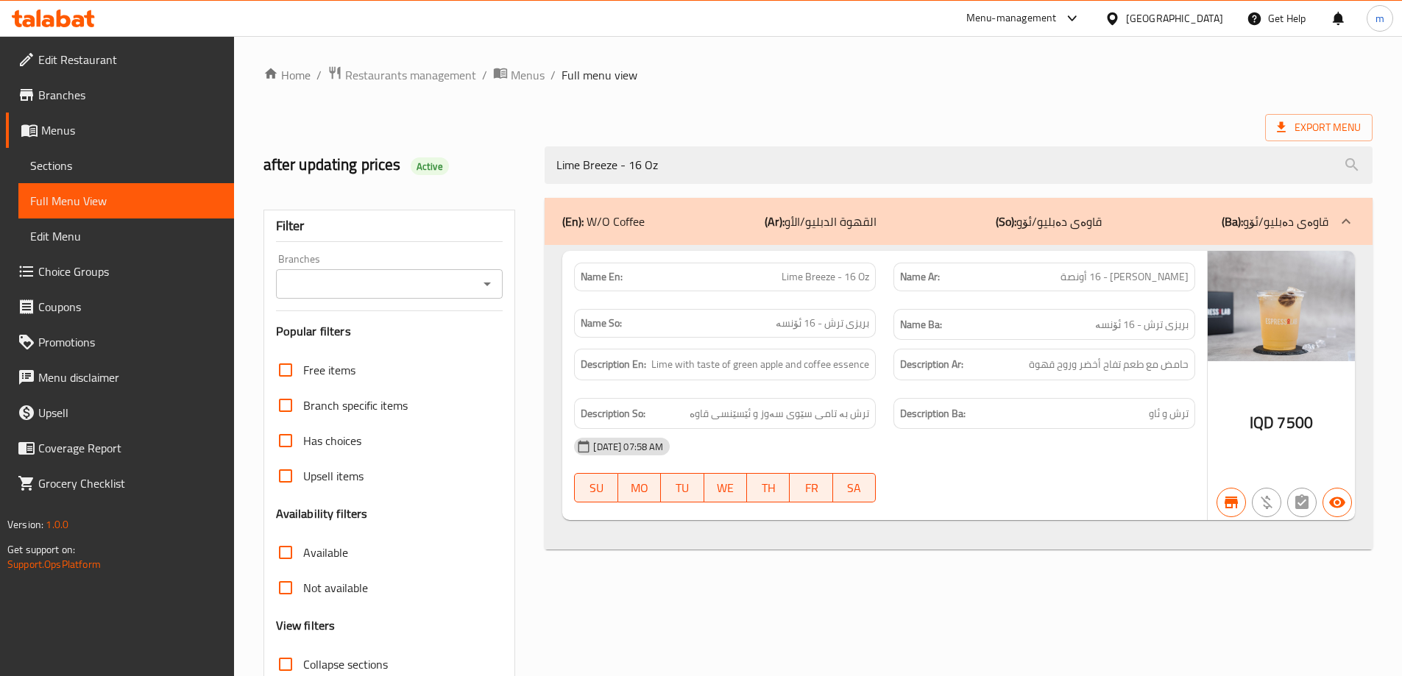
click at [495, 282] on icon "Open" at bounding box center [487, 284] width 18 height 18
type input "Lime Breeze - 16 Oz"
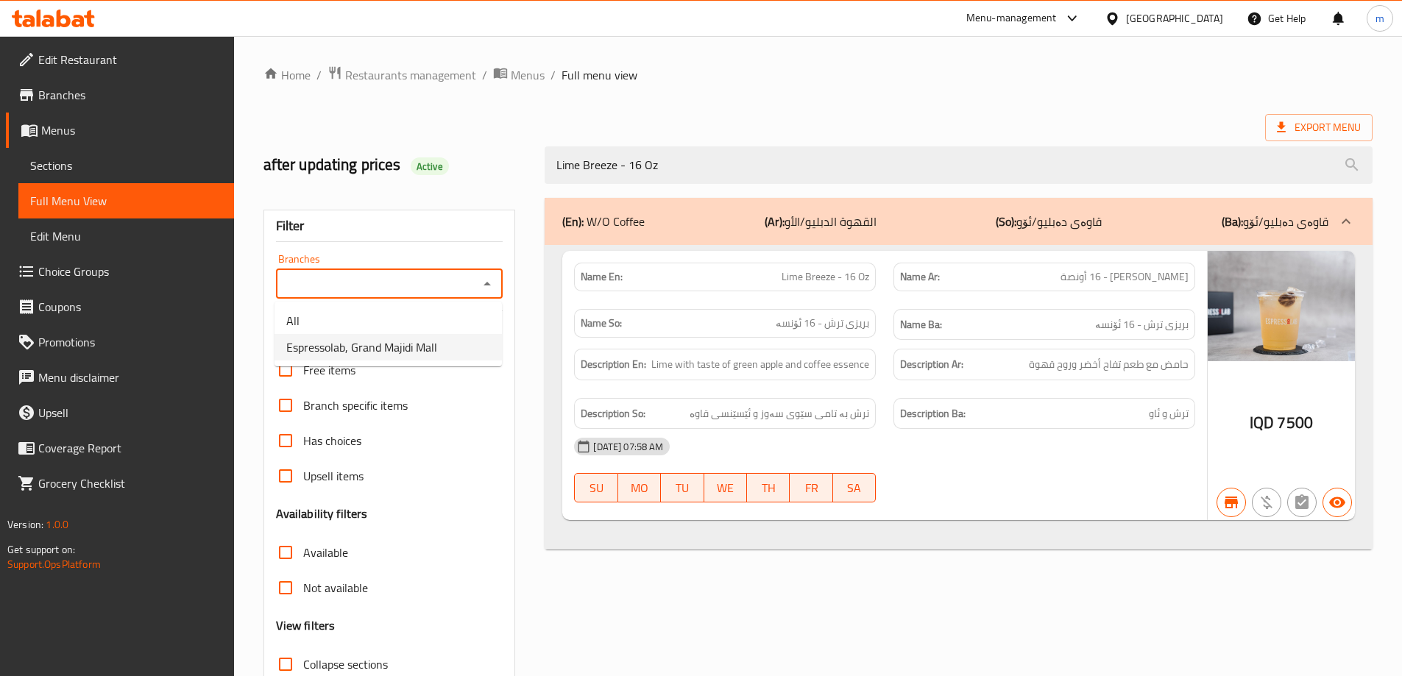
click at [384, 348] on span "Espressolab, Grand Majidi Mall" at bounding box center [361, 348] width 151 height 18
type input "Espressolab, Grand Majidi Mall"
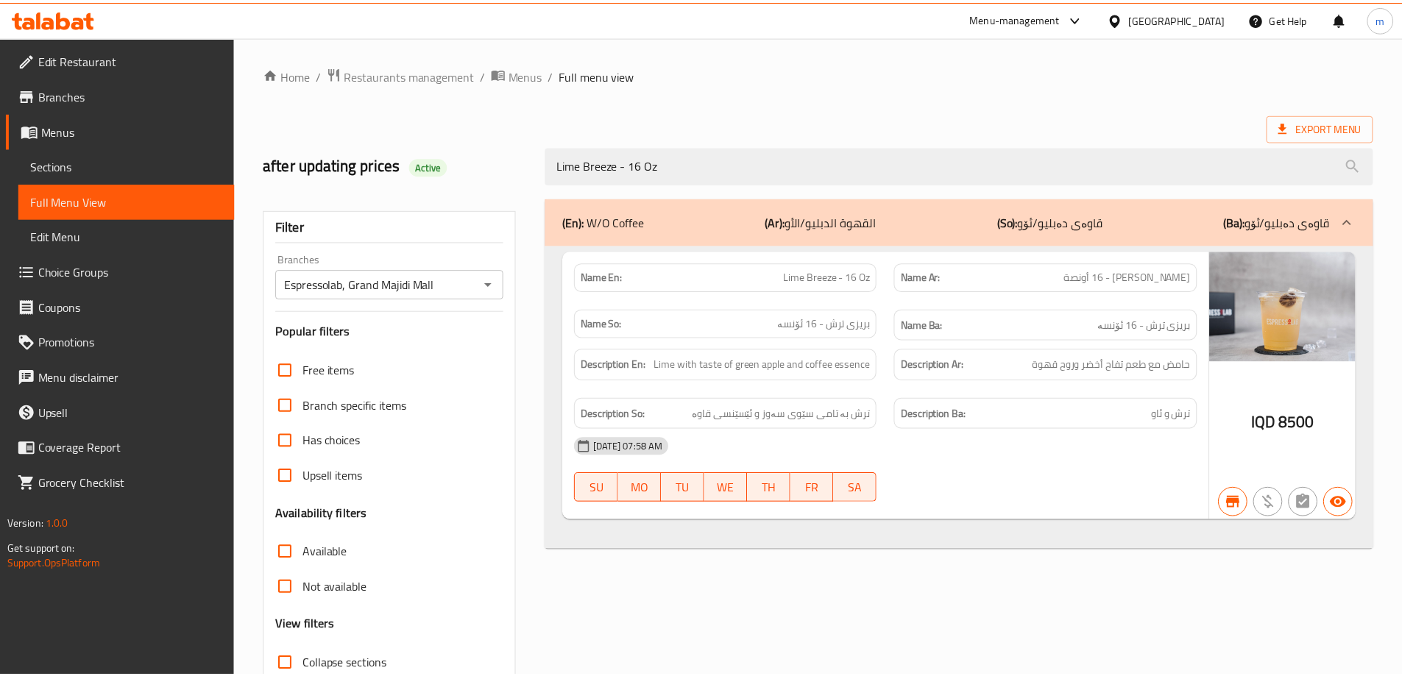
scroll to position [107, 0]
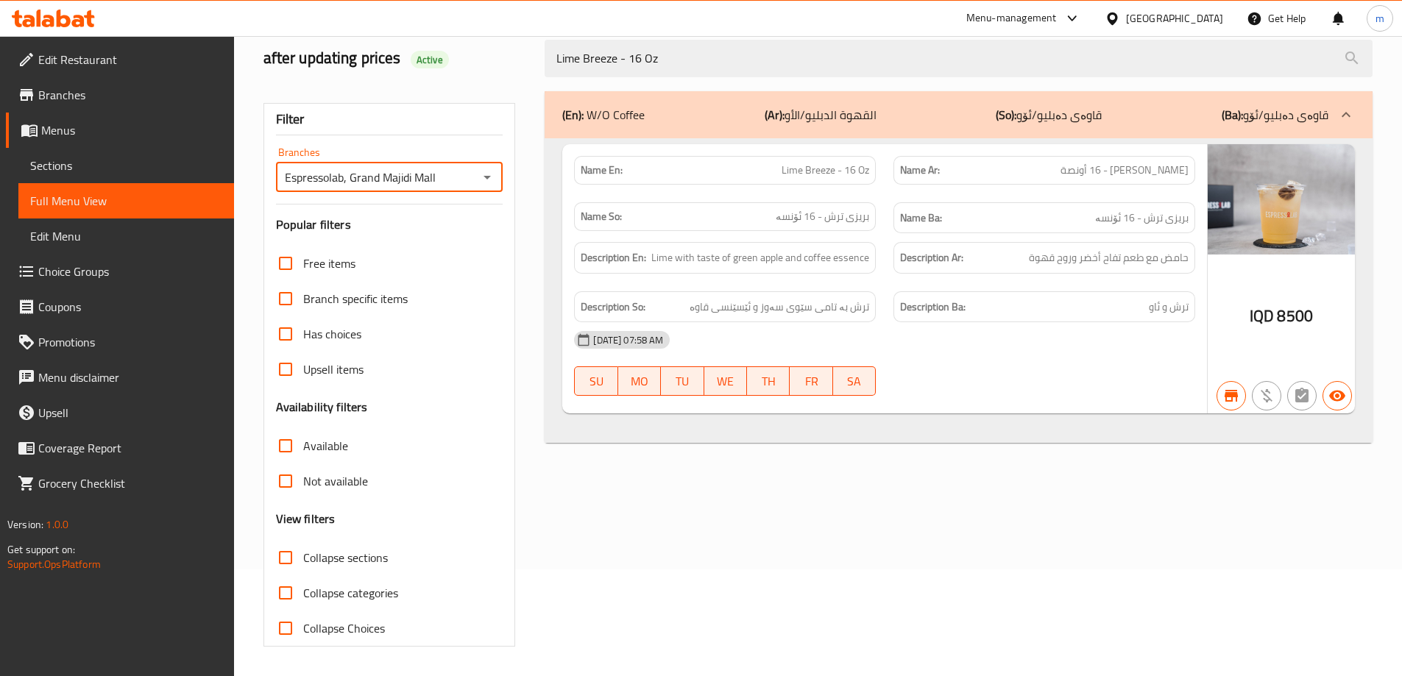
click at [946, 349] on div "25-07-2024 07:58 AM" at bounding box center [884, 339] width 639 height 35
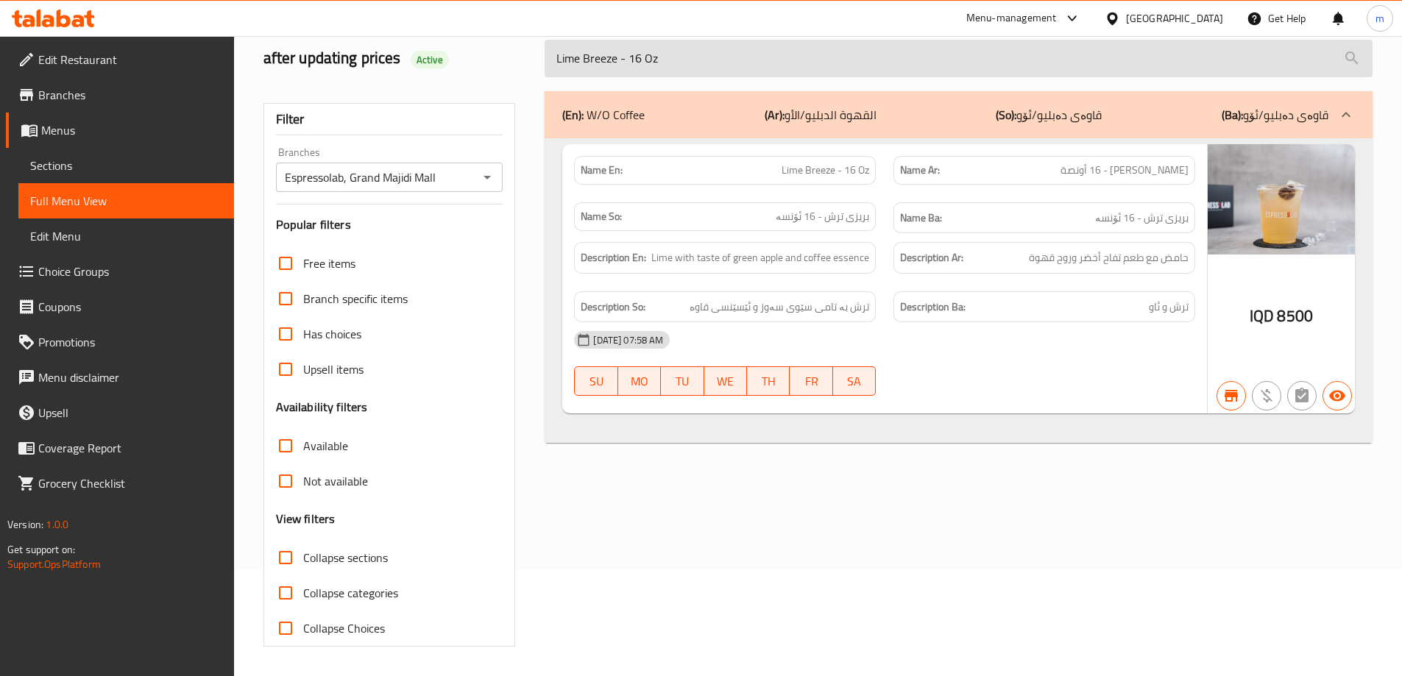
click at [688, 70] on input "Lime Breeze - 16 Oz" at bounding box center [959, 59] width 828 height 38
paste input "Mocha Esfrappa - 12"
type input "Mocha Esfrappa - 12 Oz"
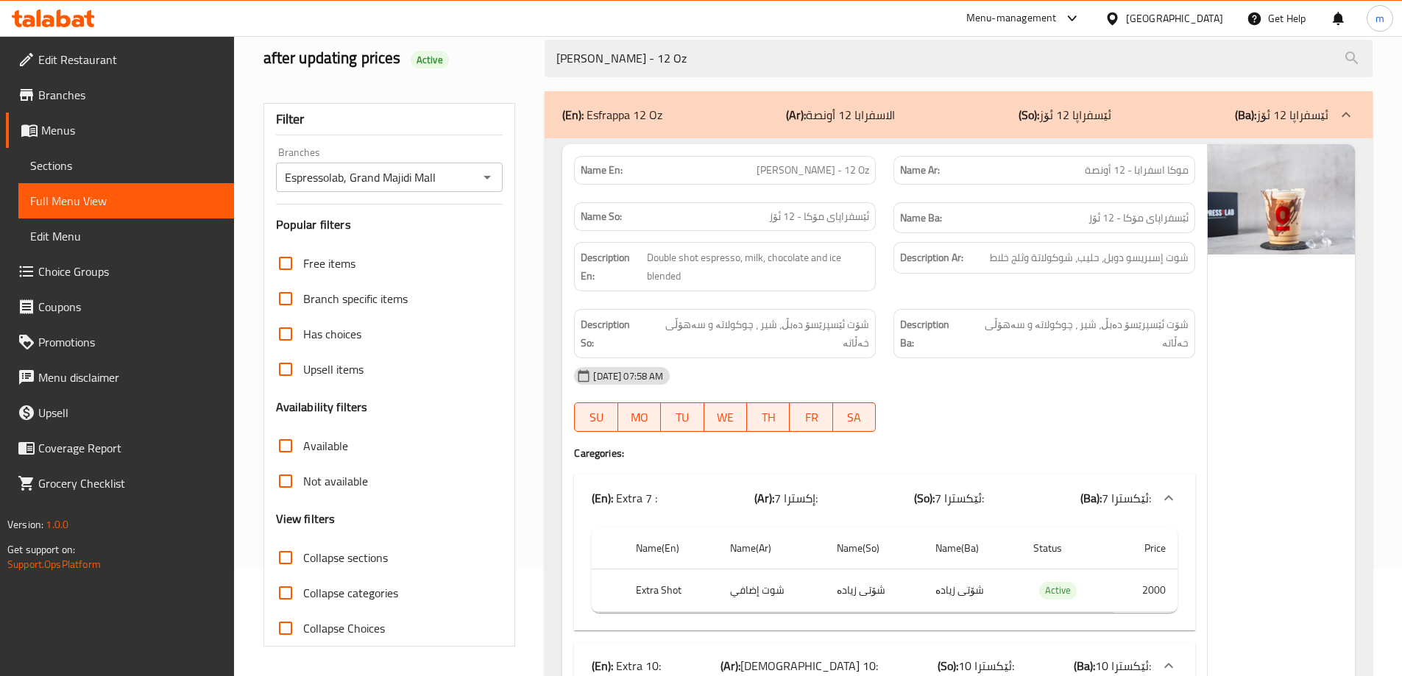
click at [41, 162] on span "Sections" at bounding box center [126, 166] width 192 height 18
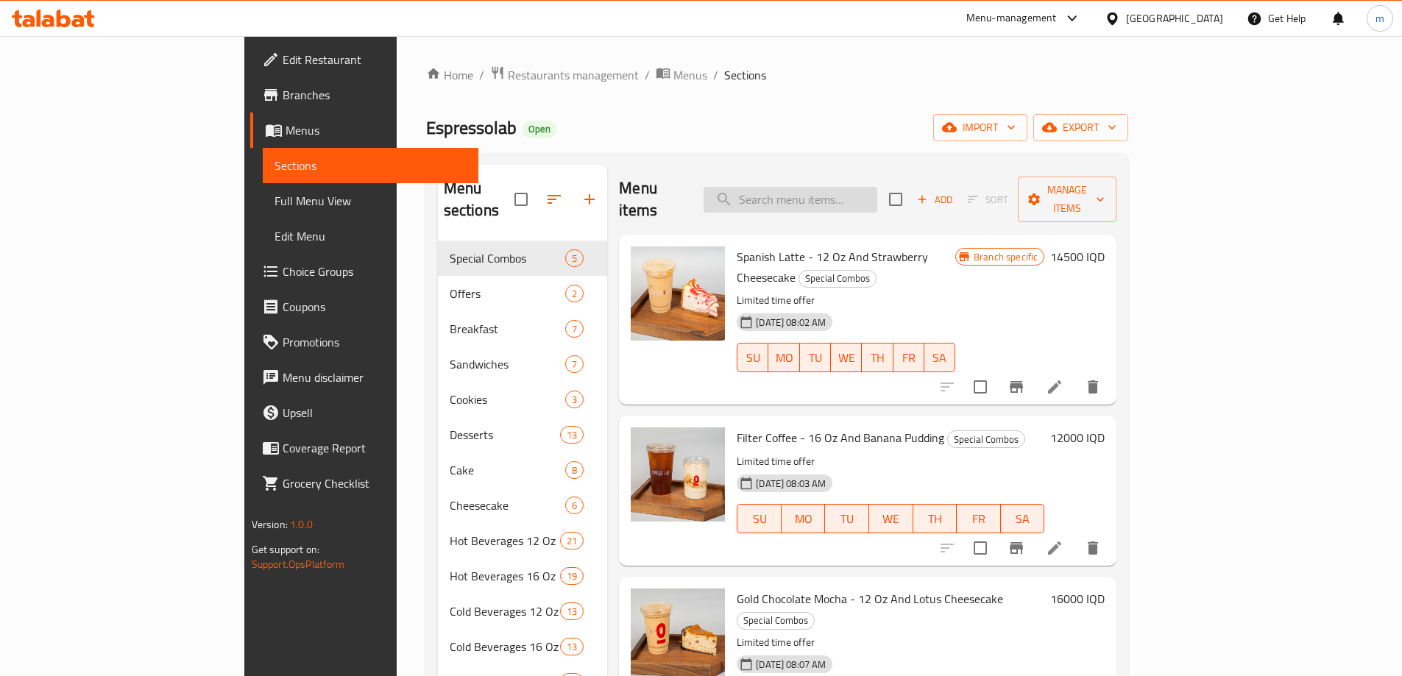
click at [833, 190] on input "search" at bounding box center [791, 200] width 174 height 26
paste input "Mocha Esfrappa - 12 Oz"
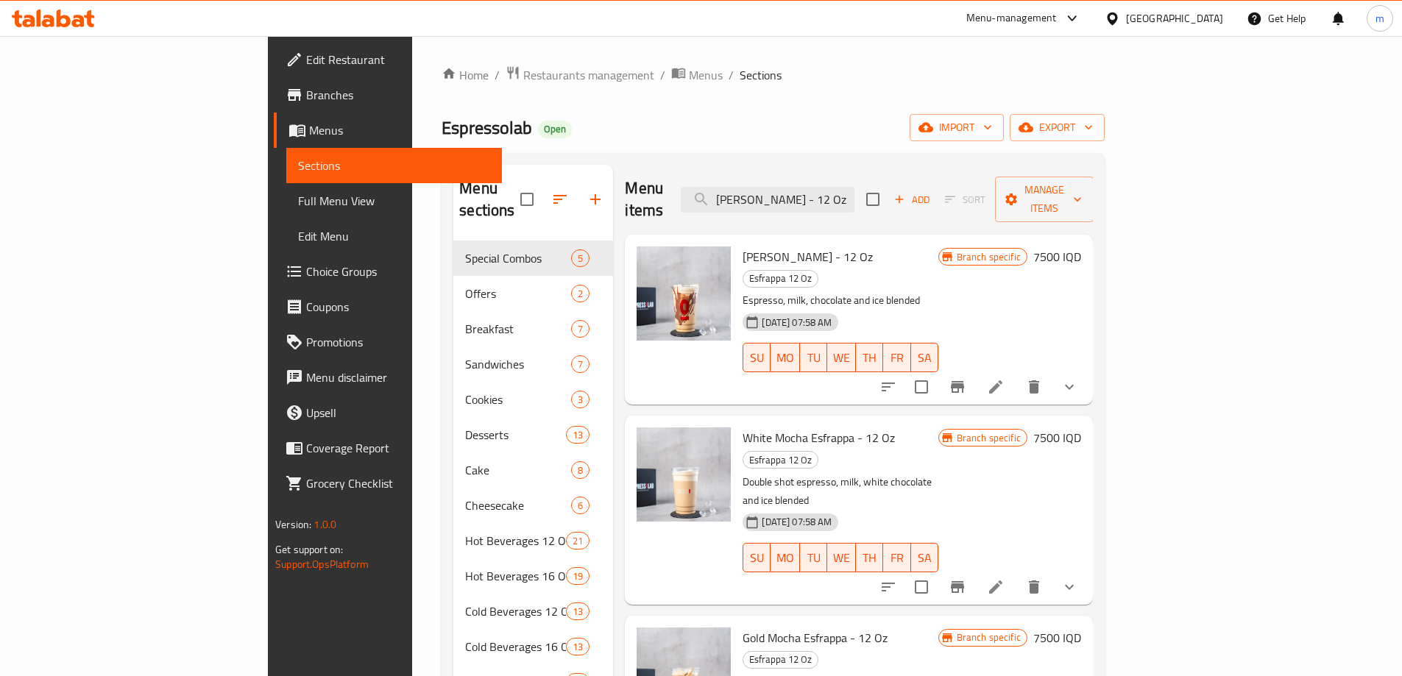
type input "Mocha Esfrappa - 12 Oz"
click at [1017, 374] on li at bounding box center [995, 387] width 41 height 27
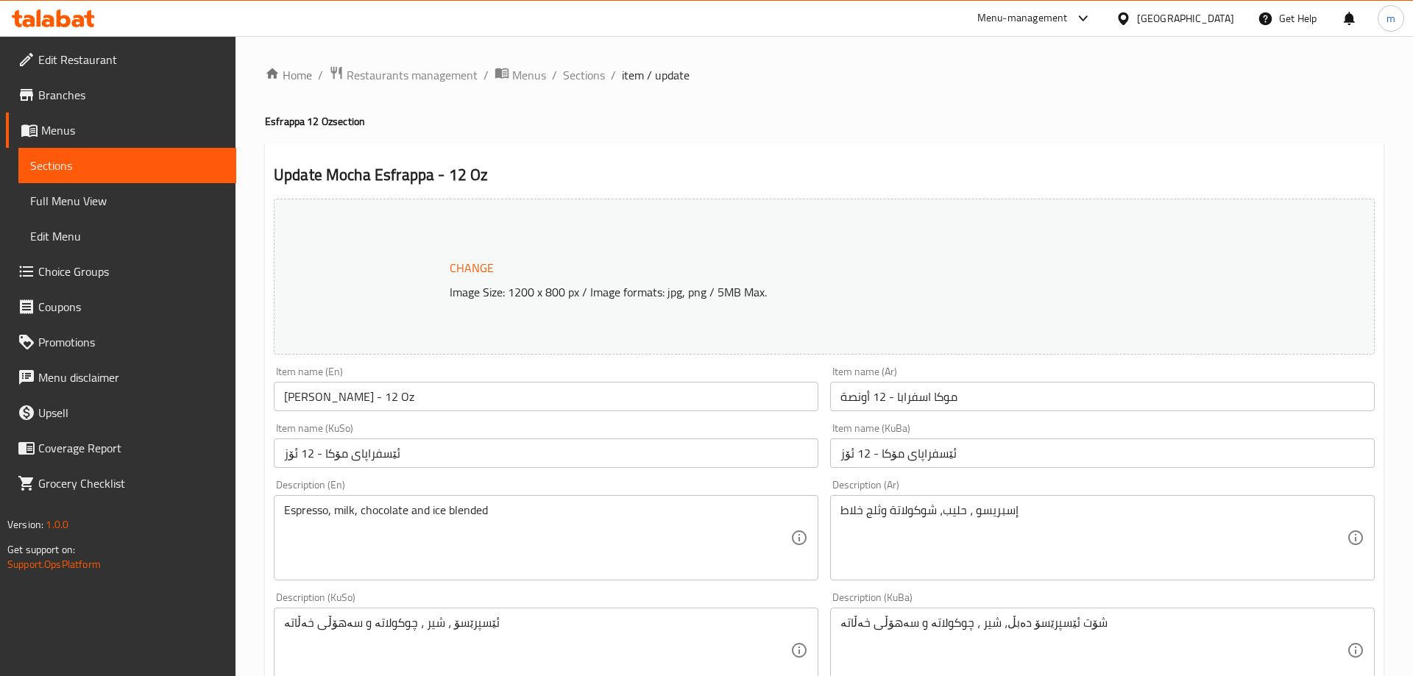
type input "إكسترا 7:"
type input "ئێکسترا 7:"
type input "0"
type input "1"
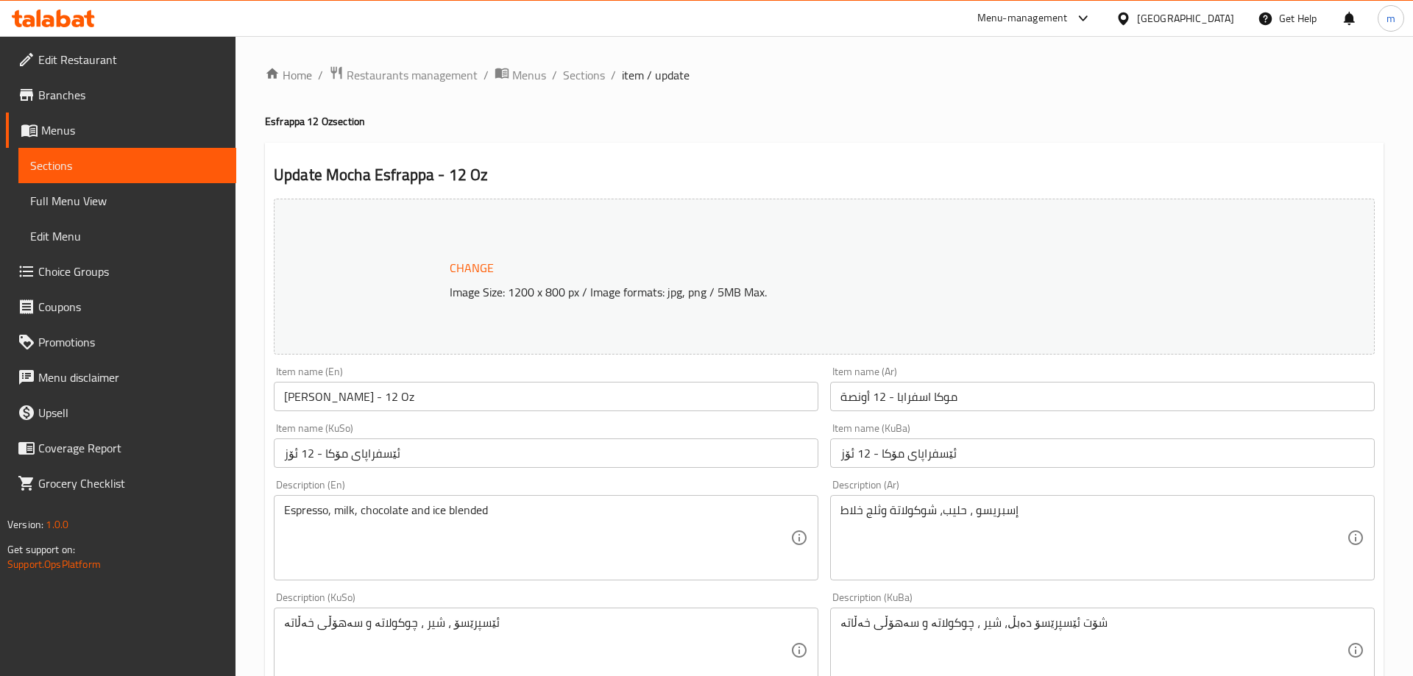
type input "الإکسترا 10:"
type input "ئێکسترا 10:"
type input "0"
type input "10"
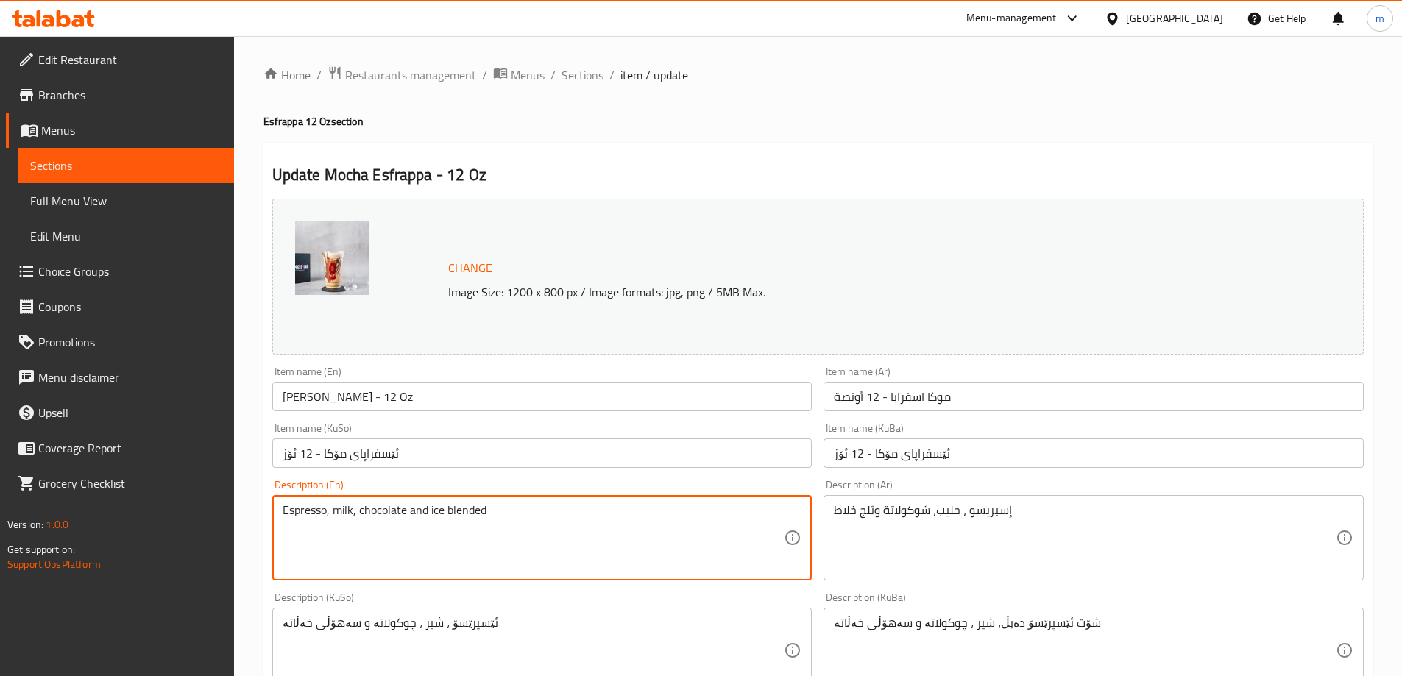
click at [437, 508] on textarea "Espresso, milk, chocolate and ice blended" at bounding box center [534, 539] width 502 height 70
click at [480, 510] on textarea "Espresso, milk, chocolate and blended" at bounding box center [534, 539] width 502 height 70
paste textarea "ice"
click at [434, 515] on textarea "Espresso, milk, chocolate and blended ice" at bounding box center [534, 539] width 502 height 70
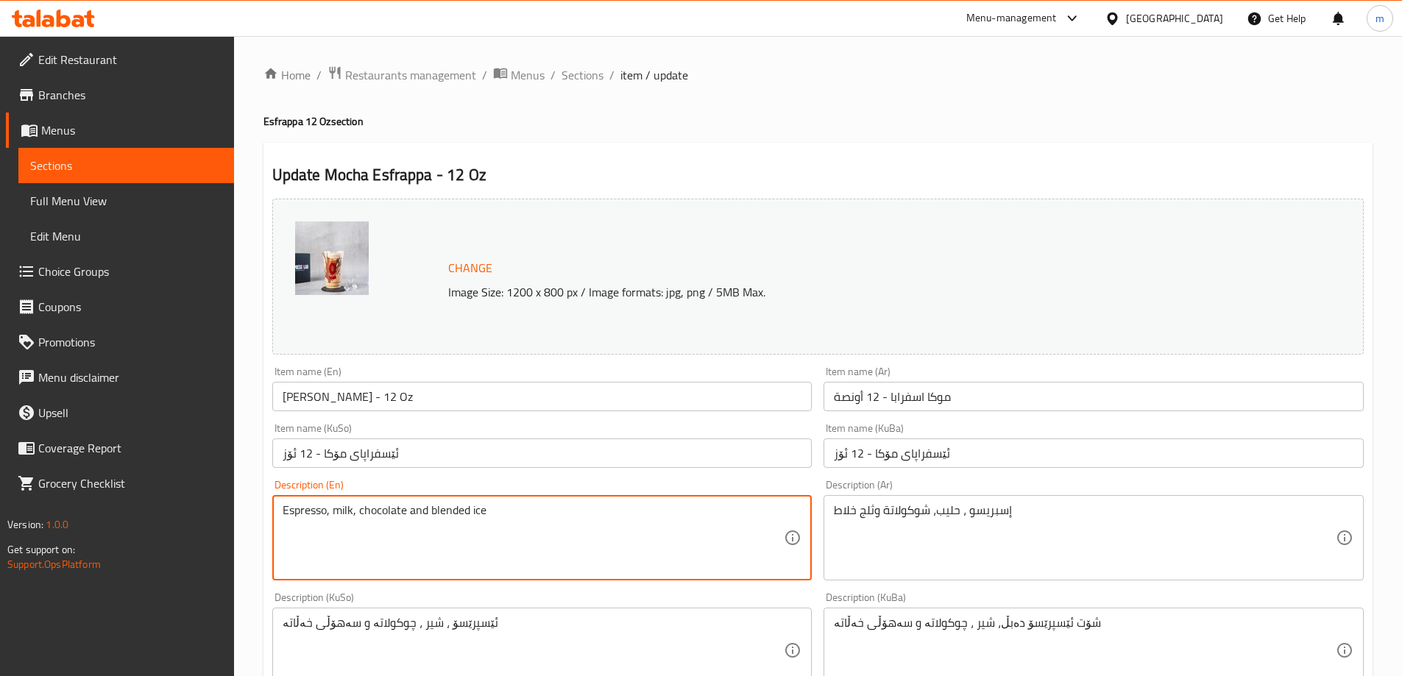
click at [434, 515] on textarea "Espresso, milk, chocolate and blended ice" at bounding box center [534, 539] width 502 height 70
type textarea "Espresso, milk, chocolate and blended ice"
drag, startPoint x: 469, startPoint y: 512, endPoint x: 432, endPoint y: 512, distance: 36.8
click at [391, 507] on textarea "Espresso, milk, chocolate and blended ice" at bounding box center [534, 539] width 502 height 70
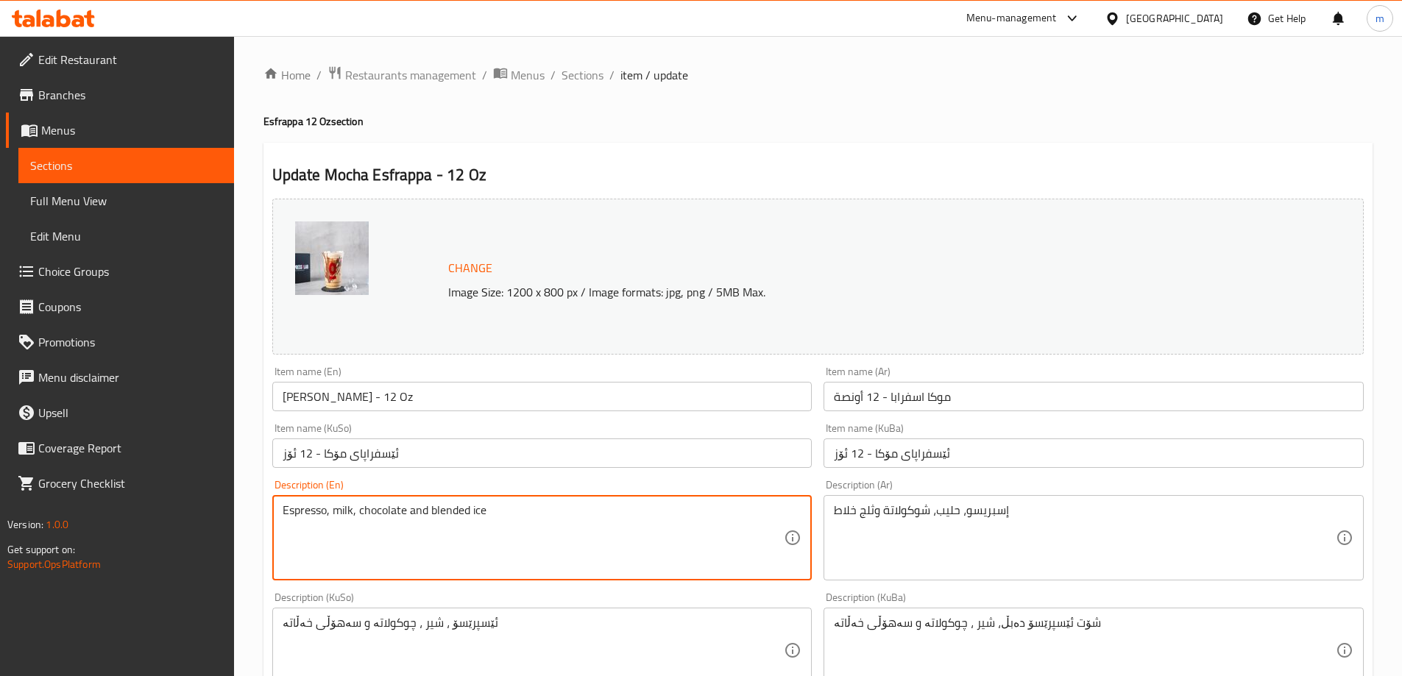
click at [391, 507] on textarea "Espresso, milk, chocolate and blended ice" at bounding box center [534, 539] width 502 height 70
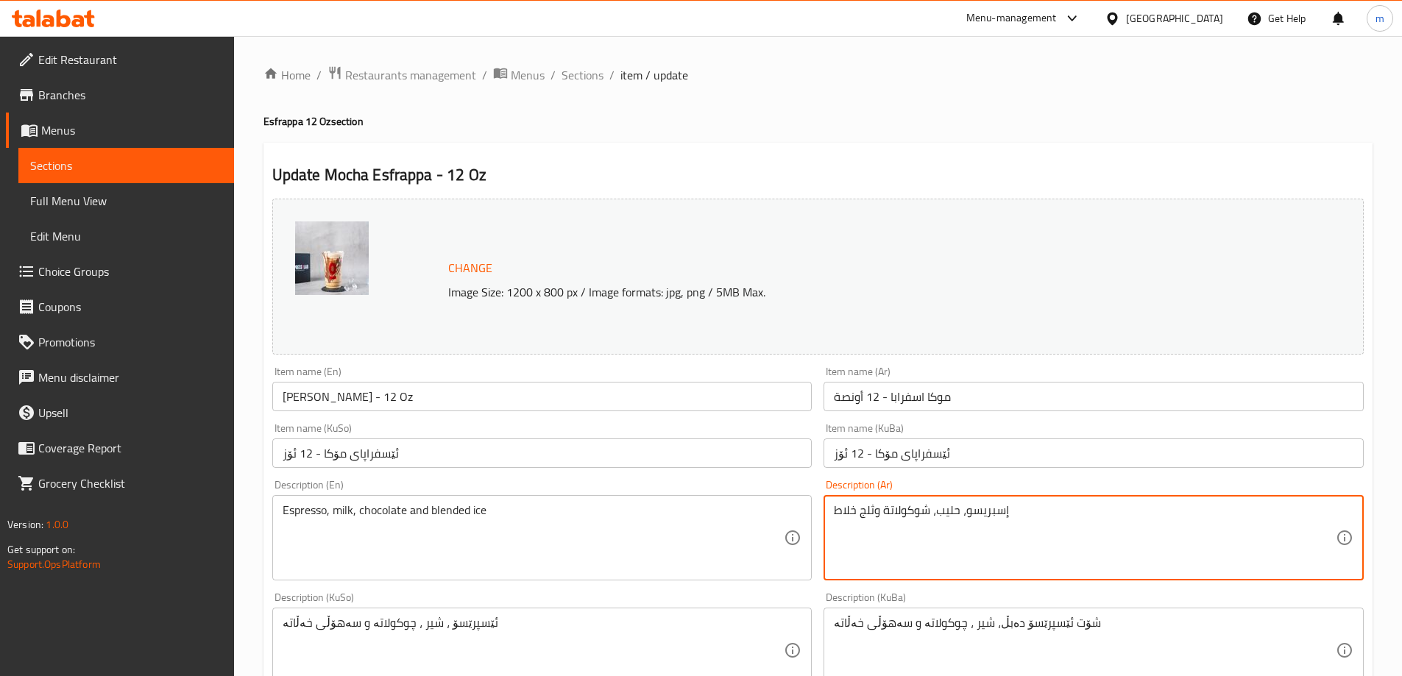
click at [905, 515] on textarea "إسبريسو، حليب، شوكولاتة وثلج خلاط" at bounding box center [1085, 539] width 502 height 70
paste textarea "مخلو"
click at [920, 519] on textarea "إسبريسو، حليب، شوكولاتة وثلج مخلوط" at bounding box center [1085, 539] width 502 height 70
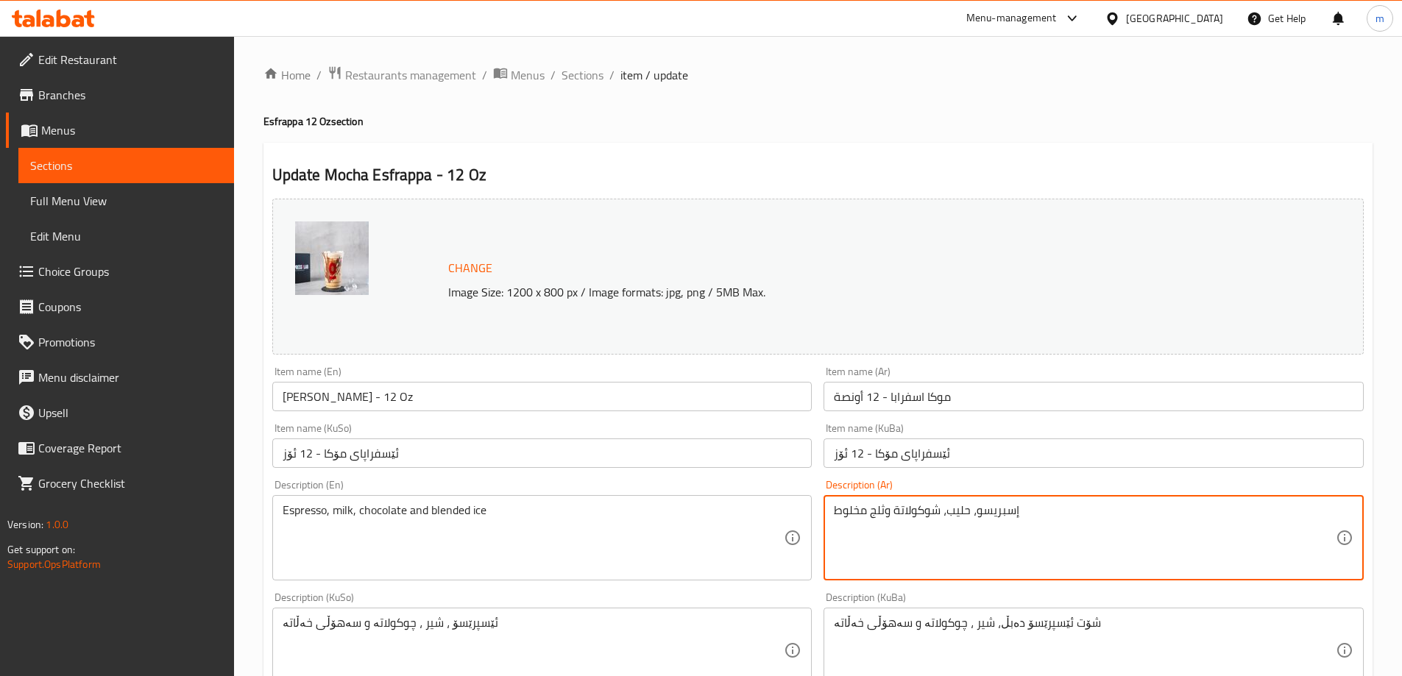
click at [920, 519] on textarea "إسبريسو، حليب، شوكولاتة وثلج مخلوط" at bounding box center [1085, 539] width 502 height 70
type textarea "إسبريسو، حليب، شوكولاتة وثلج مخلوط"
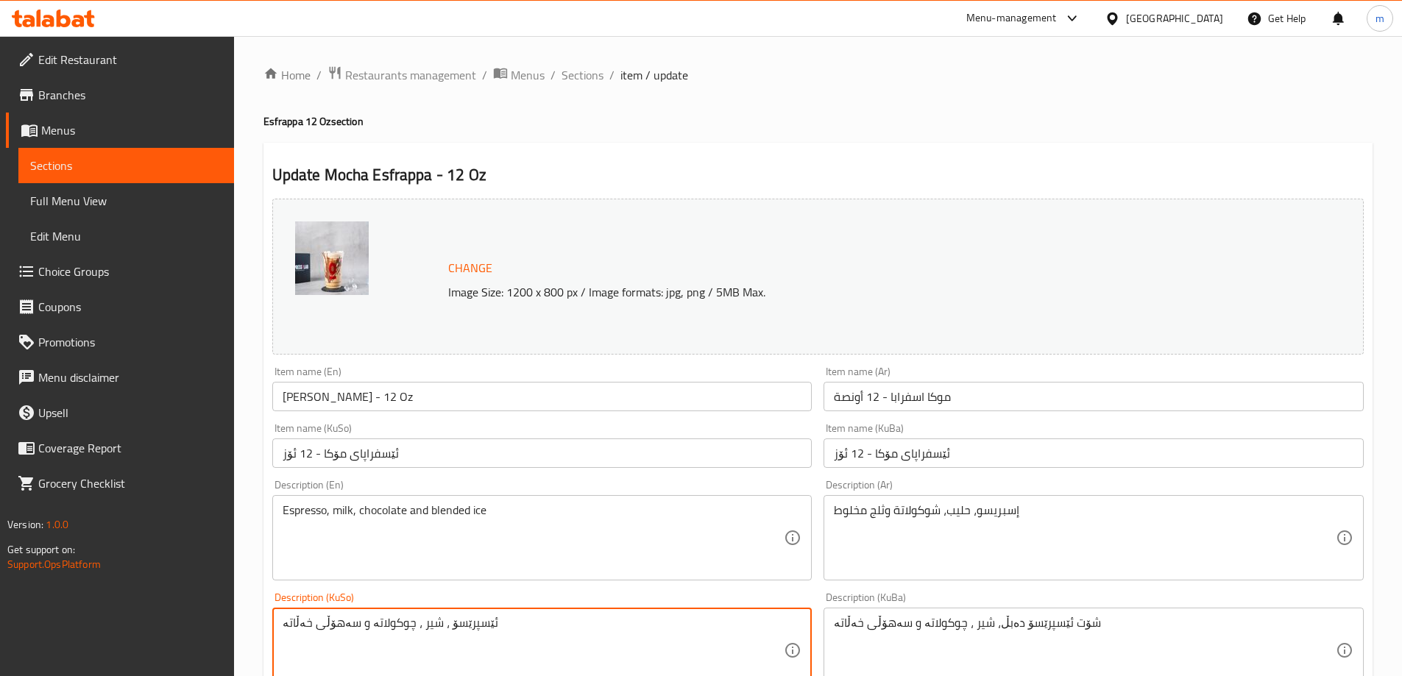
click at [380, 632] on textarea "ئێسپرێسۆ ، شیر ، چوکولاتە و سەهۆڵی خەڵاتە" at bounding box center [534, 651] width 502 height 70
paste textarea "سپرێسۆ و شیر و شوکولاتە و سەهۆڵ تێکەڵ کراو"
click at [458, 623] on textarea "ئیسپرێسۆ و شیر و شوکولاتە و سەهۆڵ تێکەڵ کراوە" at bounding box center [534, 651] width 502 height 70
type textarea "ئیسپرێسۆ، شیر، چۆکلێت و سەهۆڵی مەخڵوت"
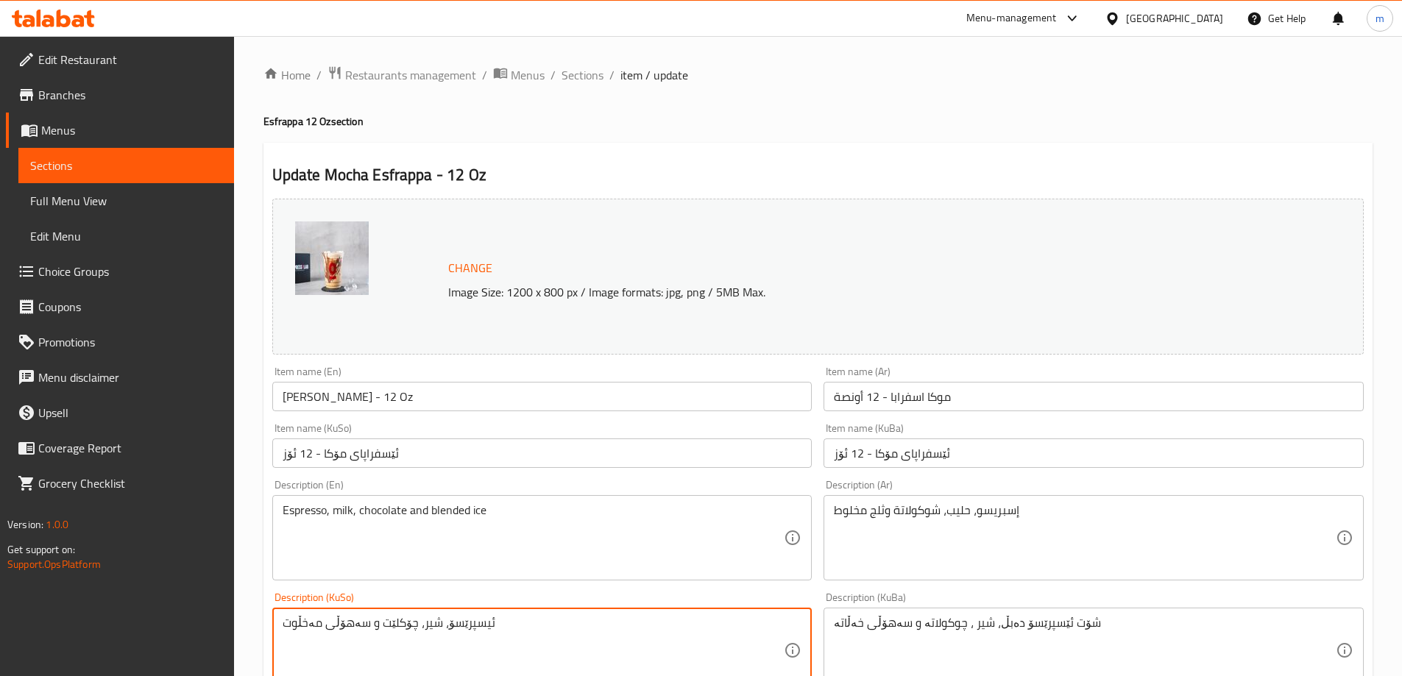
click at [981, 620] on textarea "شۆت ئێسپرێسۆ دەبڵ، شیر ، چوکولاتە و سەهۆڵی خەڵاتە" at bounding box center [1085, 651] width 502 height 70
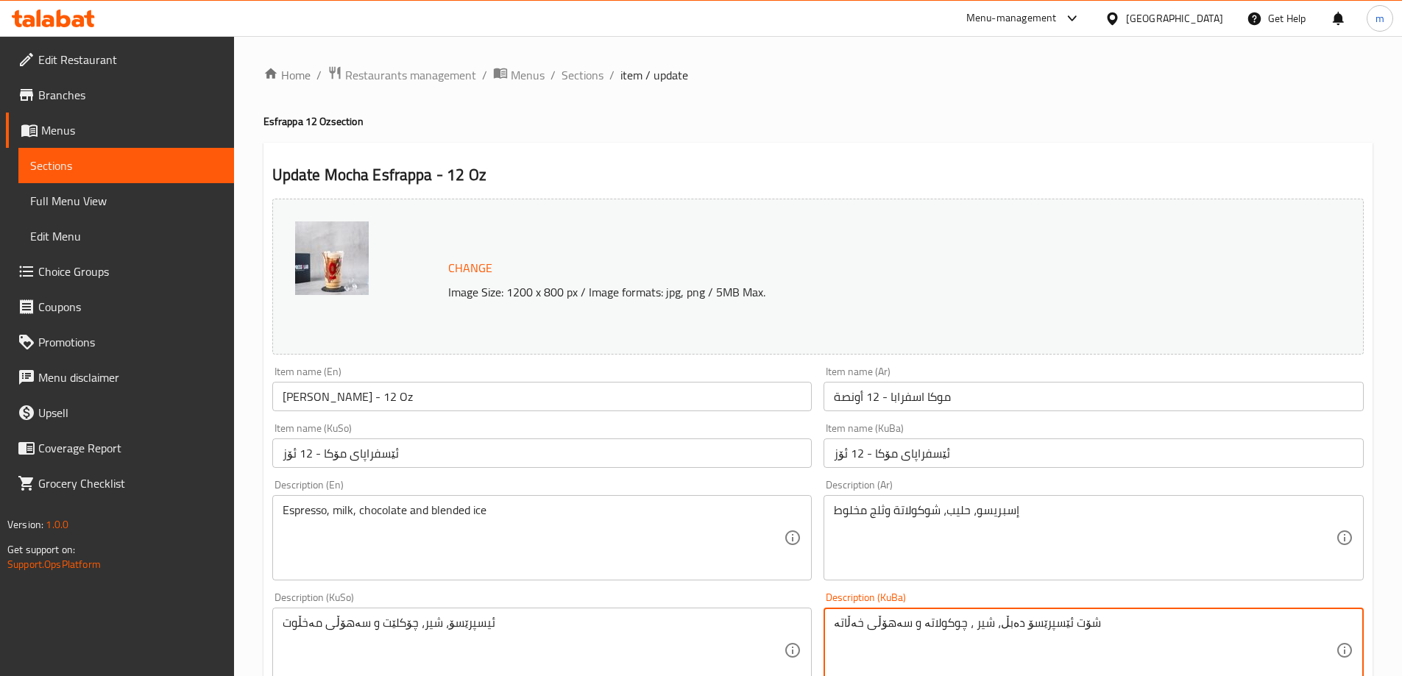
click at [981, 620] on textarea "شۆت ئێسپرێسۆ دەبڵ، شیر ، چوکولاتە و سەهۆڵی خەڵاتە" at bounding box center [1085, 651] width 502 height 70
paste textarea "یسپرێسۆ، شیر، چۆکلێت و سەهۆڵی مەخڵوت"
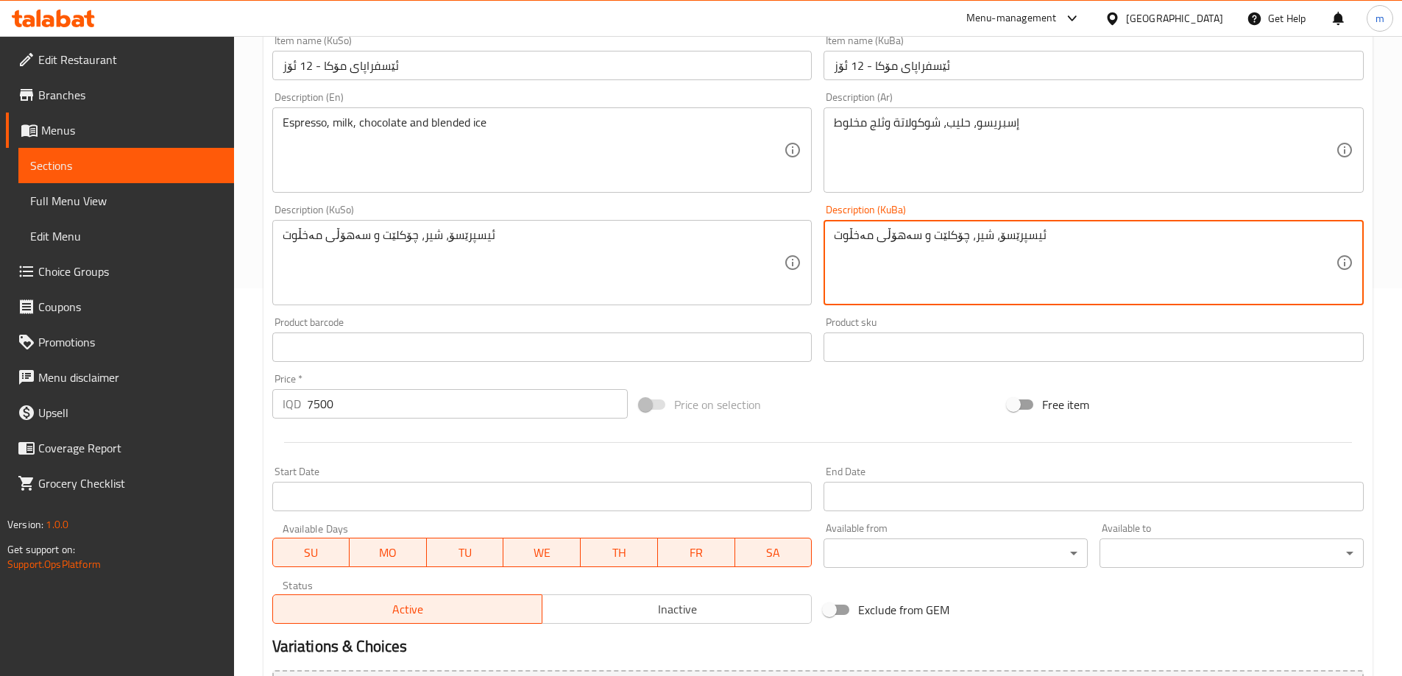
scroll to position [687, 0]
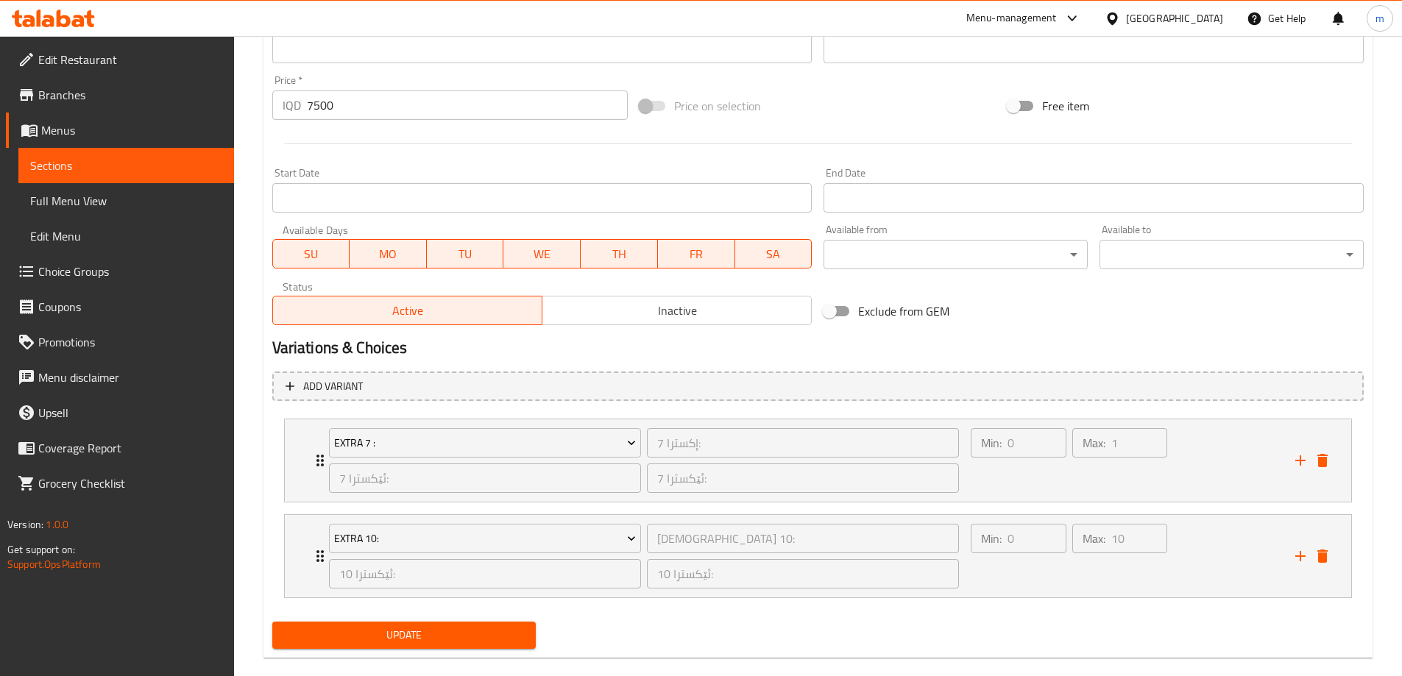
type textarea "ئیسپرێسۆ، شیر، چۆکلێت و سەهۆڵی مەخڵوت"
click at [409, 629] on span "Update" at bounding box center [404, 635] width 241 height 18
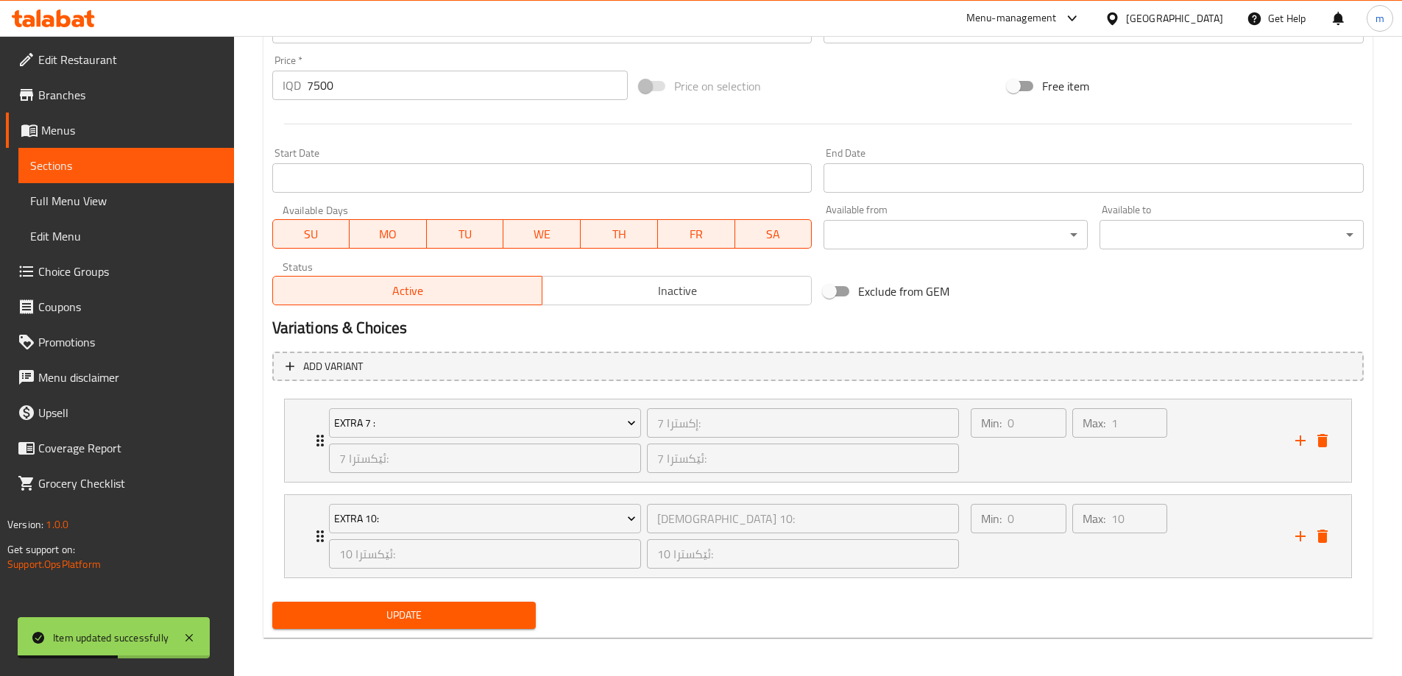
scroll to position [710, 0]
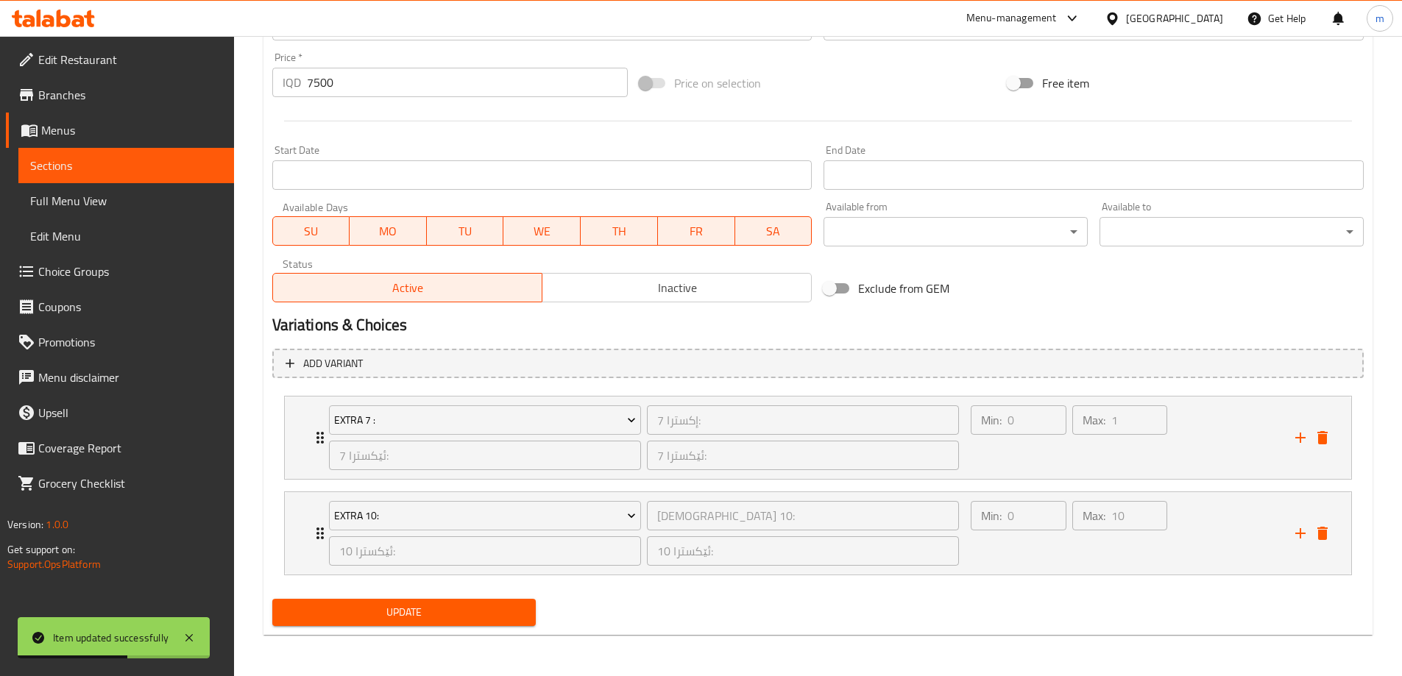
click at [398, 604] on span "Update" at bounding box center [404, 613] width 241 height 18
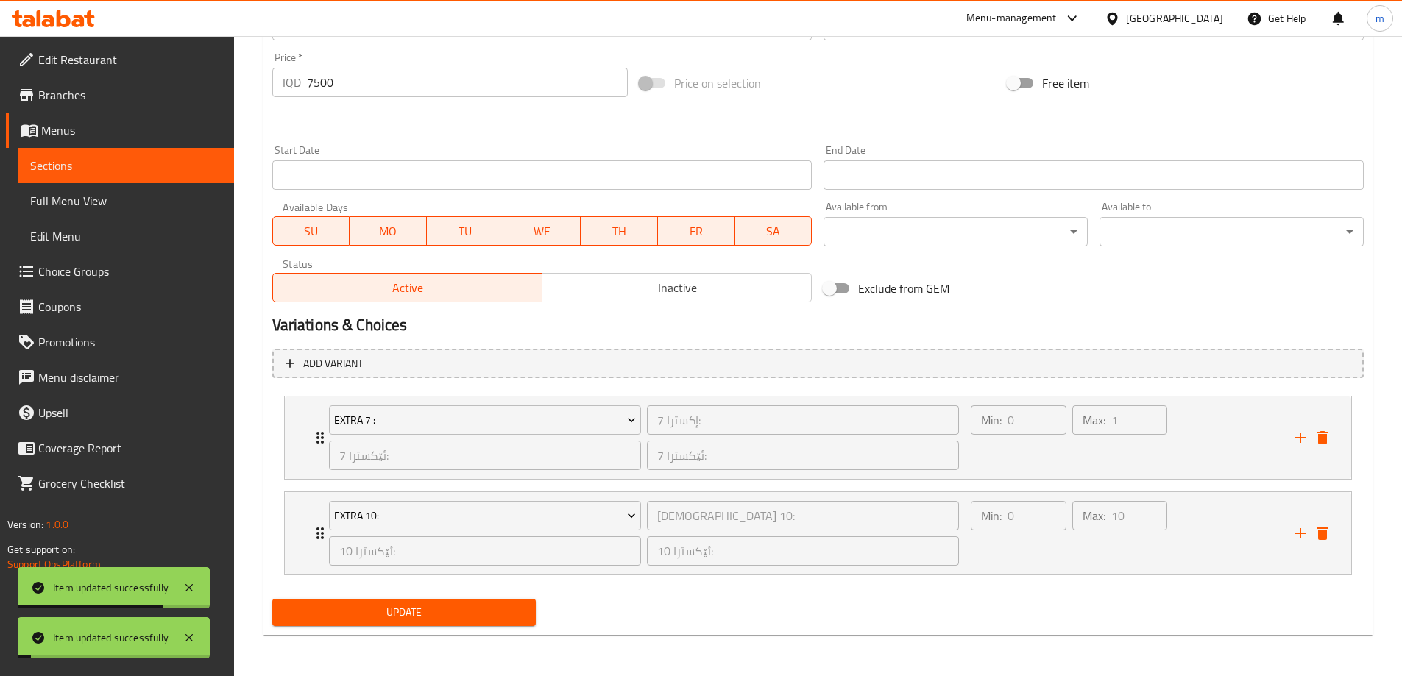
click at [82, 202] on span "Full Menu View" at bounding box center [126, 201] width 192 height 18
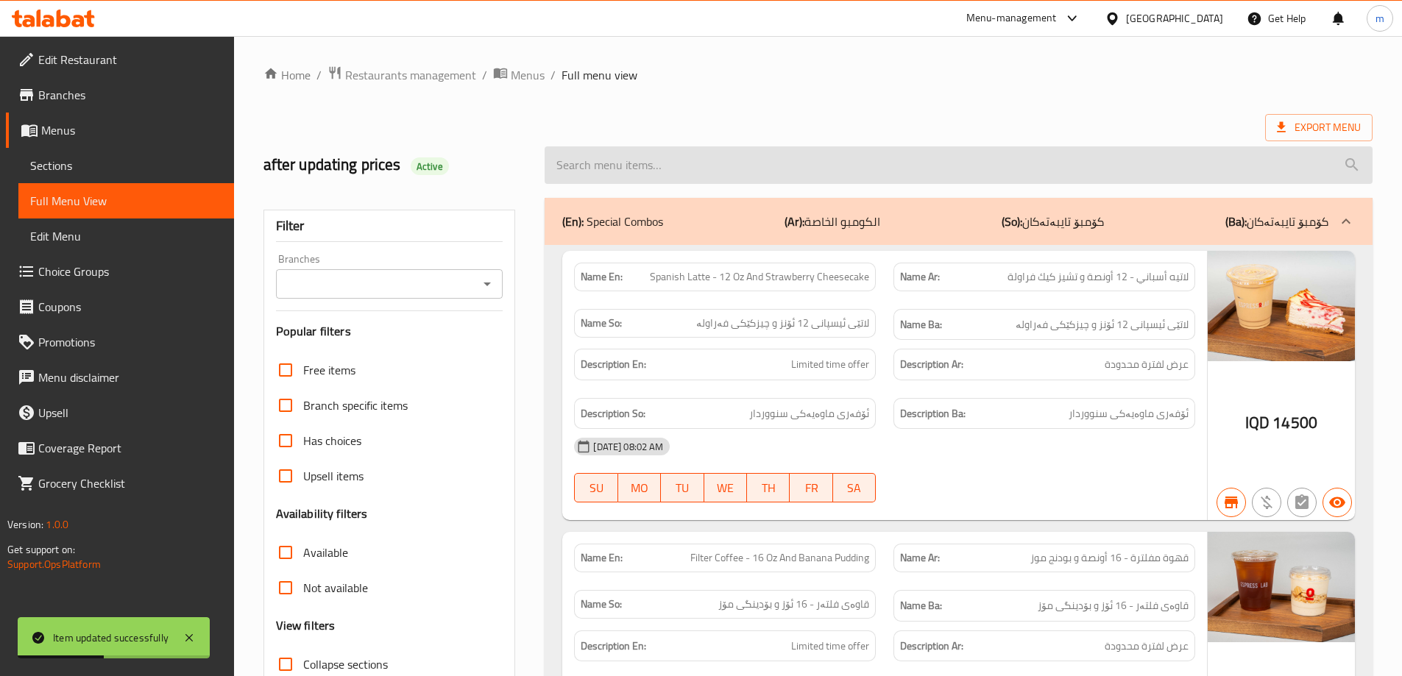
paste input "Mocha Esfrappa - 12 Oz"
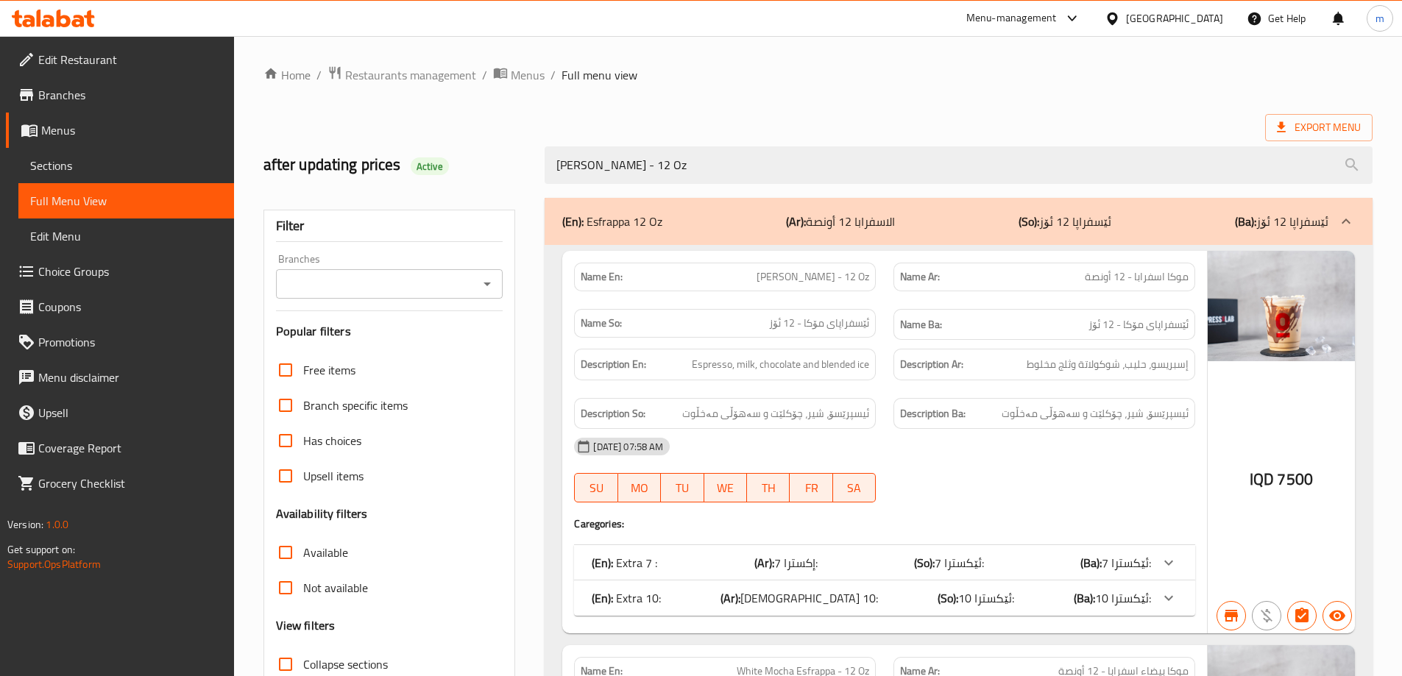
click at [490, 284] on icon "Open" at bounding box center [487, 284] width 18 height 18
type input "Mocha Esfrappa - 12 Oz"
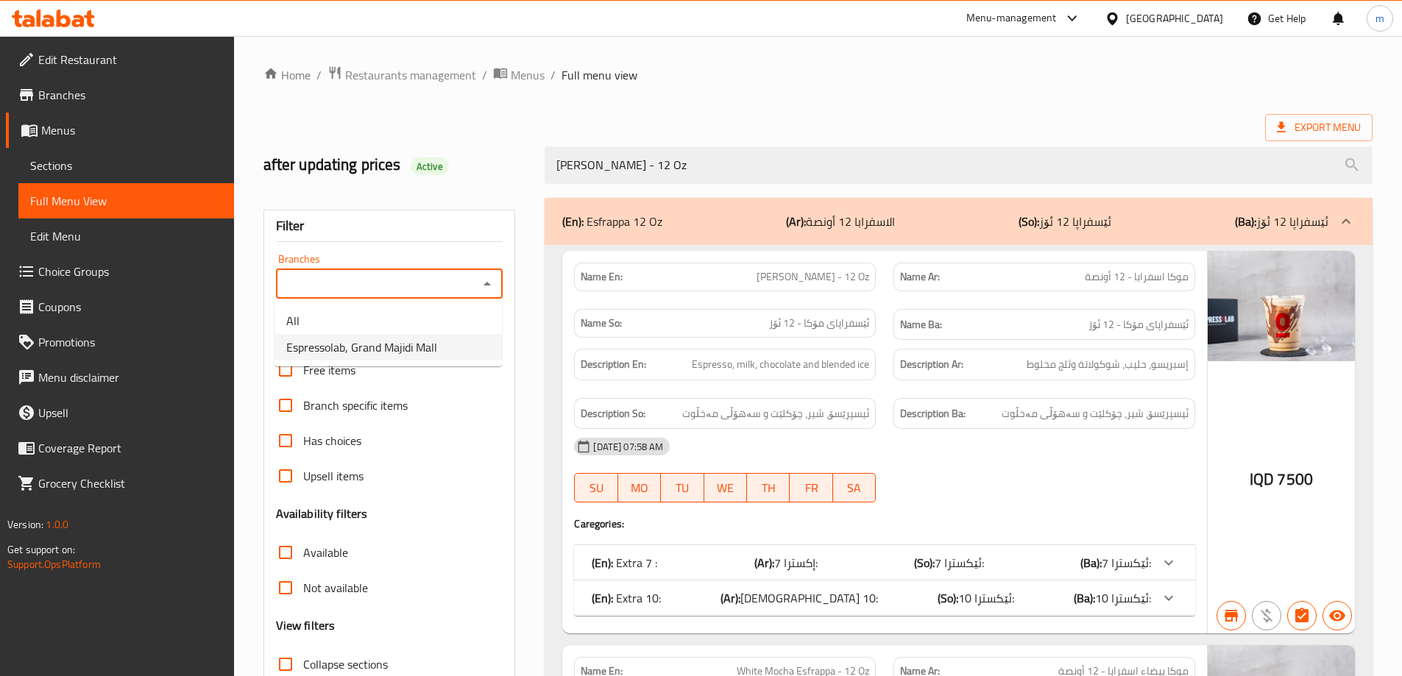
click at [414, 347] on span "Espressolab, Grand Majidi Mall" at bounding box center [361, 348] width 151 height 18
type input "Espressolab, Grand Majidi Mall"
click at [791, 359] on span "Espresso, milk, chocolate and blended ice" at bounding box center [780, 365] width 177 height 18
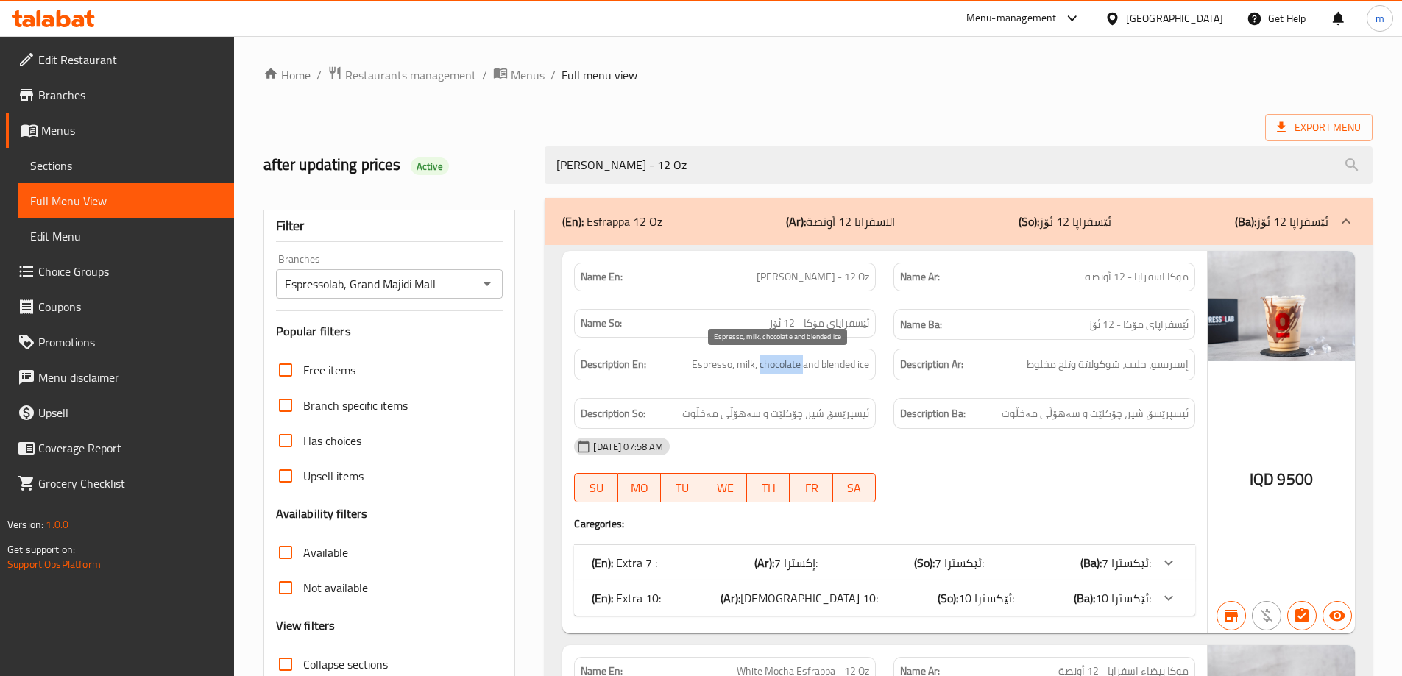
click at [791, 359] on span "Espresso, milk, chocolate and blended ice" at bounding box center [780, 365] width 177 height 18
copy span "Espresso, milk, chocolate and blended ice"
click at [1133, 364] on span "إسبريسو، حليب، شوكولاتة وثلج مخلوط" at bounding box center [1108, 365] width 162 height 18
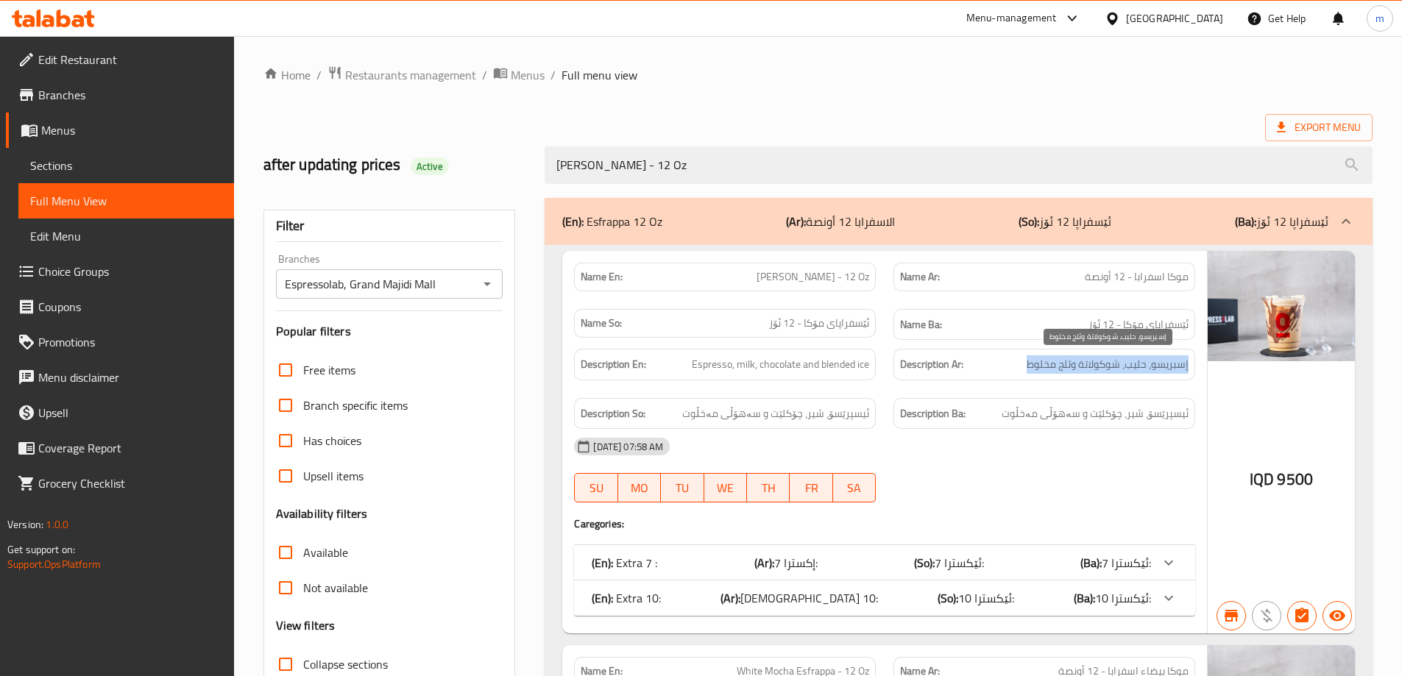
click at [1133, 364] on span "إسبريسو، حليب، شوكولاتة وثلج مخلوط" at bounding box center [1108, 365] width 162 height 18
copy span "إسبريسو، حليب، شوكولاتة وثلج مخلوط"
click at [812, 411] on span "ئیسپرێسۆ، شیر، چۆکلێت و سەهۆڵی مەخڵوت" at bounding box center [775, 414] width 187 height 18
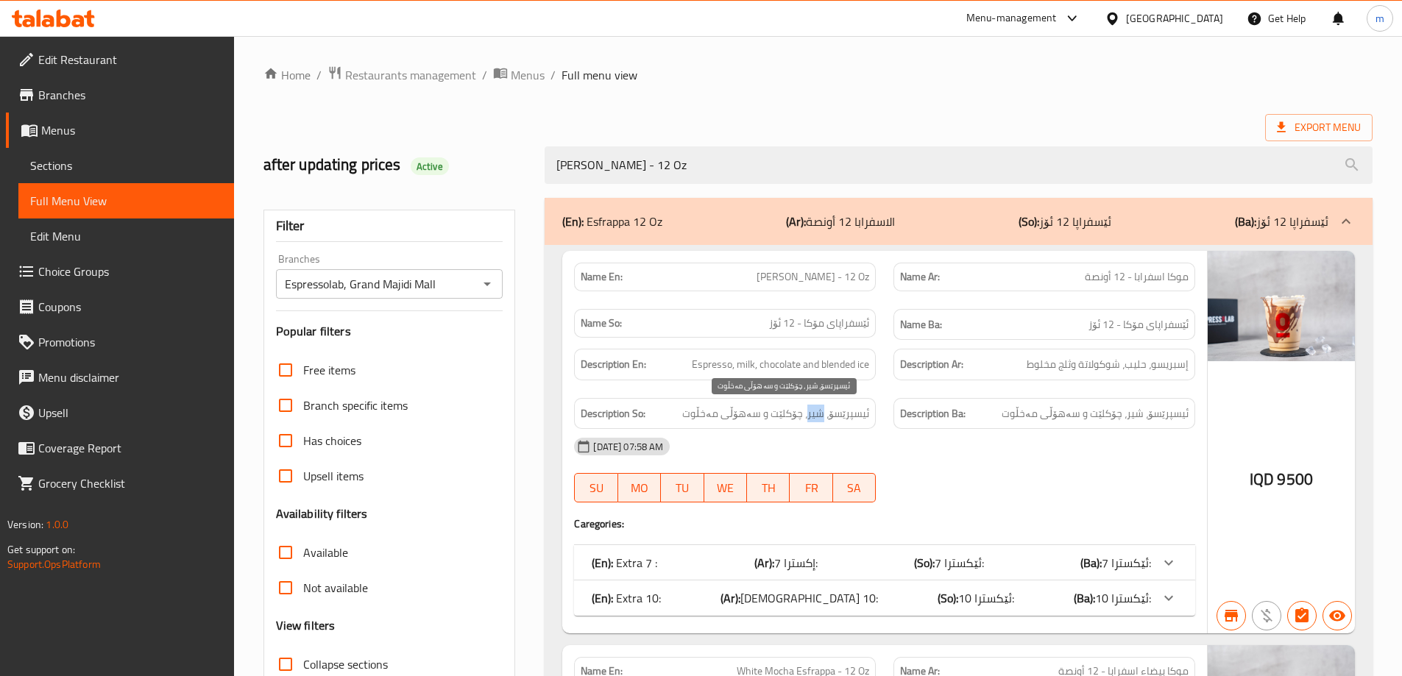
click at [812, 411] on span "ئیسپرێسۆ، شیر، چۆکلێت و سەهۆڵی مەخڵوت" at bounding box center [775, 414] width 187 height 18
copy span "شیر"
click at [806, 409] on span "ئیسپرێسۆ، شیر، چۆکلێت و سەهۆڵی مەخڵوت" at bounding box center [775, 414] width 187 height 18
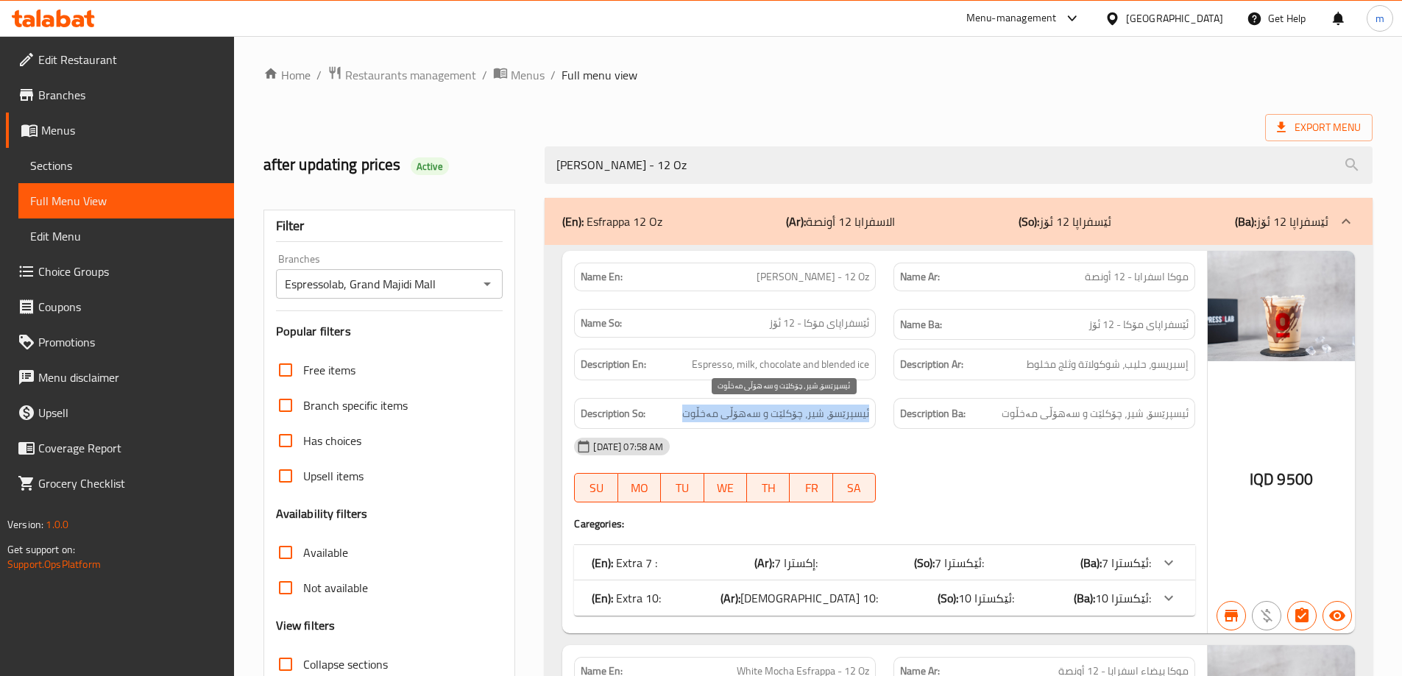
click at [806, 409] on span "ئیسپرێسۆ، شیر، چۆکلێت و سەهۆڵی مەخڵوت" at bounding box center [775, 414] width 187 height 18
copy span "ئیسپرێسۆ، شیر، چۆکلێت و سەهۆڵی مەخڵوت"
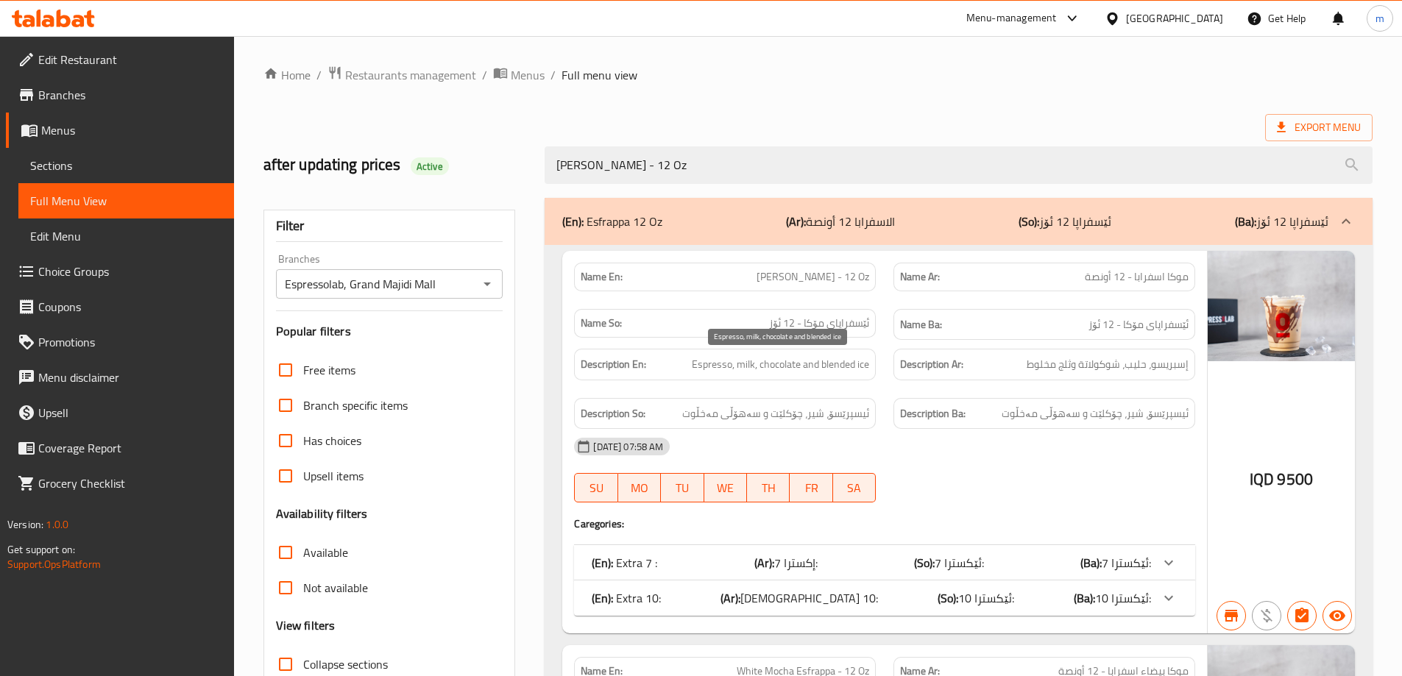
click at [784, 364] on span "Espresso, milk, chocolate and blended ice" at bounding box center [780, 365] width 177 height 18
copy span "Espresso, milk, chocolate and blended ice"
click at [1076, 372] on span "إسبريسو، حليب، شوكولاتة وثلج مخلوط" at bounding box center [1108, 365] width 162 height 18
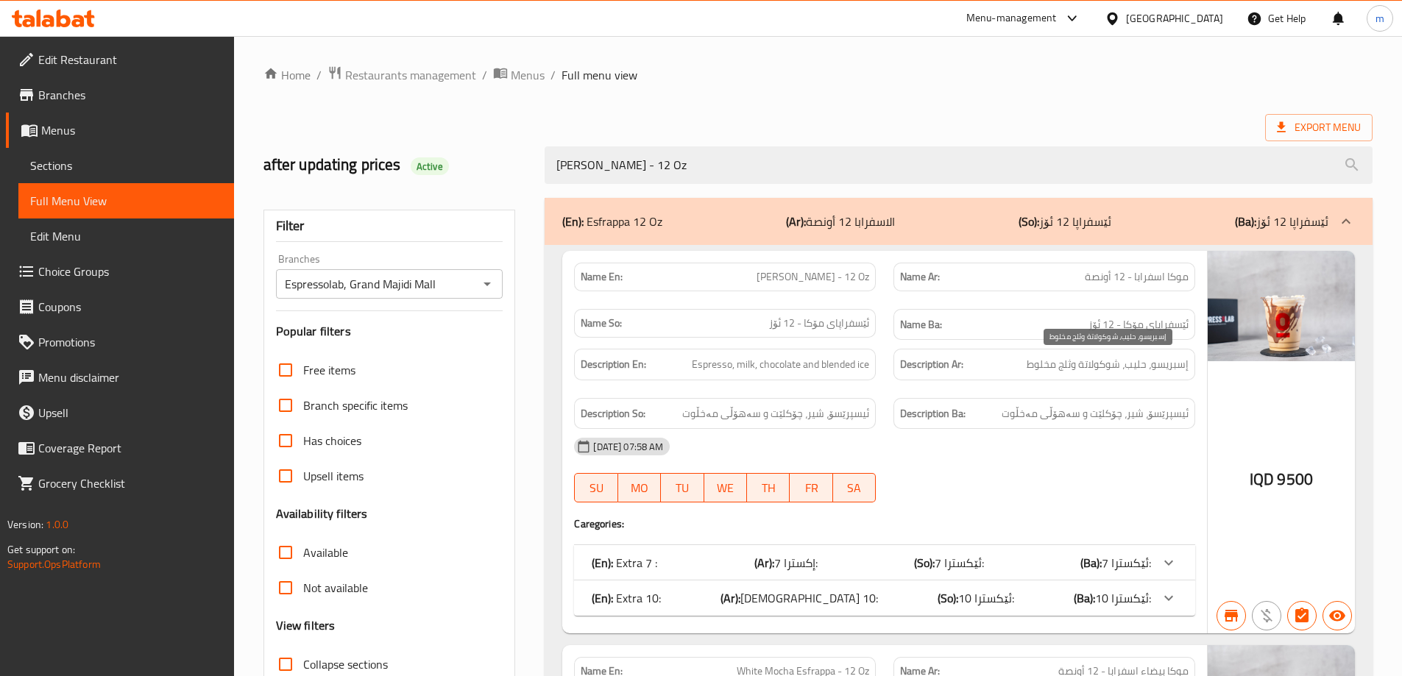
click at [1080, 370] on span "إسبريسو، حليب، شوكولاتة وثلج مخلوط" at bounding box center [1108, 365] width 162 height 18
copy span "إسبريسو، حليب، شوكولاتة وثلج مخلوط"
click at [758, 418] on span "ئیسپرێسۆ، شیر، چۆکلێت و سەهۆڵی مەخڵوت" at bounding box center [775, 414] width 187 height 18
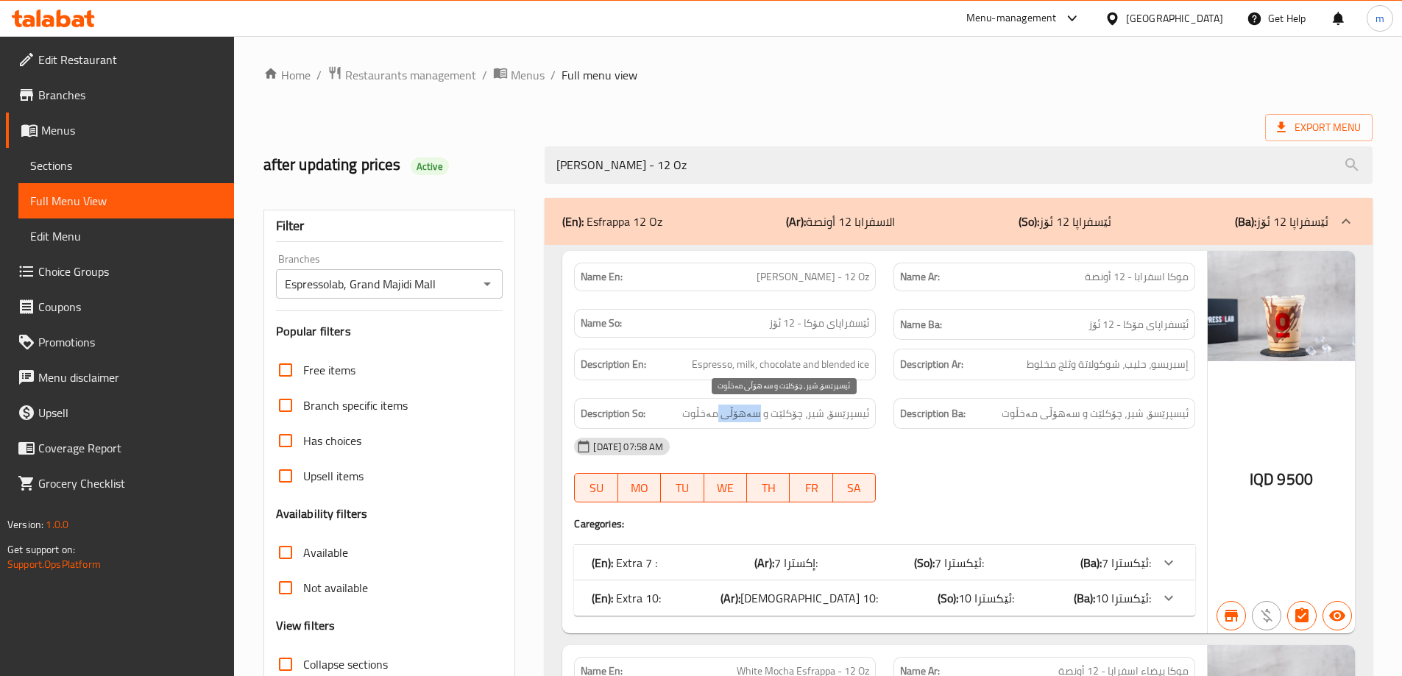
click at [758, 418] on span "ئیسپرێسۆ، شیر، چۆکلێت و سەهۆڵی مەخڵوت" at bounding box center [775, 414] width 187 height 18
copy span "ئیسپرێسۆ، شیر، چۆکلێت و سەهۆڵی مەخڵوت"
click at [70, 174] on span "Sections" at bounding box center [126, 166] width 192 height 18
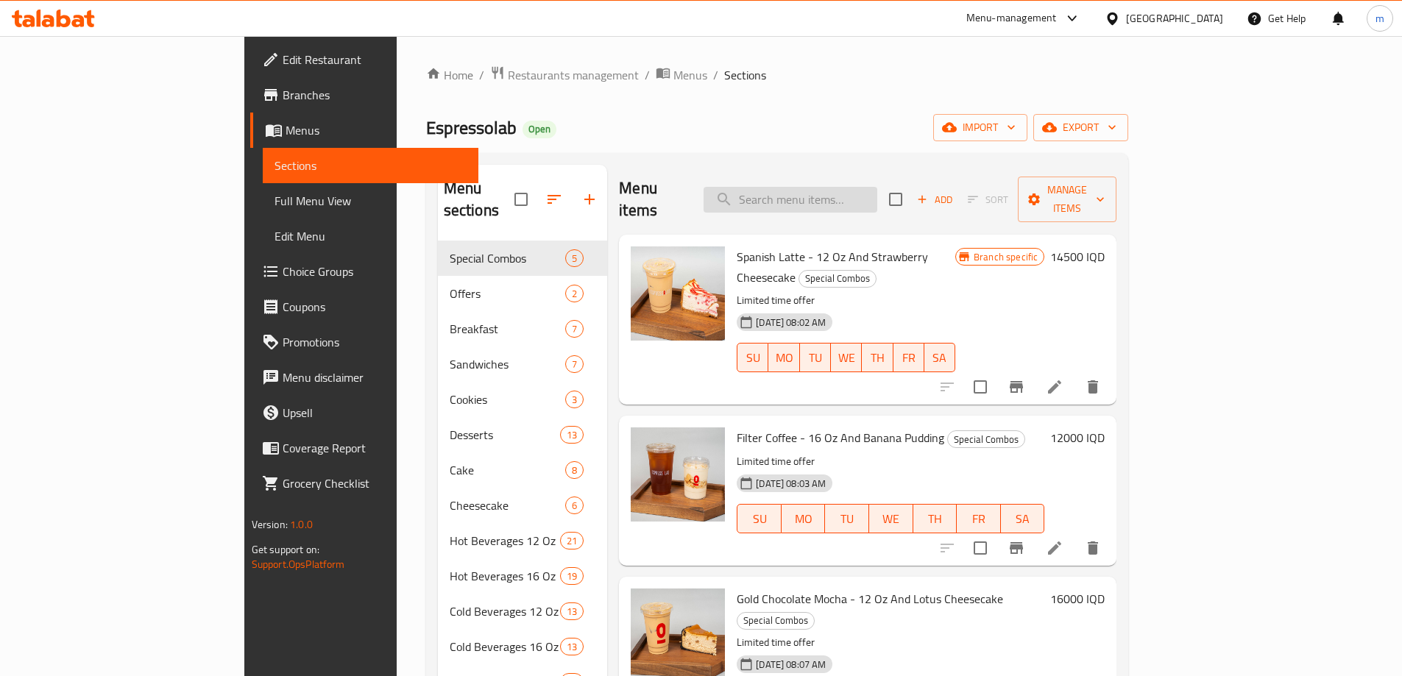
click at [819, 187] on input "search" at bounding box center [791, 200] width 174 height 26
paste input "White Mocha Esfrappa - 12 Oz"
type input "White Mocha Esfrappa - 12 Oz"
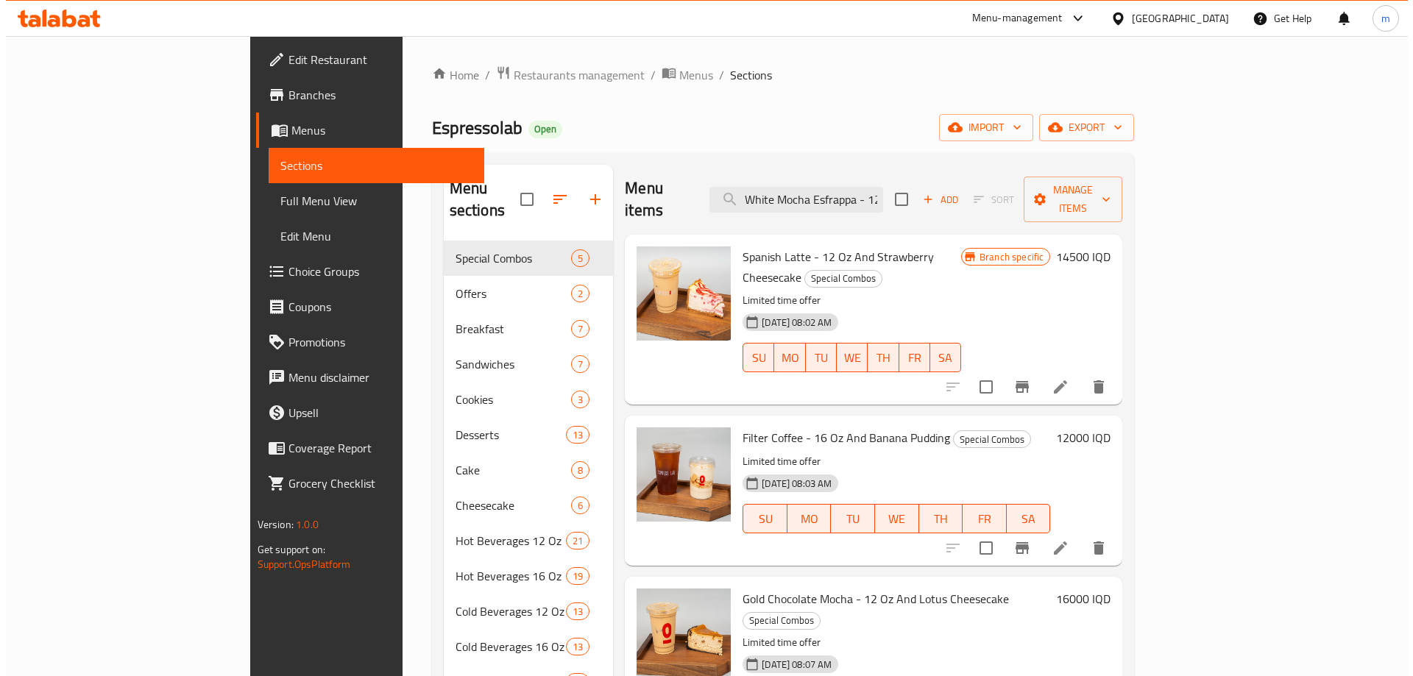
scroll to position [0, 19]
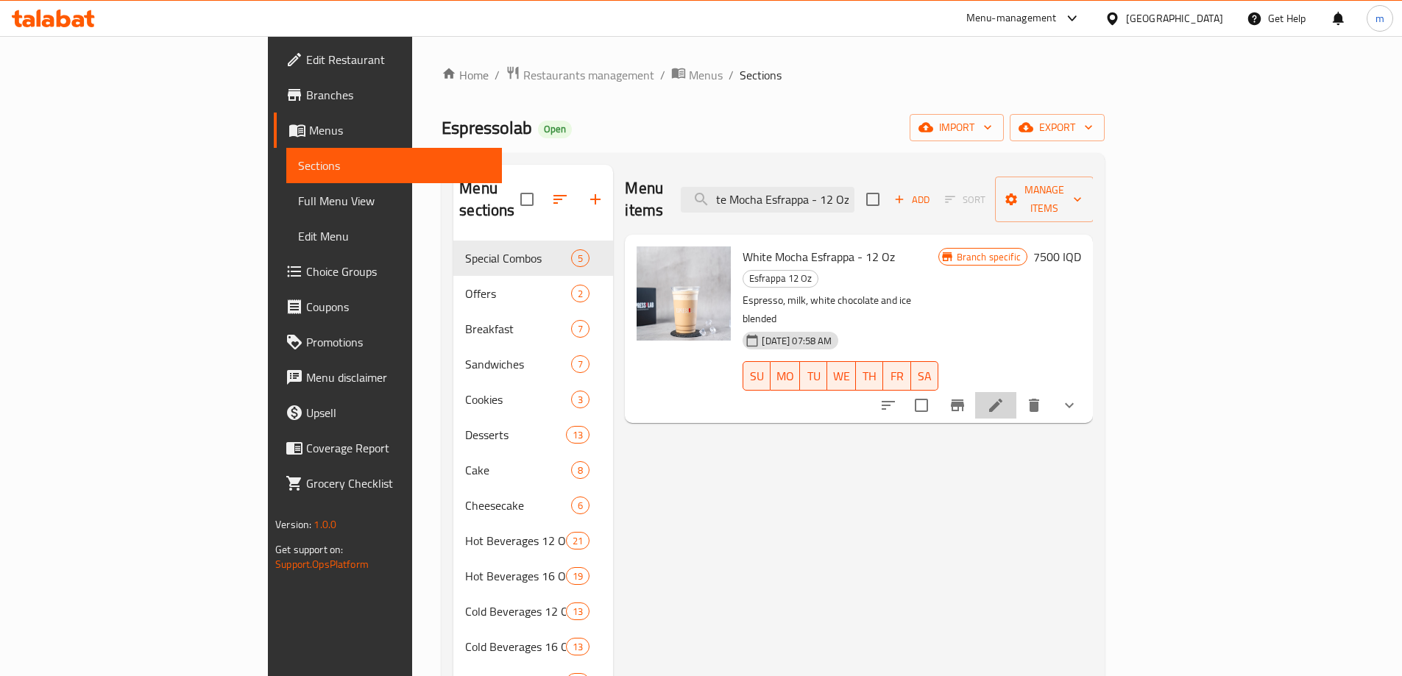
click at [1017, 392] on li at bounding box center [995, 405] width 41 height 27
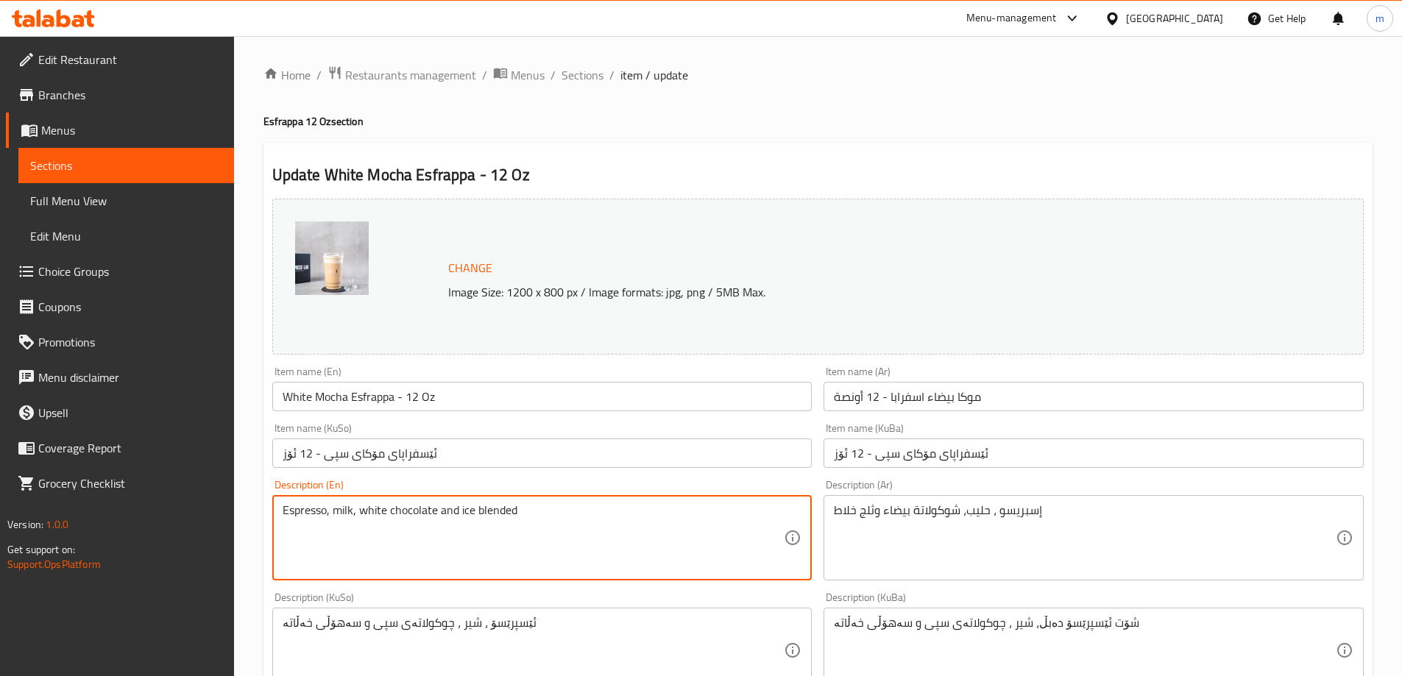
click at [375, 508] on textarea "Espresso, milk, white chocolate and ice blended" at bounding box center [534, 539] width 502 height 70
click at [540, 506] on textarea "Espresso, milk, white chocolate and ice blended" at bounding box center [534, 539] width 502 height 70
paste textarea "Espresso, milk, chocolate and blended ice"
click at [358, 524] on textarea "Espresso, milk, white chocolate and ice blended Espresso, milk, chocolate and b…" at bounding box center [534, 539] width 502 height 70
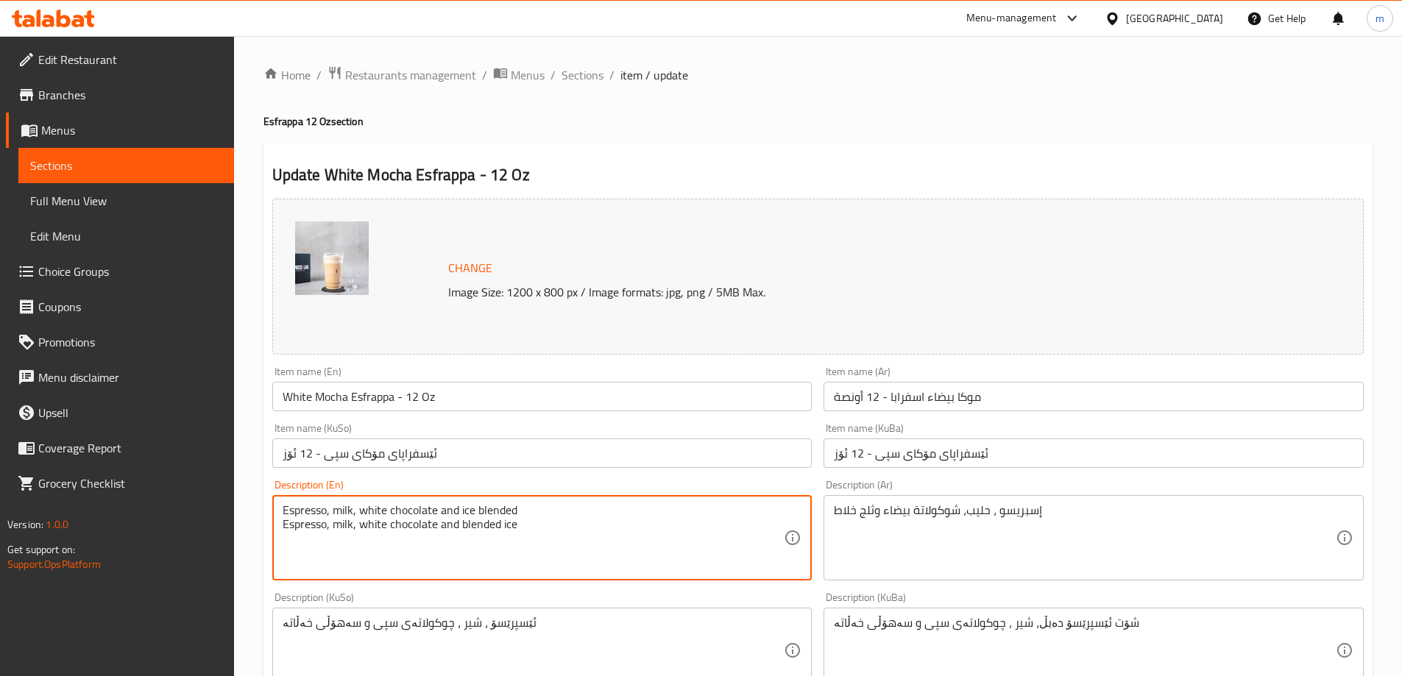
click at [435, 506] on textarea "Espresso, milk, white chocolate and ice blended Espresso, milk, white chocolate…" at bounding box center [534, 539] width 502 height 70
type textarea "Espresso, milk, white chocolate and blended ice"
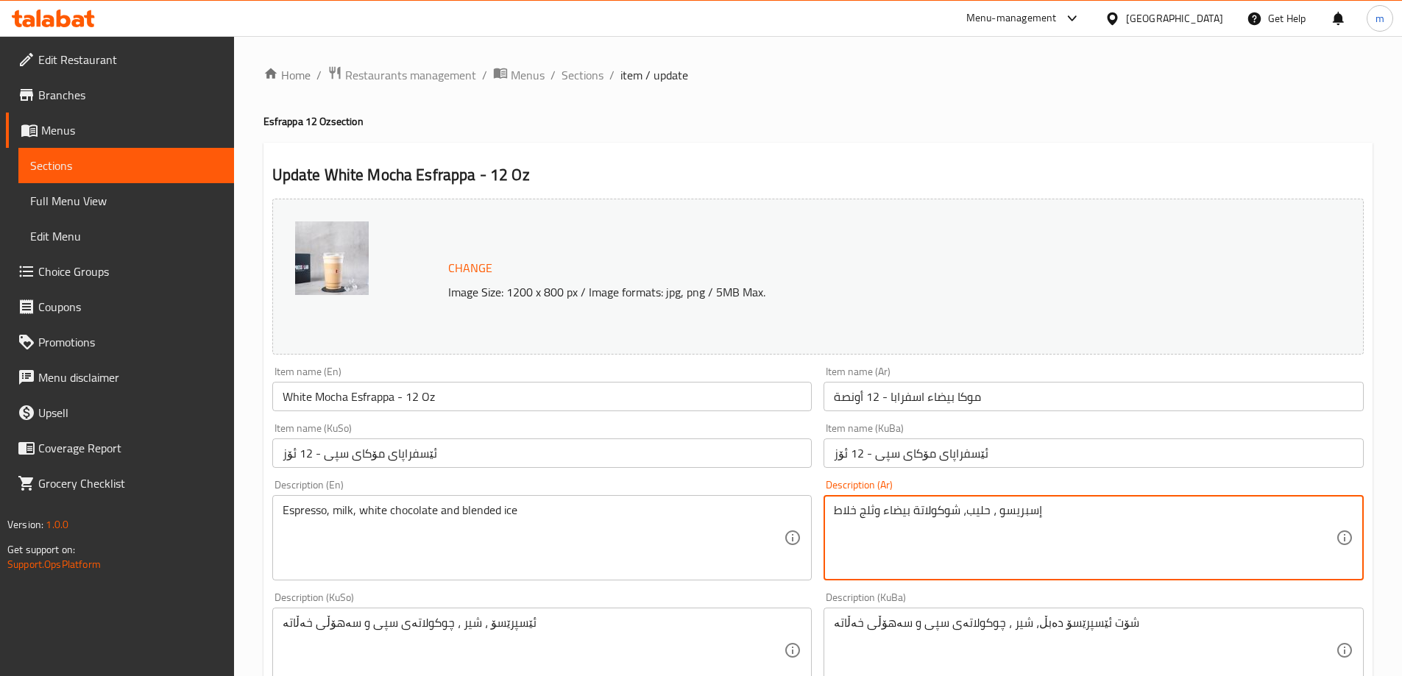
paste textarea "إسبريسو، حليب، شوكولاتة وثلج مخلوط"
click at [900, 512] on textarea "إسبريسو ، حليب، شوكولاتة بيضاء وثلج خلاط إسبريسو، حليب، شوكولاتة وثلج مخلوط" at bounding box center [1085, 539] width 502 height 70
click at [894, 526] on textarea "إسبريسو ، حليب، شوكولاتة بيضاء وثلج خلاط إسبريسو، حليب، شوكولاتة وثلج مخلوط" at bounding box center [1085, 539] width 502 height 70
click at [892, 525] on textarea "إسبريسو ، حليب، شوكولاتة بيضاء وثلج خلاط إسبريسو، حليب، شوكولاتة وثلج مخلوط" at bounding box center [1085, 539] width 502 height 70
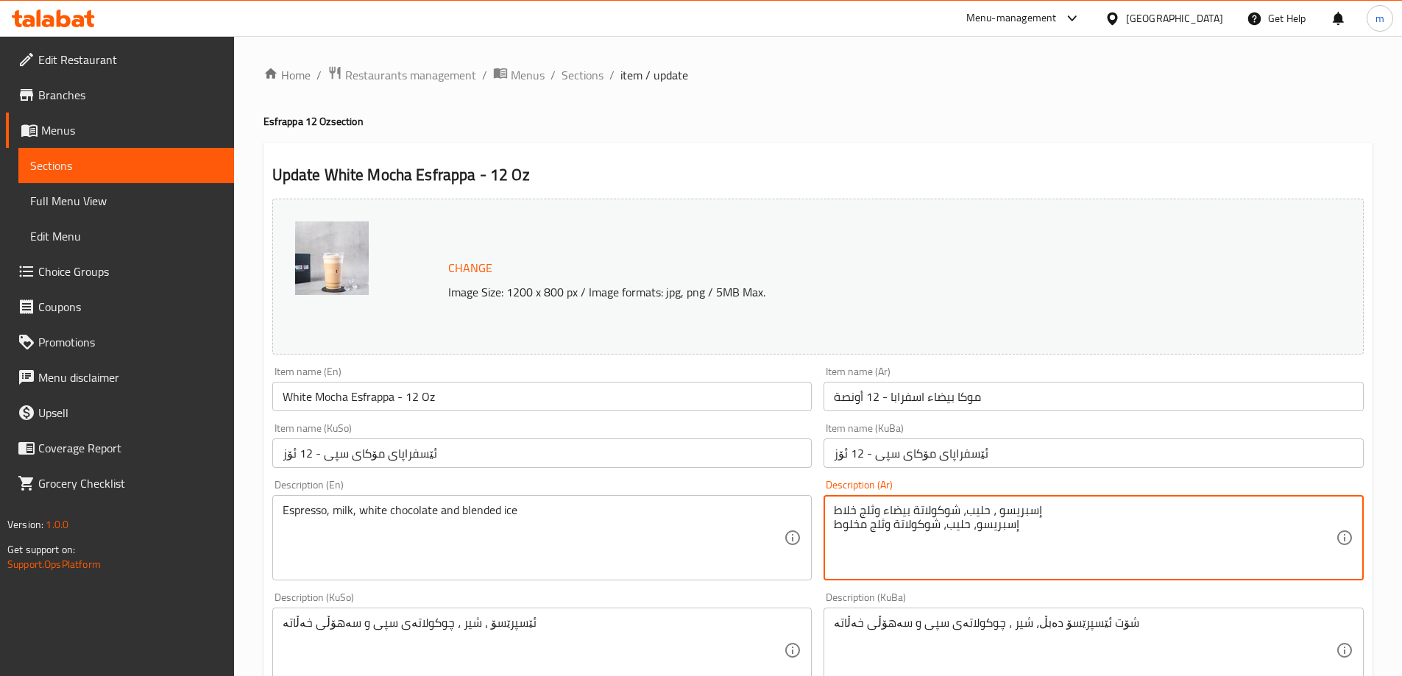
paste textarea "بيضاء"
click at [903, 504] on textarea "إسبريسو ، حليب، شوكولاتة بيضاء وثلج خلاط إسبريسو، حليب، شوكولاتة بيضاء وثلج مخل…" at bounding box center [1085, 539] width 502 height 70
type textarea "إسبريسو، حليب، شوكولاتة بيضاء وثلج مخلوط"
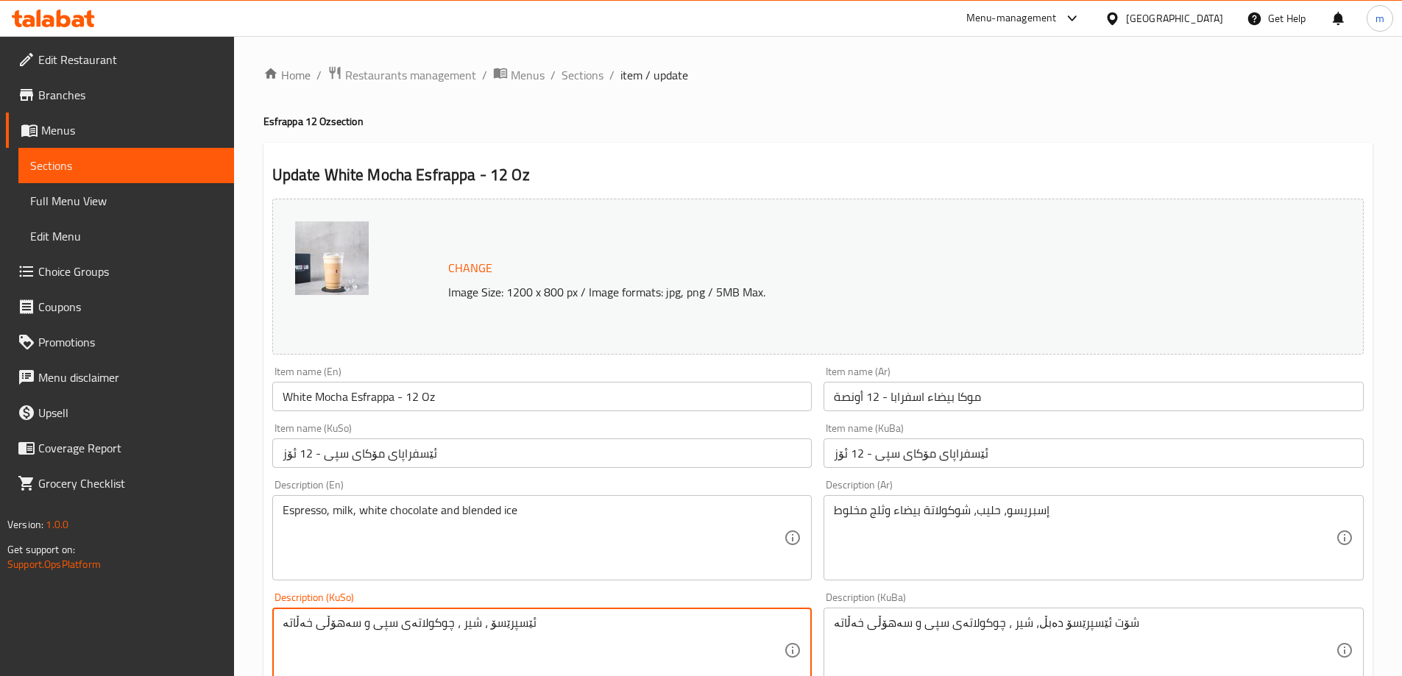
paste textarea "ئیسپرێسۆ، شیر، چۆکلێت و سەهۆڵی مەخڵوت"
click at [375, 619] on textarea "ئێسپرێسۆ ، شیر ، چوکولاتەی سپی و سەهۆڵی خەڵاتە ئیسپرێسۆ، شیر، چۆکلێت و سەهۆڵی م…" at bounding box center [534, 651] width 502 height 70
click at [370, 637] on textarea "ئێسپرێسۆ ، شیر ، چوکولاتەی سپی و سەهۆڵی خەڵاتە ئیسپرێسۆ، شیر، چۆکلێت و سەهۆڵی م…" at bounding box center [534, 651] width 502 height 70
paste textarea "سپی"
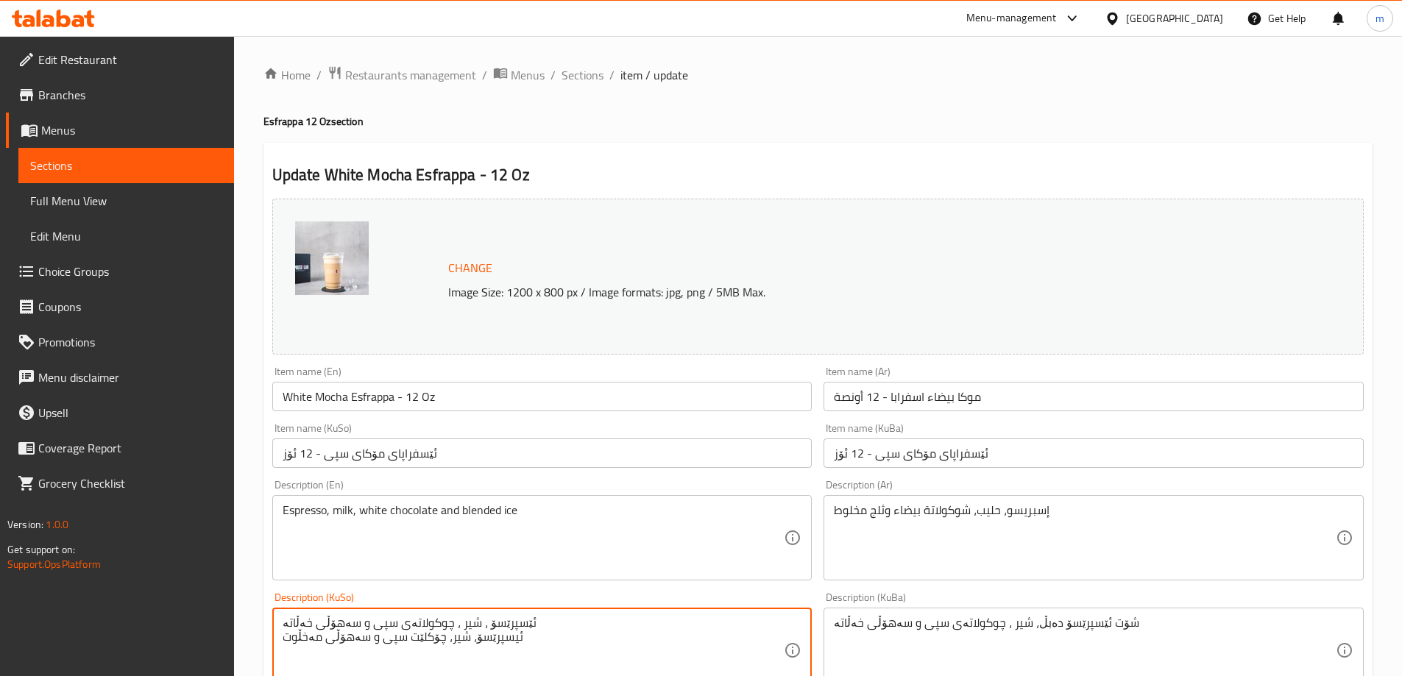
click at [406, 640] on textarea "ئێسپرێسۆ ، شیر ، چوکولاتەی سپی و سەهۆڵی خەڵاتە ئیسپرێسۆ، شیر، چۆکلێت سپی و سەهۆ…" at bounding box center [534, 651] width 502 height 70
click at [400, 640] on textarea "ئێسپرێسۆ ، شیر ، چوکولاتەی سپی و سەهۆڵی خەڵاتە ئیسپرێسۆ، شیر، چۆکلێت سپی و سەهۆ…" at bounding box center [534, 651] width 502 height 70
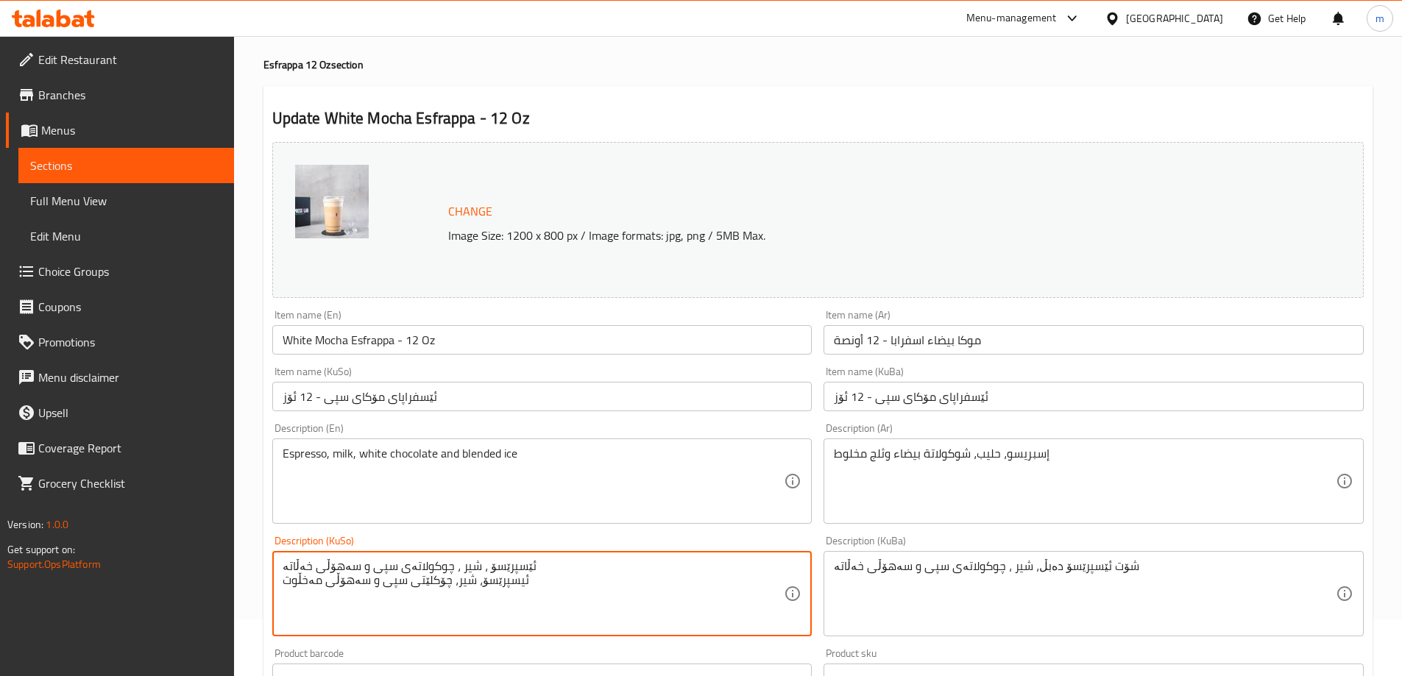
scroll to position [98, 0]
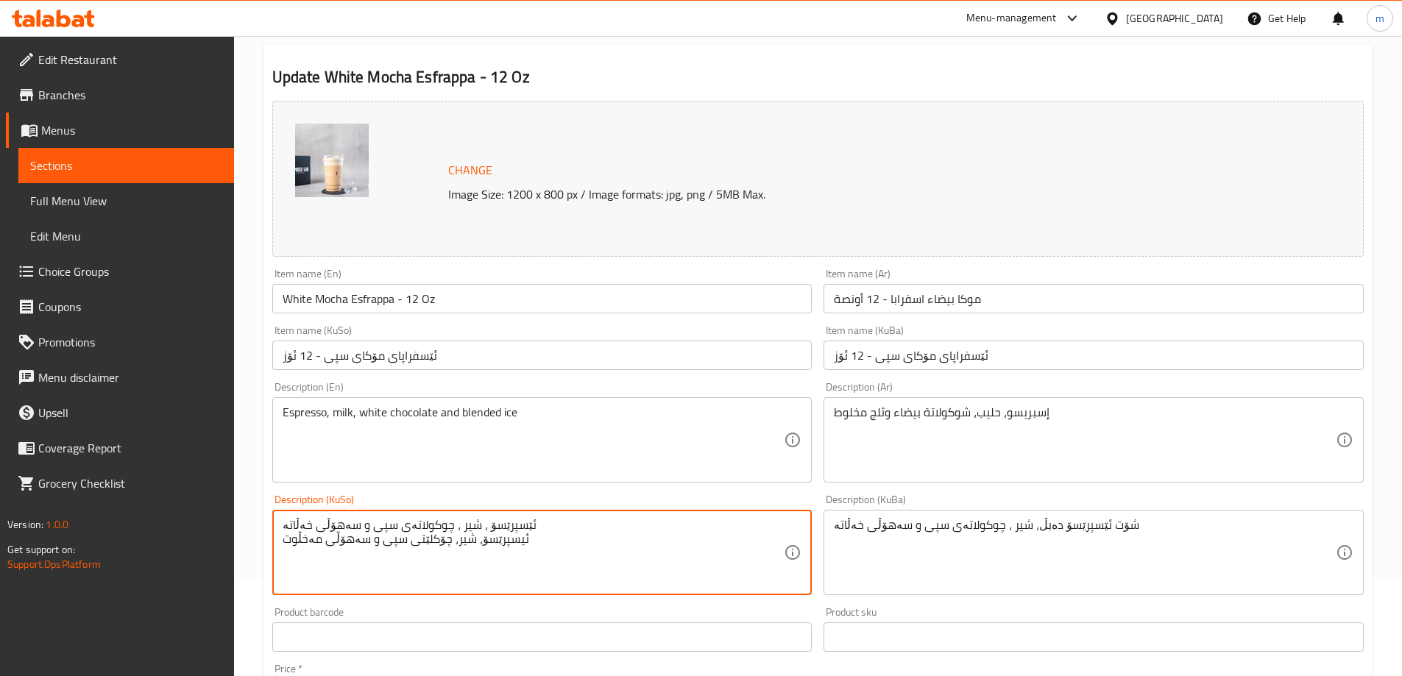
click at [428, 522] on textarea "ئێسپرێسۆ ، شیر ، چوکولاتەی سپی و سەهۆڵی خەڵاتە ئیسپرێسۆ، شیر، چۆکلێتی سپی و سەه…" at bounding box center [534, 553] width 502 height 70
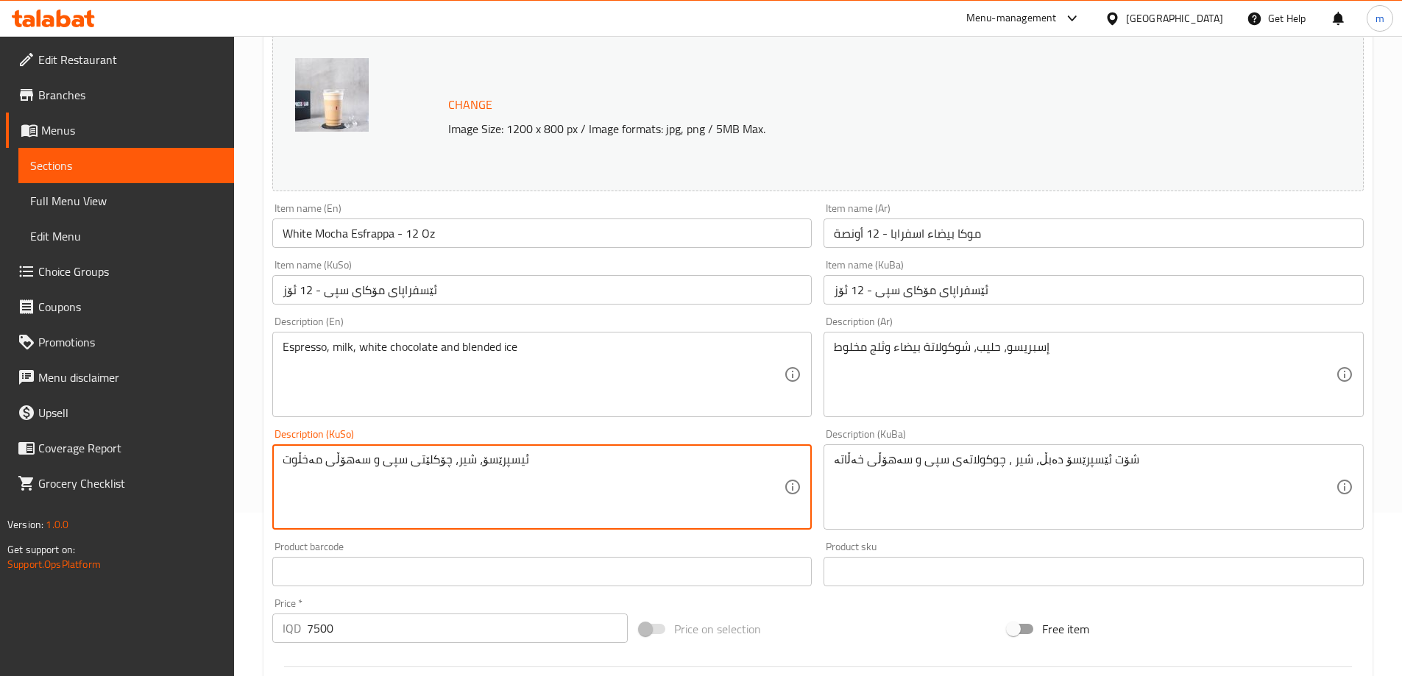
scroll to position [197, 0]
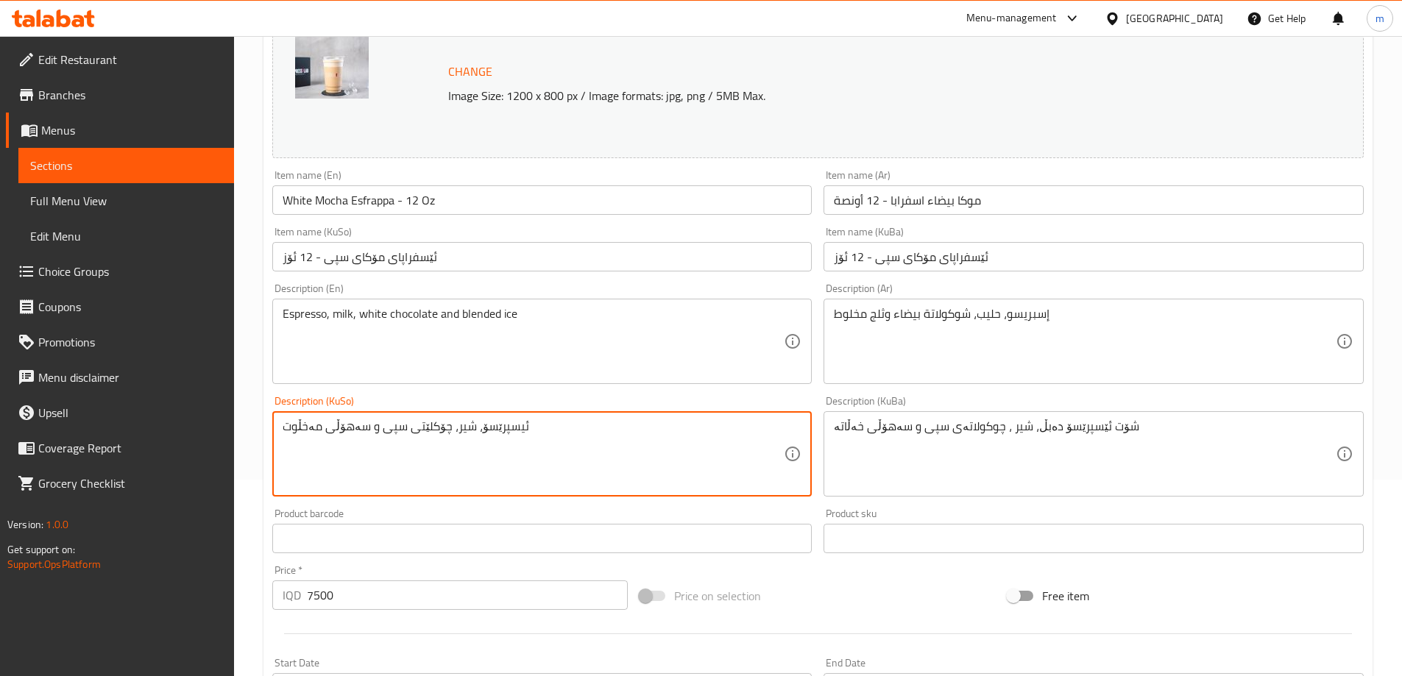
type textarea "ئیسپرێسۆ، شیر، چۆکلێتی سپی و سەهۆڵی مەخڵوت"
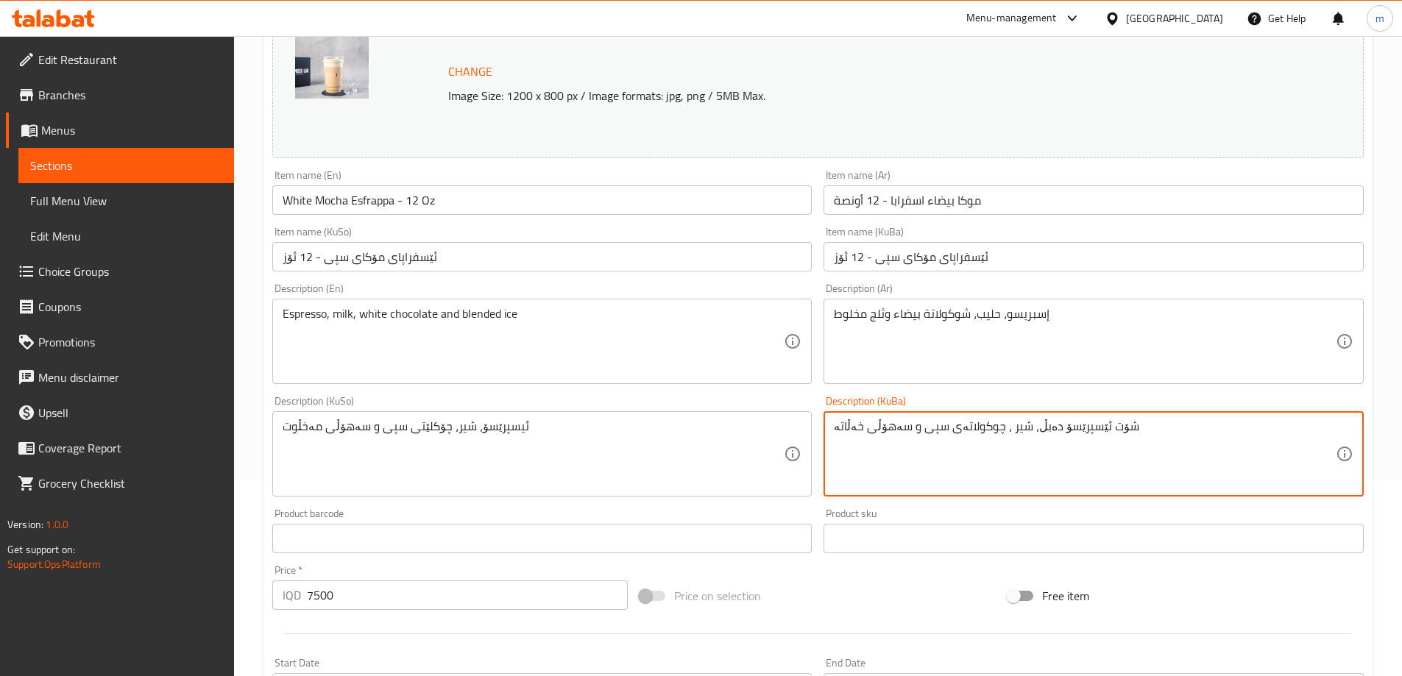
click at [937, 421] on textarea "شۆت ئێسپرێسۆ دەبڵ، شیر ، چوکولاتەی سپی و سەهۆڵی خەڵاتە" at bounding box center [1085, 455] width 502 height 70
paste textarea "یسپرێسۆ، شیر، چۆکلێتی سپی و سەهۆڵی مەخڵوت"
type textarea "ئیسپرێسۆ، شیر، چۆکلێتی سپی و سەهۆڵی مەخڵوت"
click at [379, 192] on input "White Mocha Esfrappa - 12 Oz" at bounding box center [542, 200] width 540 height 29
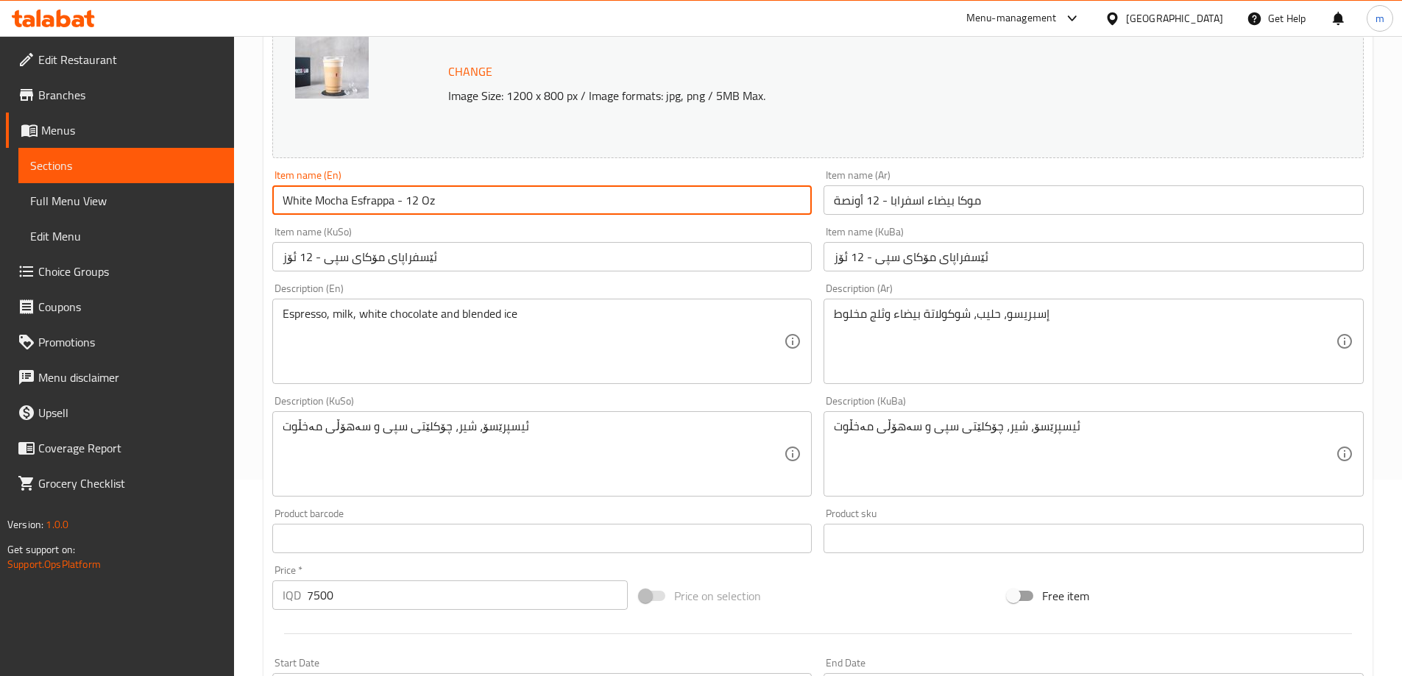
click at [379, 192] on input "White Mocha Esfrappa - 12 Oz" at bounding box center [542, 200] width 540 height 29
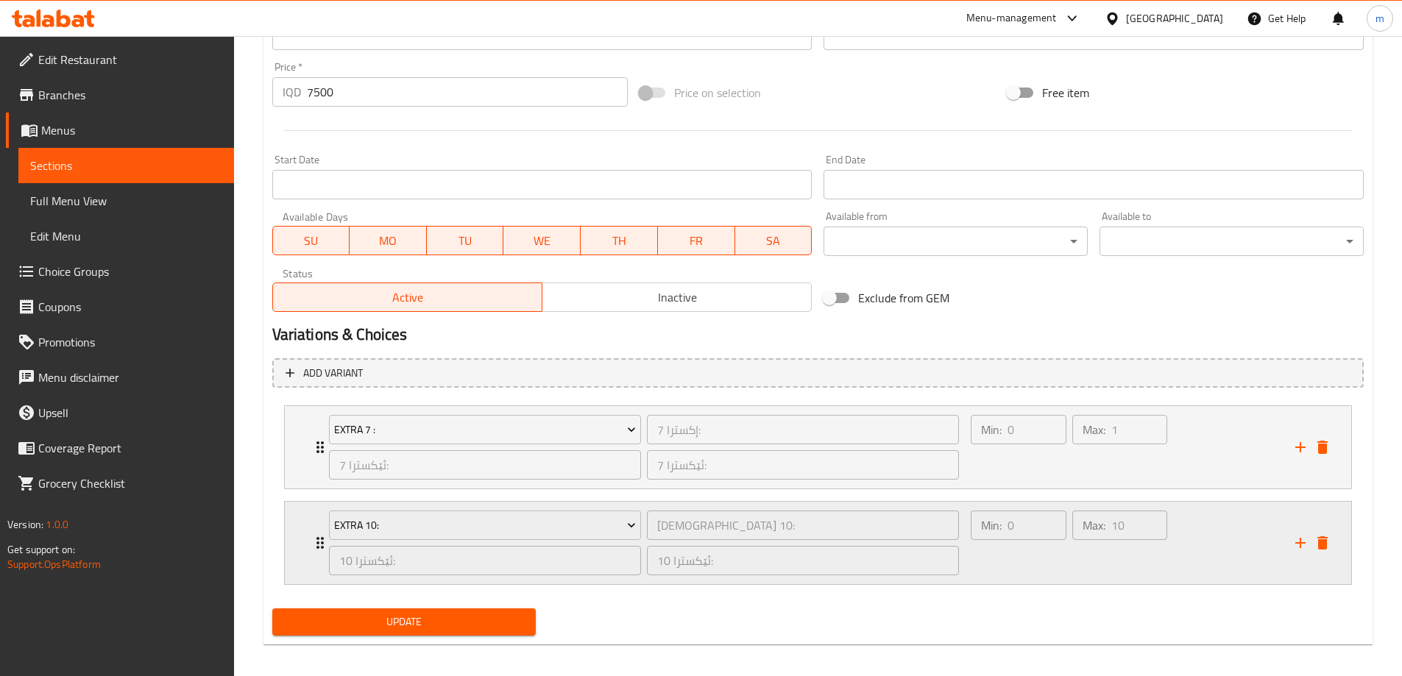
scroll to position [710, 0]
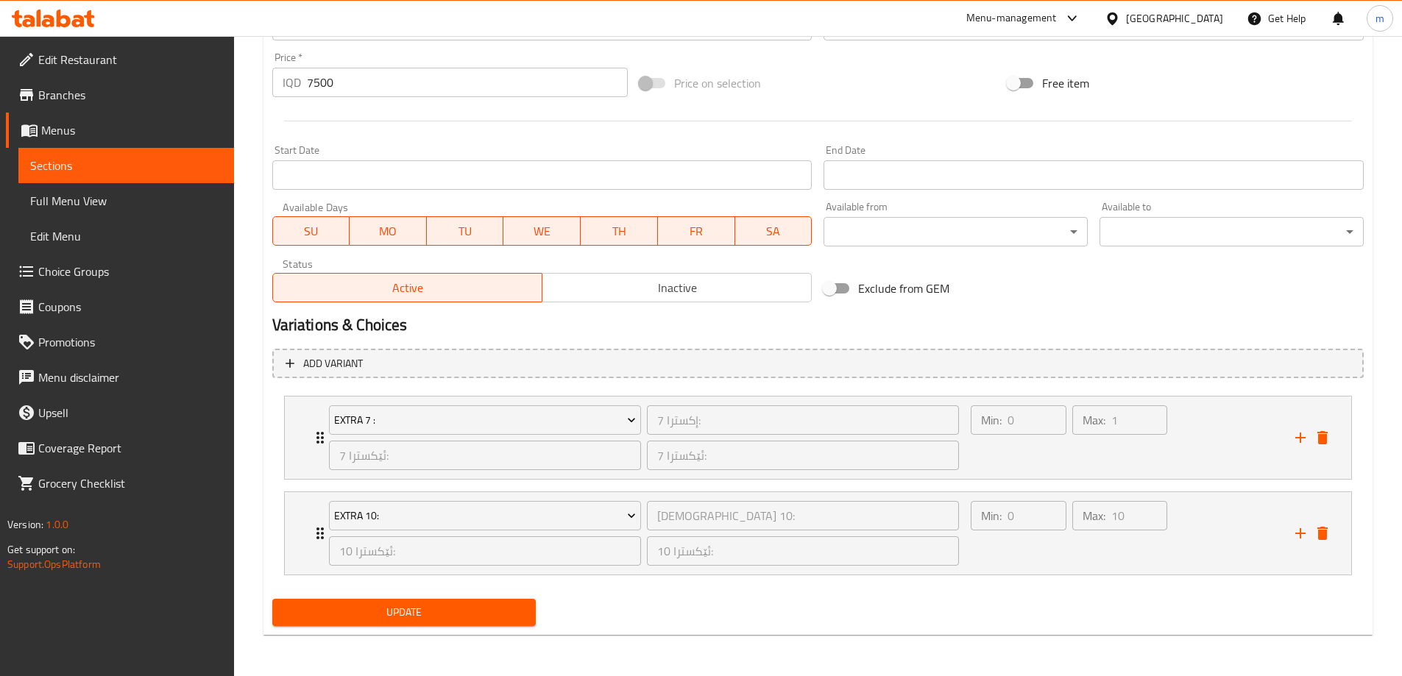
click at [358, 620] on span "Update" at bounding box center [404, 613] width 241 height 18
click at [130, 192] on span "Full Menu View" at bounding box center [126, 201] width 192 height 18
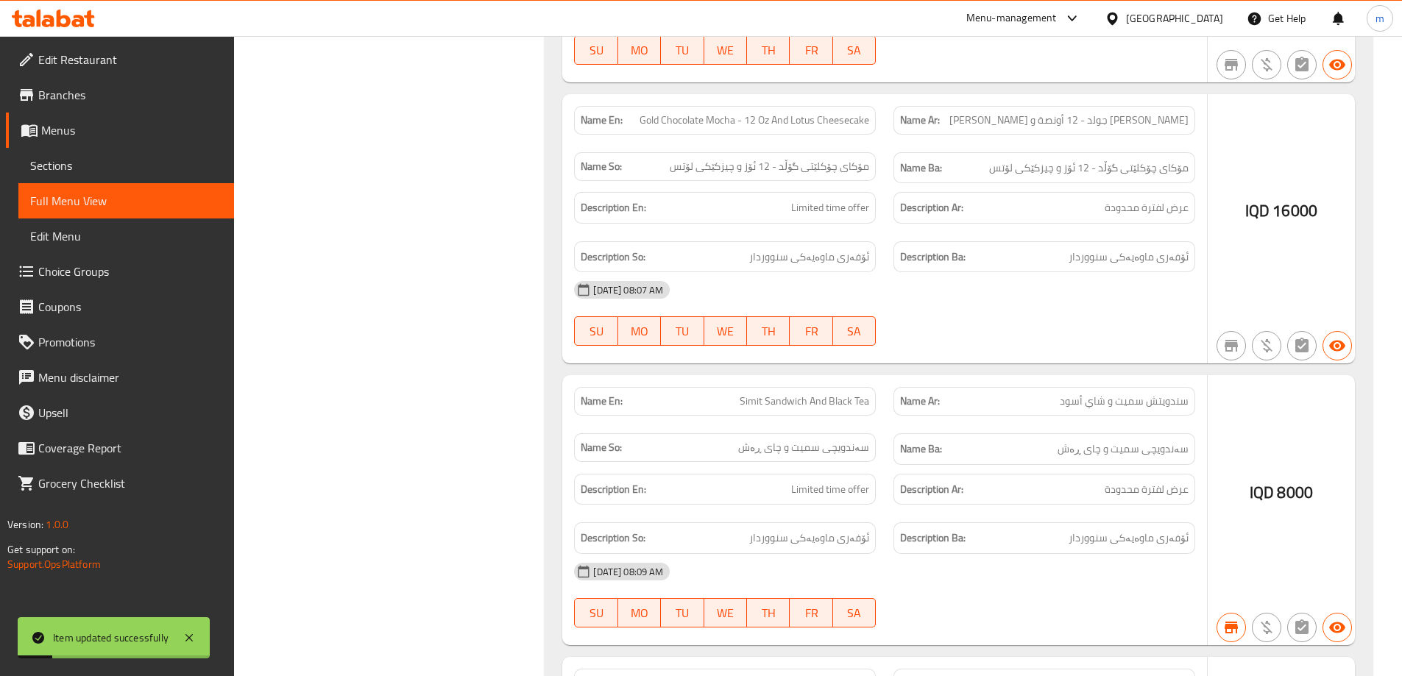
click at [150, 202] on span "Full Menu View" at bounding box center [126, 201] width 192 height 18
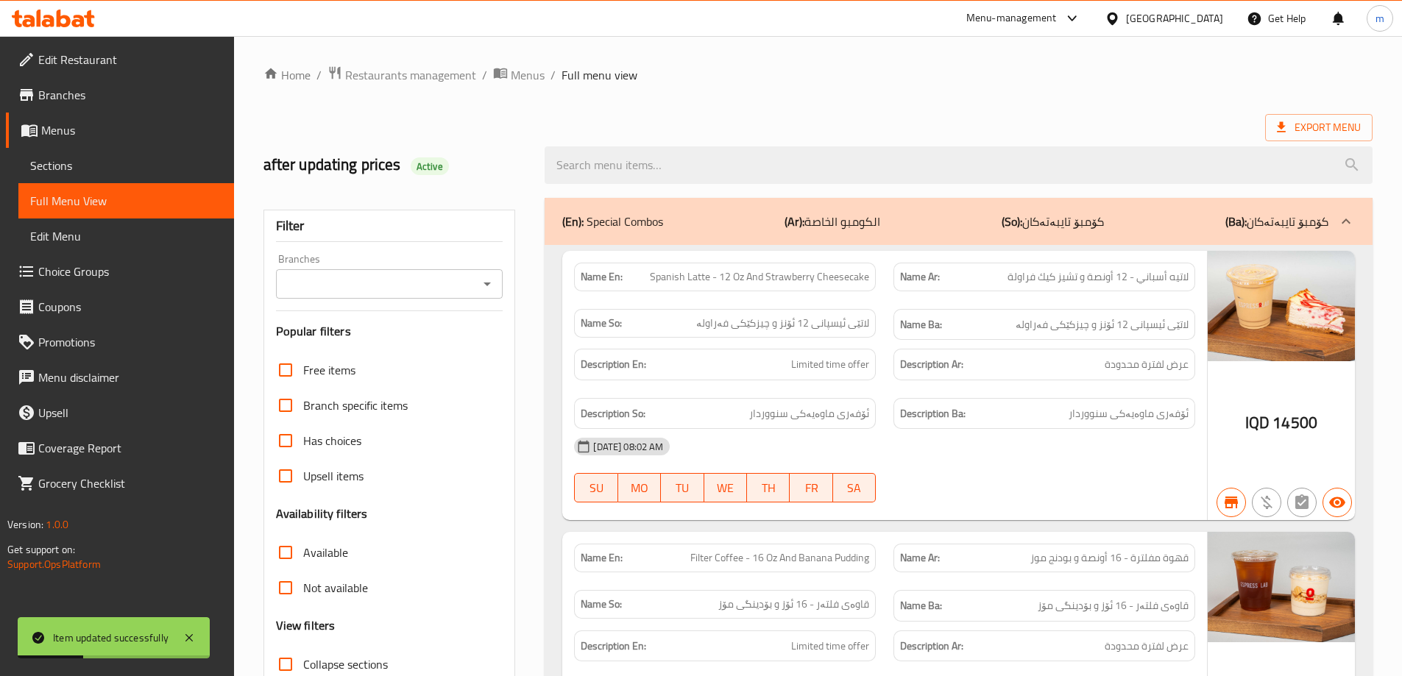
click at [484, 282] on icon "Open" at bounding box center [487, 284] width 18 height 18
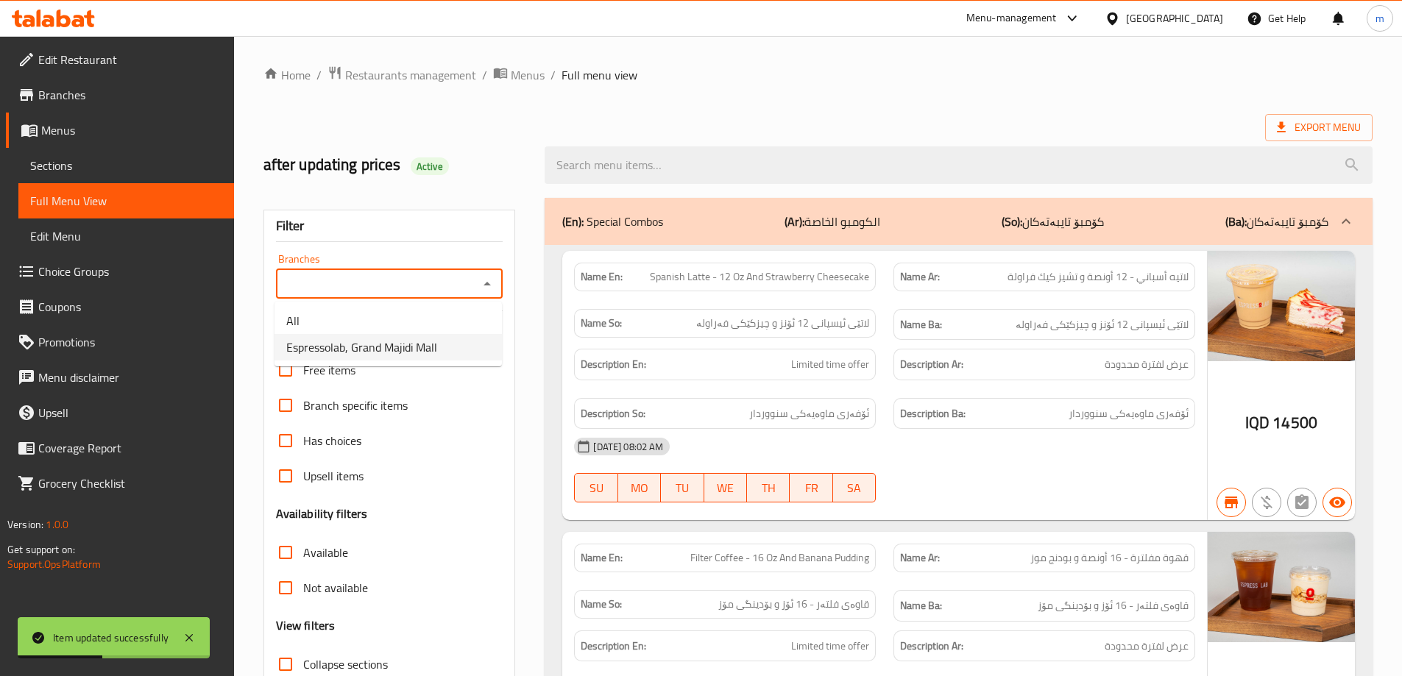
click at [375, 347] on span "Espressolab, Grand Majidi Mall" at bounding box center [361, 348] width 151 height 18
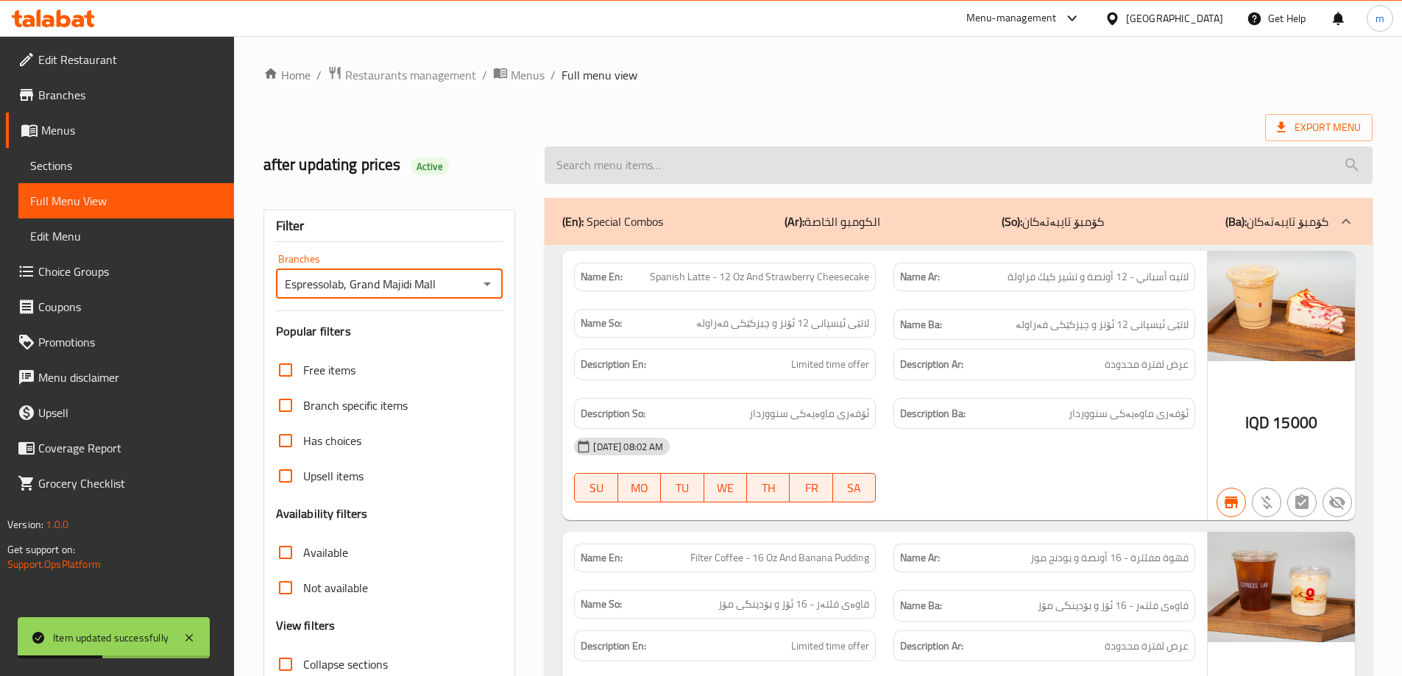
type input "Espressolab, Grand Majidi Mall"
click at [596, 163] on input "search" at bounding box center [959, 165] width 828 height 38
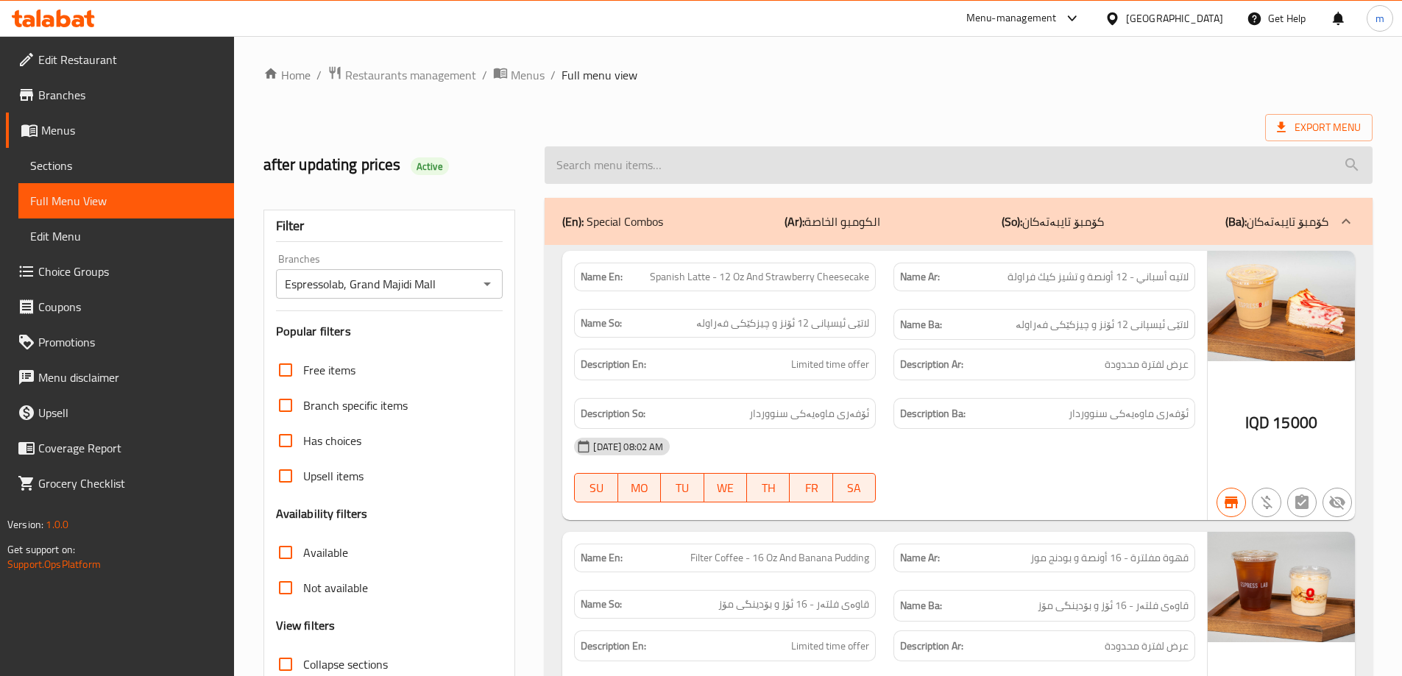
paste input "White Mocha Esfrappa - 12 Oz"
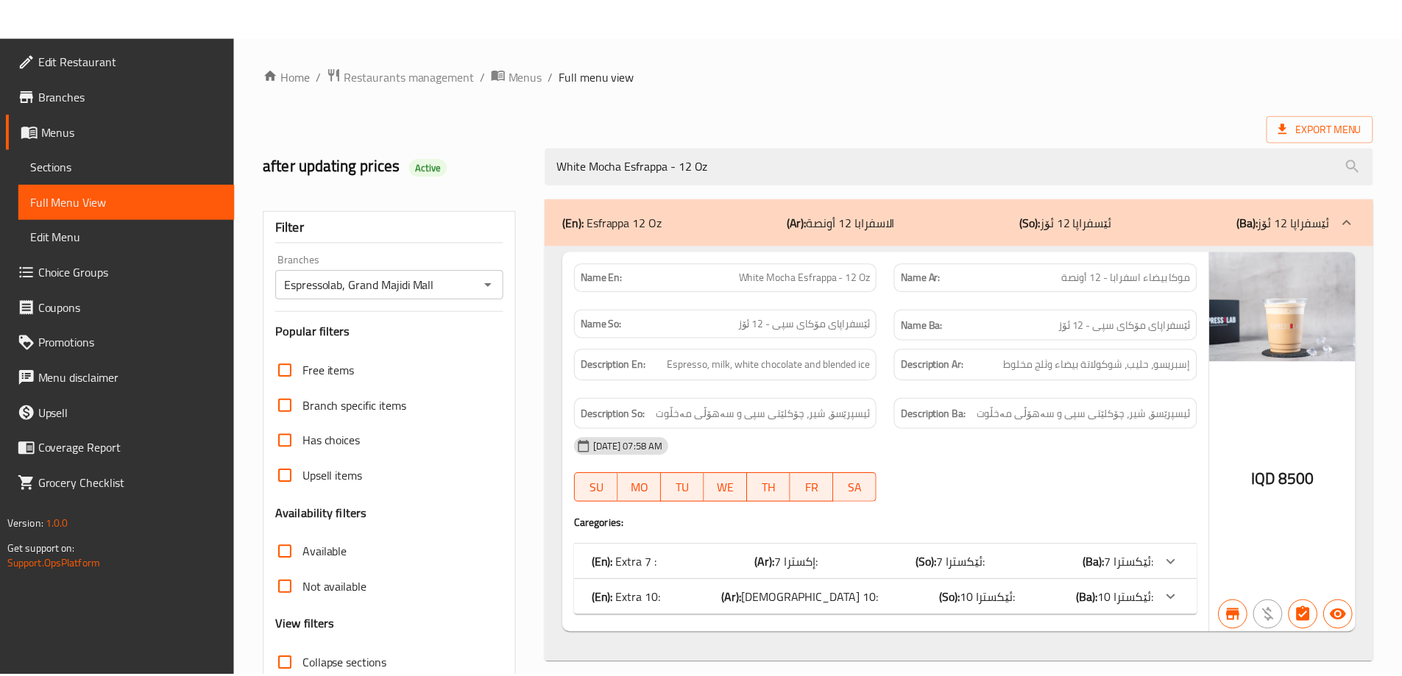
scroll to position [107, 0]
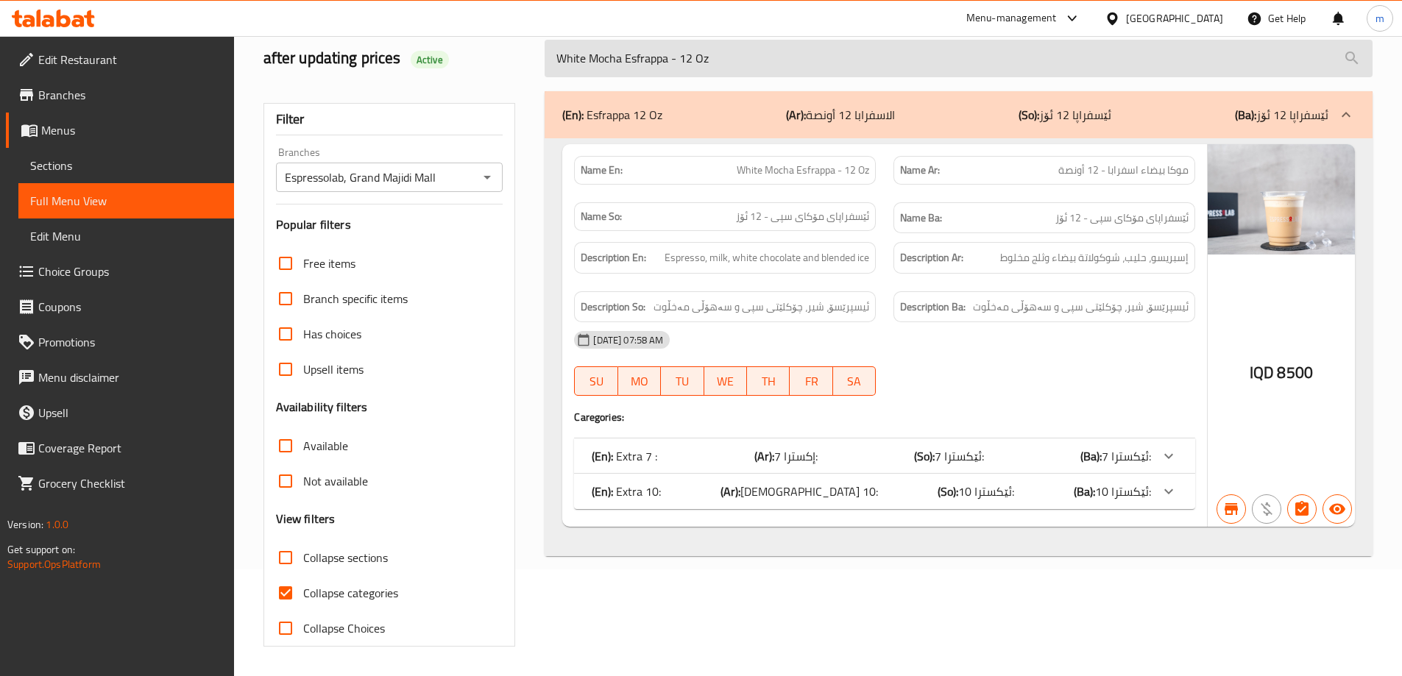
click at [754, 53] on input "White Mocha Esfrappa - 12 Oz" at bounding box center [959, 59] width 828 height 38
paste input "Gold"
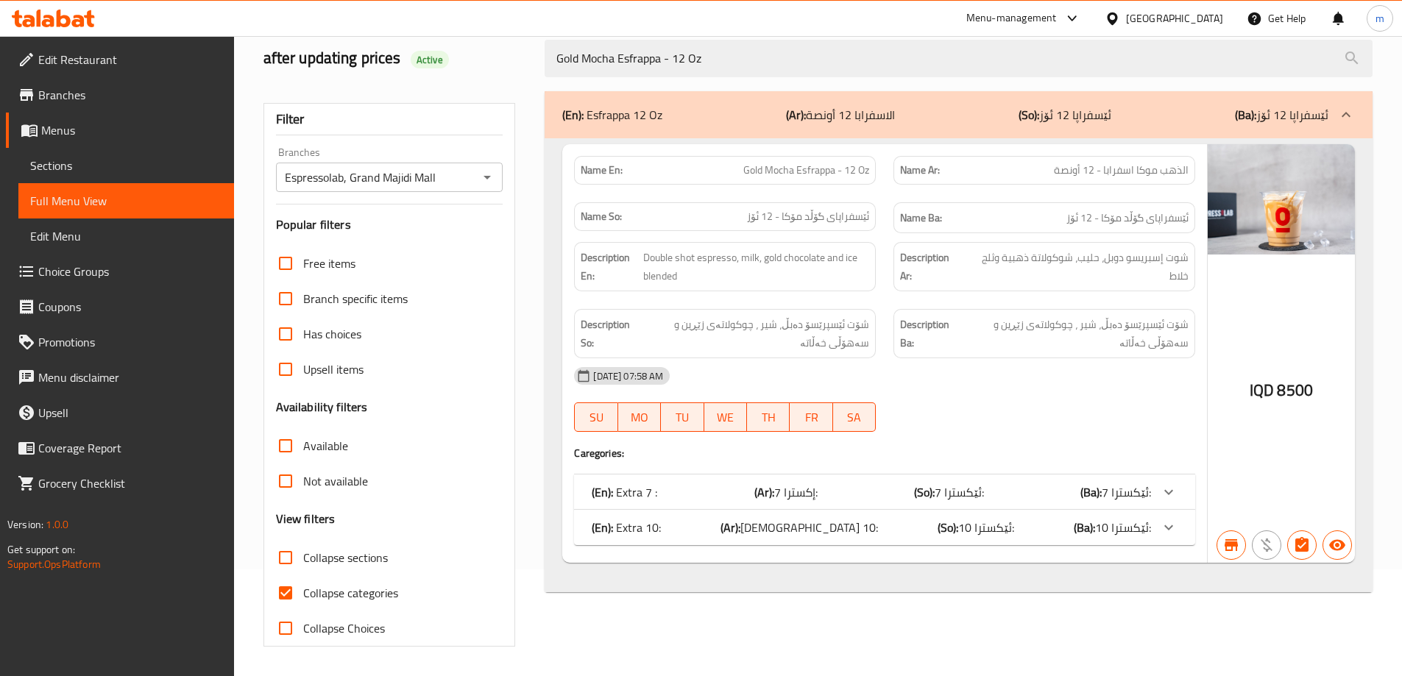
type input "Gold Mocha Esfrappa - 12 Oz"
click at [72, 158] on span "Sections" at bounding box center [126, 166] width 192 height 18
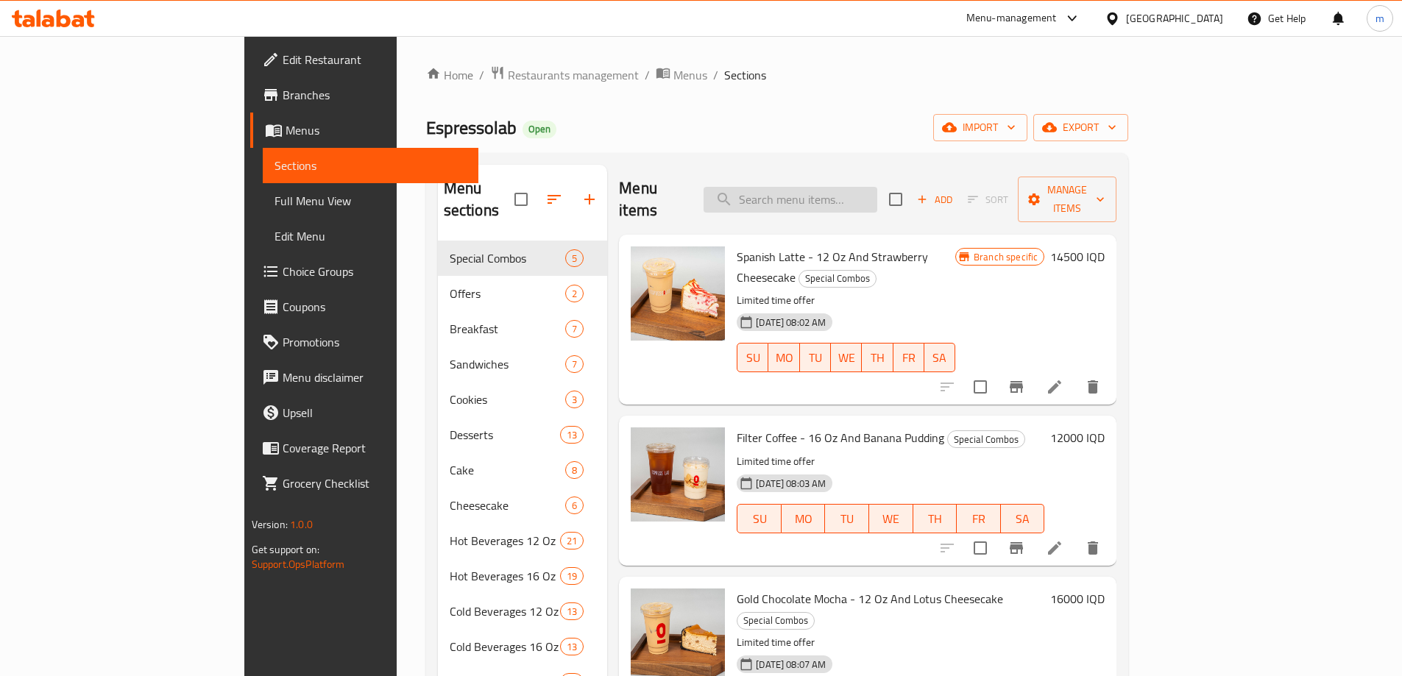
click at [877, 188] on input "search" at bounding box center [791, 200] width 174 height 26
paste input "Gold Mocha Esfrappa - 12 Oz"
type input "Gold Mocha Esfrappa - 12 Oz"
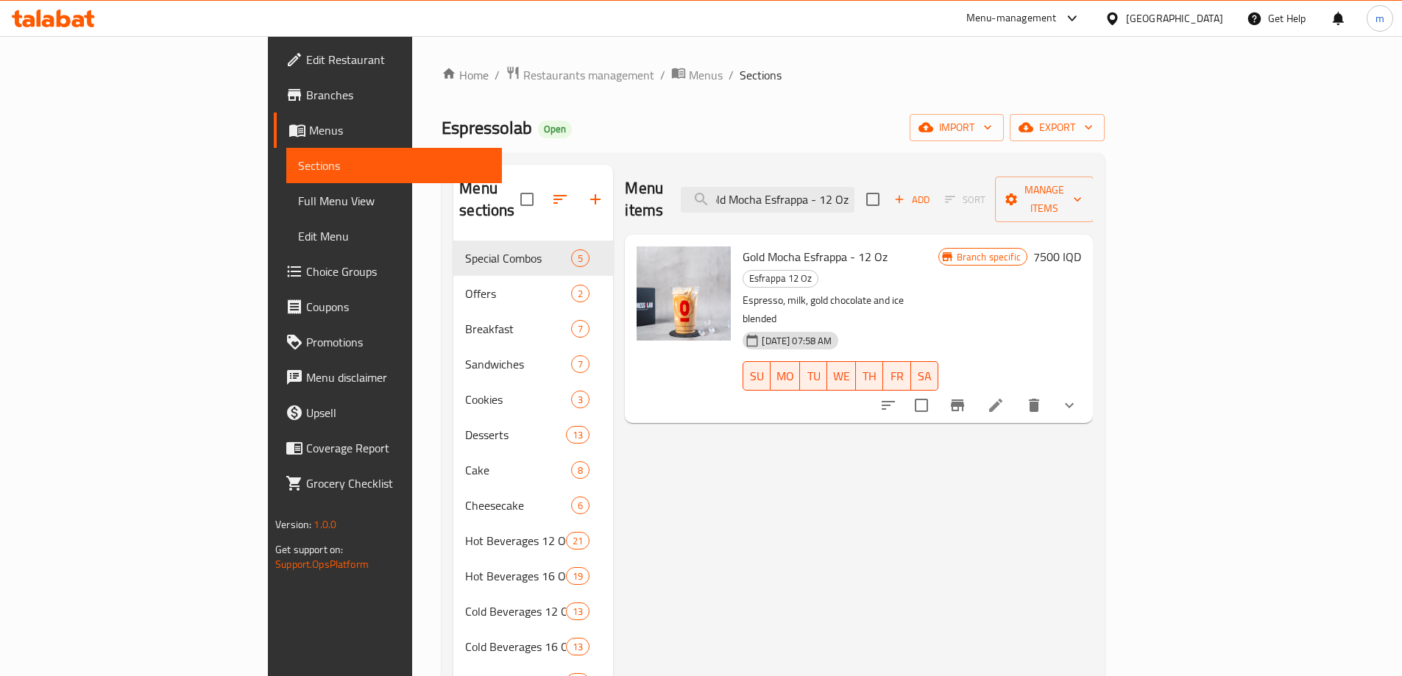
click at [1005, 397] on icon at bounding box center [996, 406] width 18 height 18
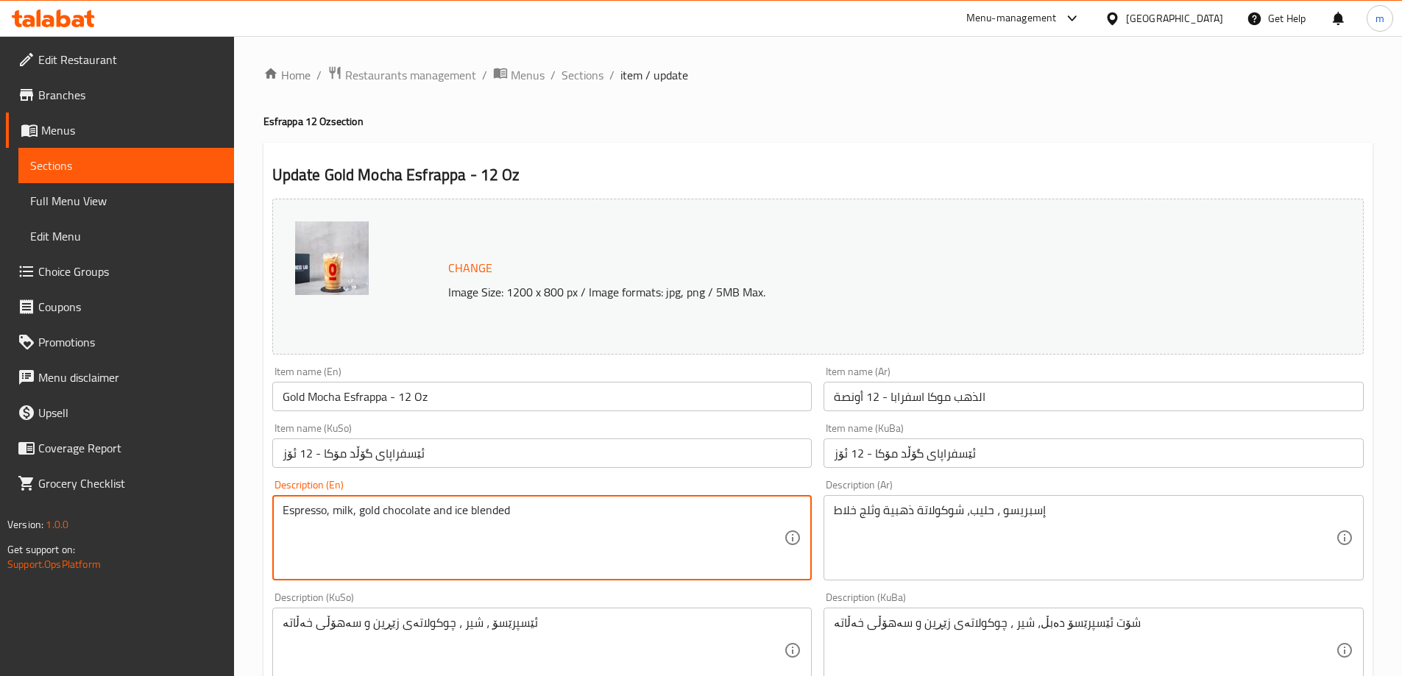
click at [457, 507] on textarea "Espresso, milk, gold chocolate and ice blended" at bounding box center [534, 539] width 502 height 70
click at [543, 517] on textarea "Espresso, milk, gold chocolate and blended" at bounding box center [534, 539] width 502 height 70
paste textarea "ice"
type textarea "Espresso, milk, gold chocolate and blended ice"
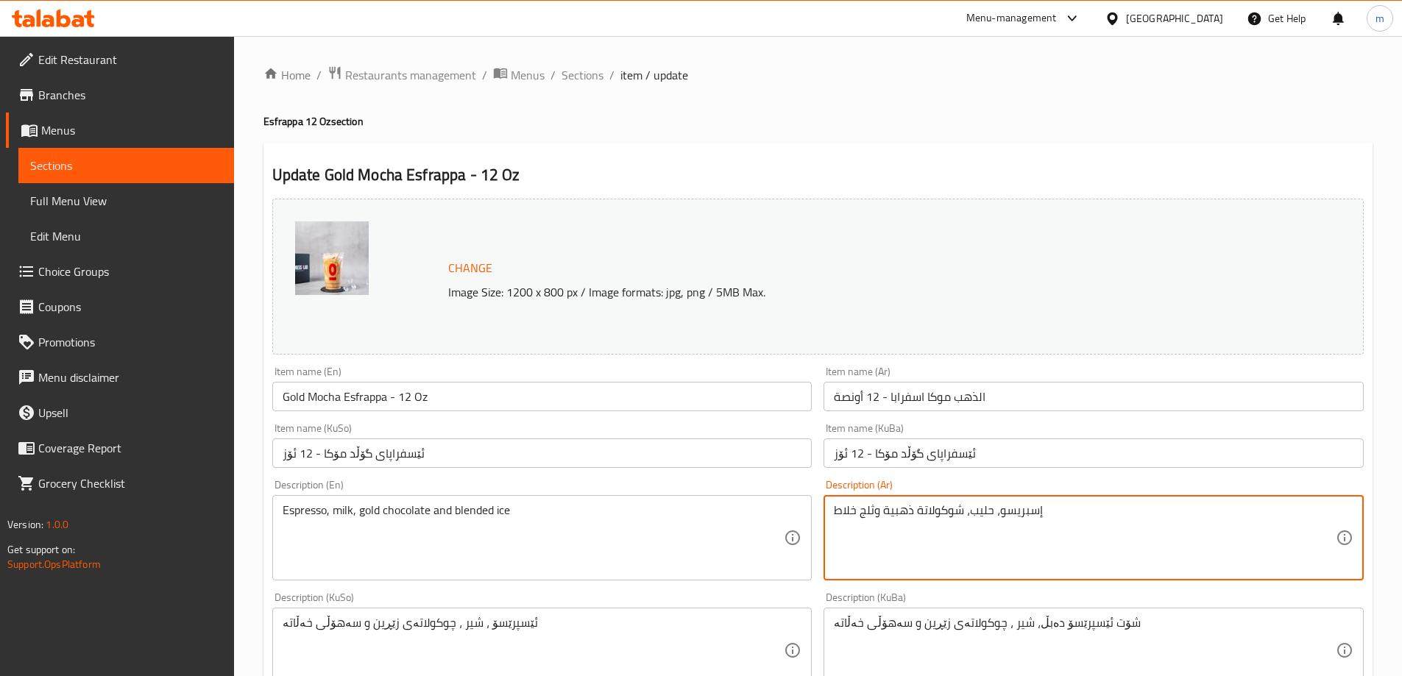
click at [844, 505] on textarea "إسبريسو، حليب، شوكولاتة ذهبية وثلج خلاط" at bounding box center [1085, 539] width 502 height 70
click at [1061, 514] on textarea "إسبريسو، حليب، شوكولاتة ذهبية وثلج خلاط" at bounding box center [1085, 539] width 502 height 70
paste textarea "إسبريسو، حليب، شوكولاتة وثلج مخلوط"
click at [855, 523] on textarea "إسبريسو، حليب، شوكولاتة ذهبية وثلج خلاط إسبريسو، حليب، شوكولاتة وثلج مخلوط" at bounding box center [1085, 539] width 502 height 70
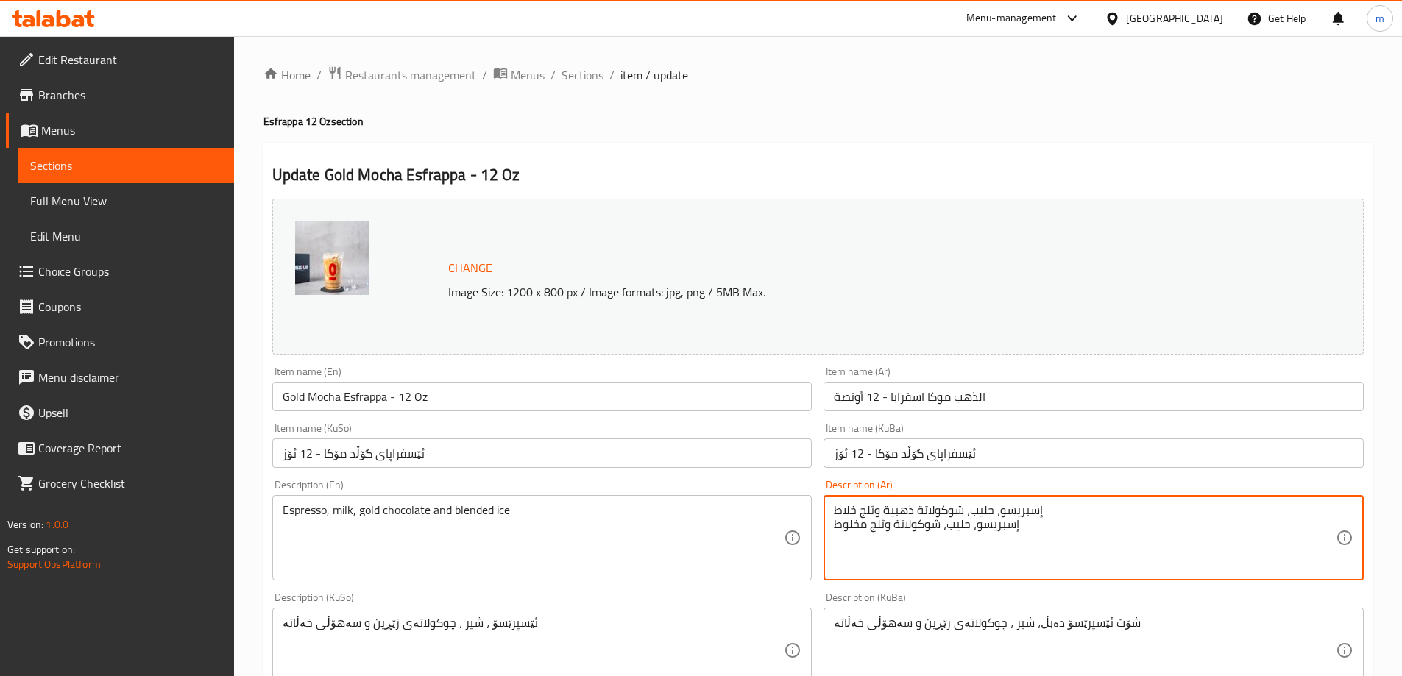
click at [855, 523] on textarea "إسبريسو، حليب، شوكولاتة ذهبية وثلج خلاط إسبريسو، حليب، شوكولاتة وثلج مخلوط" at bounding box center [1085, 539] width 502 height 70
click at [849, 504] on textarea "إسبريسو، حليب، شوكولاتة ذهبية وثلج خلاط إسبريسو، حليب، شوكولاتة وثلج مخلوط" at bounding box center [1085, 539] width 502 height 70
paste textarea "مخلو"
click at [911, 530] on textarea "إسبريسو، حليب، شوكولاتة ذهبية وثلج مخلوط إسبريسو، حليب، شوكولاتة وثلج مخلوط" at bounding box center [1085, 539] width 502 height 70
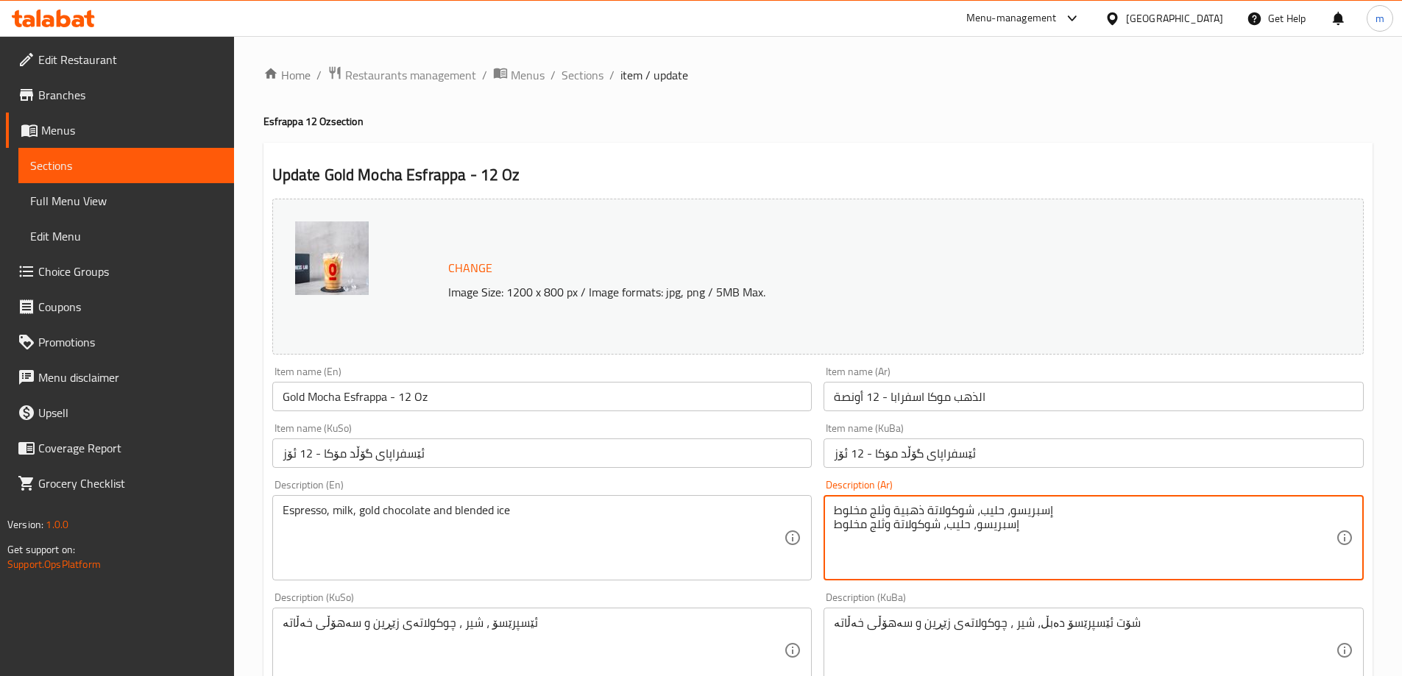
click at [911, 530] on textarea "إسبريسو، حليب، شوكولاتة ذهبية وثلج مخلوط إسبريسو، حليب، شوكولاتة وثلج مخلوط" at bounding box center [1085, 539] width 502 height 70
type textarea "إسبريسو، حليب، شوكولاتة ذهبية وثلج مخلوط"
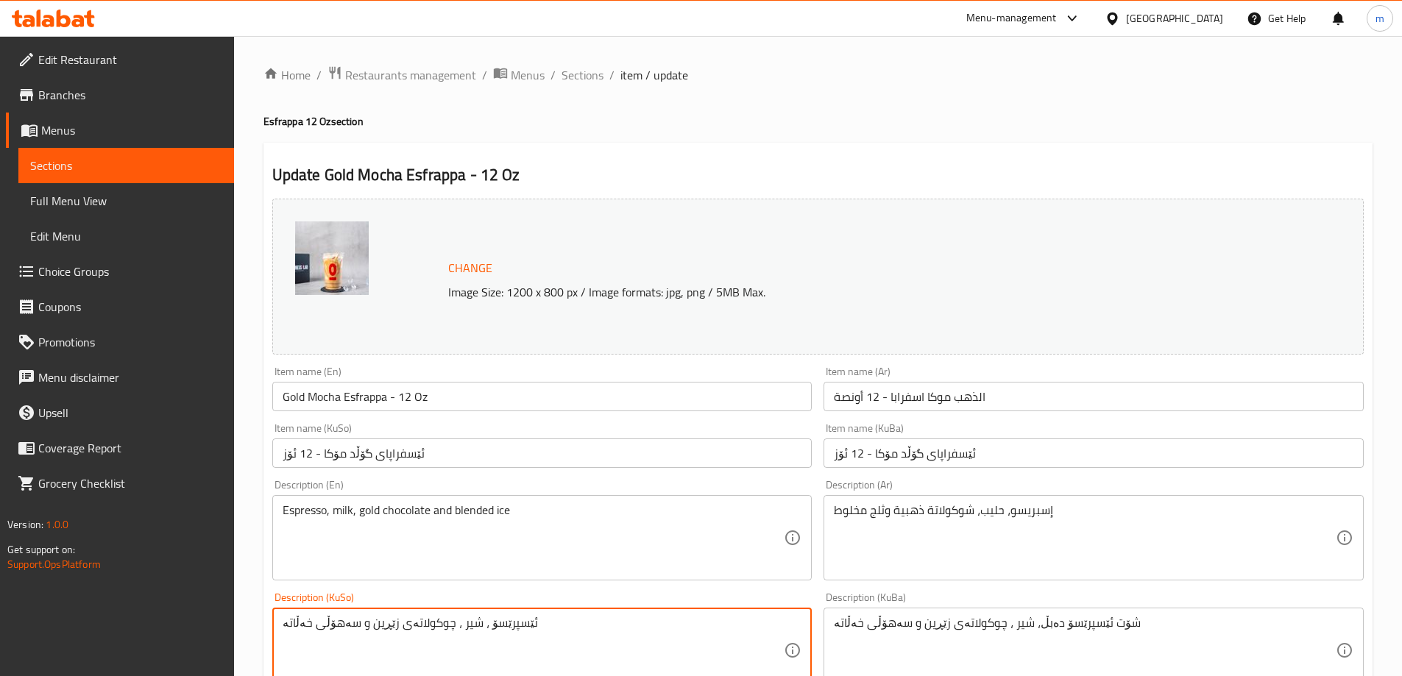
click at [472, 623] on textarea "ئێسپرێسۆ ، شیر ، چوکولاتەی زێڕین و سەهۆڵی خەڵاتە" at bounding box center [534, 651] width 502 height 70
click at [549, 619] on textarea "ئێسپرێسۆ، شیر ، چوکولاتەی زێڕین و سەهۆڵی خەڵاتە" at bounding box center [534, 651] width 502 height 70
drag, startPoint x: 399, startPoint y: 624, endPoint x: 440, endPoint y: 635, distance: 42.5
click at [440, 635] on textarea "ئێسپرێسۆ، شیر ، چوکولاتەی زێڕین و سەهۆڵی خەڵاتە" at bounding box center [534, 651] width 502 height 70
click at [297, 623] on textarea "ئێسپرێسۆ، شیر ، چۆکلێتی زێڕین و سەهۆڵی خەڵاتە" at bounding box center [534, 651] width 502 height 70
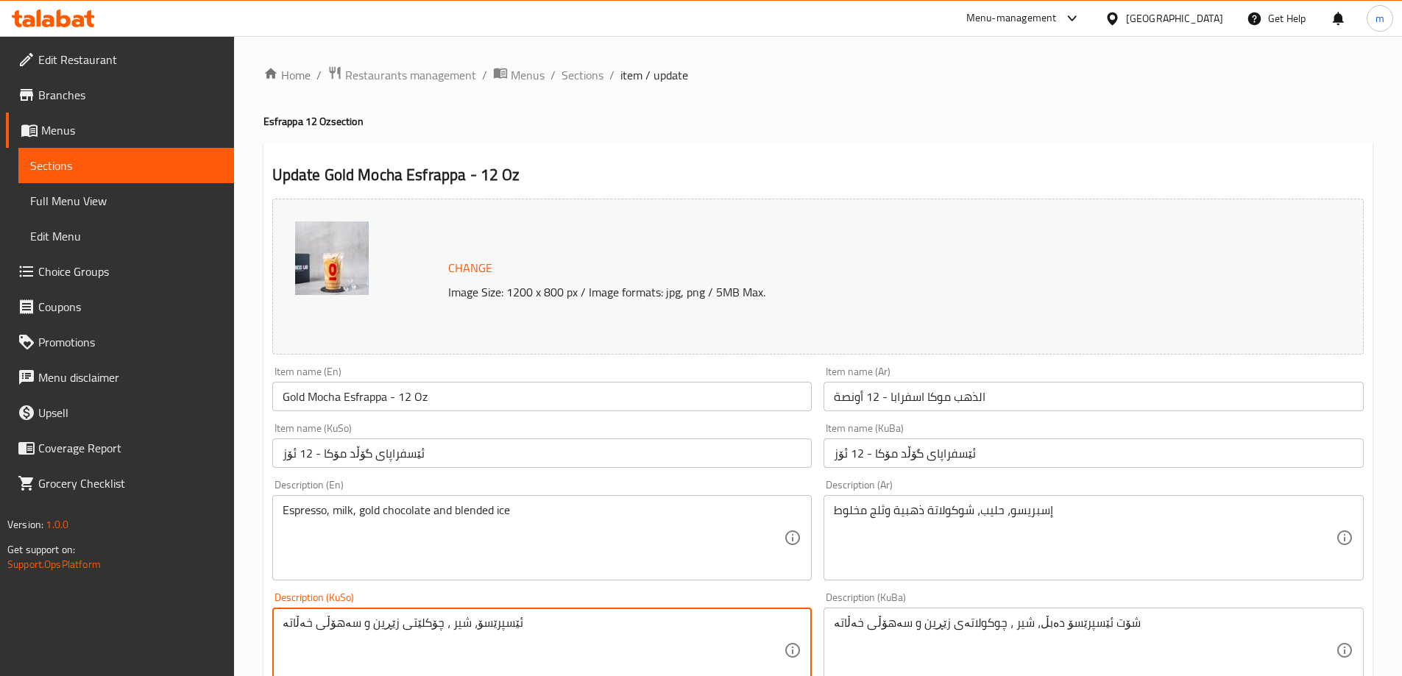
click at [297, 623] on textarea "ئێسپرێسۆ، شیر ، چۆکلێتی زێڕین و سەهۆڵی خەڵاتە" at bounding box center [534, 651] width 502 height 70
click at [445, 623] on textarea "ئێسپرێسۆ، شیر ، چۆکلێتی زێڕین و سەهۆڵی مەخڵوت" at bounding box center [534, 651] width 502 height 70
click at [445, 621] on textarea "ئێسپرێسۆ، شیر ، چۆکلێتی زێڕین و سەهۆڵی مەخڵوت" at bounding box center [534, 651] width 502 height 70
click at [376, 629] on textarea "ئێسپرێسۆ، شیر، چۆکلێتی زێڕین و سەهۆڵی مەخڵوت" at bounding box center [534, 651] width 502 height 70
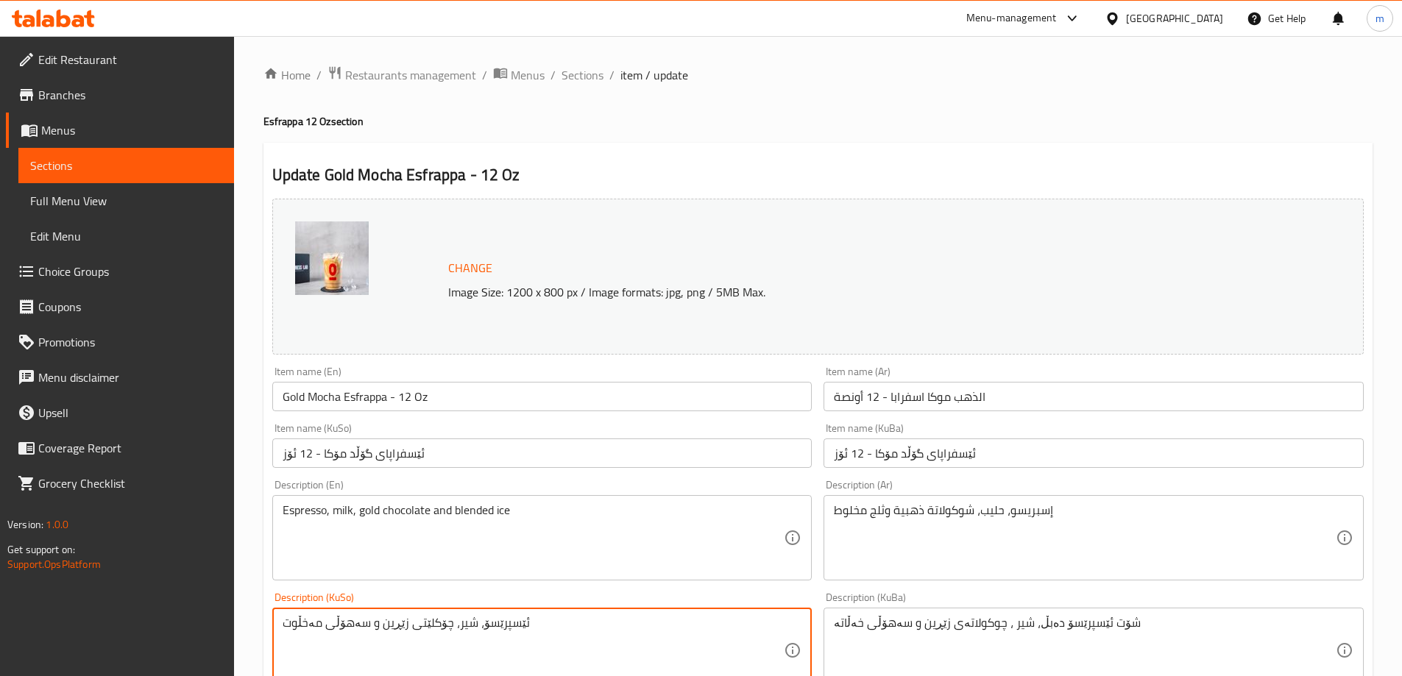
click at [376, 629] on textarea "ئێسپرێسۆ، شیر، چۆکلێتی زێڕین و سەهۆڵی مەخڵوت" at bounding box center [534, 651] width 502 height 70
type textarea "ئێسپرێسۆ، شیر، چۆکلێتی زێڕین و سەهۆڵی مەخڵوت"
click at [1092, 623] on textarea "شۆت ئێسپرێسۆ دەبڵ، شیر ، چوکولاتەی زێڕین و سەهۆڵی خەڵاتە" at bounding box center [1085, 651] width 502 height 70
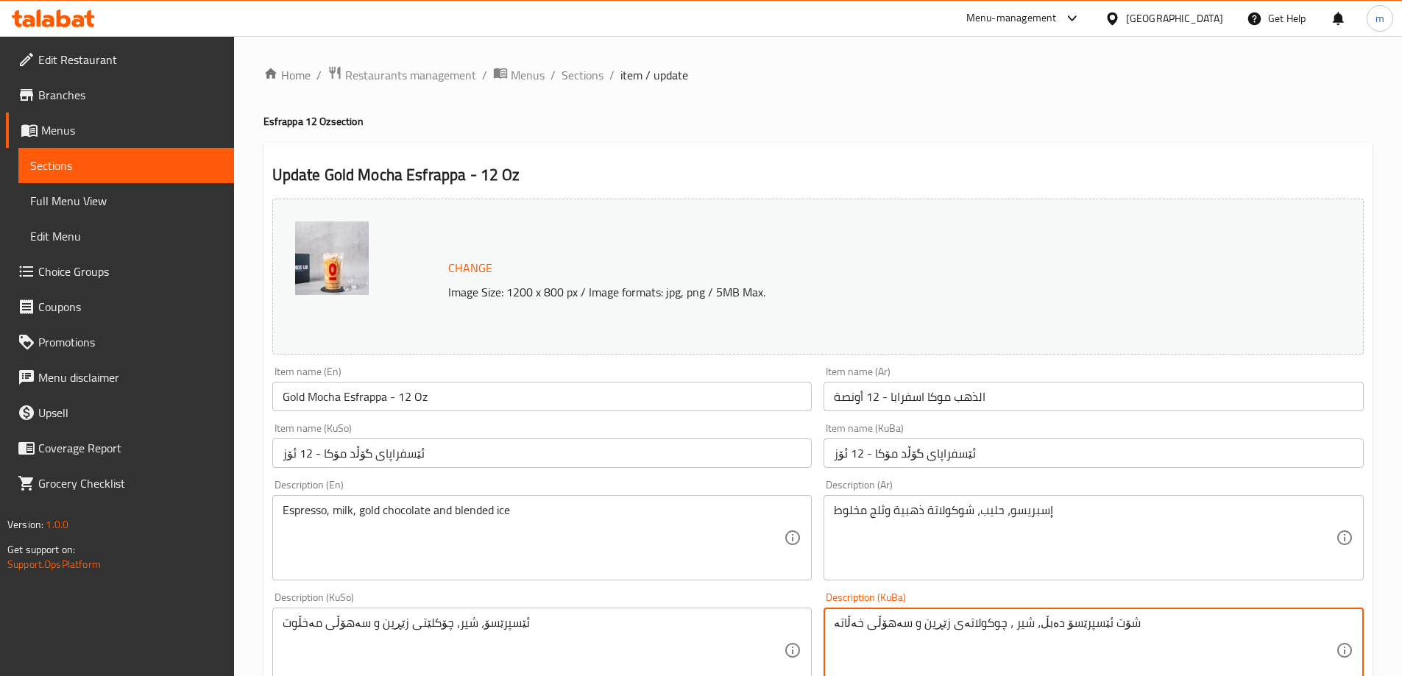
click at [1092, 623] on textarea "شۆت ئێسپرێسۆ دەبڵ، شیر ، چوکولاتەی زێڕین و سەهۆڵی خەڵاتە" at bounding box center [1085, 651] width 502 height 70
paste textarea "ێسپرێسۆ، شیر، چۆکلێتی زێڕین و سەهۆڵی مەخڵوت"
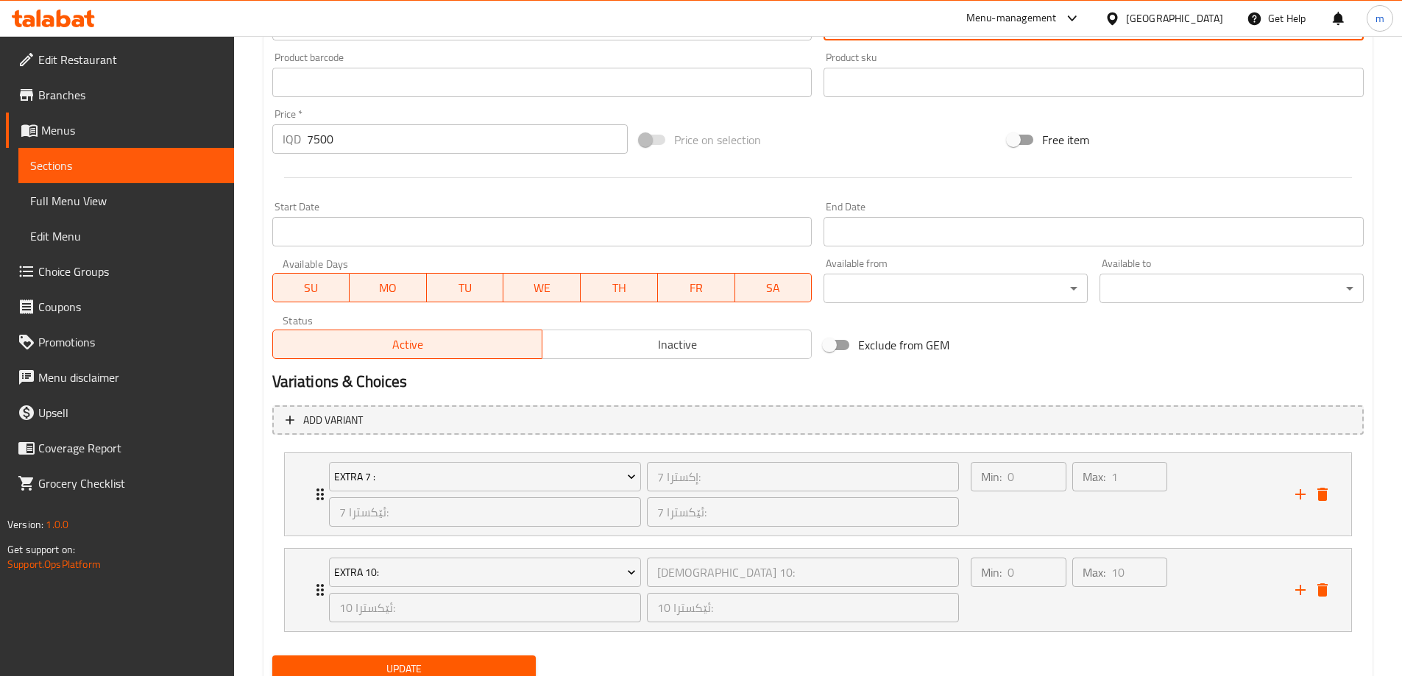
scroll to position [710, 0]
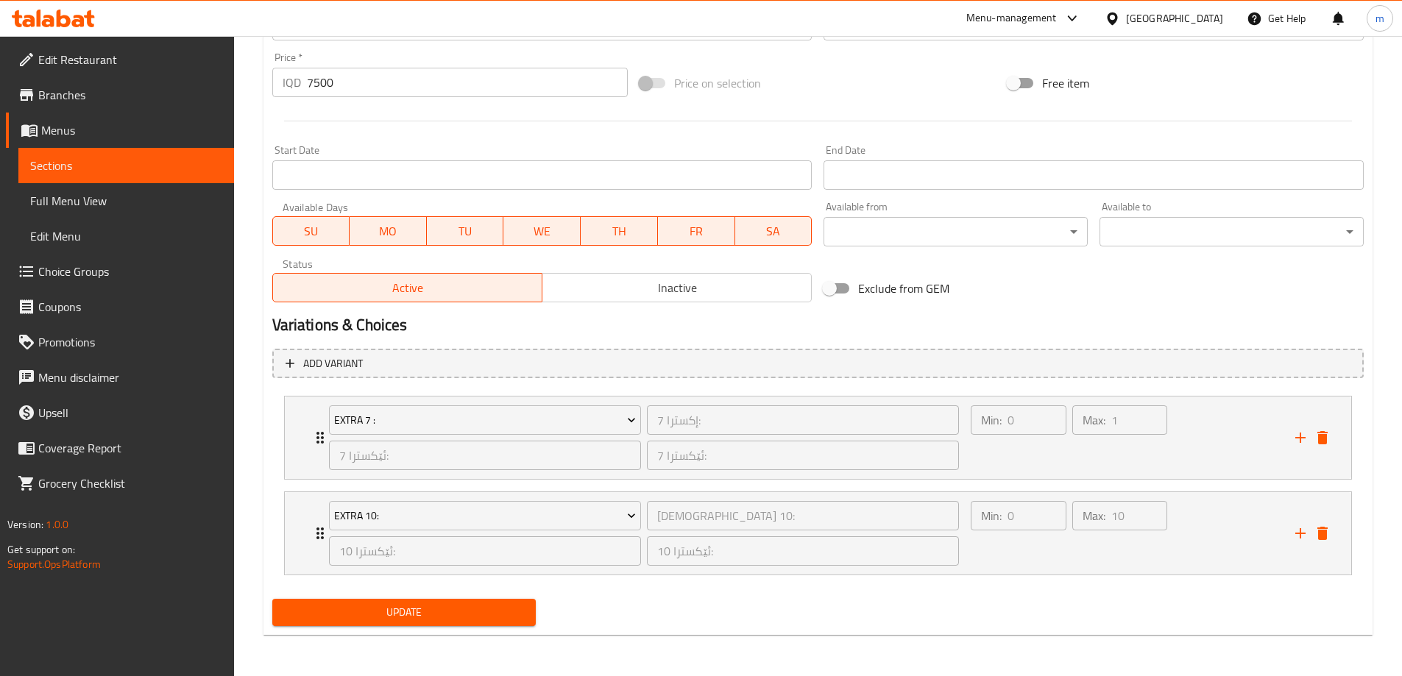
type textarea "ئێسپرێسۆ، شیر، چۆکلێتی زێڕین و سەهۆڵی مەخڵوت"
click at [421, 612] on span "Update" at bounding box center [404, 613] width 241 height 18
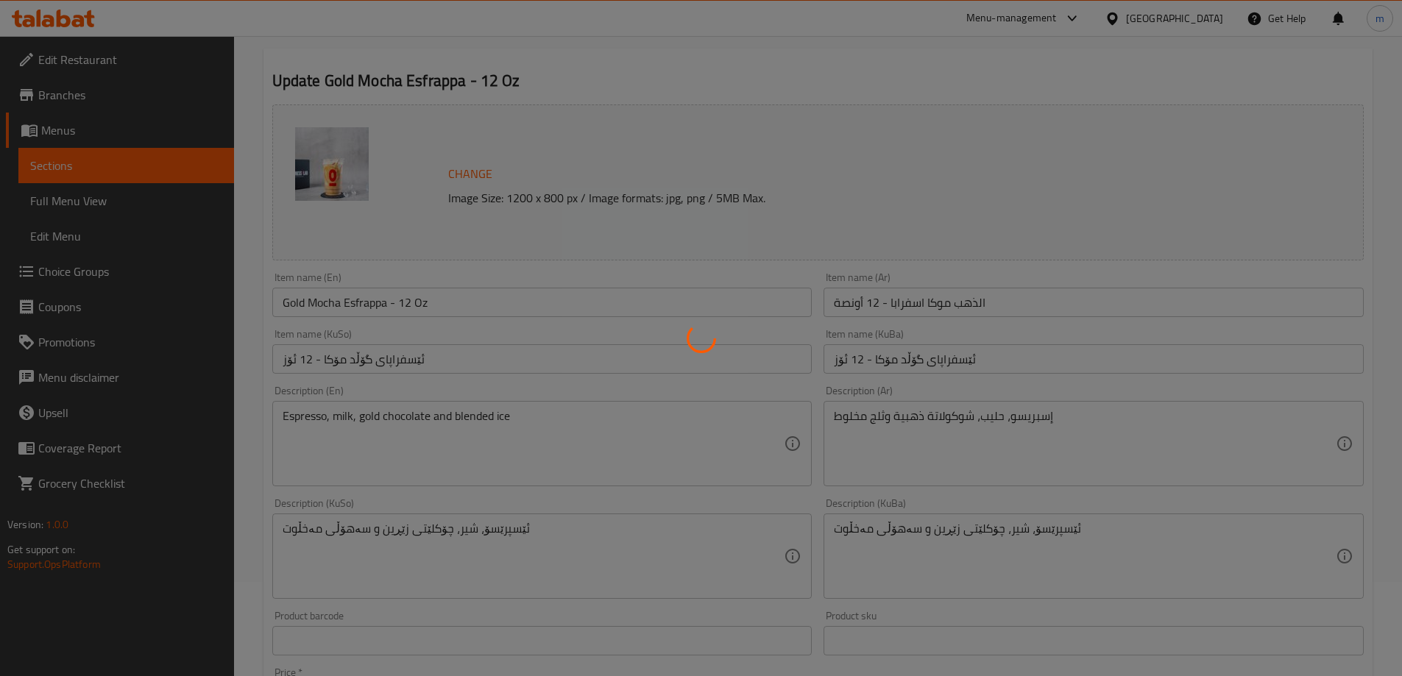
scroll to position [23, 0]
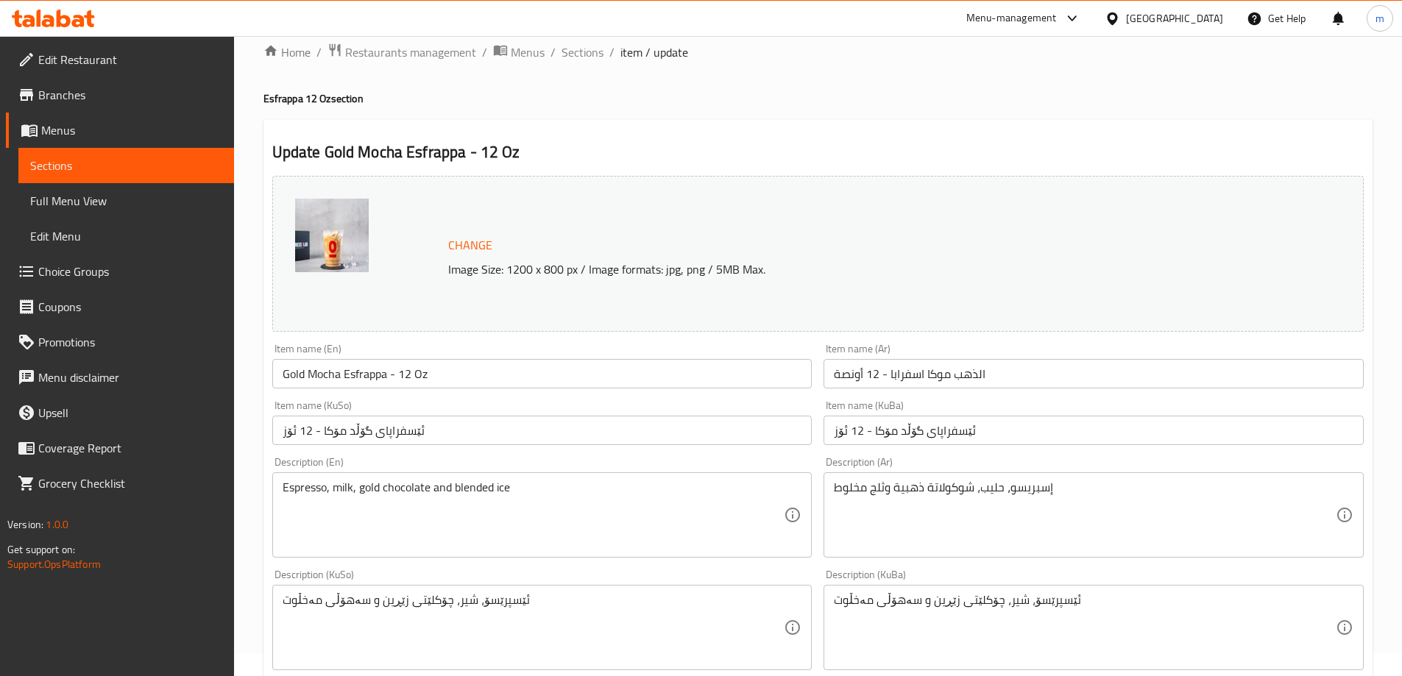
click at [370, 373] on input "Gold Mocha Esfrappa - 12 Oz" at bounding box center [542, 373] width 540 height 29
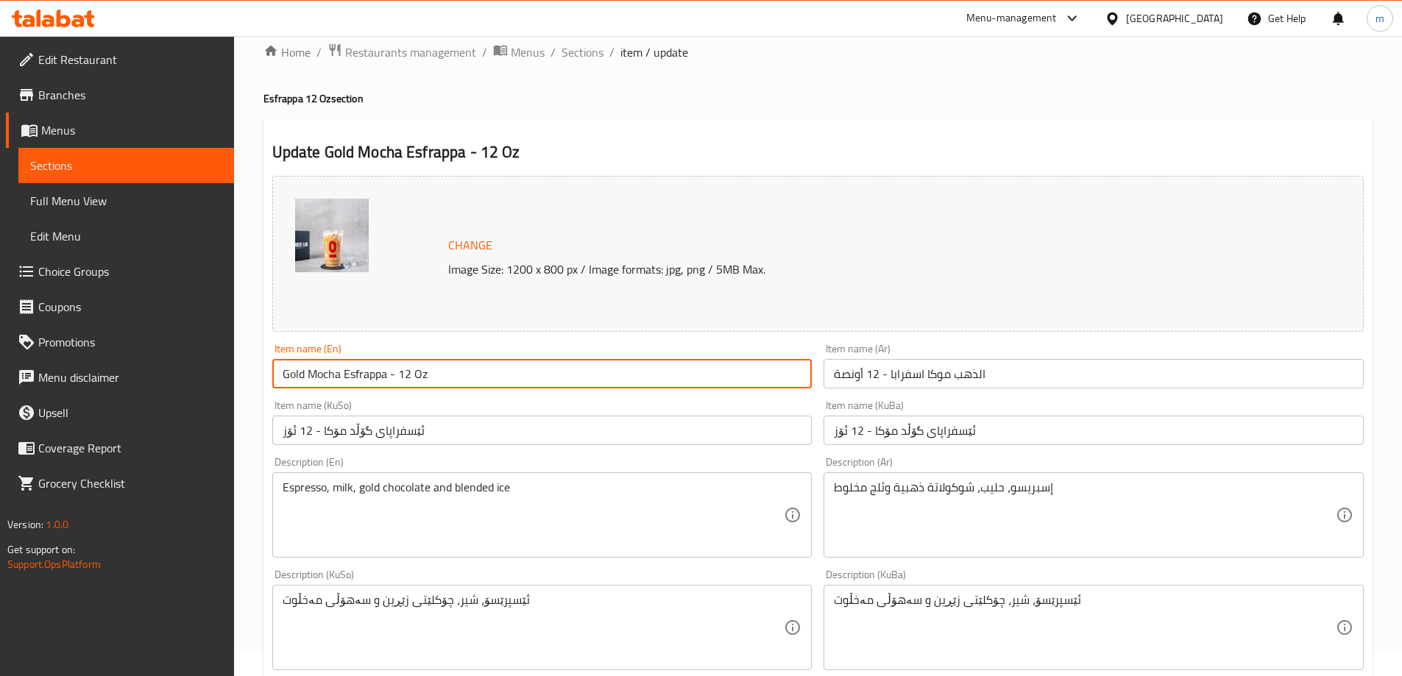
click at [370, 373] on input "Gold Mocha Esfrappa - 12 Oz" at bounding box center [542, 373] width 540 height 29
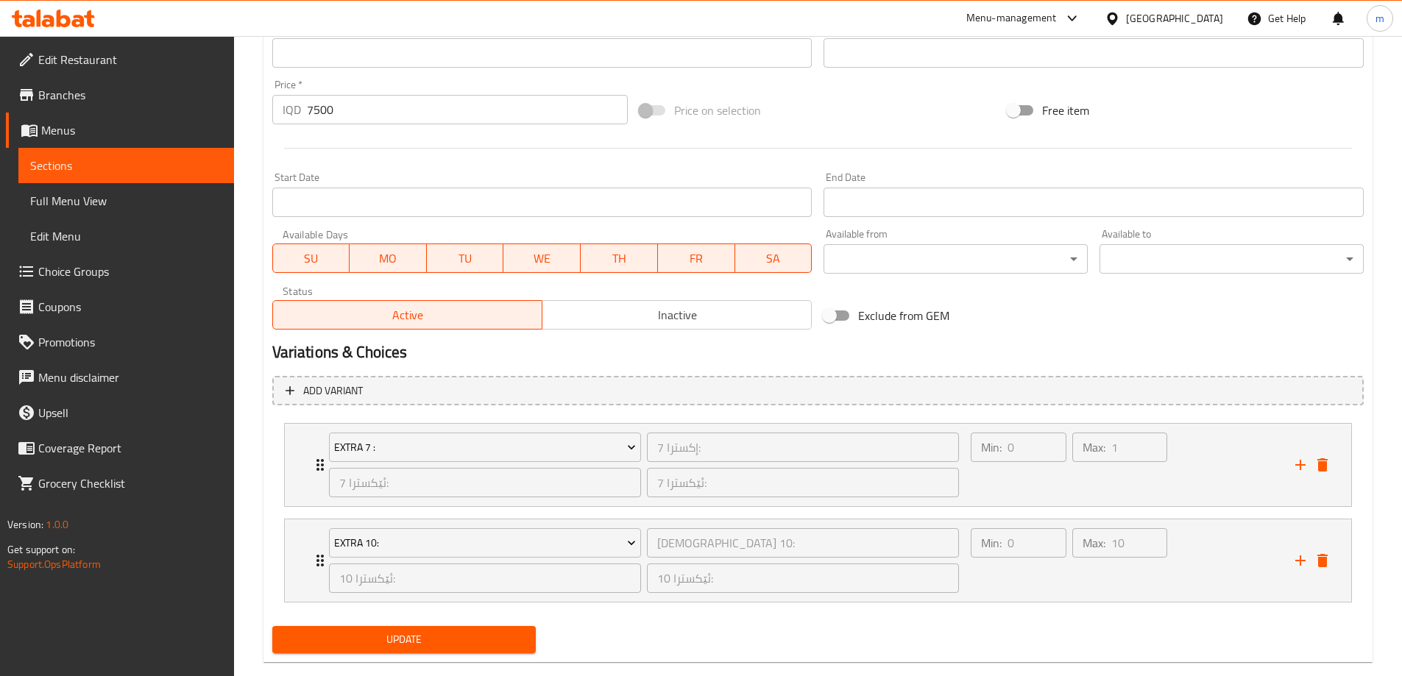
scroll to position [710, 0]
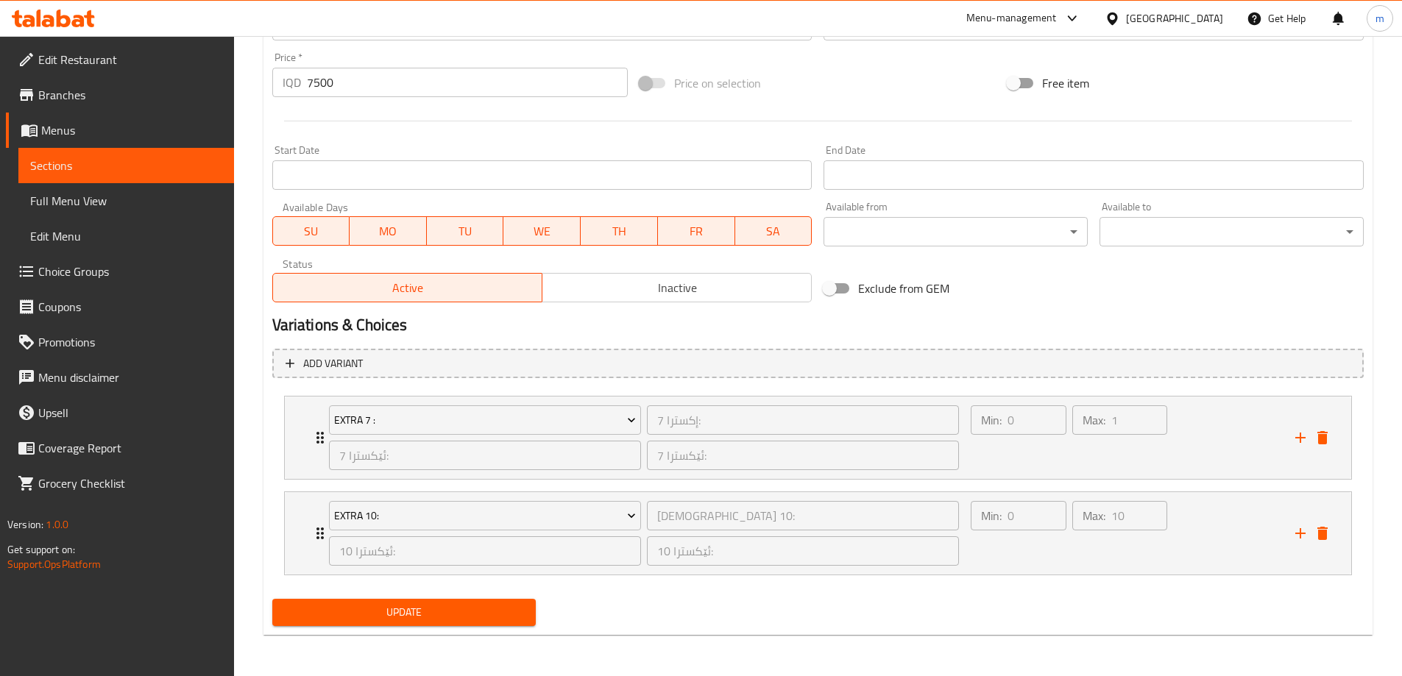
click at [327, 617] on span "Update" at bounding box center [404, 613] width 241 height 18
click at [99, 203] on span "Full Menu View" at bounding box center [126, 201] width 192 height 18
click at [148, 214] on link "Full Menu View" at bounding box center [126, 200] width 216 height 35
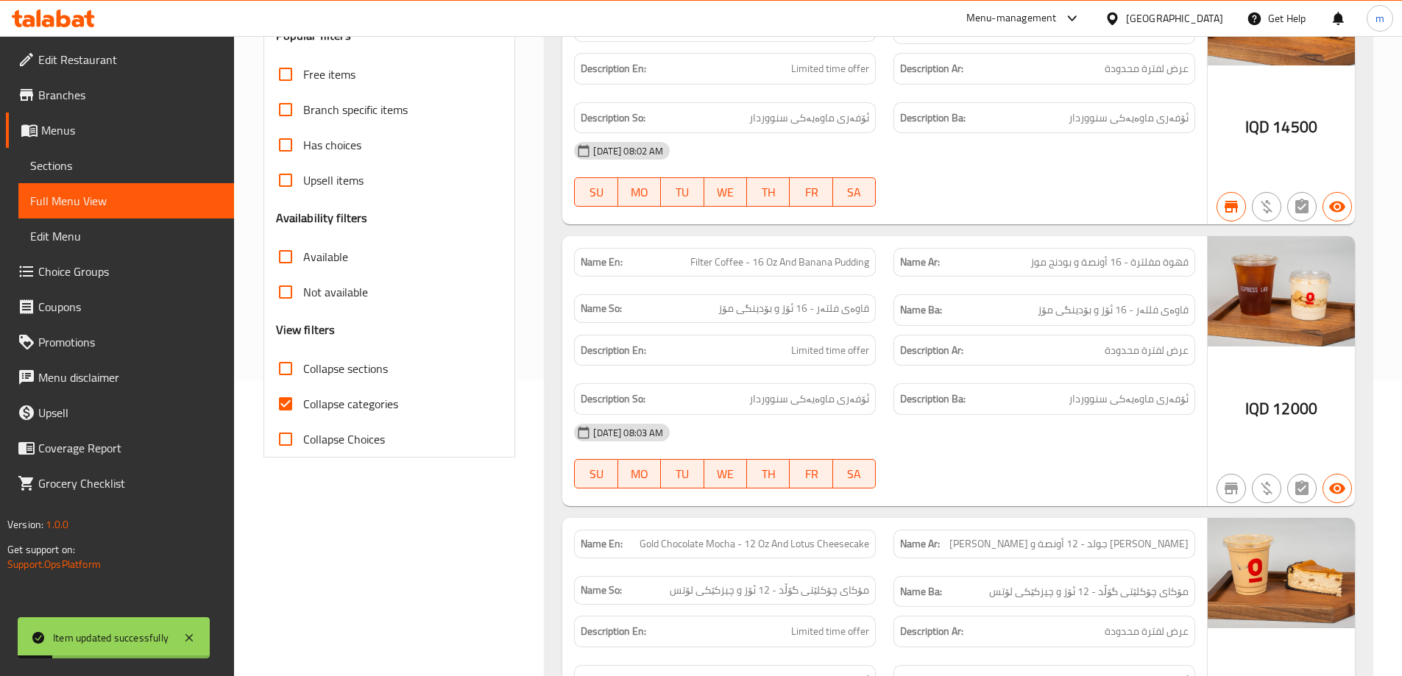
scroll to position [392, 0]
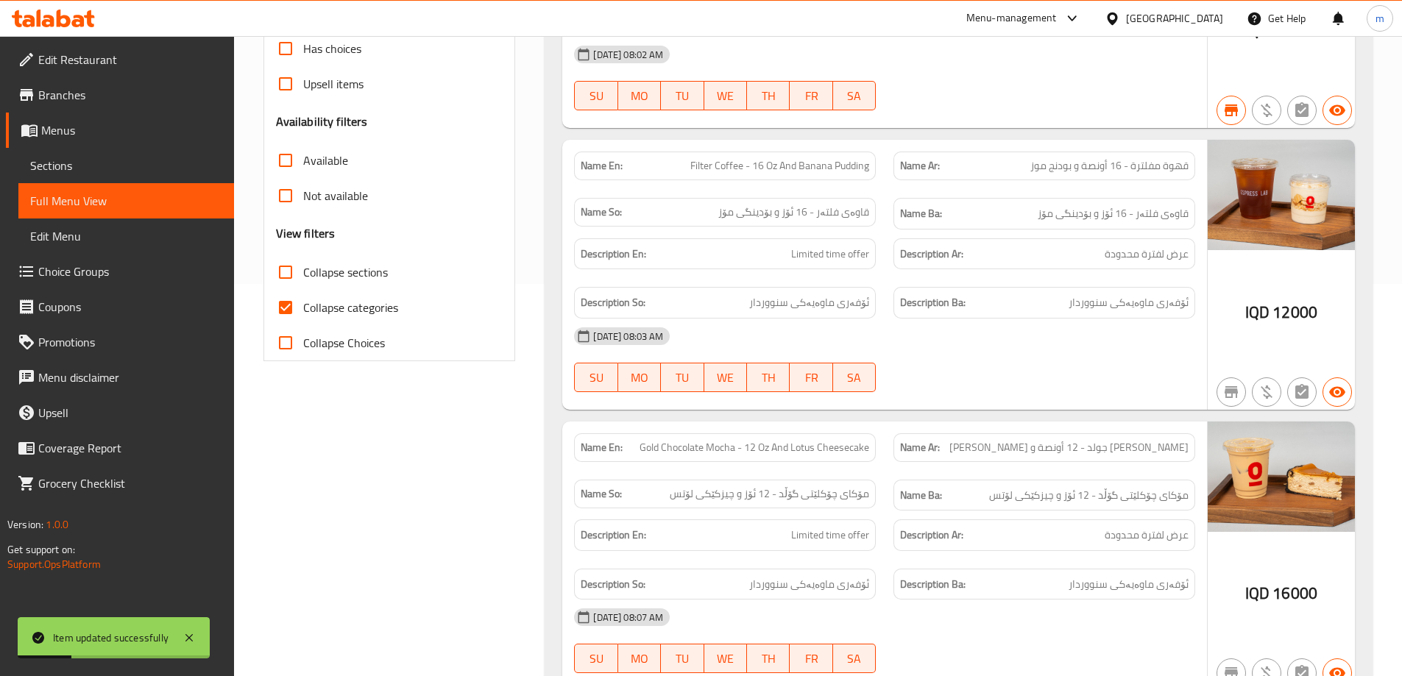
click at [282, 307] on input "Collapse categories" at bounding box center [285, 307] width 35 height 35
checkbox input "false"
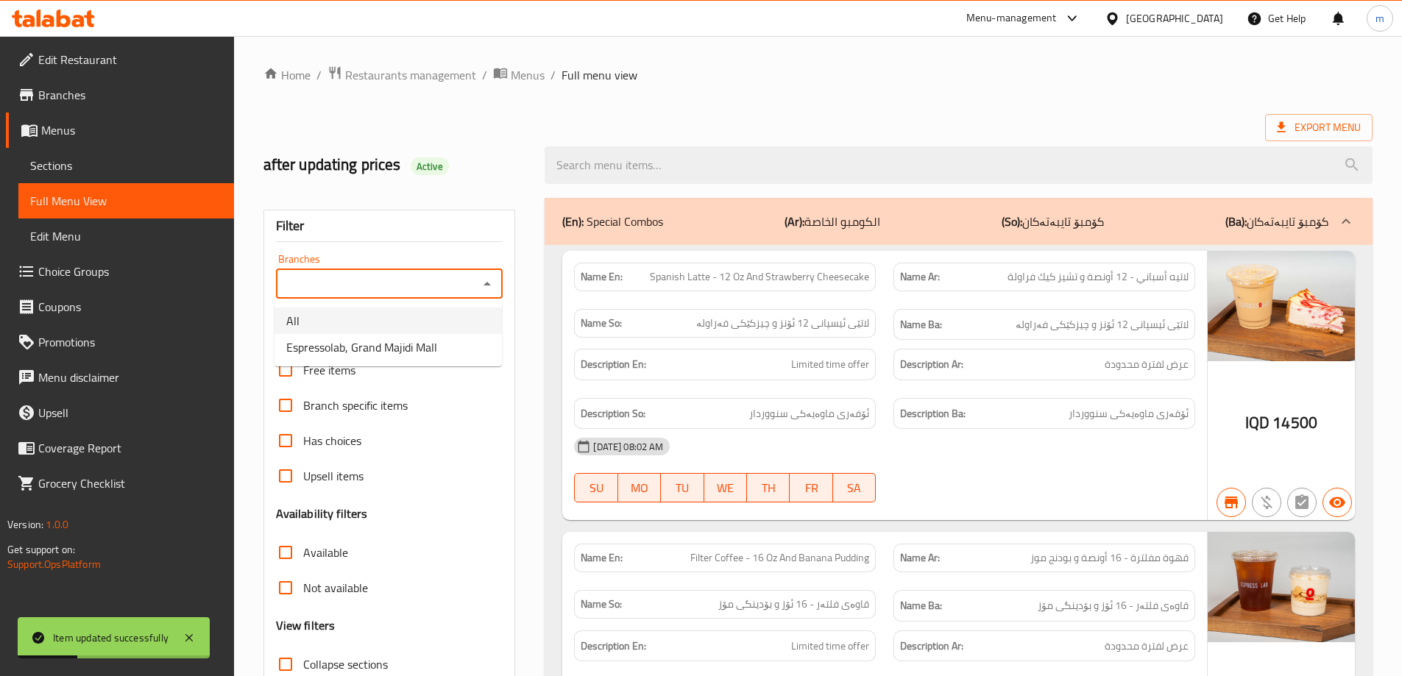
click at [431, 342] on span "Espressolab, Grand Majidi Mall" at bounding box center [361, 348] width 151 height 18
type input "Espressolab, Grand Majidi Mall"
click at [424, 353] on div "Free items" at bounding box center [389, 370] width 227 height 35
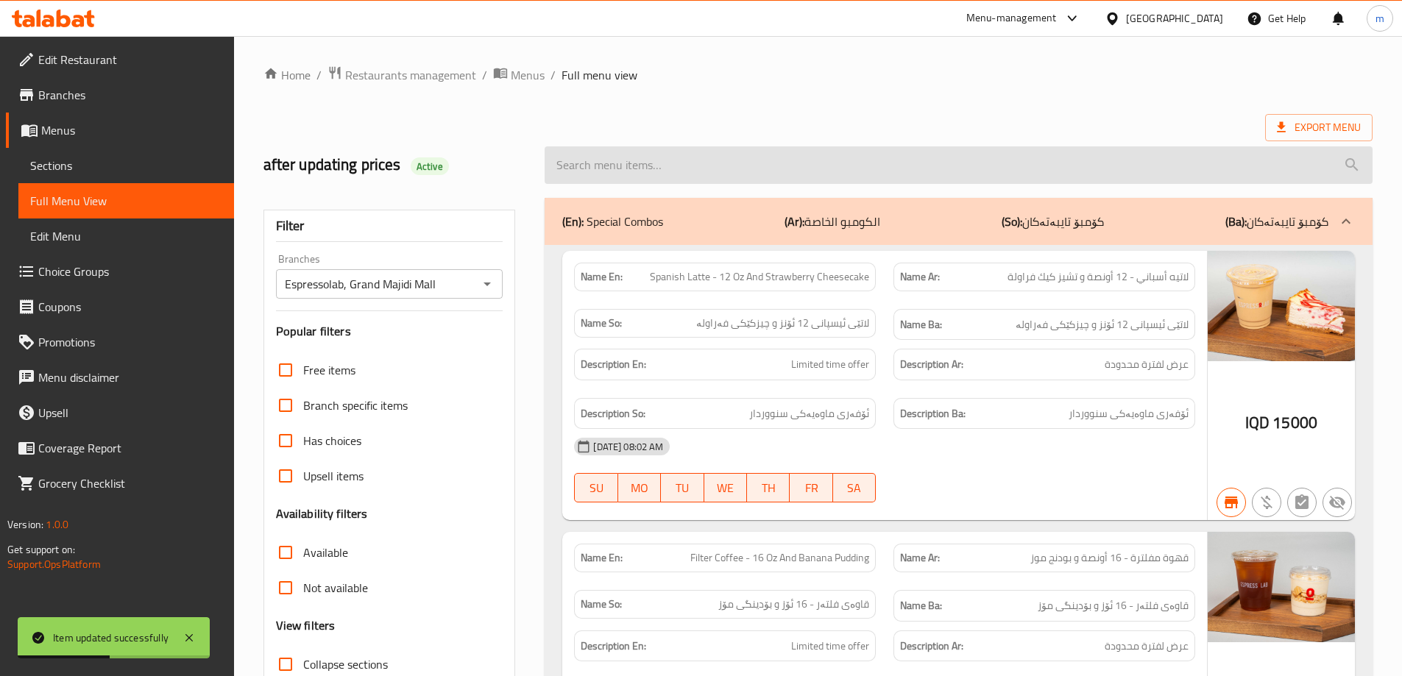
click at [646, 165] on input "search" at bounding box center [959, 165] width 828 height 38
paste input "Gold Mocha Esfrappa - 12 Oz"
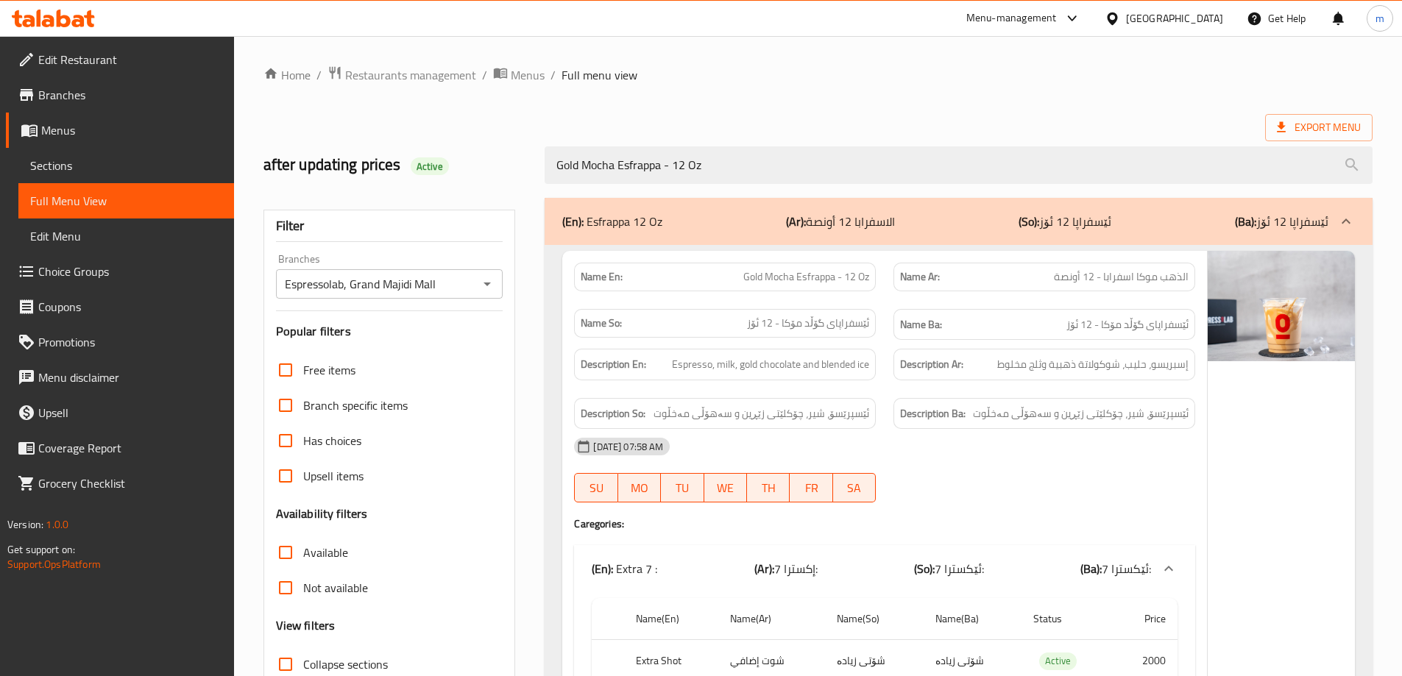
type input "Gold Mocha Esfrappa - 12 Oz"
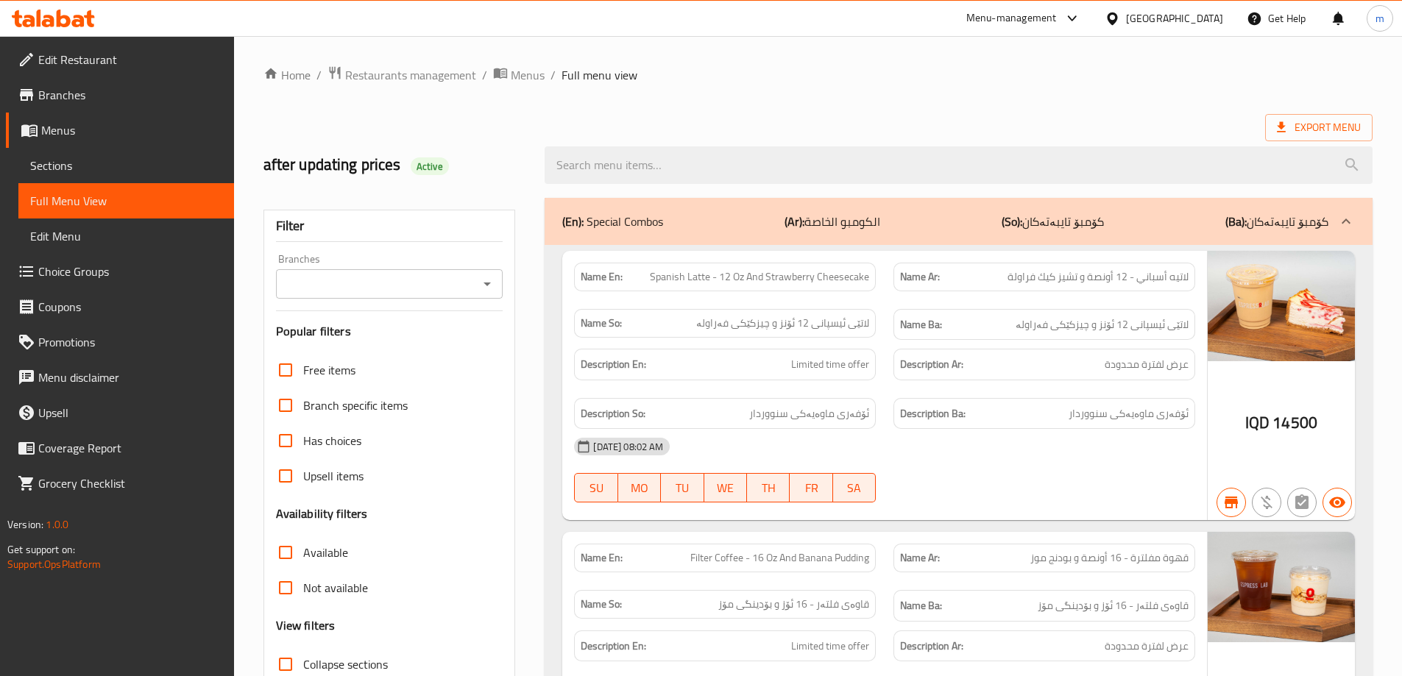
click at [487, 281] on icon "Open" at bounding box center [487, 284] width 18 height 18
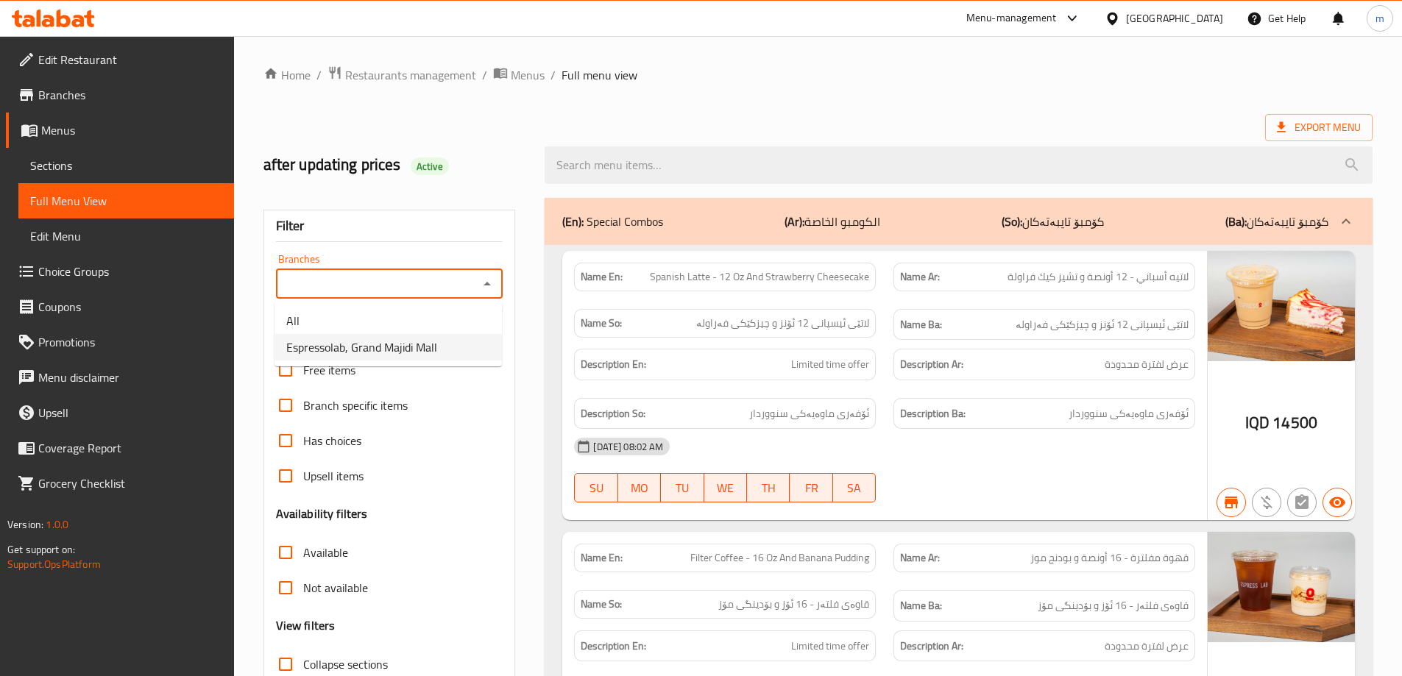
click at [388, 345] on span "Espressolab, Grand Majidi Mall" at bounding box center [361, 348] width 151 height 18
type input "Espressolab, Grand Majidi Mall"
click at [402, 72] on span "Restaurants management" at bounding box center [410, 75] width 131 height 18
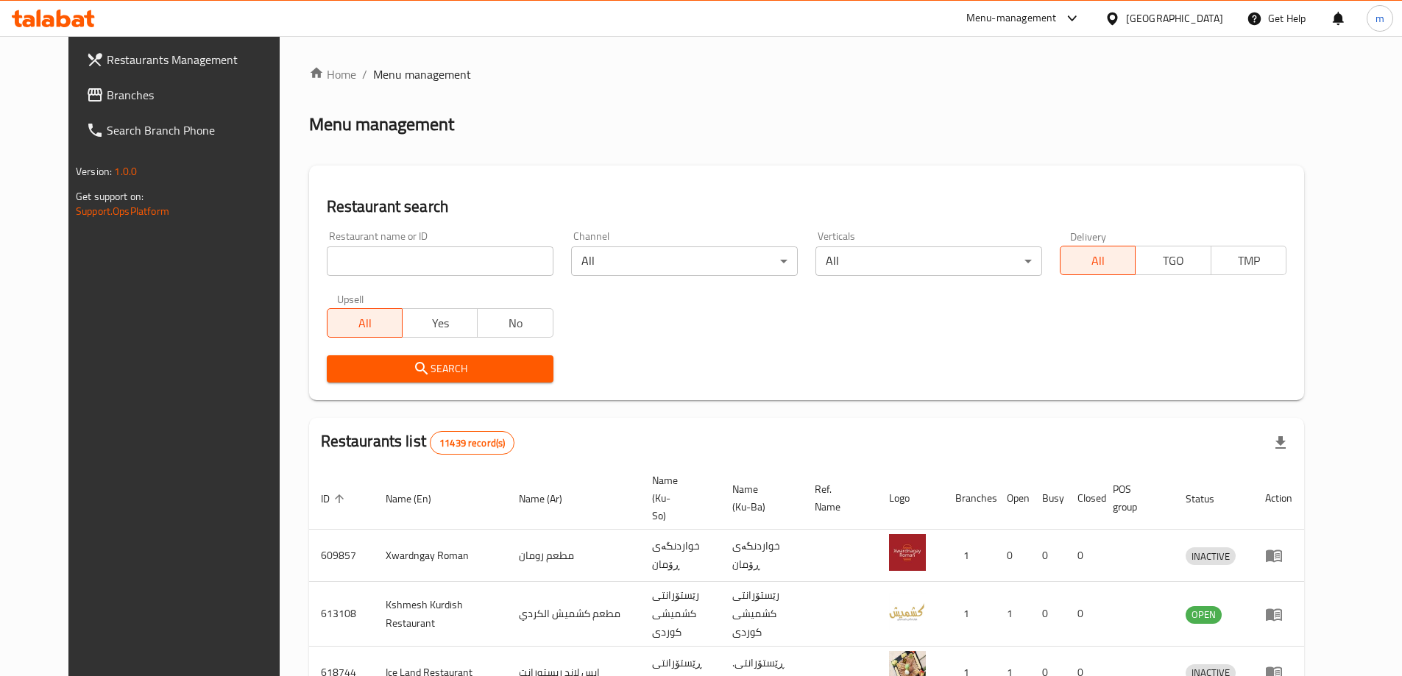
click at [107, 96] on span "Branches" at bounding box center [199, 95] width 184 height 18
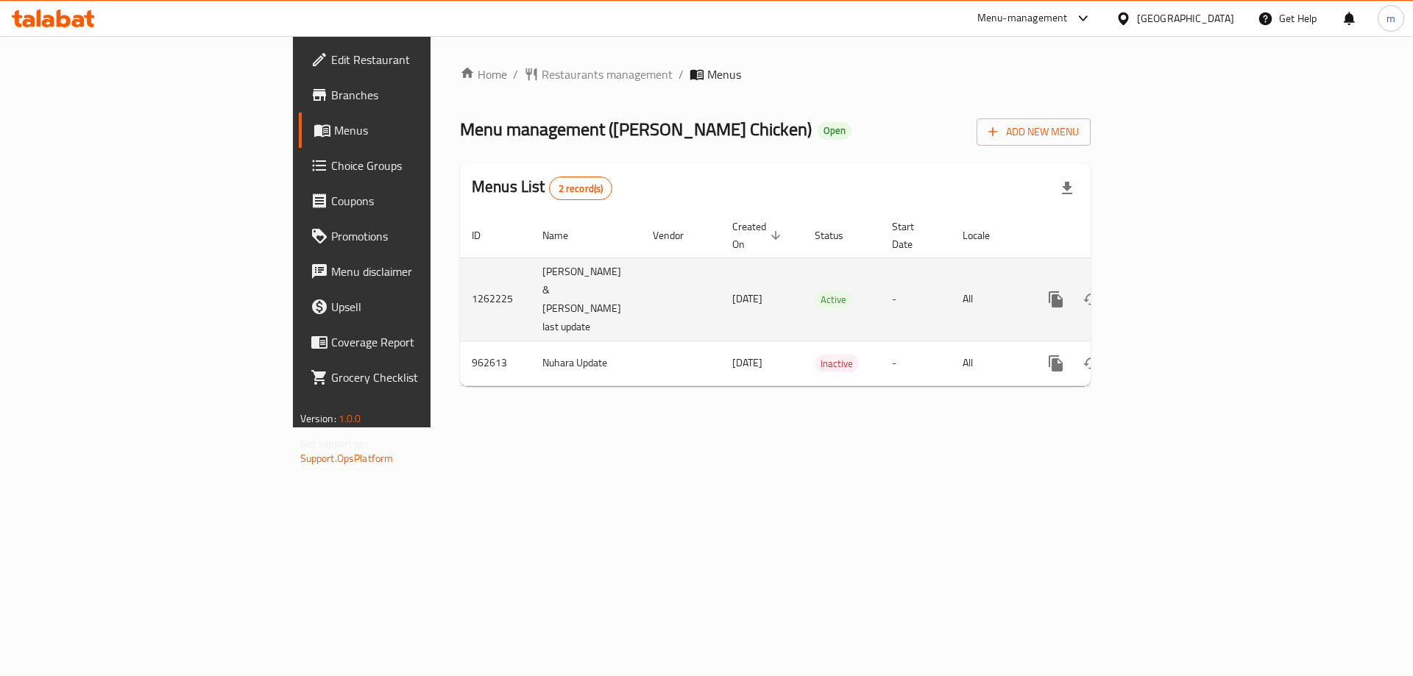
click at [1171, 291] on icon "enhanced table" at bounding box center [1162, 300] width 18 height 18
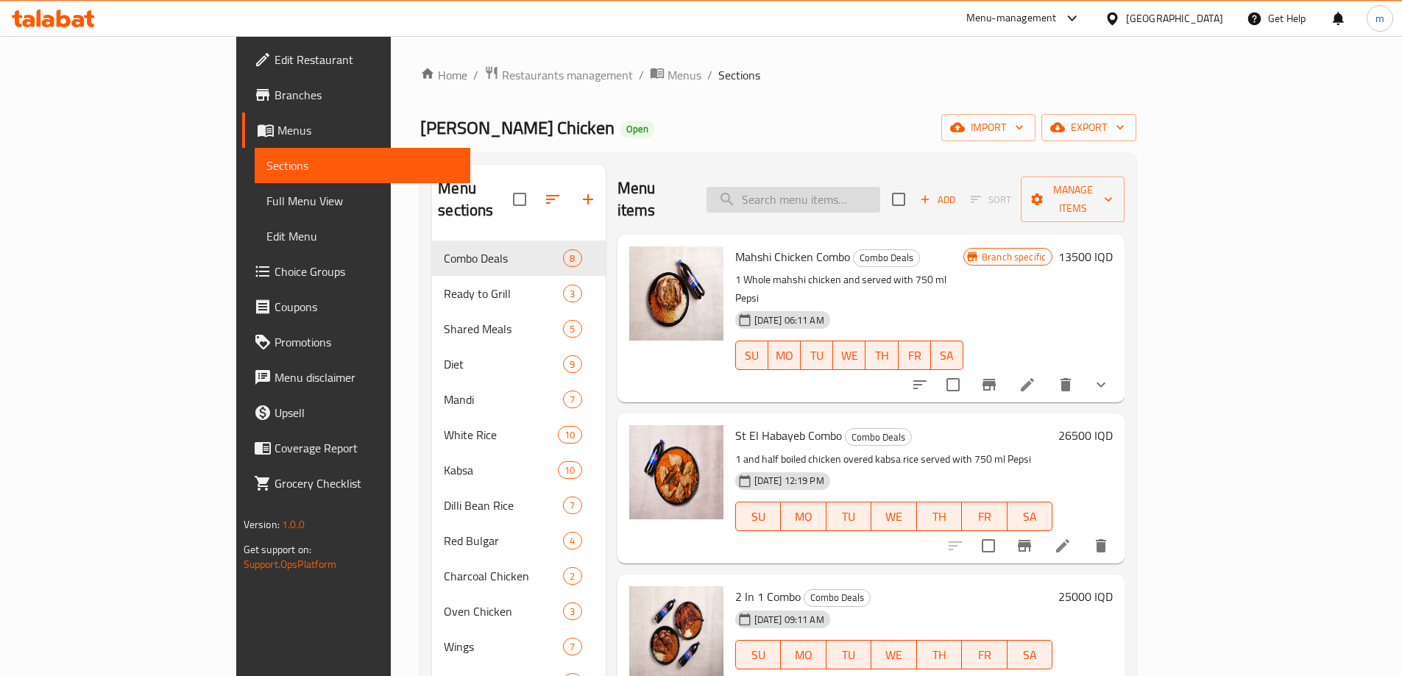
click at [867, 191] on input "search" at bounding box center [794, 200] width 174 height 26
paste input "1 Kilo Marinated Chicken Breast"
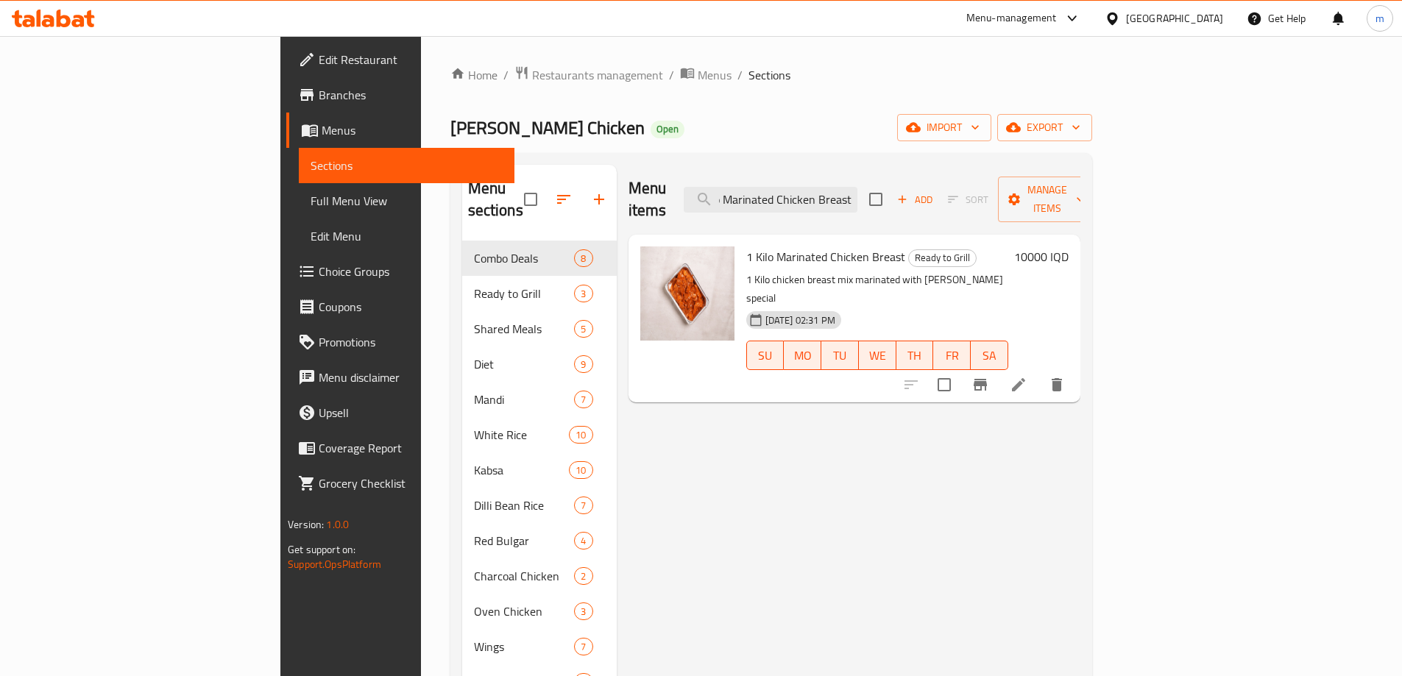
type input "1 Kilo Marinated Chicken Breast"
click at [311, 209] on span "Full Menu View" at bounding box center [407, 201] width 192 height 18
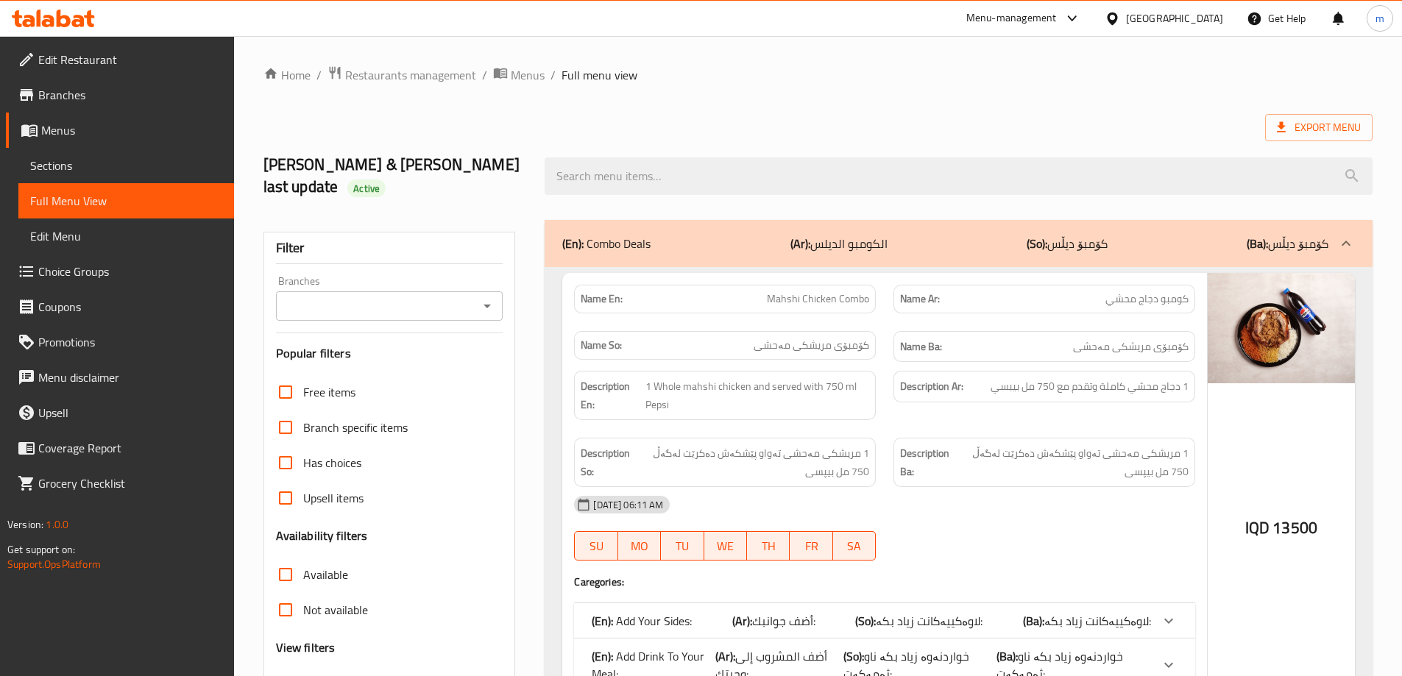
click at [490, 297] on icon "Open" at bounding box center [487, 306] width 18 height 18
click at [353, 349] on span "[PERSON_NAME] Chicken, Gre Base" at bounding box center [377, 348] width 183 height 18
type input "[PERSON_NAME] Chicken, Gre Base"
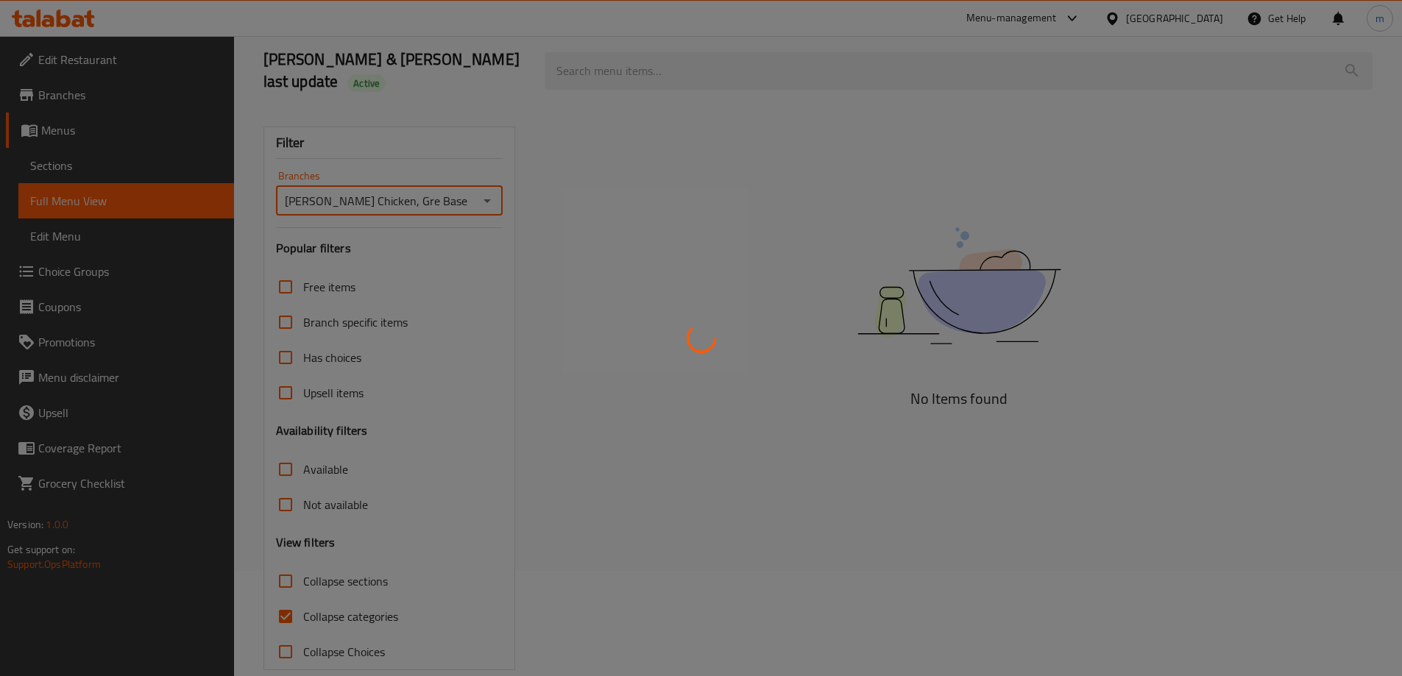
scroll to position [107, 0]
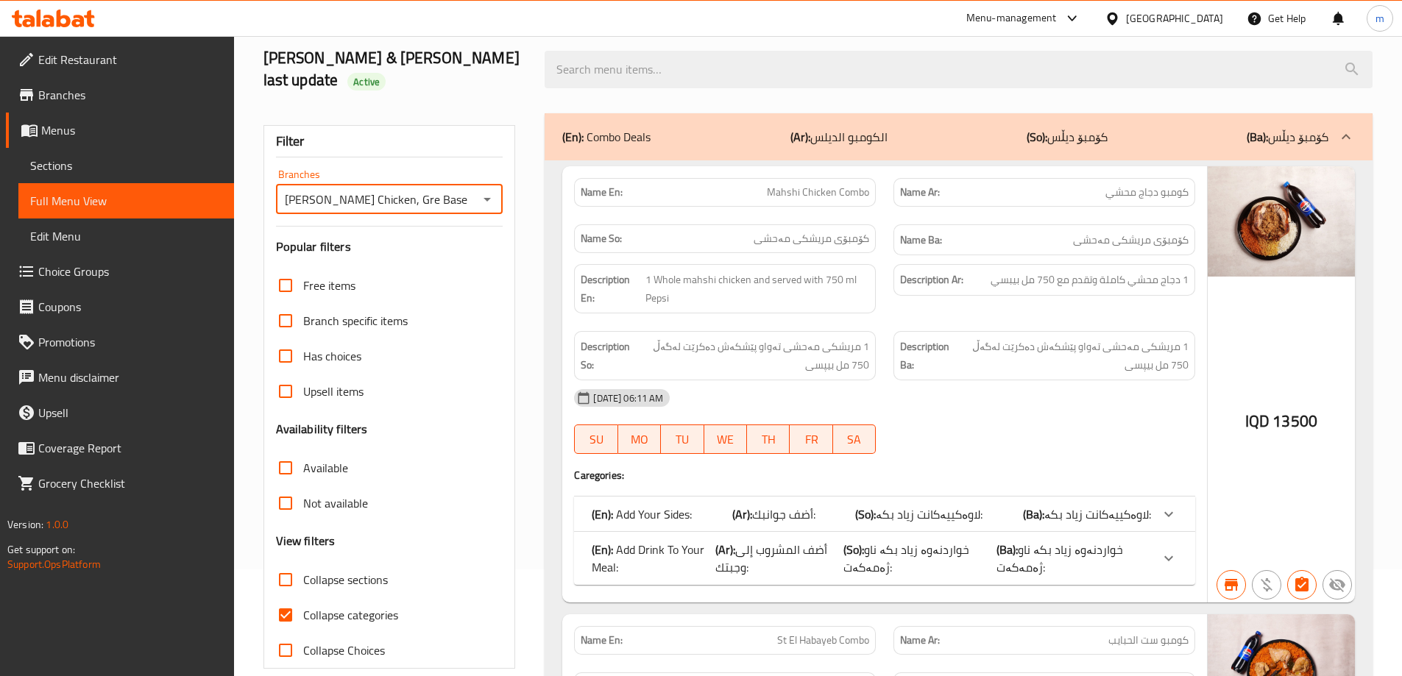
click at [283, 598] on input "Collapse categories" at bounding box center [285, 615] width 35 height 35
checkbox input "false"
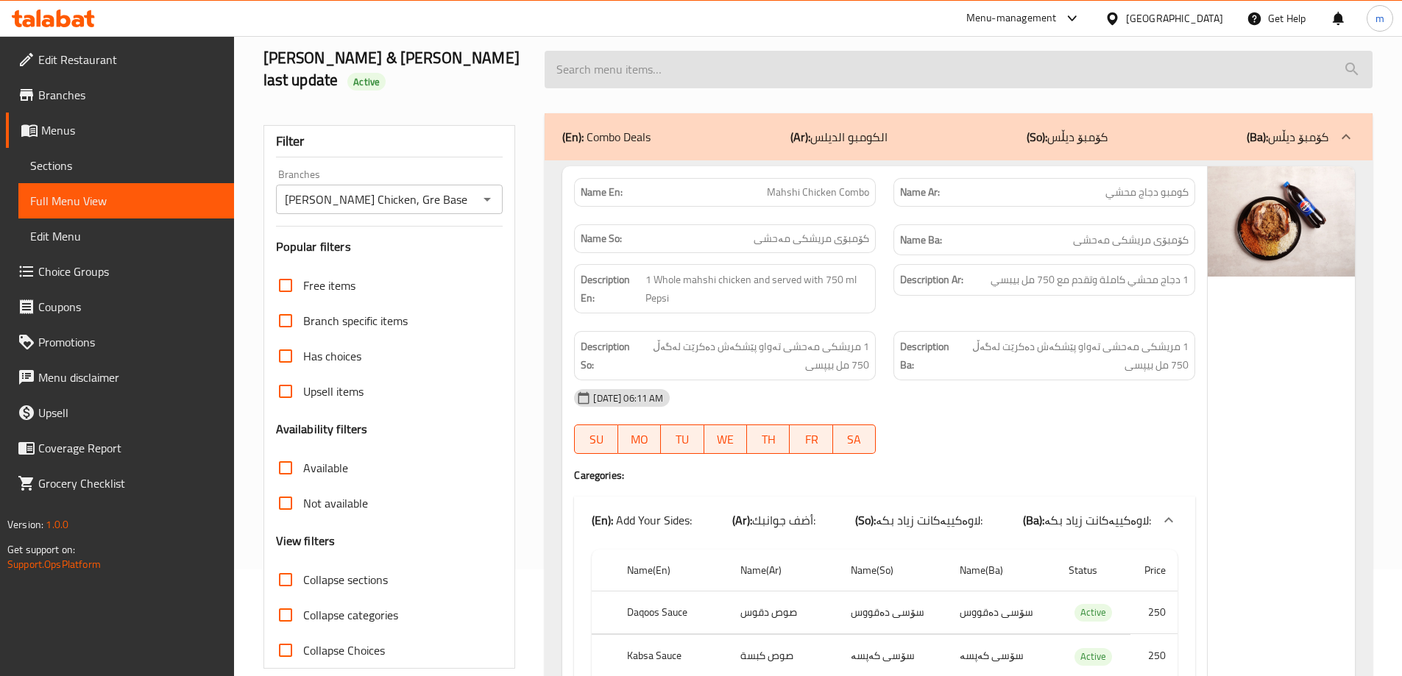
click at [682, 54] on input "search" at bounding box center [959, 70] width 828 height 38
paste input "1 Kilo Marinated Chicken Breast"
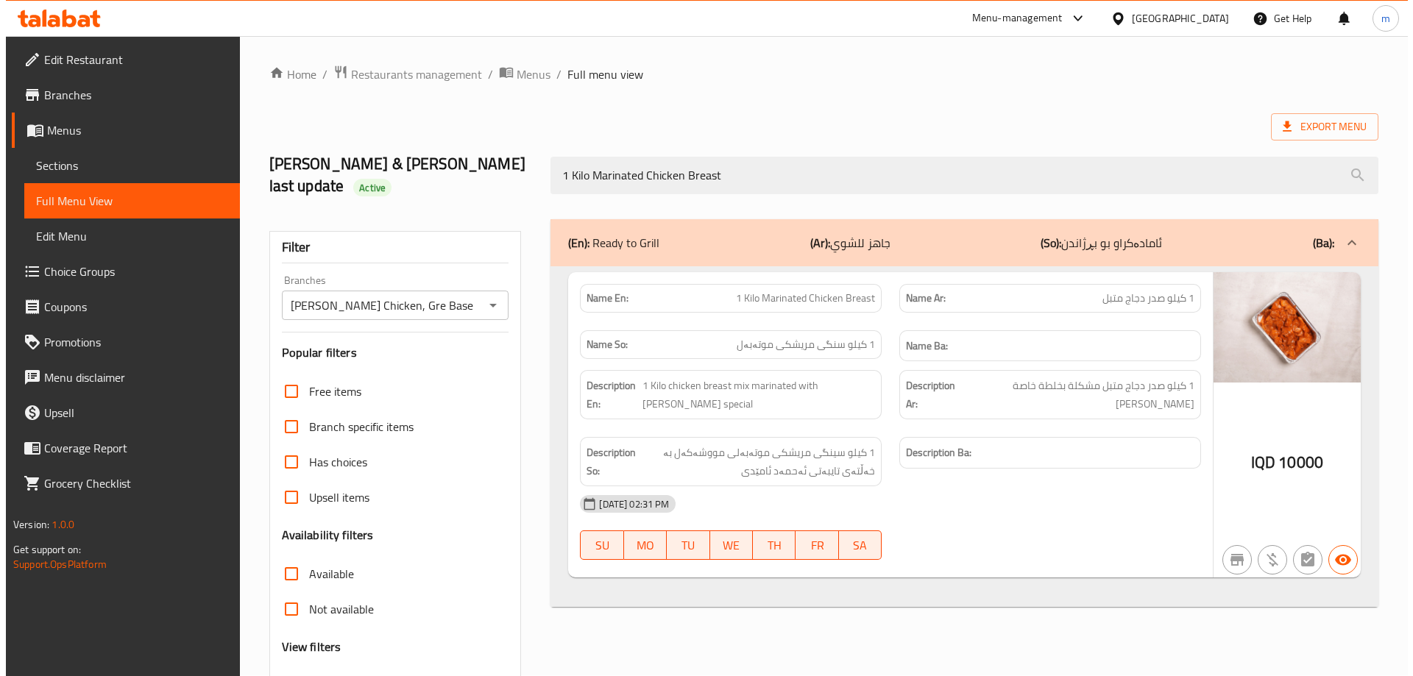
scroll to position [0, 0]
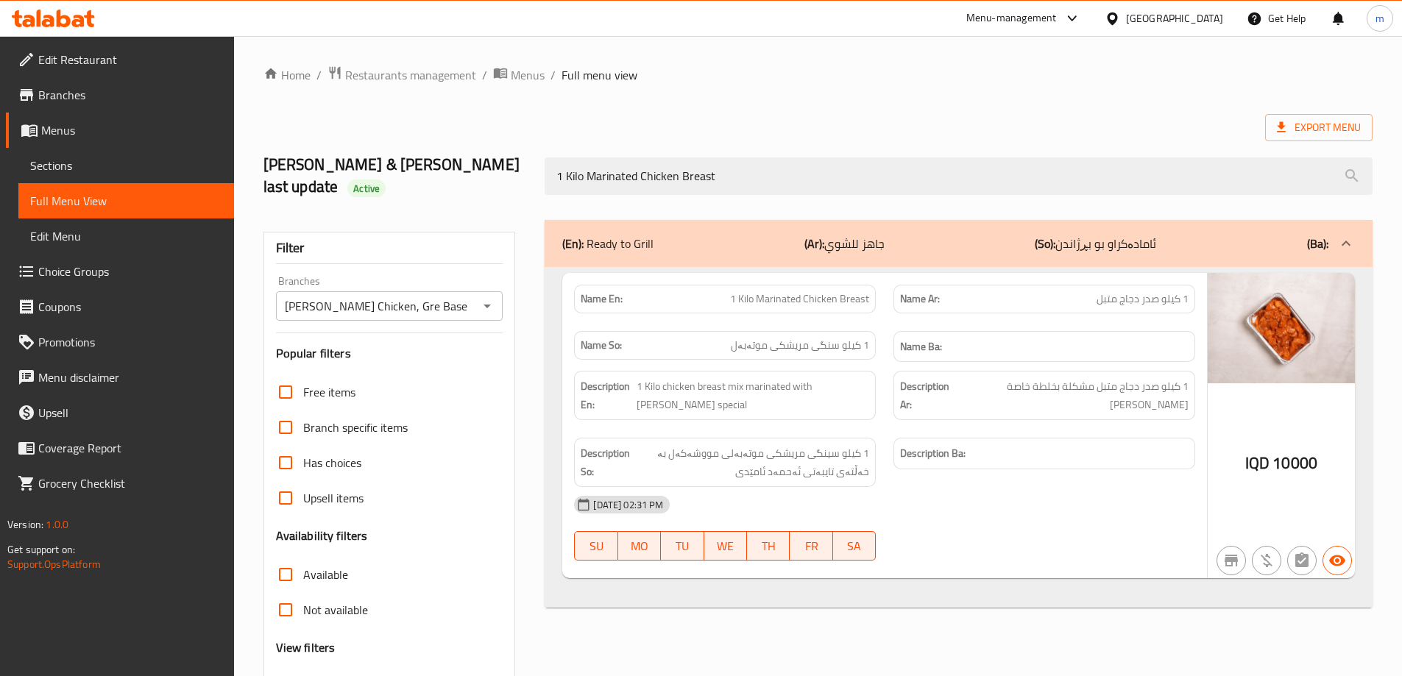
type input "1 Kilo Marinated Chicken Breast"
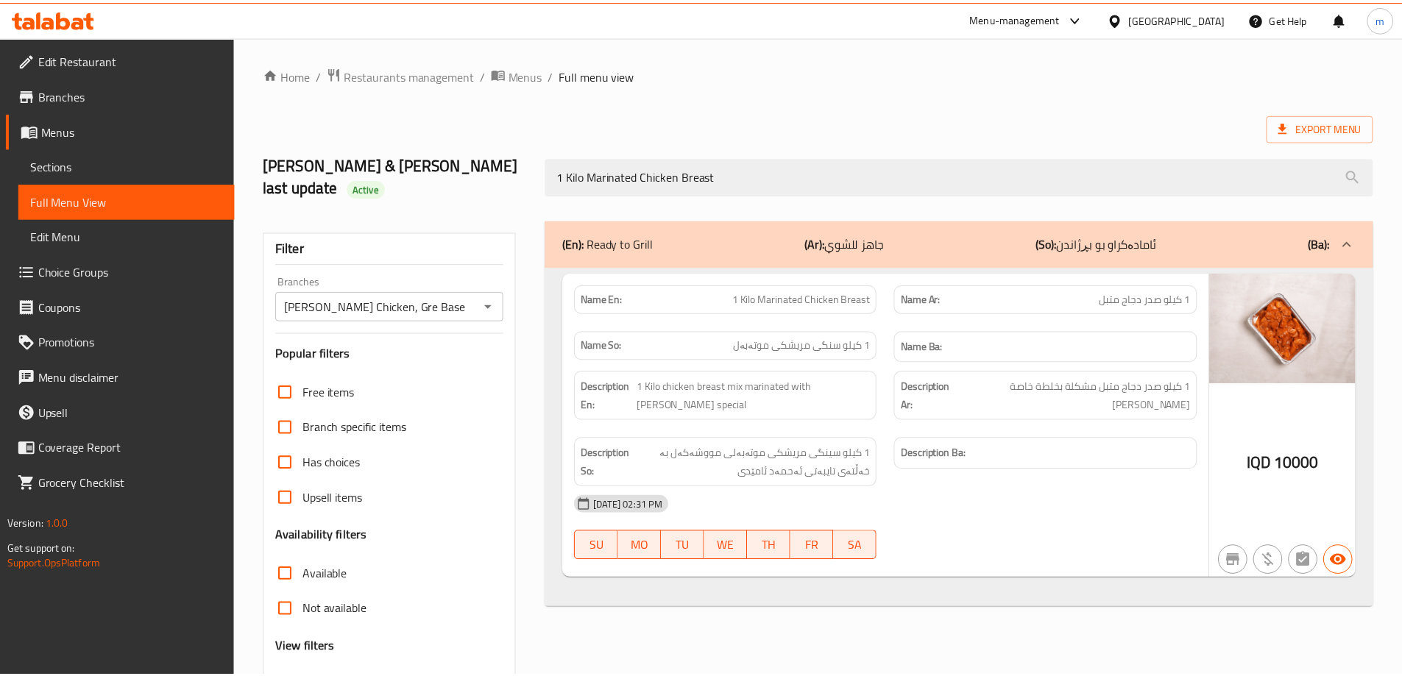
scroll to position [107, 0]
